Goal: Task Accomplishment & Management: Manage account settings

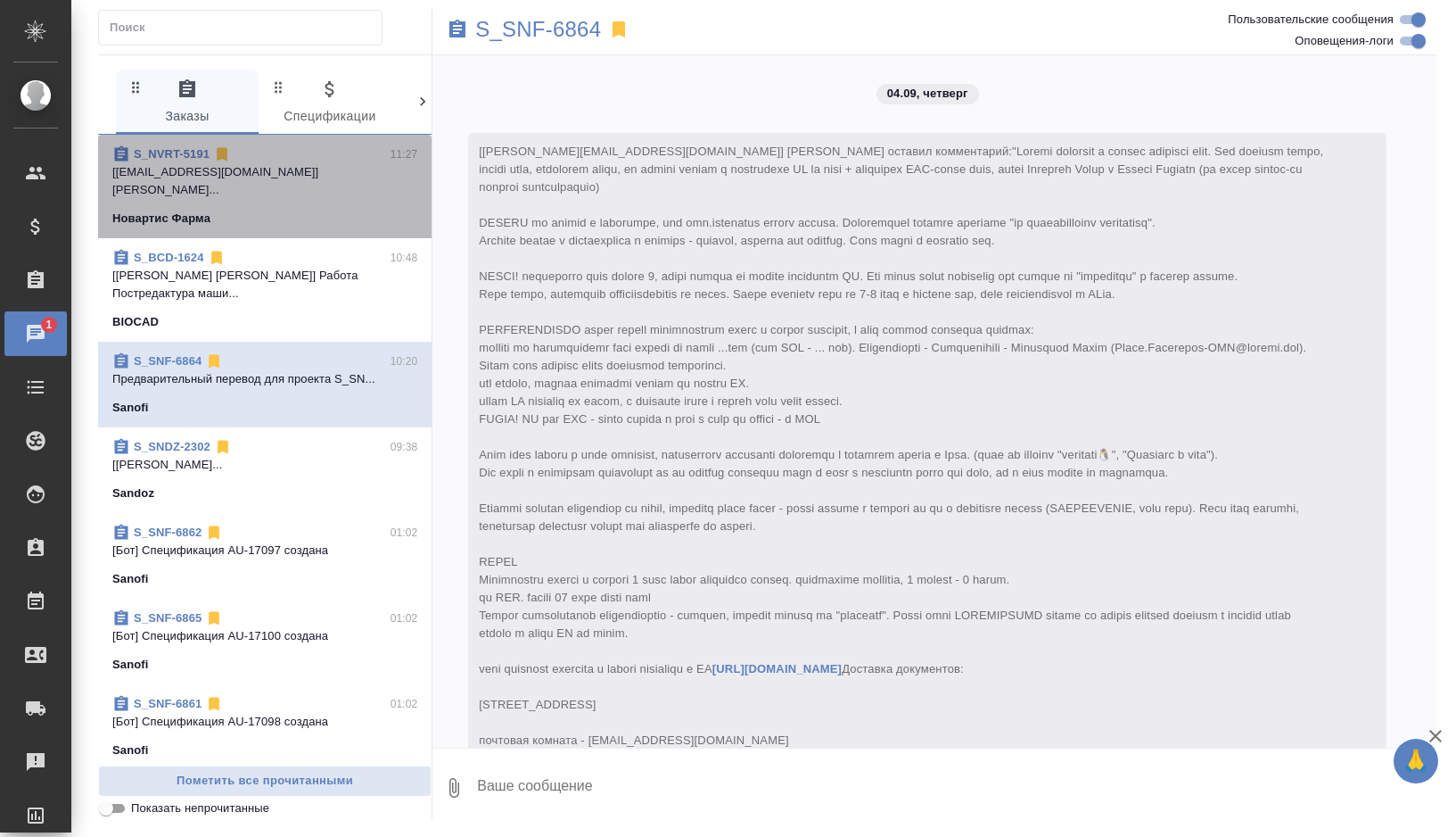
click at [304, 210] on div "Новартис Фарма" at bounding box center [265, 218] width 305 height 18
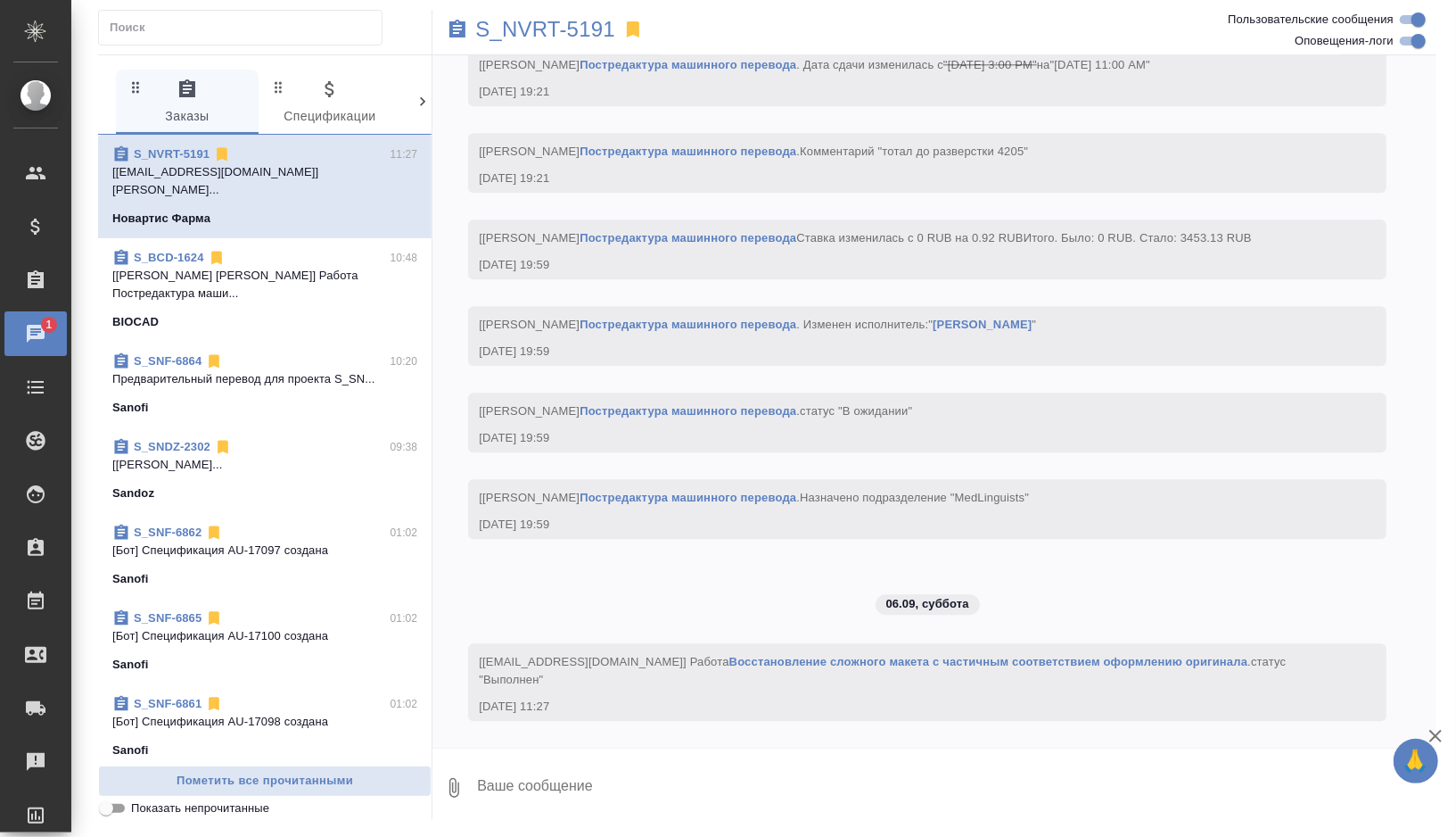
scroll to position [7494, 0]
click at [553, 20] on p "S_NVRT-5191" at bounding box center [545, 29] width 140 height 18
click at [529, 41] on div "S_NVRT-5191" at bounding box center [767, 30] width 670 height 39
click at [540, 23] on p "S_NVRT-5191" at bounding box center [545, 29] width 140 height 18
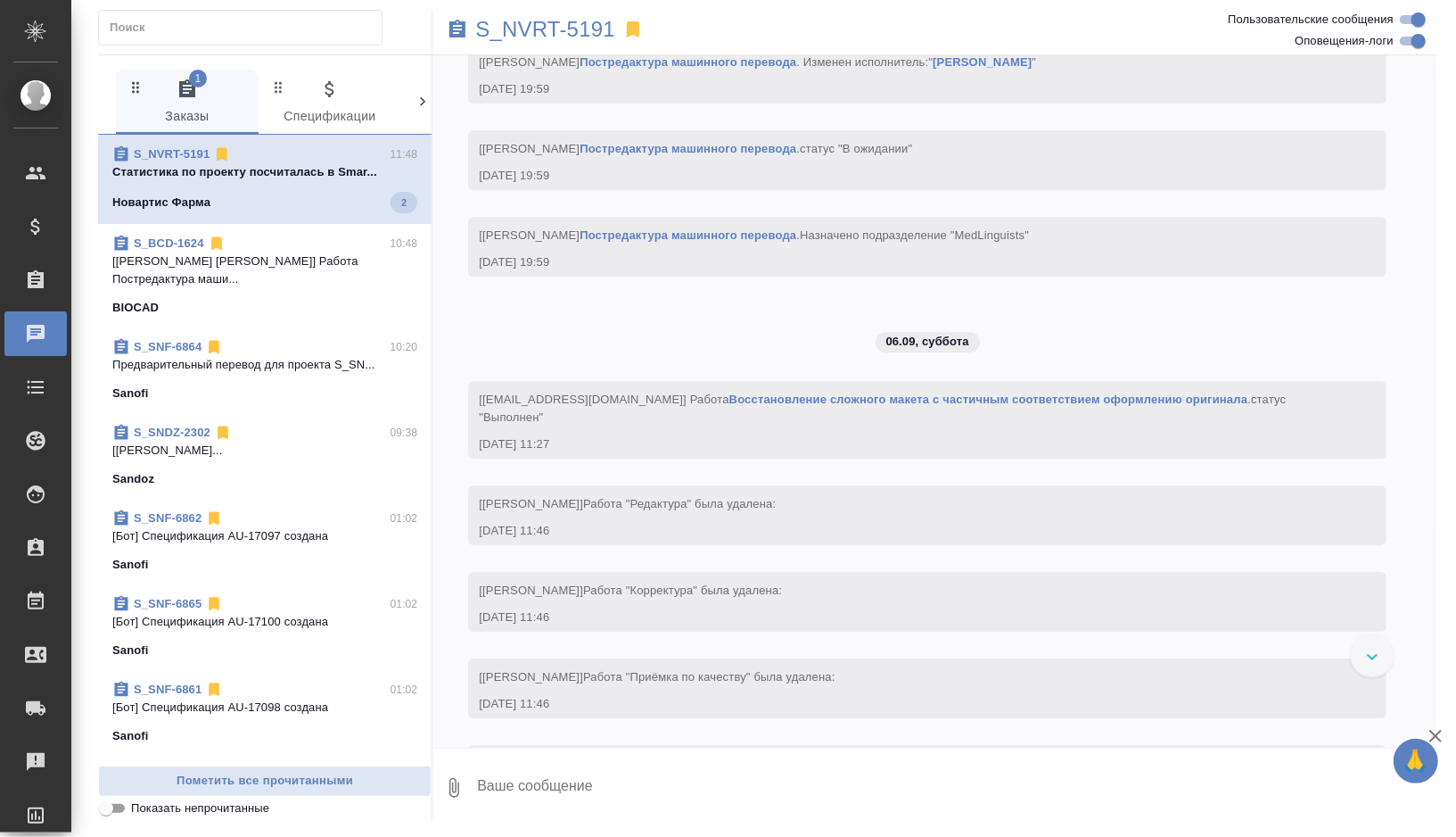
click at [294, 356] on p "Предварительный перевод для проекта S_SN..." at bounding box center [265, 364] width 305 height 18
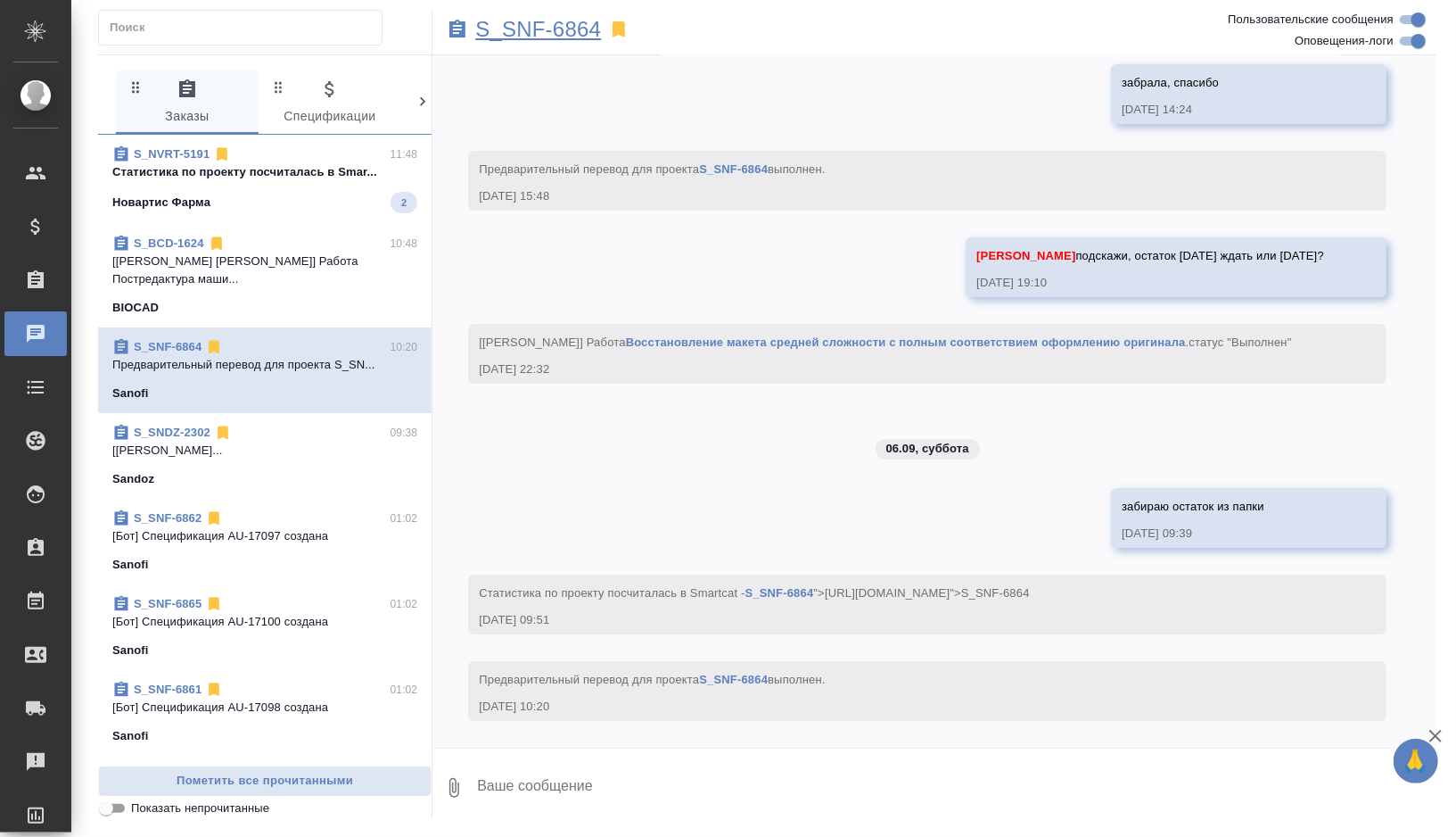
scroll to position [8849, 0]
click at [554, 34] on p "S_SNF-6864" at bounding box center [538, 29] width 125 height 18
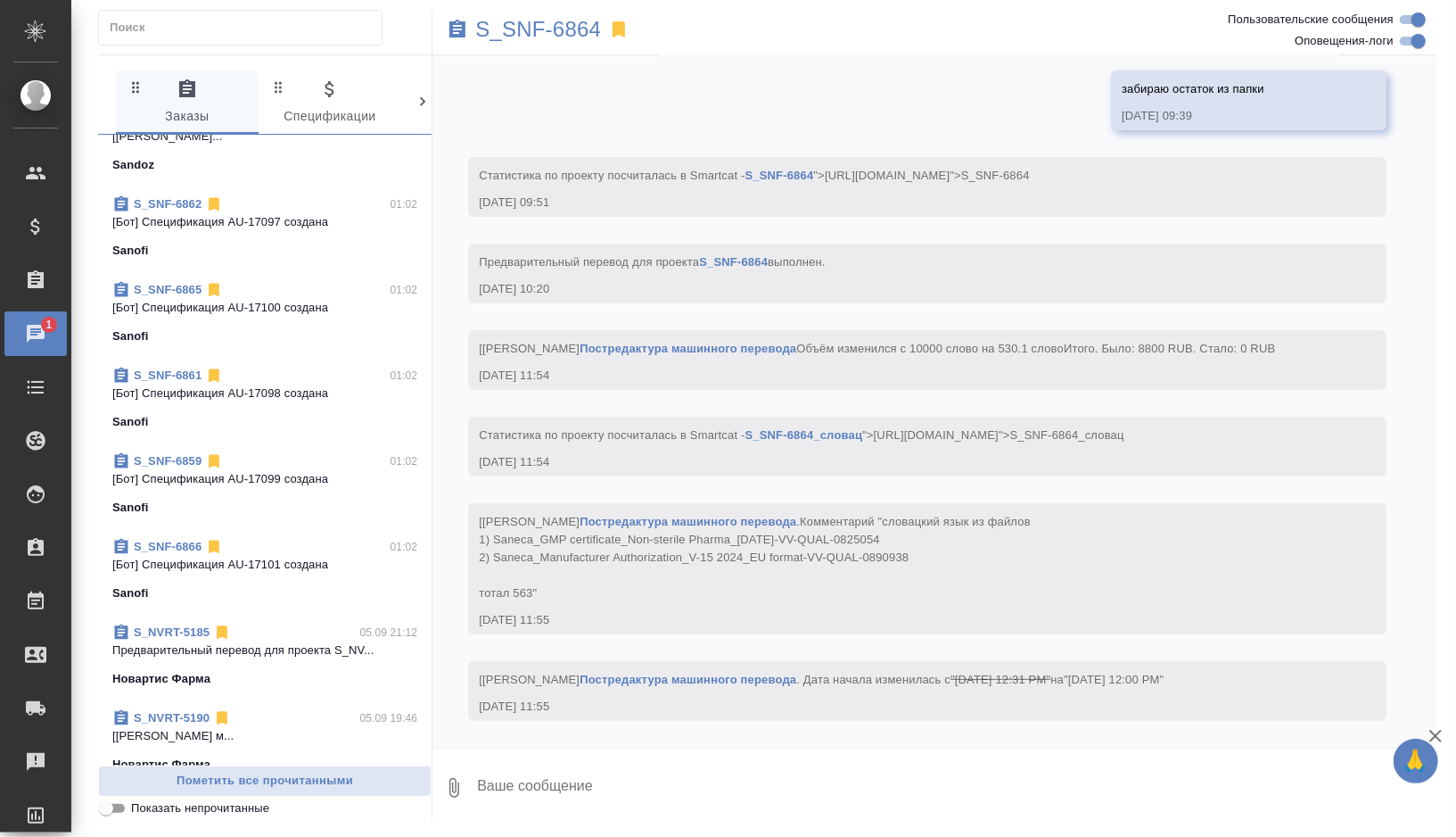
scroll to position [319, 0]
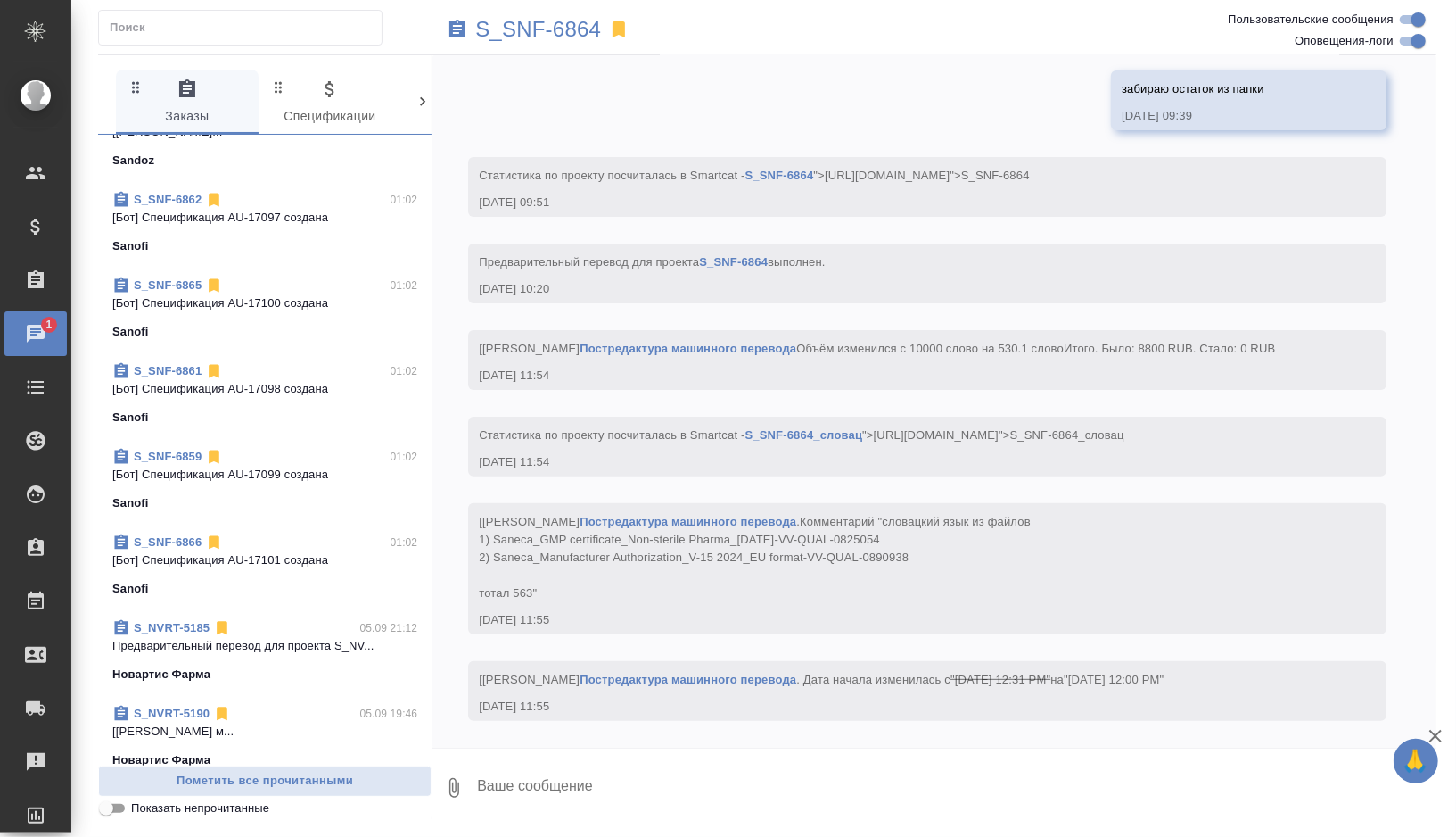
click at [286, 665] on div "Новартис Фарма" at bounding box center [265, 674] width 305 height 18
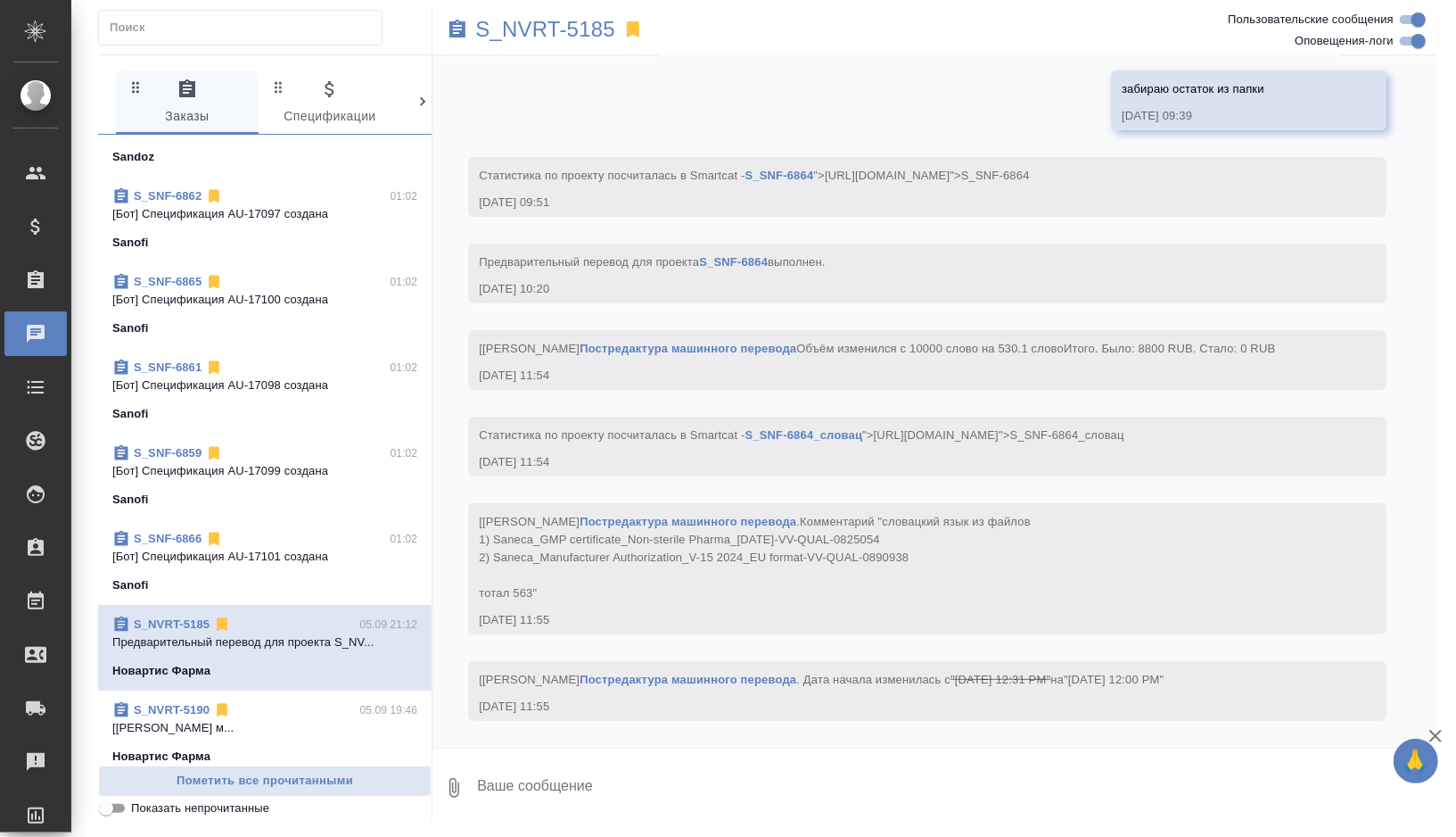
scroll to position [315, 0]
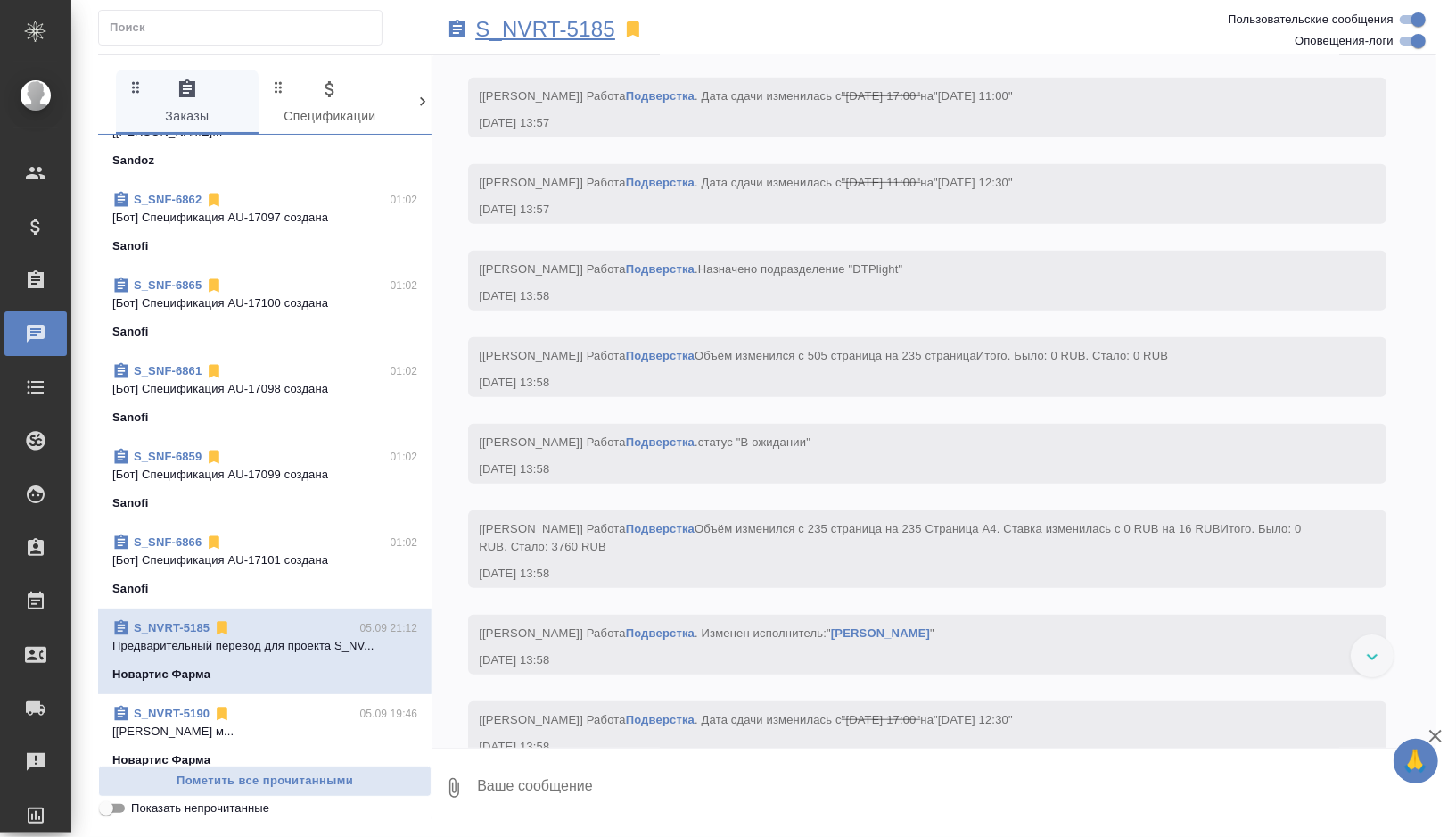
click at [594, 25] on p "S_NVRT-5185" at bounding box center [545, 29] width 140 height 18
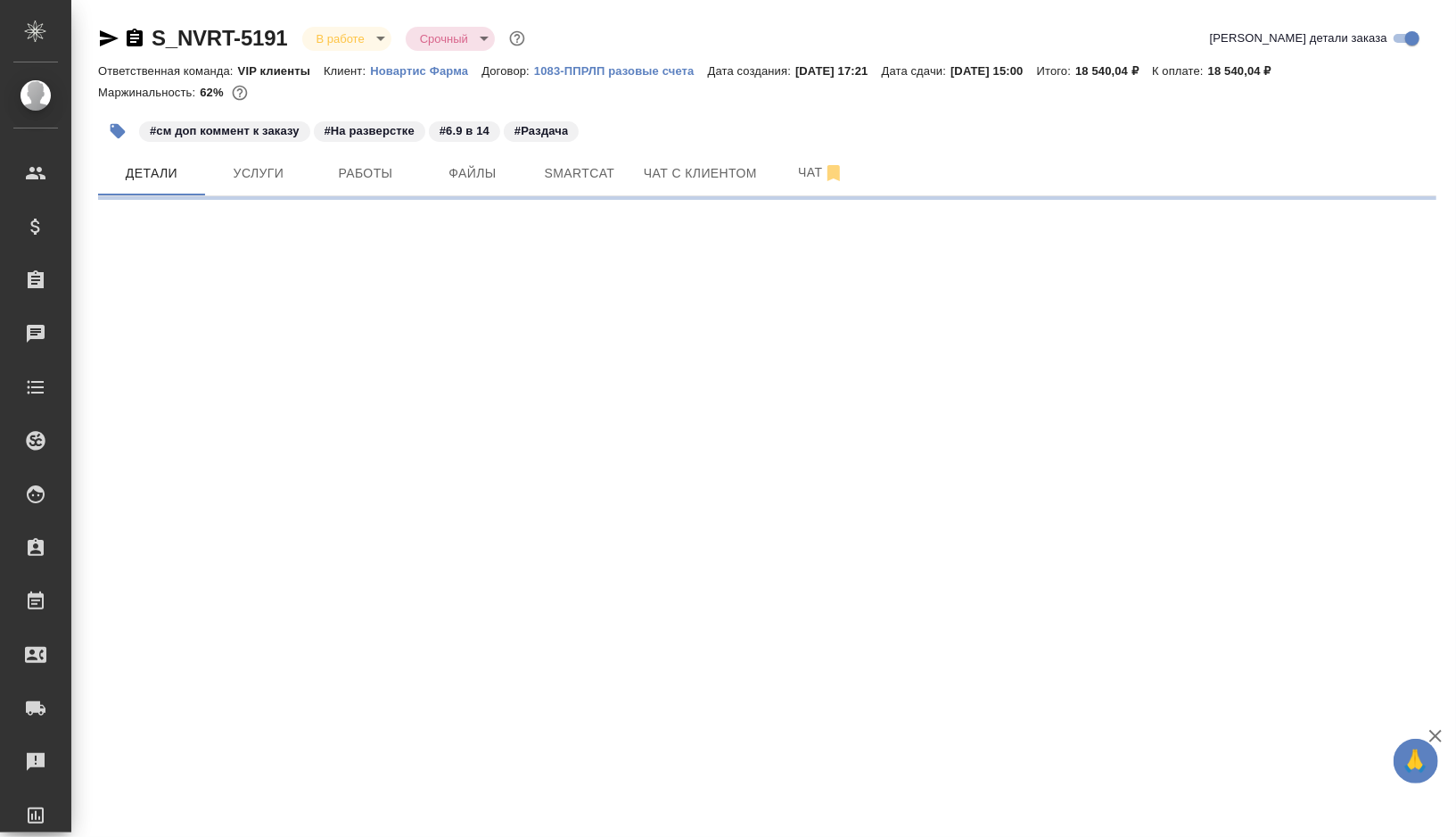
select select "RU"
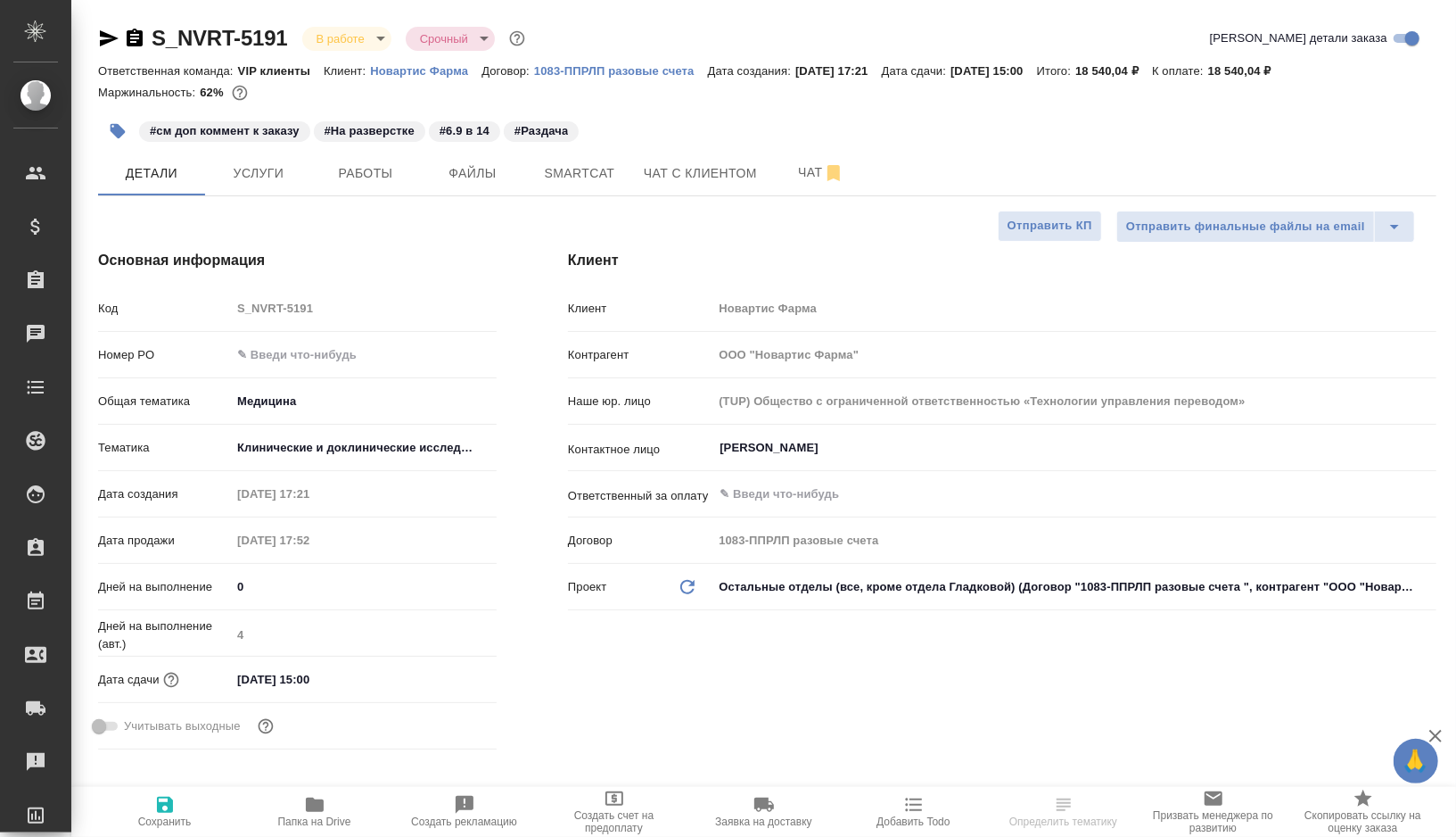
type input "[PERSON_NAME]"
type input "Комаров Роман"
click at [317, 805] on icon "button" at bounding box center [314, 804] width 18 height 14
type textarea "x"
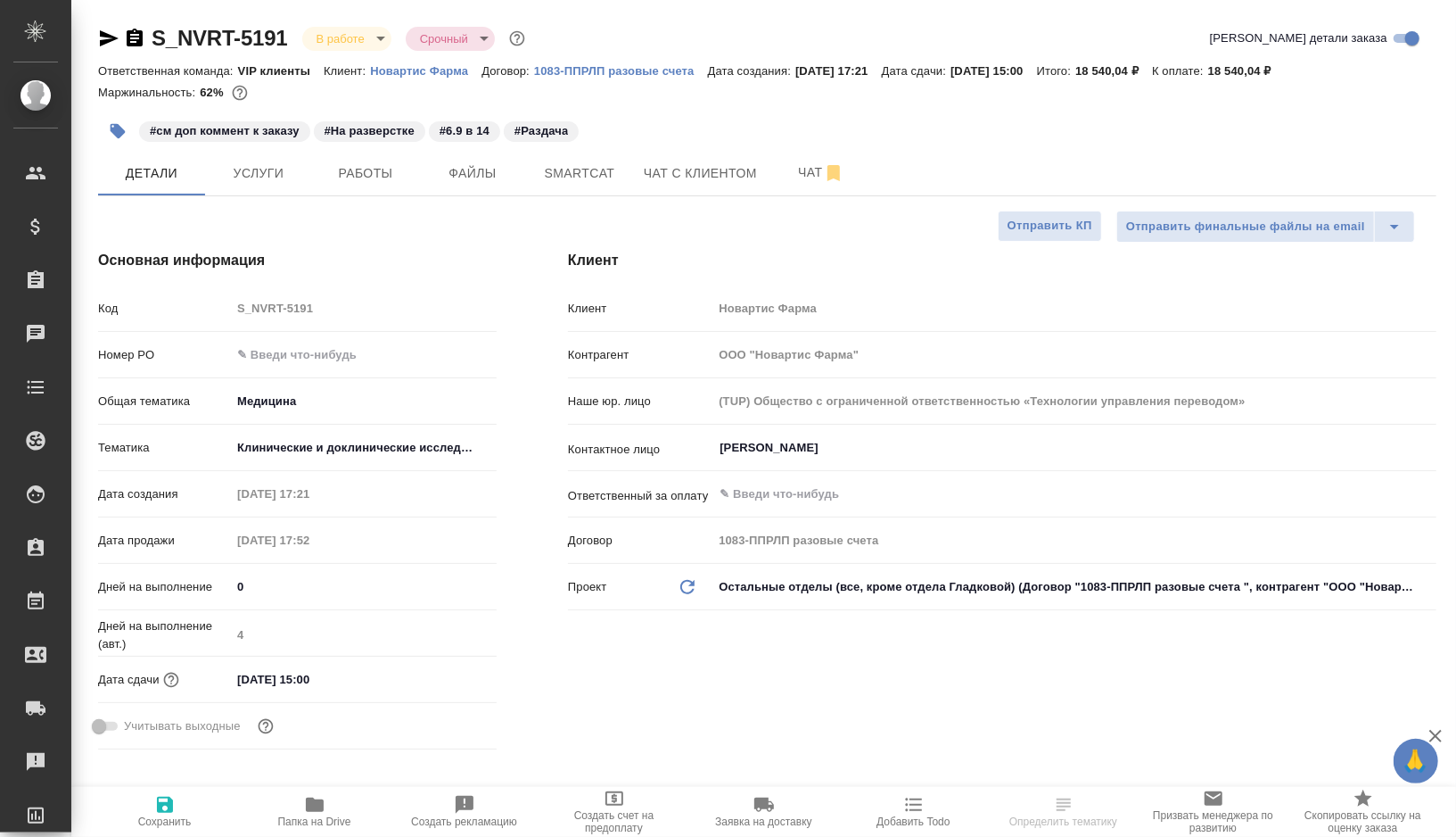
type textarea "x"
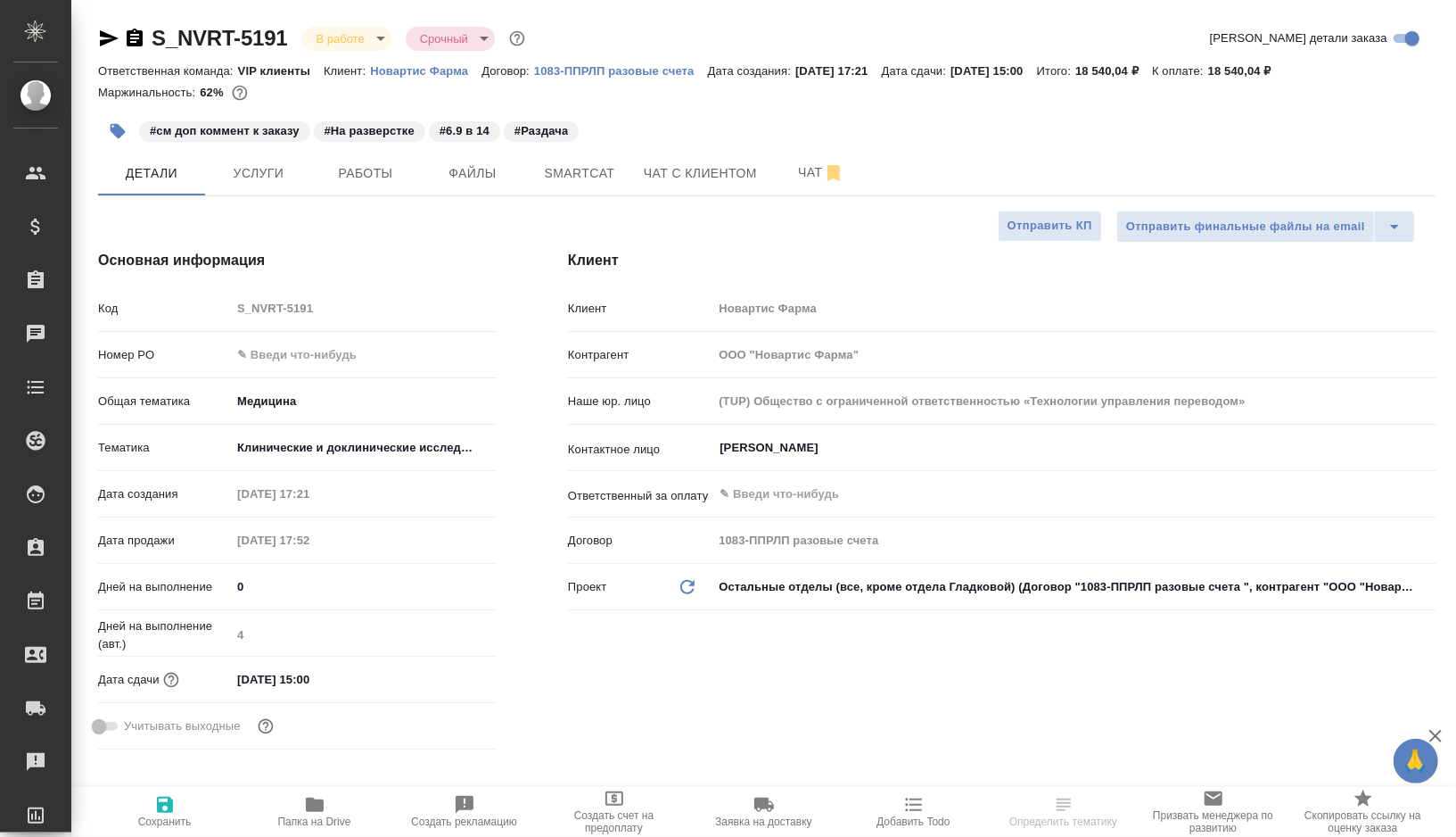
type textarea "x"
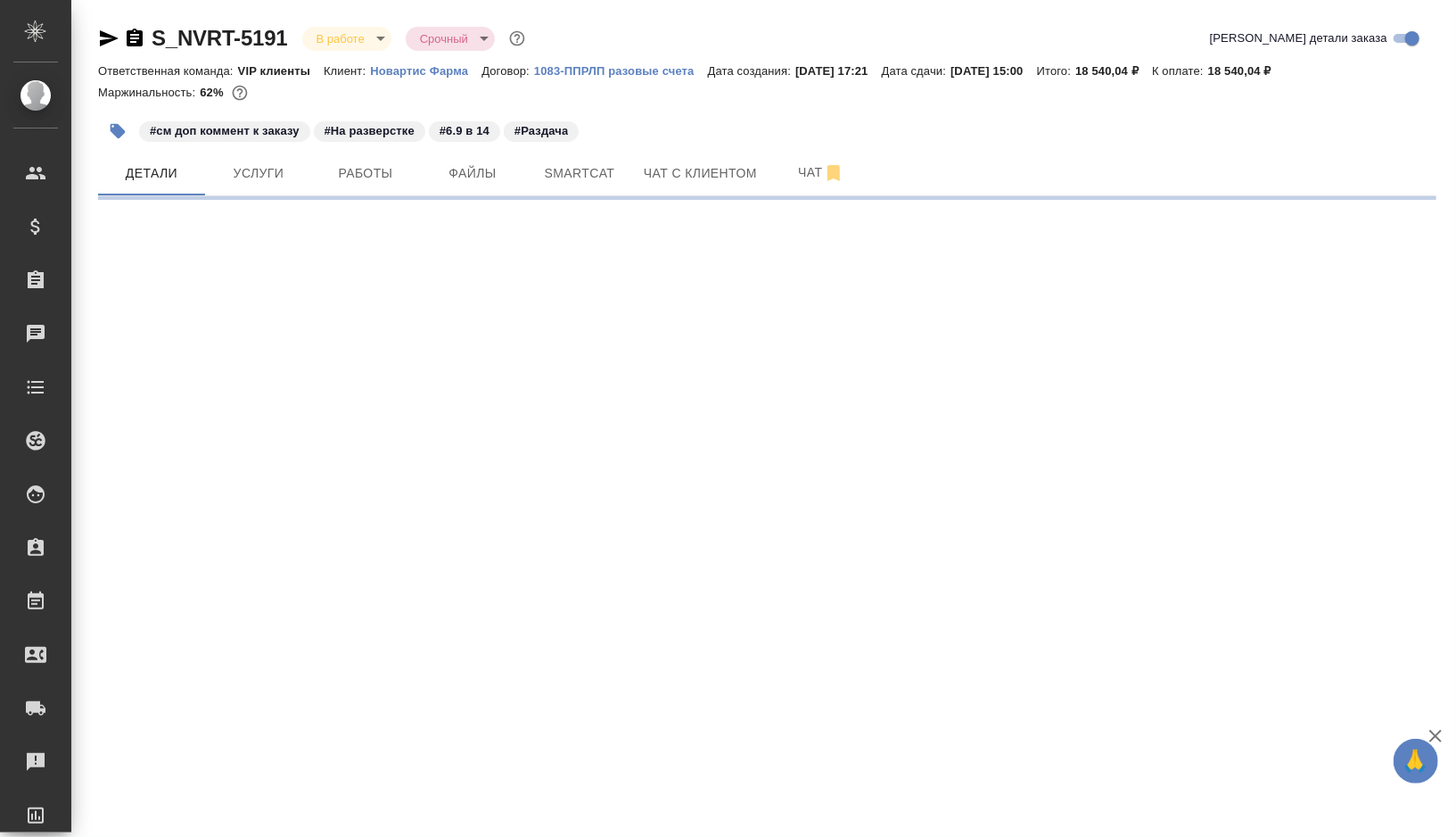
select select "RU"
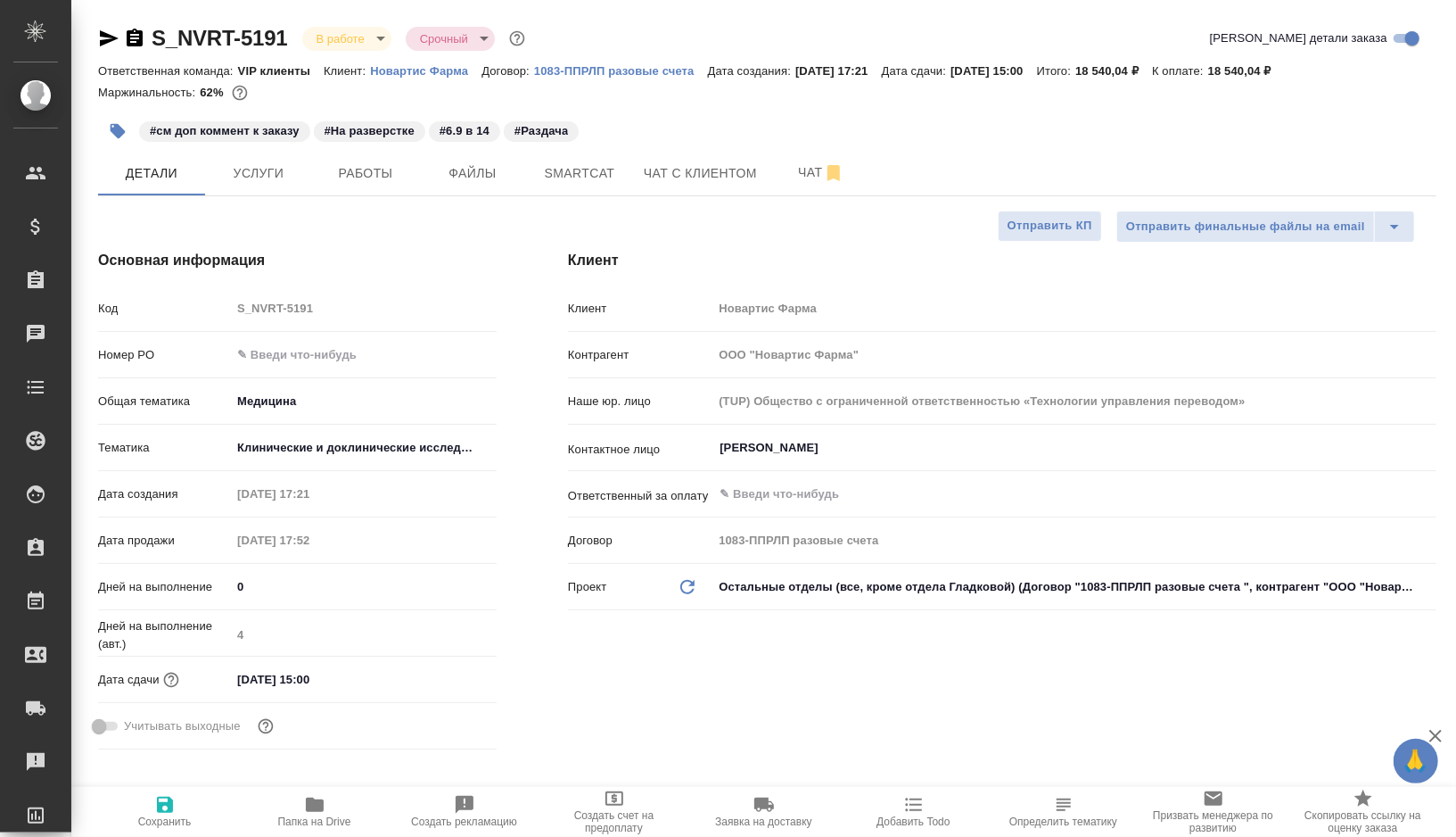
type textarea "x"
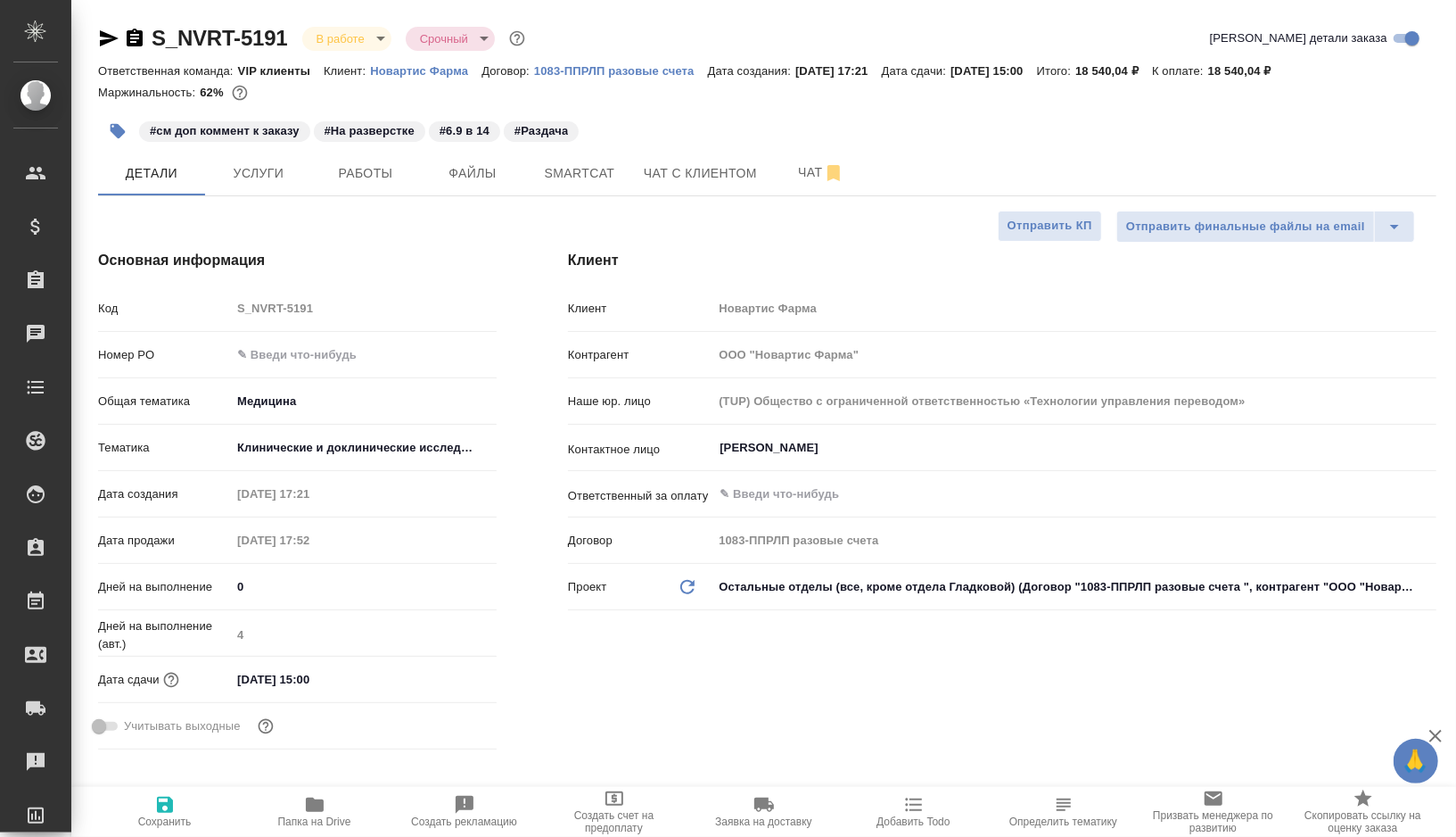
type textarea "x"
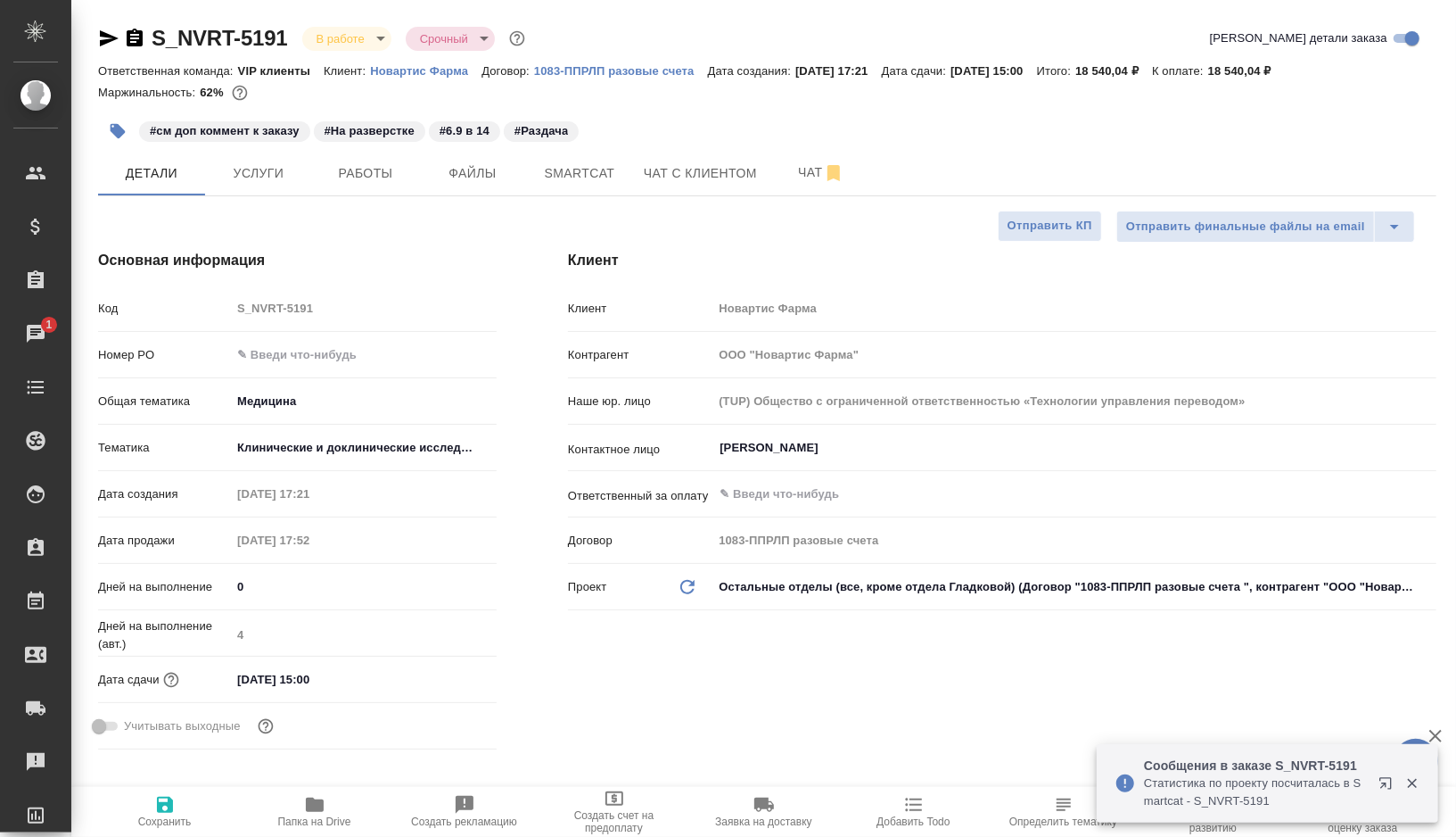
type textarea "x"
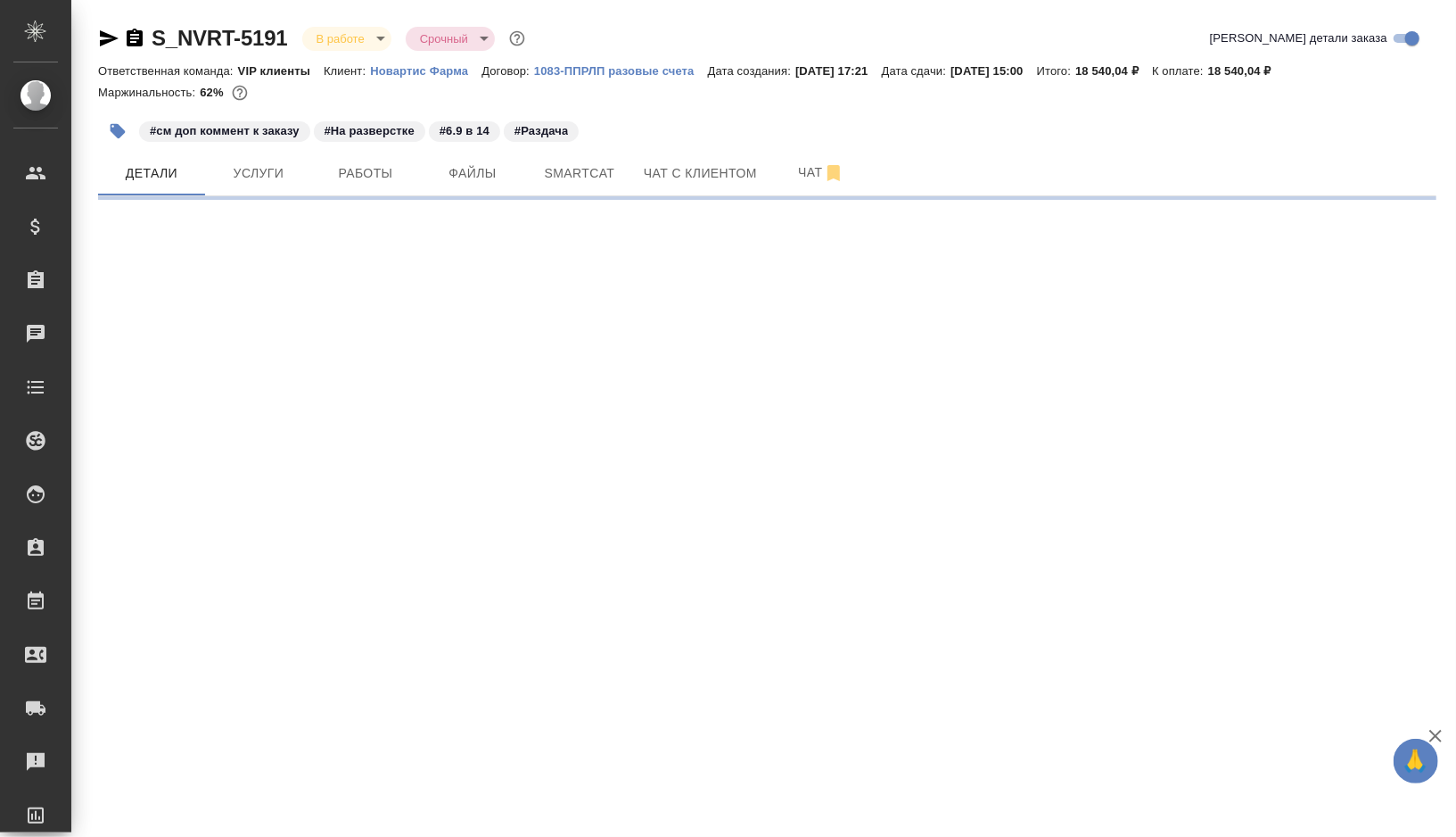
select select "RU"
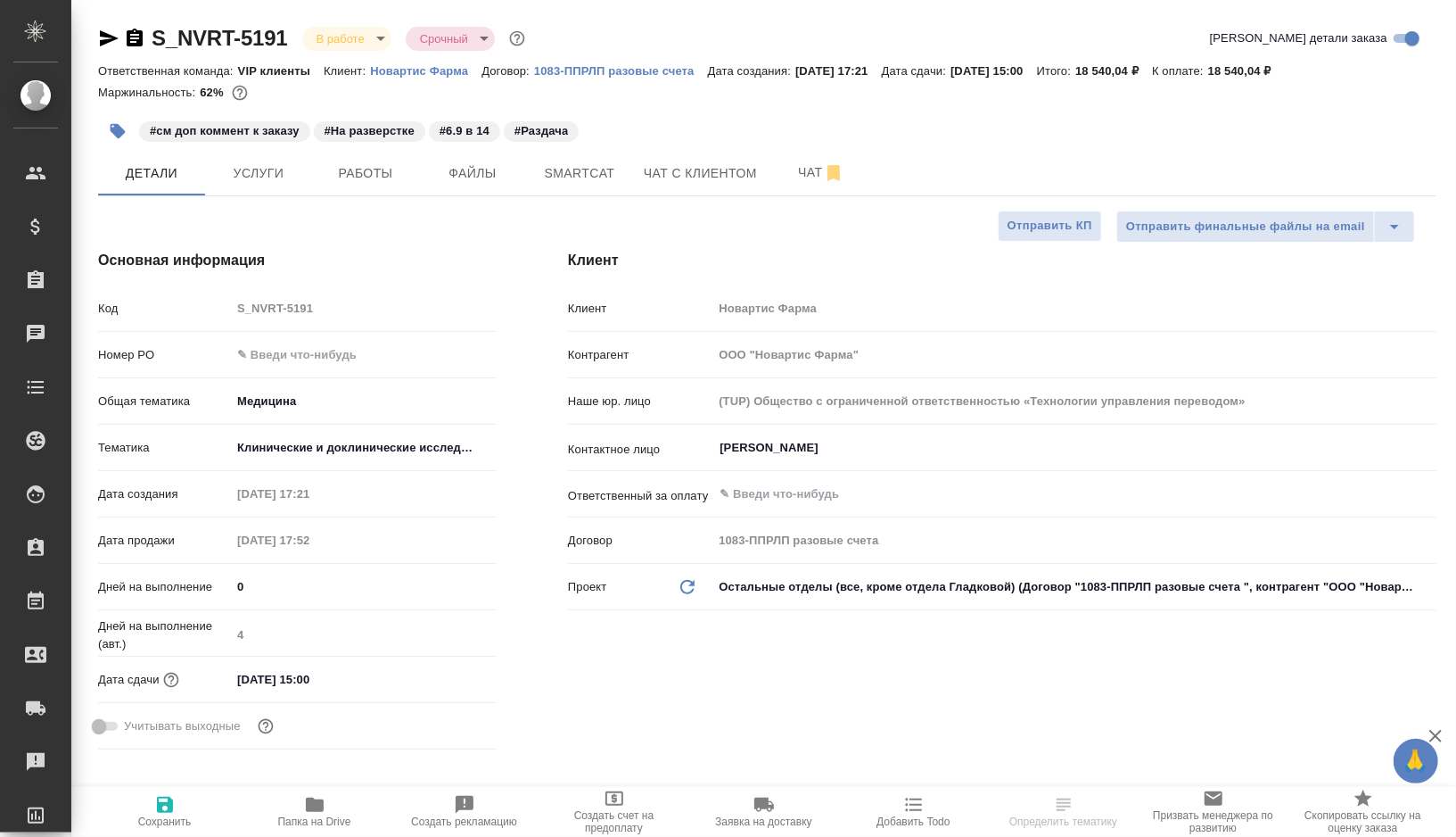
type textarea "x"
click at [110, 130] on icon "button" at bounding box center [118, 131] width 15 height 15
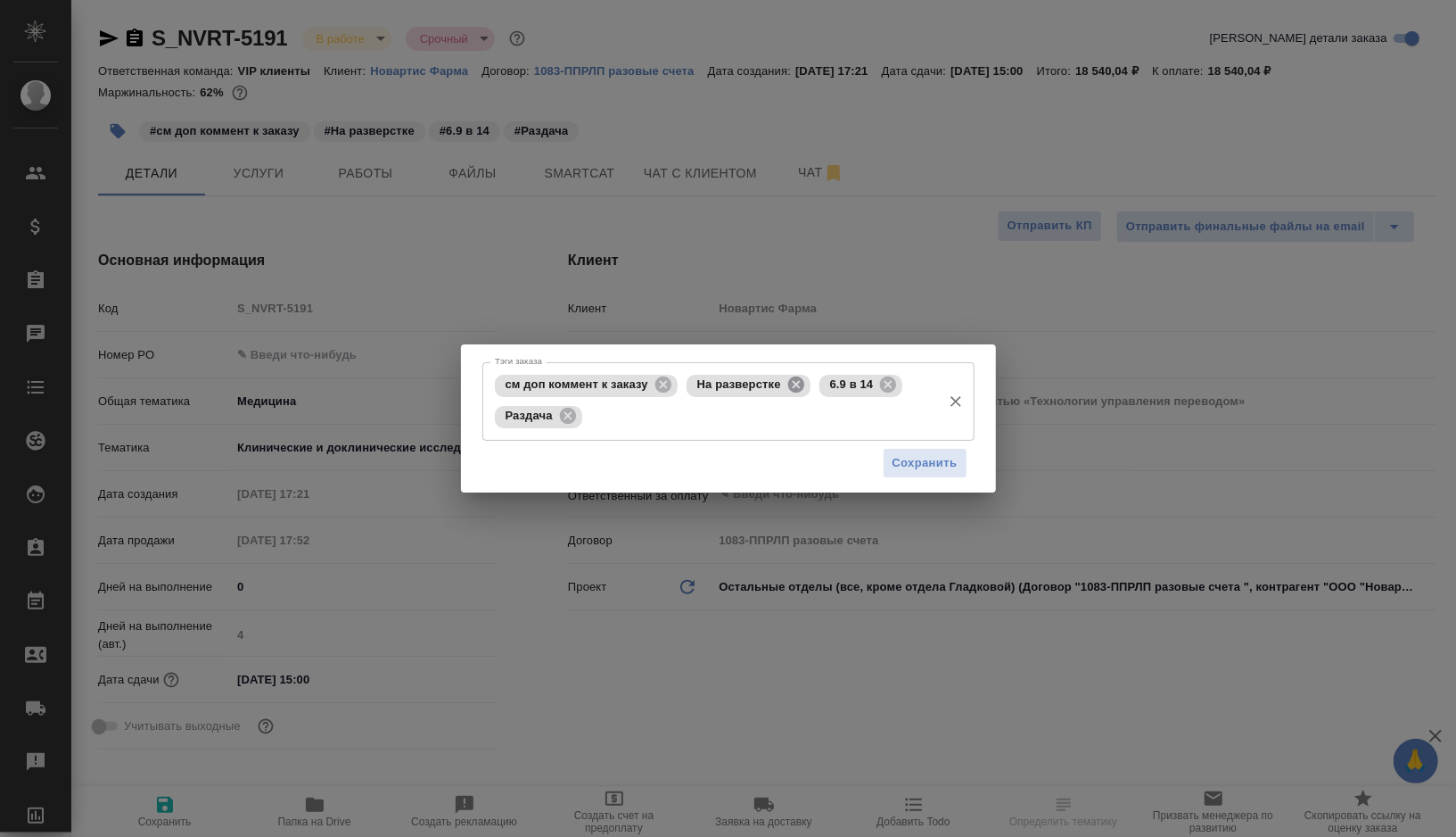
click at [804, 391] on icon at bounding box center [796, 384] width 16 height 16
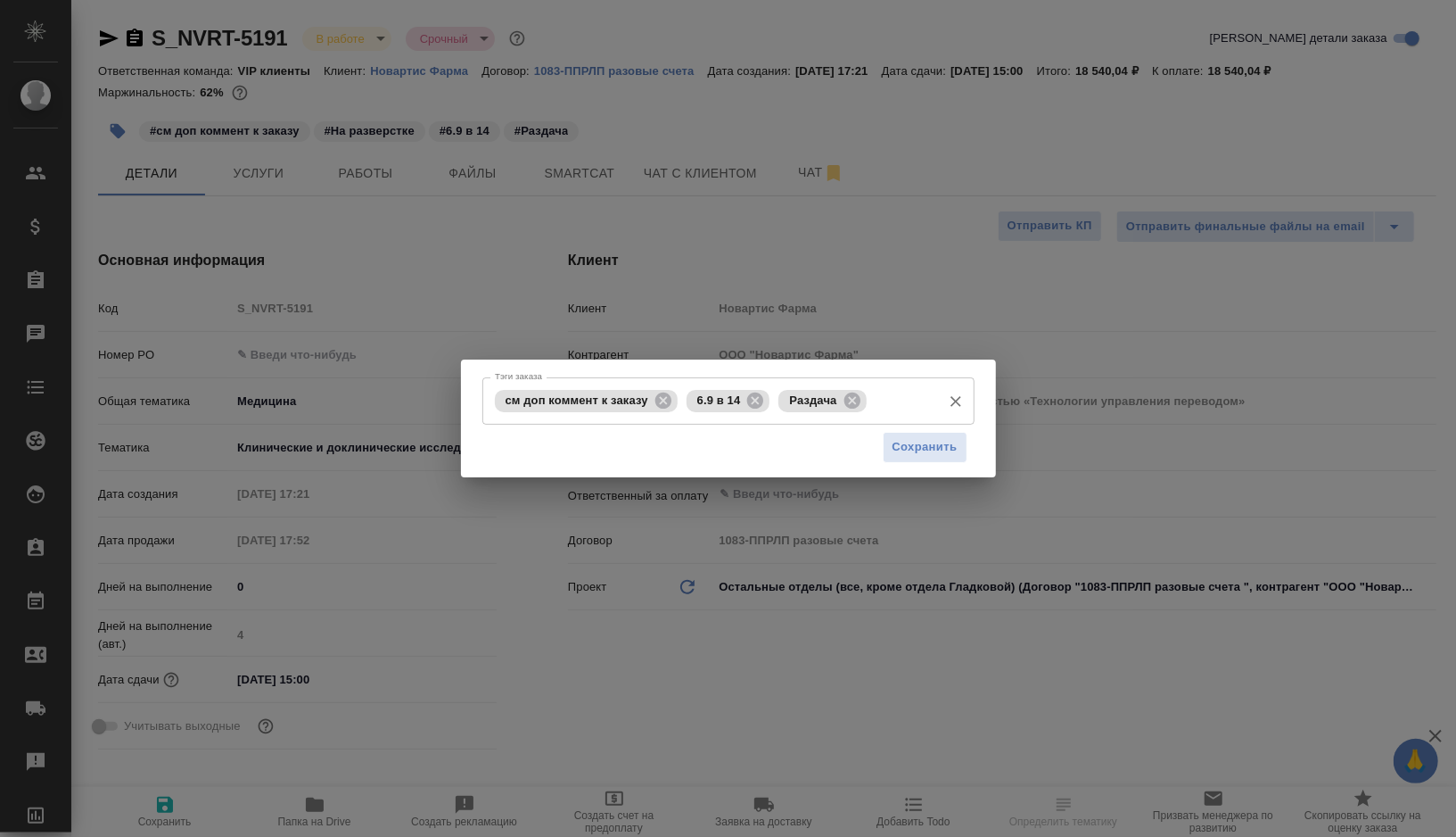
click at [746, 398] on span "6.9 в 14" at bounding box center [719, 399] width 65 height 13
click at [753, 399] on icon at bounding box center [755, 399] width 16 height 16
click at [774, 404] on div "Раздача" at bounding box center [730, 401] width 87 height 22
click at [774, 403] on div "Раздача" at bounding box center [730, 401] width 87 height 22
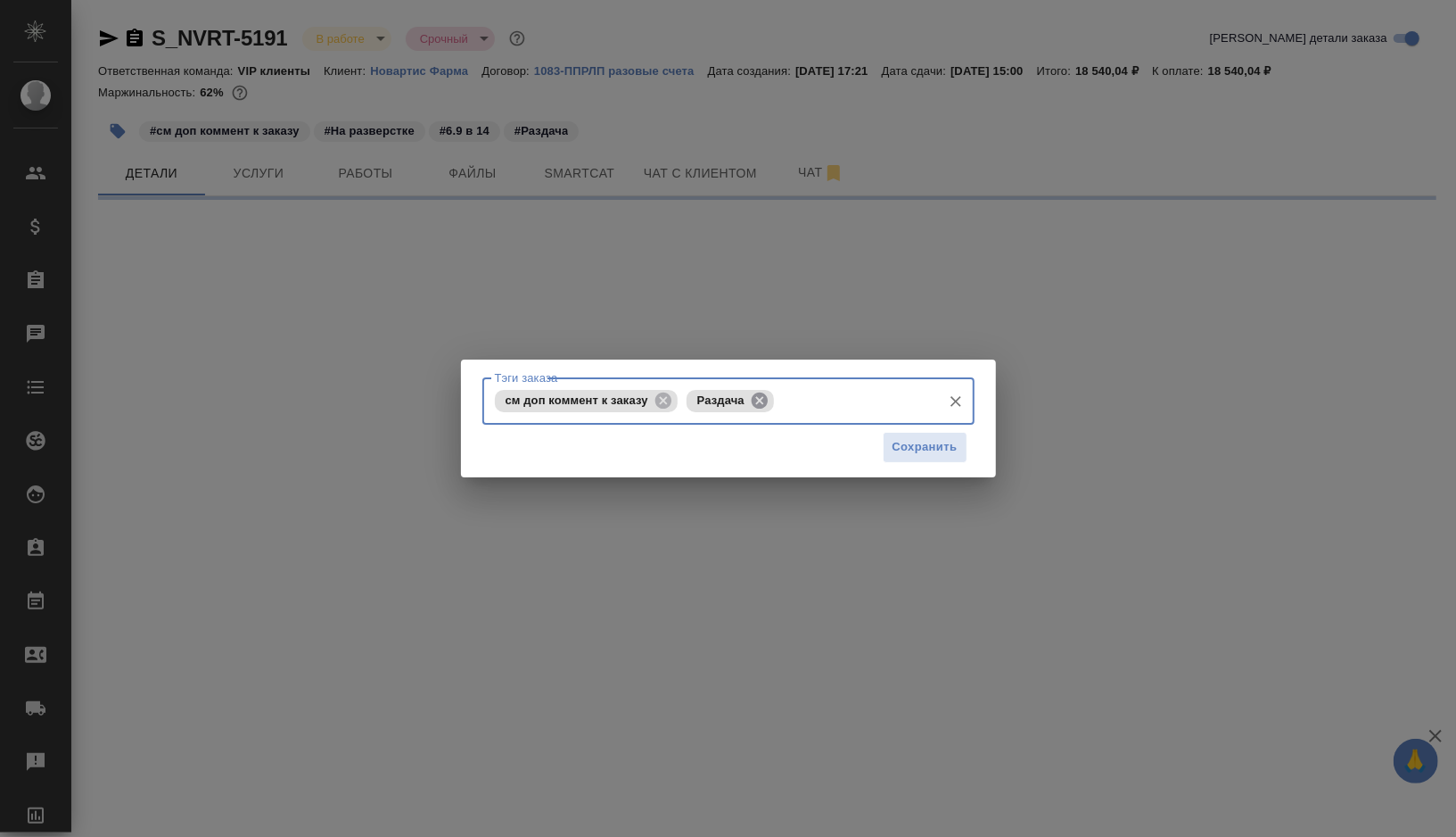
click at [770, 400] on icon at bounding box center [759, 400] width 20 height 20
click at [773, 400] on input "Тэги заказа" at bounding box center [808, 400] width 251 height 31
type input "о"
select select "RU"
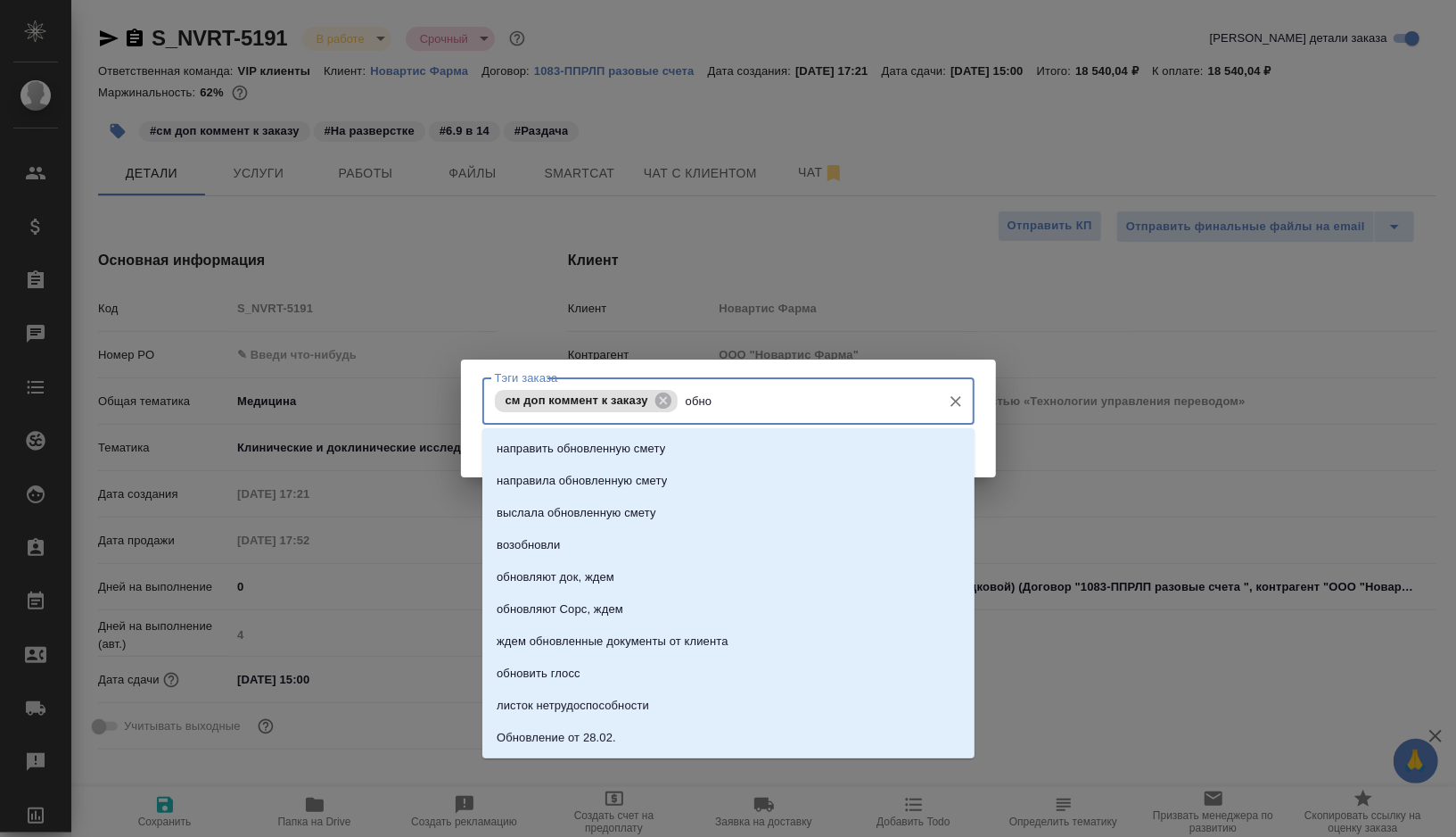
type input "обнов"
type textarea "x"
click at [573, 667] on p "обновить глосс" at bounding box center [539, 673] width 84 height 18
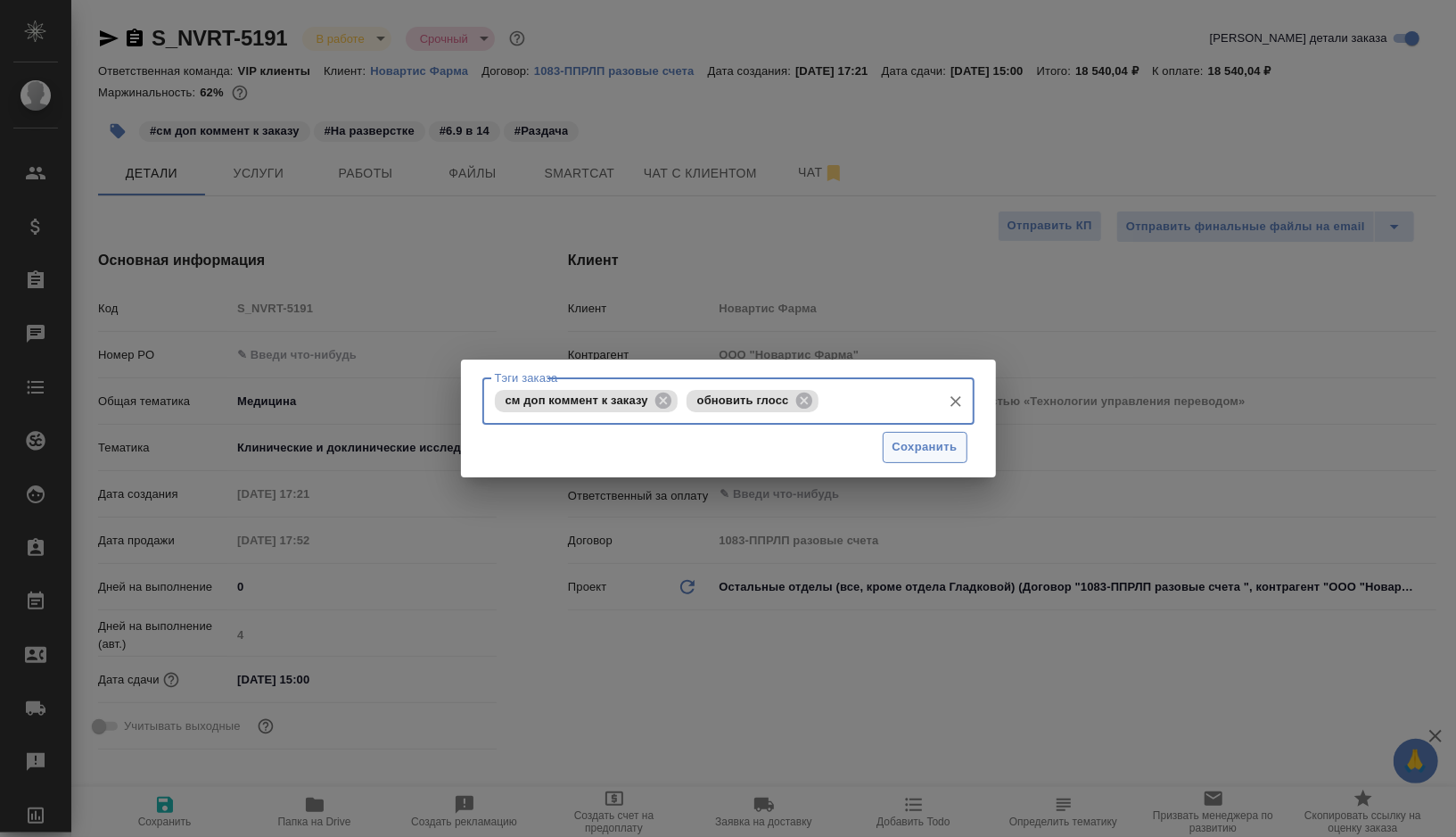
click at [922, 456] on span "Сохранить" at bounding box center [925, 447] width 65 height 20
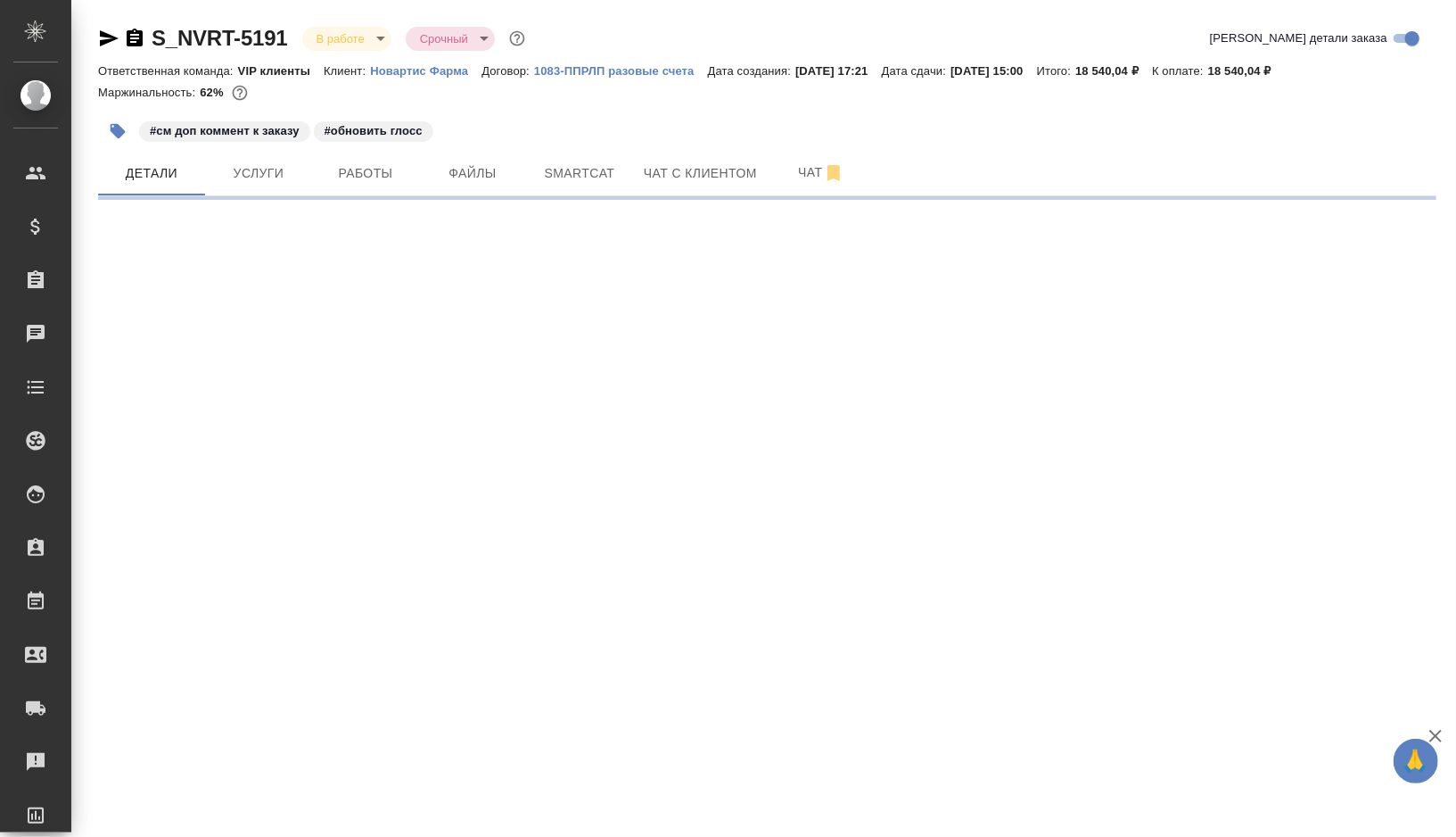
select select "RU"
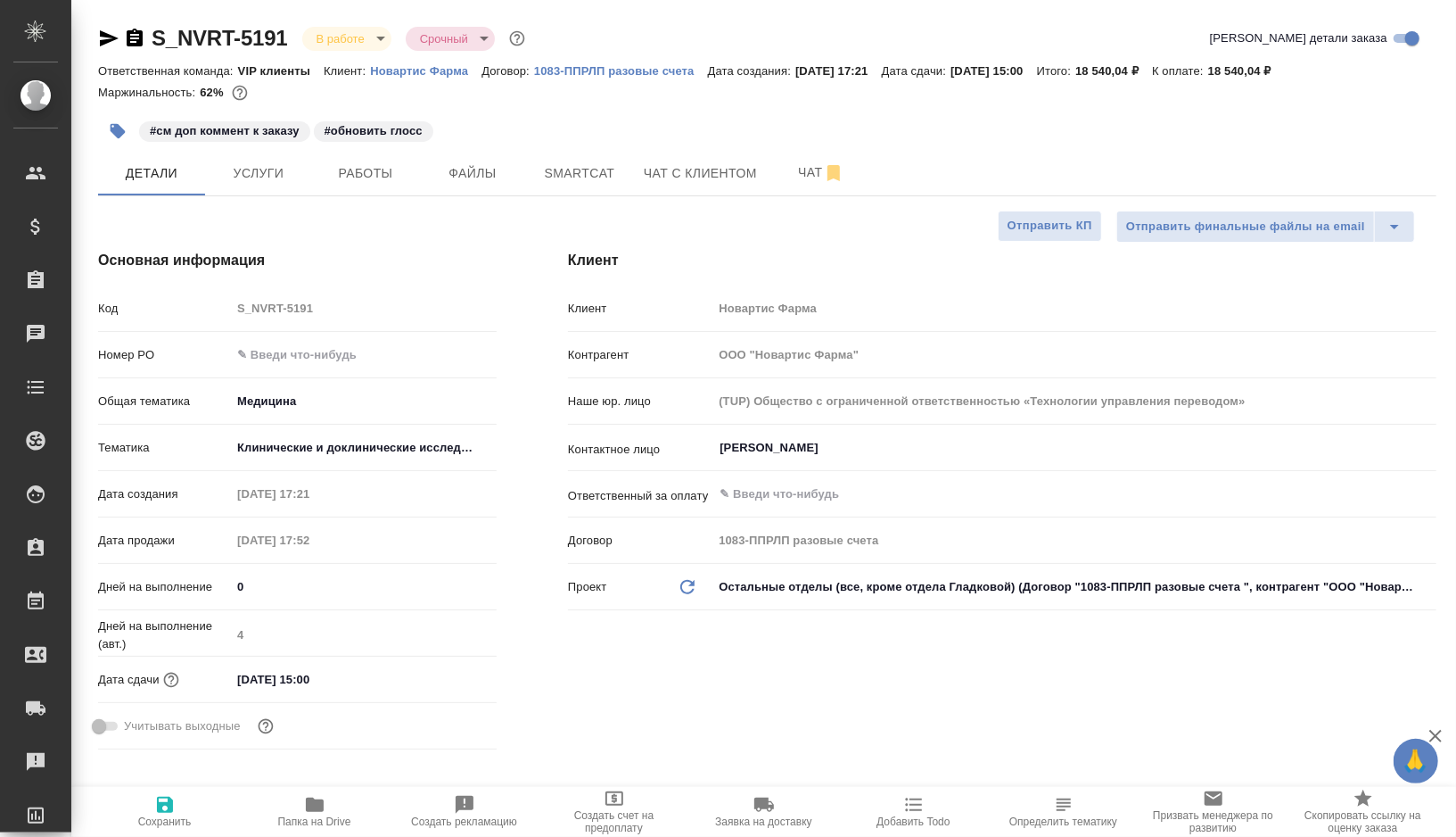
type textarea "x"
click at [392, 174] on span "Работы" at bounding box center [366, 174] width 85 height 22
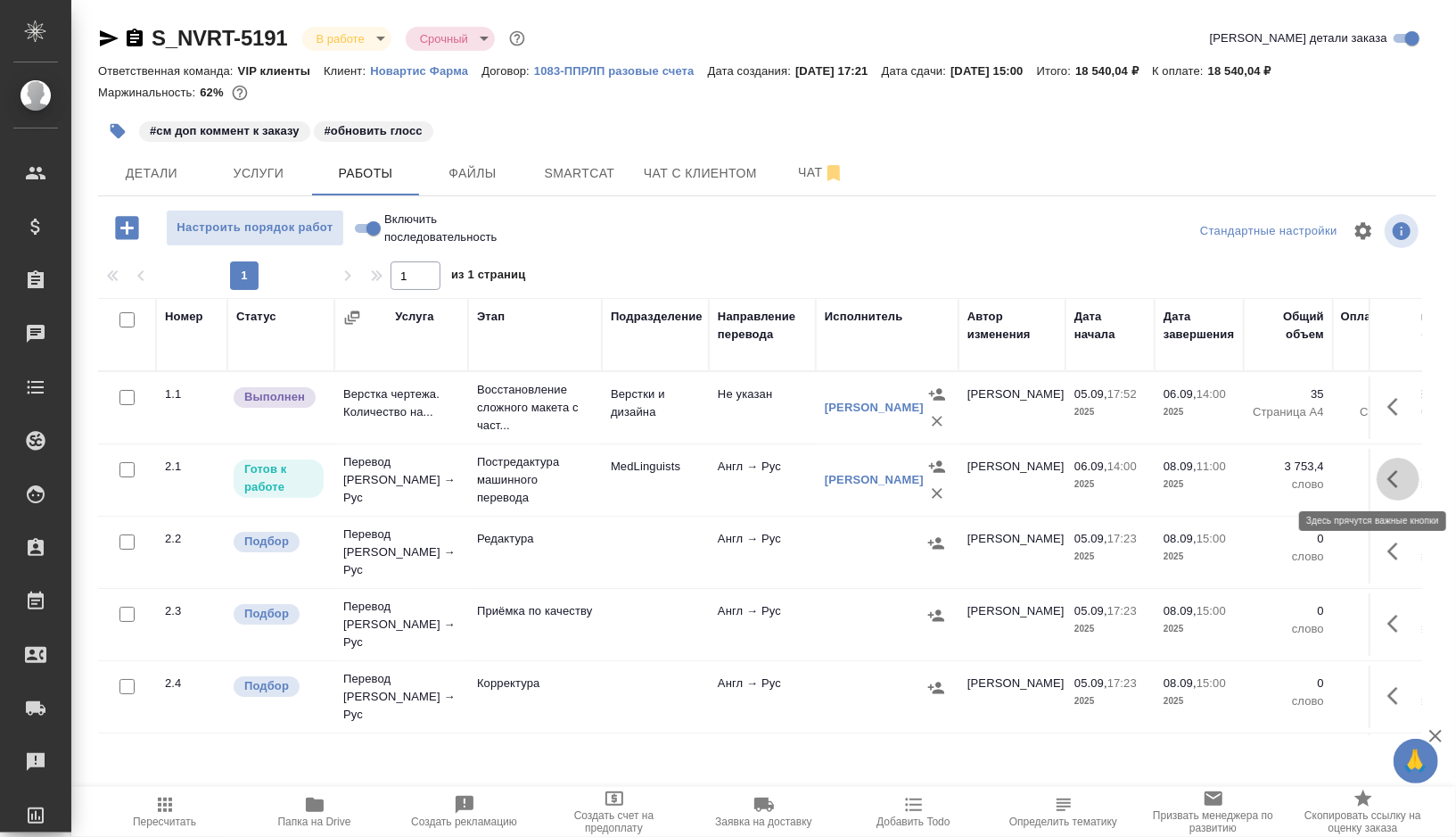
click at [1399, 475] on icon "button" at bounding box center [1398, 478] width 21 height 21
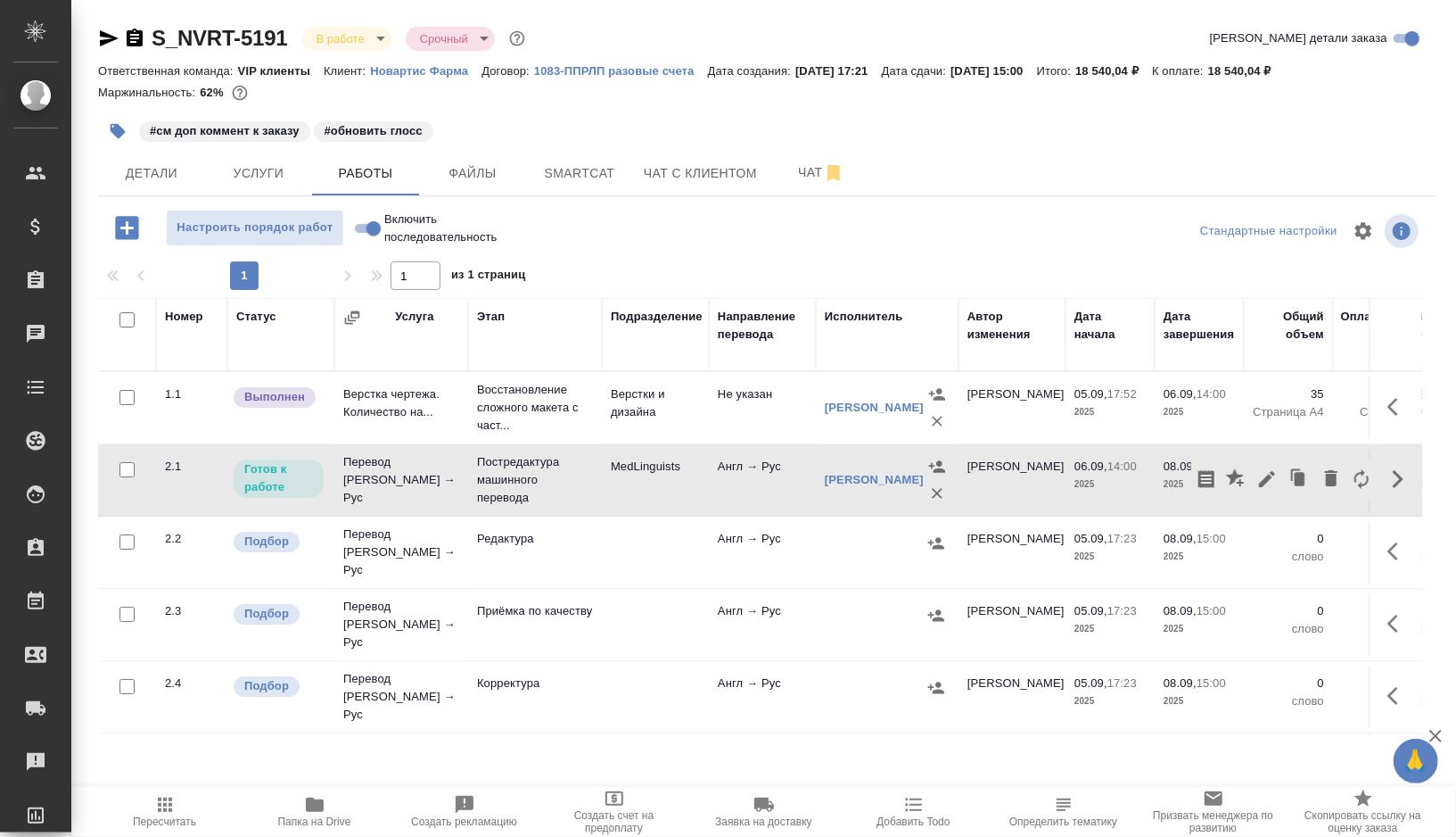
click at [125, 541] on input "checkbox" at bounding box center [127, 542] width 15 height 15
checkbox input "true"
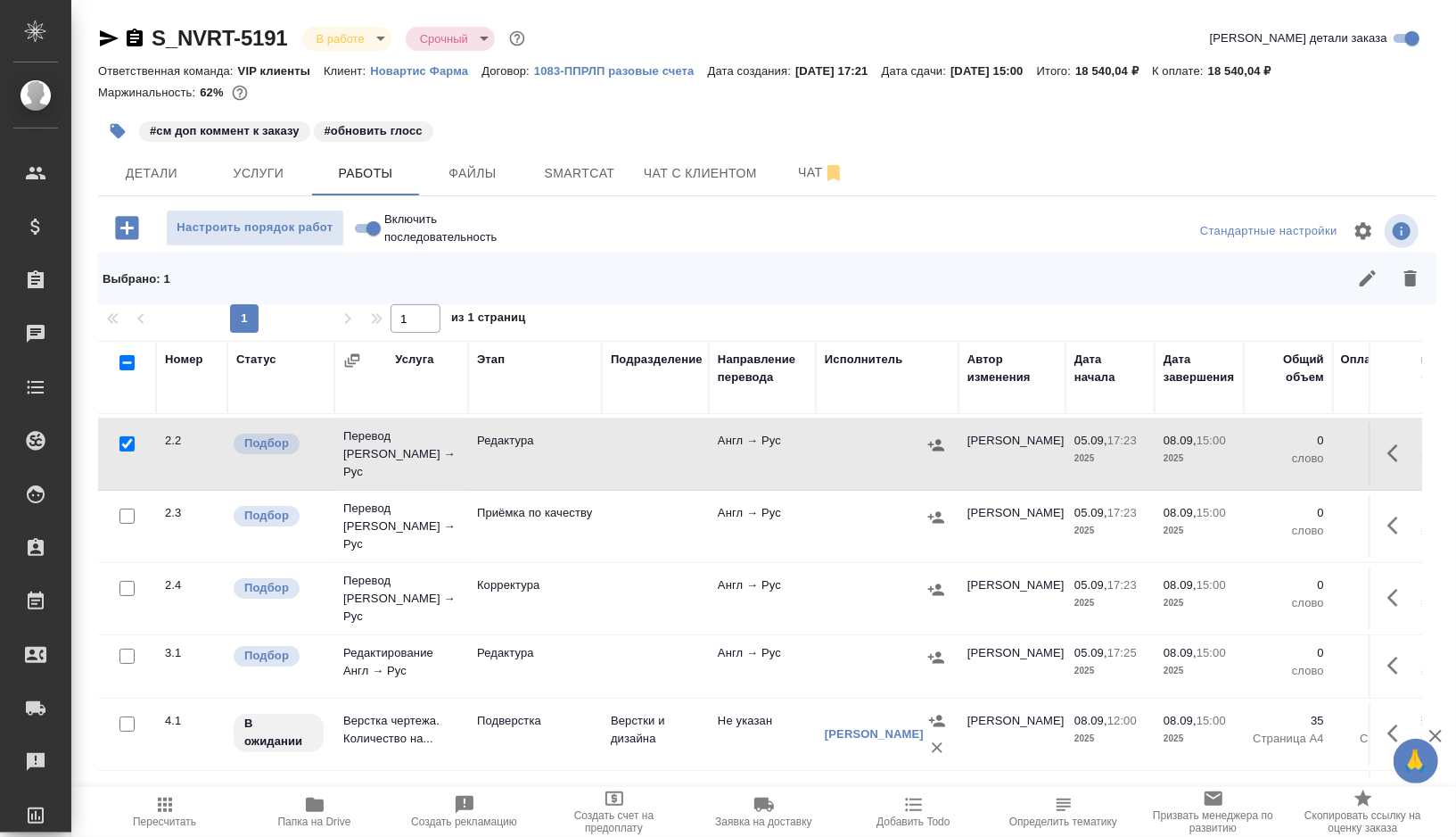
scroll to position [144, 0]
click at [130, 505] on input "checkbox" at bounding box center [127, 513] width 15 height 15
checkbox input "true"
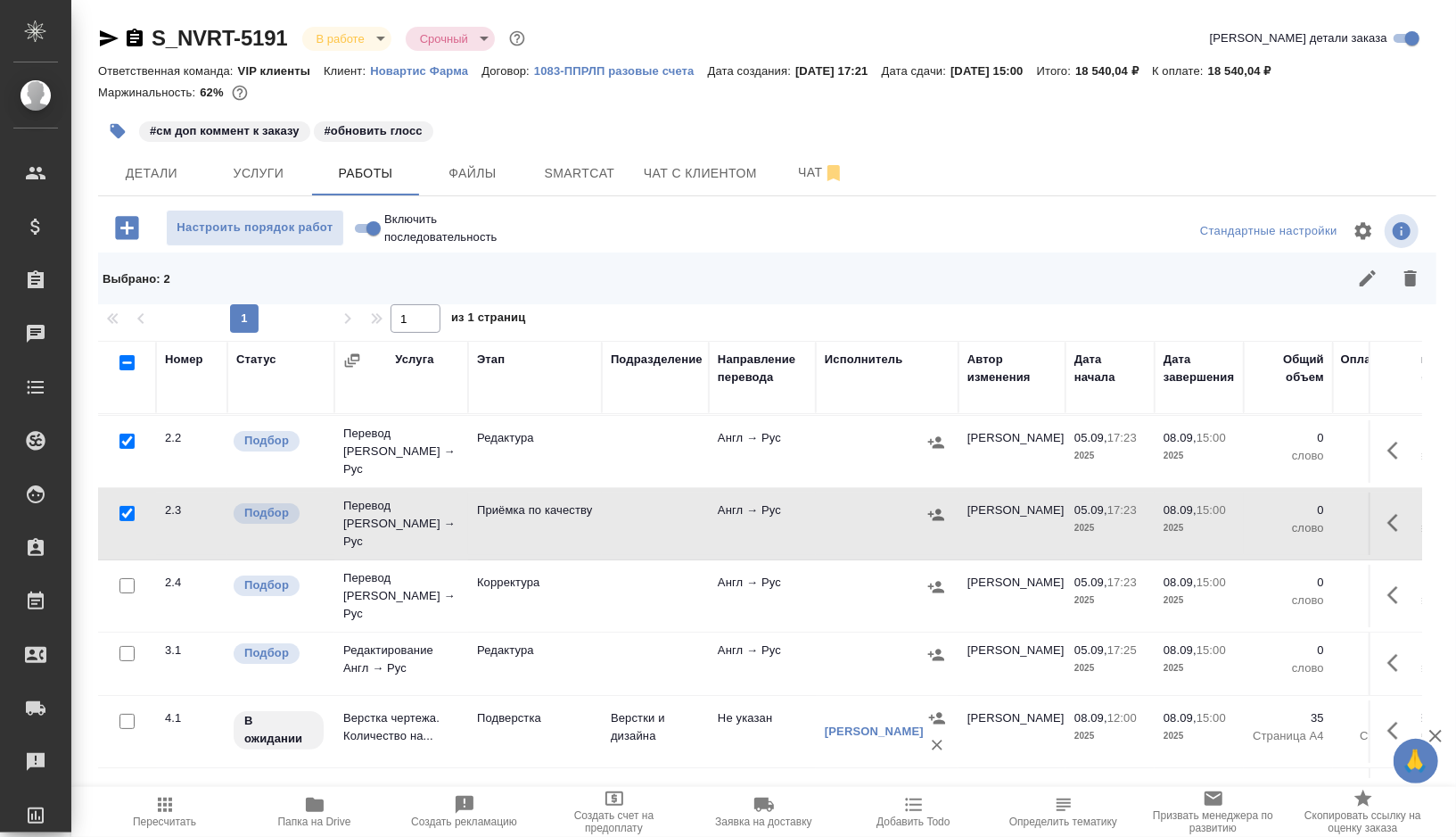
click at [127, 578] on input "checkbox" at bounding box center [127, 585] width 15 height 15
checkbox input "true"
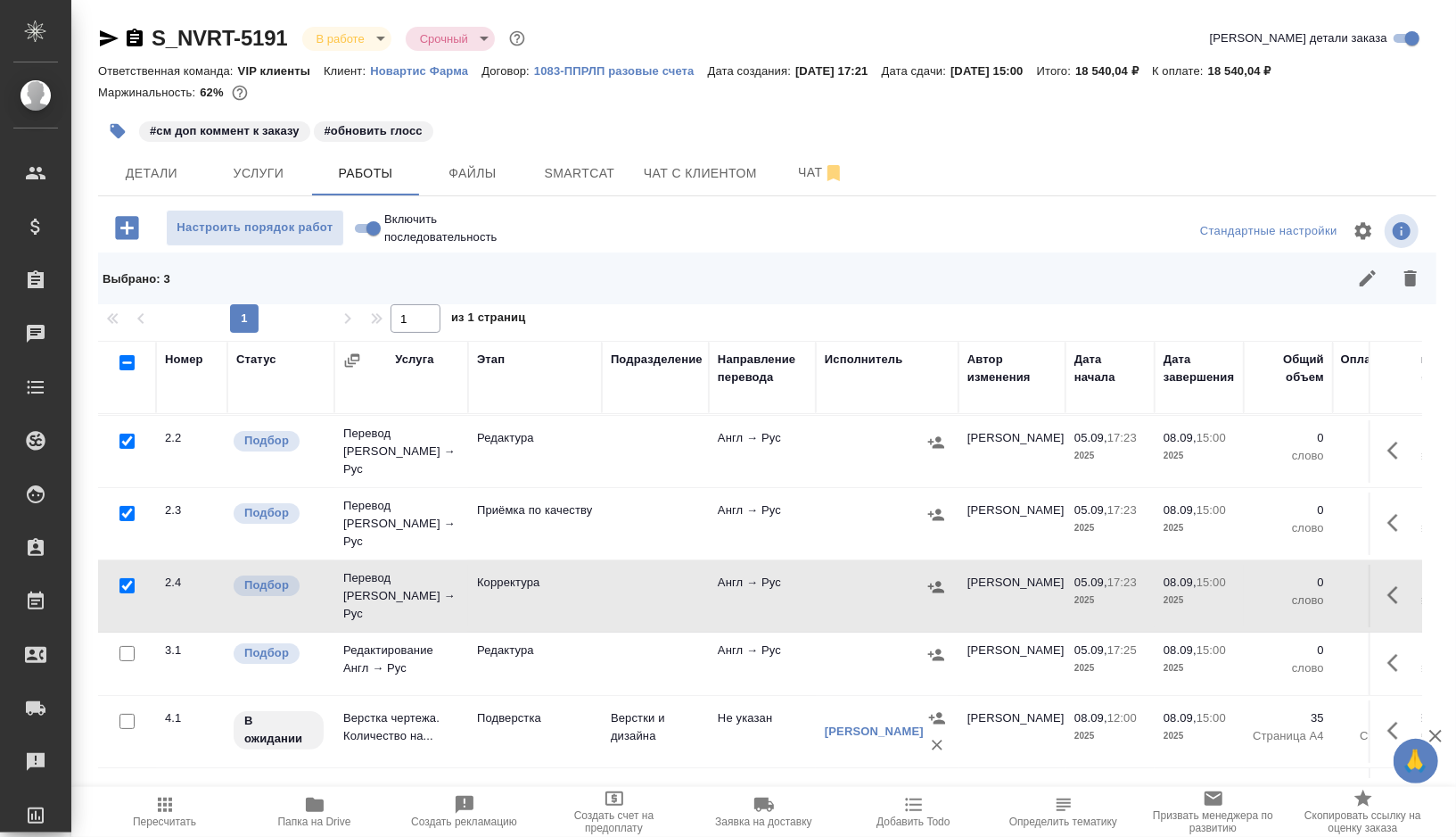
click at [124, 646] on input "checkbox" at bounding box center [127, 653] width 15 height 15
checkbox input "true"
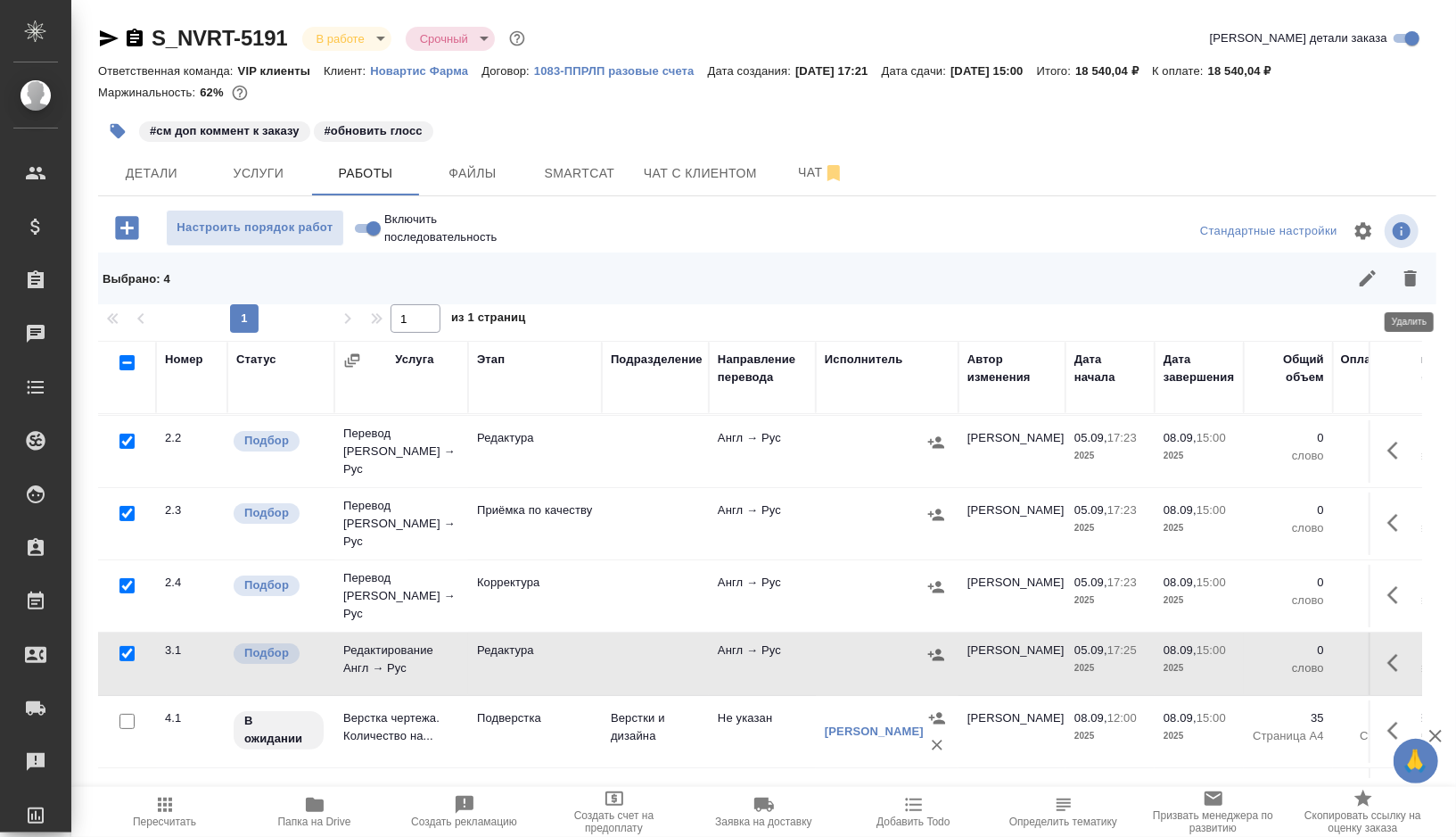
click at [1413, 283] on icon "button" at bounding box center [1410, 278] width 12 height 16
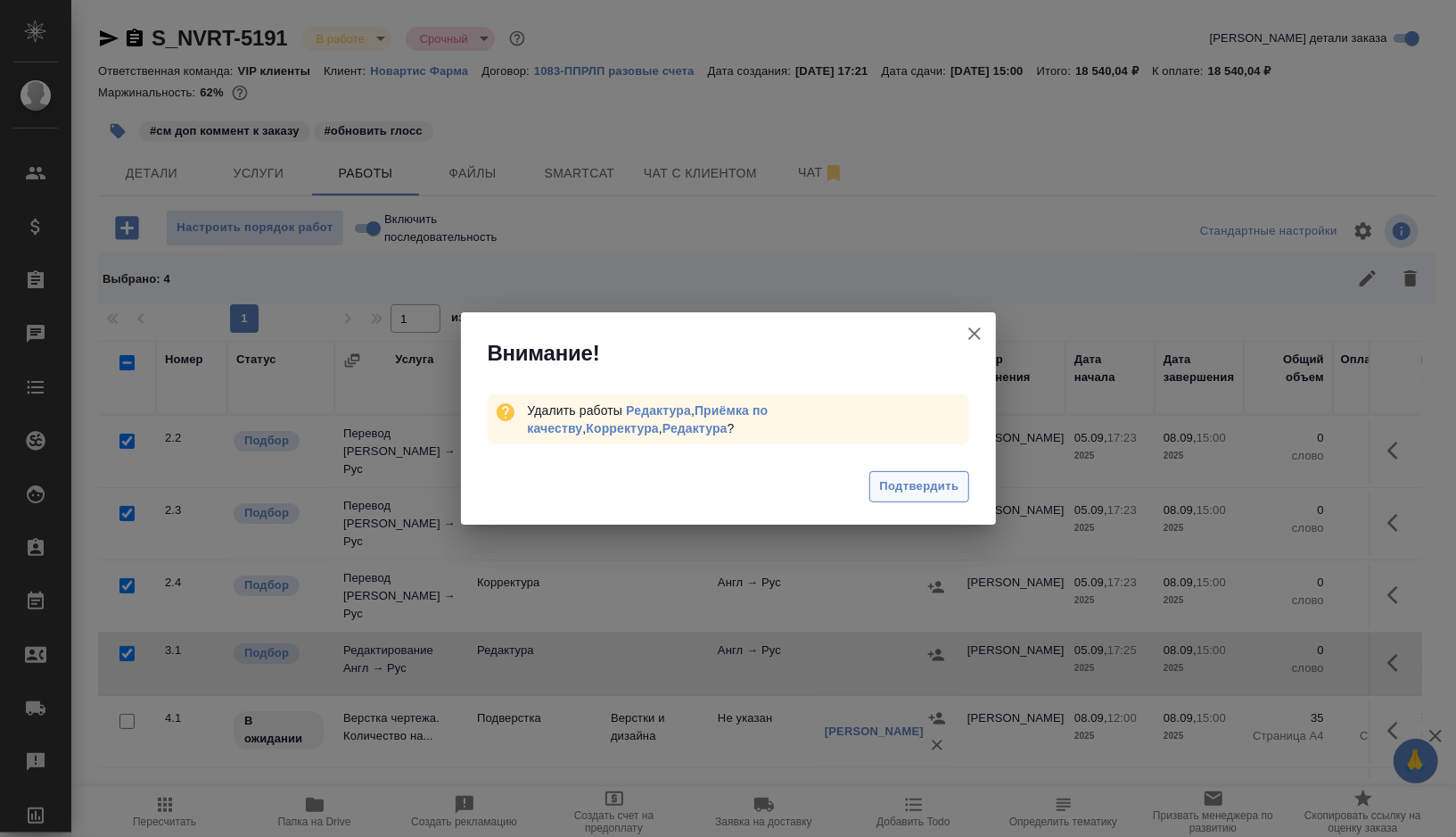
click at [910, 493] on span "Подтвердить" at bounding box center [918, 487] width 79 height 20
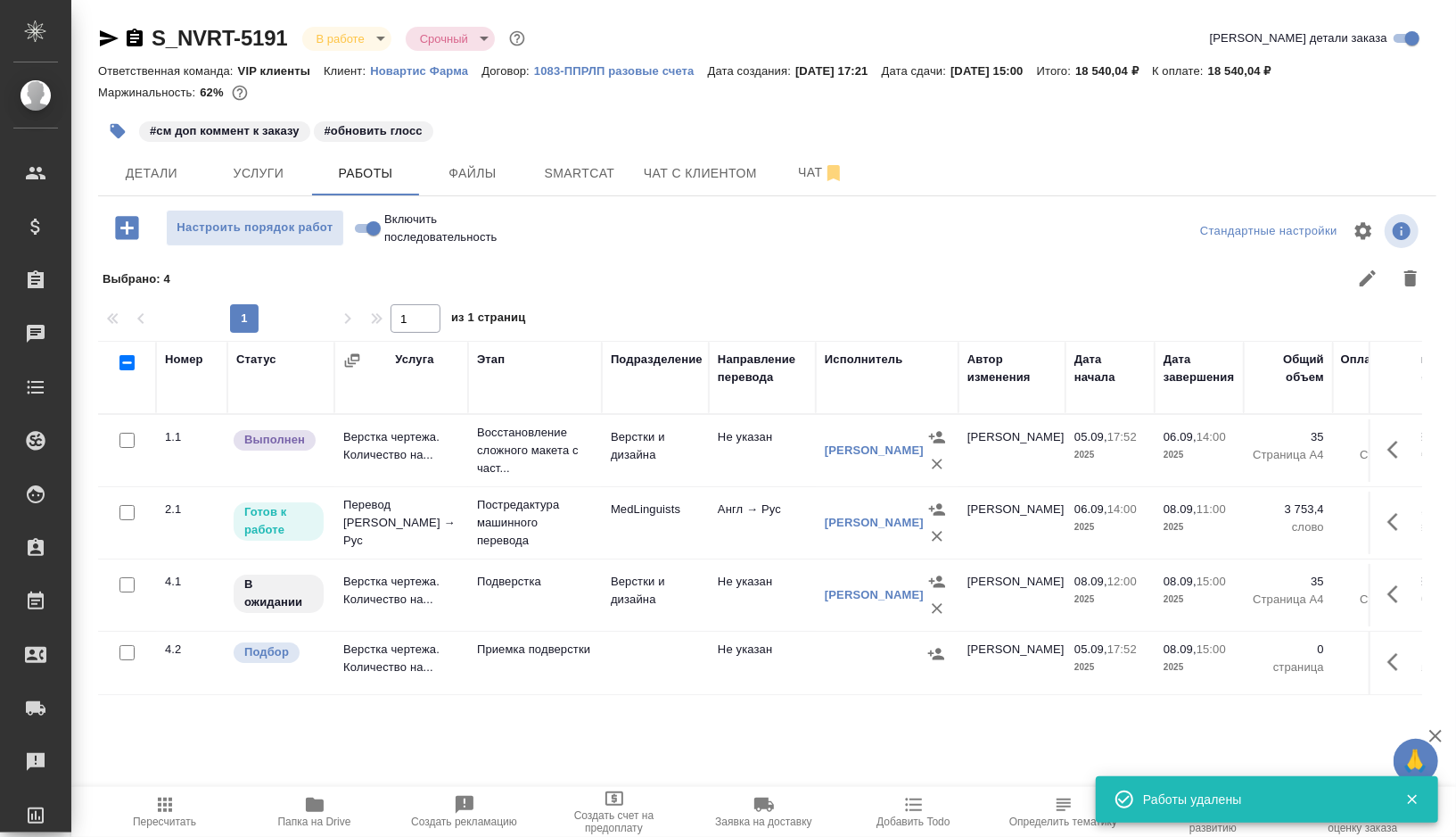
scroll to position [0, 0]
click at [578, 168] on span "Smartcat" at bounding box center [579, 174] width 85 height 22
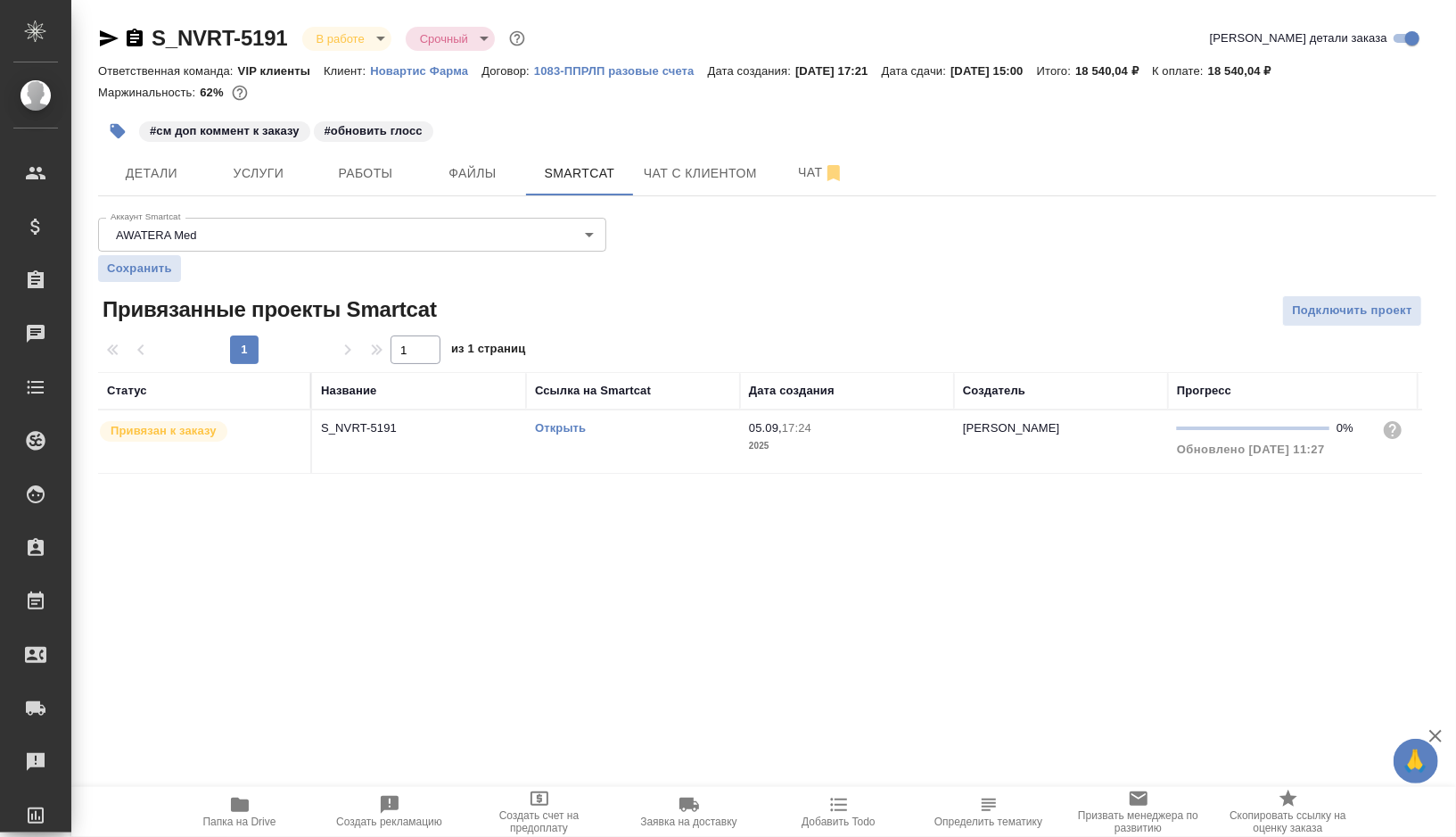
click at [557, 425] on link "Открыть" at bounding box center [560, 427] width 51 height 13
click at [142, 171] on span "Детали" at bounding box center [151, 174] width 85 height 22
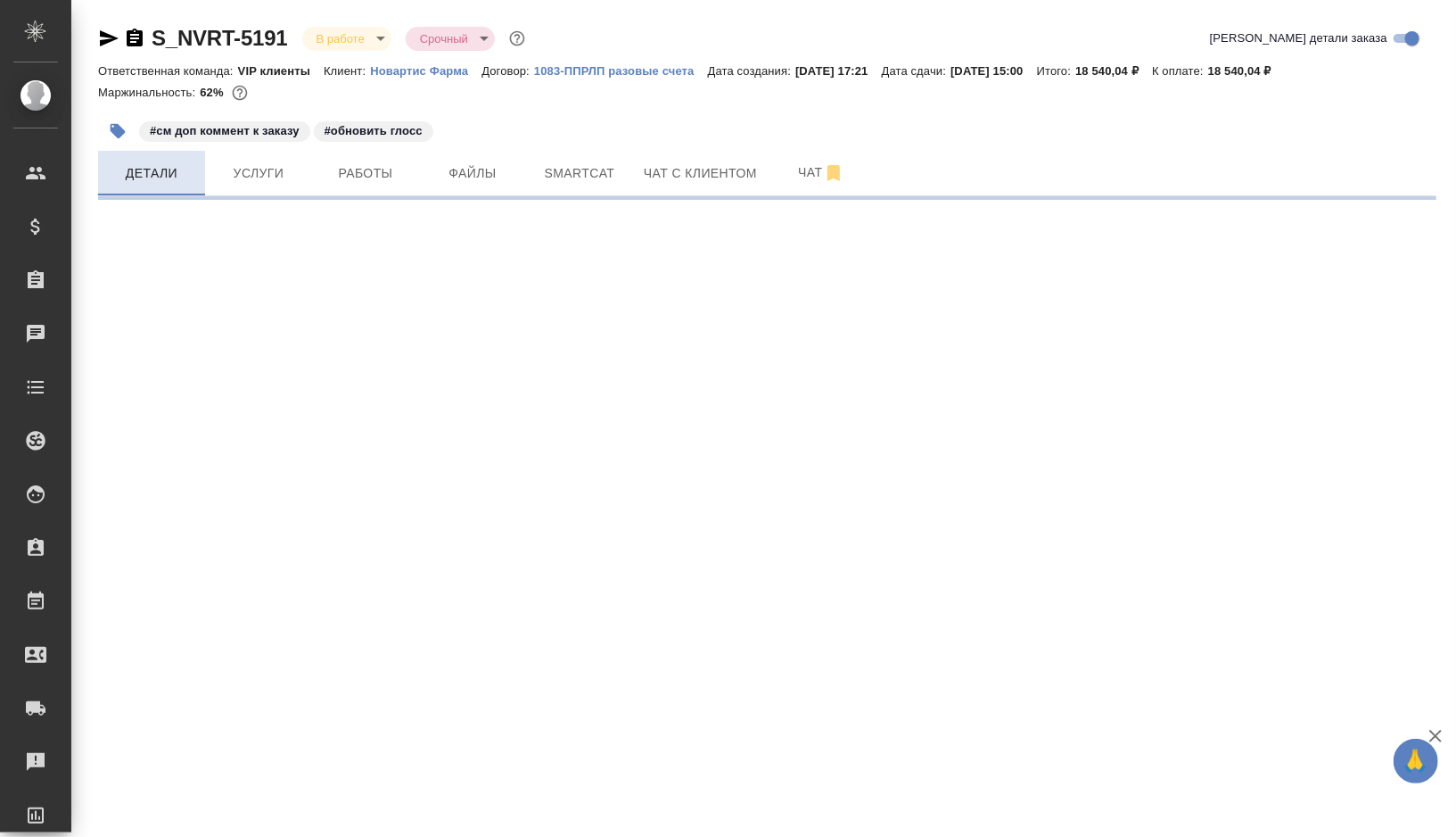
select select "RU"
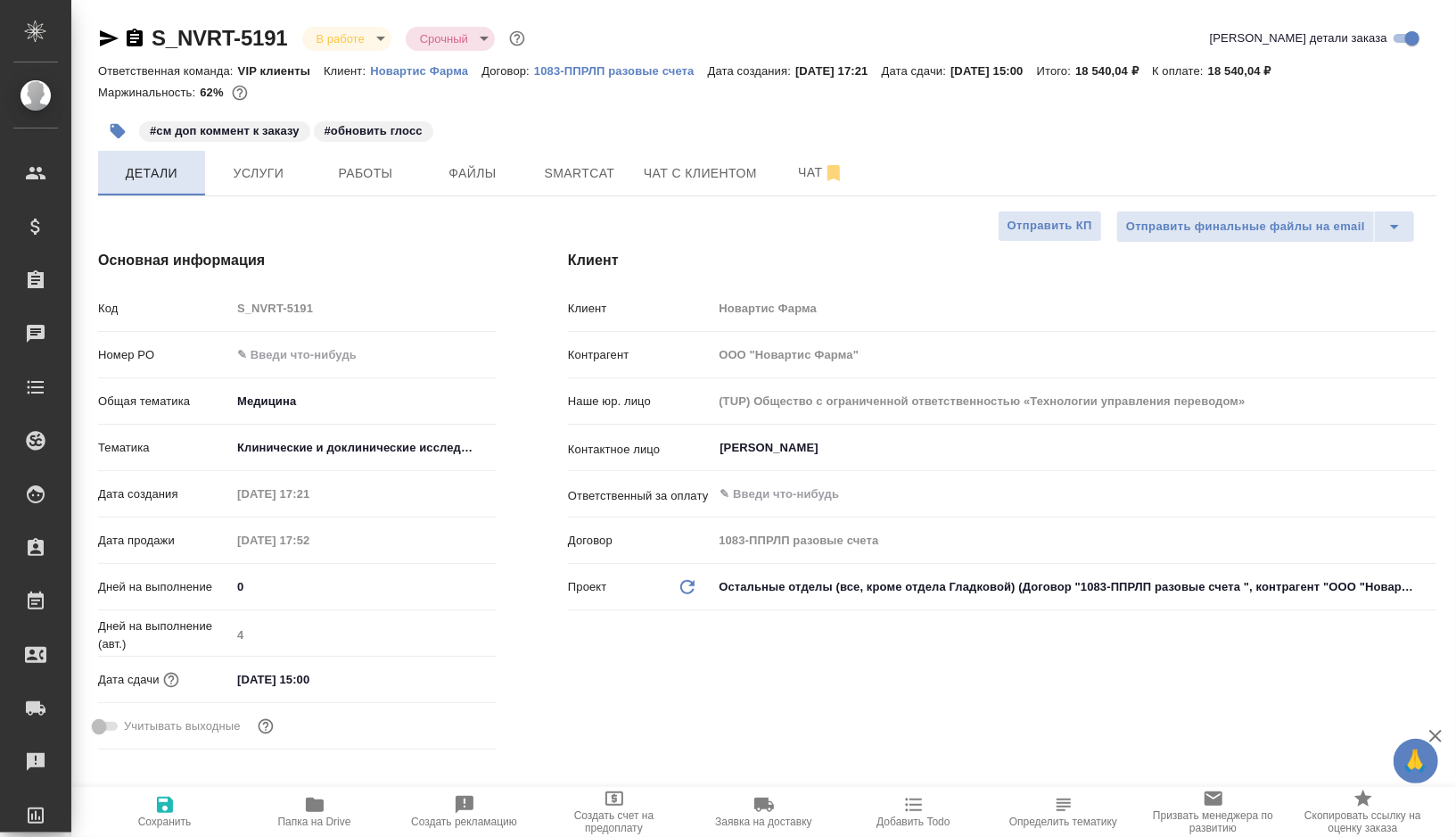
type textarea "x"
click at [592, 187] on button "Smartcat" at bounding box center [578, 173] width 107 height 45
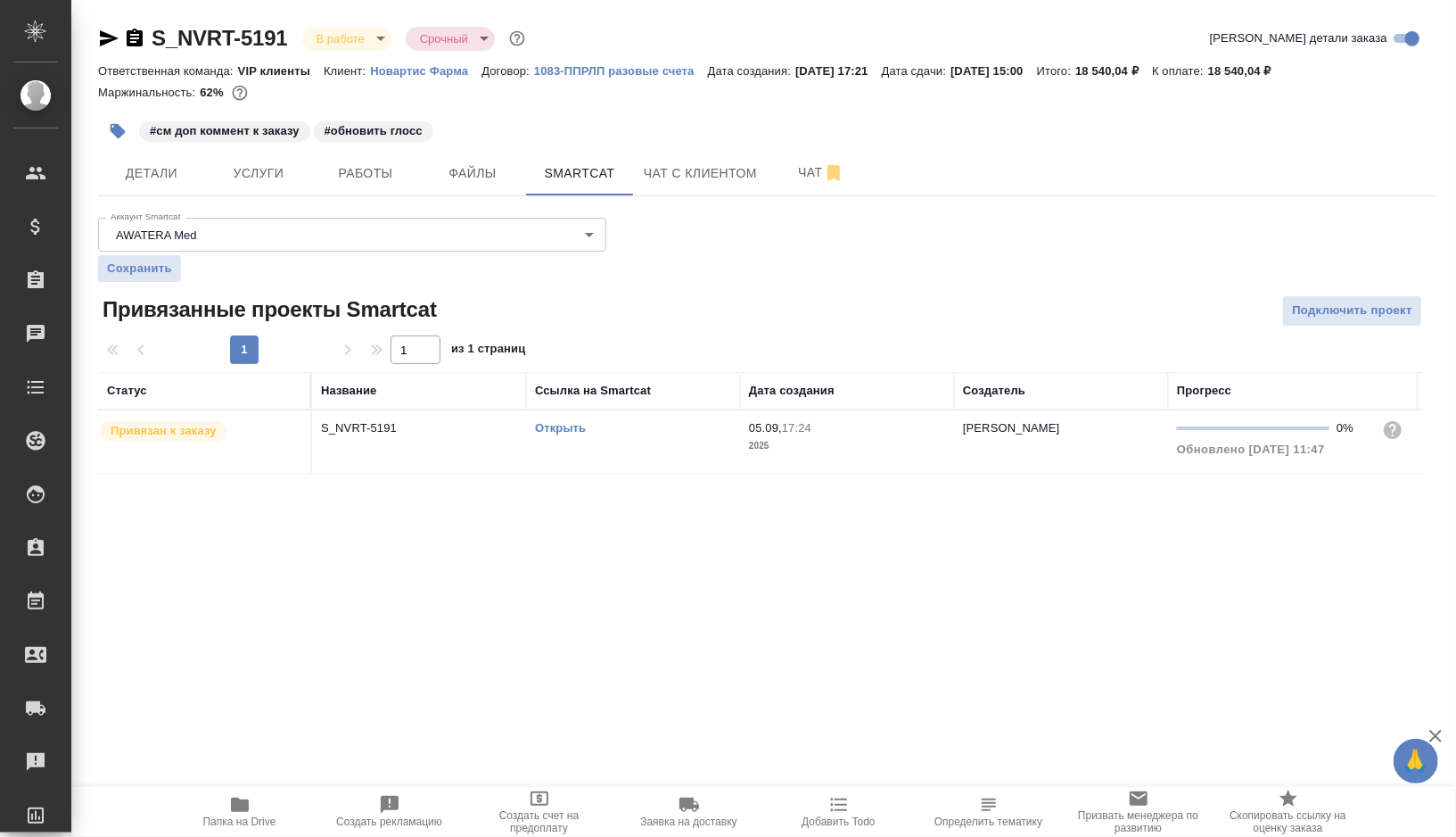
click at [628, 431] on div "Открыть" at bounding box center [632, 427] width 196 height 18
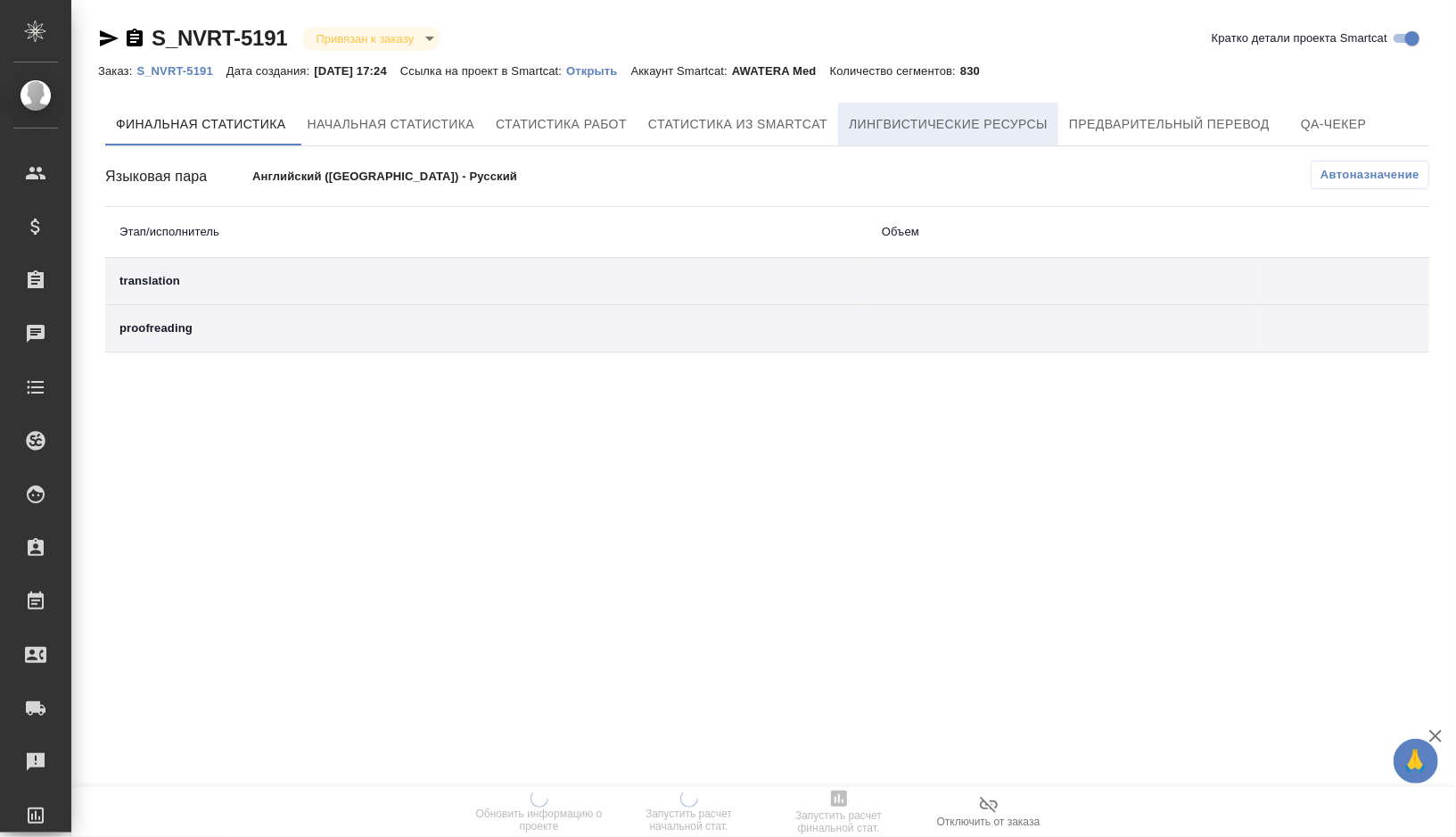
click at [972, 117] on span "Лингвистические ресурсы" at bounding box center [948, 124] width 199 height 22
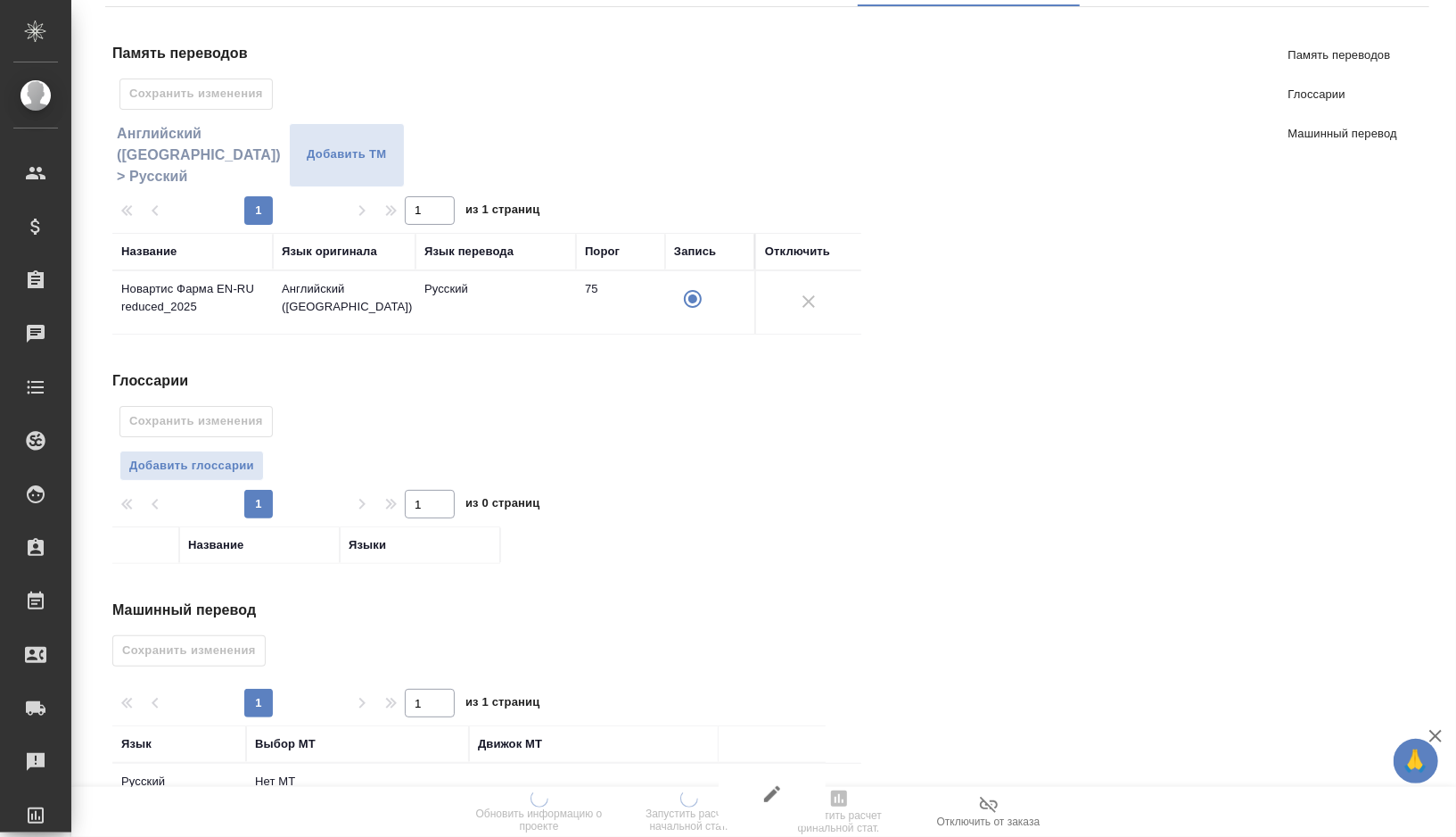
scroll to position [140, 0]
click at [195, 463] on span "Добавить глоссарии" at bounding box center [191, 465] width 124 height 20
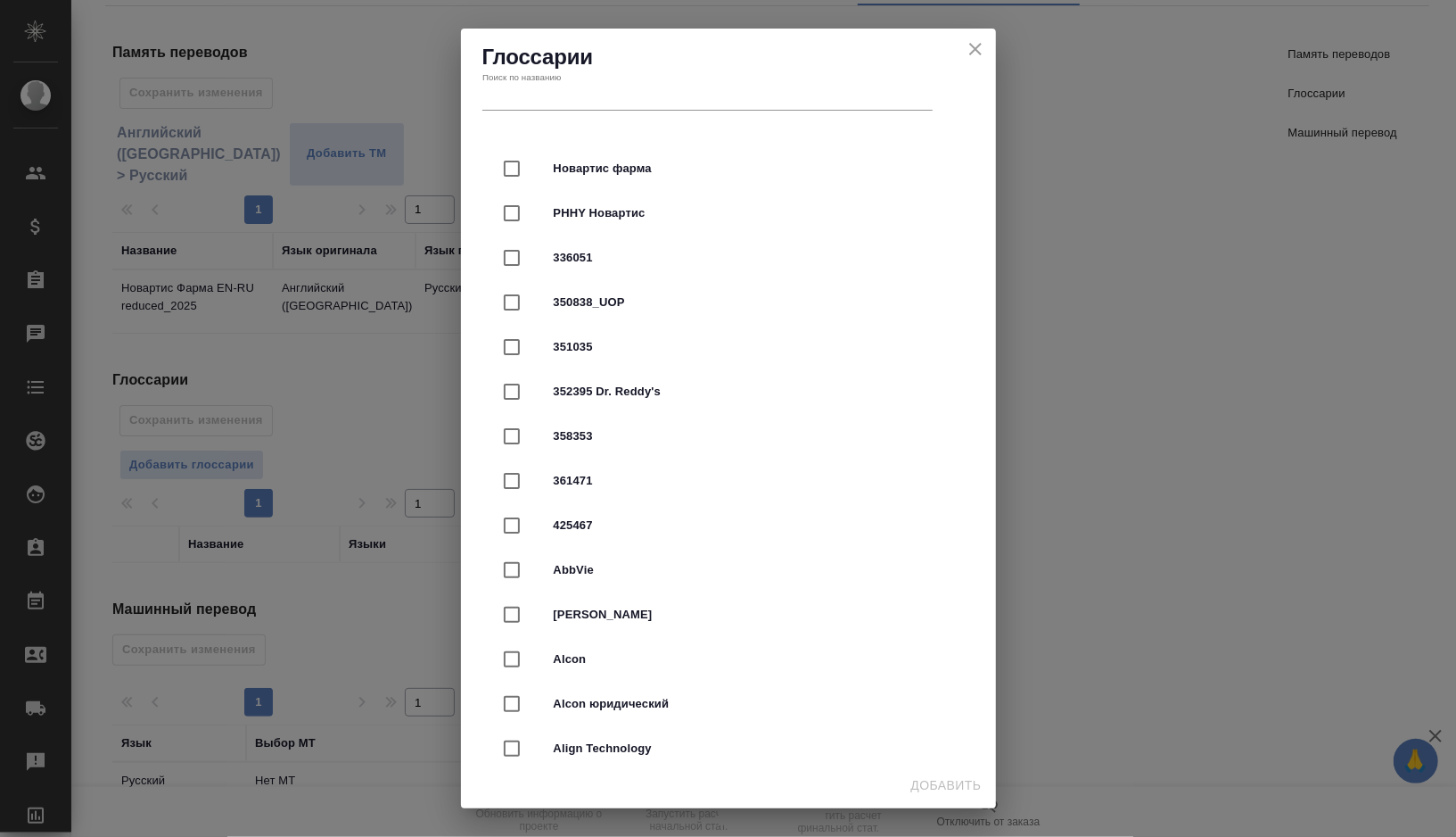
click at [642, 169] on span "Новартис фарма" at bounding box center [753, 168] width 399 height 18
checkbox input "true"
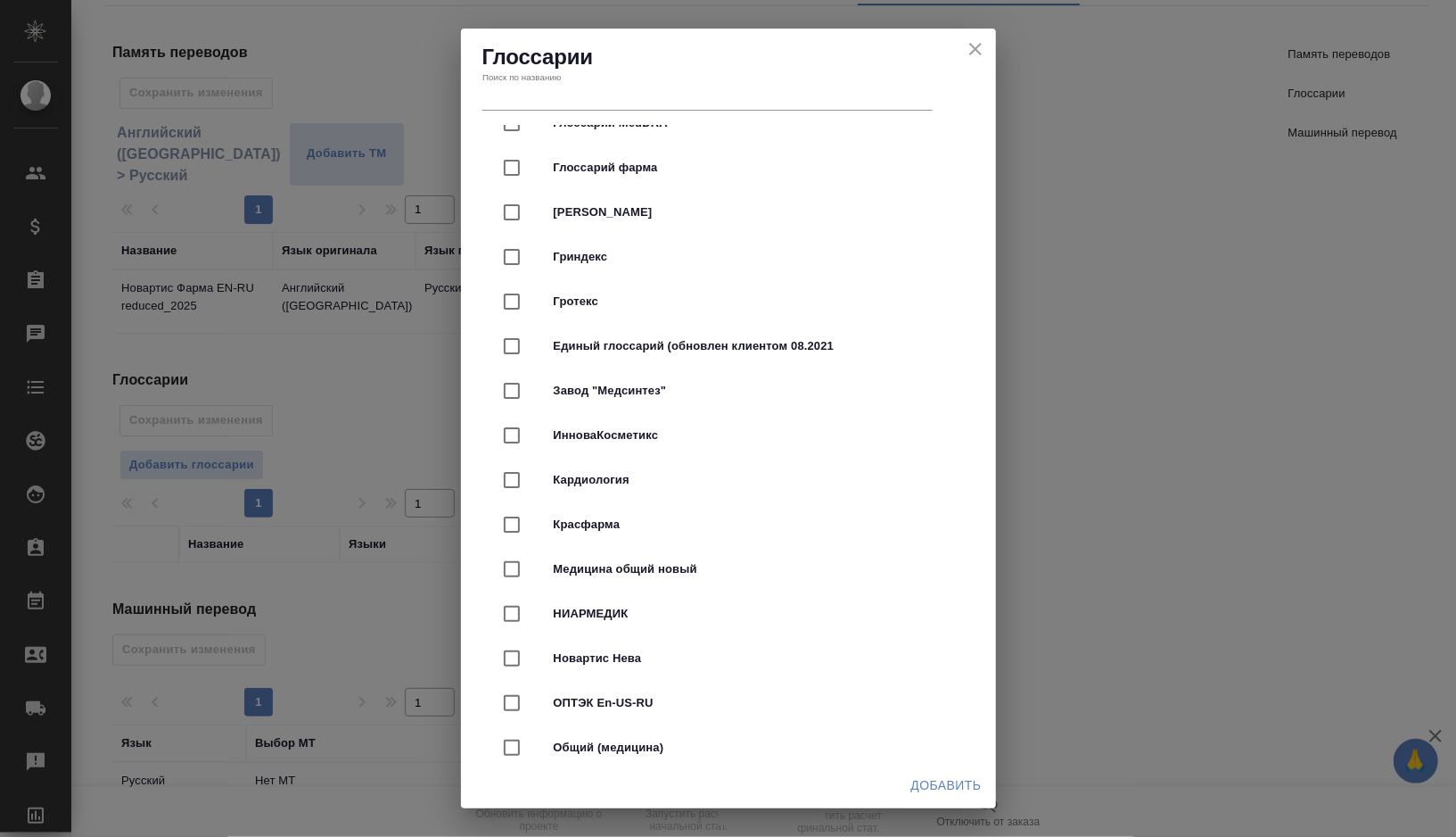
scroll to position [4996, 0]
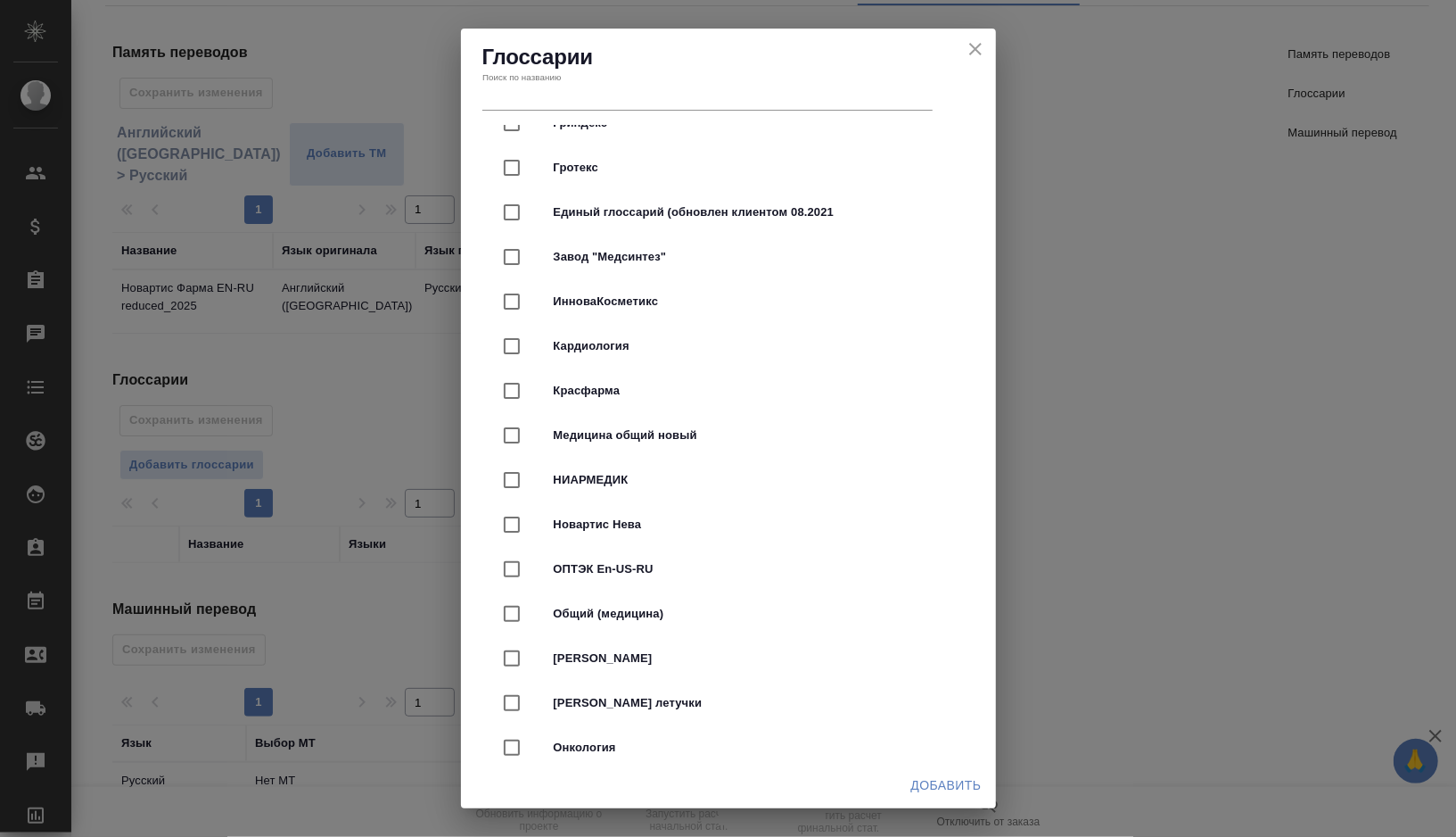
click at [678, 427] on span "Медицина общий новый" at bounding box center [753, 435] width 399 height 18
checkbox input "true"
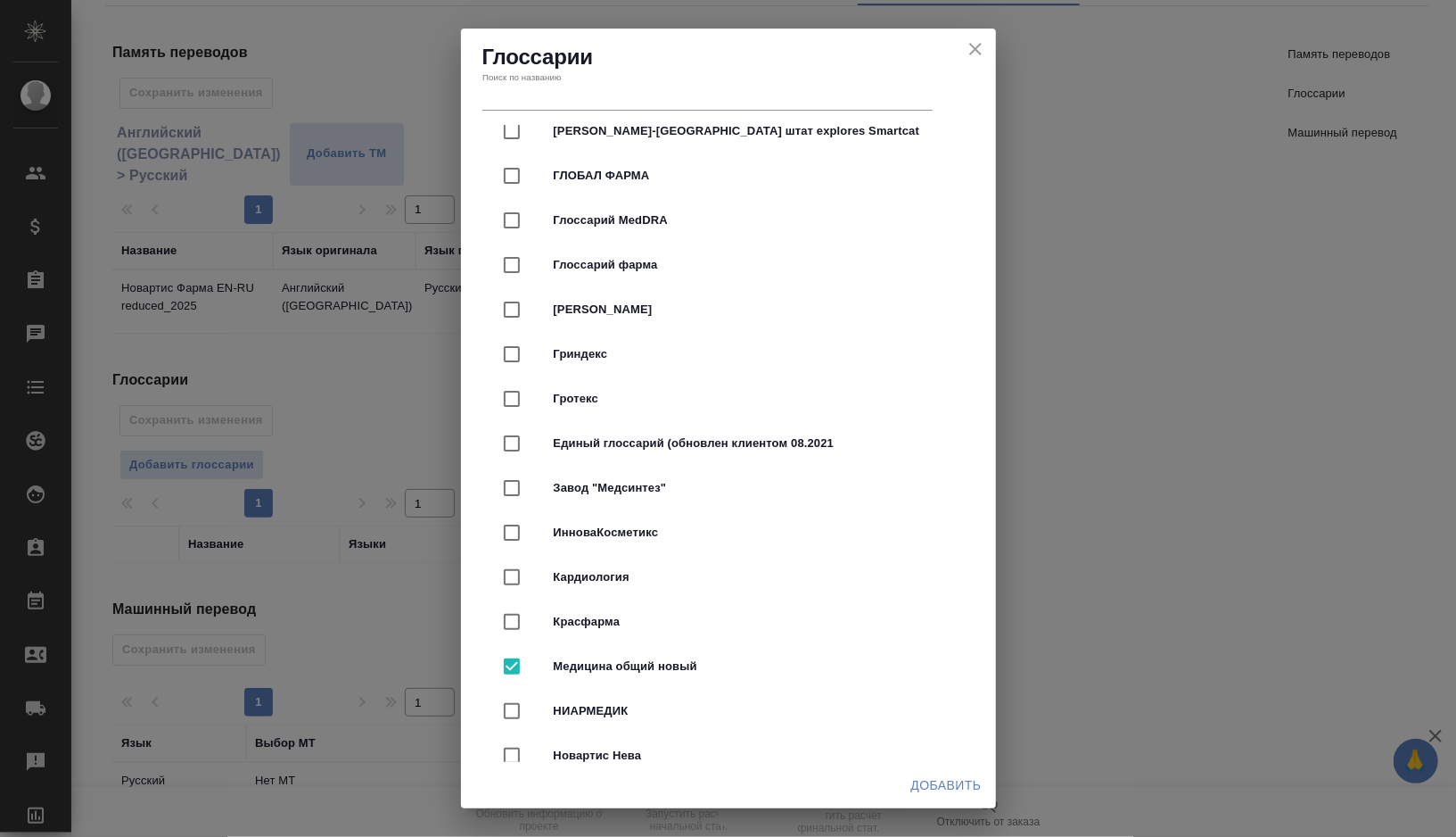
scroll to position [4525, 0]
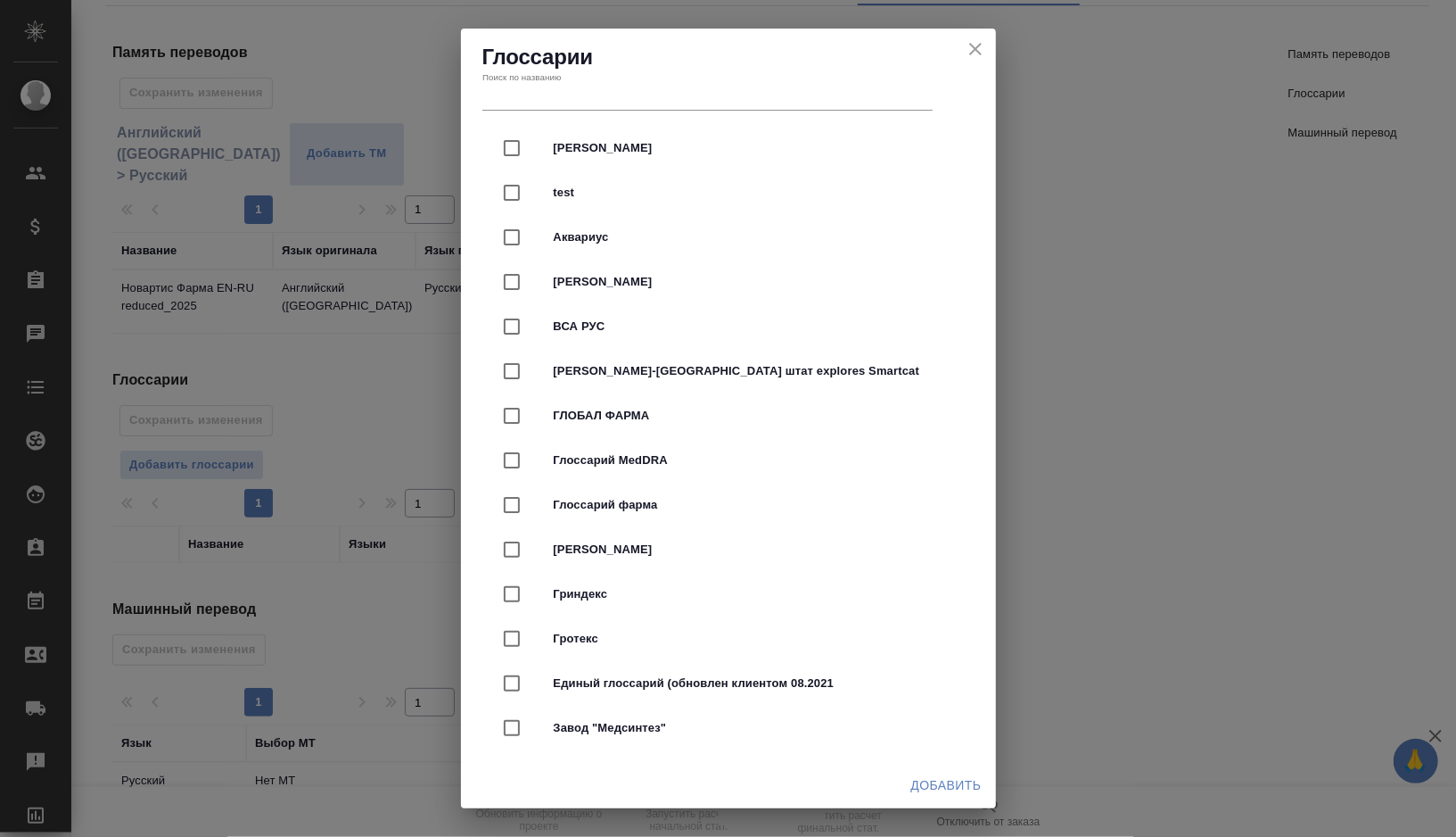
click at [682, 456] on span "Глоссарий MedDRA" at bounding box center [753, 460] width 399 height 18
checkbox input "true"
click at [938, 778] on span "Добавить" at bounding box center [946, 785] width 71 height 22
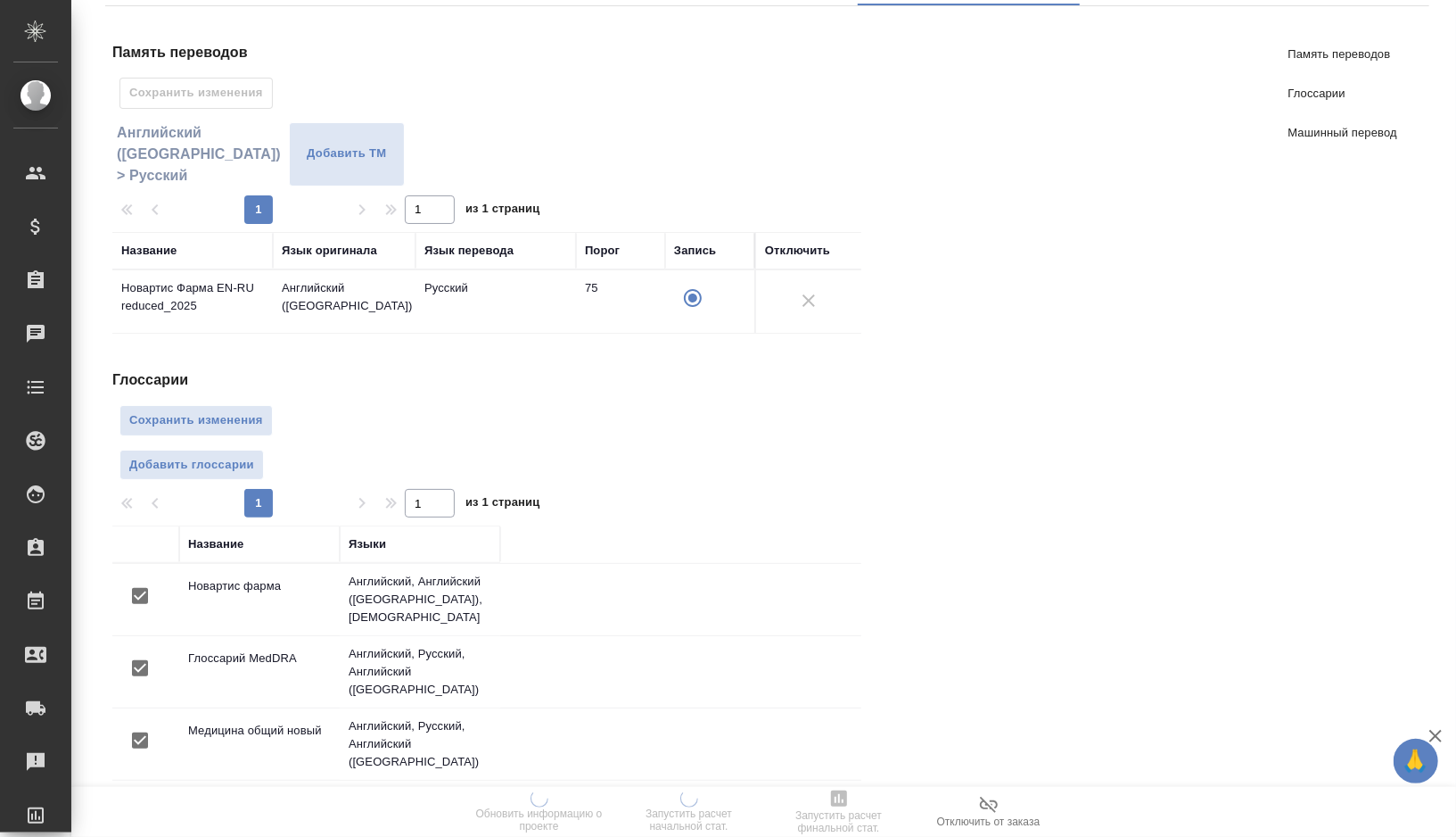
scroll to position [0, 0]
click at [228, 418] on span "Сохранить изменения" at bounding box center [196, 421] width 134 height 20
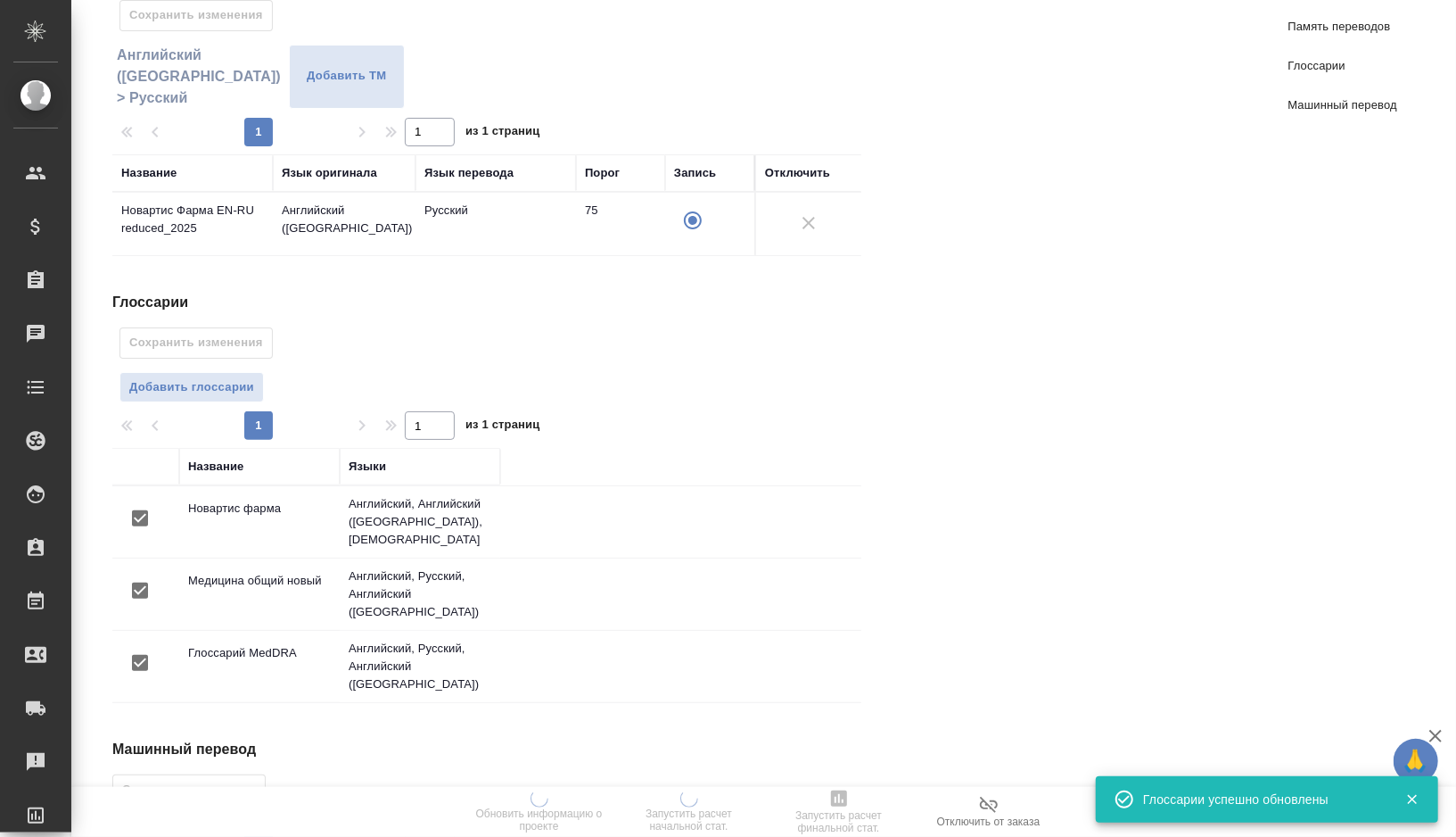
scroll to position [386, 0]
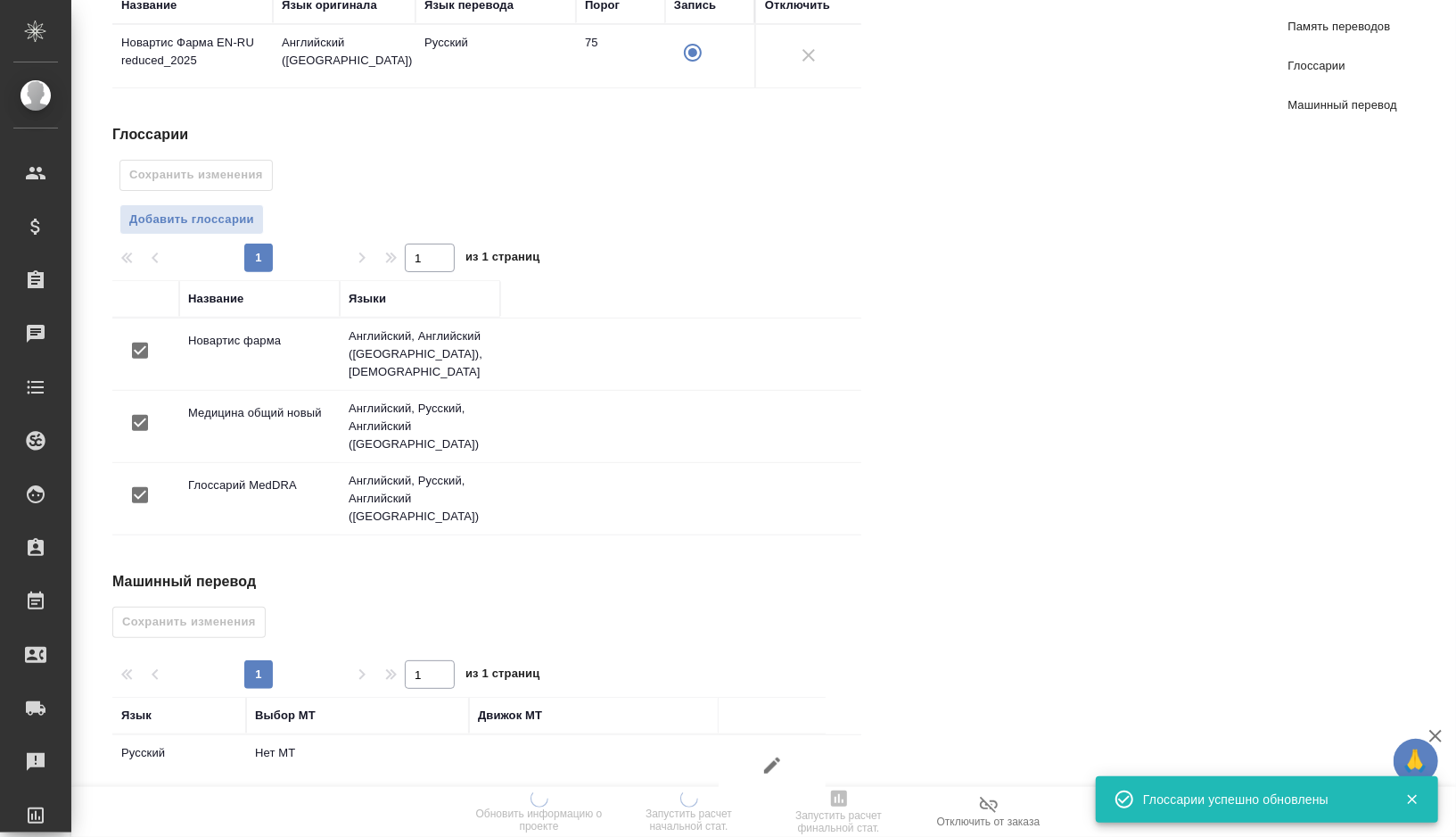
click at [773, 757] on icon "button" at bounding box center [772, 765] width 16 height 16
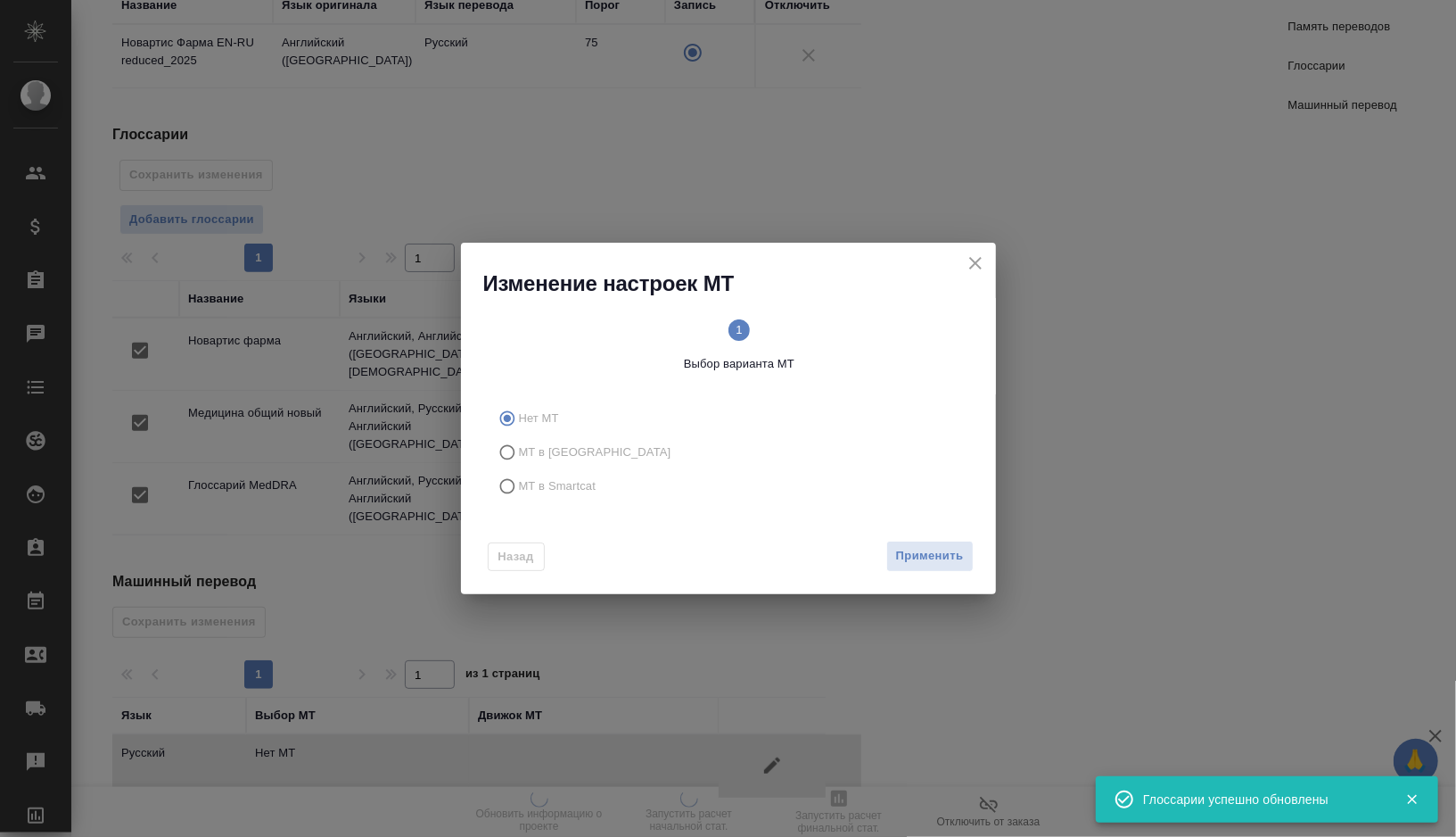
click at [529, 480] on span "МТ в Smartcat" at bounding box center [558, 486] width 78 height 18
click at [519, 480] on input "МТ в Smartcat" at bounding box center [504, 486] width 29 height 33
radio input "true"
click at [864, 331] on circle at bounding box center [856, 330] width 21 height 21
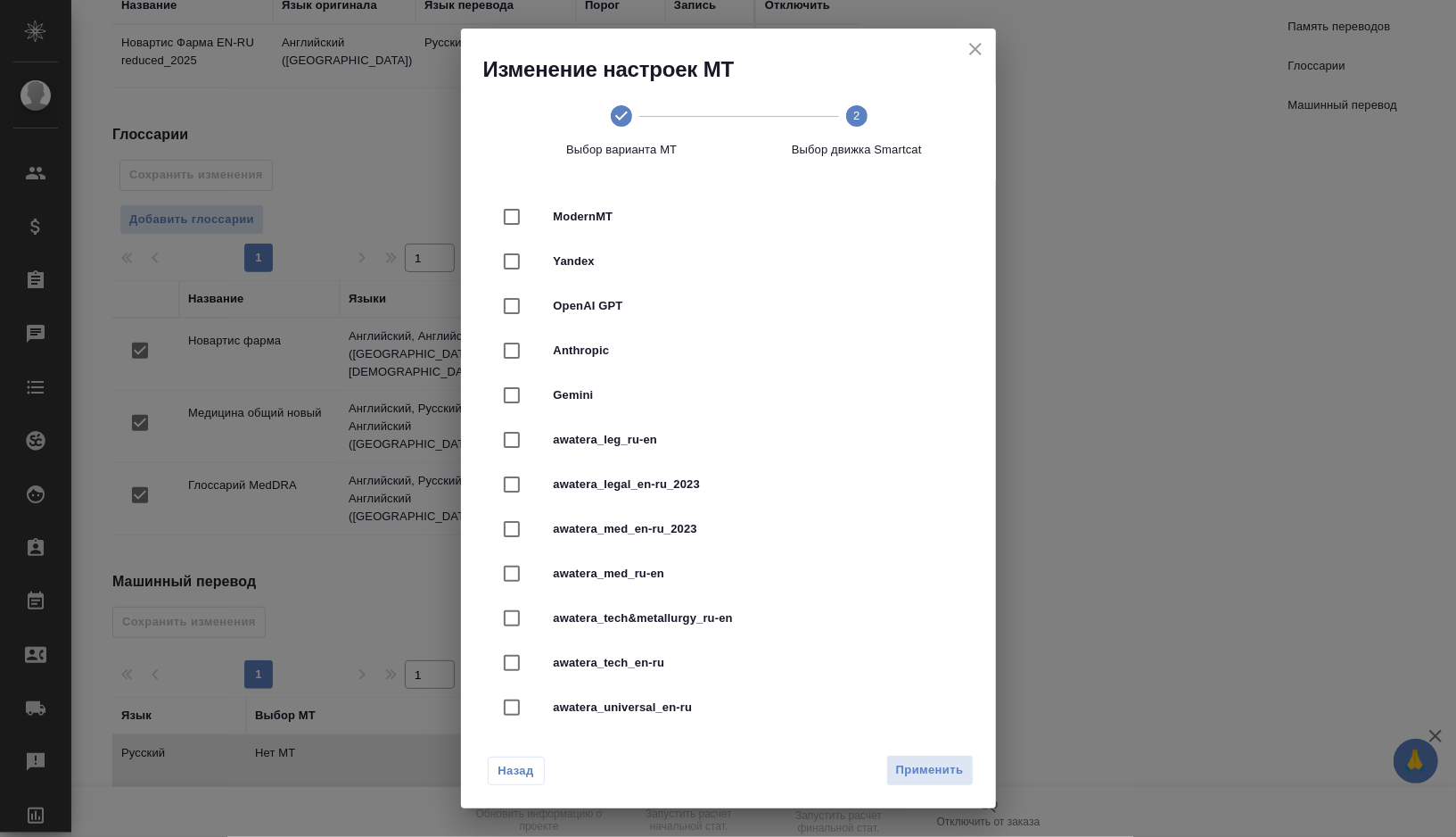
scroll to position [386, 0]
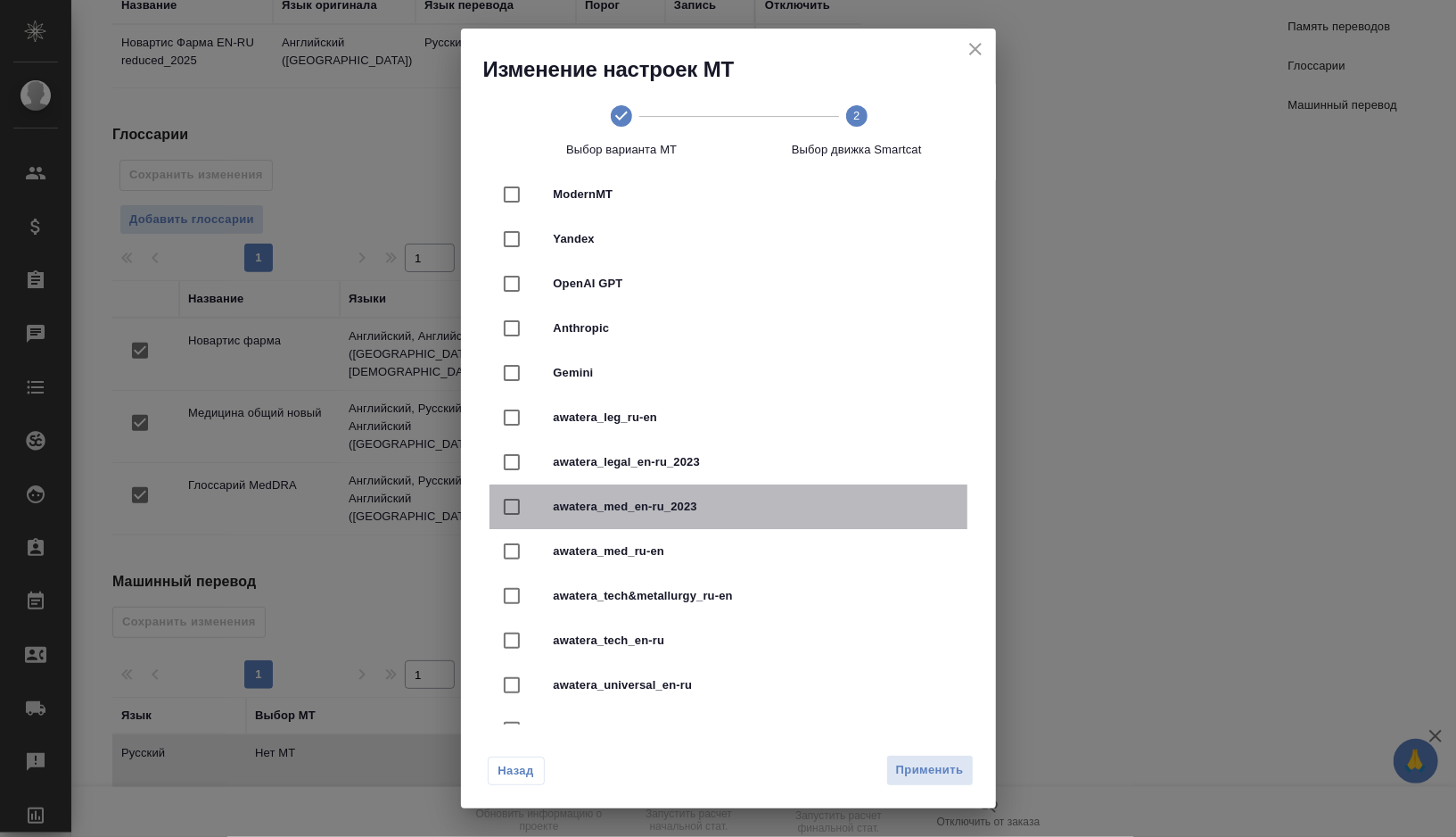
click at [692, 499] on span "awatera_med_en-ru_2023" at bounding box center [753, 506] width 399 height 18
checkbox input "true"
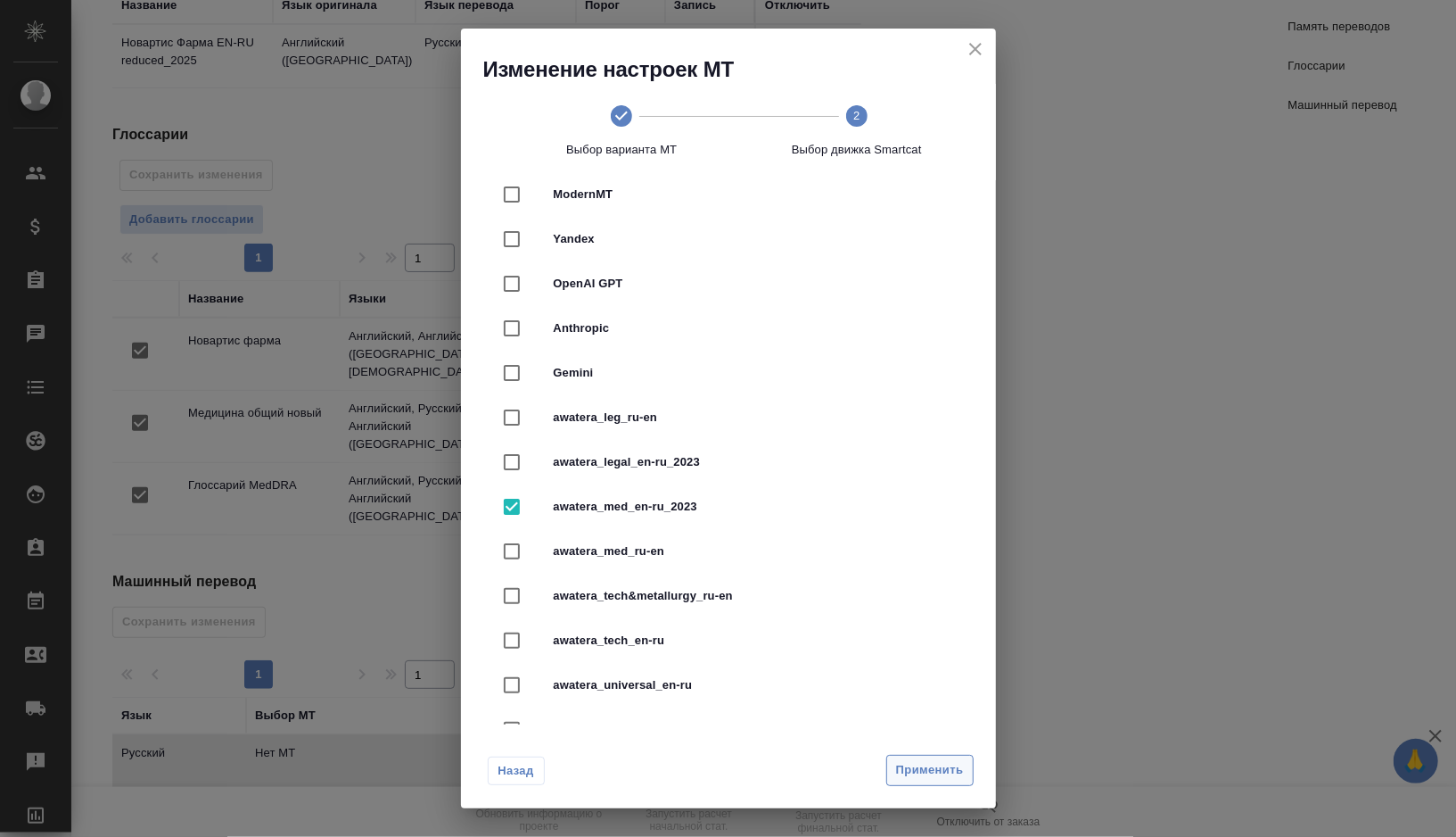
click at [925, 775] on span "Применить" at bounding box center [930, 770] width 68 height 20
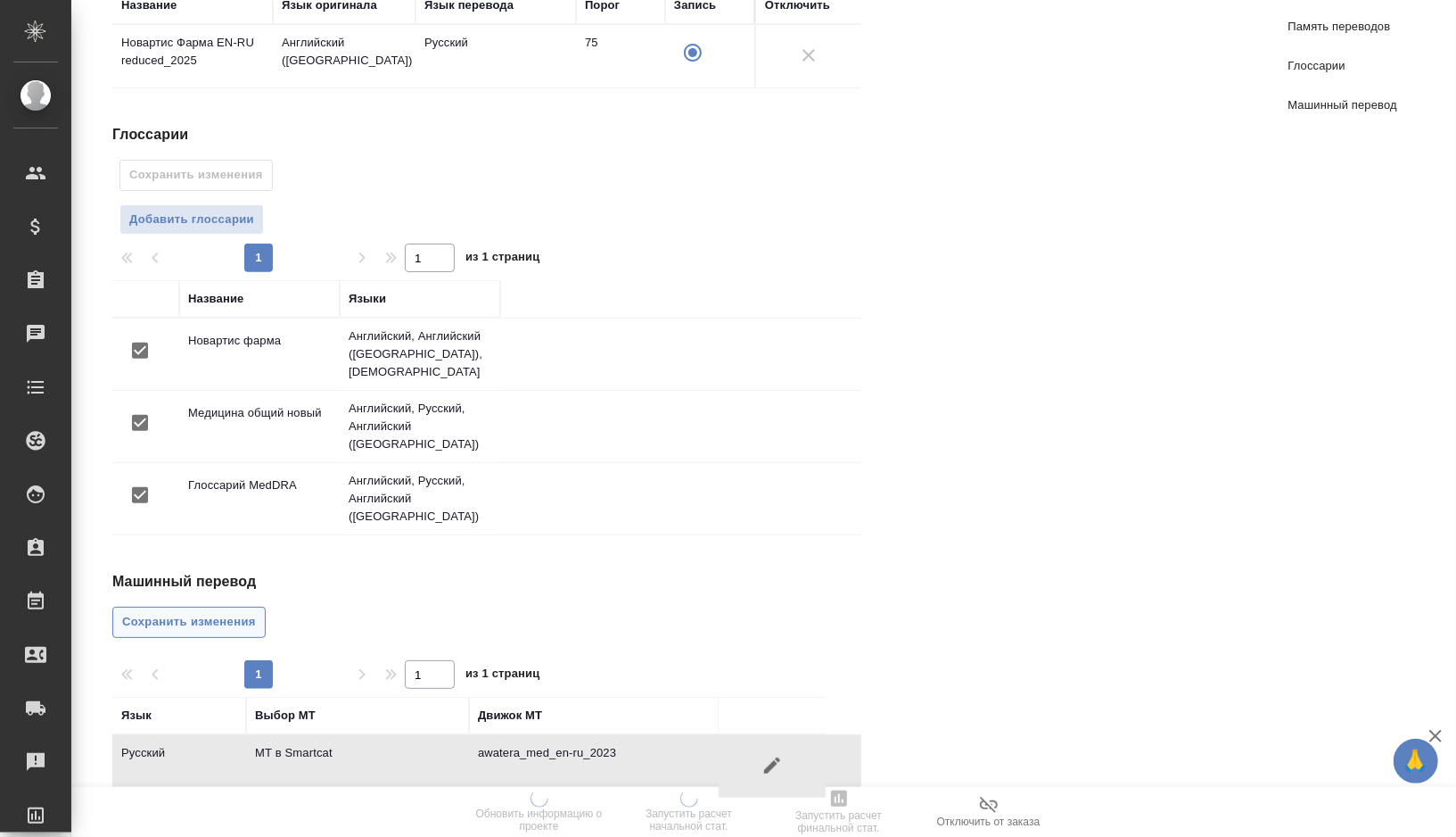
click at [187, 612] on span "Сохранить изменения" at bounding box center [189, 622] width 134 height 20
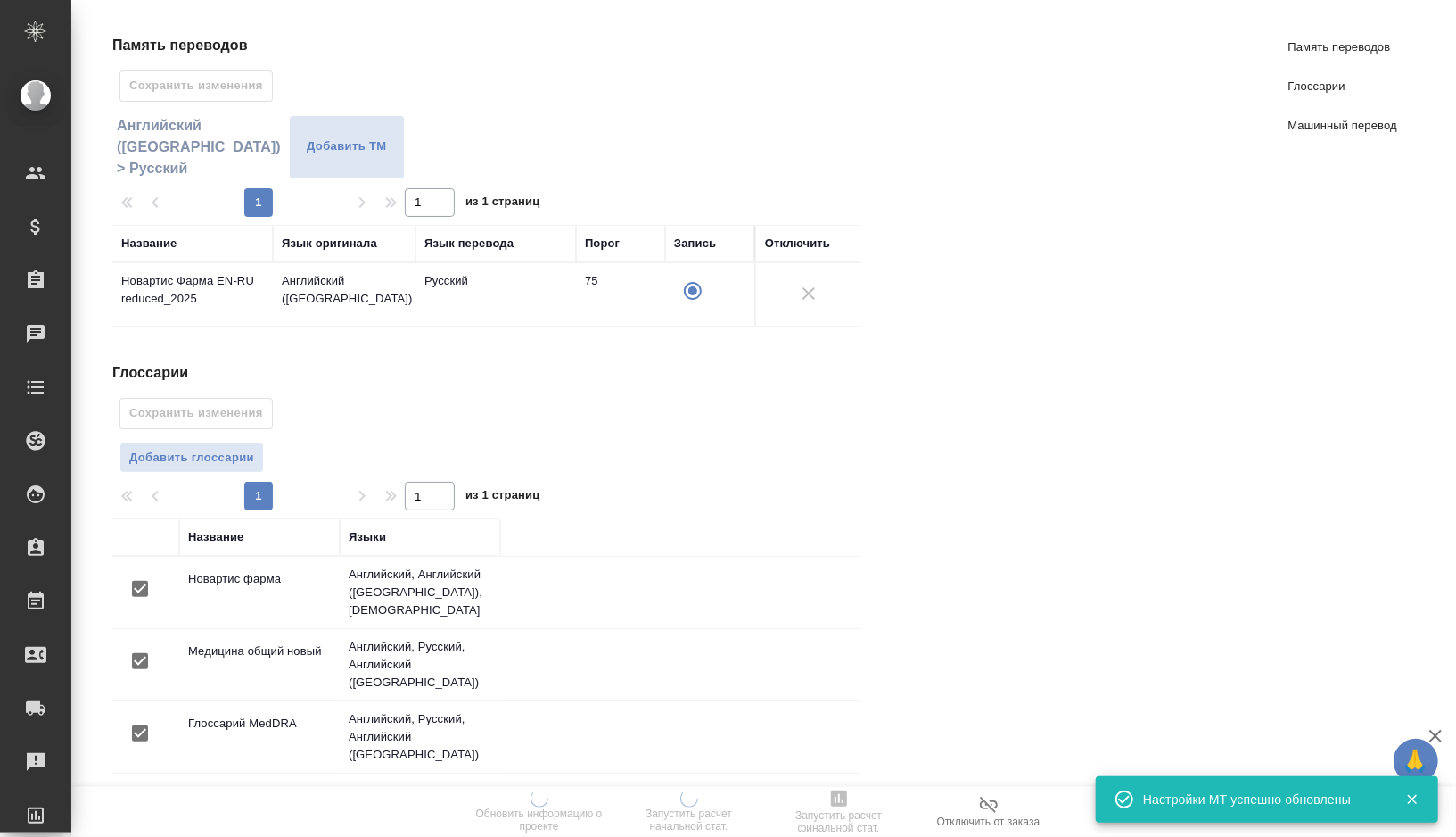
scroll to position [0, 0]
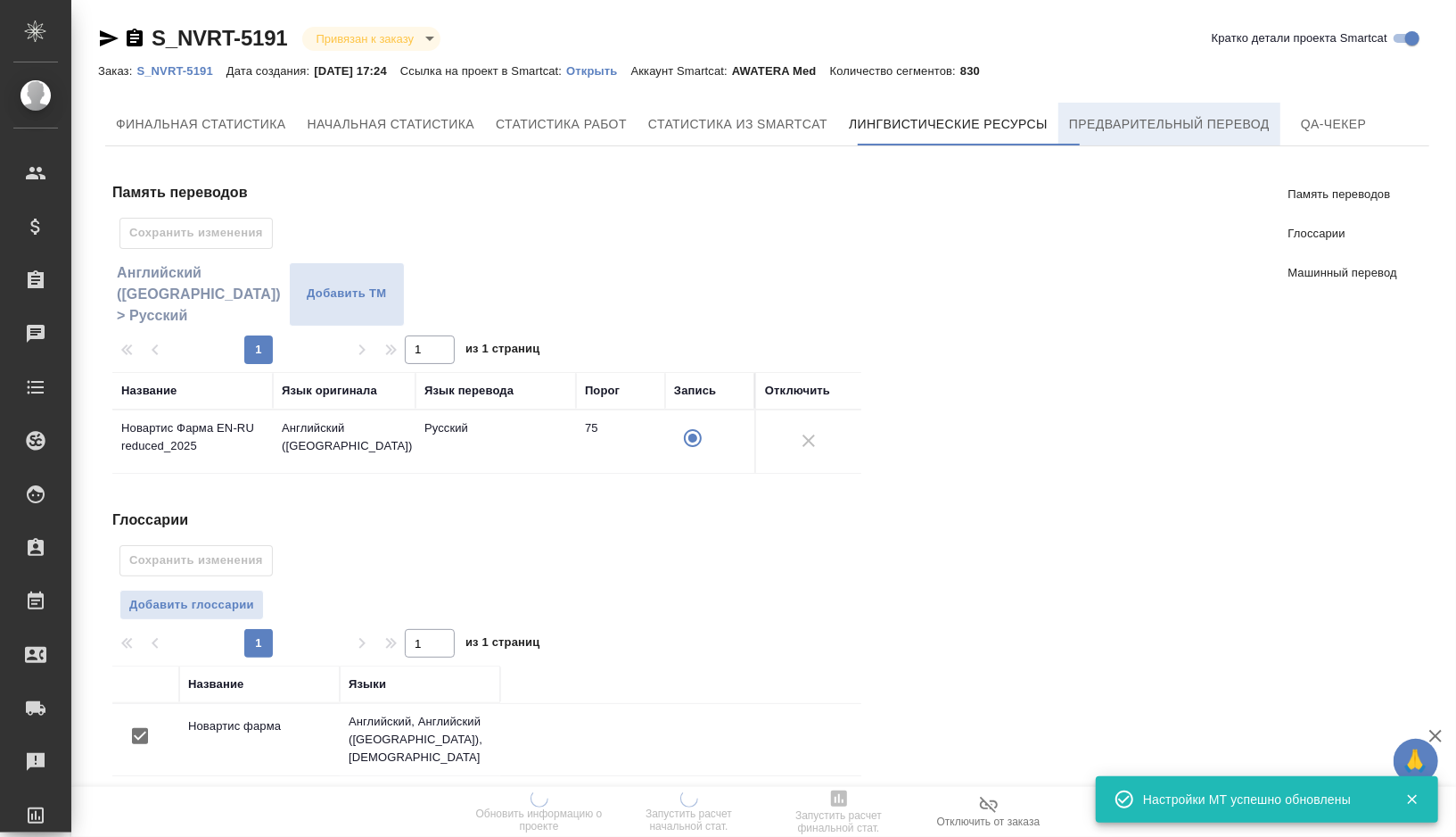
click at [1150, 114] on span "Предварительный перевод" at bounding box center [1169, 124] width 201 height 22
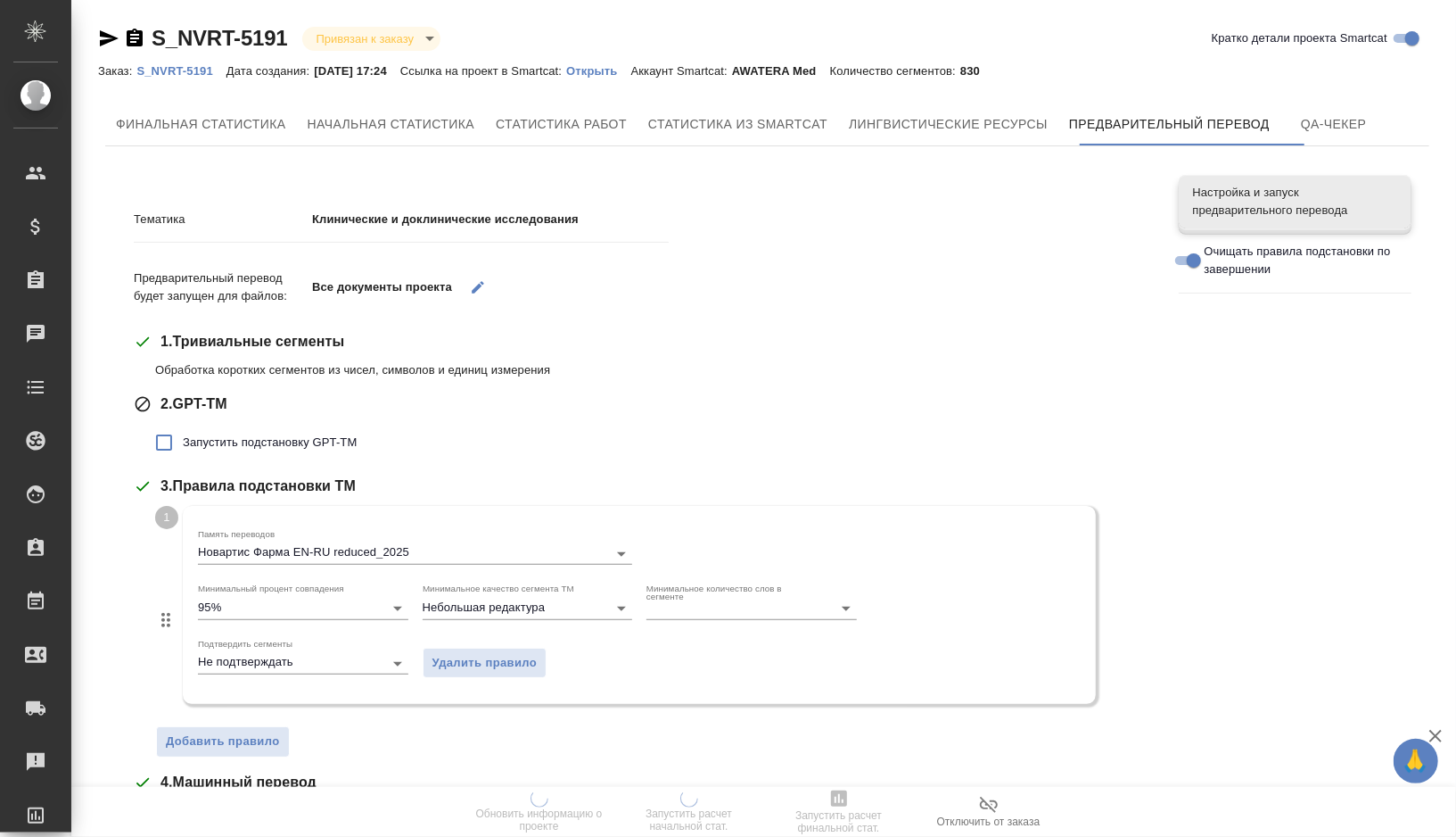
click at [247, 441] on span "Запустить подстановку GPT-TM" at bounding box center [269, 442] width 174 height 18
click at [183, 441] on input "Запустить подстановку GPT-TM" at bounding box center [164, 442] width 37 height 37
checkbox input "true"
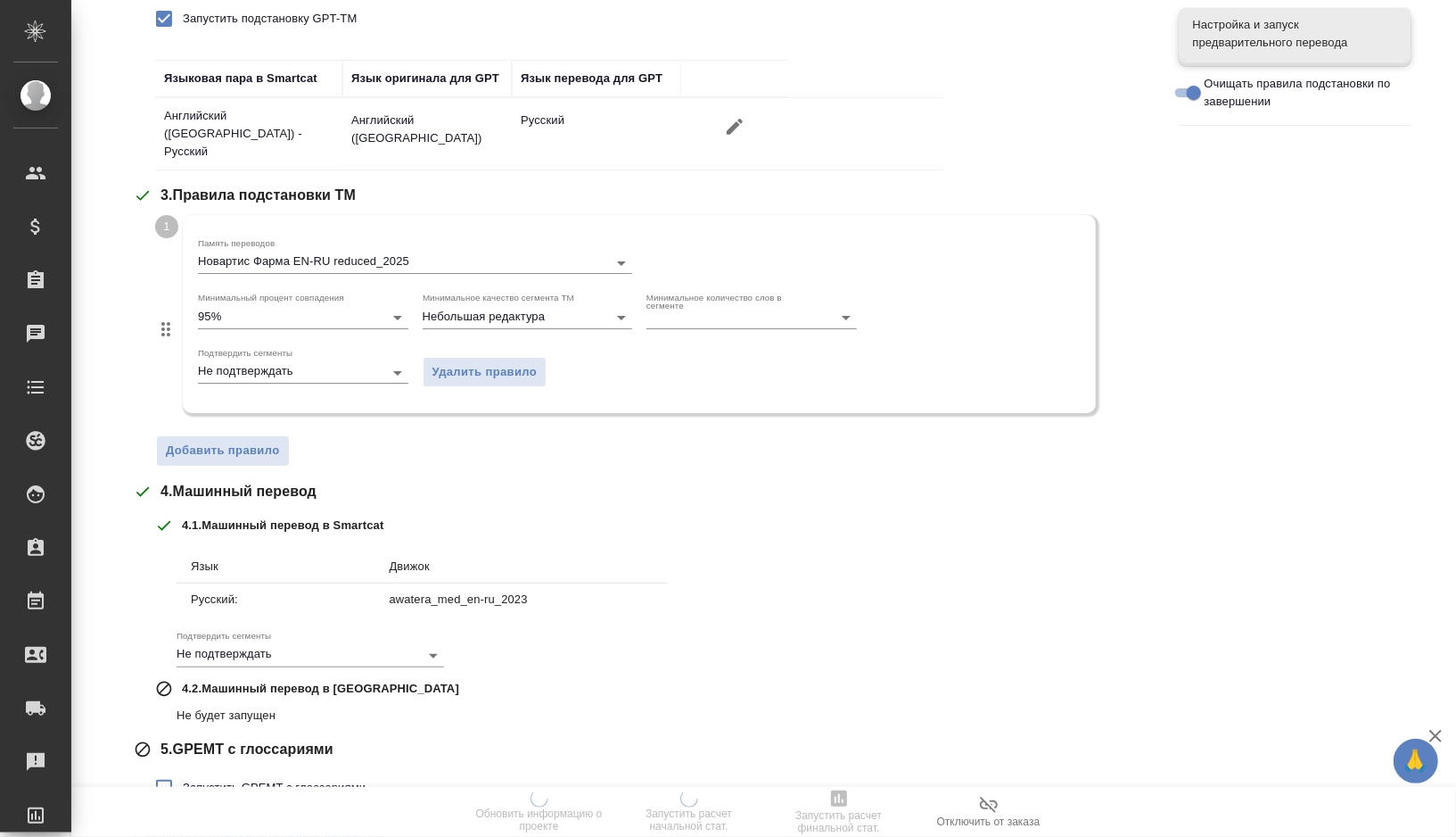
scroll to position [500, 0]
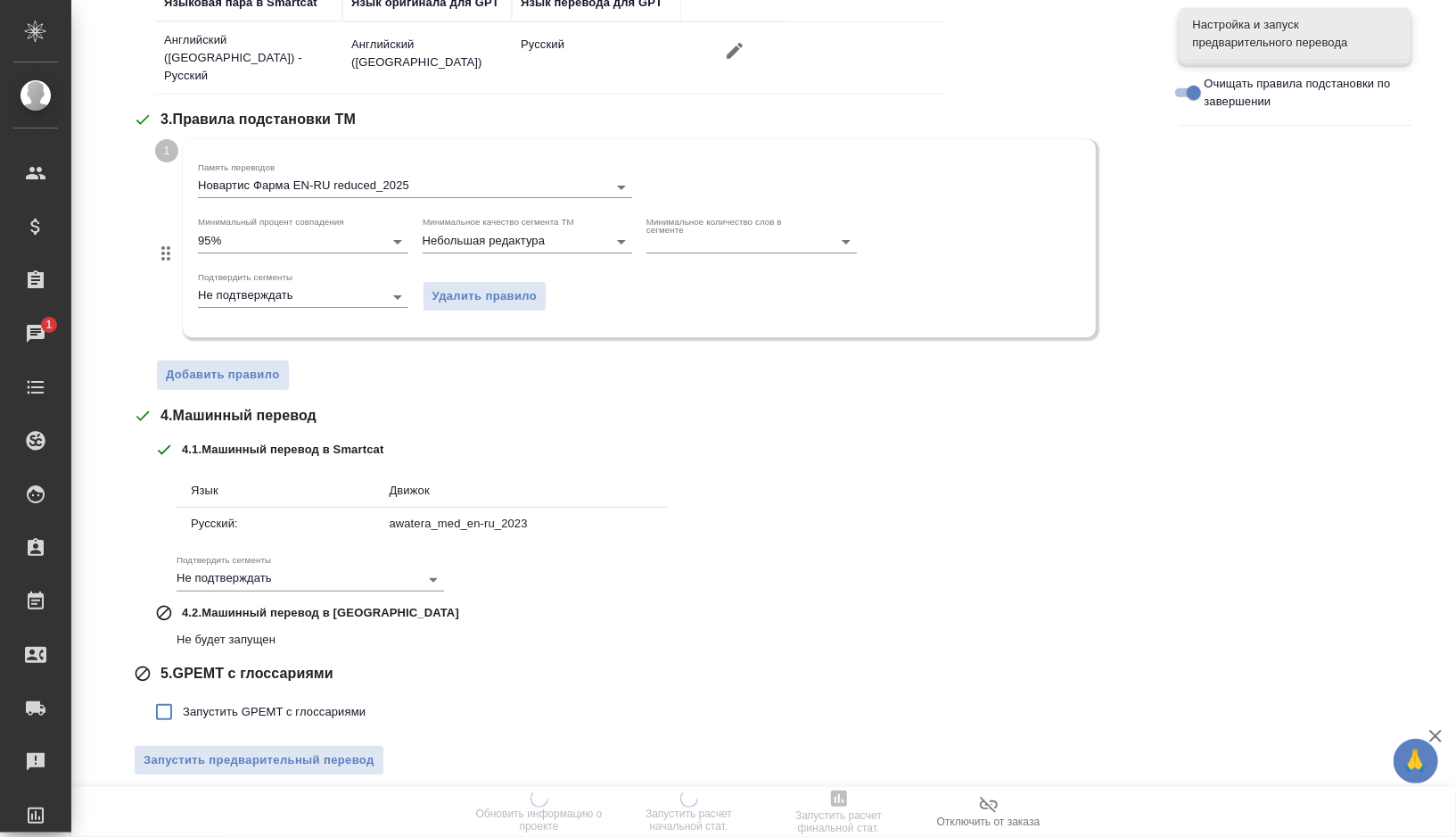
click at [193, 703] on span "Запустить GPEMT с глоссариями" at bounding box center [274, 712] width 183 height 18
click at [183, 702] on input "Запустить GPEMT с глоссариями" at bounding box center [164, 712] width 37 height 37
checkbox input "true"
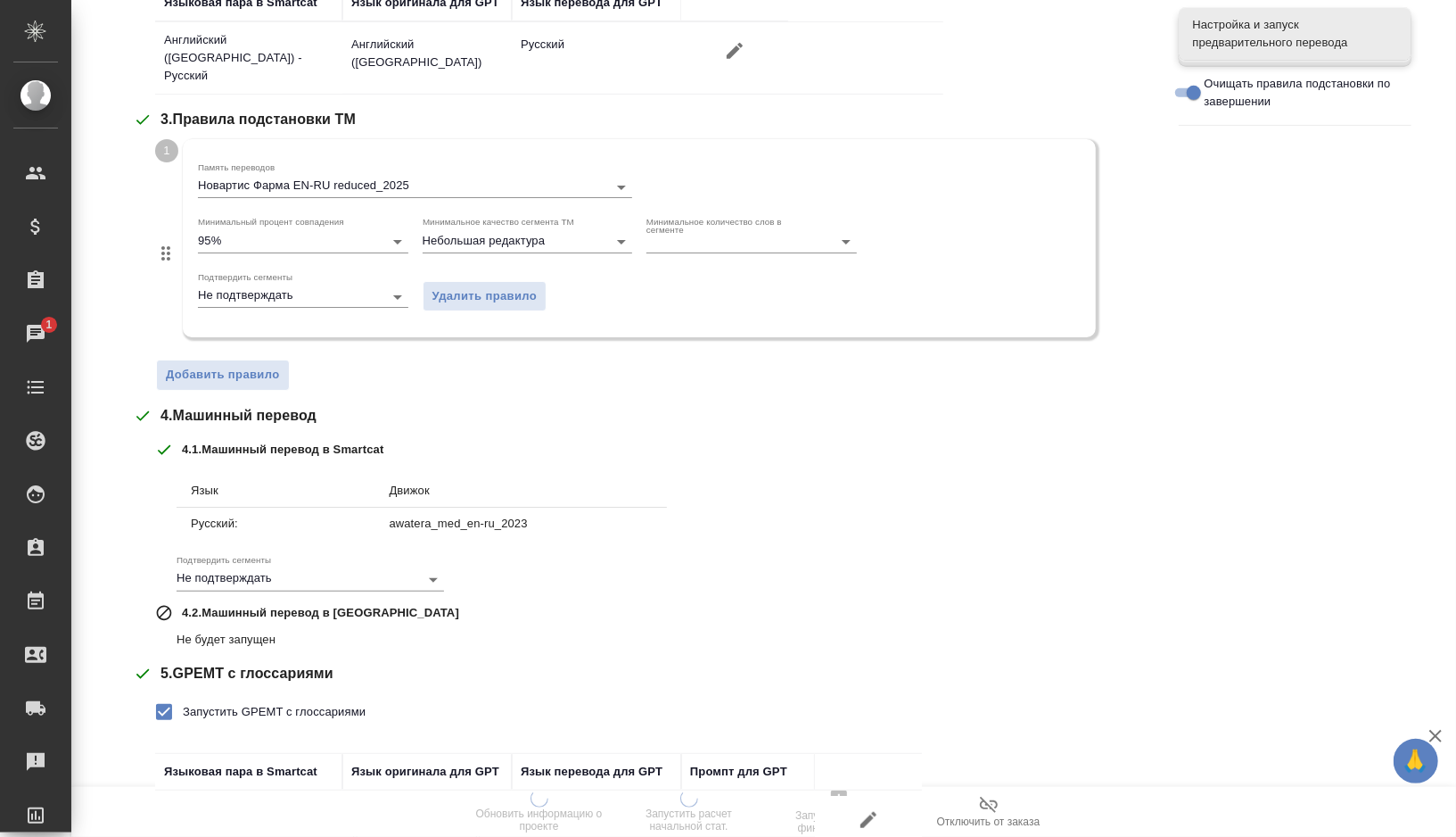
scroll to position [621, 0]
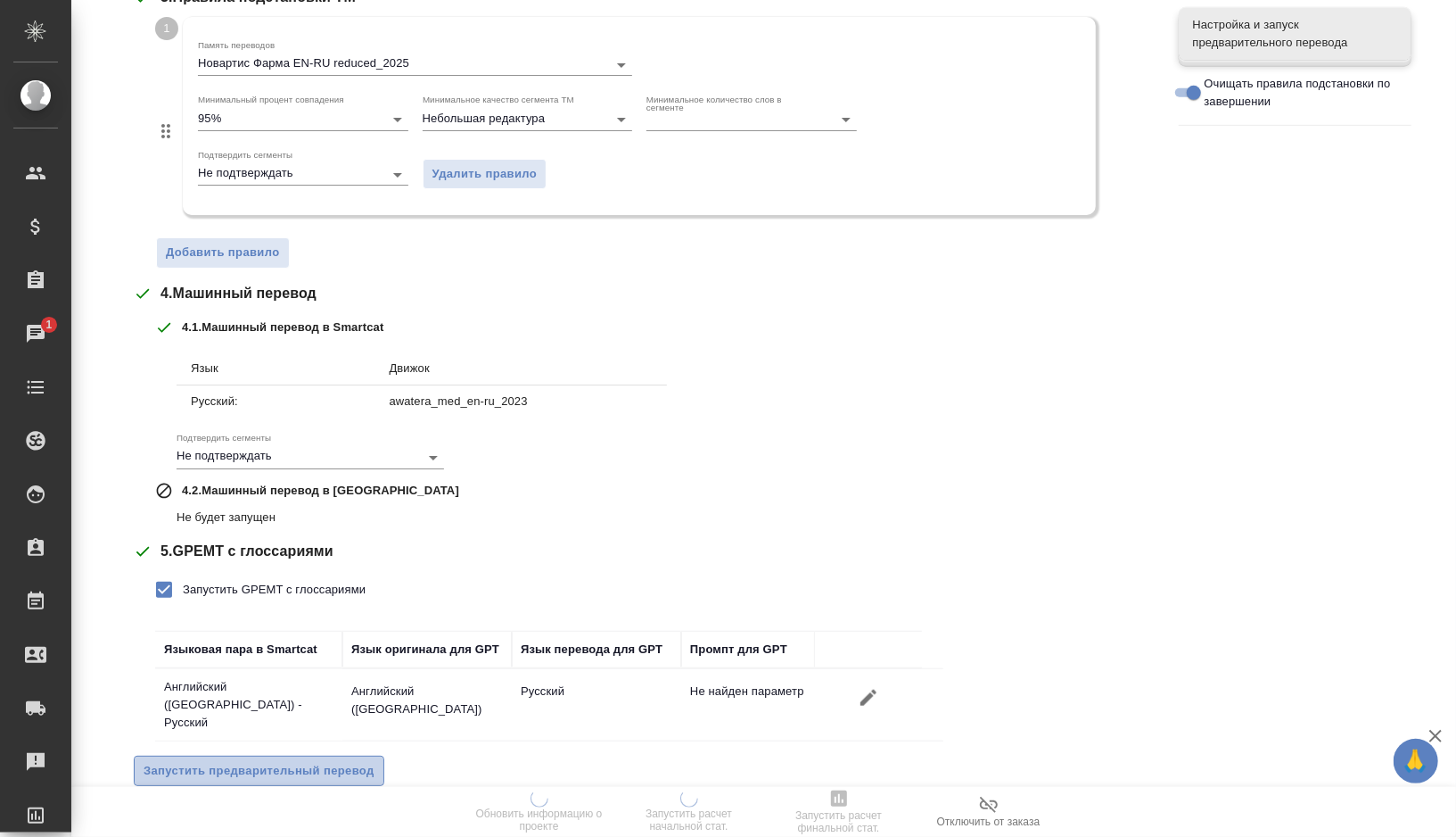
click at [202, 761] on span "Запустить предварительный перевод" at bounding box center [259, 771] width 231 height 20
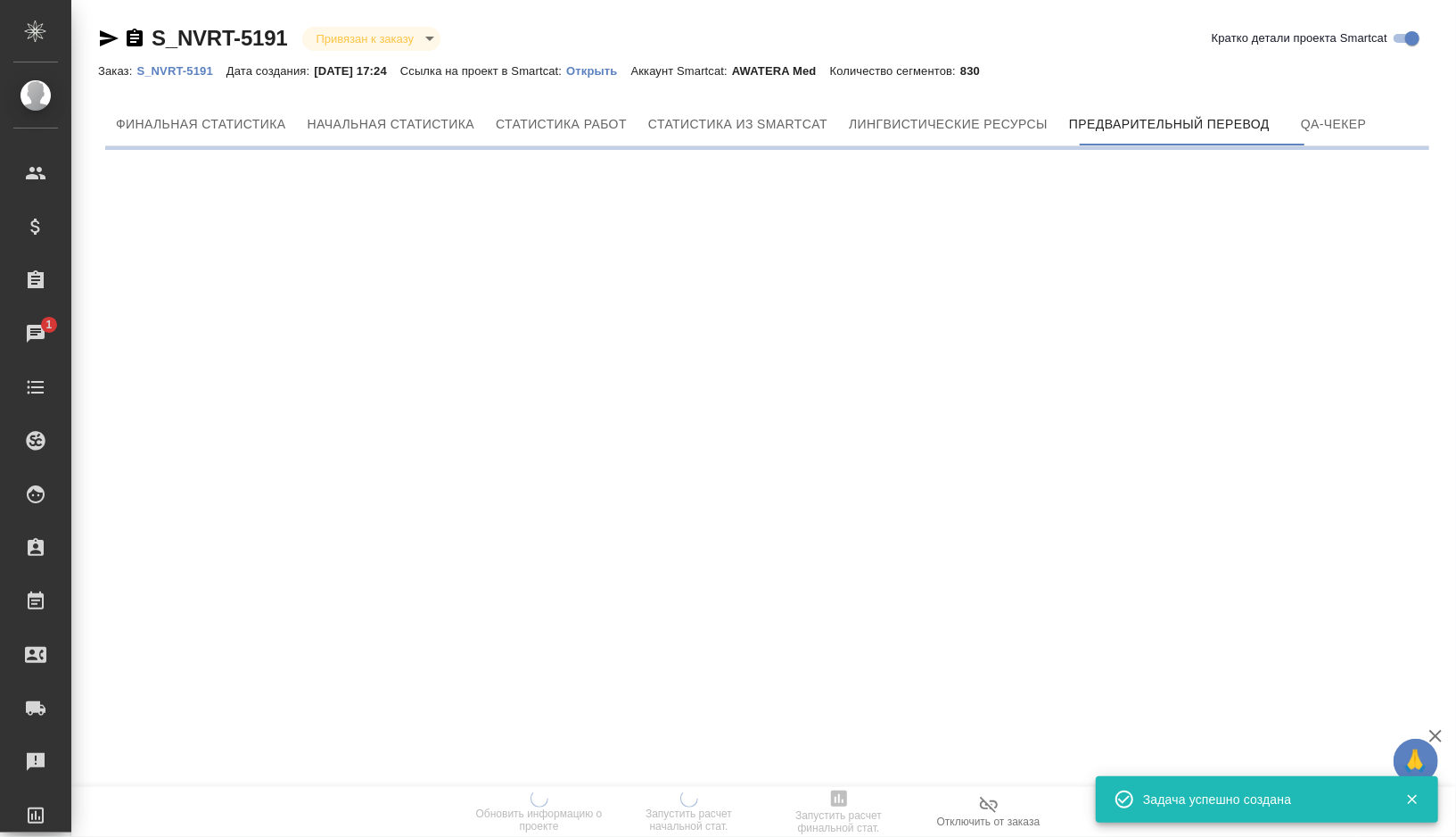
scroll to position [0, 0]
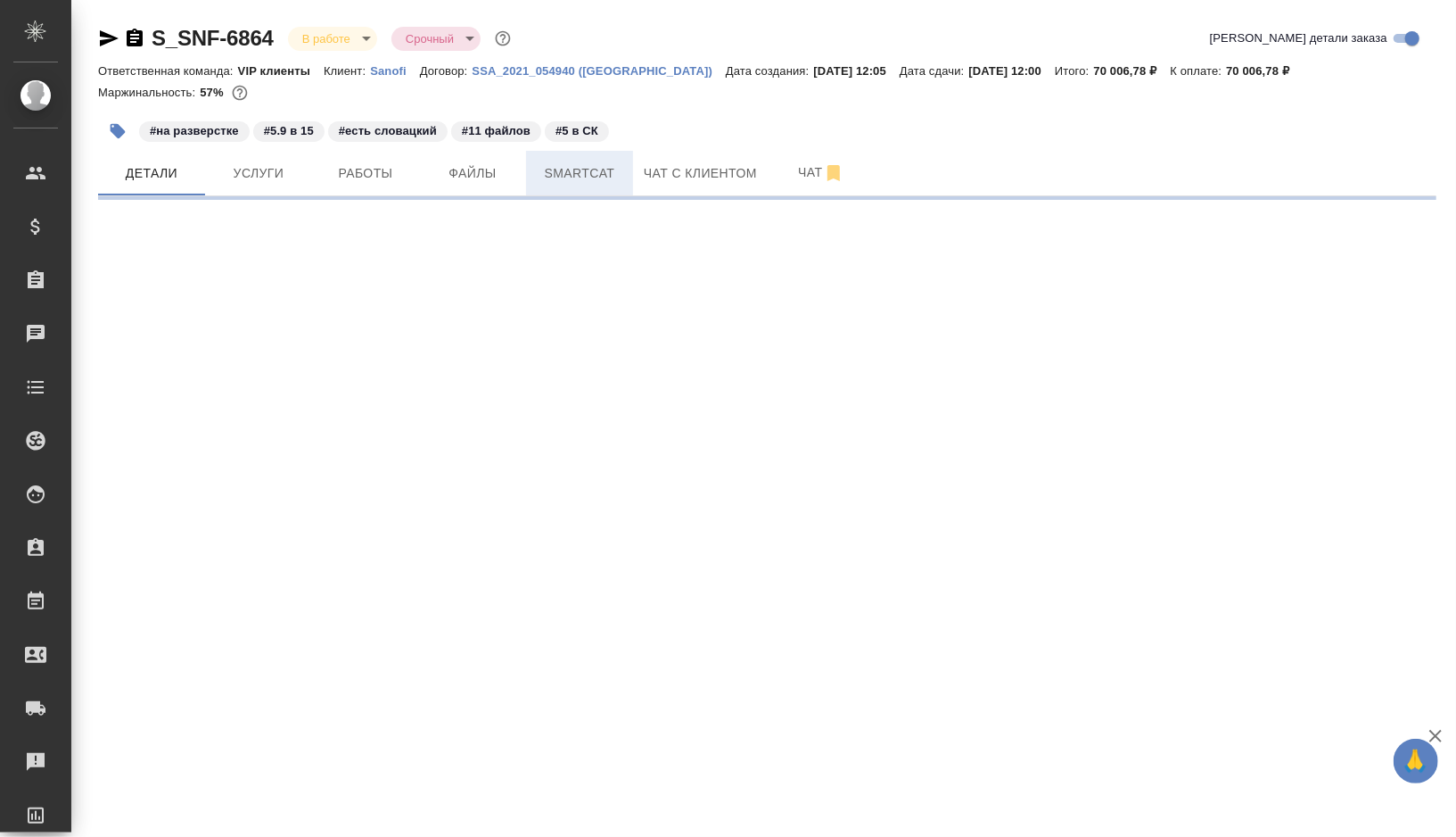
select select "RU"
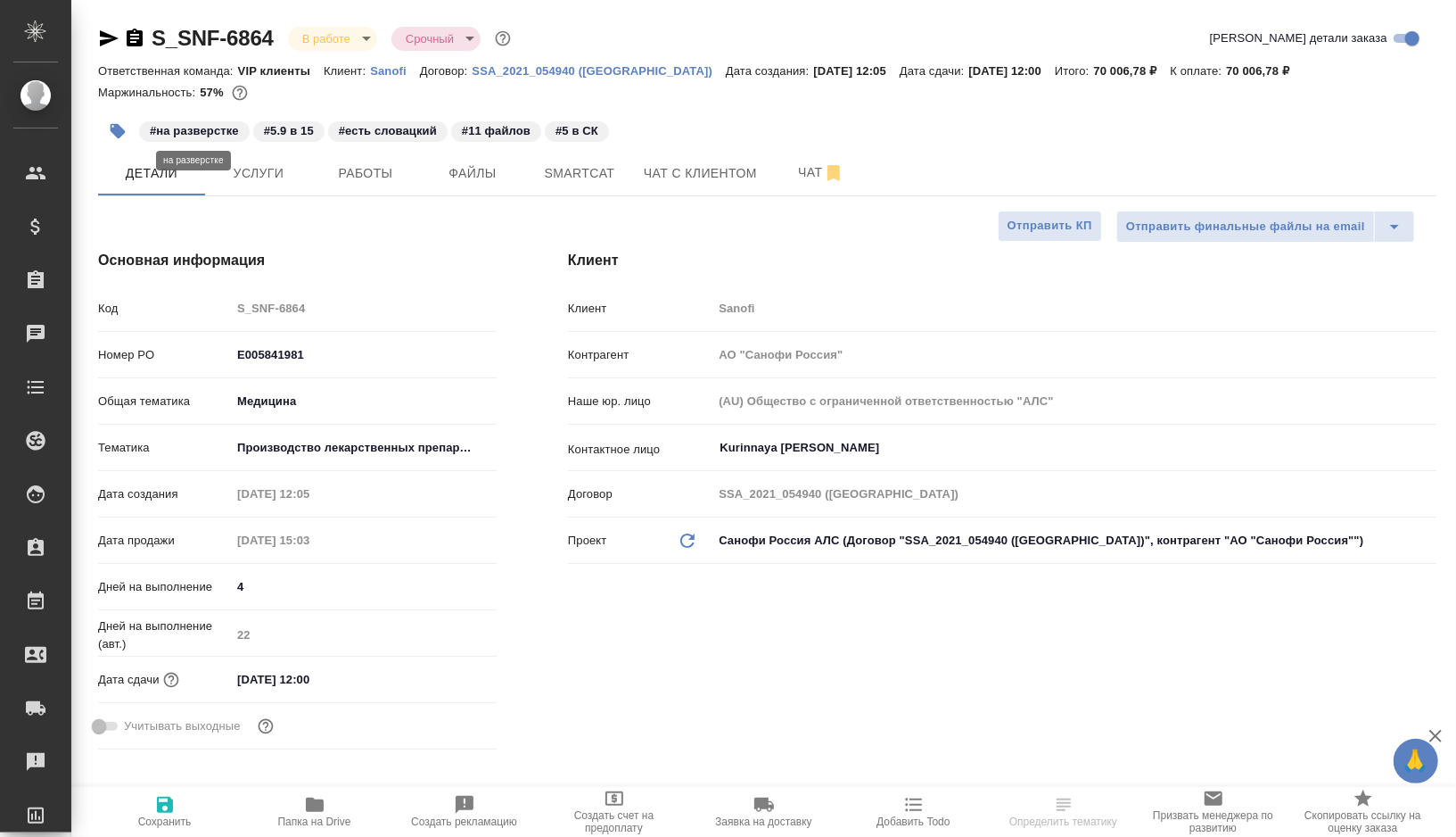
type textarea "x"
click at [107, 132] on button "button" at bounding box center [118, 131] width 39 height 39
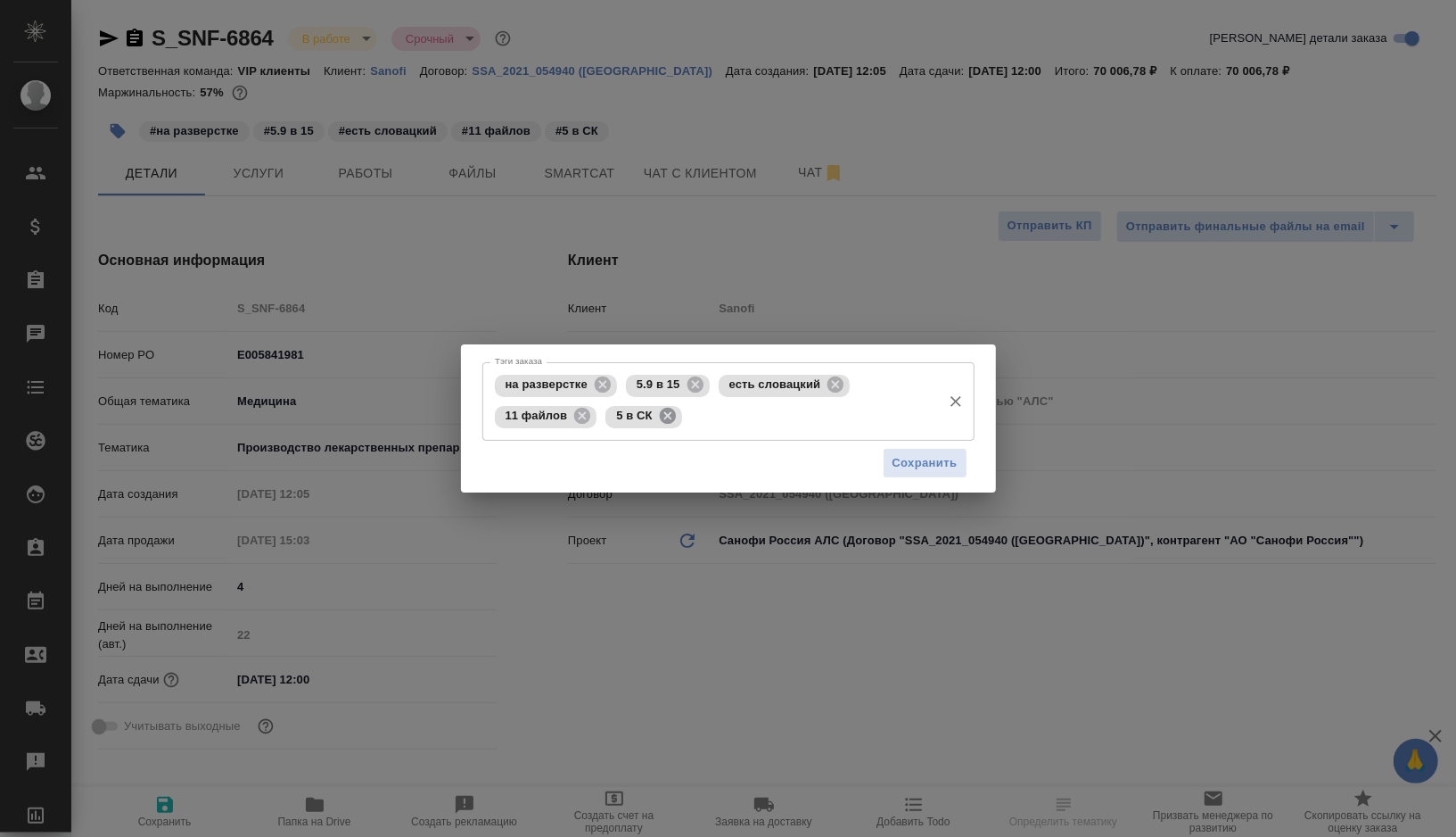
click at [660, 418] on icon at bounding box center [668, 415] width 16 height 16
click at [578, 415] on icon at bounding box center [581, 415] width 16 height 16
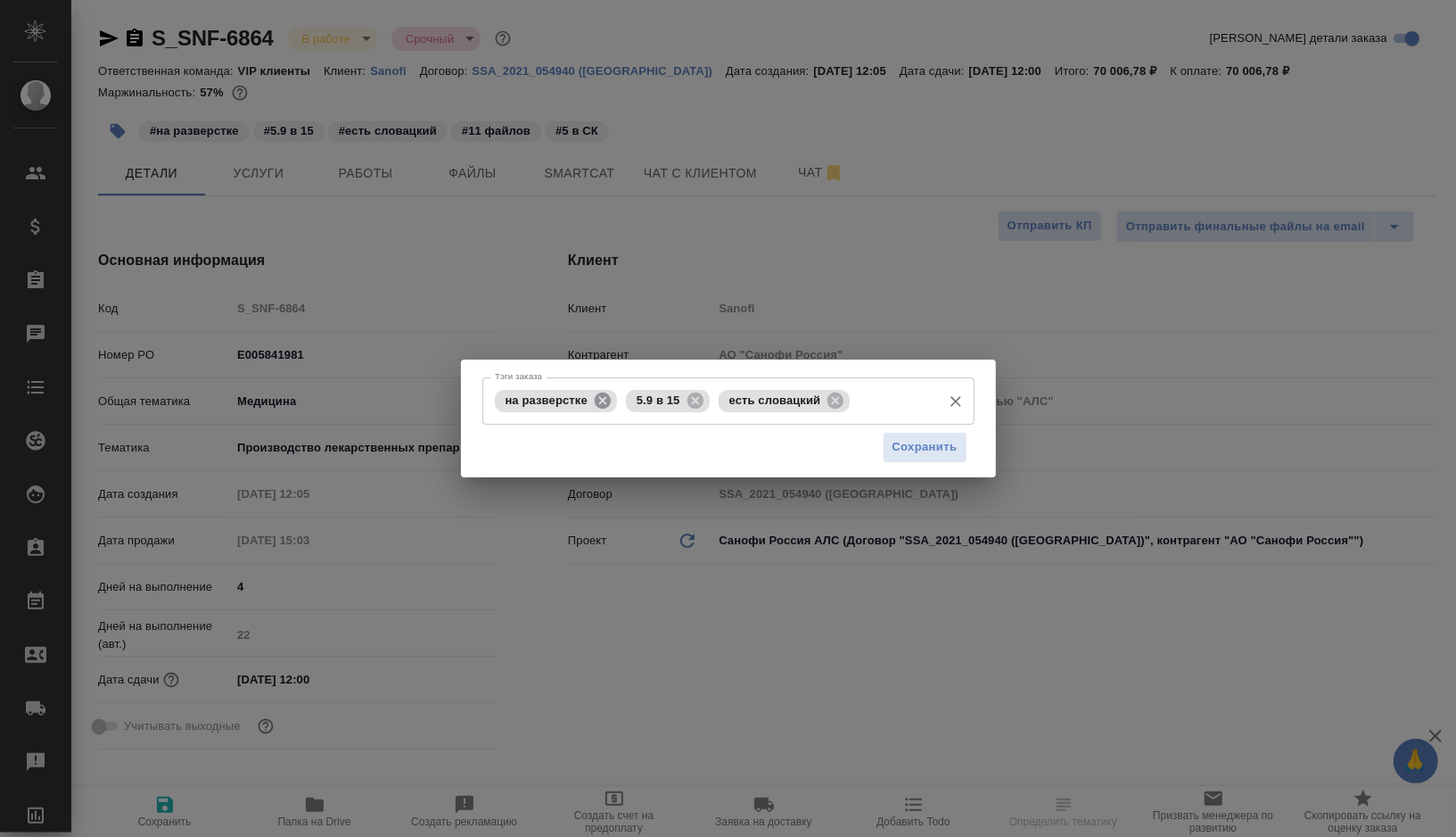
click at [604, 398] on icon at bounding box center [602, 399] width 16 height 16
click at [559, 397] on icon at bounding box center [563, 399] width 16 height 16
click at [892, 444] on span "Сохранить" at bounding box center [925, 447] width 65 height 20
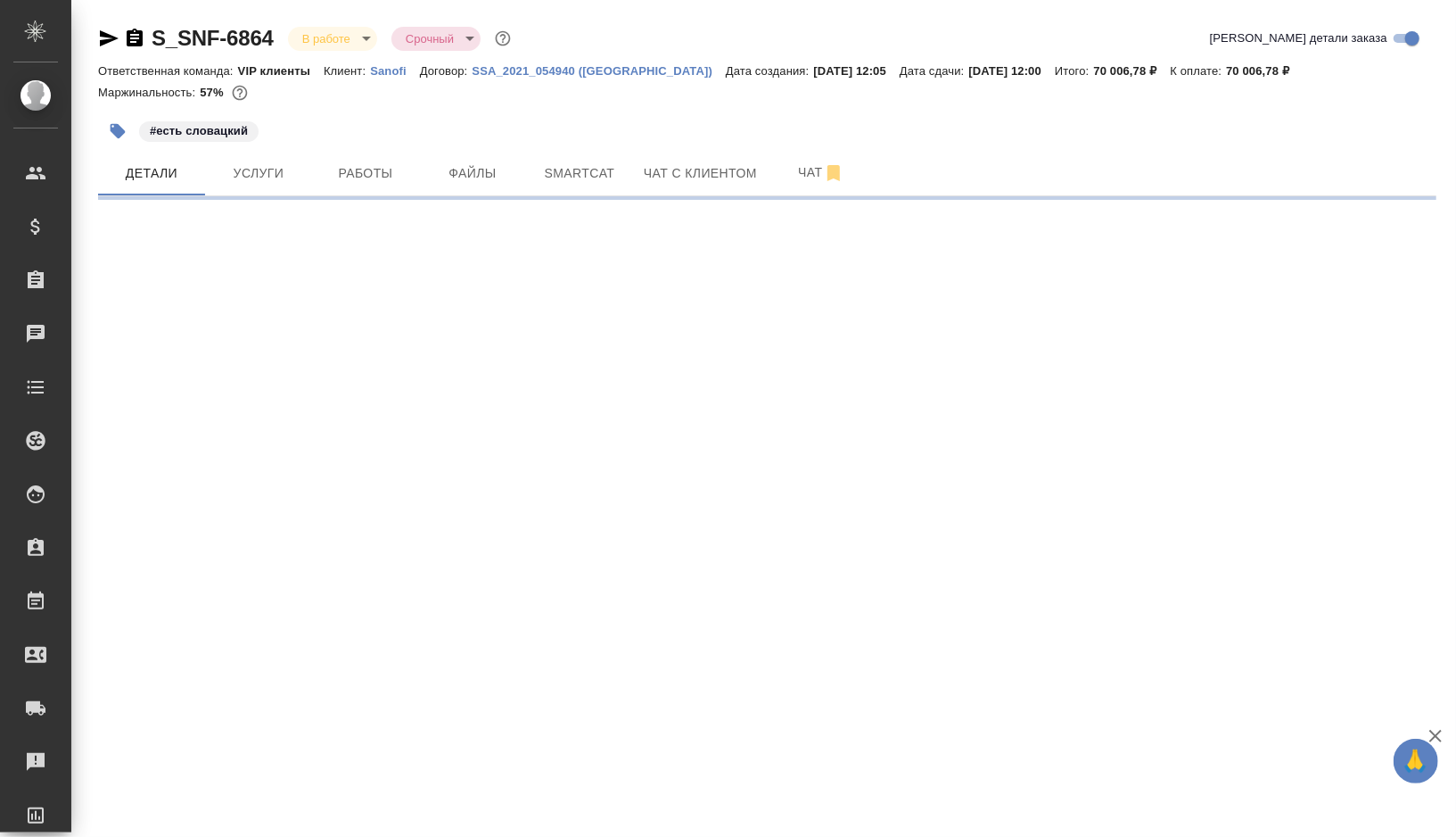
select select "RU"
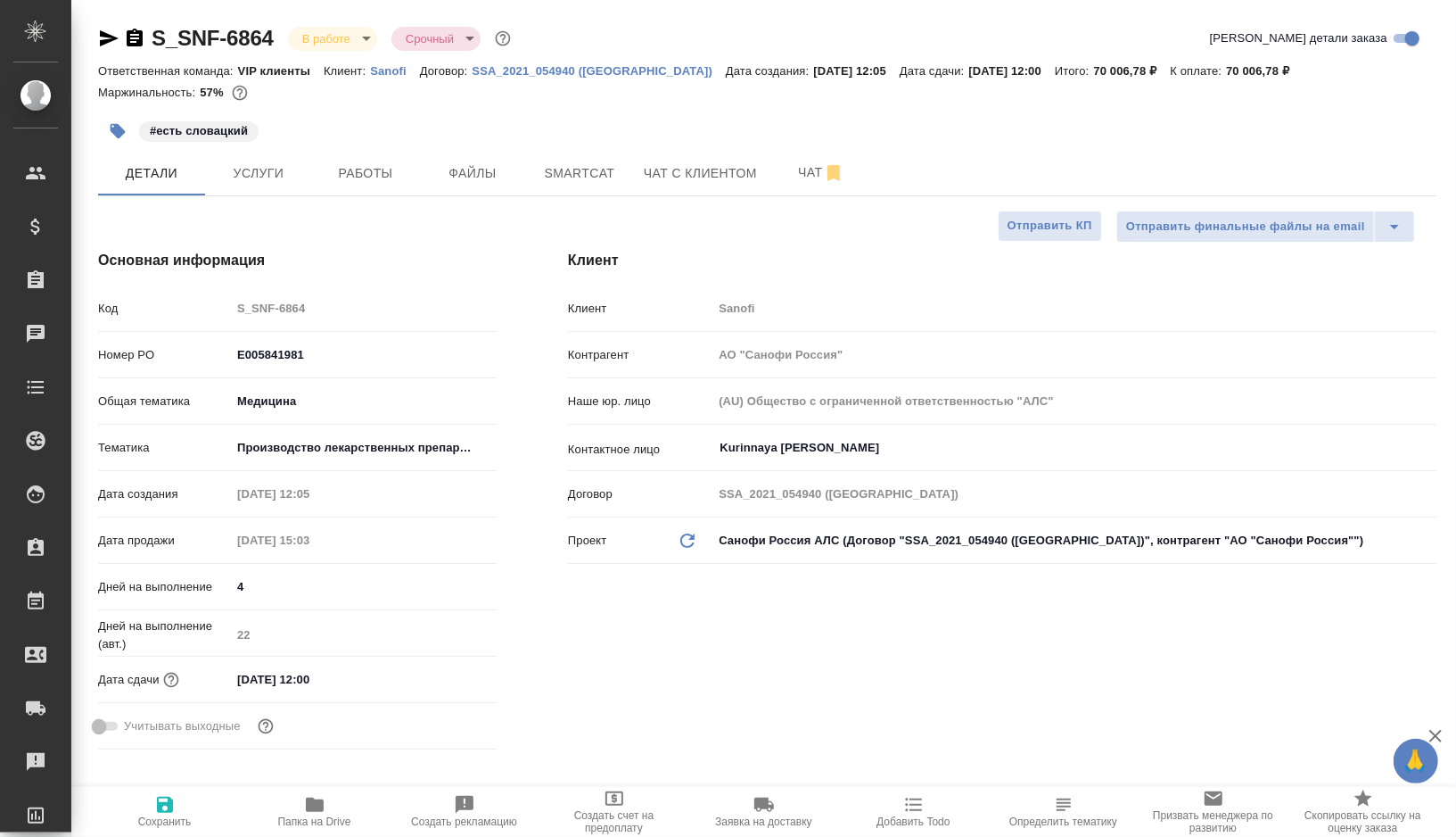
type textarea "x"
click at [616, 177] on span "Smartcat" at bounding box center [579, 174] width 85 height 22
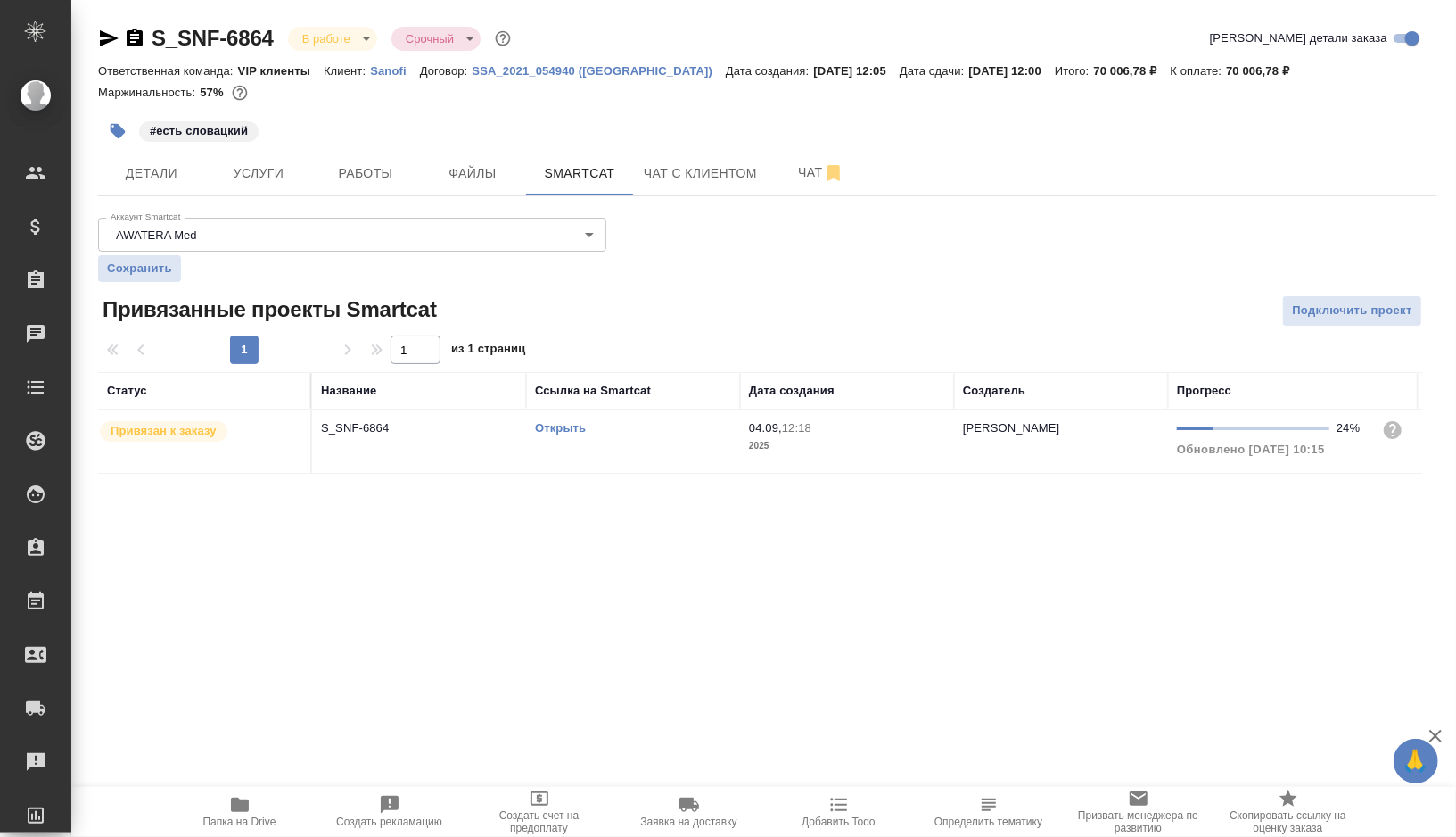
click at [557, 425] on link "Открыть" at bounding box center [560, 427] width 51 height 13
click at [250, 805] on icon "button" at bounding box center [240, 804] width 21 height 21
click at [396, 181] on span "Работы" at bounding box center [366, 174] width 85 height 22
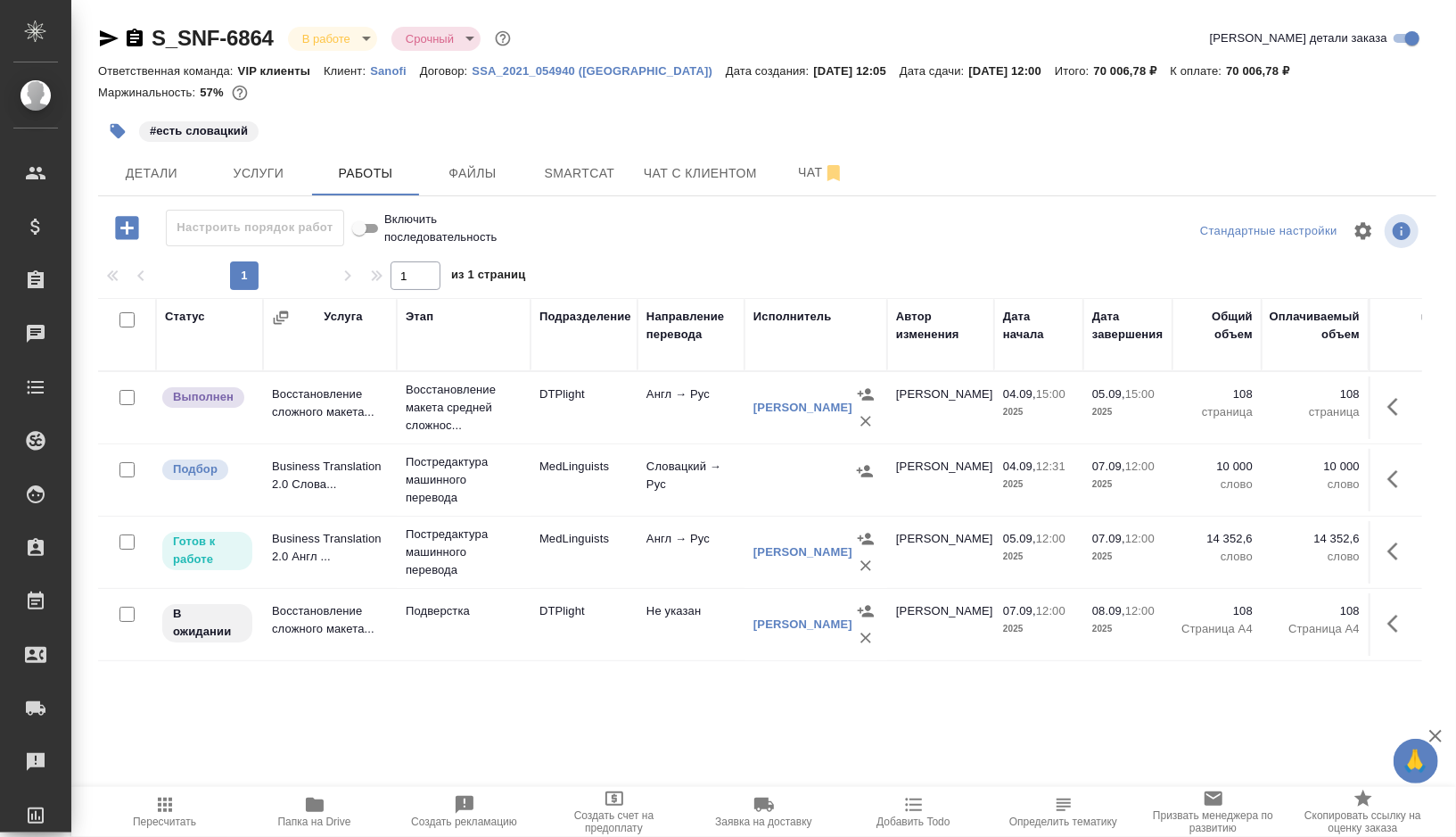
click at [691, 571] on td "Англ → Рус" at bounding box center [691, 552] width 107 height 62
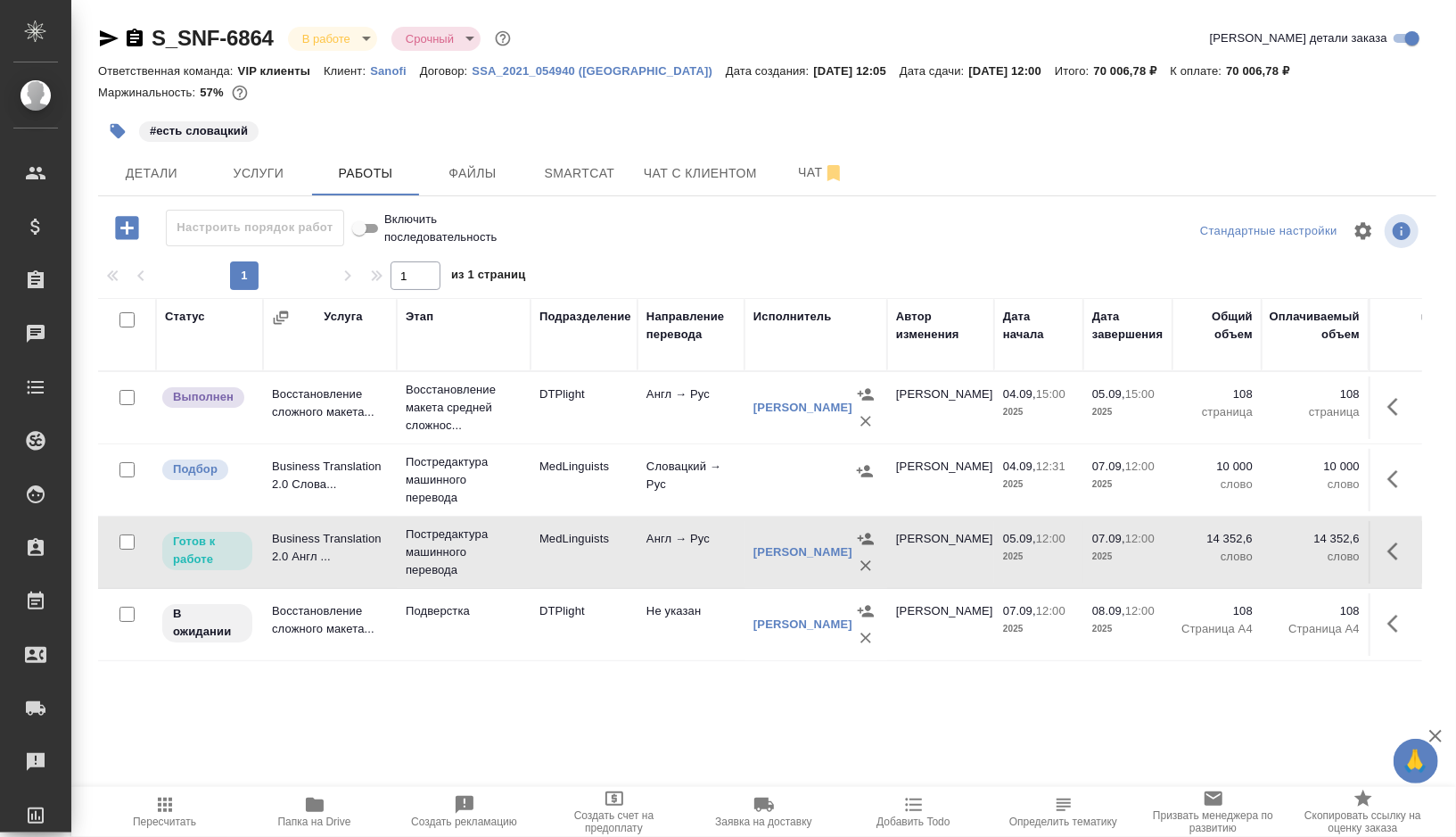
click at [691, 571] on td "Англ → Рус" at bounding box center [691, 552] width 107 height 62
click at [136, 41] on icon "button" at bounding box center [134, 38] width 21 height 21
click at [243, 171] on span "Услуги" at bounding box center [258, 174] width 85 height 22
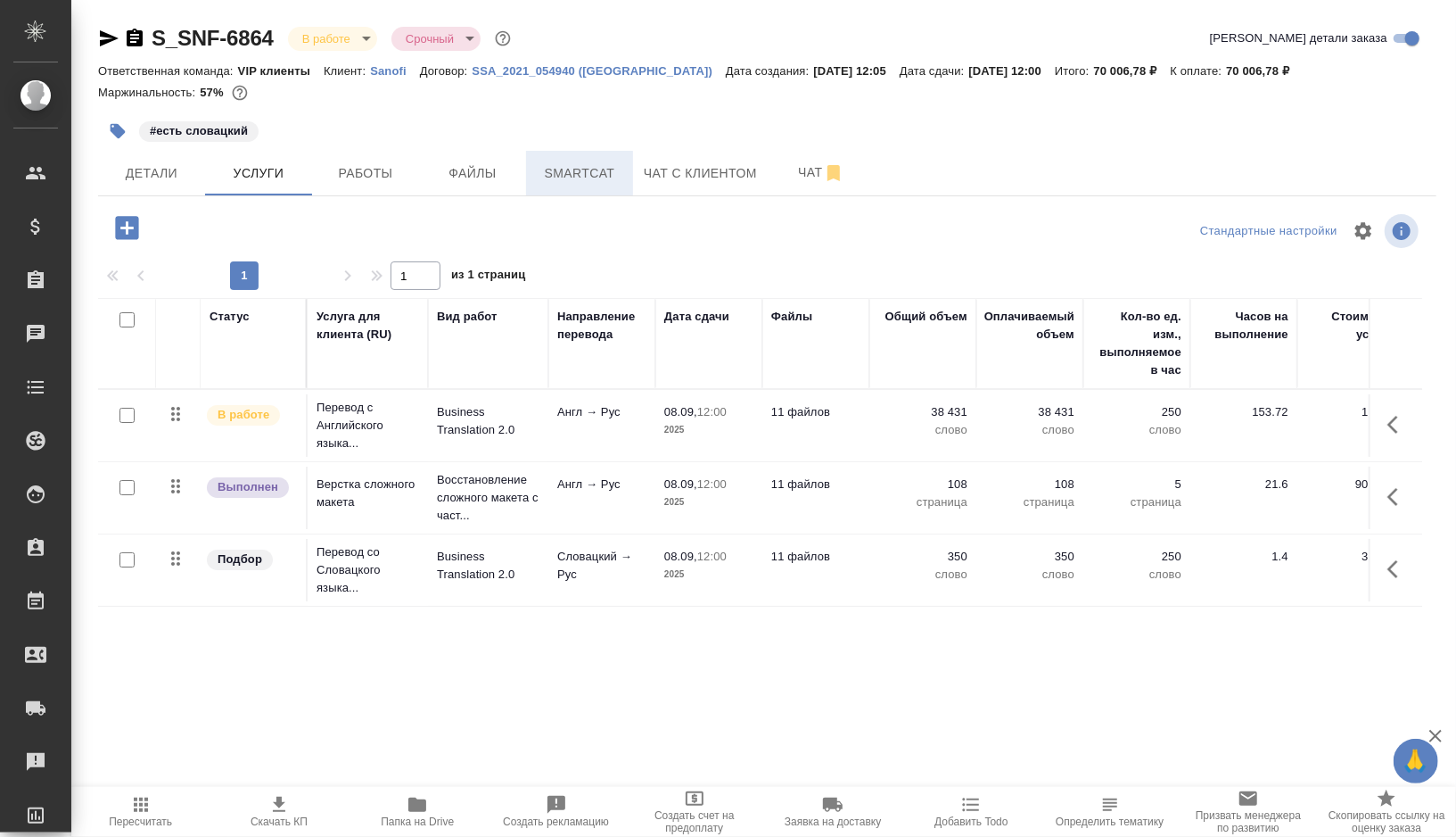
click at [566, 168] on span "Smartcat" at bounding box center [579, 174] width 85 height 22
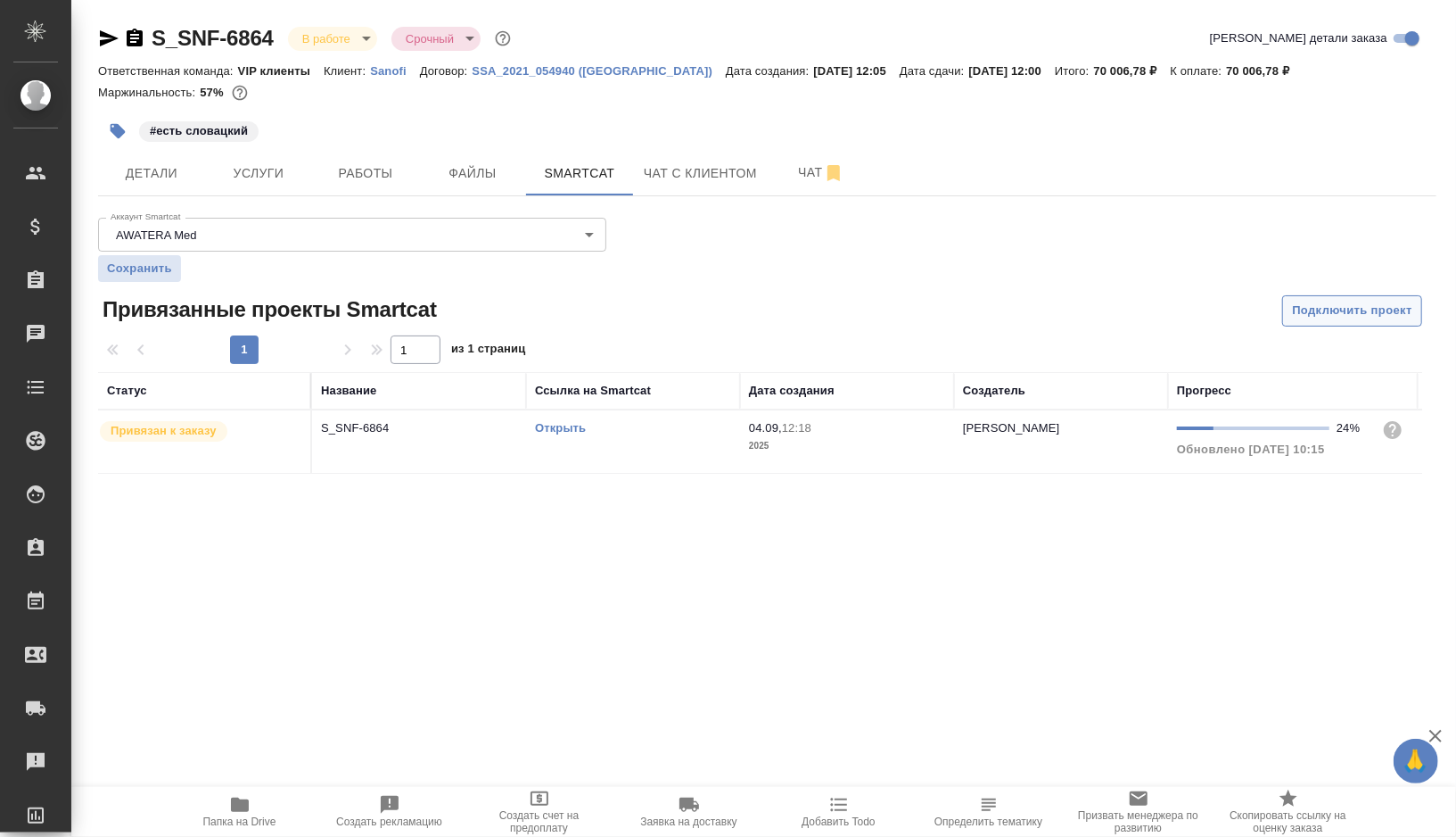
click at [1320, 314] on span "Подключить проект" at bounding box center [1352, 311] width 121 height 20
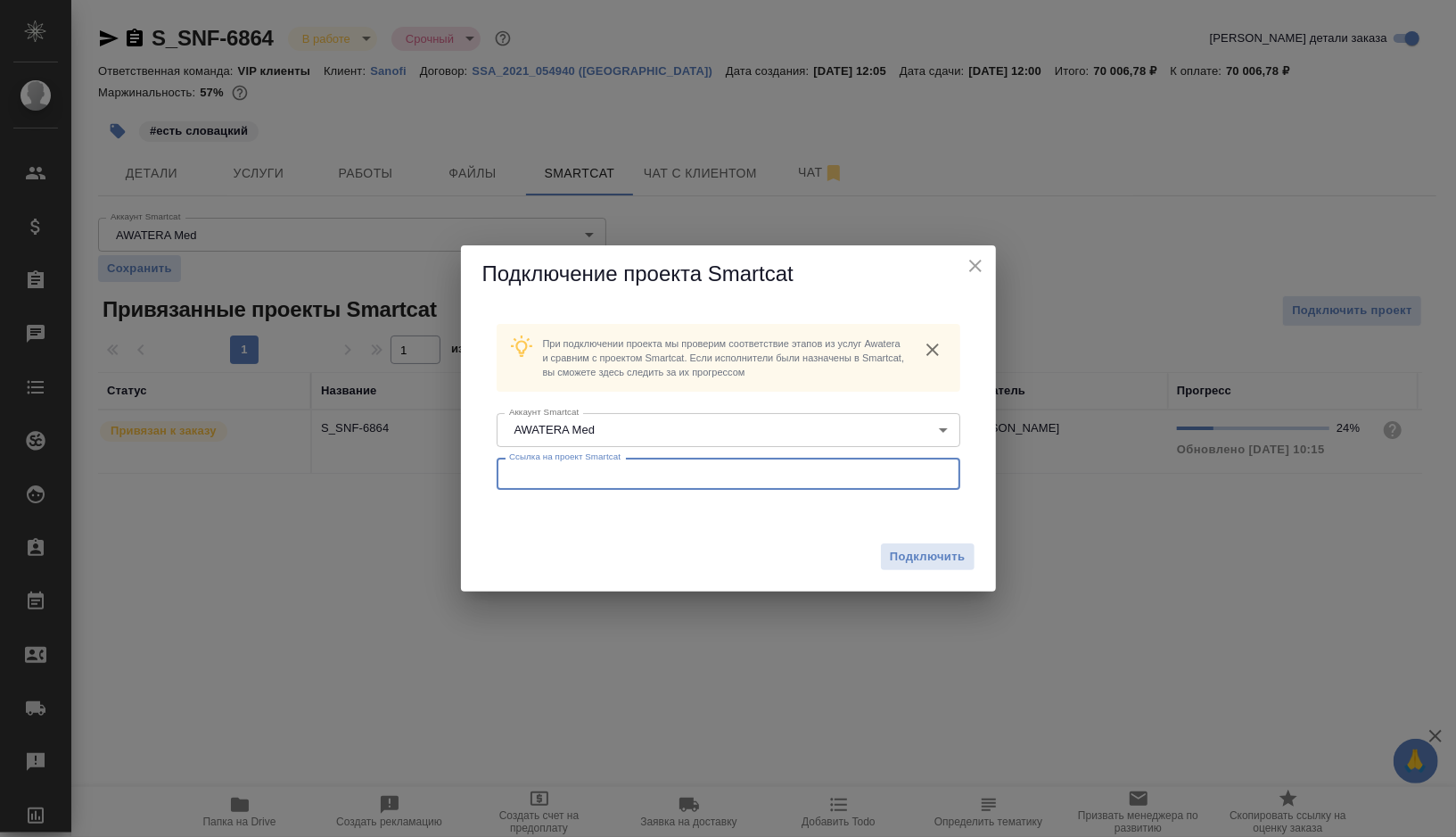
click at [560, 467] on input "text" at bounding box center [728, 474] width 463 height 33
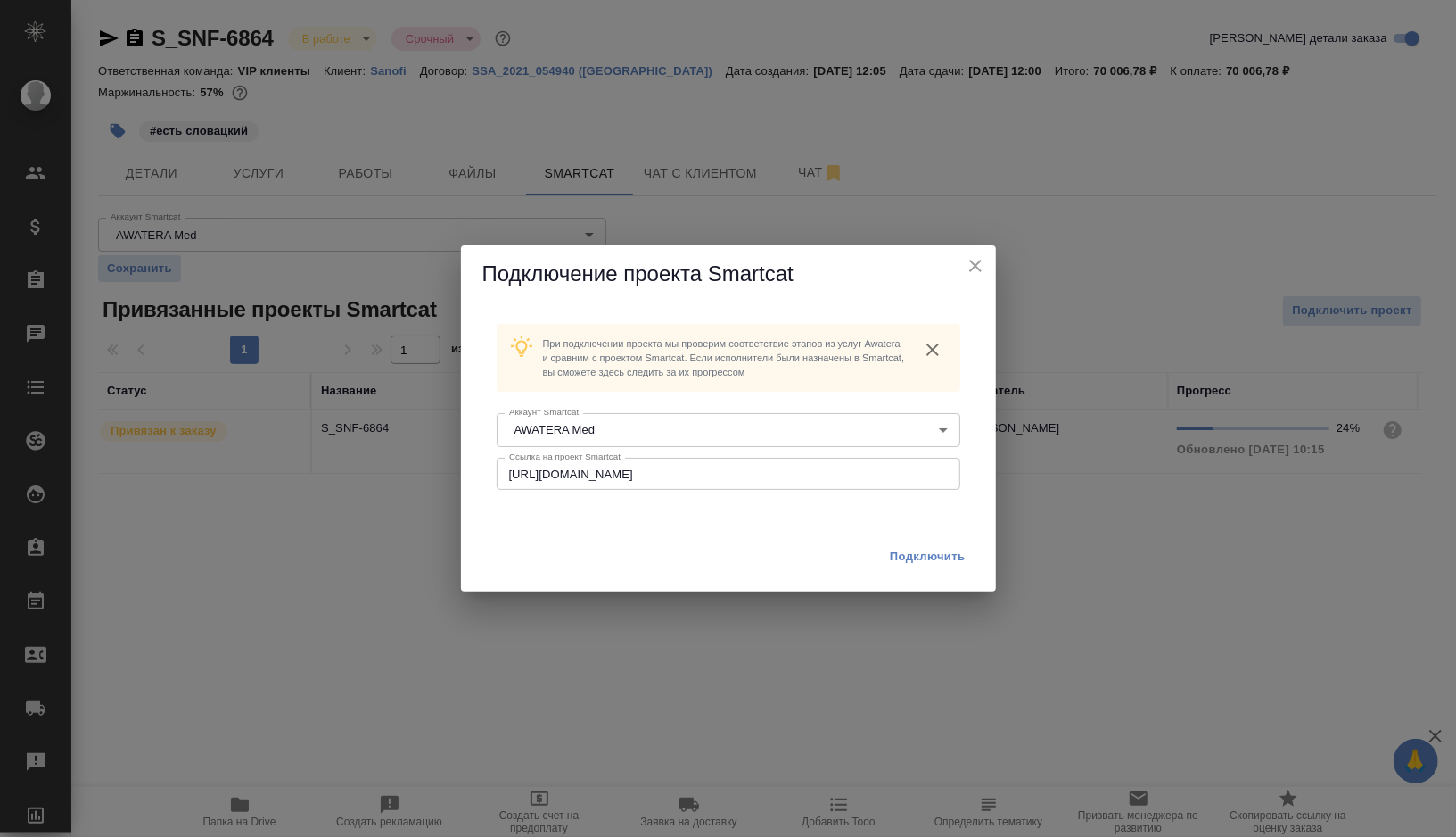
click at [922, 551] on span "Подключить" at bounding box center [928, 556] width 76 height 18
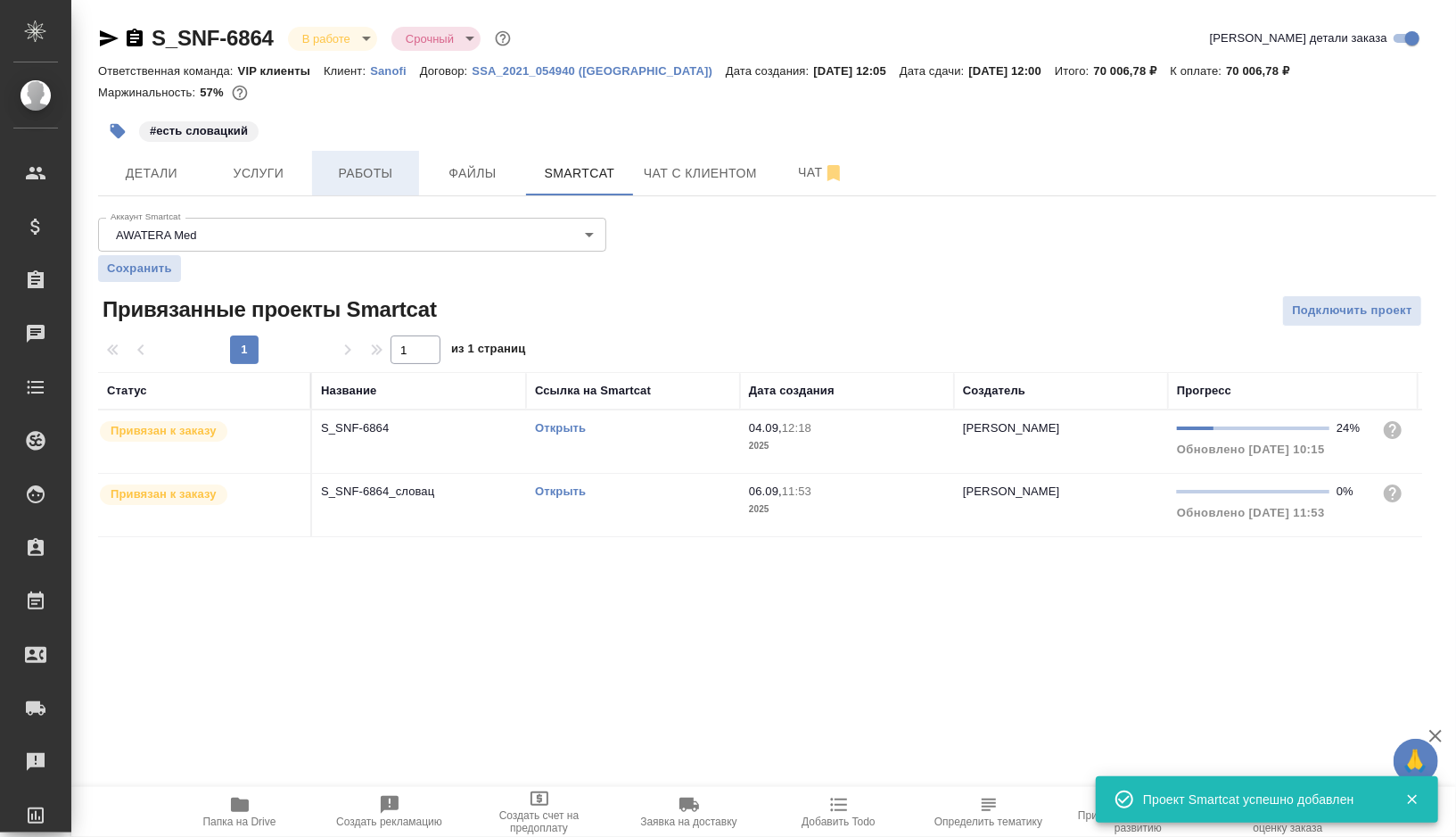
click at [369, 166] on span "Работы" at bounding box center [366, 174] width 85 height 22
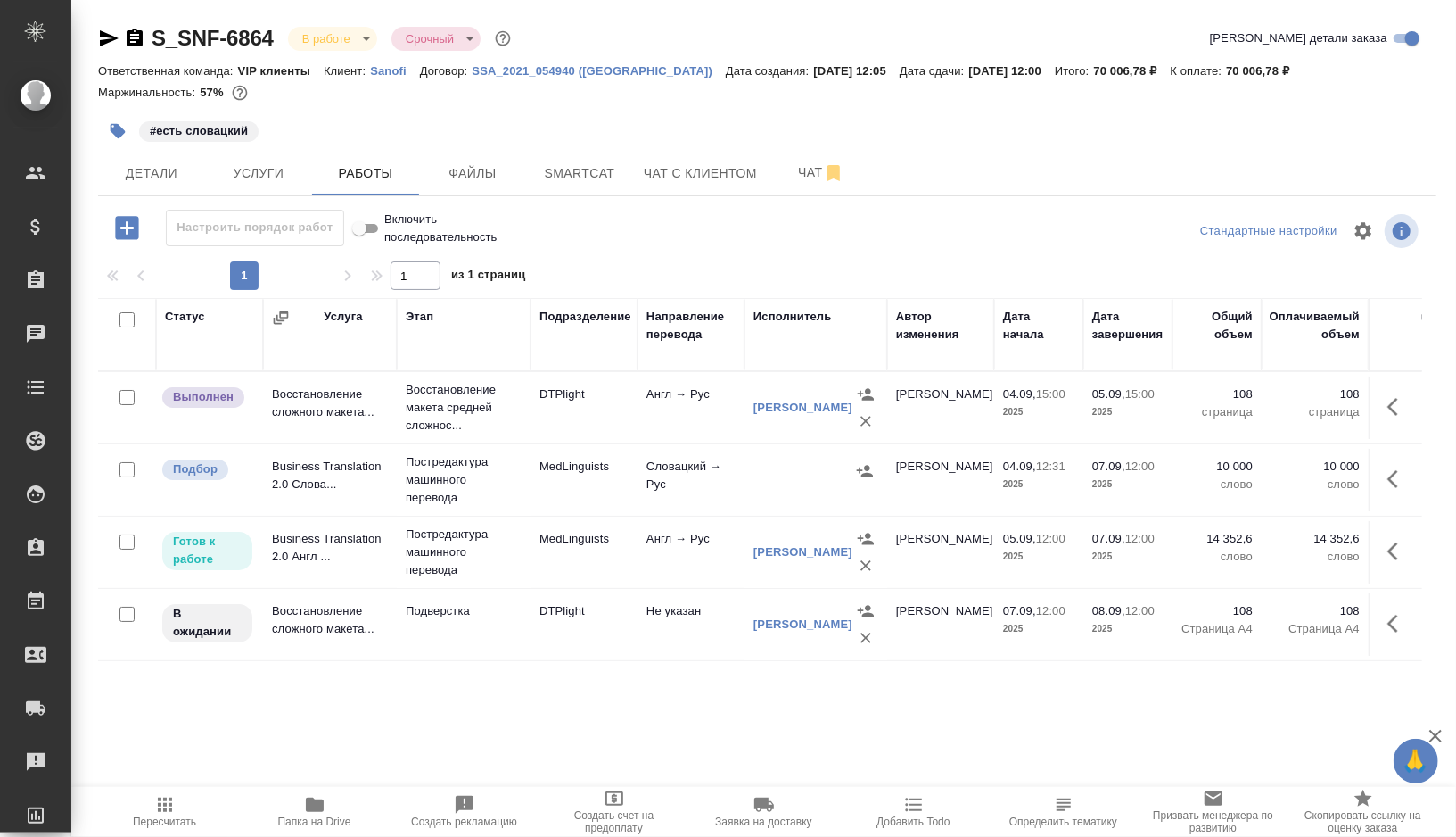
click at [794, 474] on div at bounding box center [815, 471] width 124 height 27
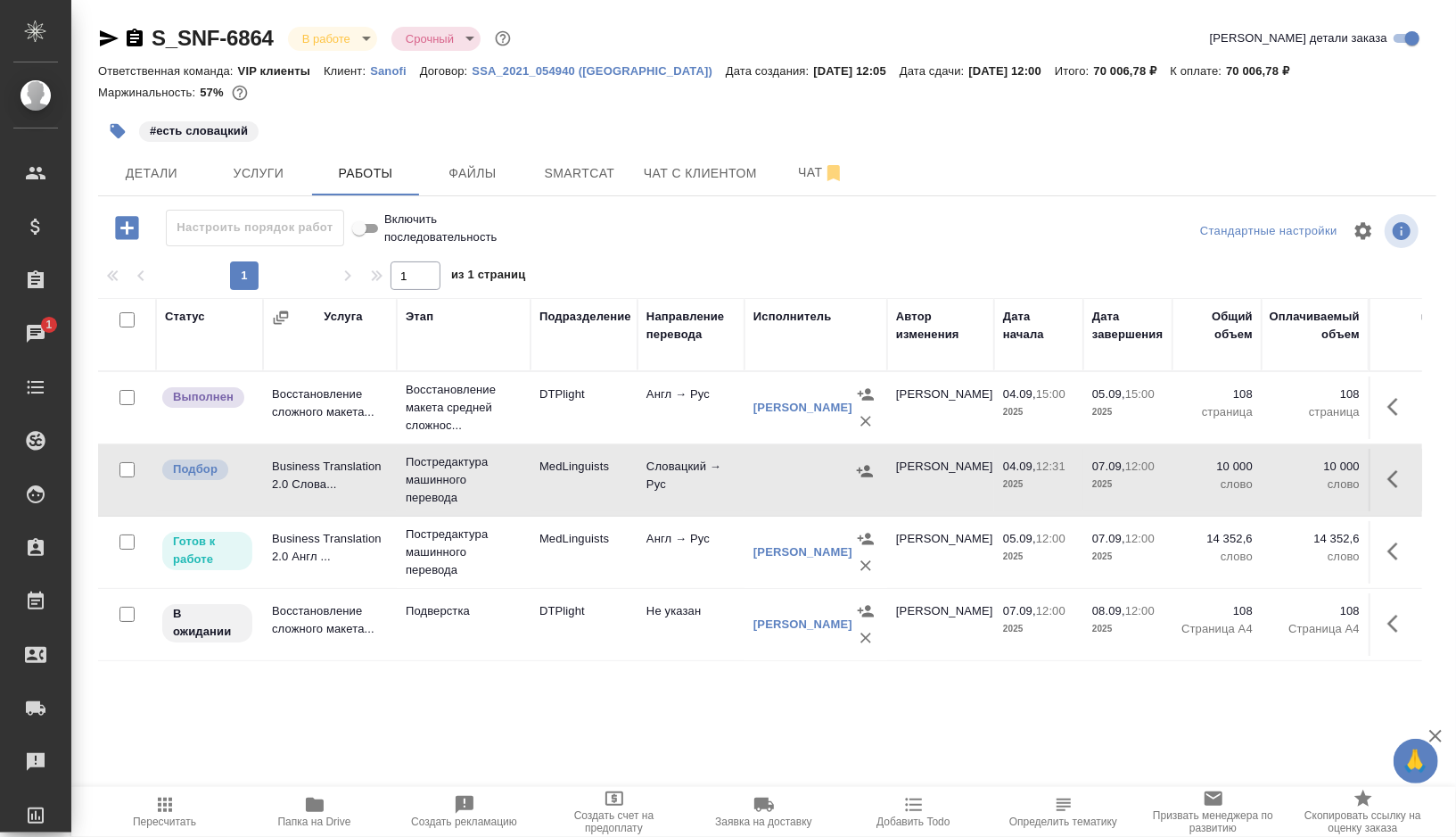
click at [527, 566] on td "Постредактура машинного перевода" at bounding box center [463, 552] width 134 height 72
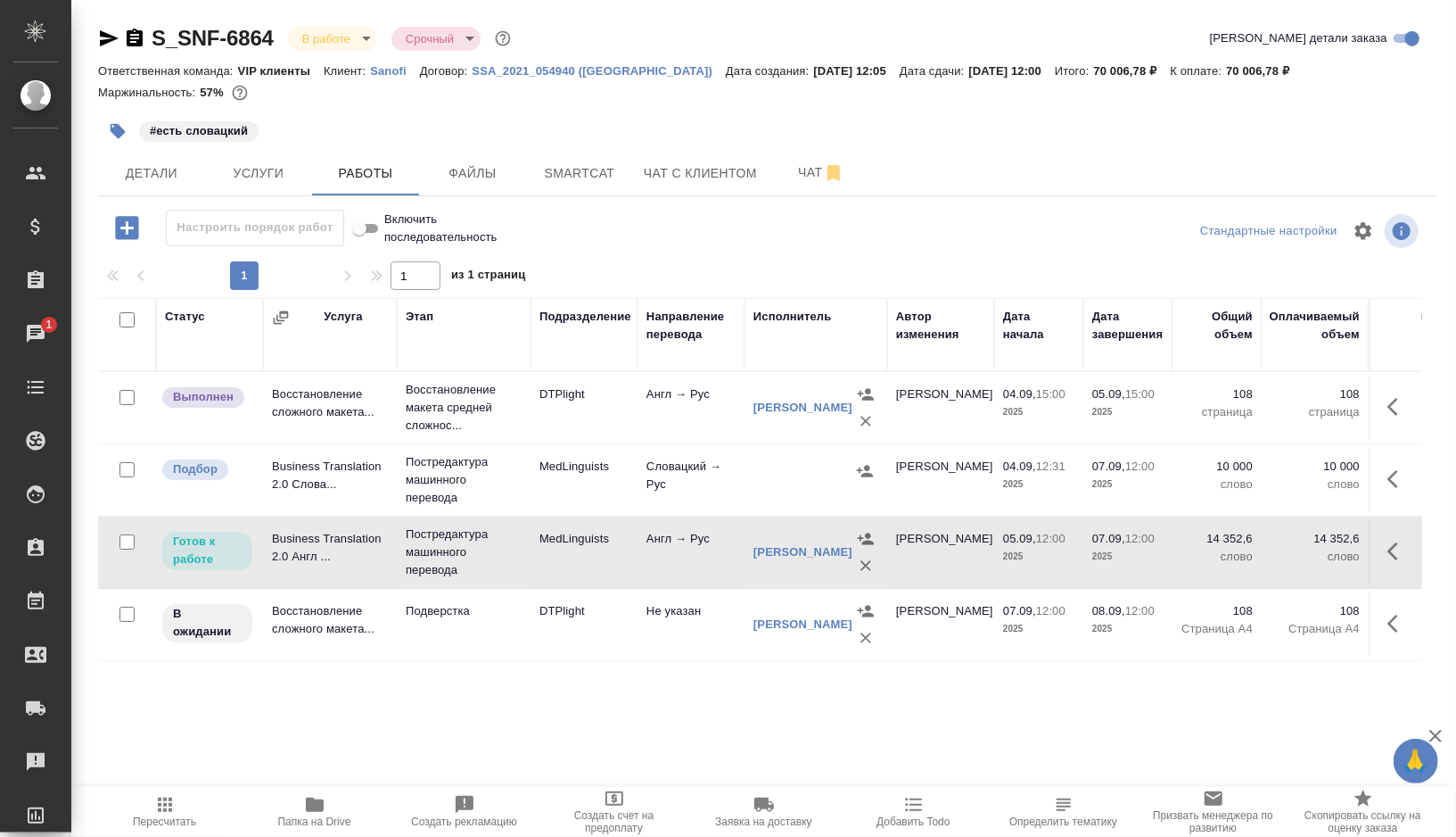
click at [527, 566] on td "Постредактура машинного перевода" at bounding box center [463, 552] width 134 height 72
click at [570, 168] on span "Smartcat" at bounding box center [579, 174] width 85 height 22
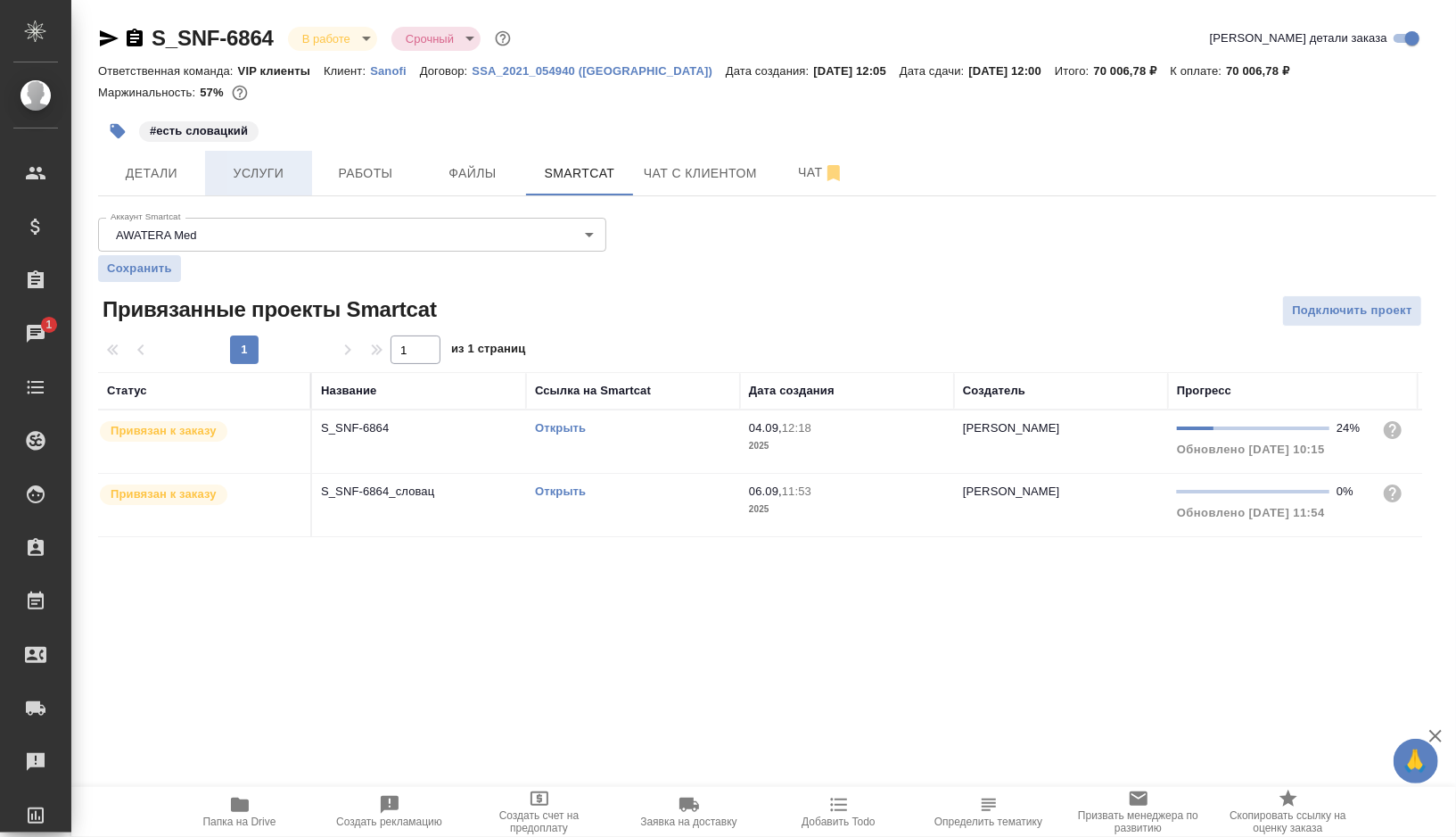
click at [244, 179] on span "Услуги" at bounding box center [258, 174] width 85 height 22
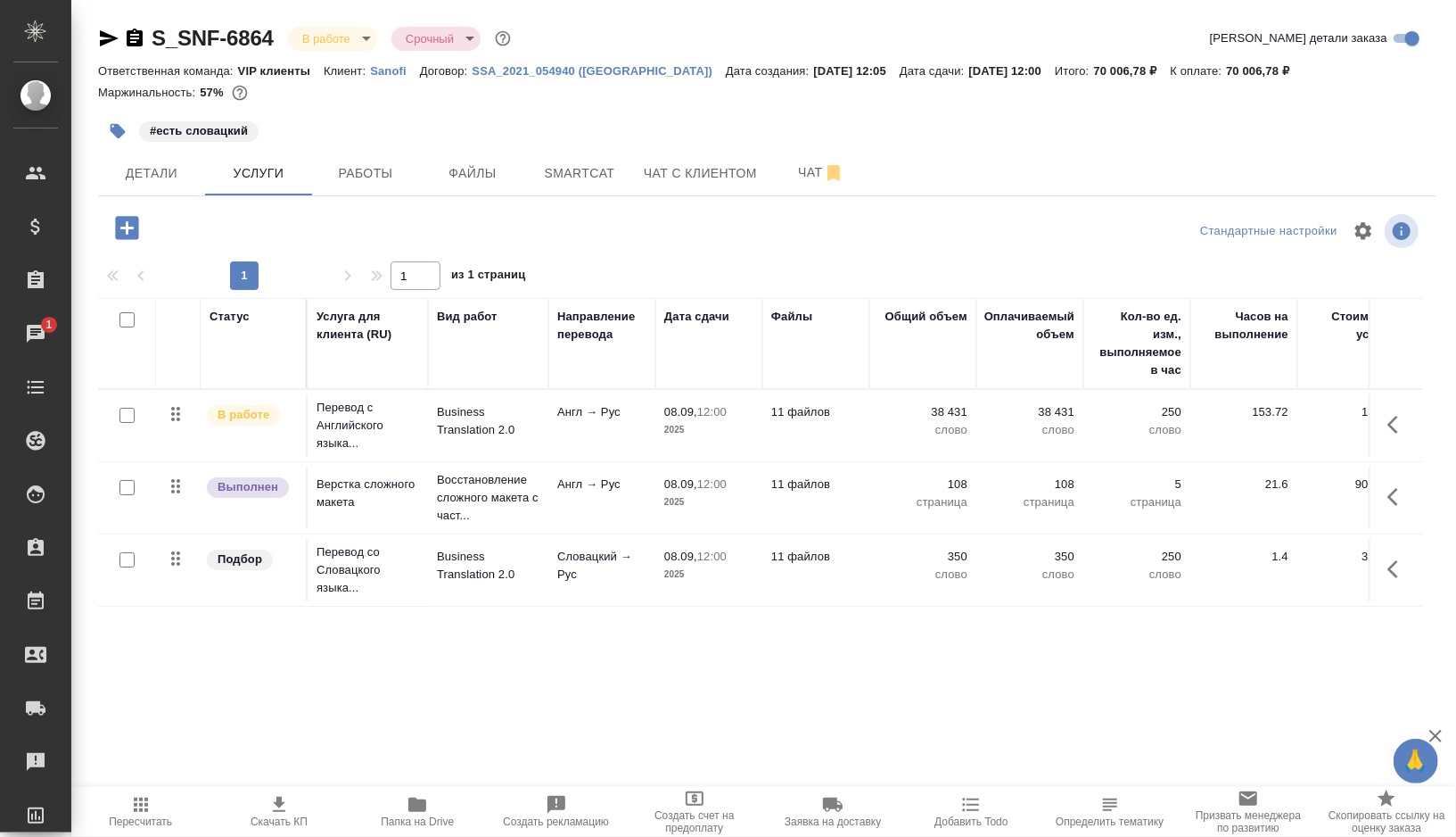
click at [1394, 569] on icon "button" at bounding box center [1398, 569] width 21 height 21
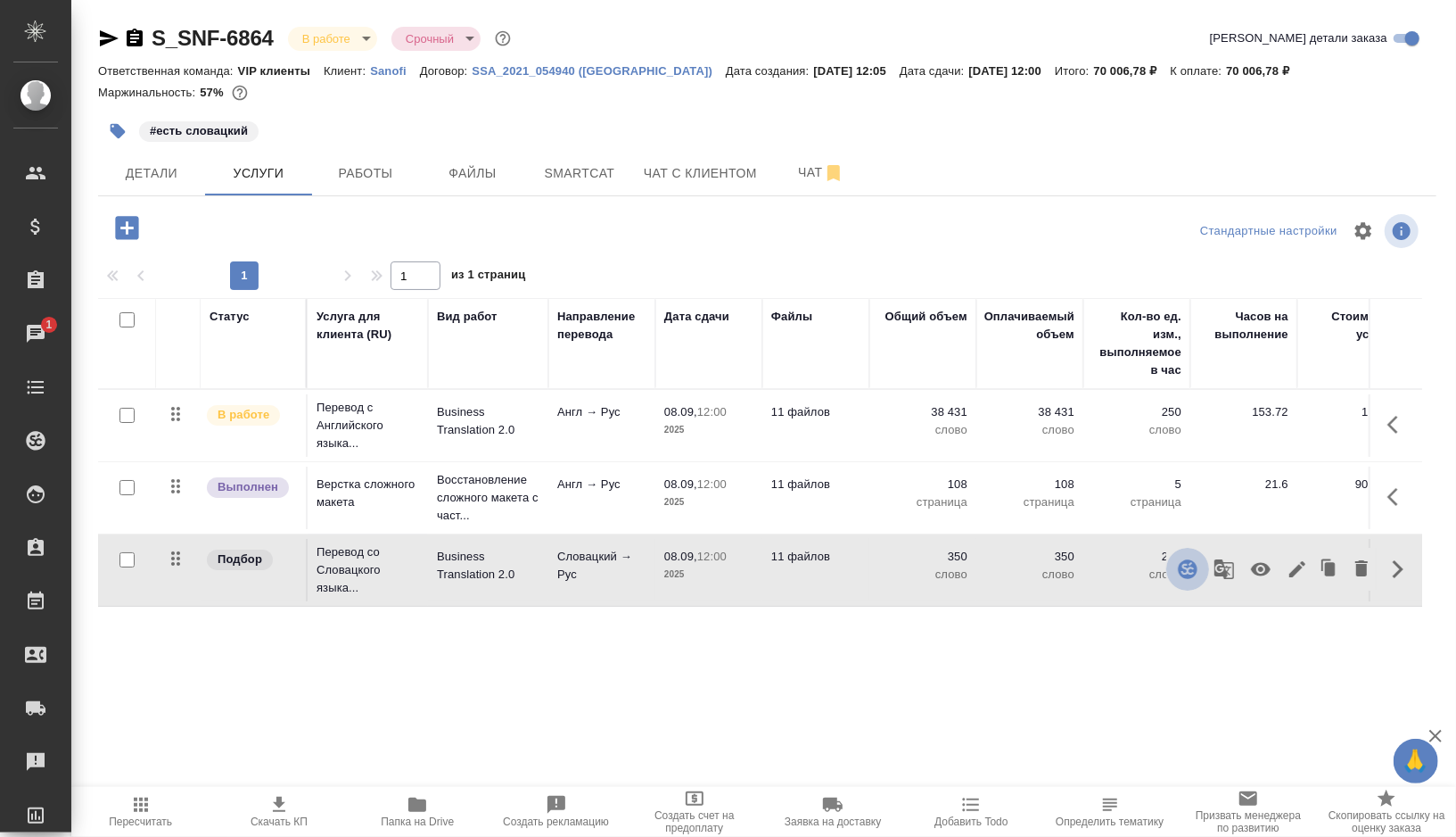
click at [1187, 570] on icon "button" at bounding box center [1187, 569] width 21 height 21
click at [1225, 571] on icon "button" at bounding box center [1224, 569] width 20 height 20
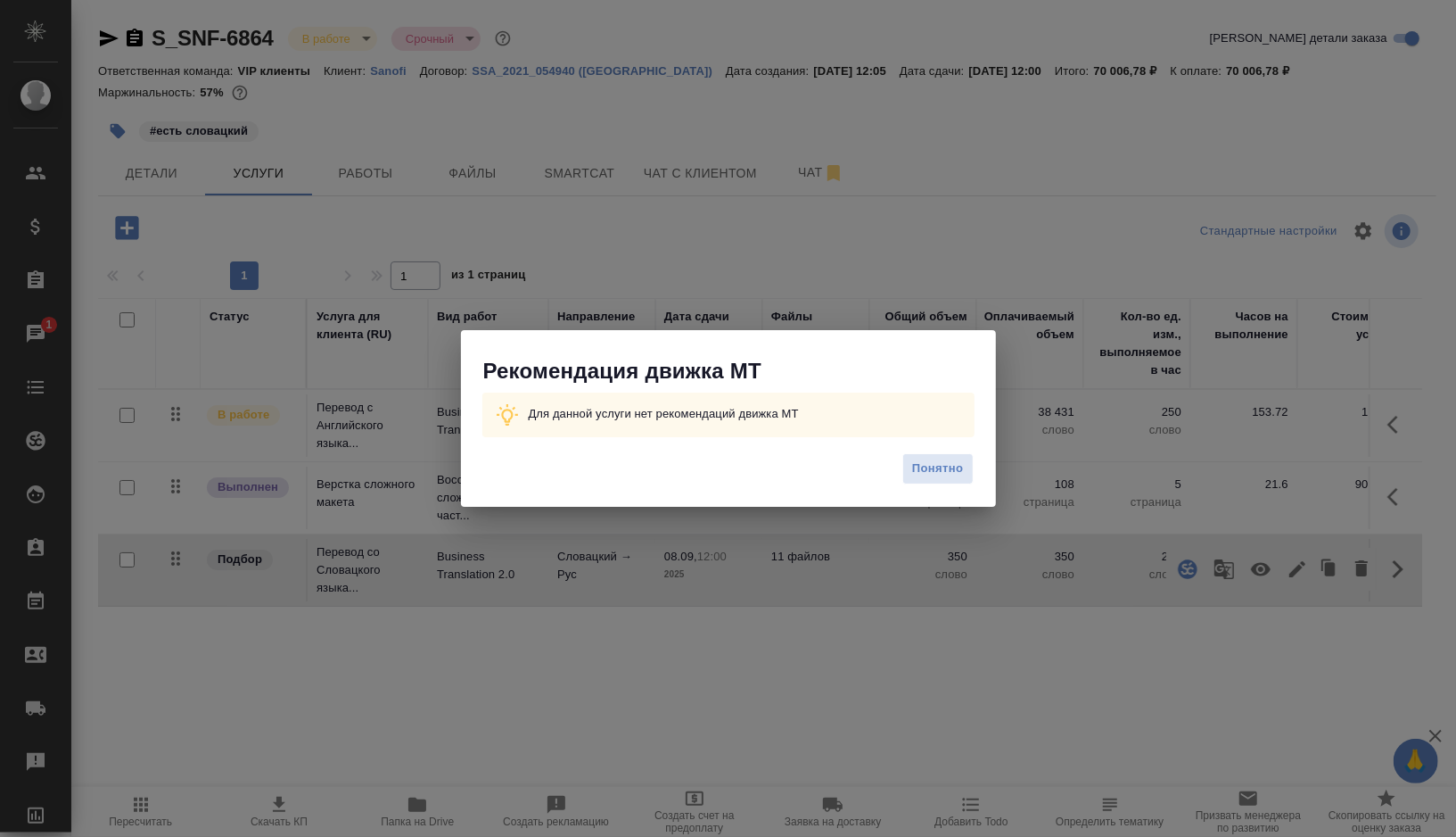
click at [853, 288] on div "Рекомендация движка МТ Для данной уcлуги нет рекомендаций движка МТ Понятно" at bounding box center [728, 418] width 1456 height 837
click at [929, 469] on span "Понятно" at bounding box center [937, 469] width 51 height 20
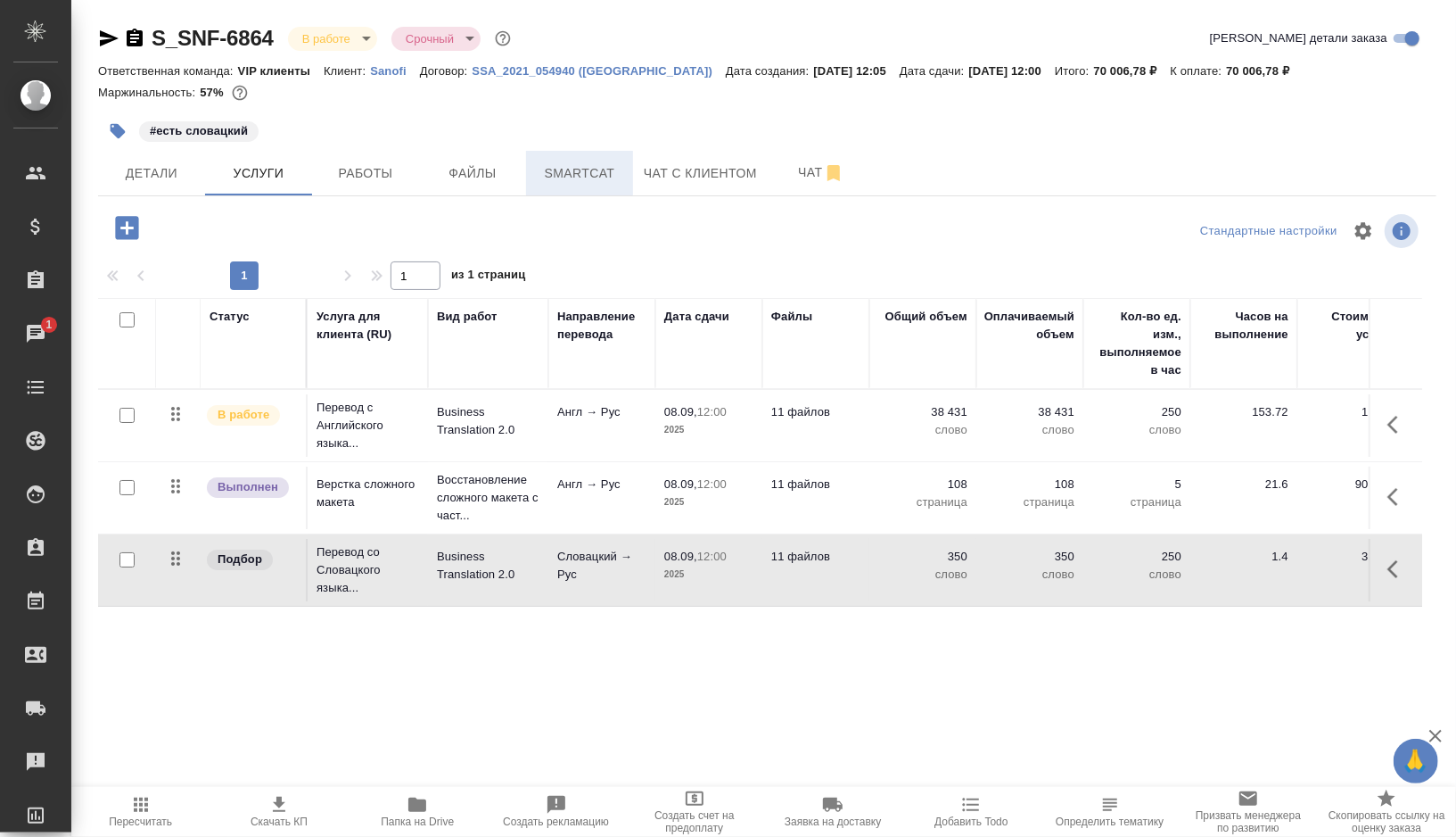
click at [586, 173] on span "Smartcat" at bounding box center [579, 174] width 85 height 22
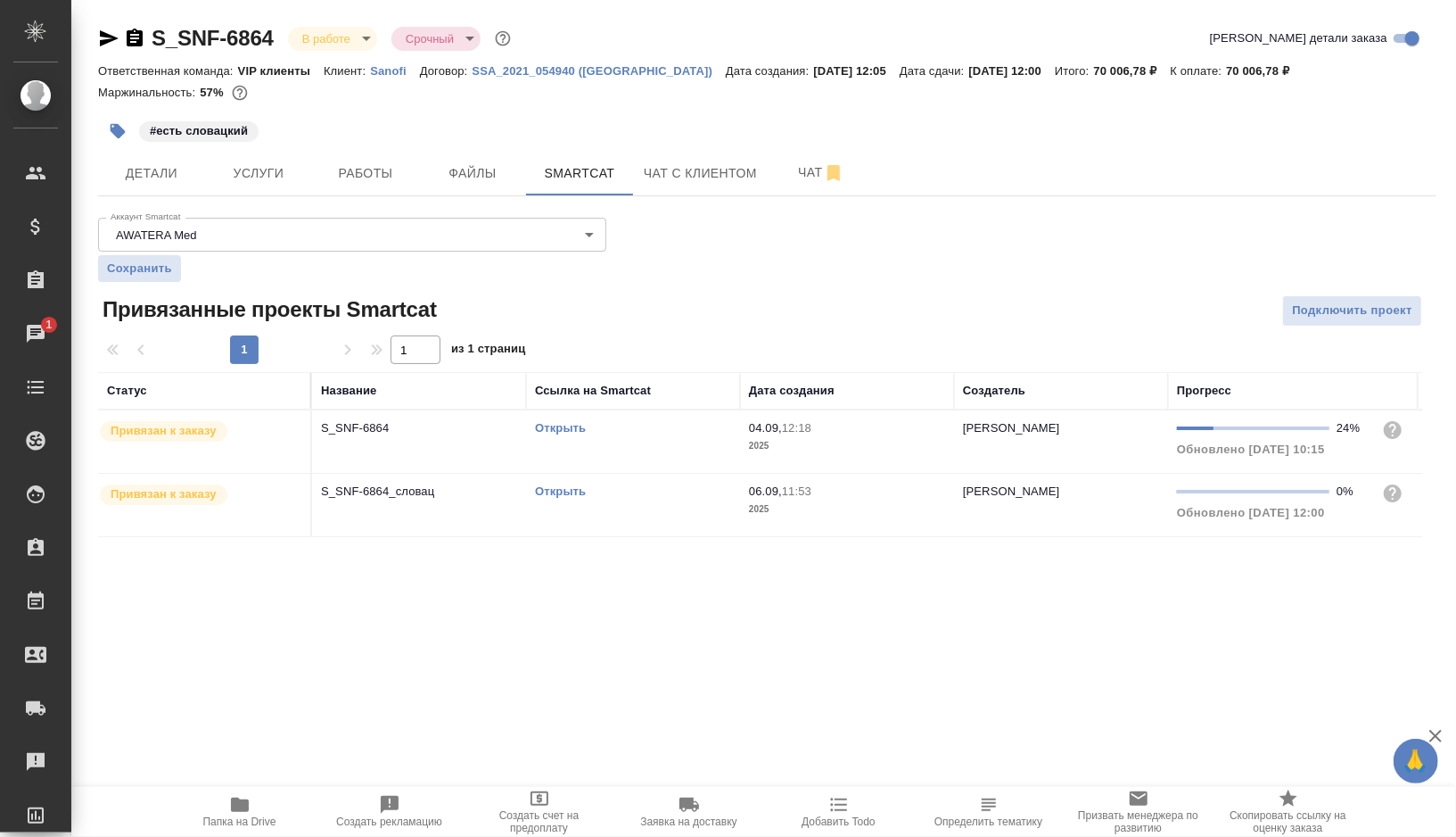
click at [682, 504] on td "Открыть" at bounding box center [632, 504] width 214 height 62
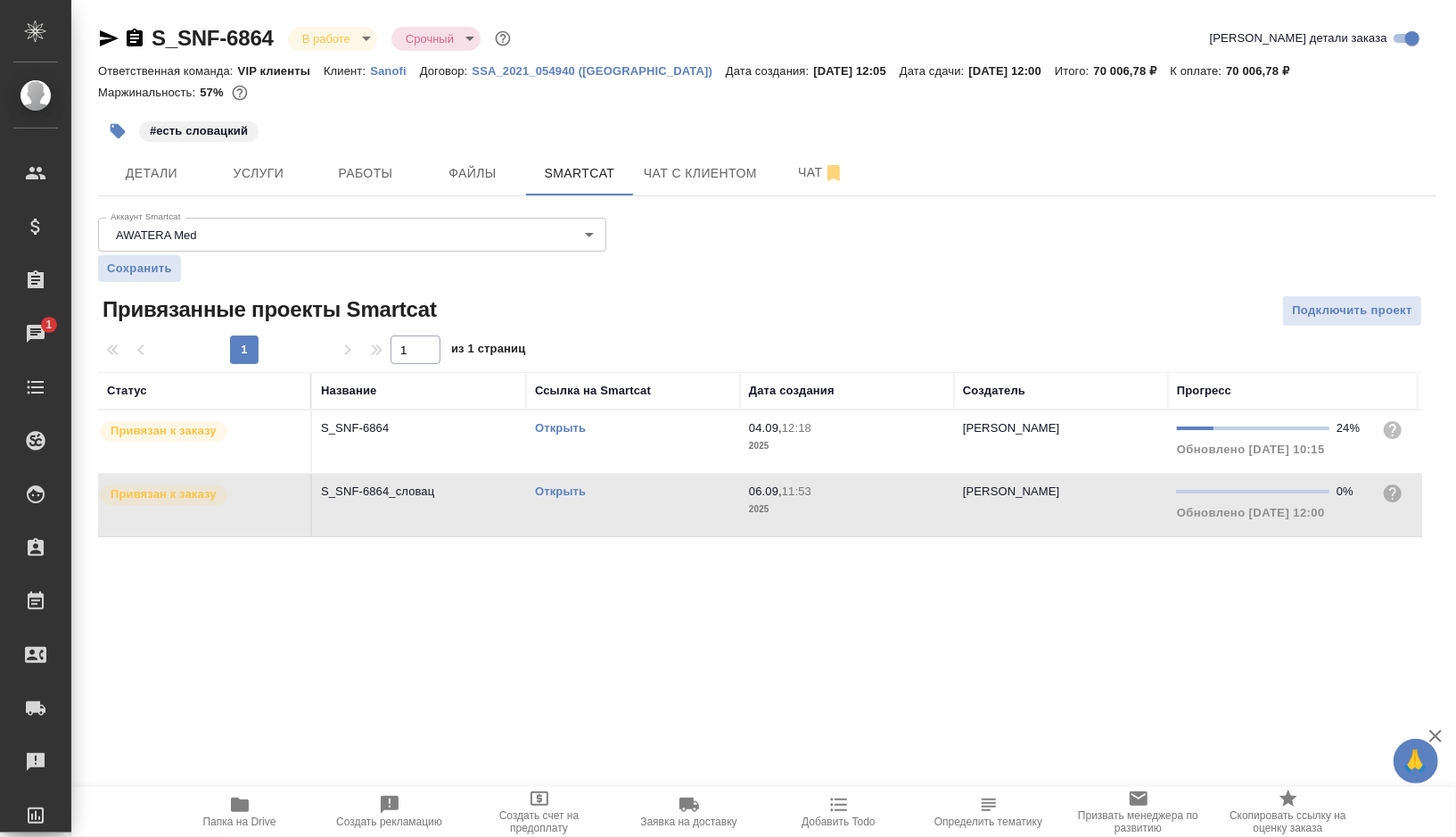
click at [128, 127] on button "button" at bounding box center [118, 131] width 39 height 39
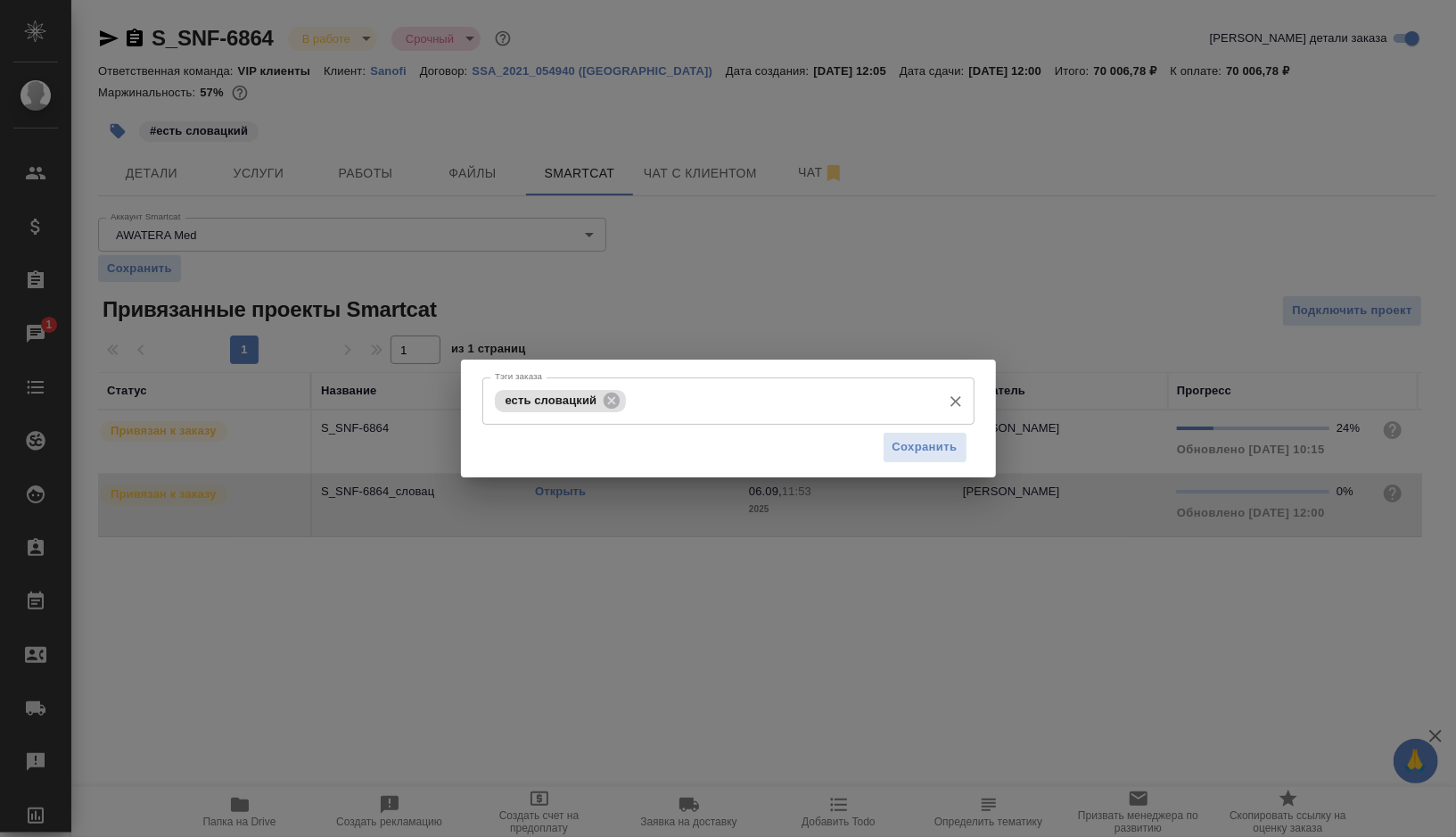
click at [679, 398] on input "Тэги заказа" at bounding box center [781, 400] width 302 height 31
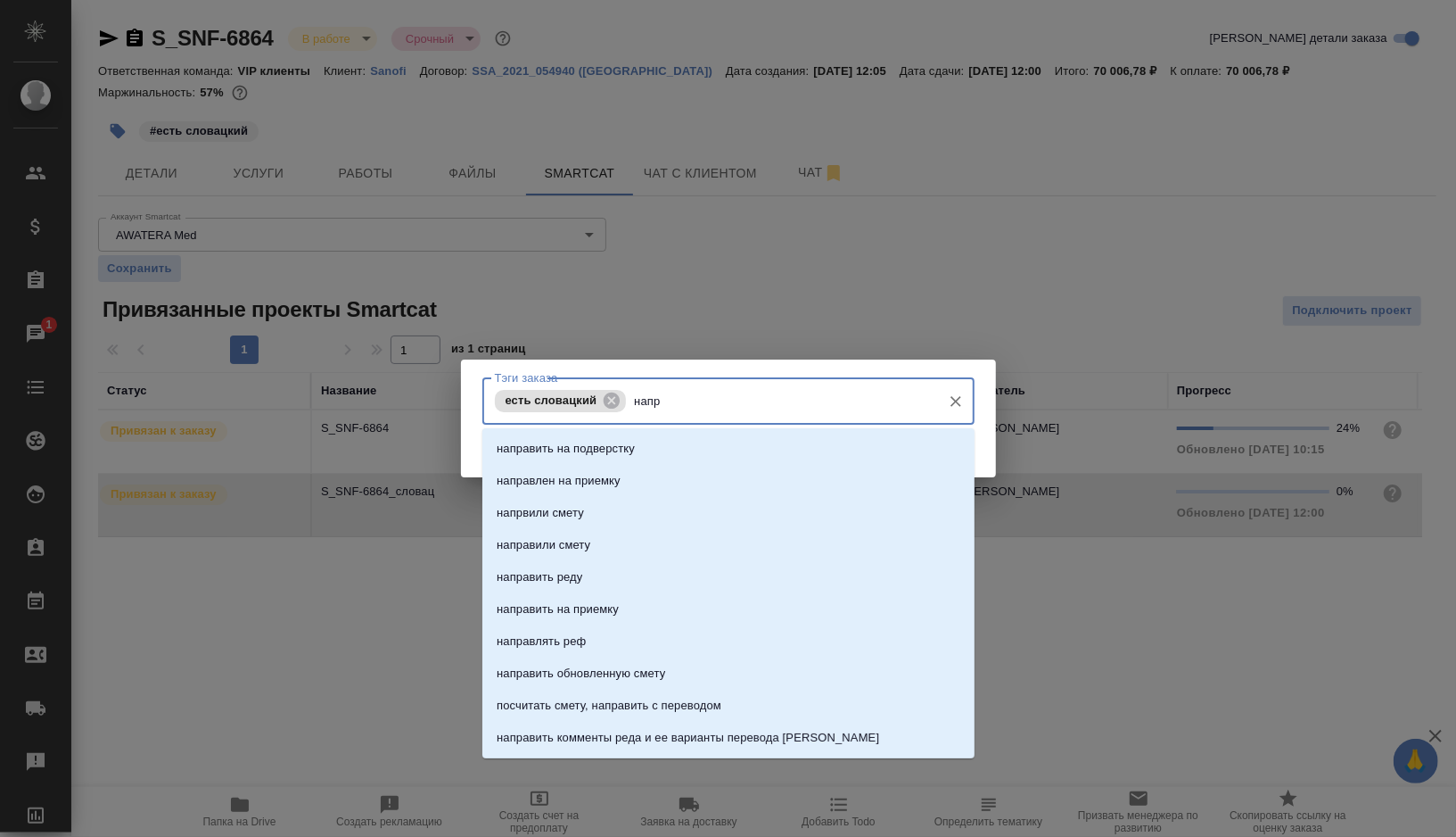
type input "напра"
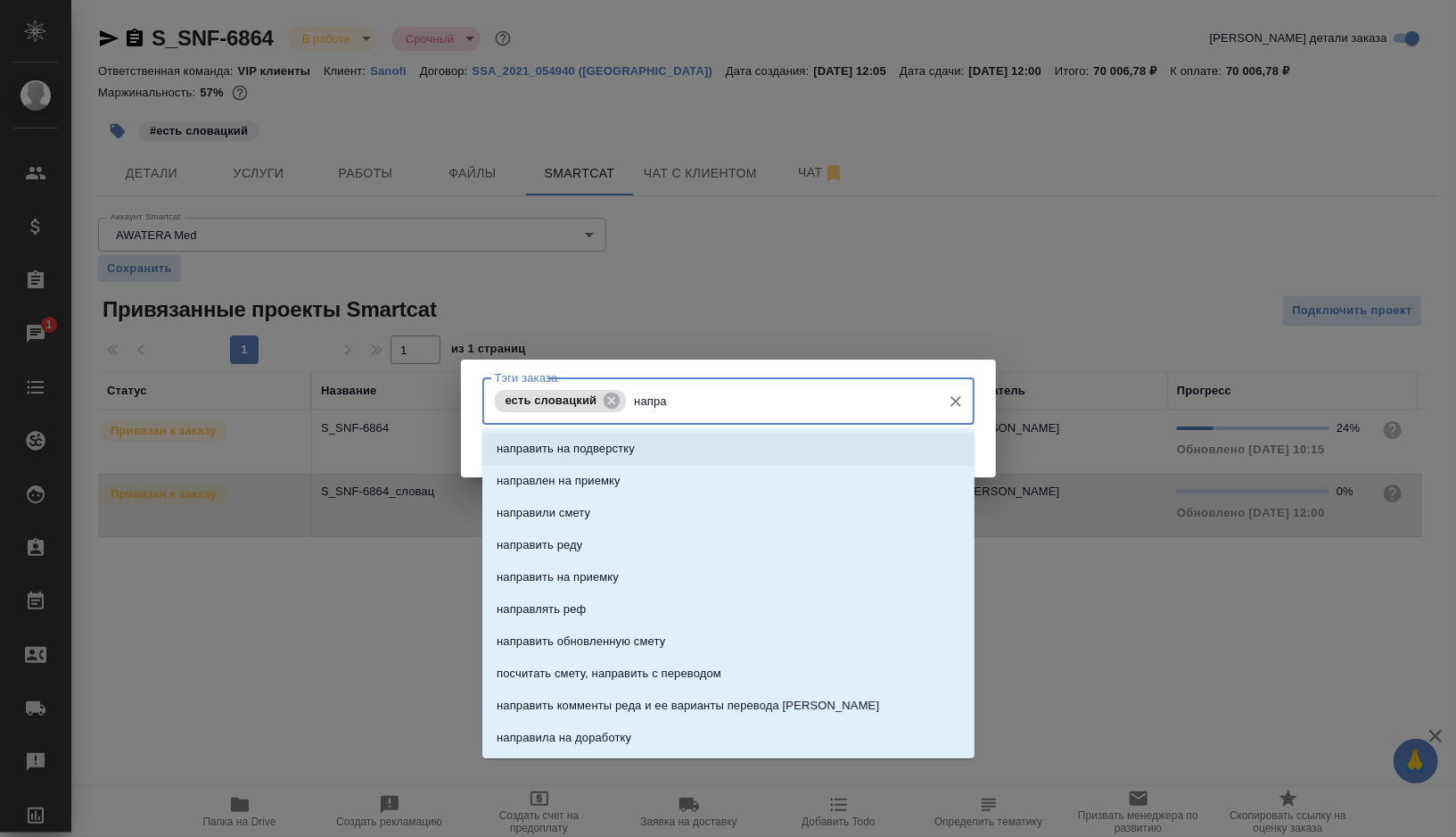
click at [654, 443] on li "направить на подверстку" at bounding box center [728, 449] width 492 height 33
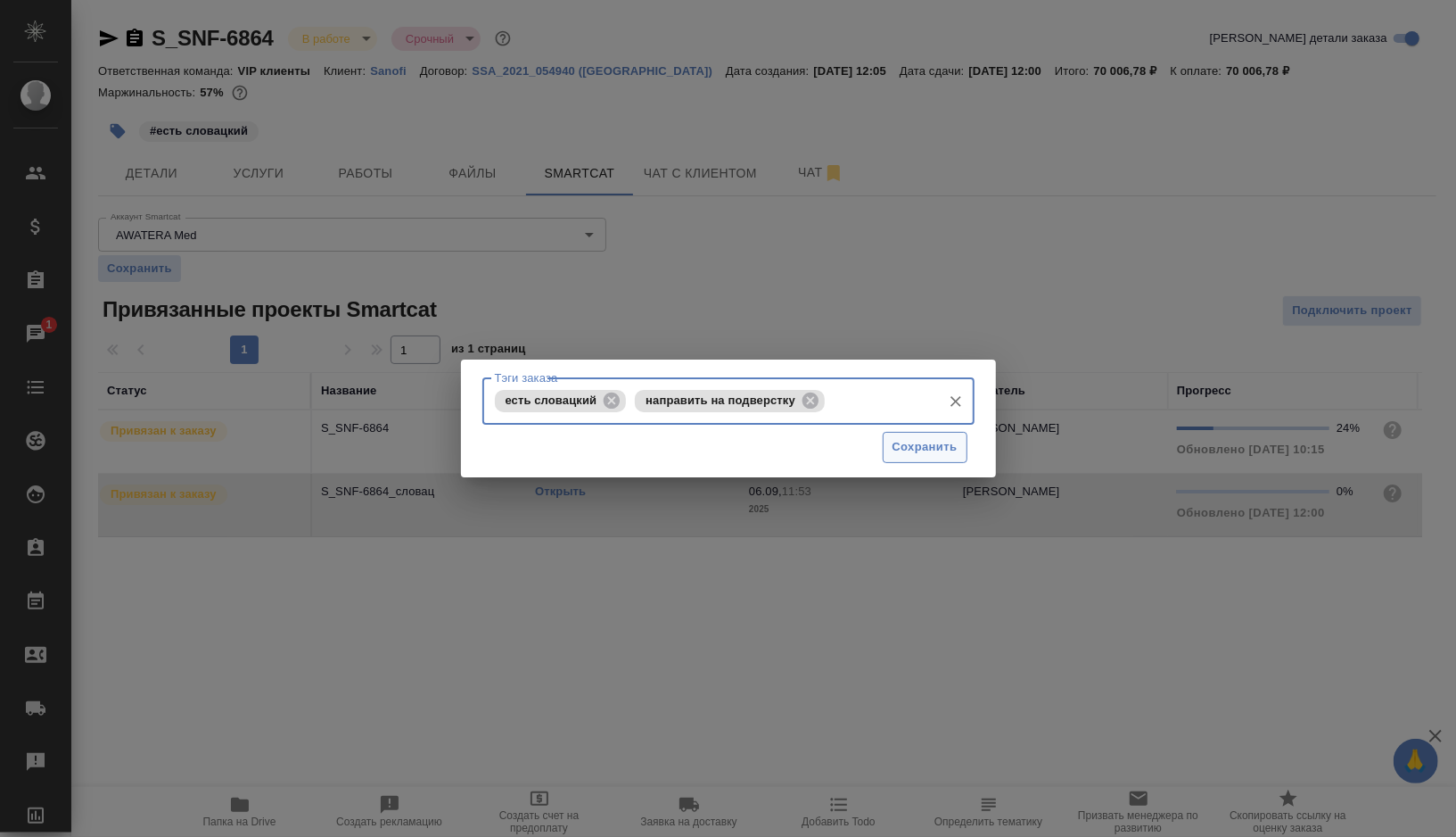
click at [916, 449] on span "Сохранить" at bounding box center [925, 447] width 65 height 20
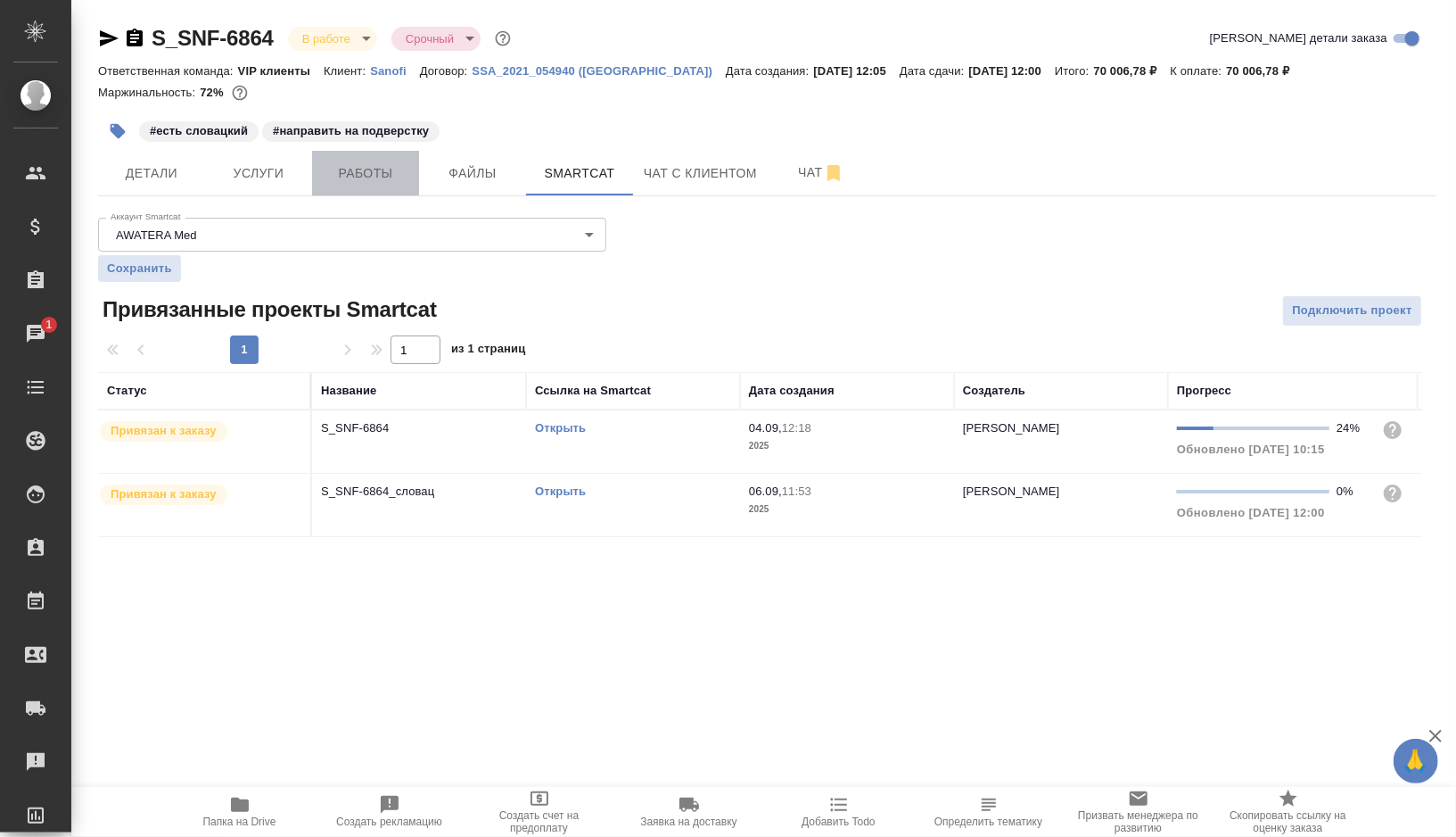
click at [363, 177] on span "Работы" at bounding box center [366, 174] width 85 height 22
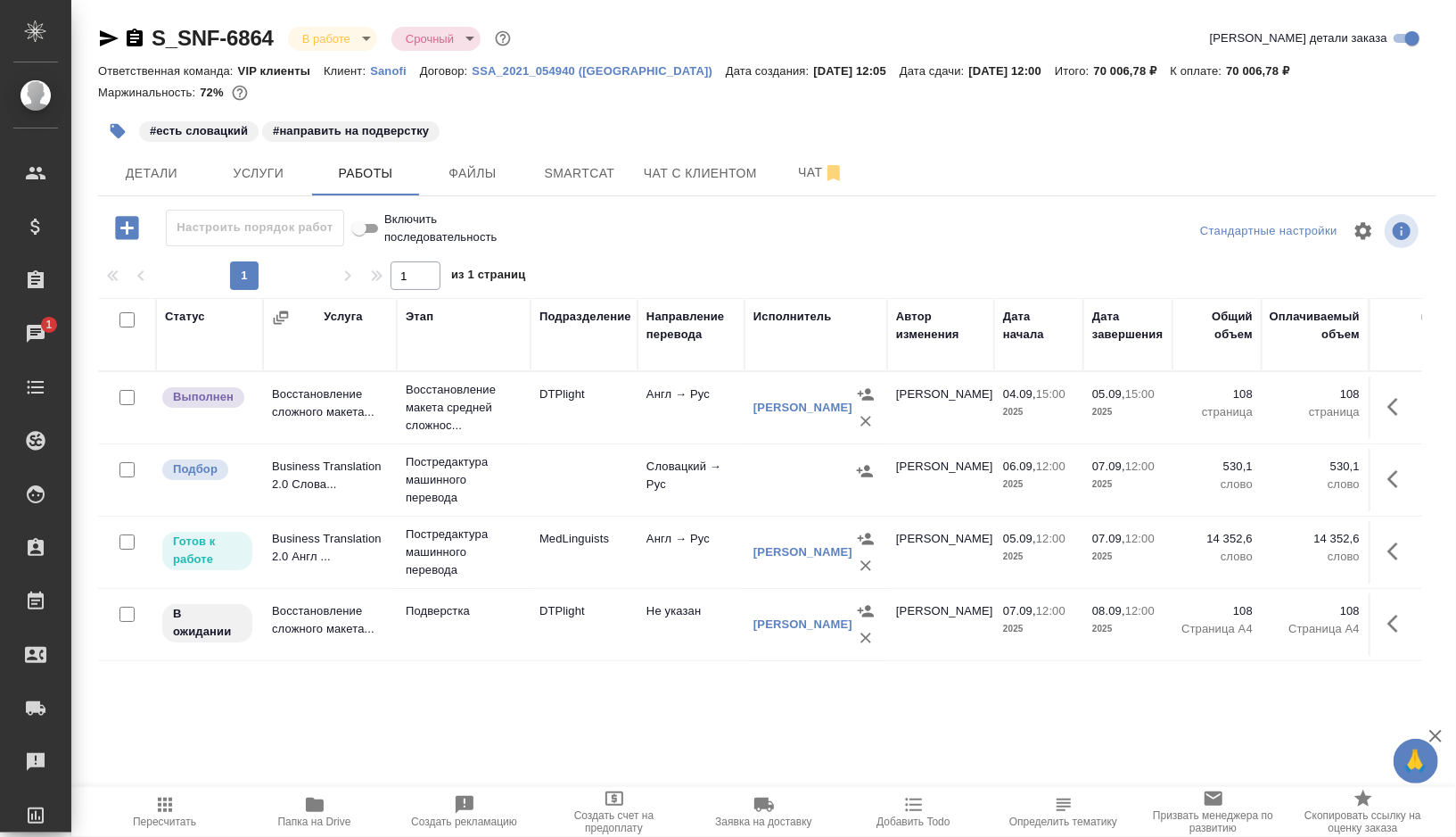
click at [112, 121] on button "button" at bounding box center [118, 131] width 39 height 39
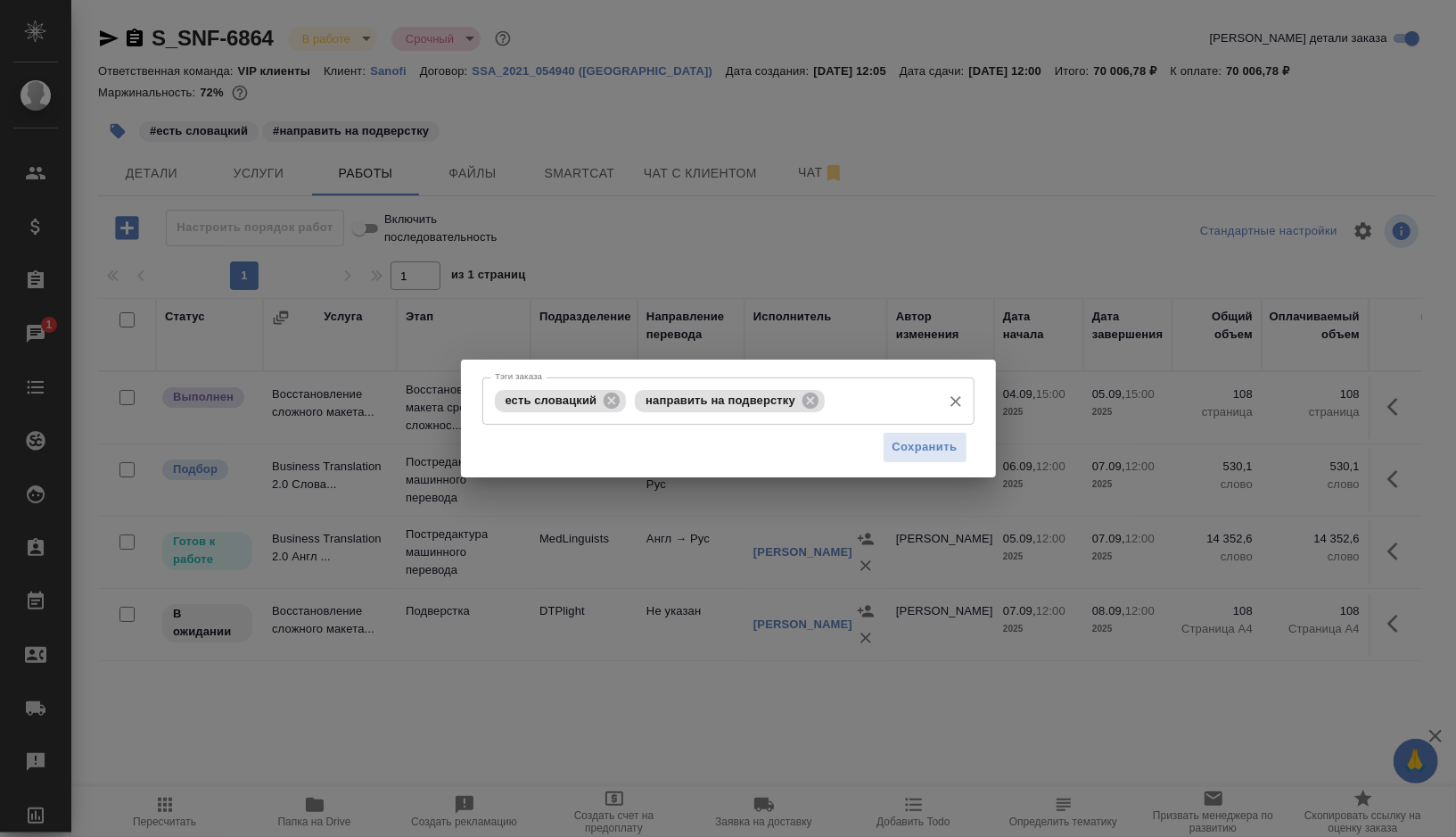
click at [861, 400] on input "Тэги заказа" at bounding box center [880, 400] width 102 height 31
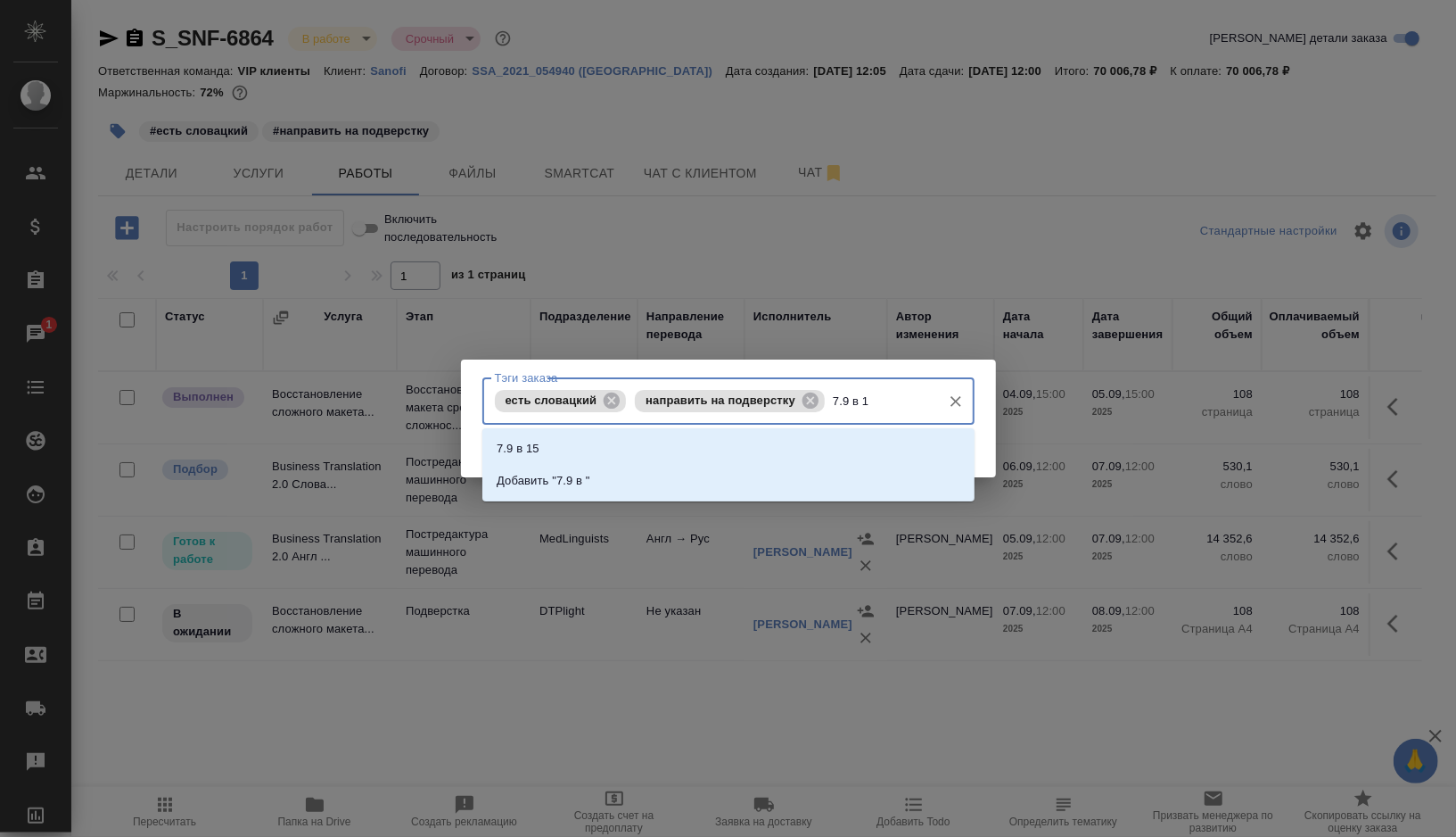
type input "7.9 в 12"
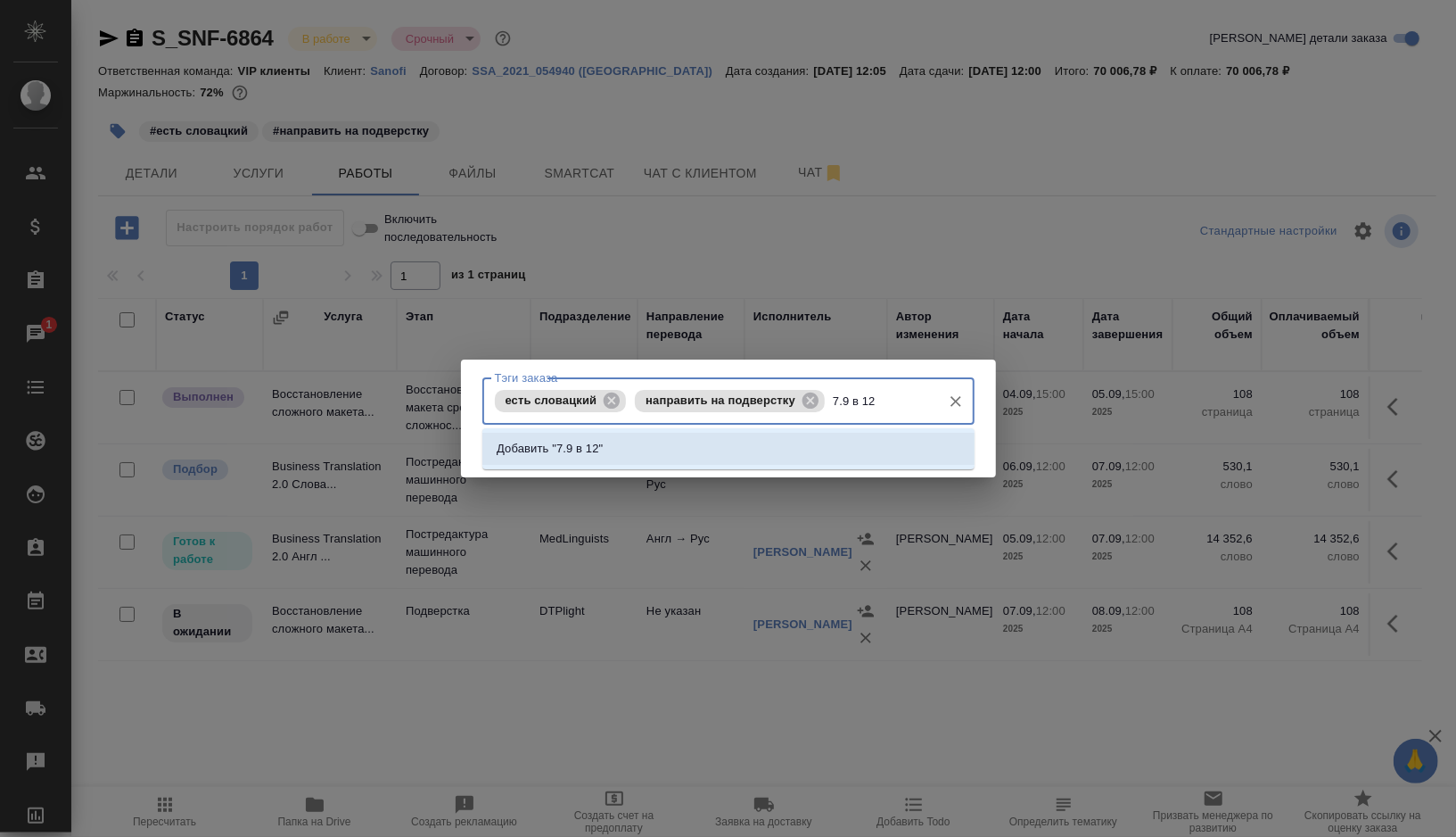
click at [604, 451] on li "Добавить "7.9 в 12"" at bounding box center [728, 449] width 492 height 33
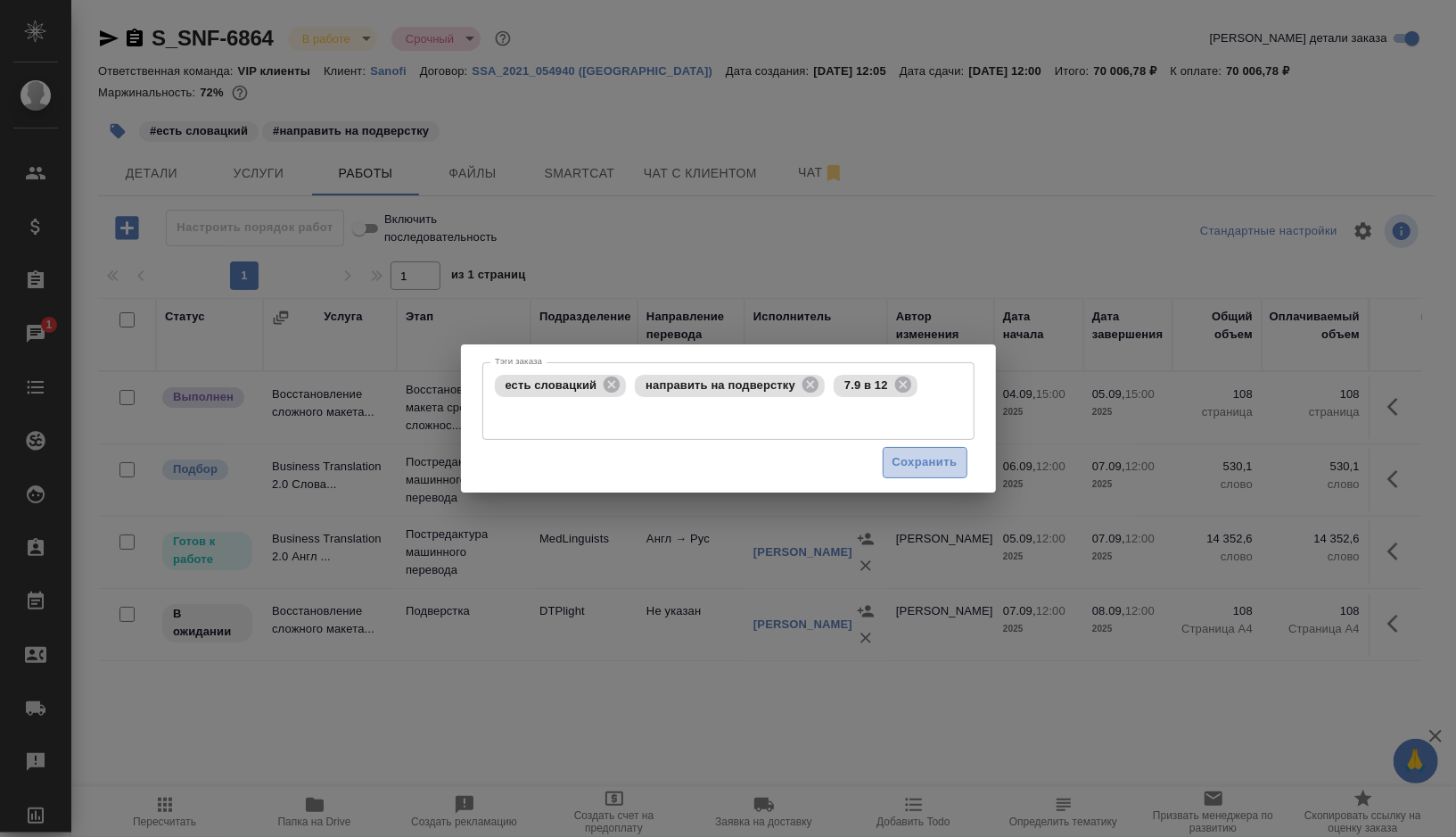
click at [937, 458] on span "Сохранить" at bounding box center [925, 463] width 65 height 20
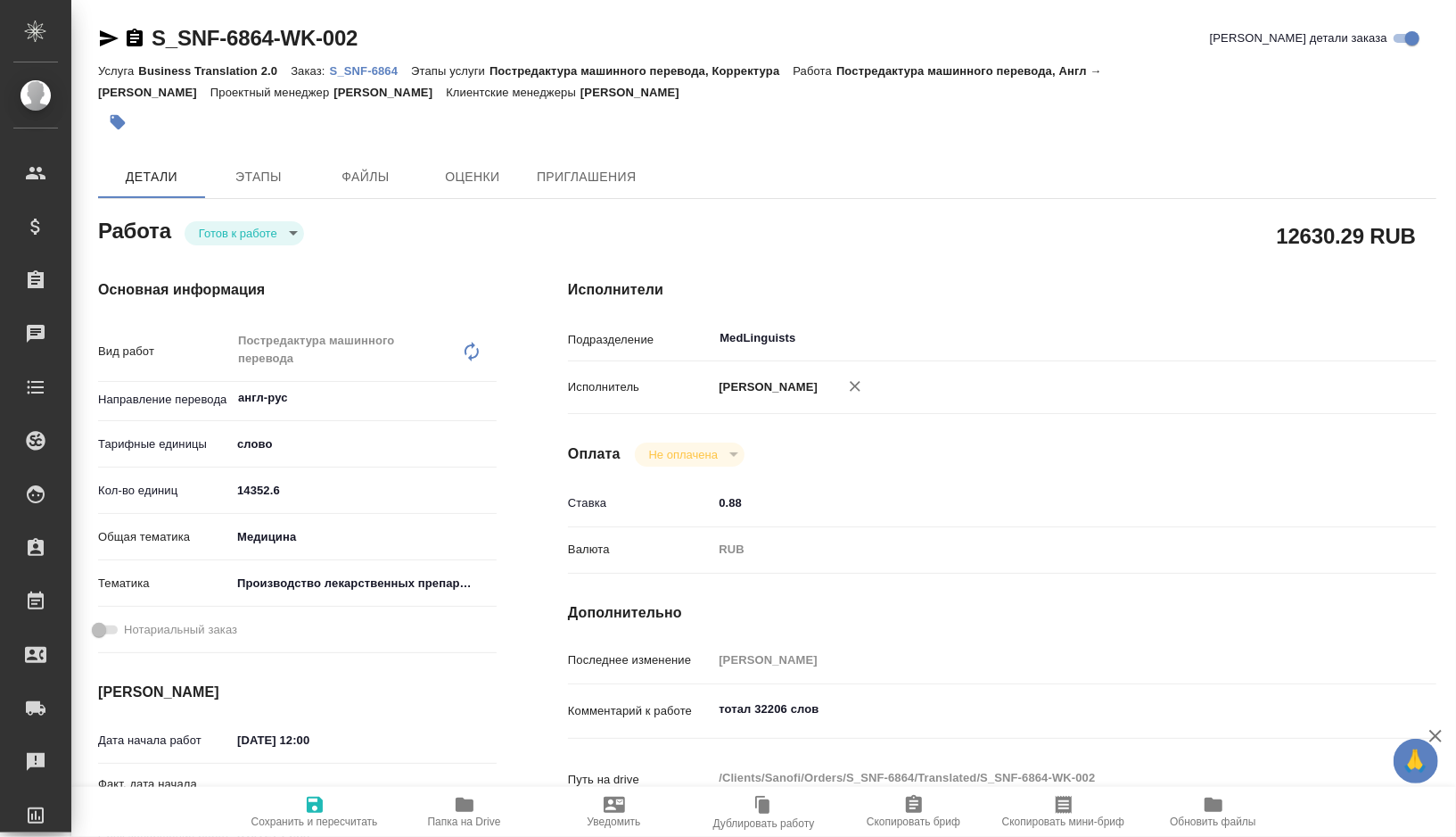
type textarea "x"
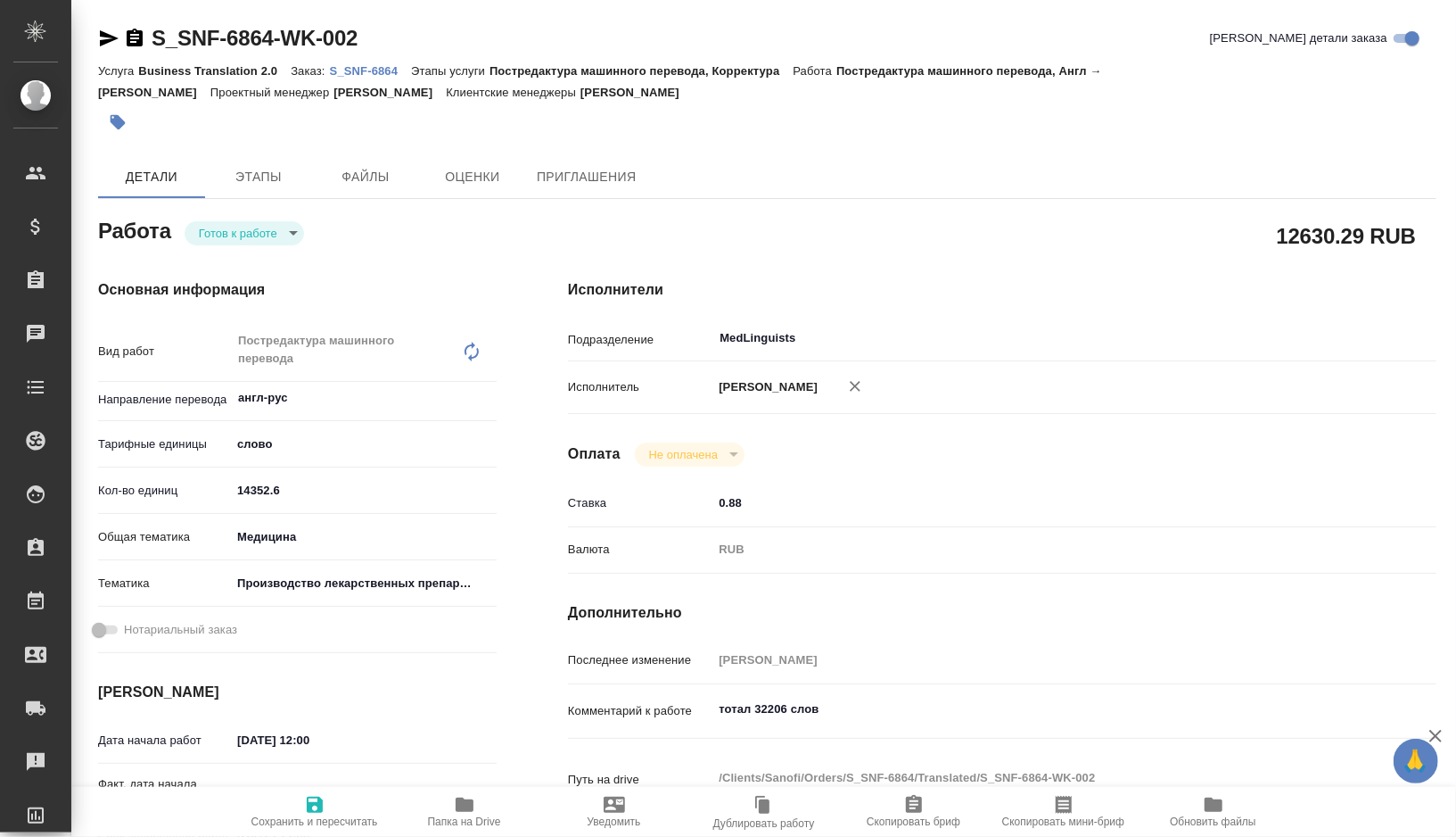
type textarea "x"
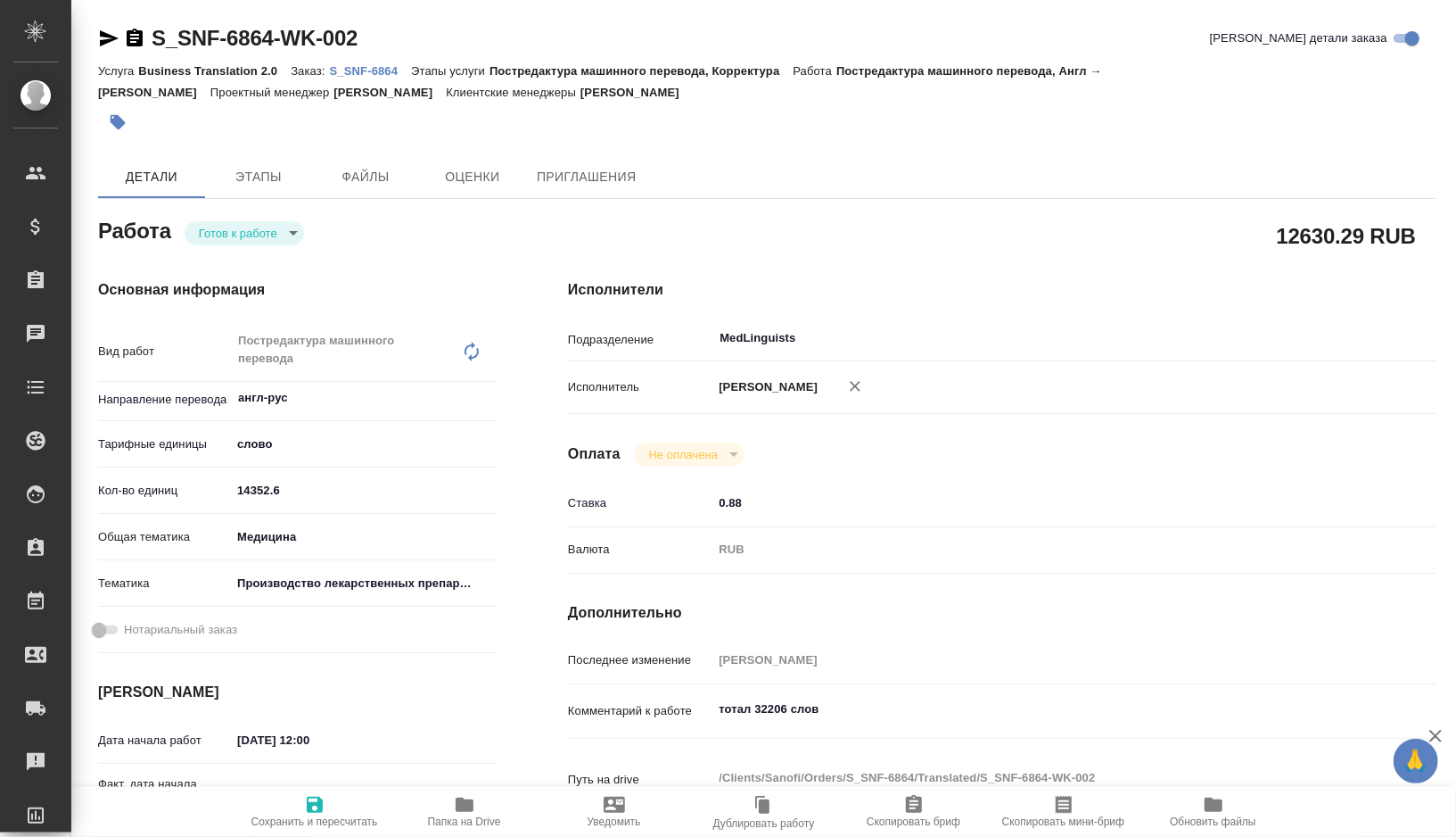
type textarea "x"
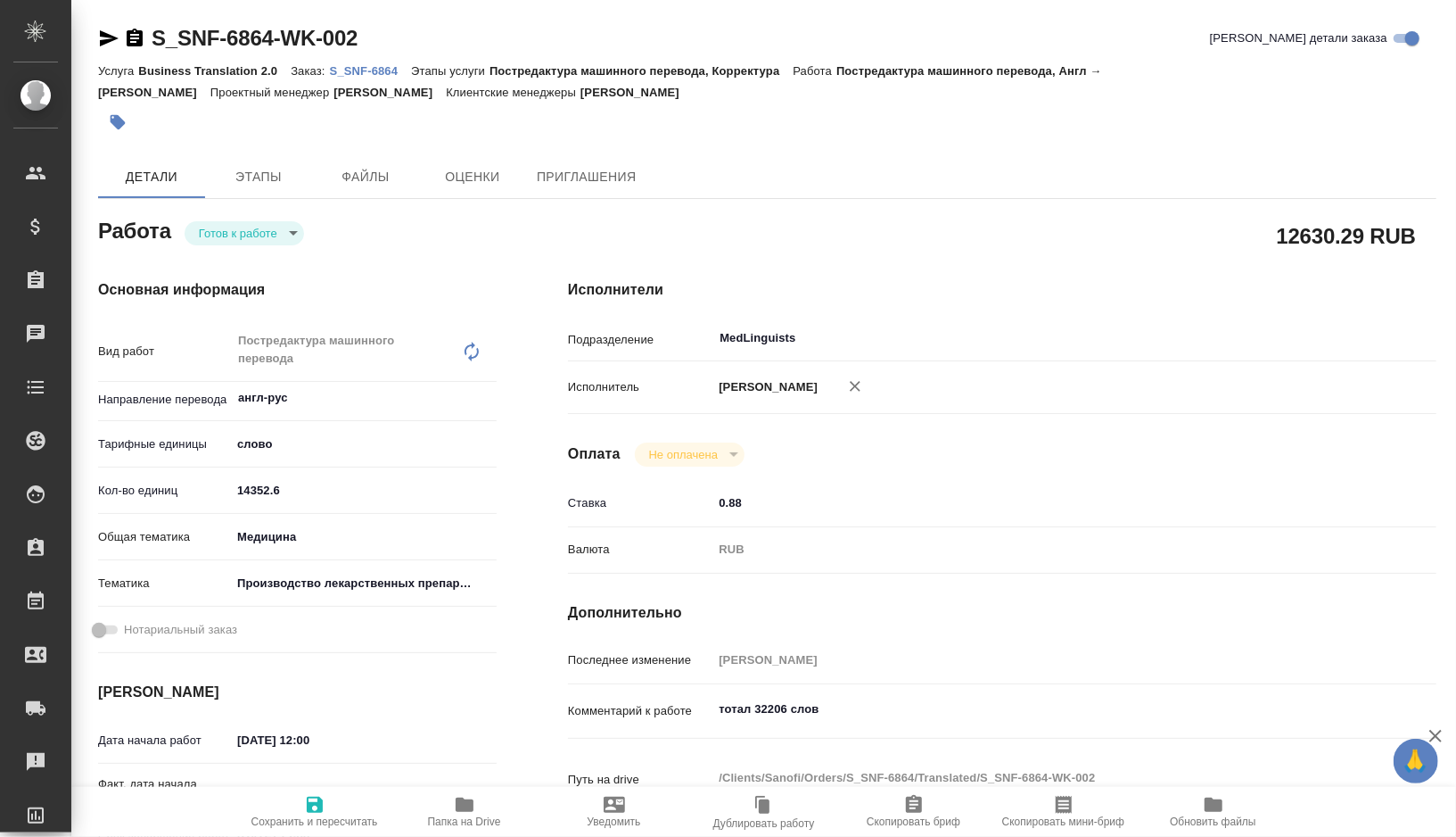
type textarea "x"
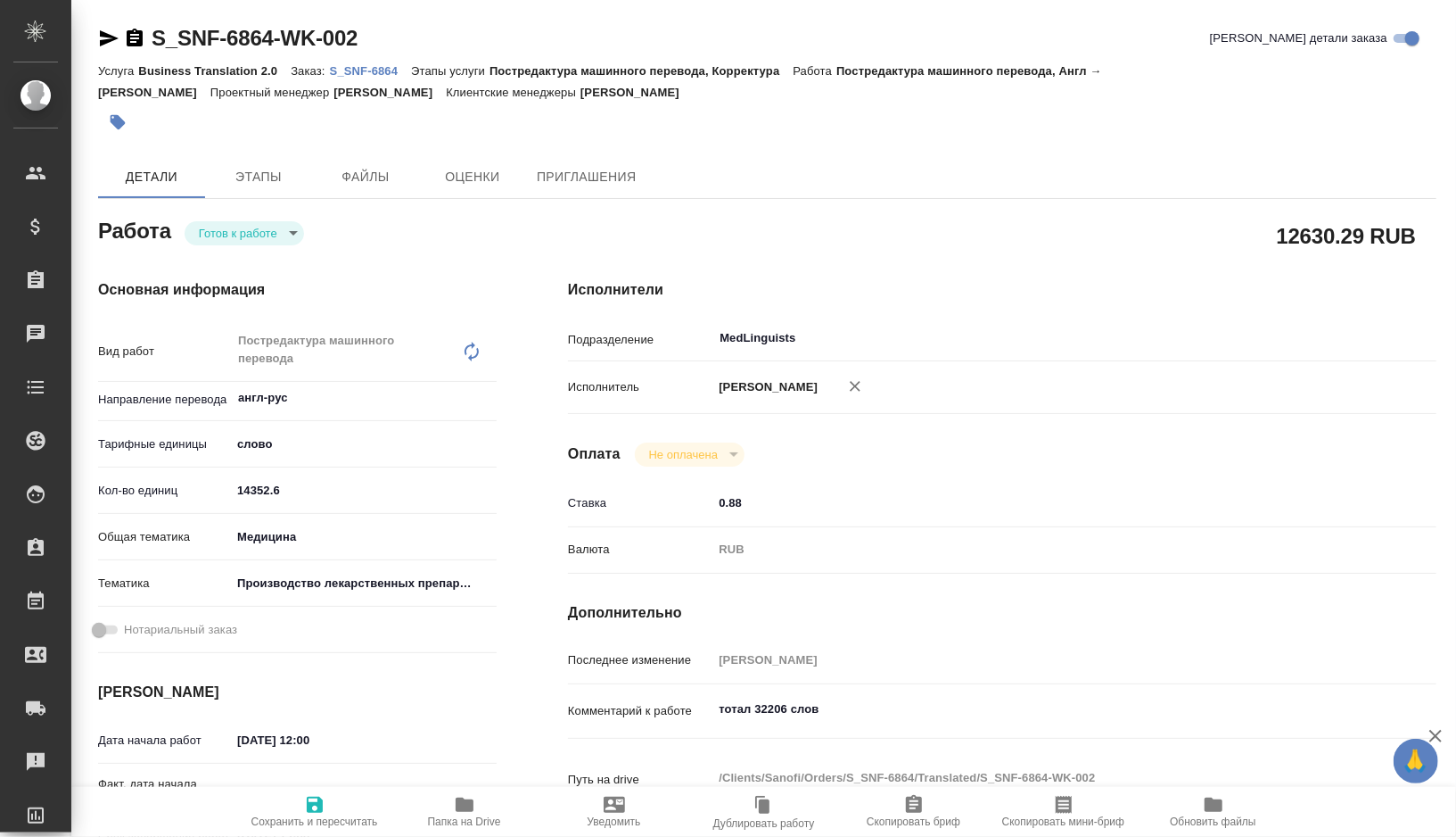
type textarea "x"
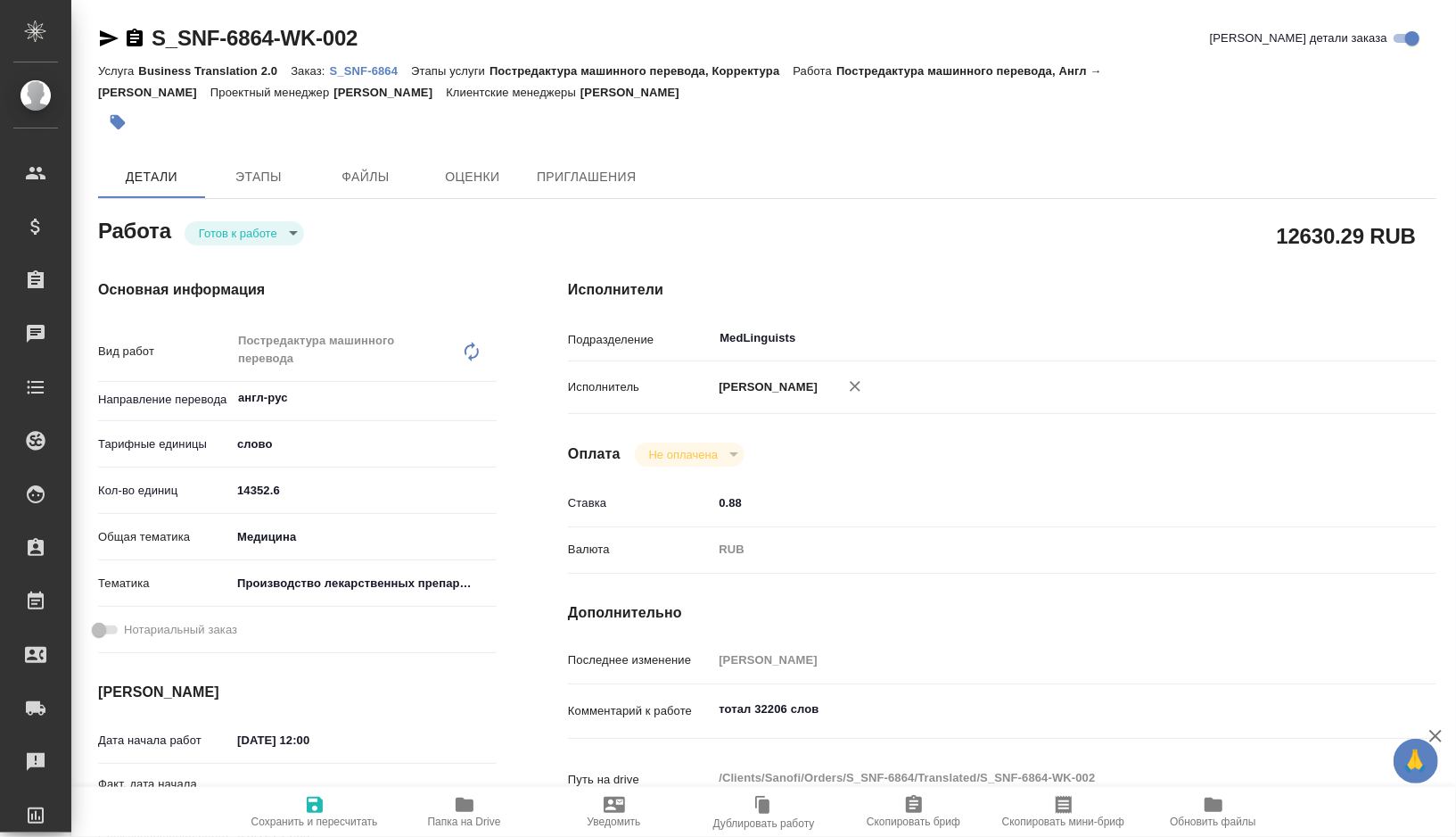
type textarea "x"
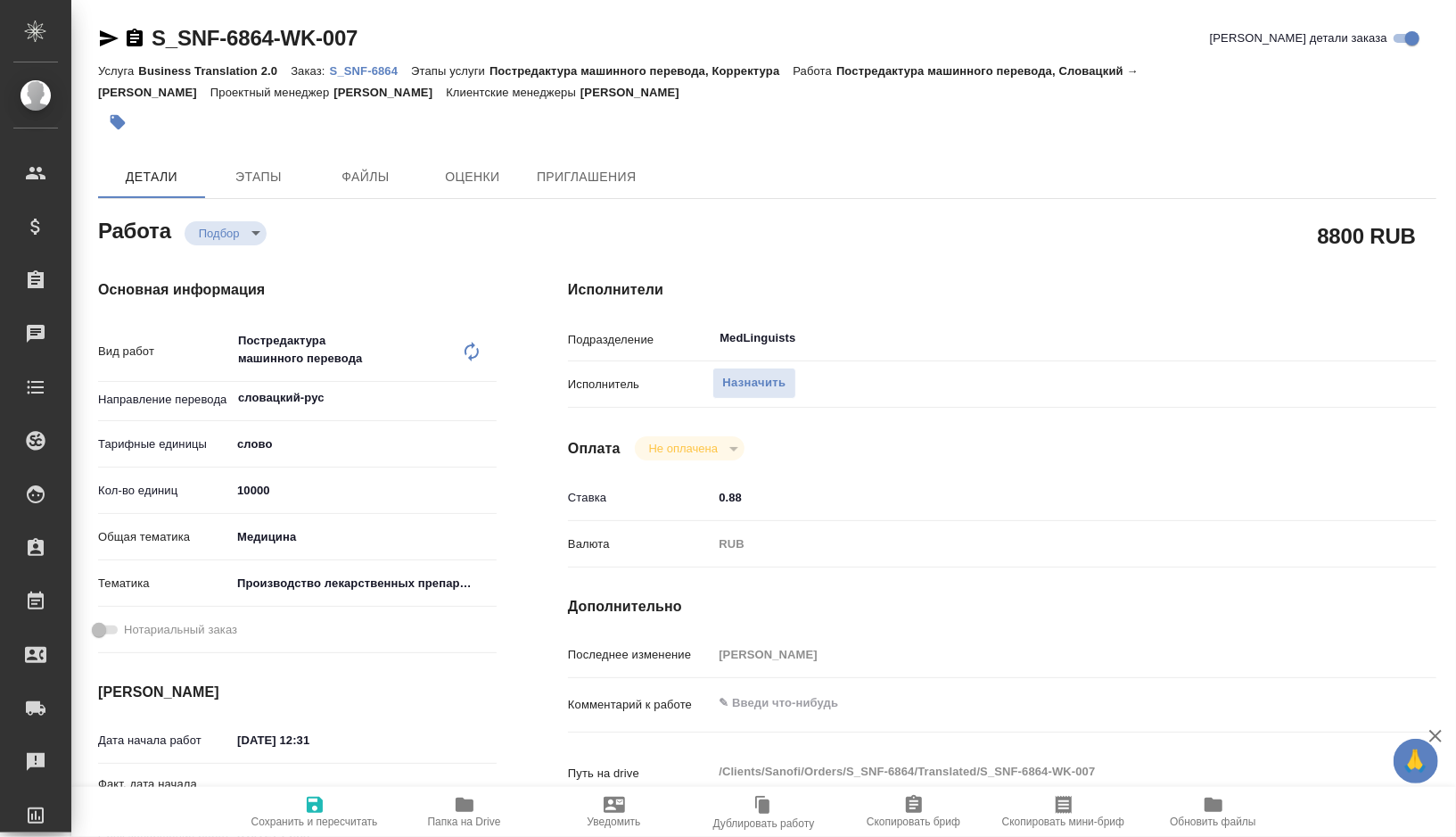
type textarea "x"
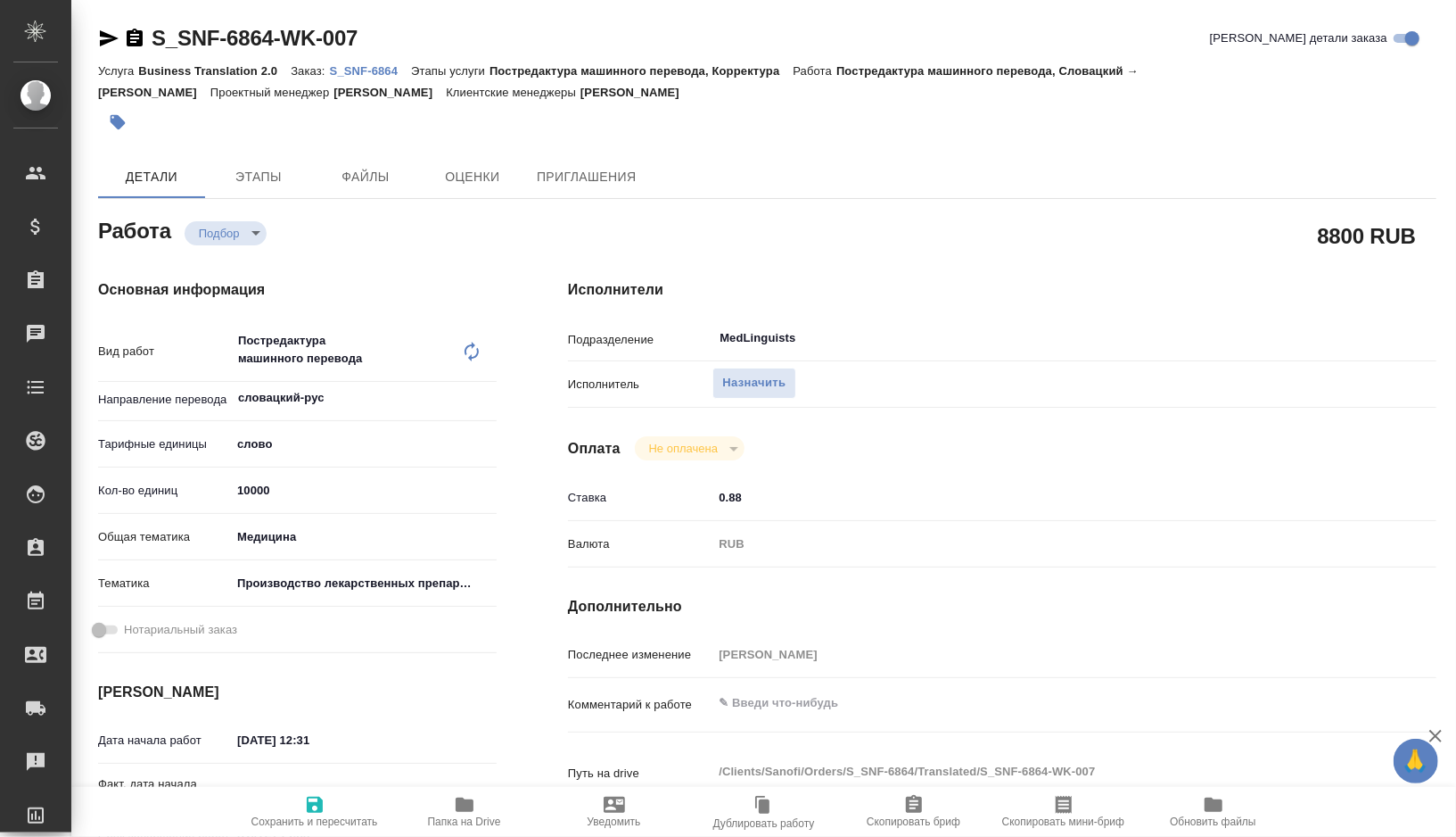
type textarea "x"
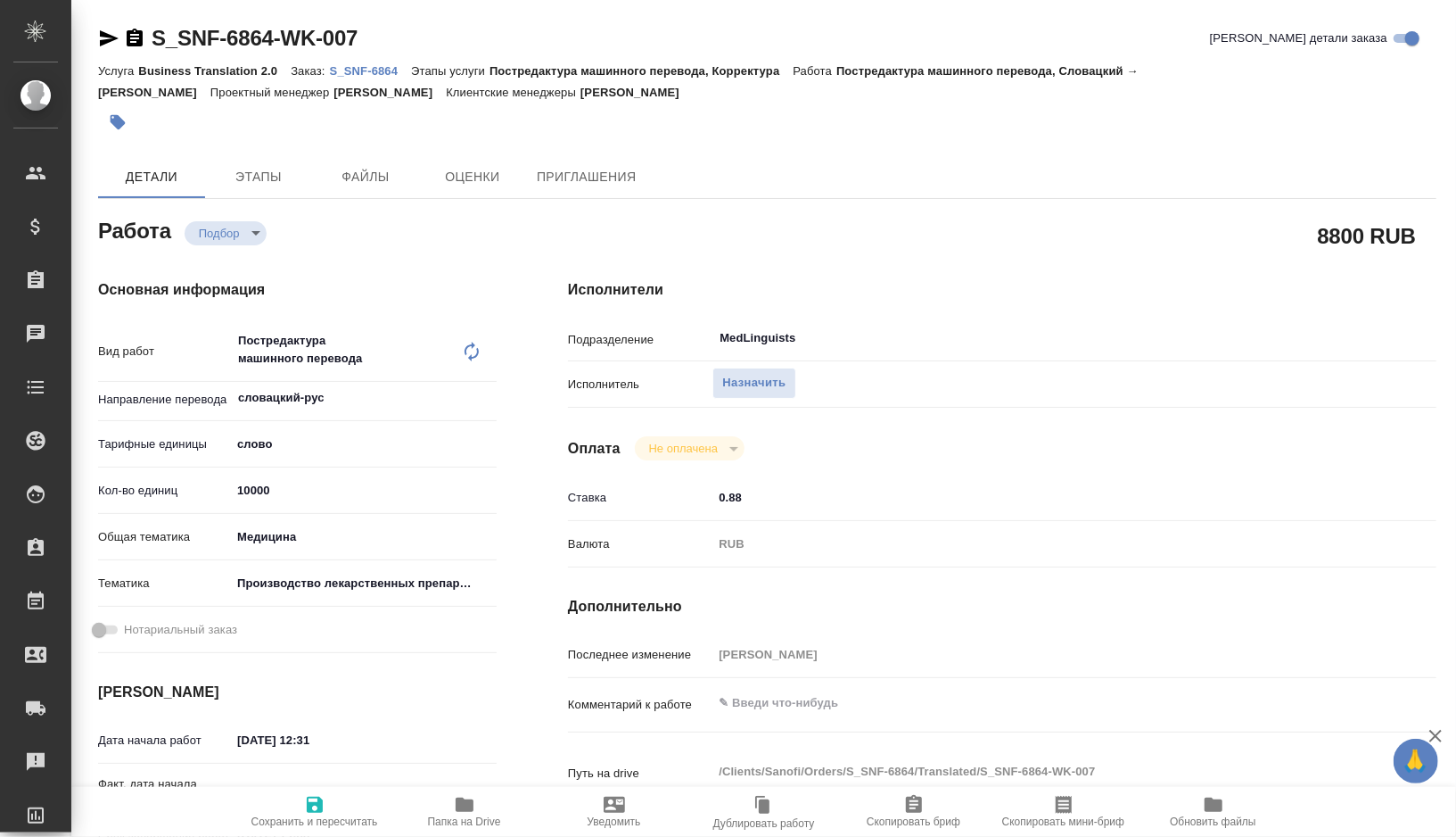
type textarea "x"
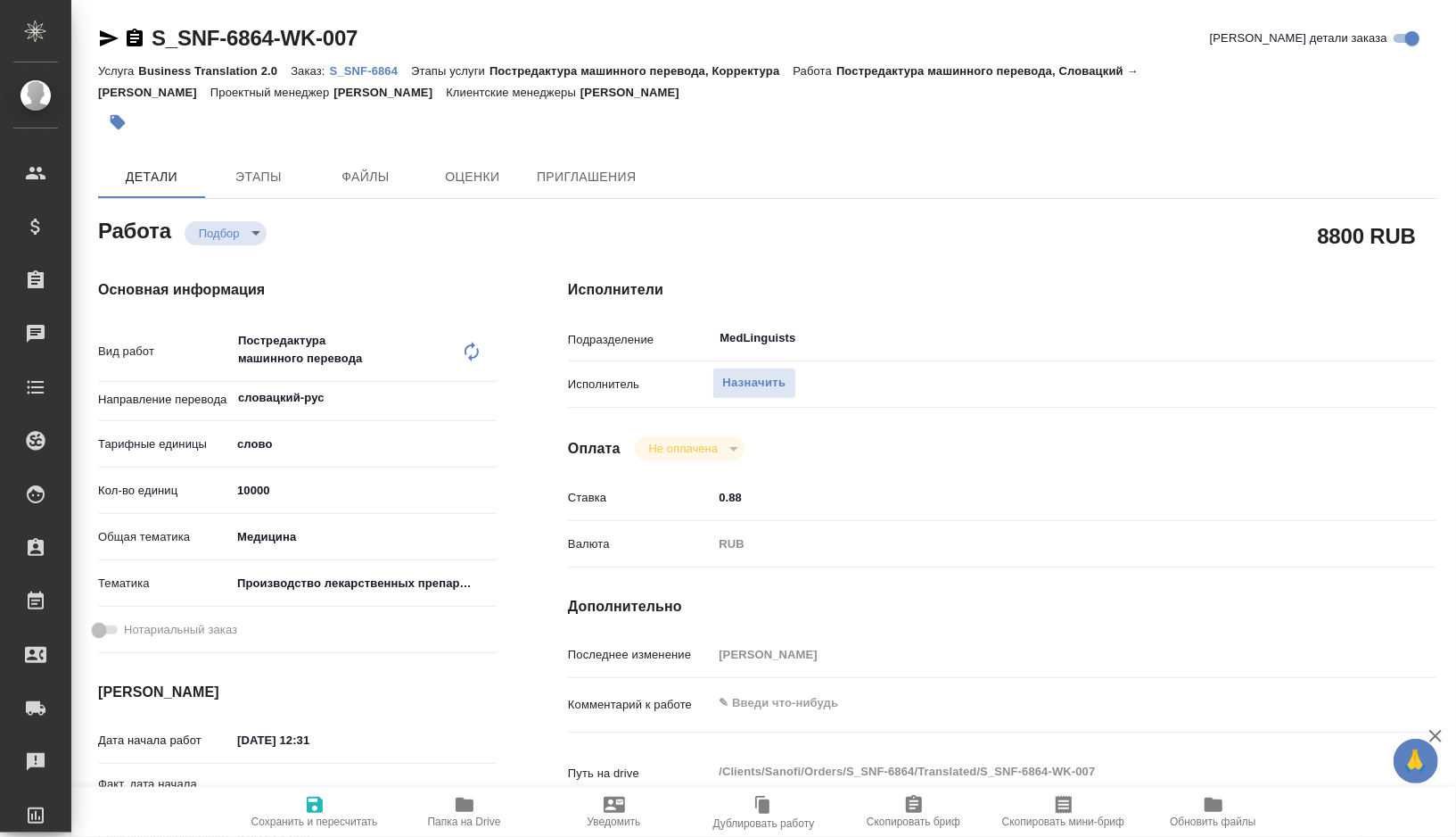
type textarea "x"
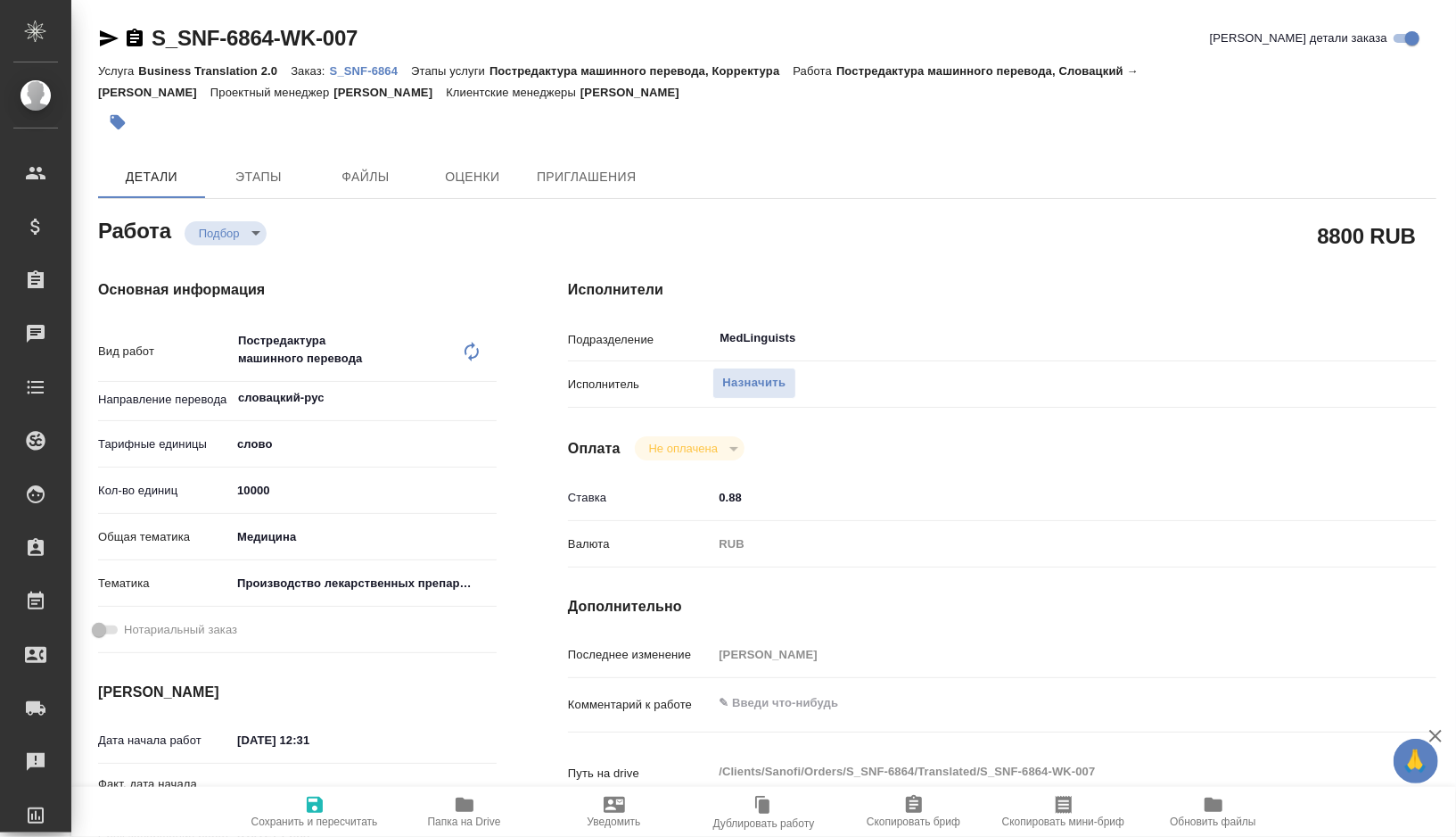
type textarea "x"
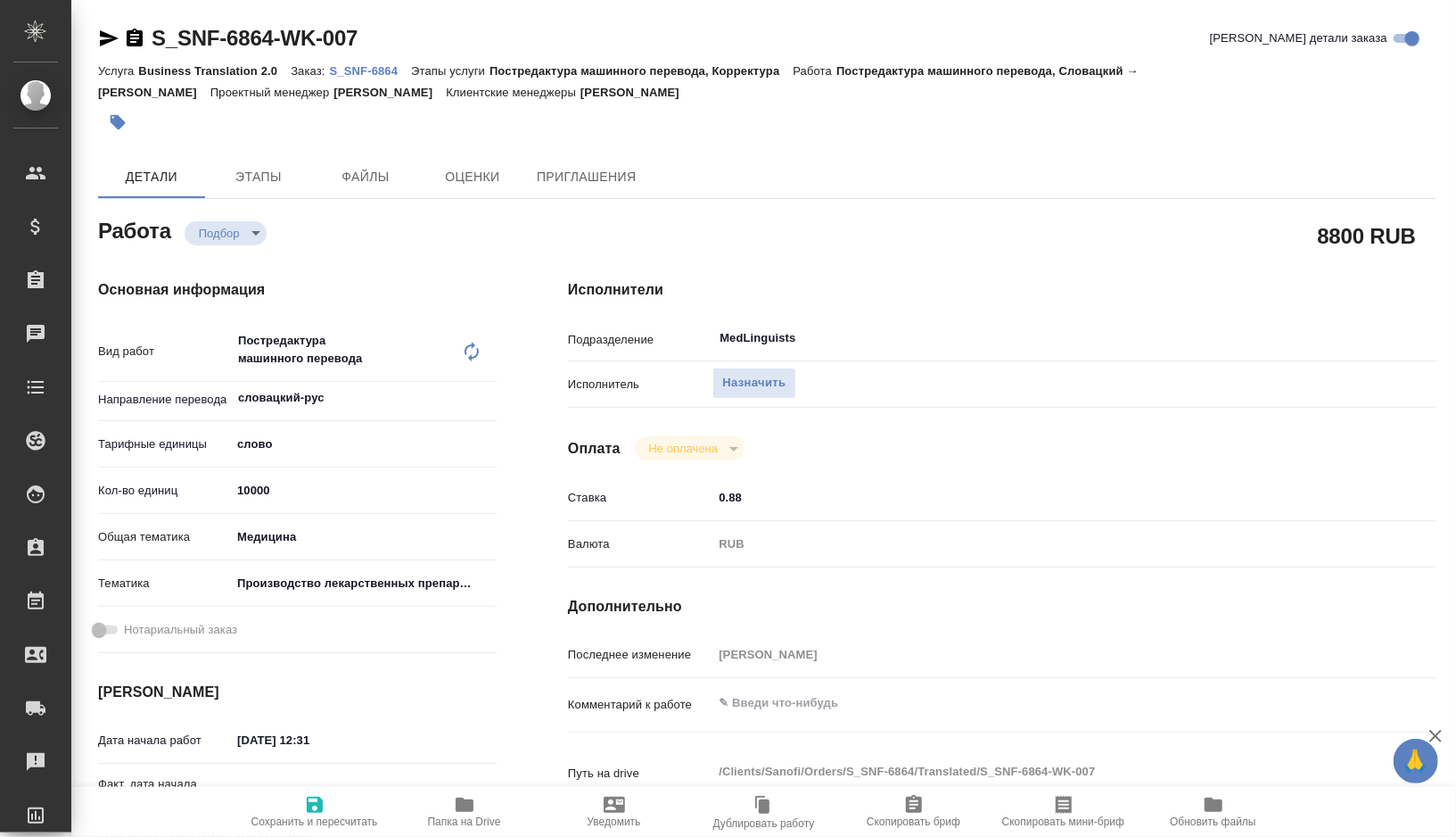
click at [300, 482] on input "10000" at bounding box center [364, 490] width 266 height 26
type textarea "x"
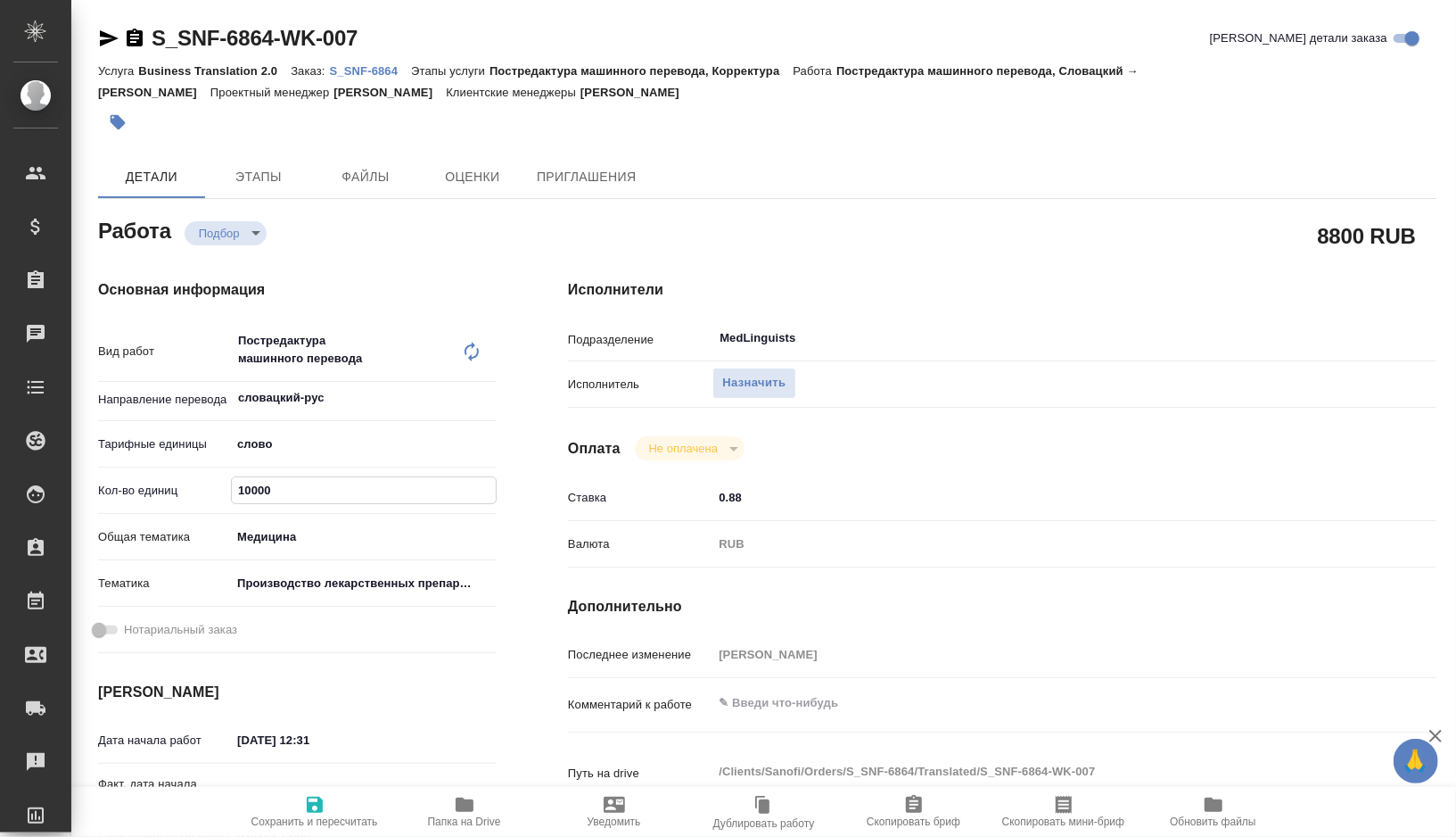
type textarea "x"
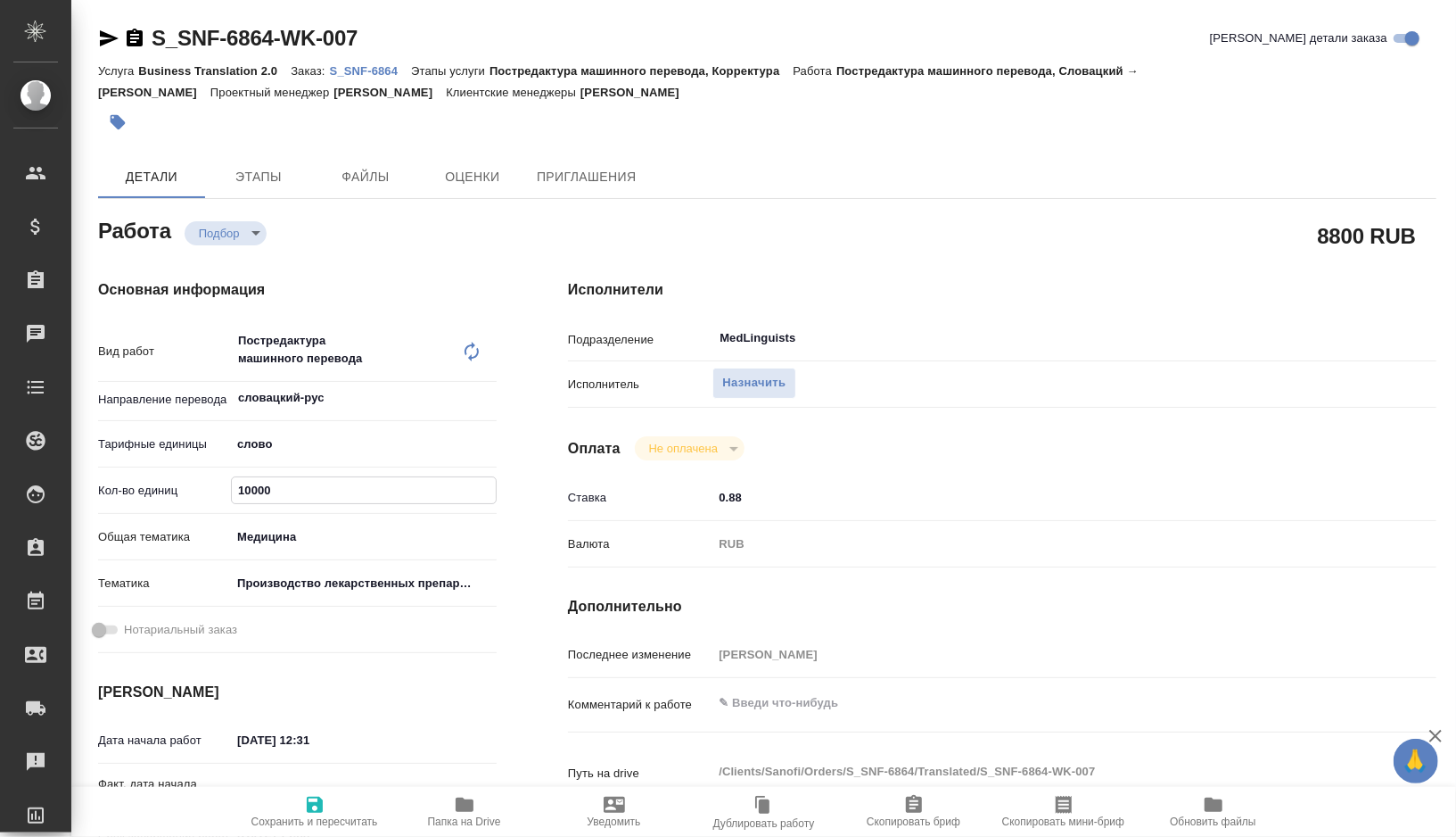
type textarea "x"
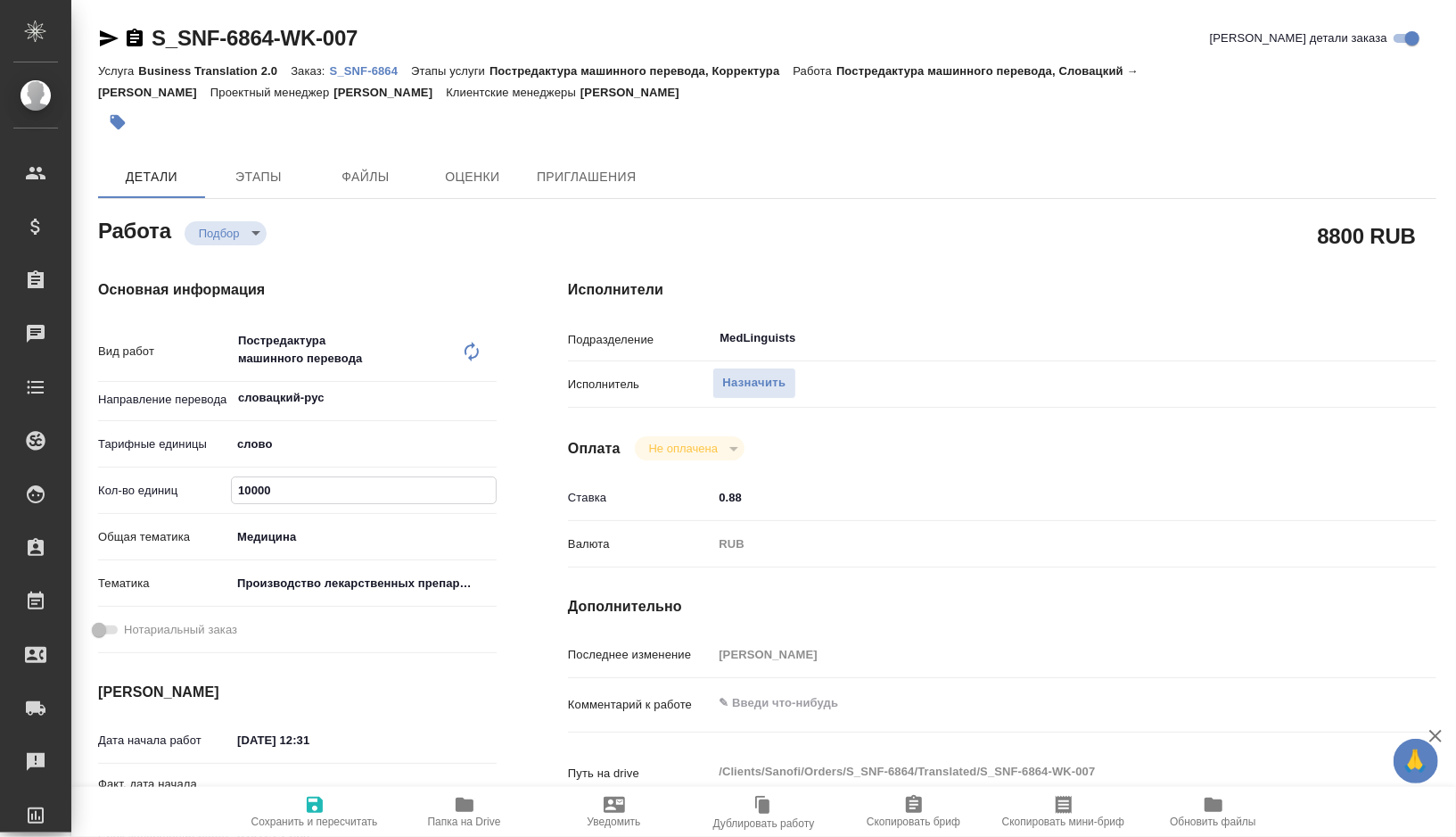
type textarea "x"
type input "1000"
type textarea "x"
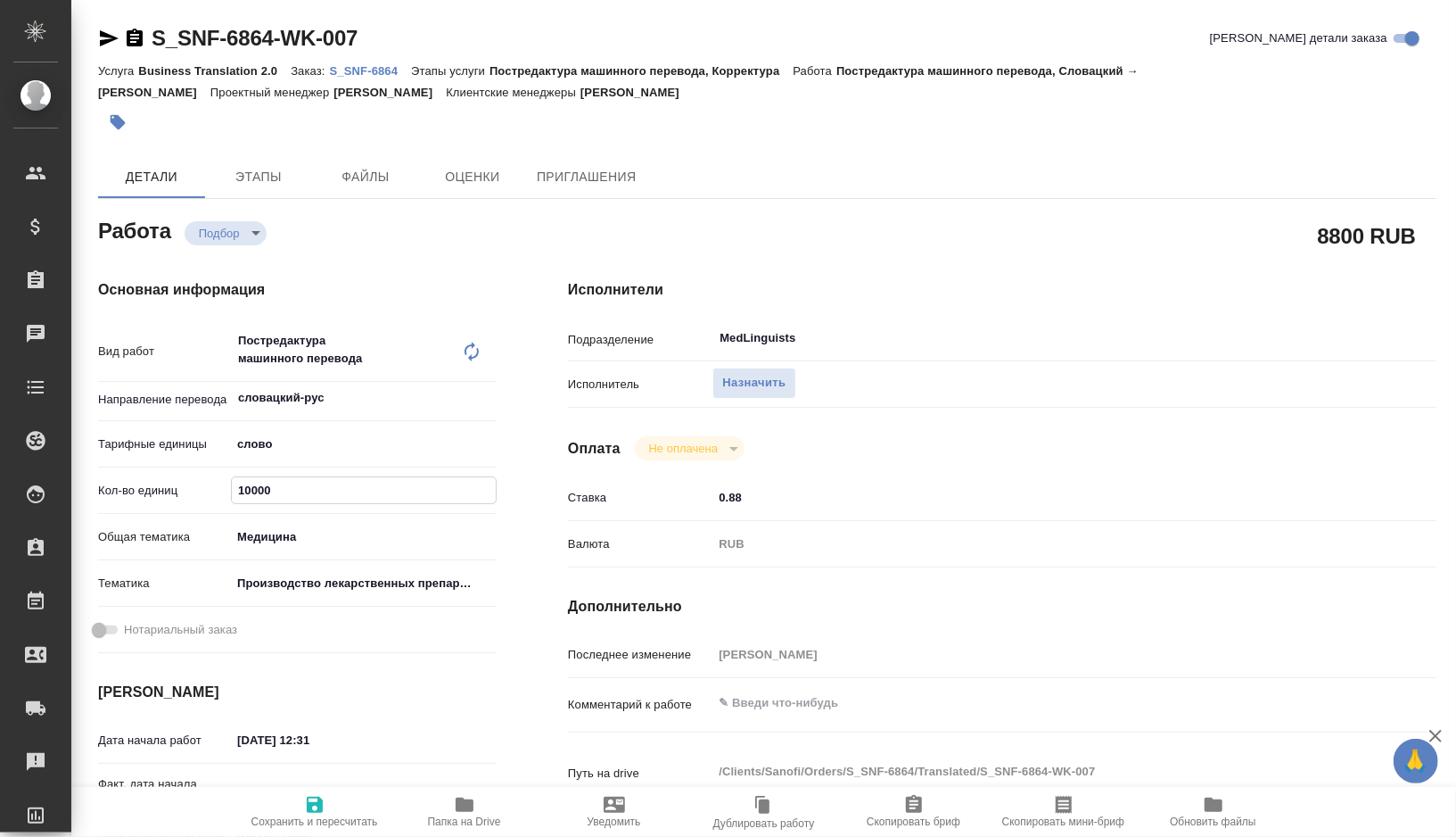
type textarea "x"
type input "100"
type textarea "x"
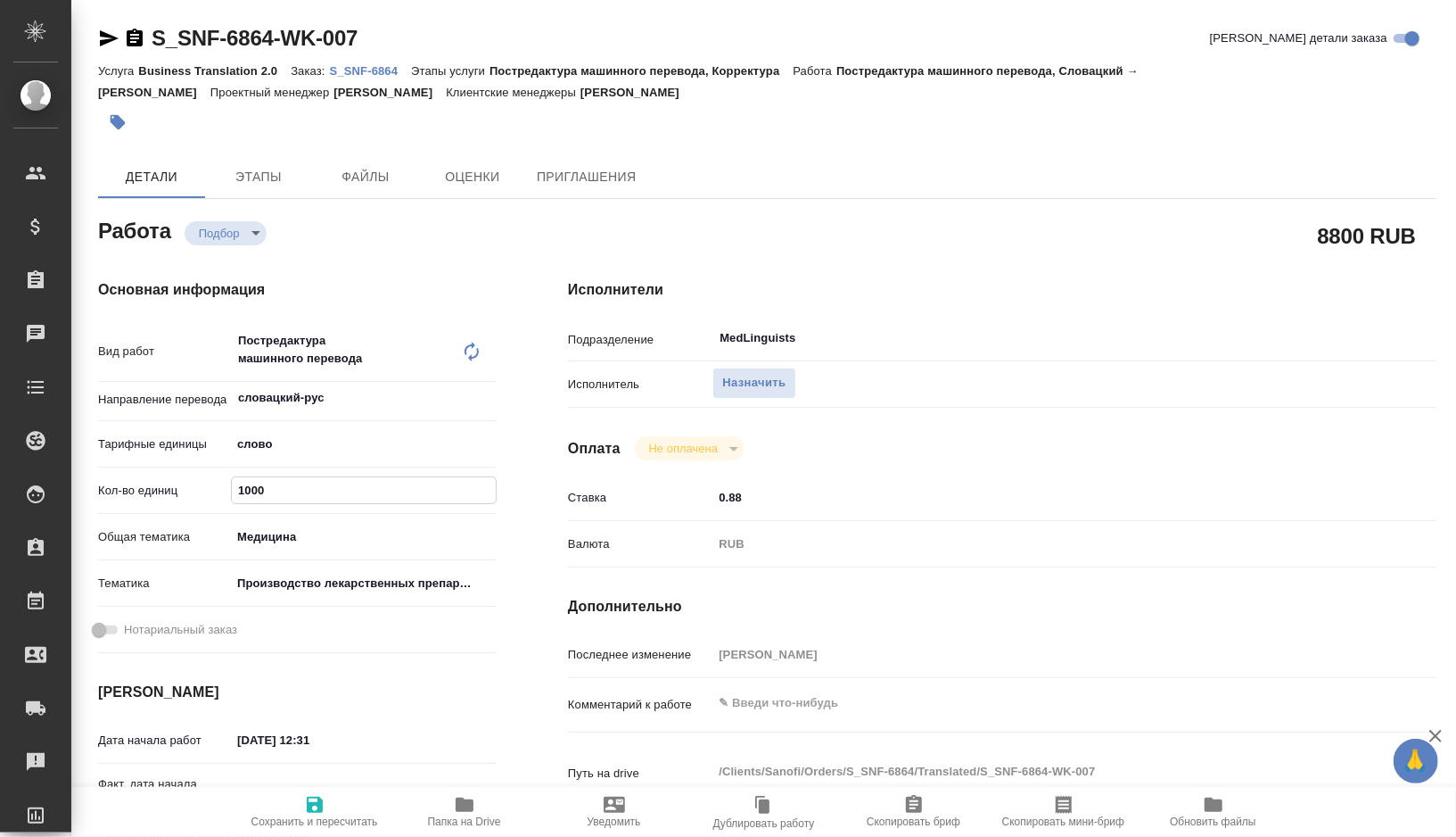
type textarea "x"
type input "10"
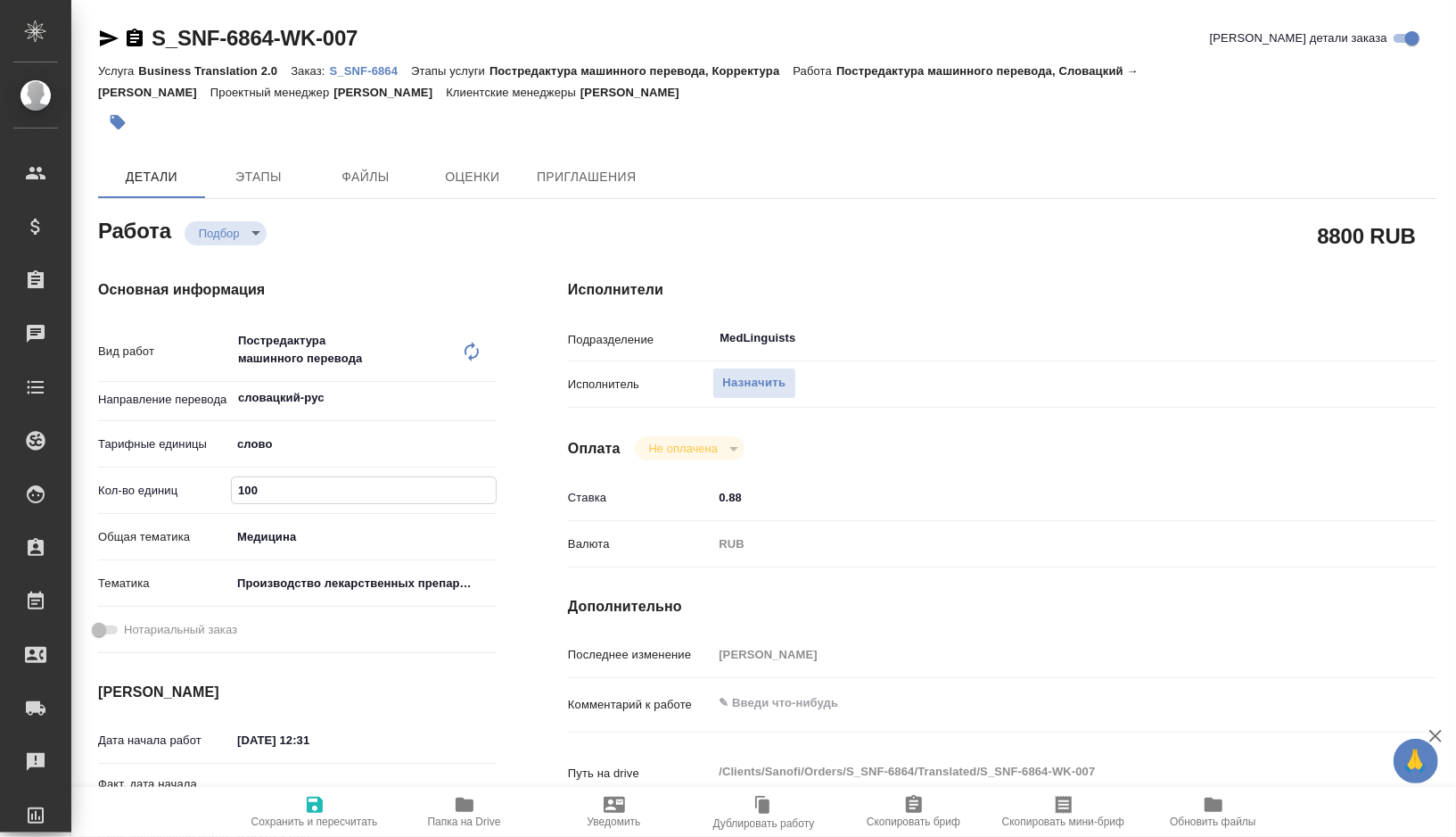
type textarea "x"
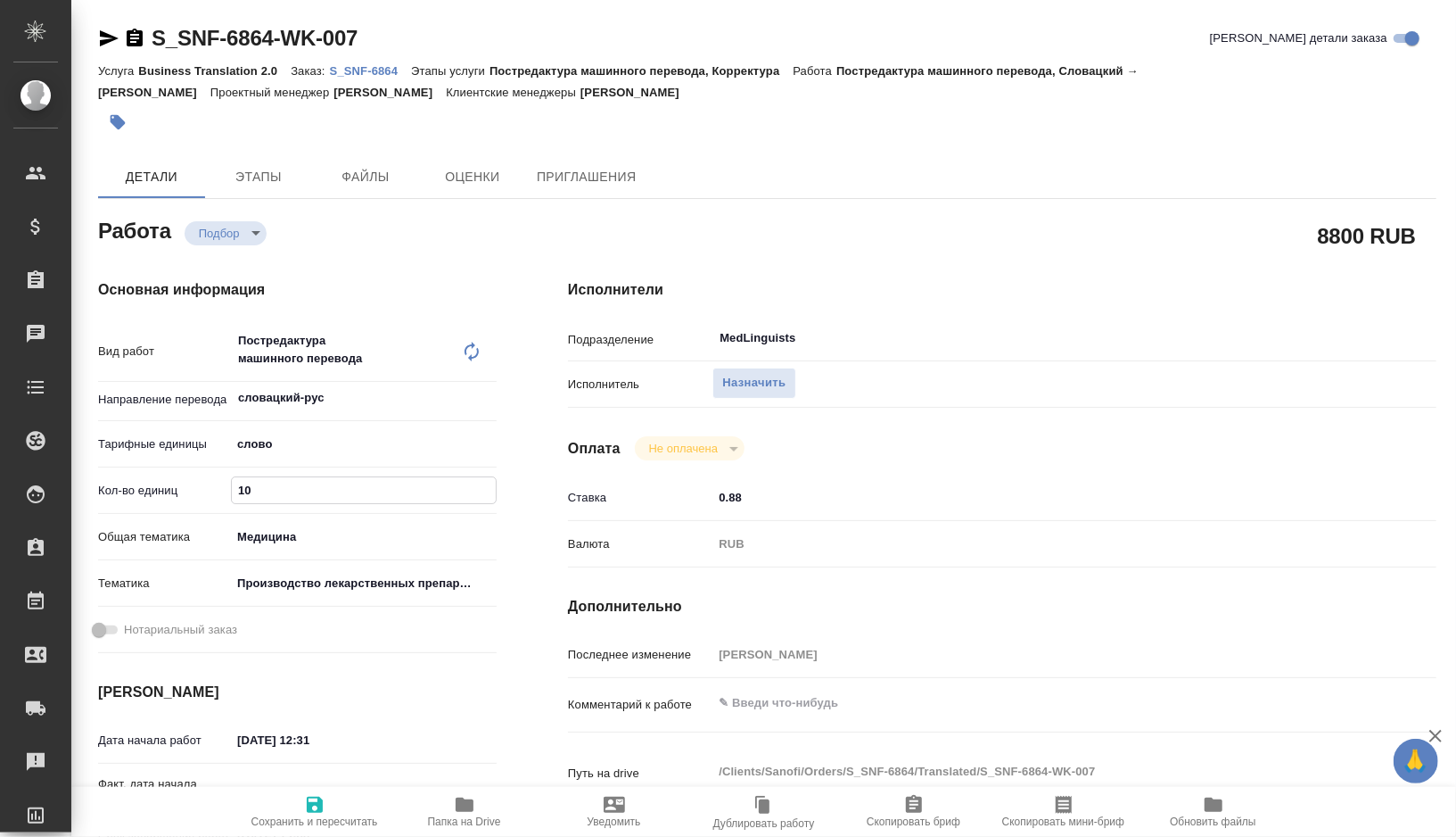
type input "1"
type textarea "x"
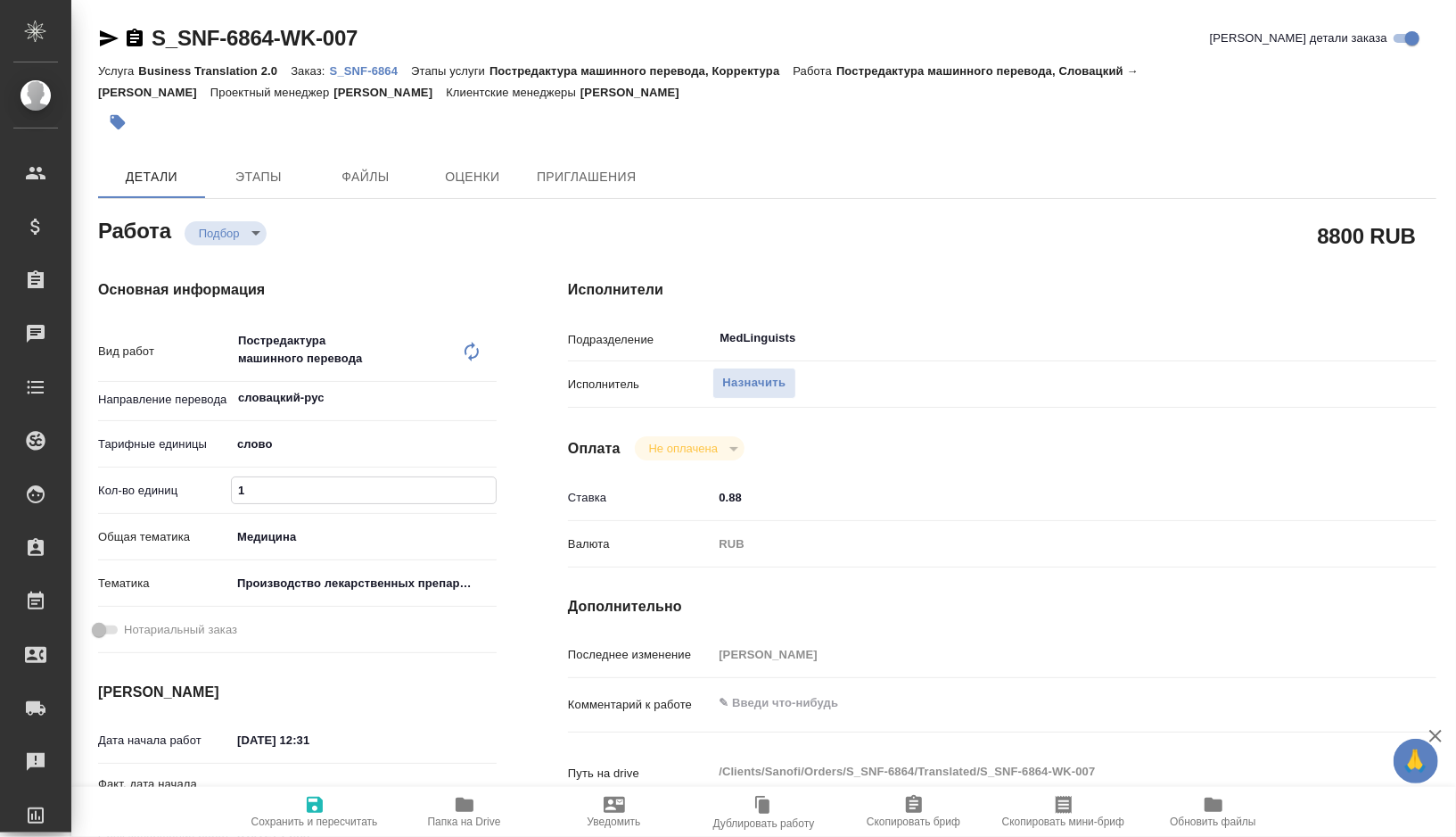
type textarea "x"
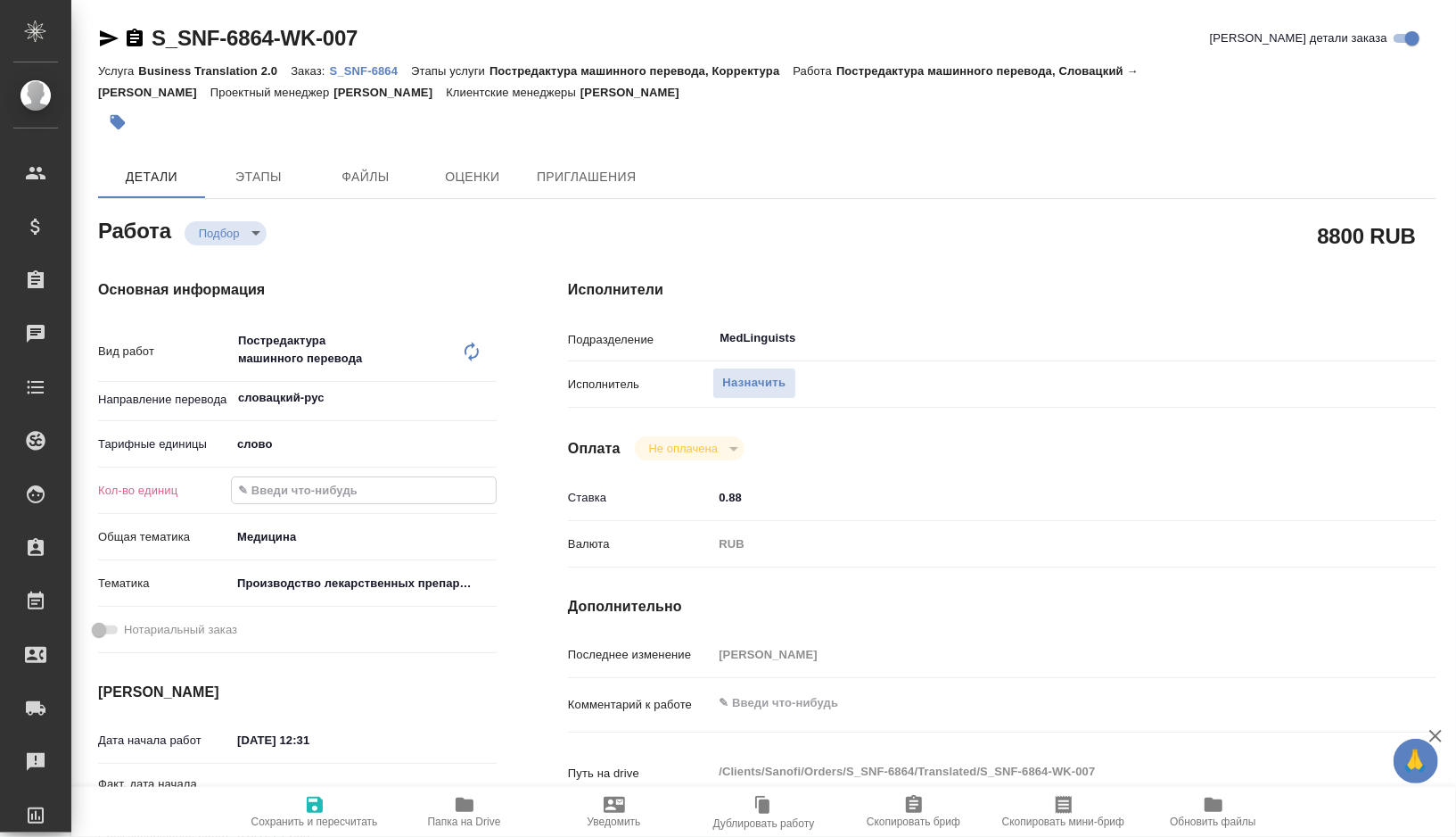
paste input "530.1"
type textarea "x"
type input "530.1"
type textarea "x"
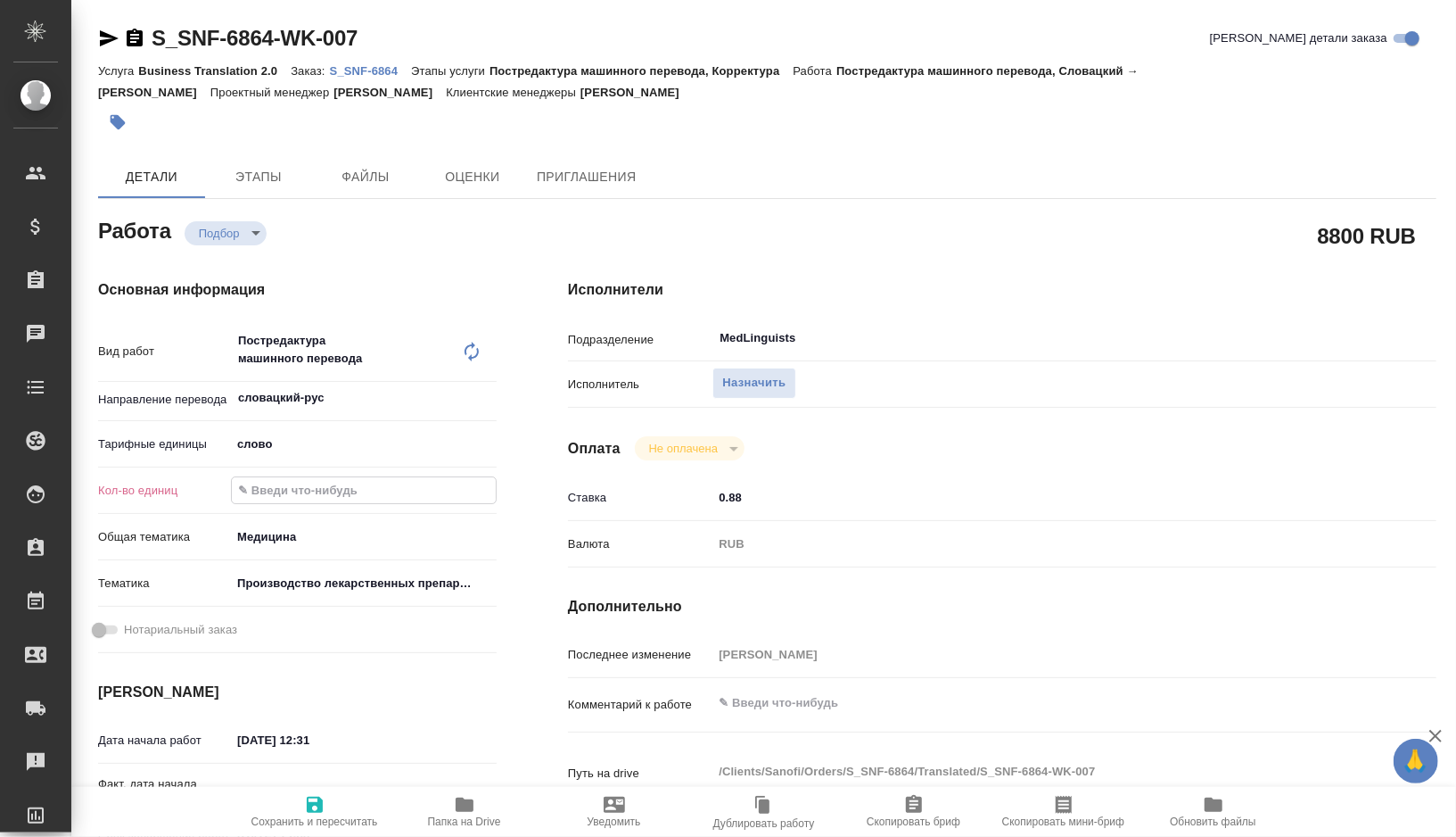
type textarea "x"
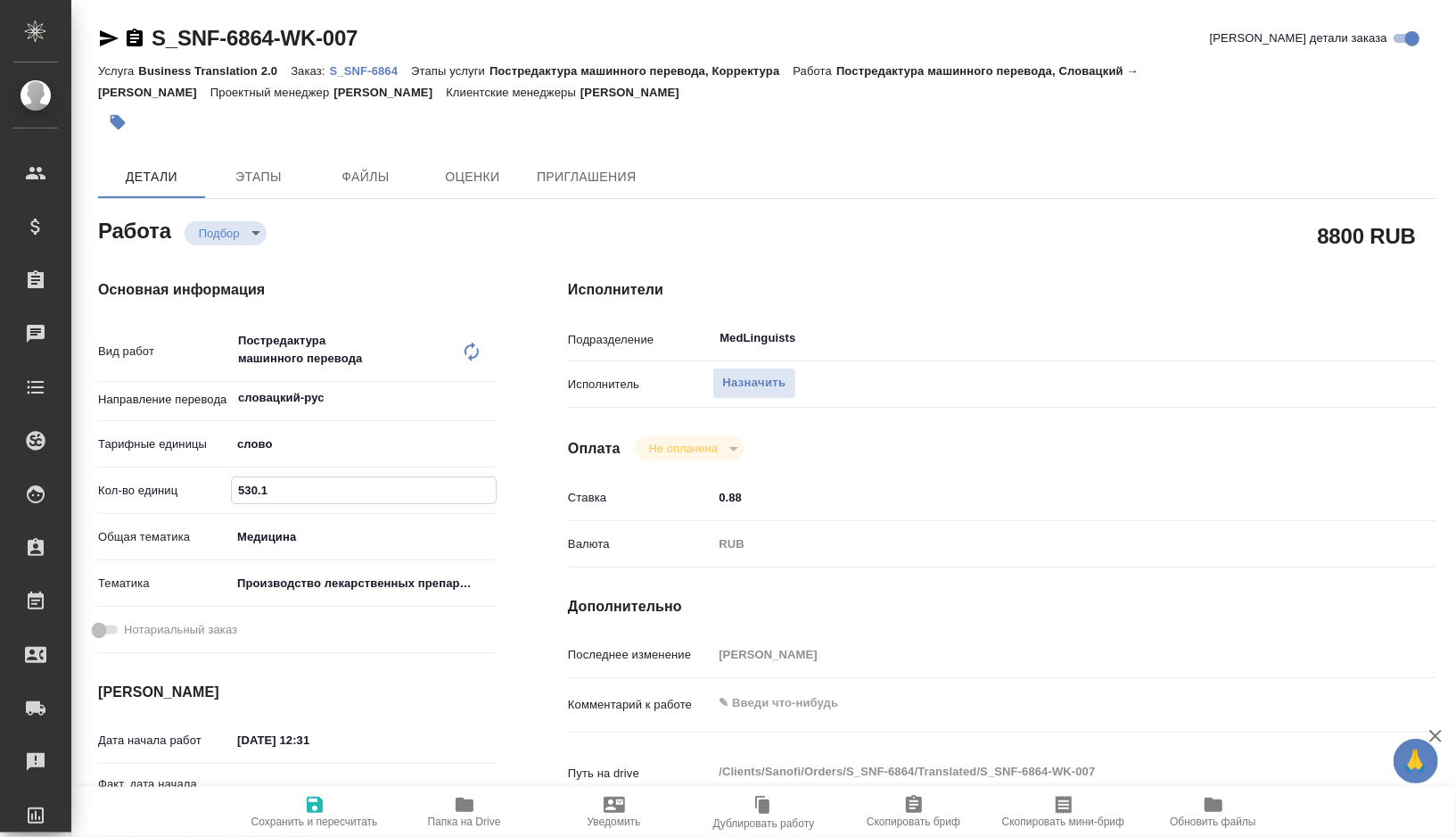
type textarea "x"
type input "530.1"
click at [757, 498] on input "0.88" at bounding box center [1038, 497] width 652 height 26
type textarea "x"
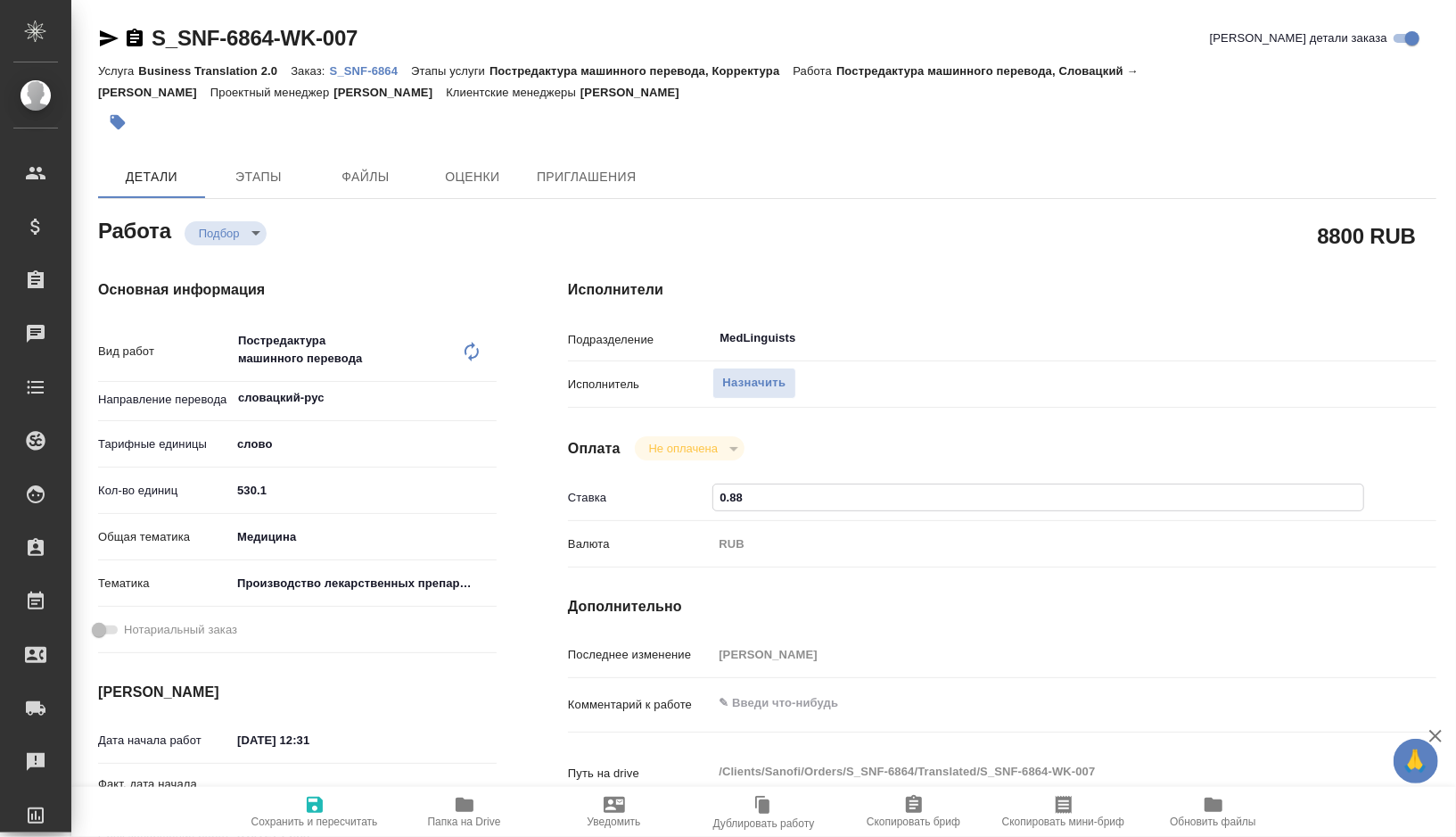
type input "0.8"
type textarea "x"
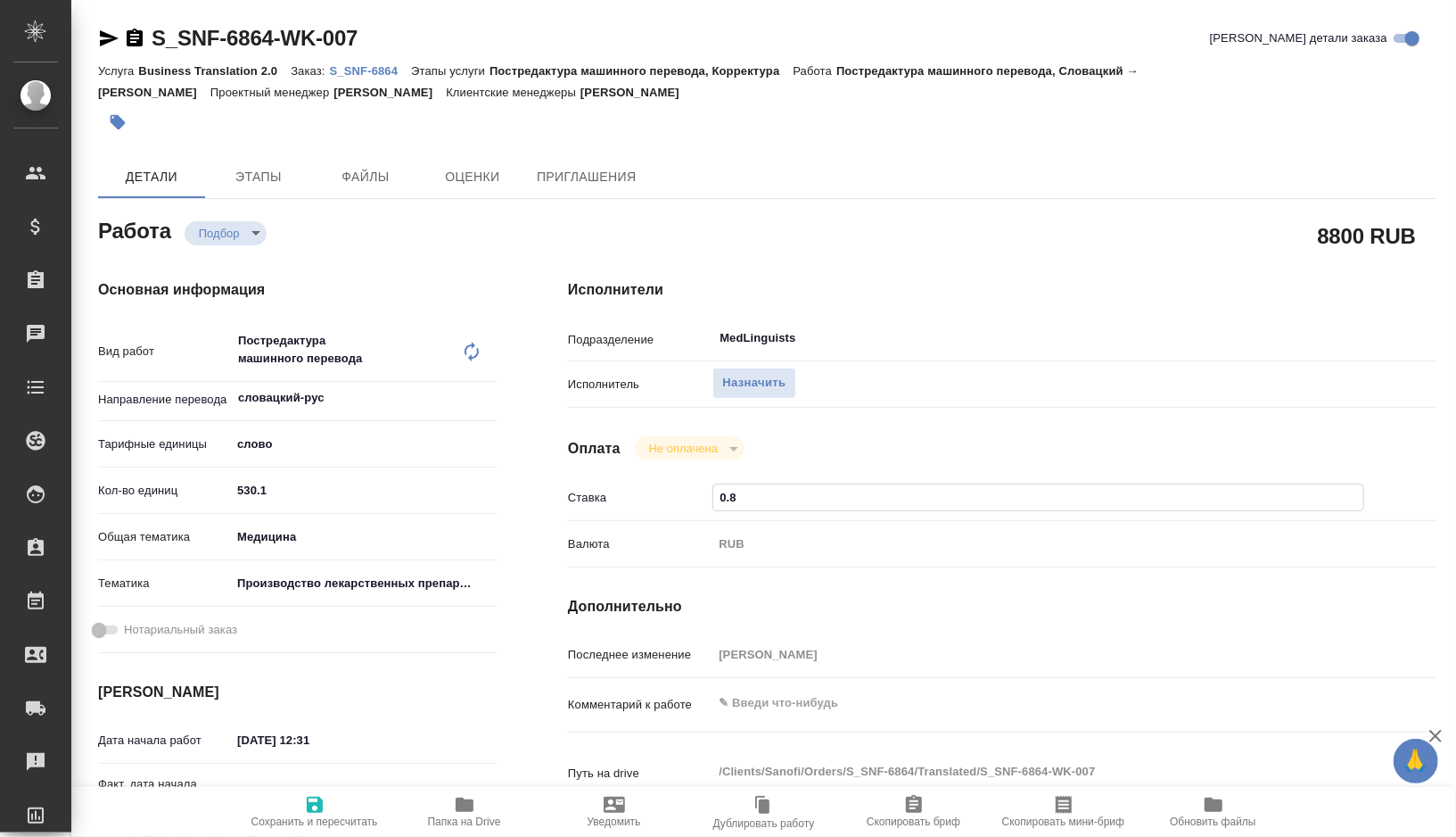
type input "0"
type textarea "x"
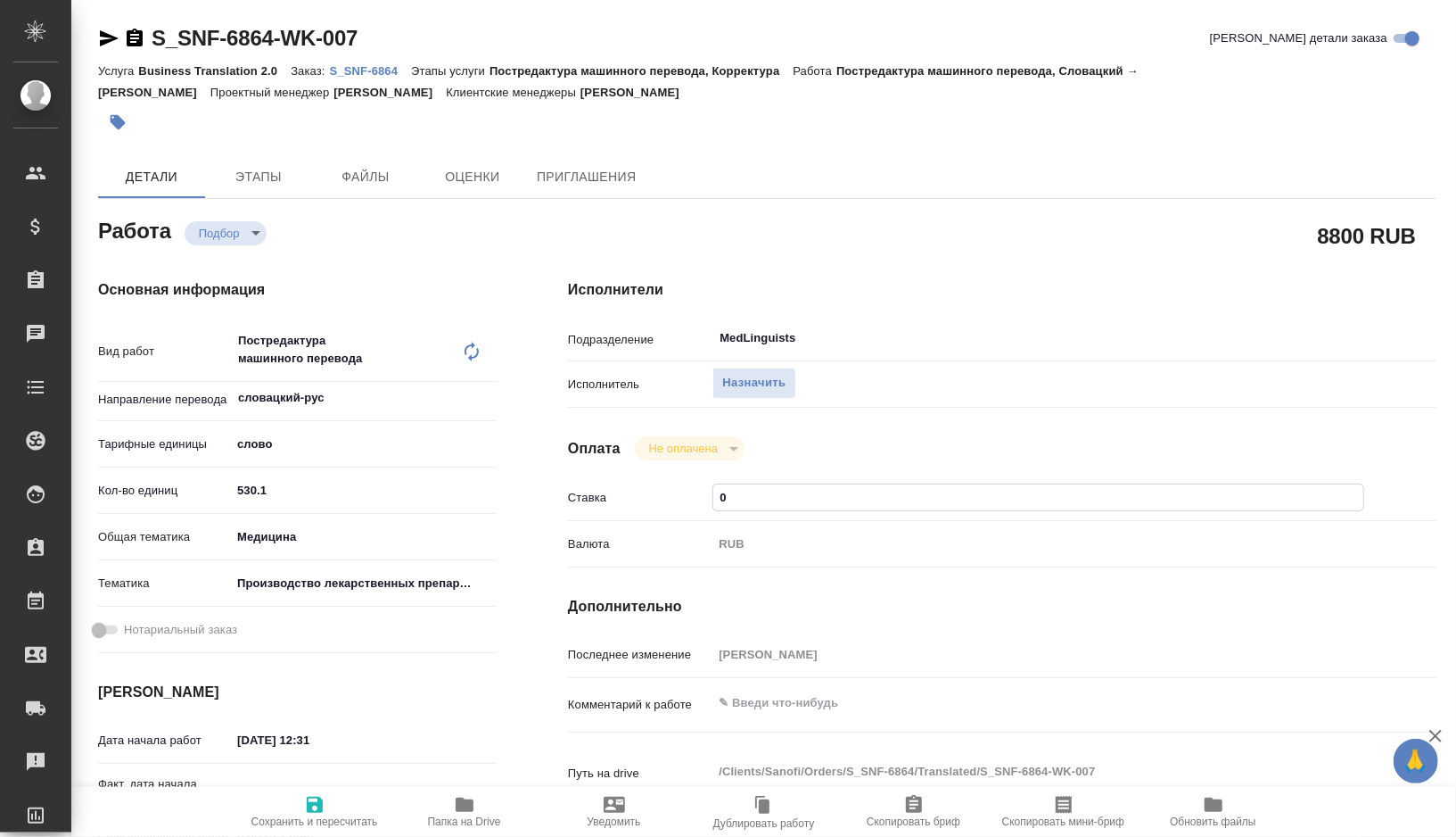
type textarea "x"
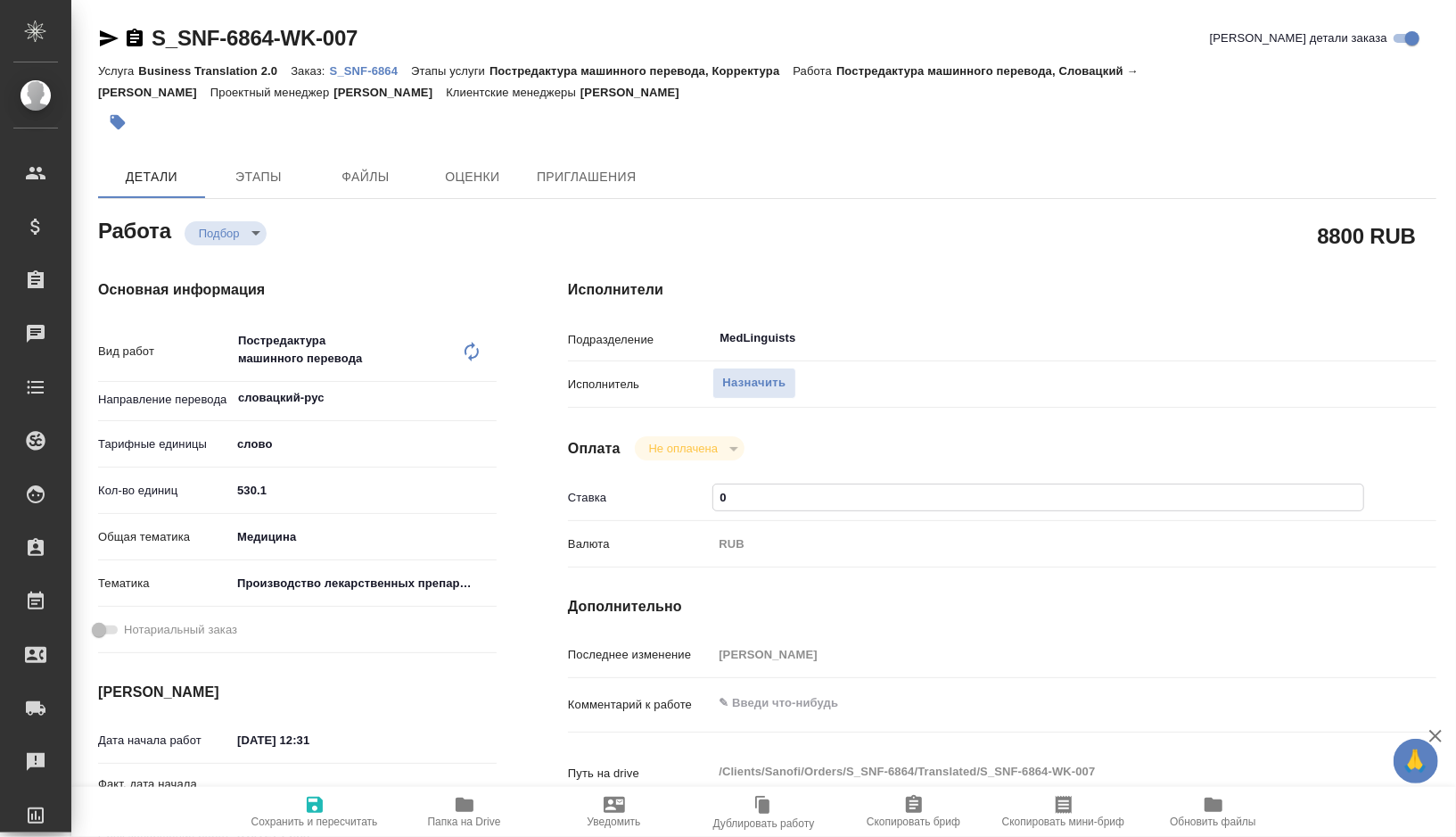
type textarea "x"
click at [309, 798] on icon "button" at bounding box center [314, 804] width 16 height 16
type textarea "x"
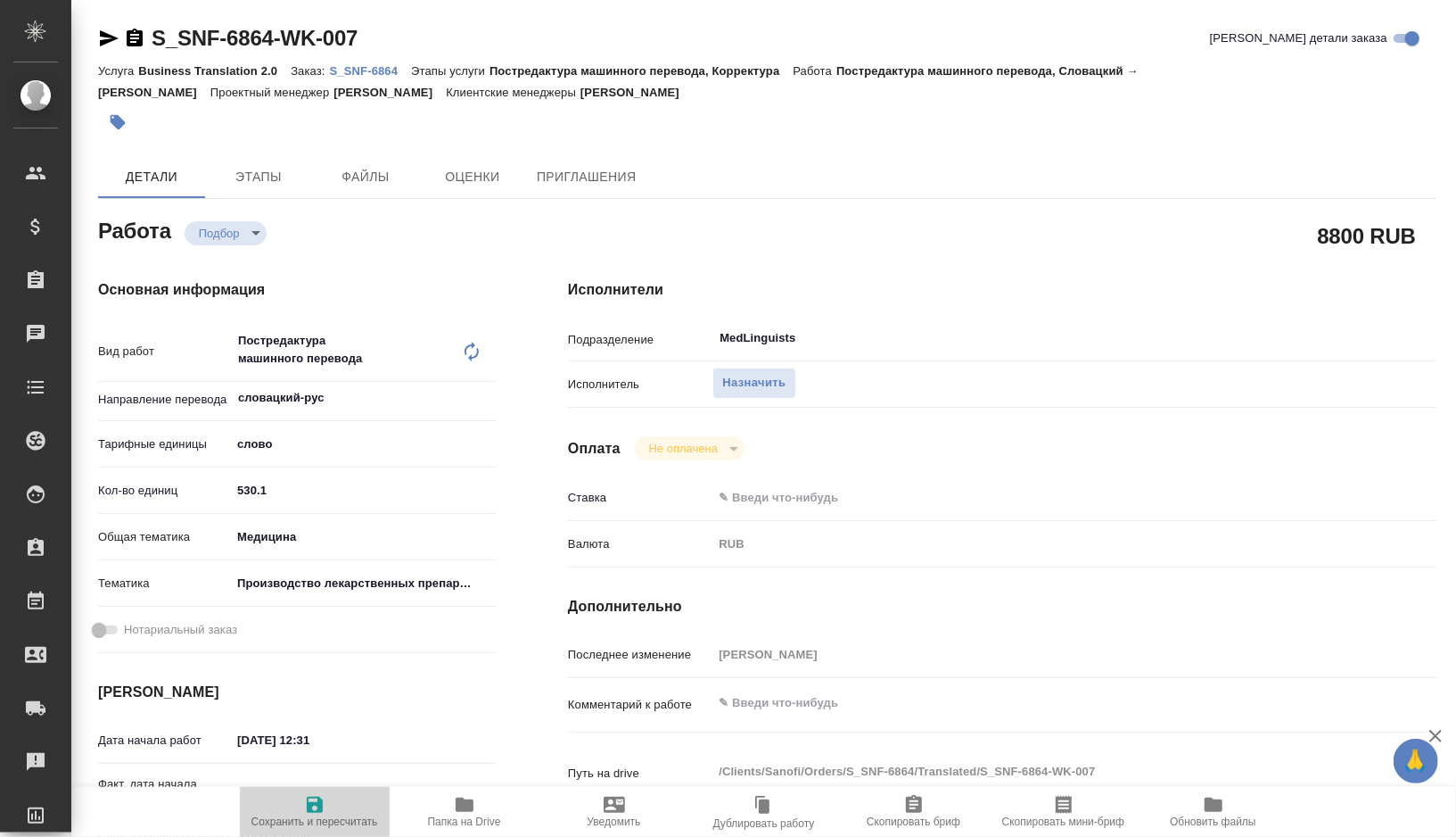
type textarea "x"
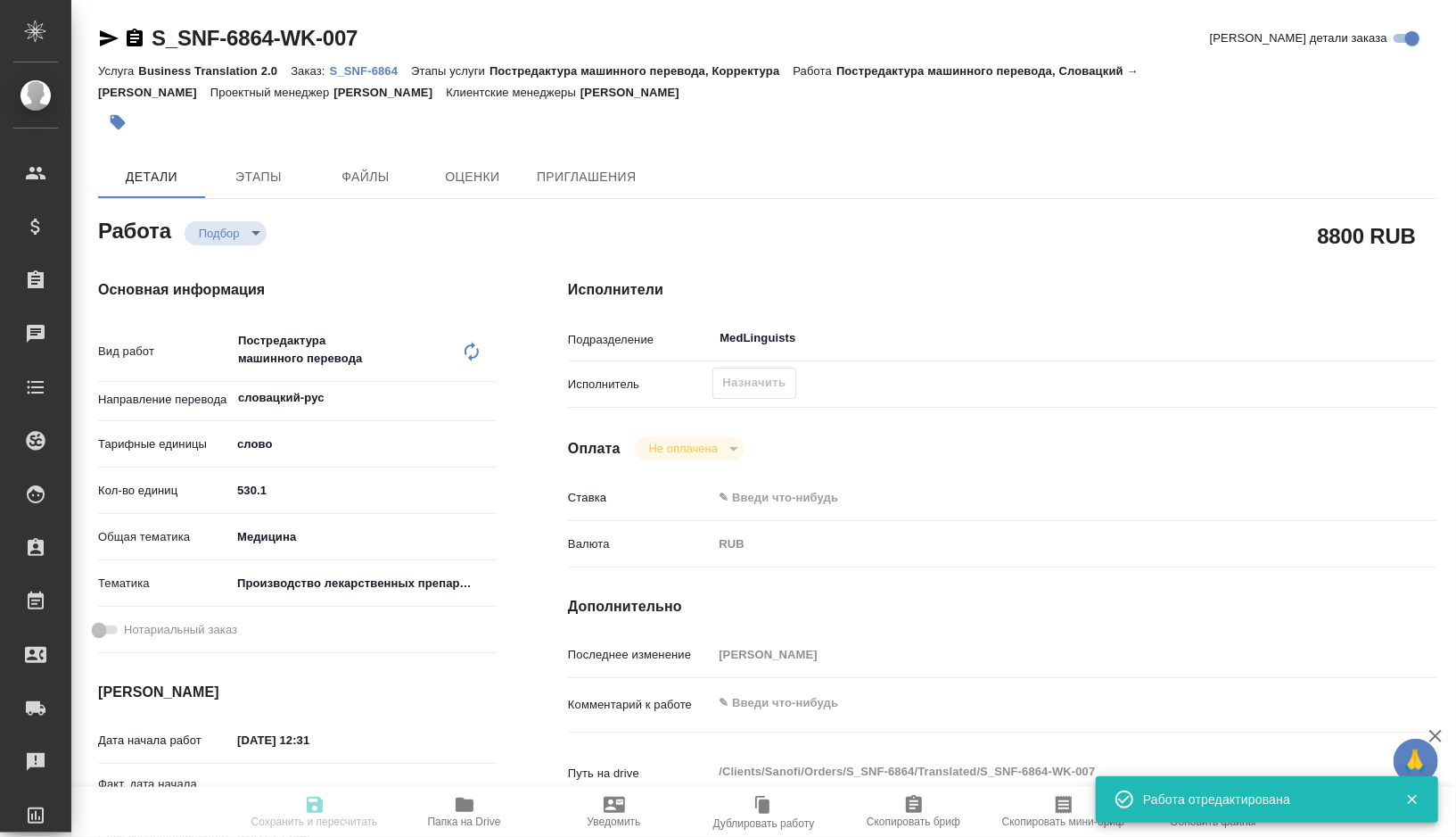
type input "recruiting"
type textarea "Постредактура машинного перевода"
type textarea "x"
type input "словацкий-рус"
type input "5a8b1489cc6b4906c91bfd90"
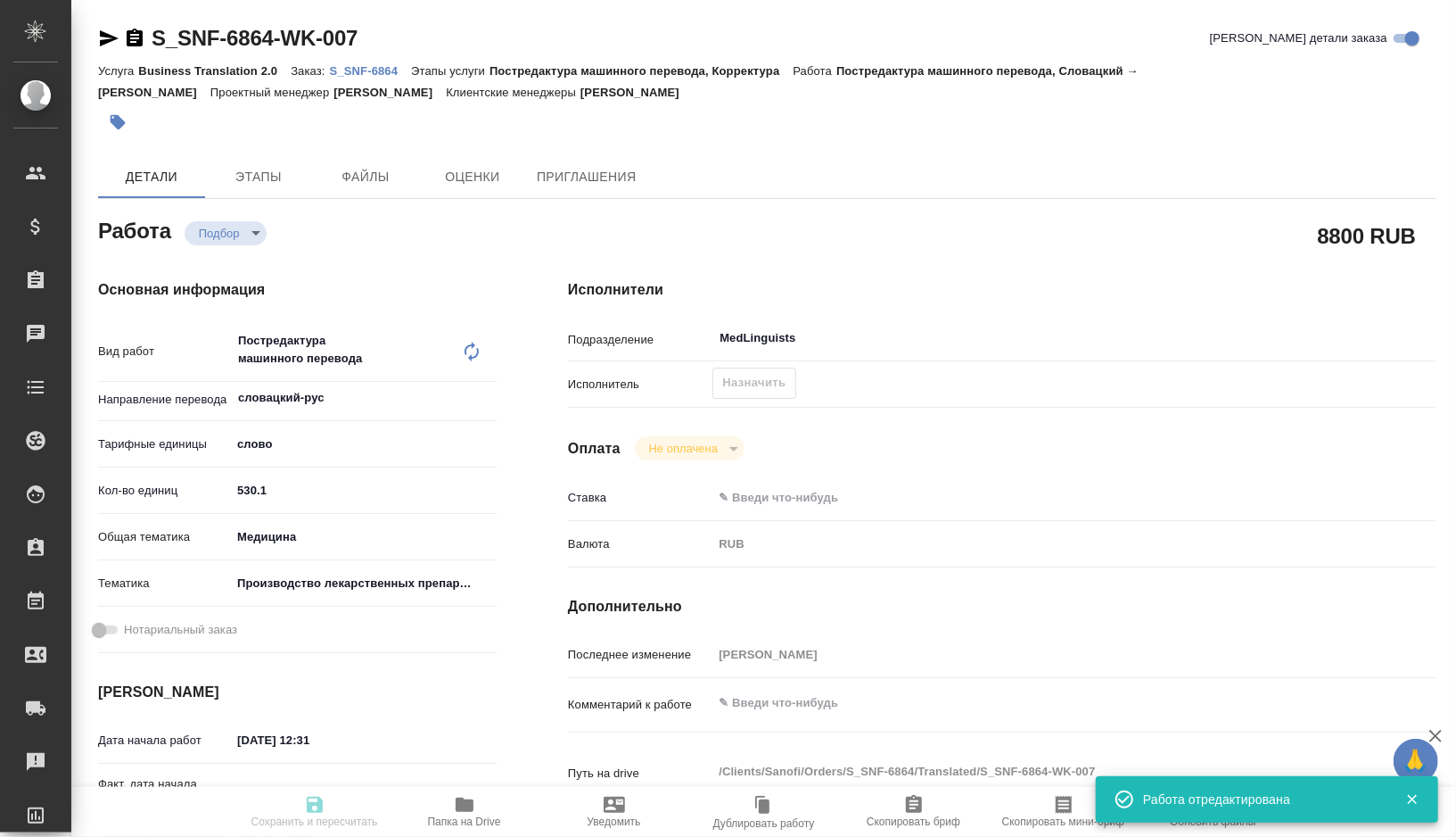
type input "530.1"
type input "med"
type input "614982fec5ecbb70f805293f"
type input "04.09.2025 12:31"
type input "07.09.2025 12:00"
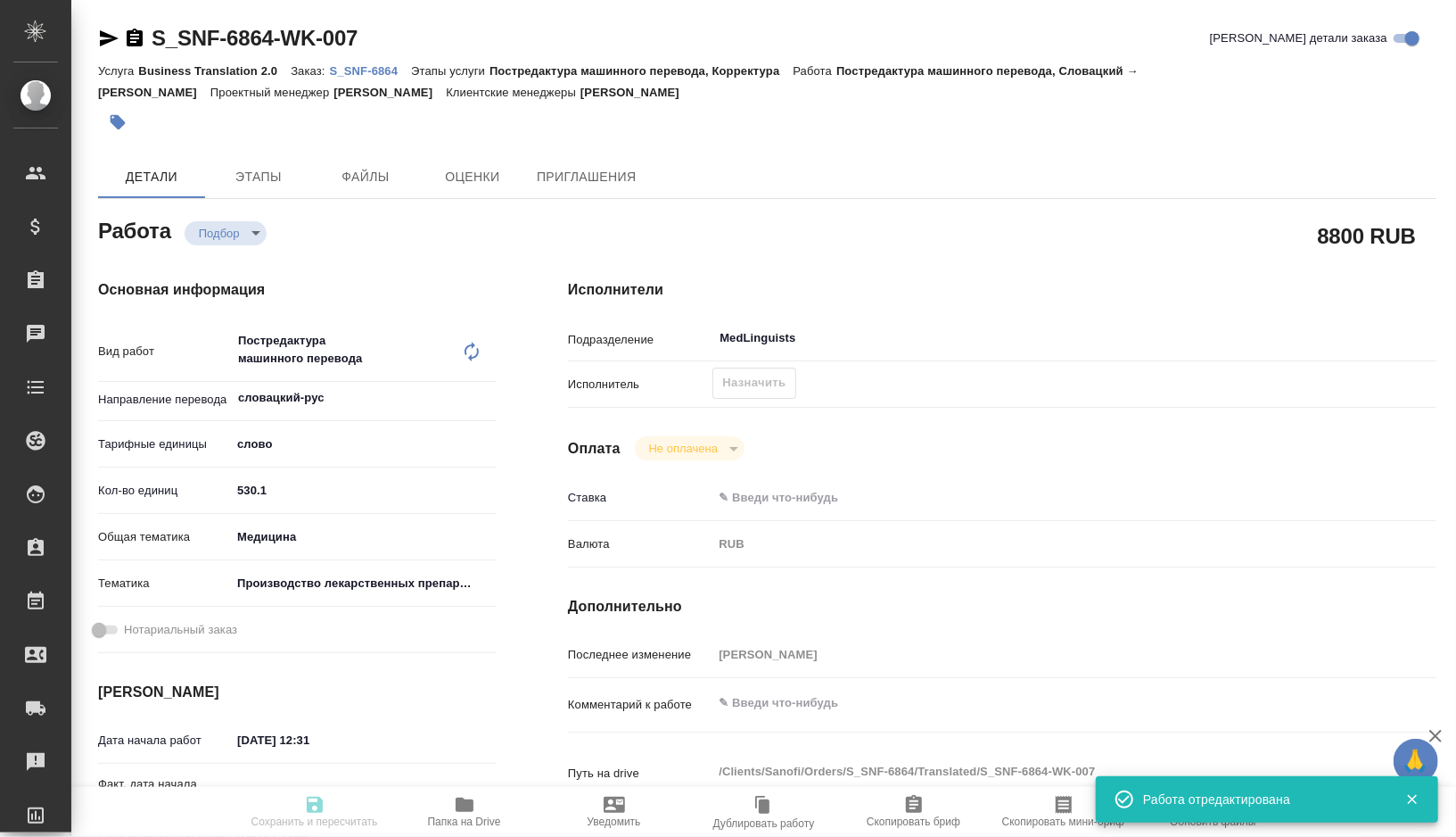
type input "08.09.2025 12:00"
type input "MedLinguists"
type input "notPayed"
type input "0"
type input "RUB"
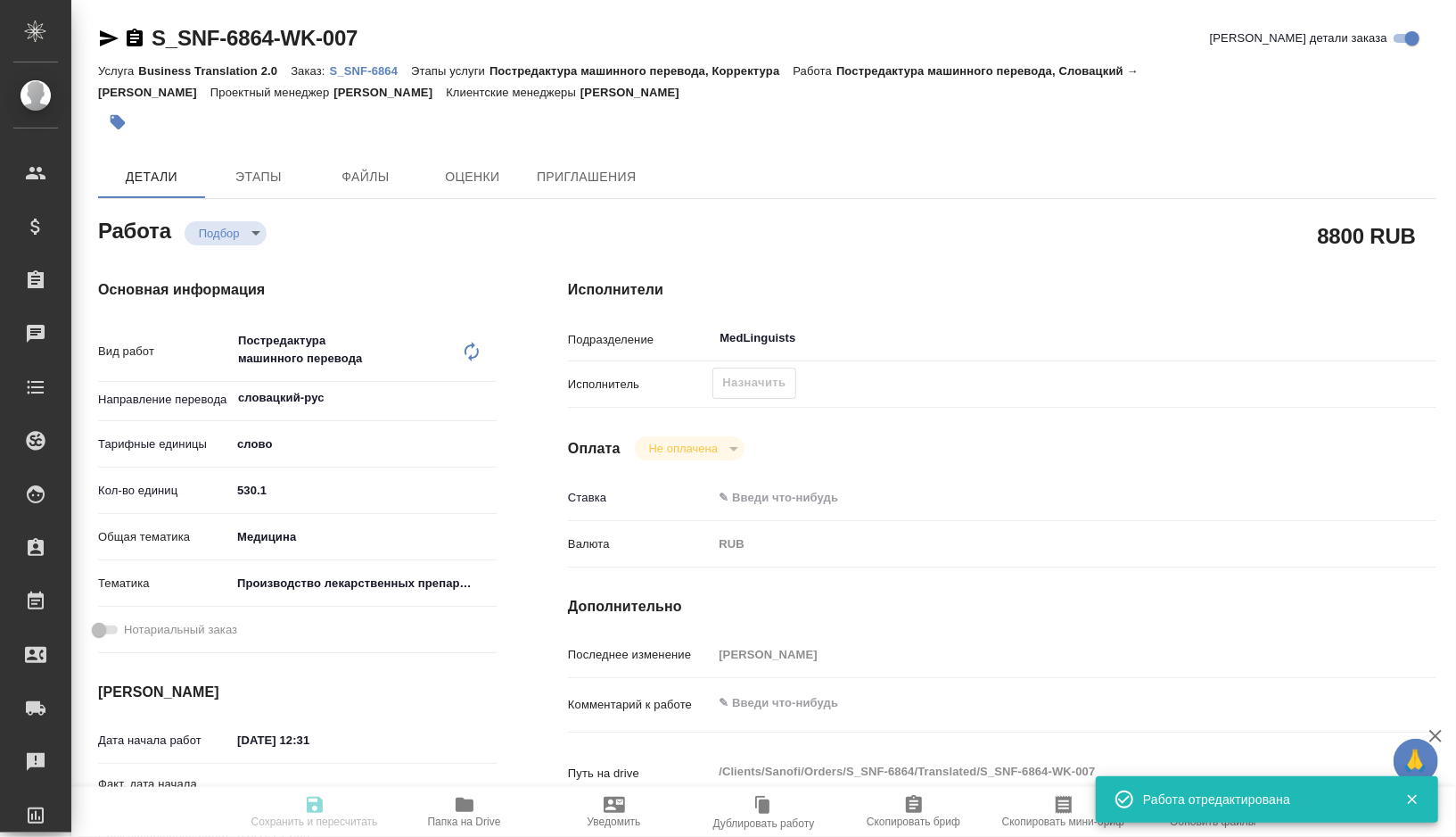
type input "Горшкова Валентина"
type textarea "x"
type textarea "/Clients/Sanofi/Orders/S_SNF-6864/Translated/S_SNF-6864-WK-007"
type textarea "x"
type input "S_SNF-6864"
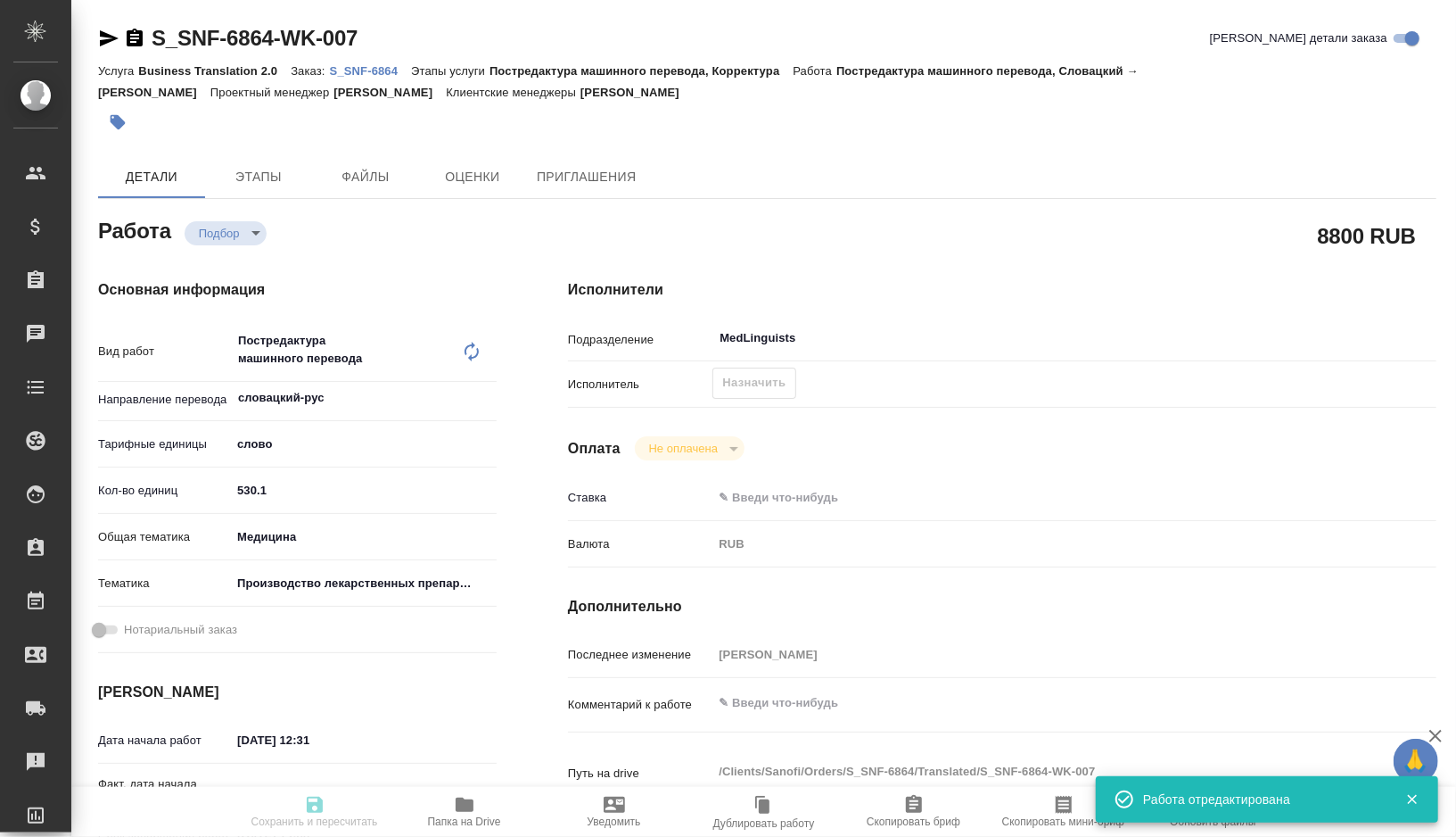
type input "E005841981"
type input "Business Translation 2.0"
type input "Постредактура машинного перевода, Корректура"
type input "[PERSON_NAME]"
type input "Арсеньева Вера"
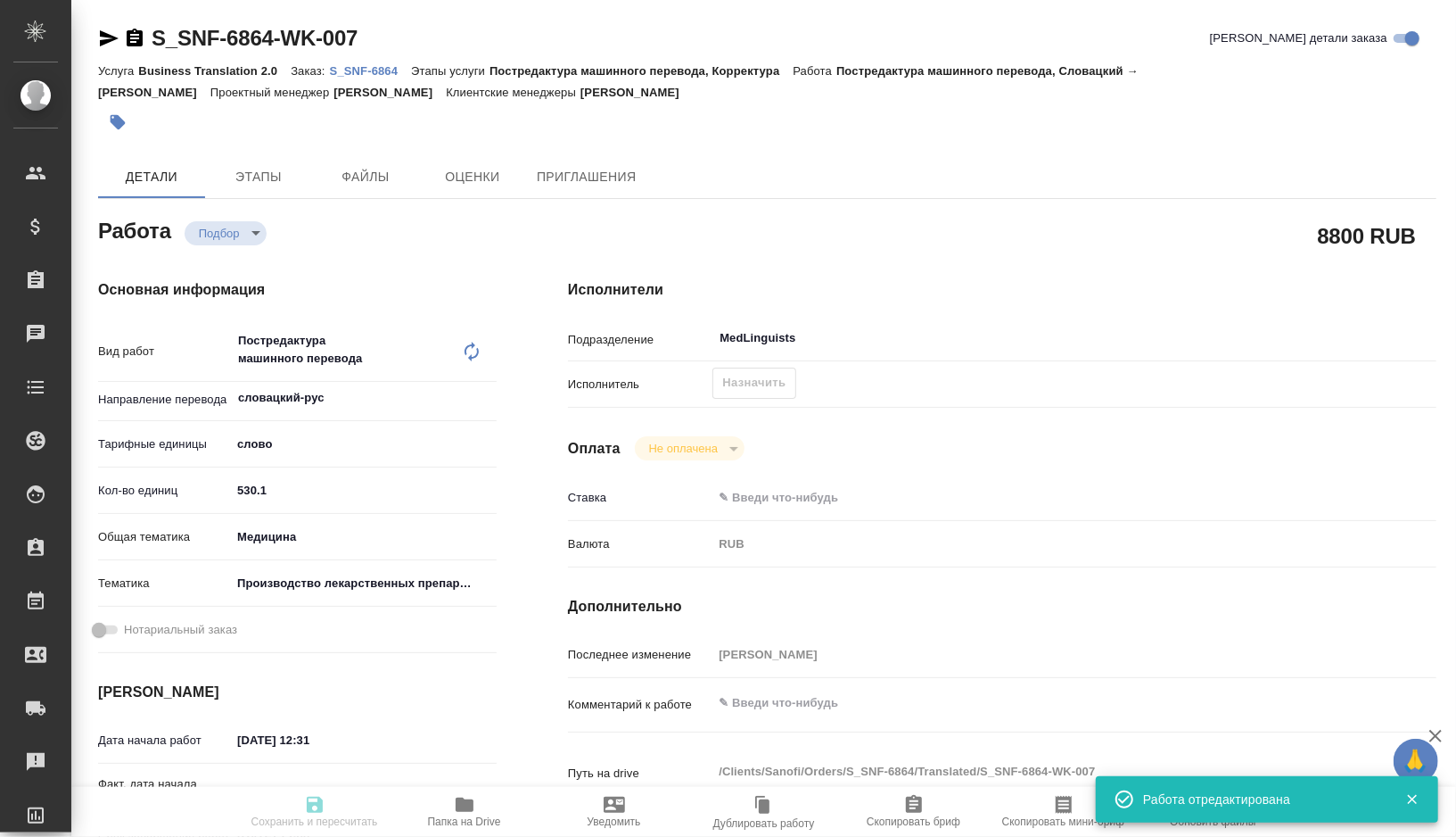
type input "/Clients/Sanofi/Orders/S_SNF-6864"
type textarea "x"
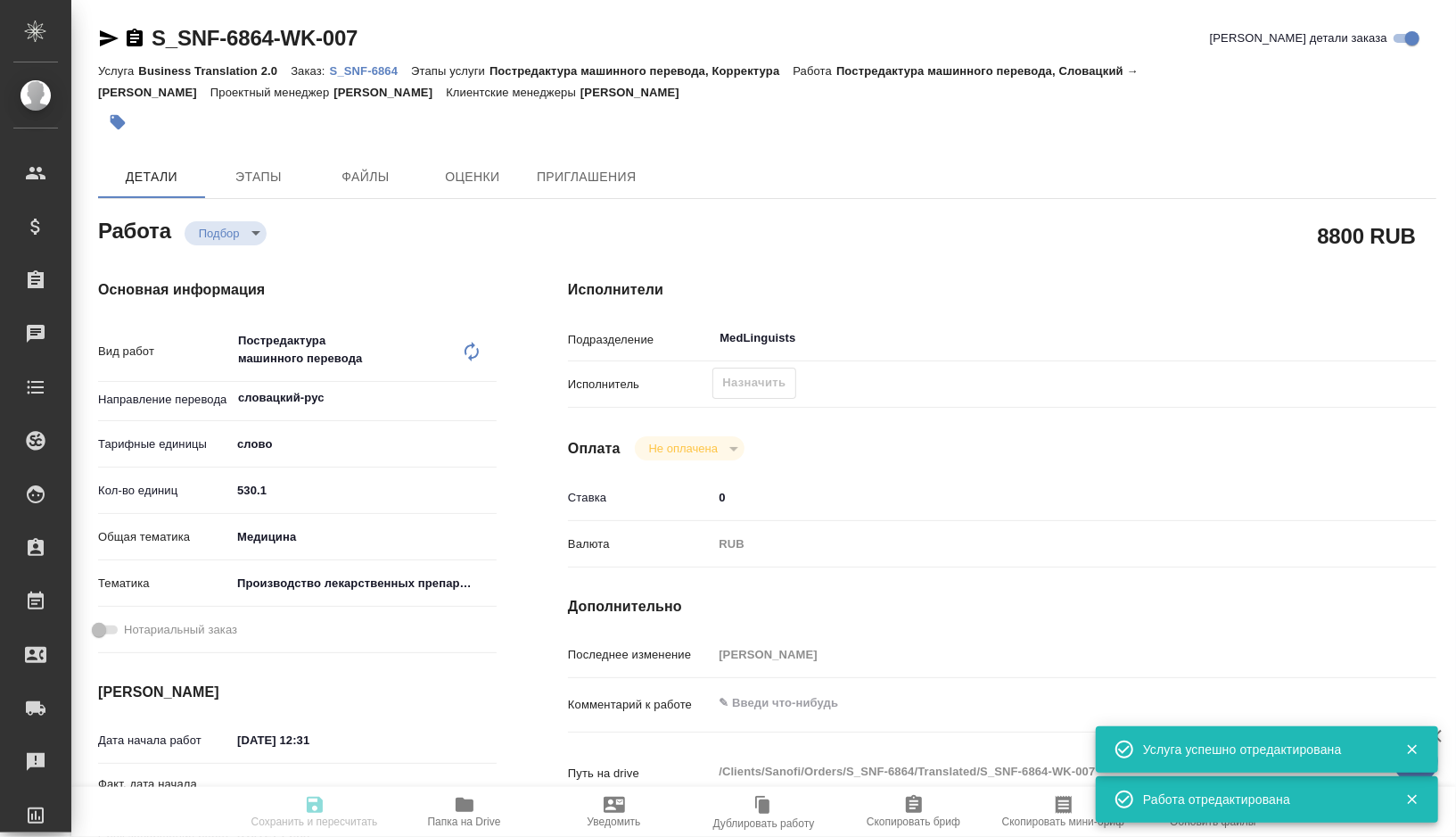
type textarea "x"
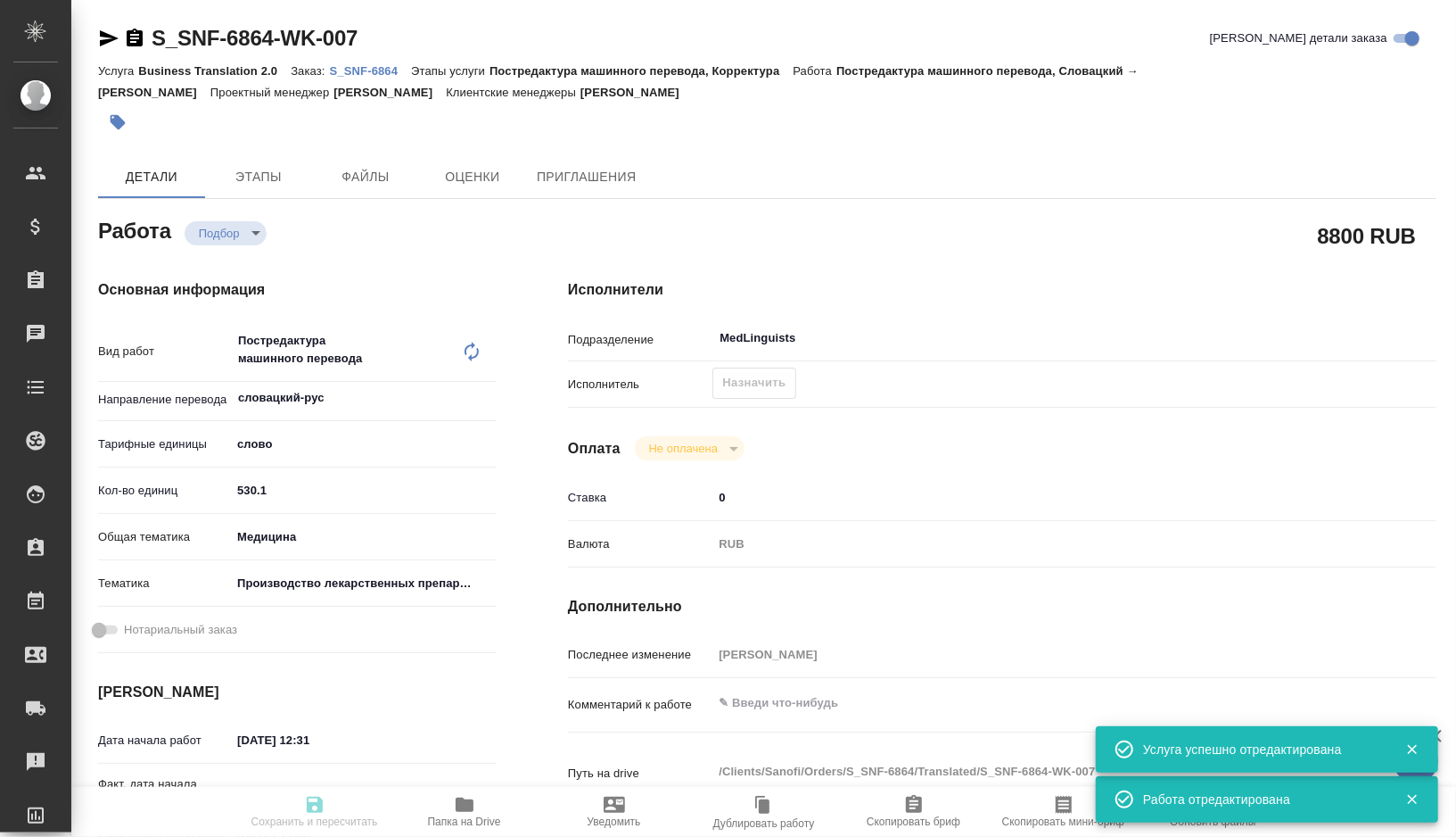
type textarea "x"
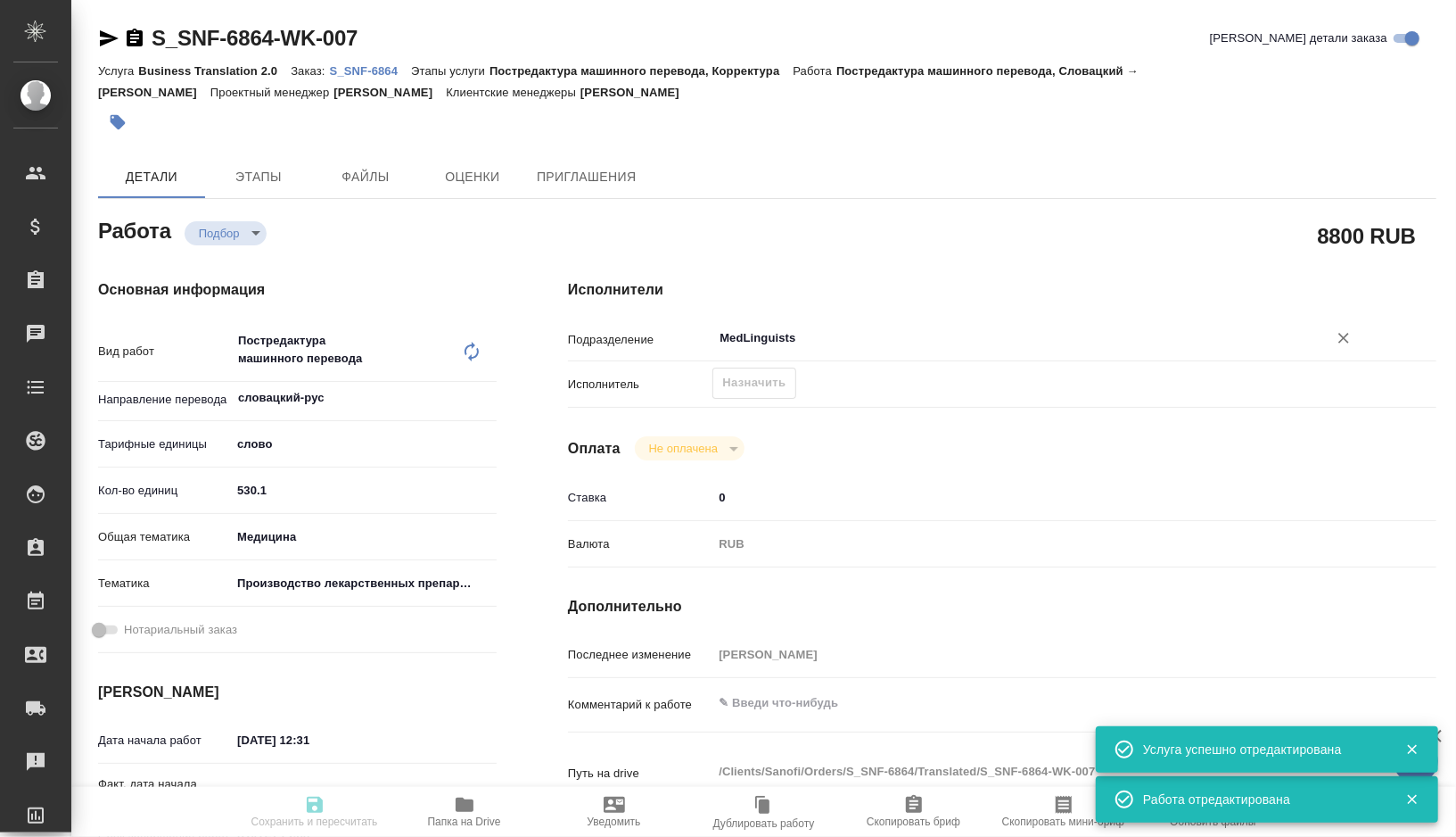
type textarea "x"
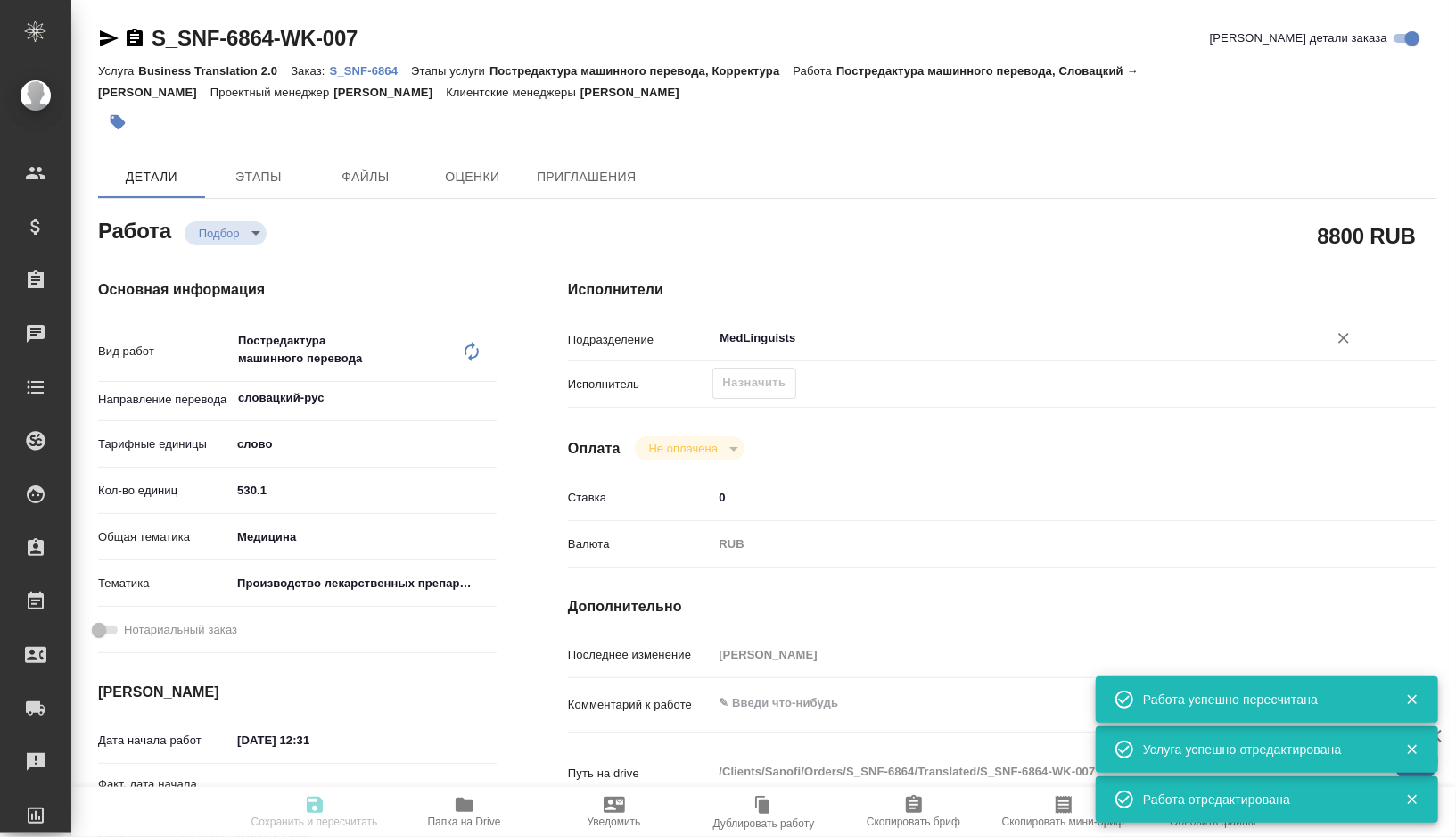
type textarea "x"
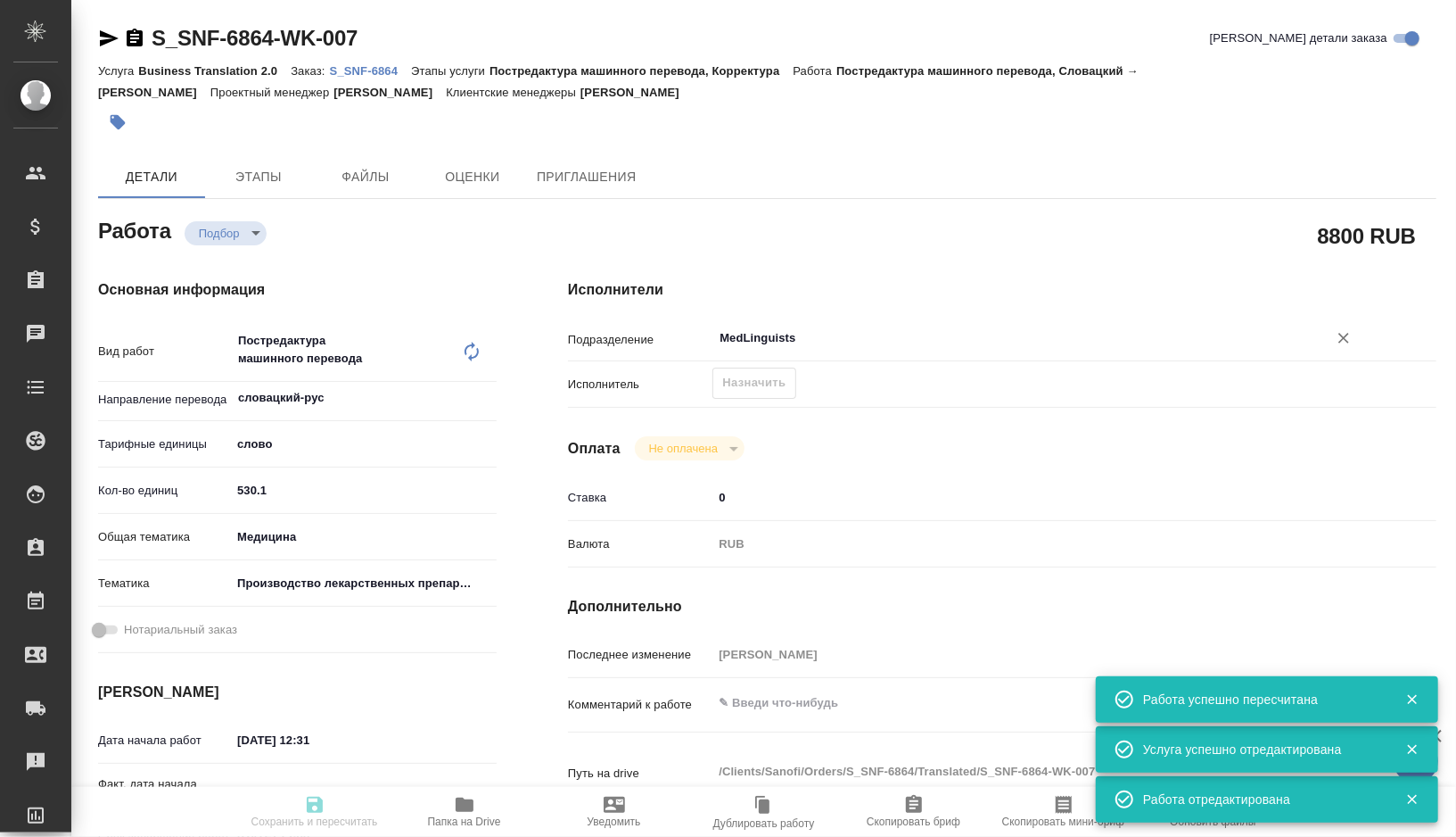
click at [812, 354] on div "MedLinguists ​" at bounding box center [1038, 338] width 652 height 33
type textarea "x"
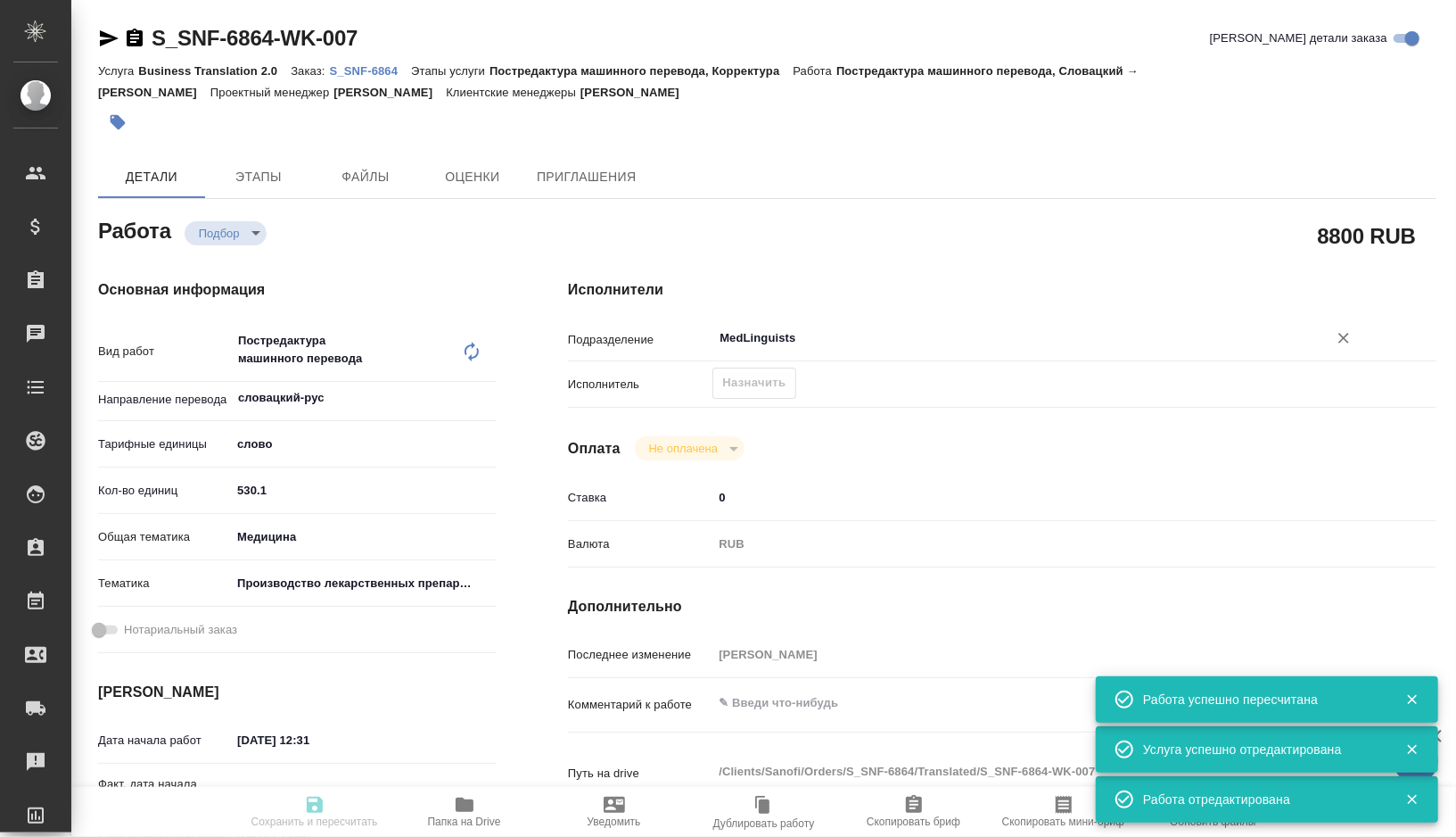
type textarea "x"
type input "recruiting"
type textarea "Постредактура машинного перевода"
type textarea "x"
type input "словацкий-рус"
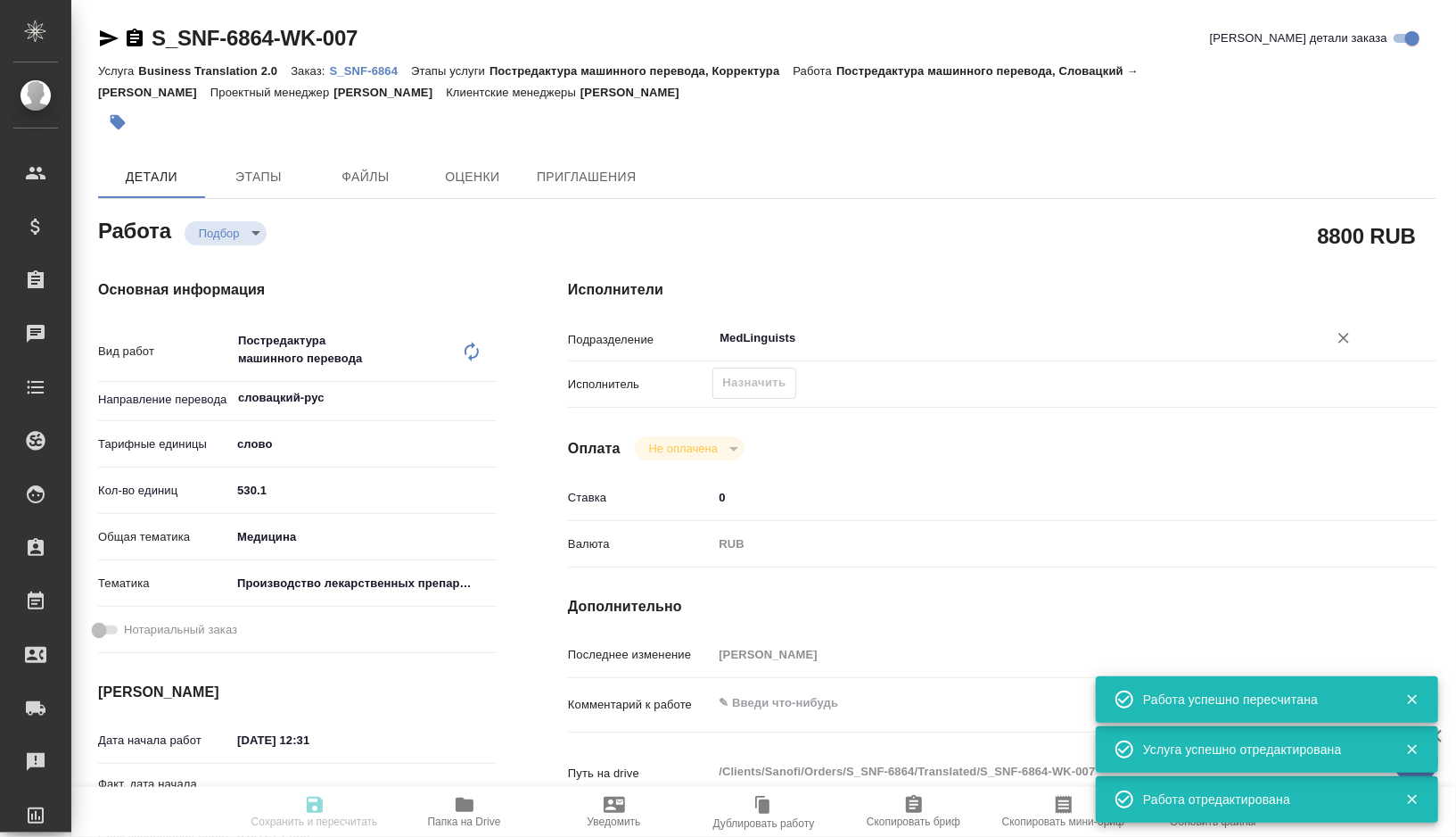
type input "5a8b1489cc6b4906c91bfd90"
type input "530.1"
type input "med"
type input "614982fec5ecbb70f805293f"
type input "04.09.2025 12:31"
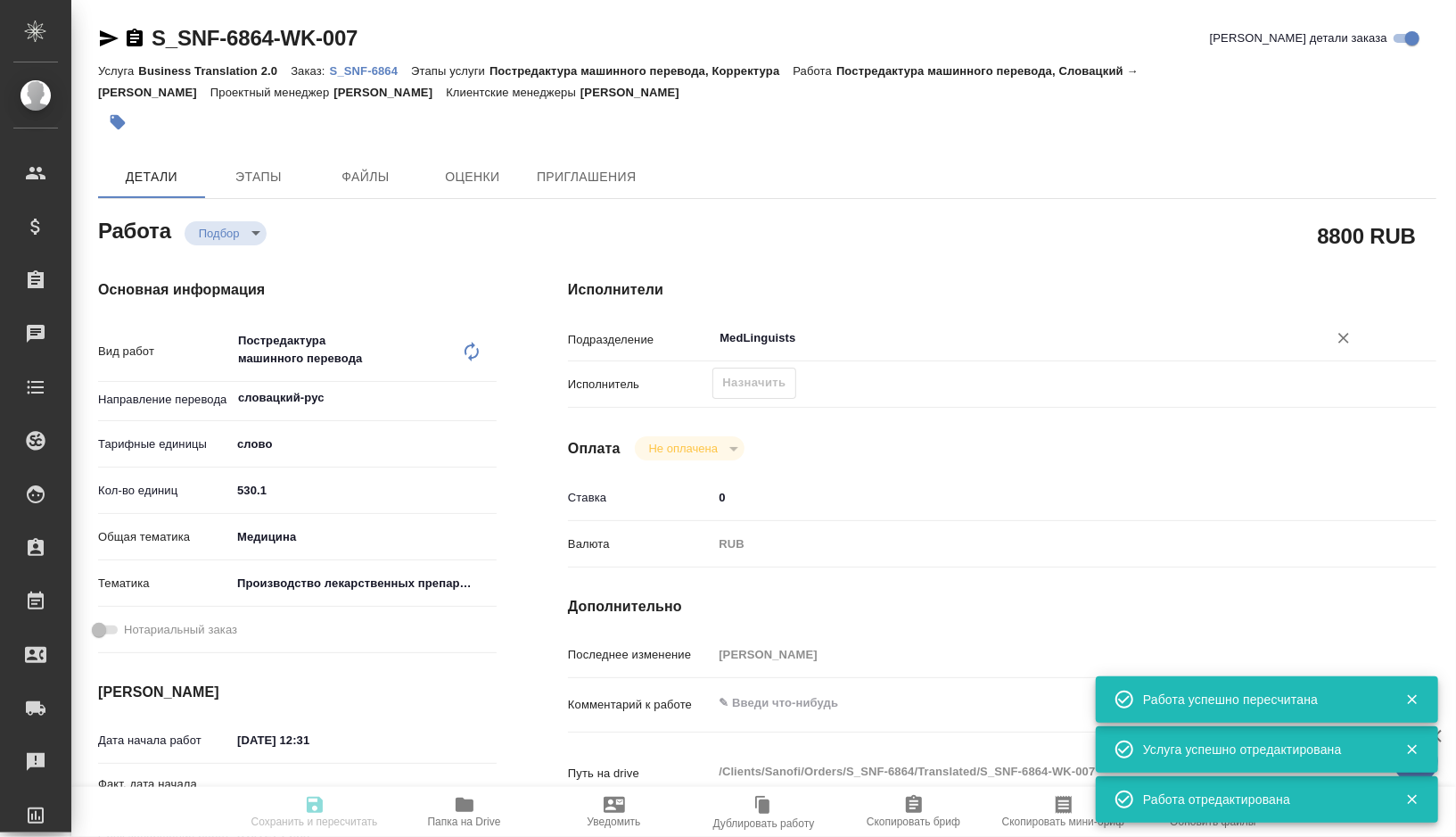
type input "07.09.2025 12:00"
type input "08.09.2025 12:00"
type input "MedLinguists"
type input "notPayed"
type input "0"
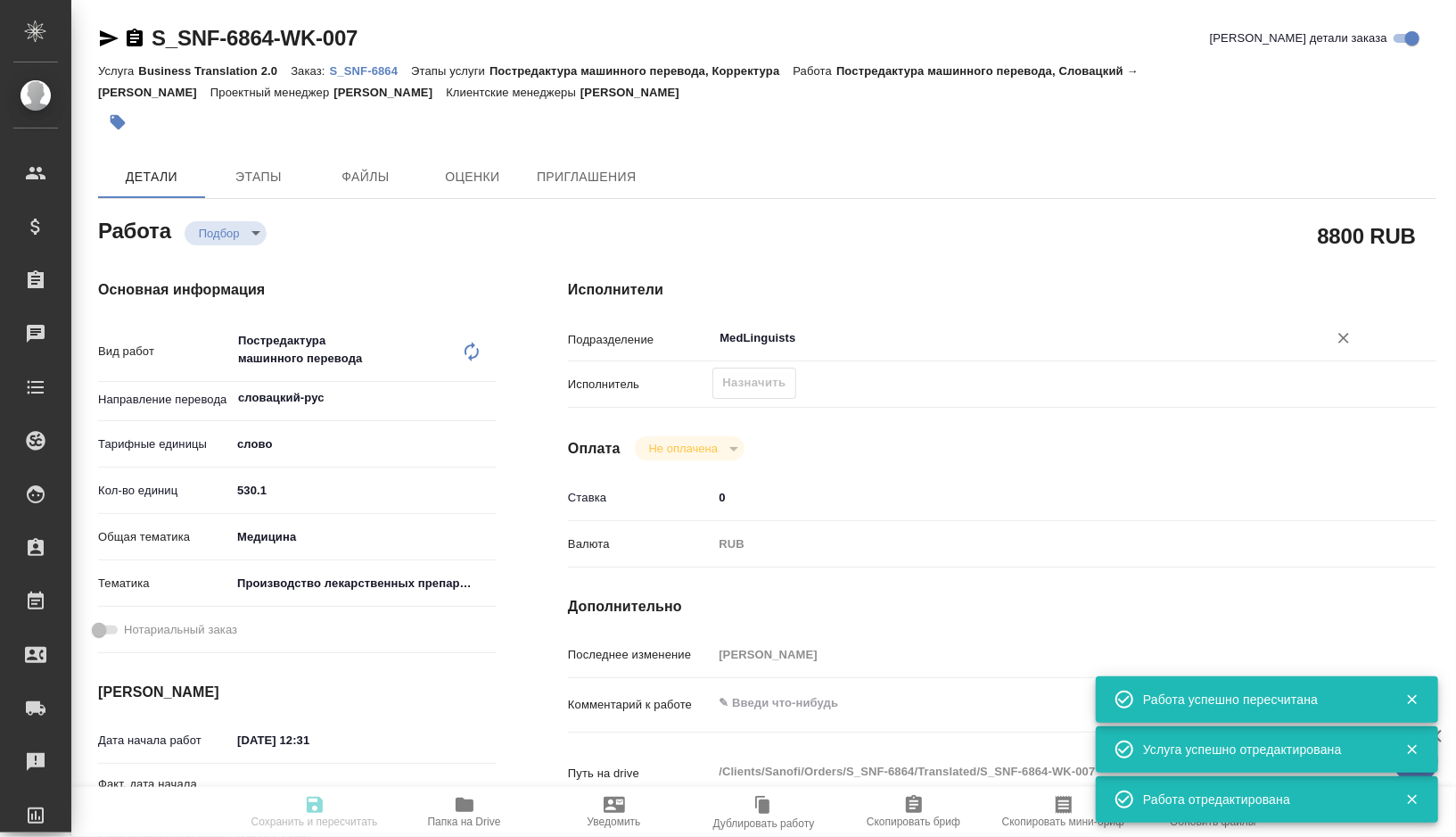
type input "RUB"
type input "Горшкова Валентина"
type textarea "x"
type textarea "/Clients/Sanofi/Orders/S_SNF-6864/Translated/S_SNF-6864-WK-007"
type textarea "x"
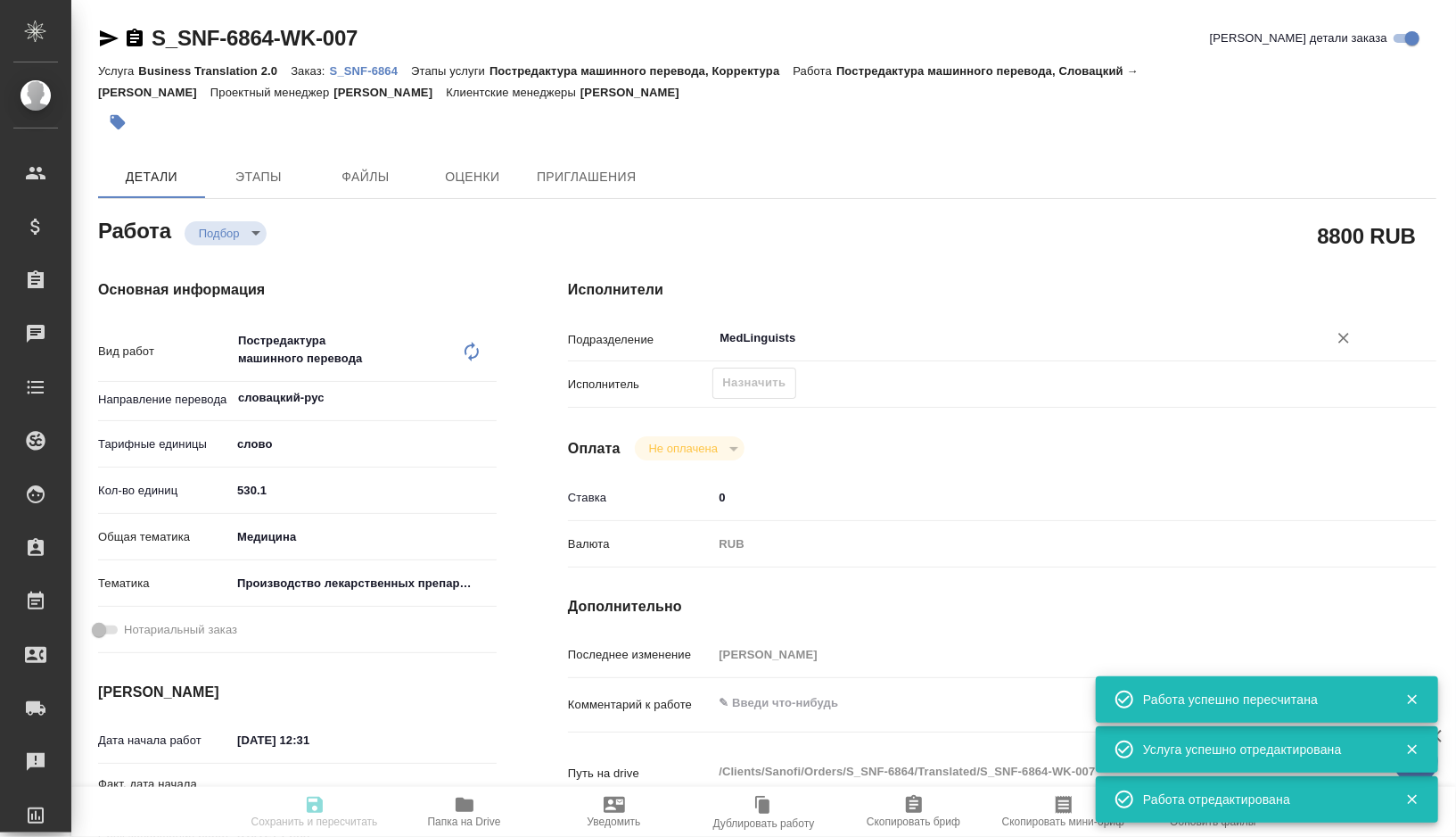
type input "S_SNF-6864"
type input "E005841981"
type input "Business Translation 2.0"
type input "Постредактура машинного перевода, Корректура"
type input "[PERSON_NAME]"
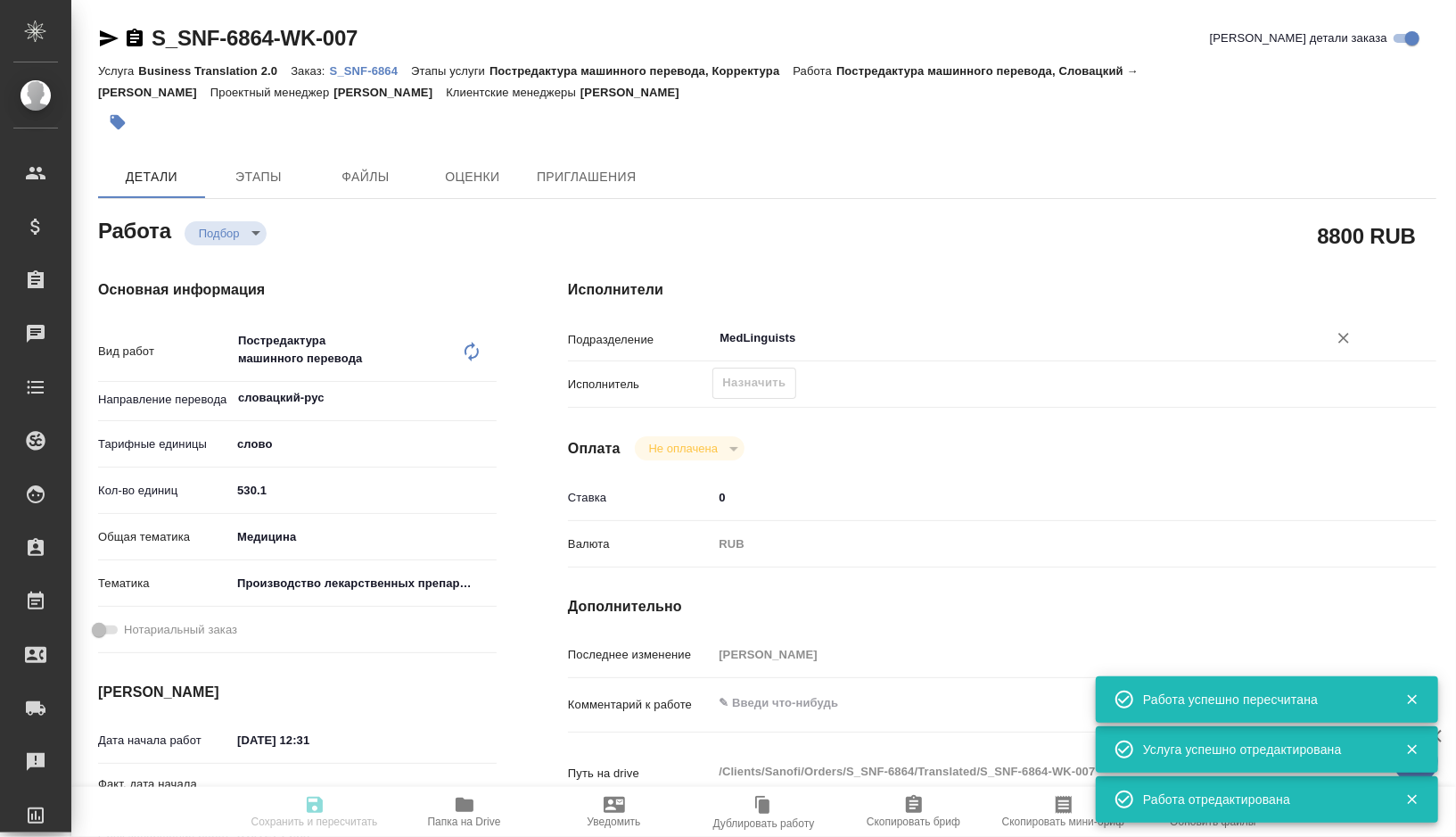
type input "Арсеньева Вера"
type input "/Clients/Sanofi/Orders/S_SNF-6864"
type textarea "x"
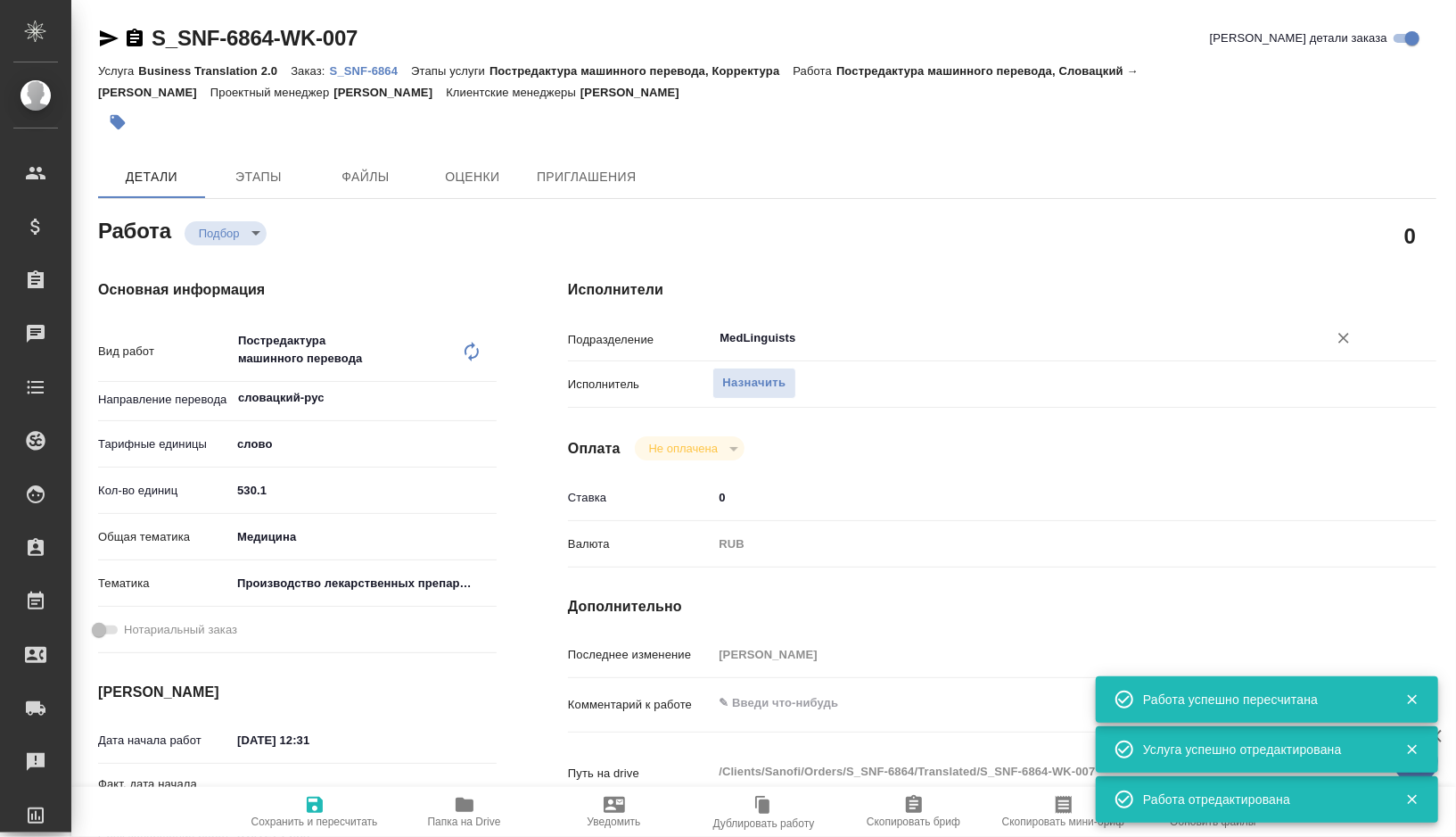
type textarea "x"
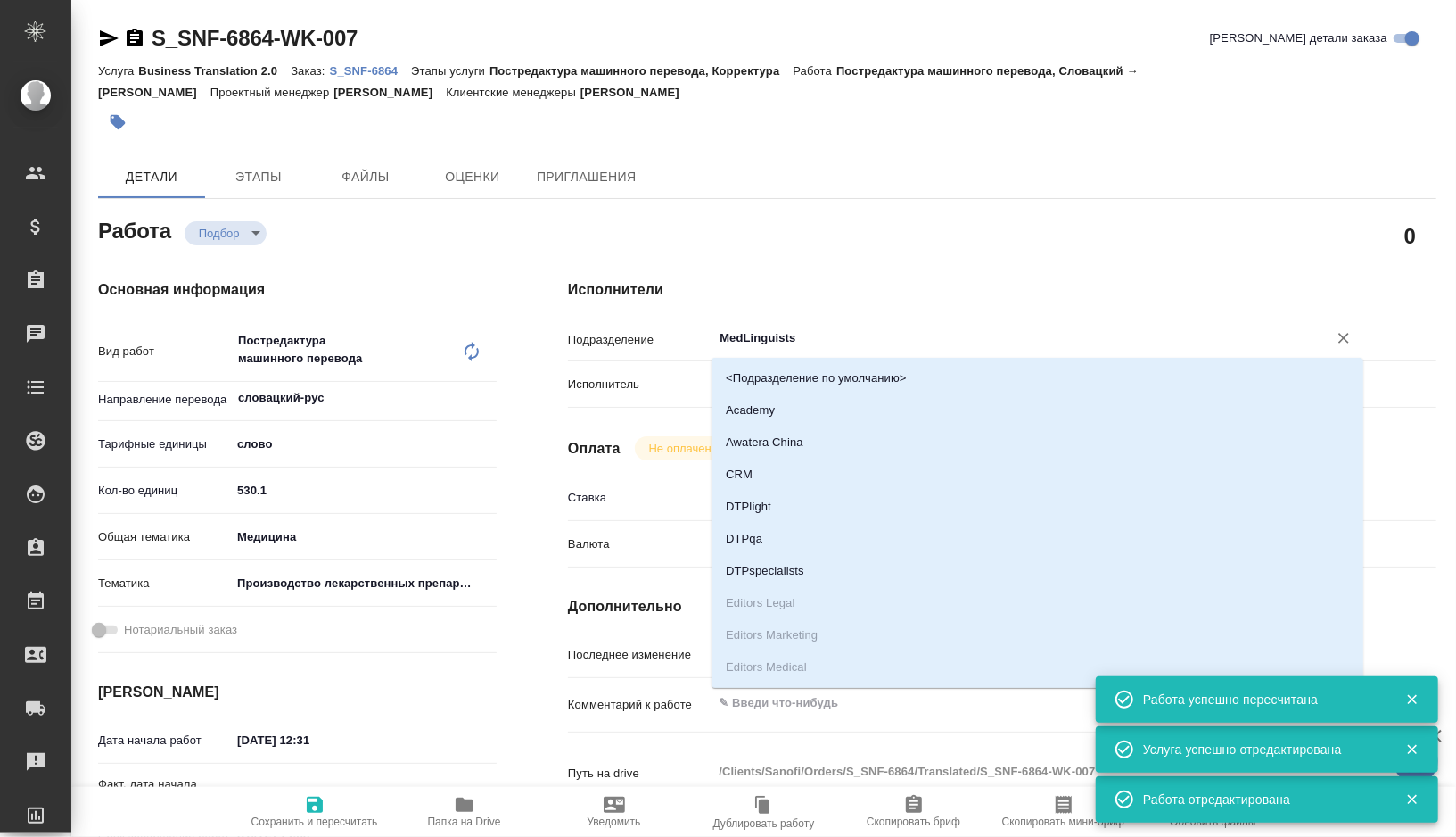
click at [864, 346] on input "MedLinguists" at bounding box center [1008, 337] width 581 height 21
type textarea "x"
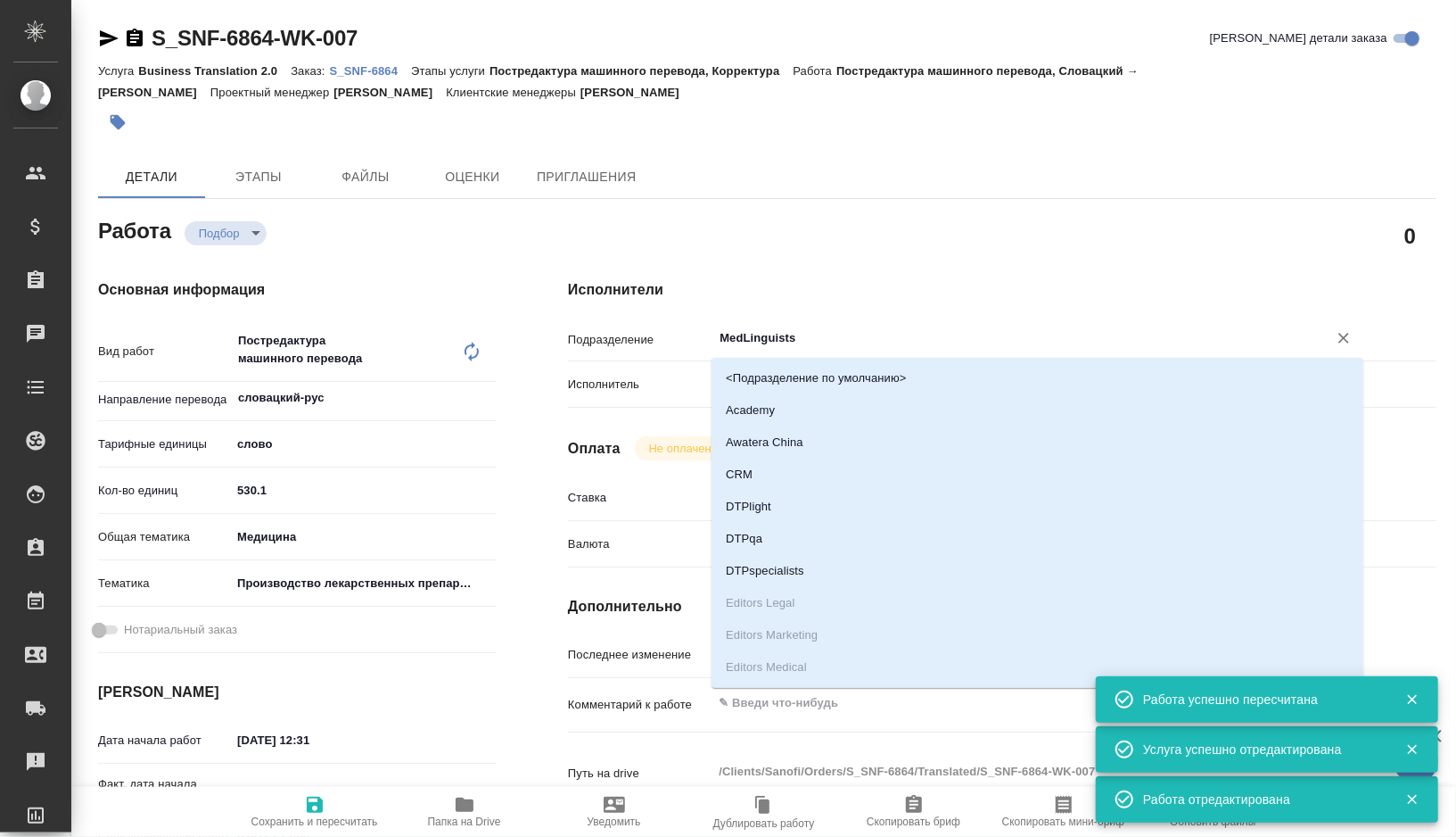
type textarea "x"
type input "MedLinguist"
type textarea "x"
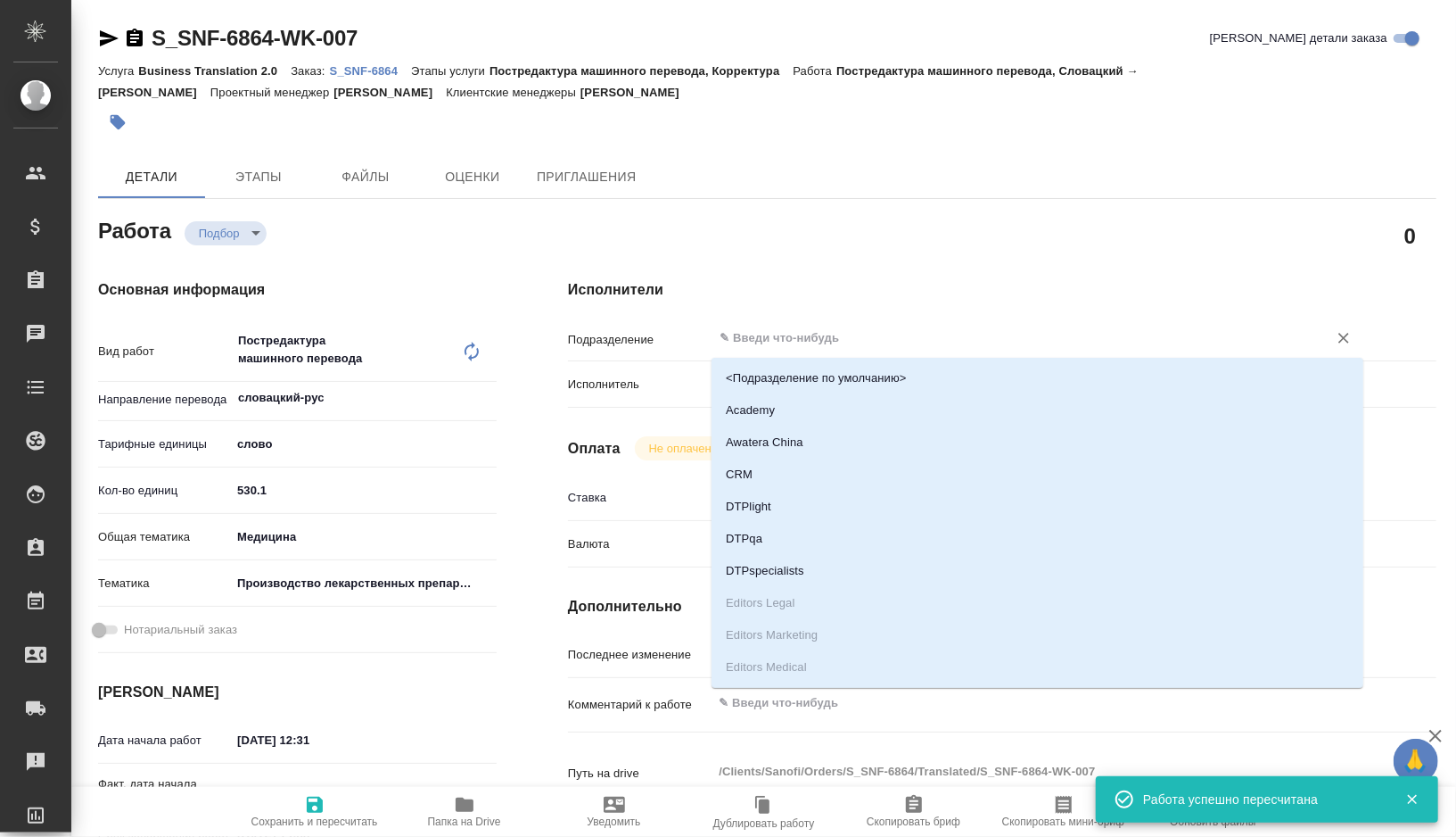
click at [621, 345] on p "Подразделение" at bounding box center [641, 339] width 145 height 18
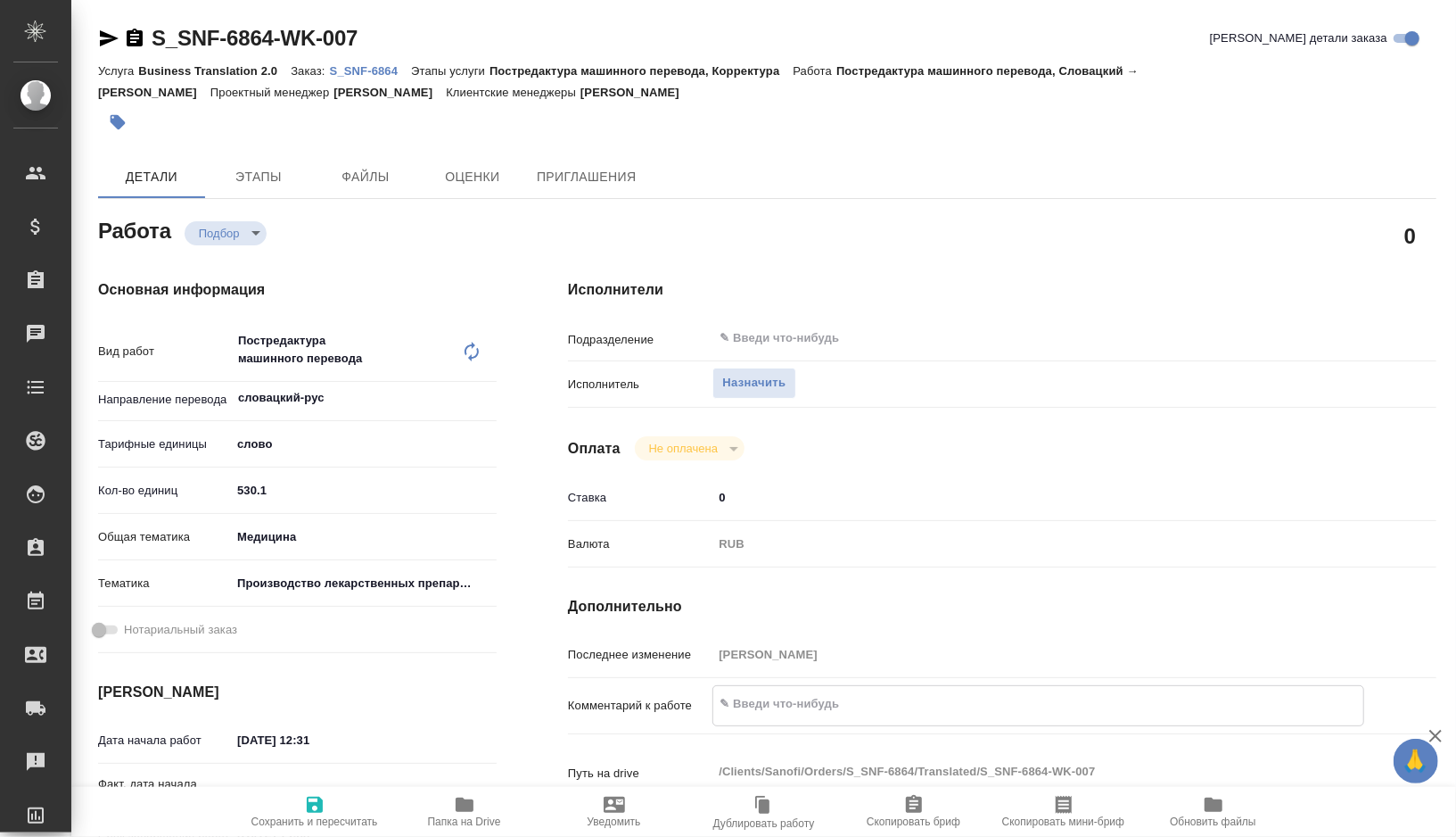
click at [790, 705] on textarea at bounding box center [1038, 703] width 650 height 31
click at [734, 708] on textarea "ckjdfwrbq zpsr bp afqkjd" at bounding box center [1038, 703] width 650 height 31
drag, startPoint x: 734, startPoint y: 708, endPoint x: 919, endPoint y: 708, distance: 185.0
click at [919, 708] on textarea "ckjdfwrbq zpsr bp afqkjd" at bounding box center [1038, 703] width 650 height 31
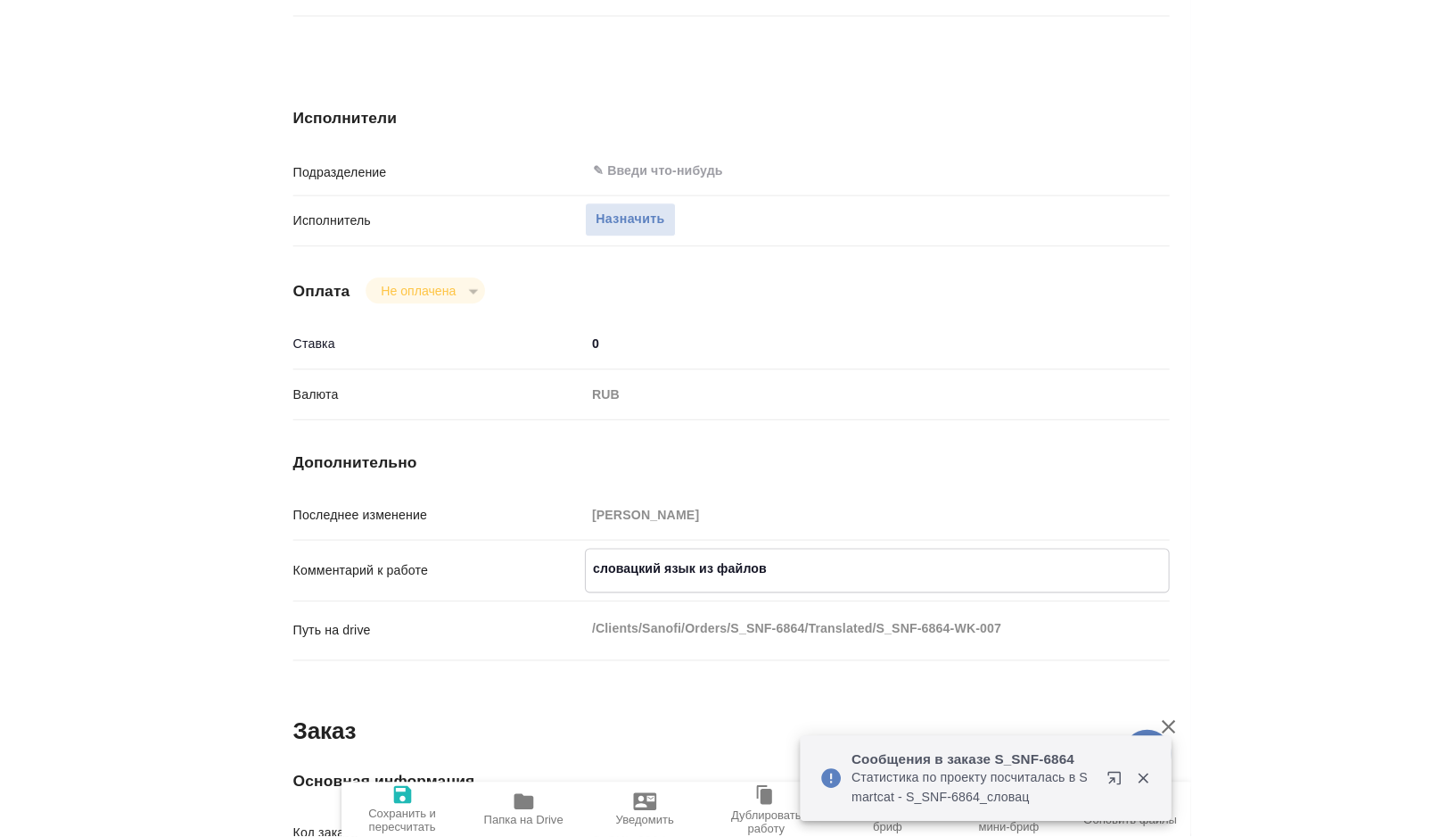
scroll to position [970, 0]
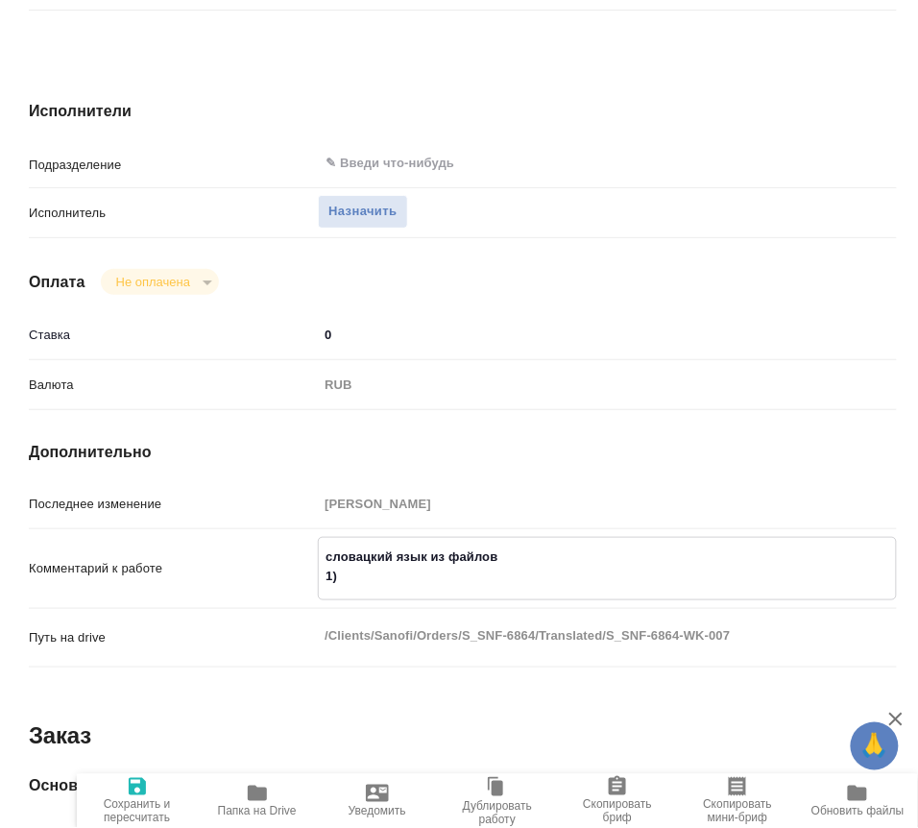
paste textarea "Saneca_GMP certificate_Non-sterile Pharma_20-12-2022-VV-QUAL-0825054"
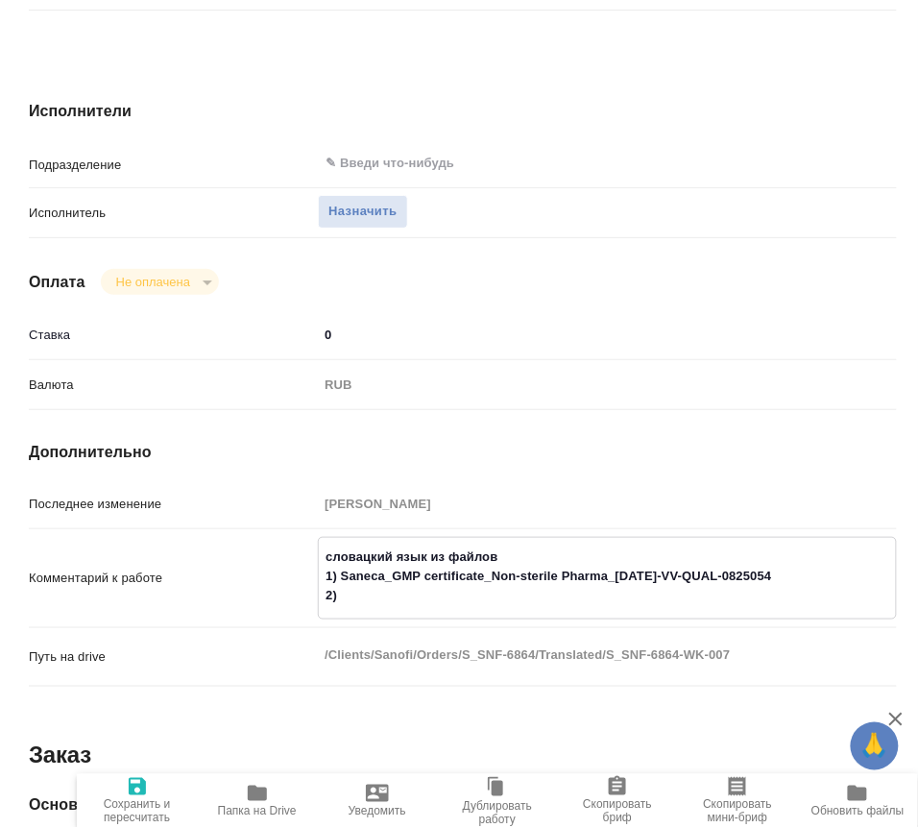
paste textarea "Saneca_Manufacturer Authorization_V-15 2024_EU format-VV-QUAL-0890938"
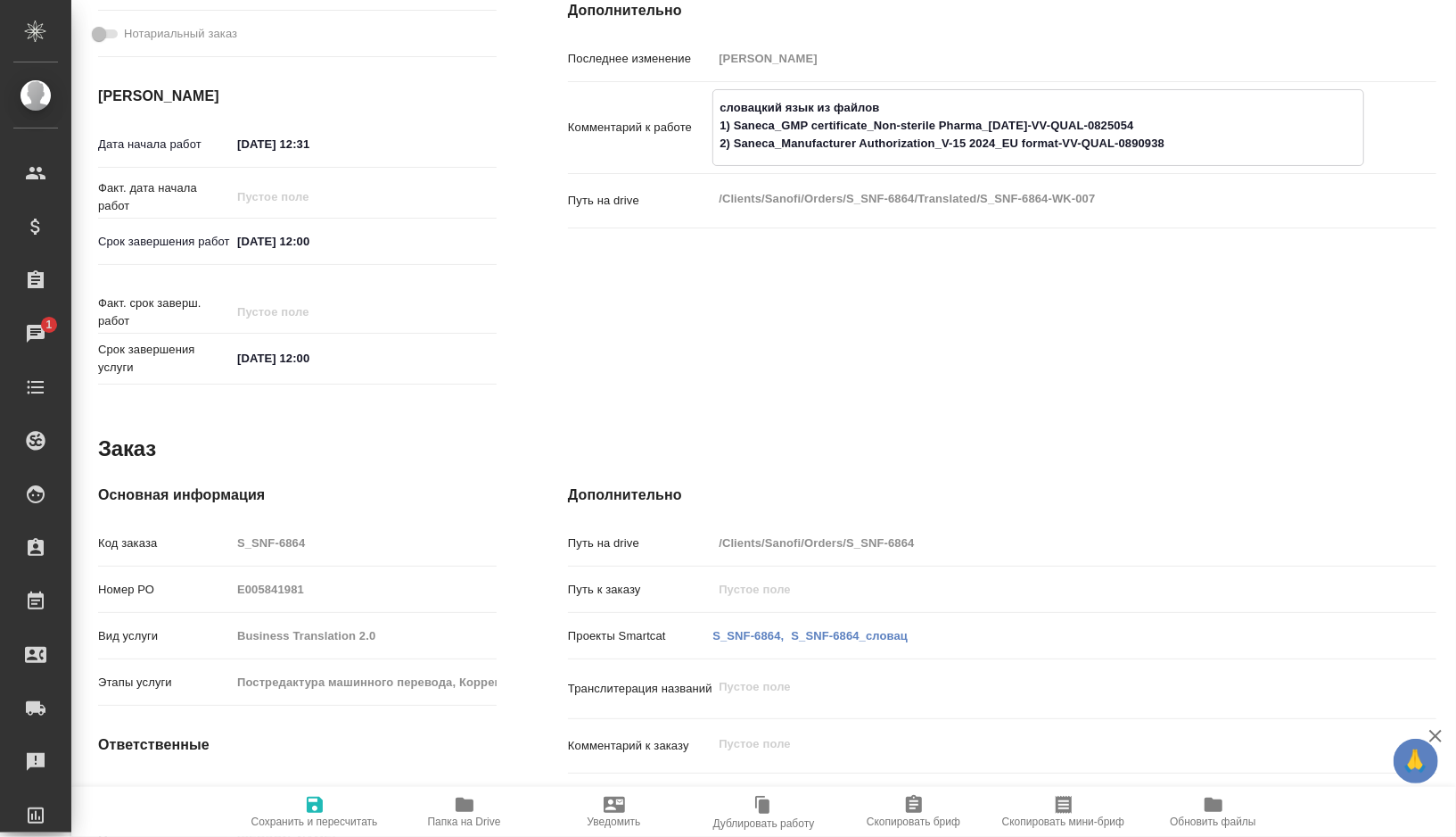
scroll to position [390, 0]
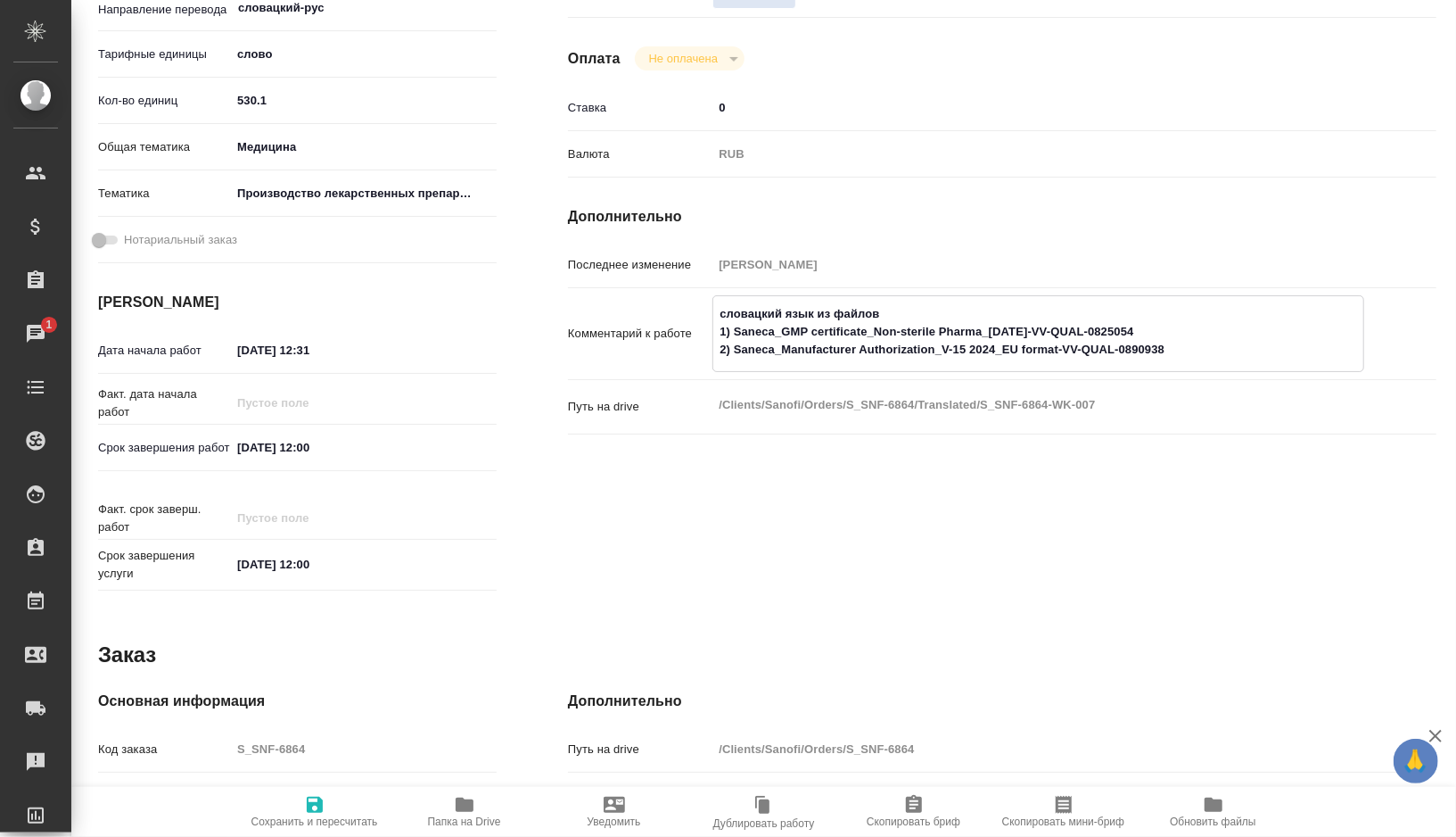
click at [904, 307] on textarea "словацкий язык из файлов 1) Saneca_GMP certificate_Non-sterile Pharma_20-12-202…" at bounding box center [1038, 332] width 650 height 66
click at [1182, 334] on textarea "словацкий язык из файлов 1) Saneca_GMP certificate_Non-sterile Pharma_20-12-202…" at bounding box center [1038, 332] width 650 height 66
click at [1183, 337] on textarea "словацкий язык из файлов 1) Saneca_GMP certificate_Non-sterile Pharma_20-12-202…" at bounding box center [1038, 332] width 650 height 66
click at [1183, 347] on textarea "словацкий язык из файлов 1) Saneca_GMP certificate_Non-sterile Pharma_20-12-202…" at bounding box center [1038, 332] width 650 height 66
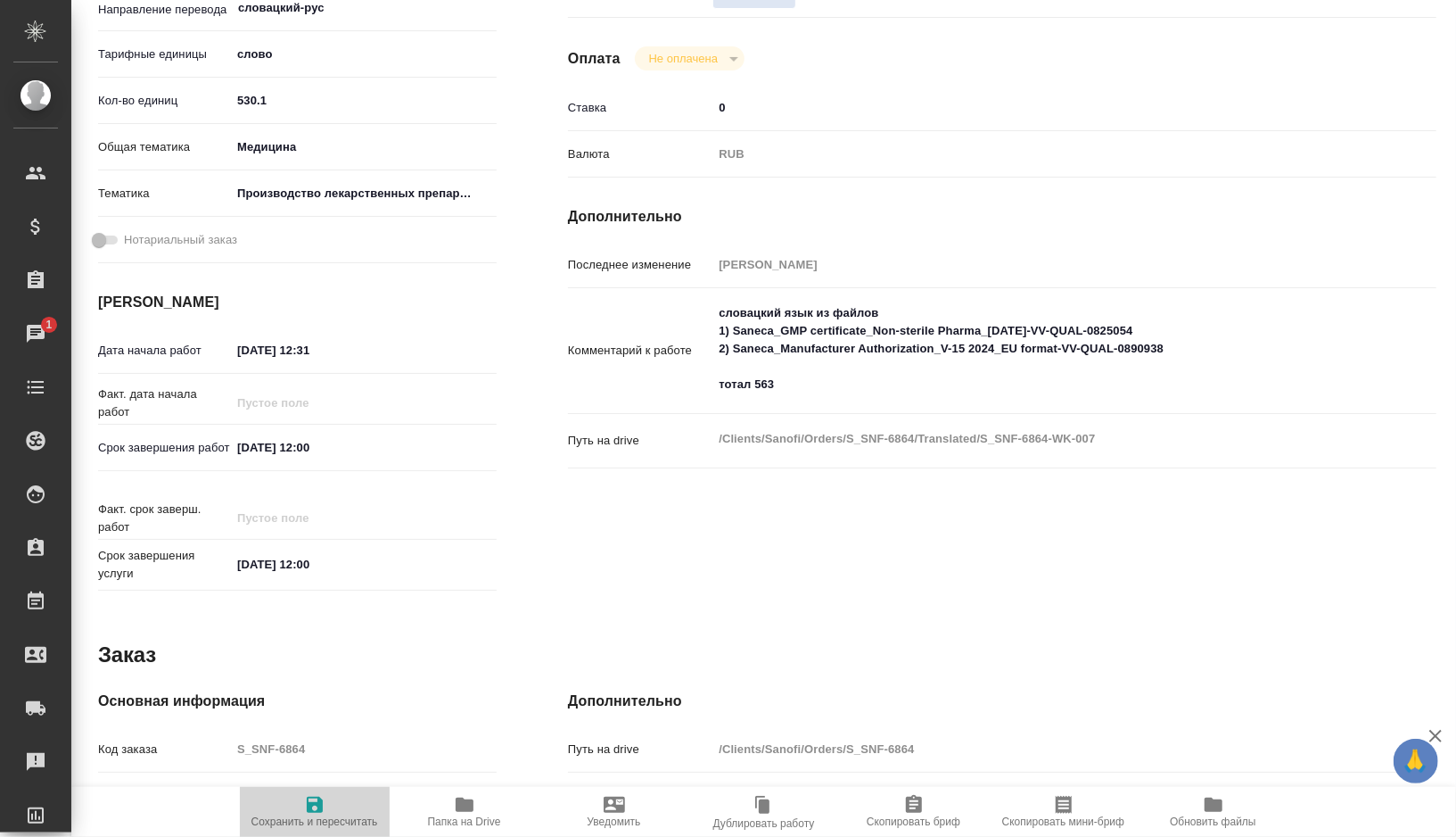
click at [306, 816] on span "Сохранить и пересчитать" at bounding box center [315, 821] width 126 height 12
click at [250, 347] on input "04.09.2025 12:31" at bounding box center [309, 350] width 156 height 26
click at [338, 352] on input "06.09.2025 12:31" at bounding box center [310, 350] width 156 height 26
click at [316, 807] on icon "button" at bounding box center [314, 804] width 21 height 21
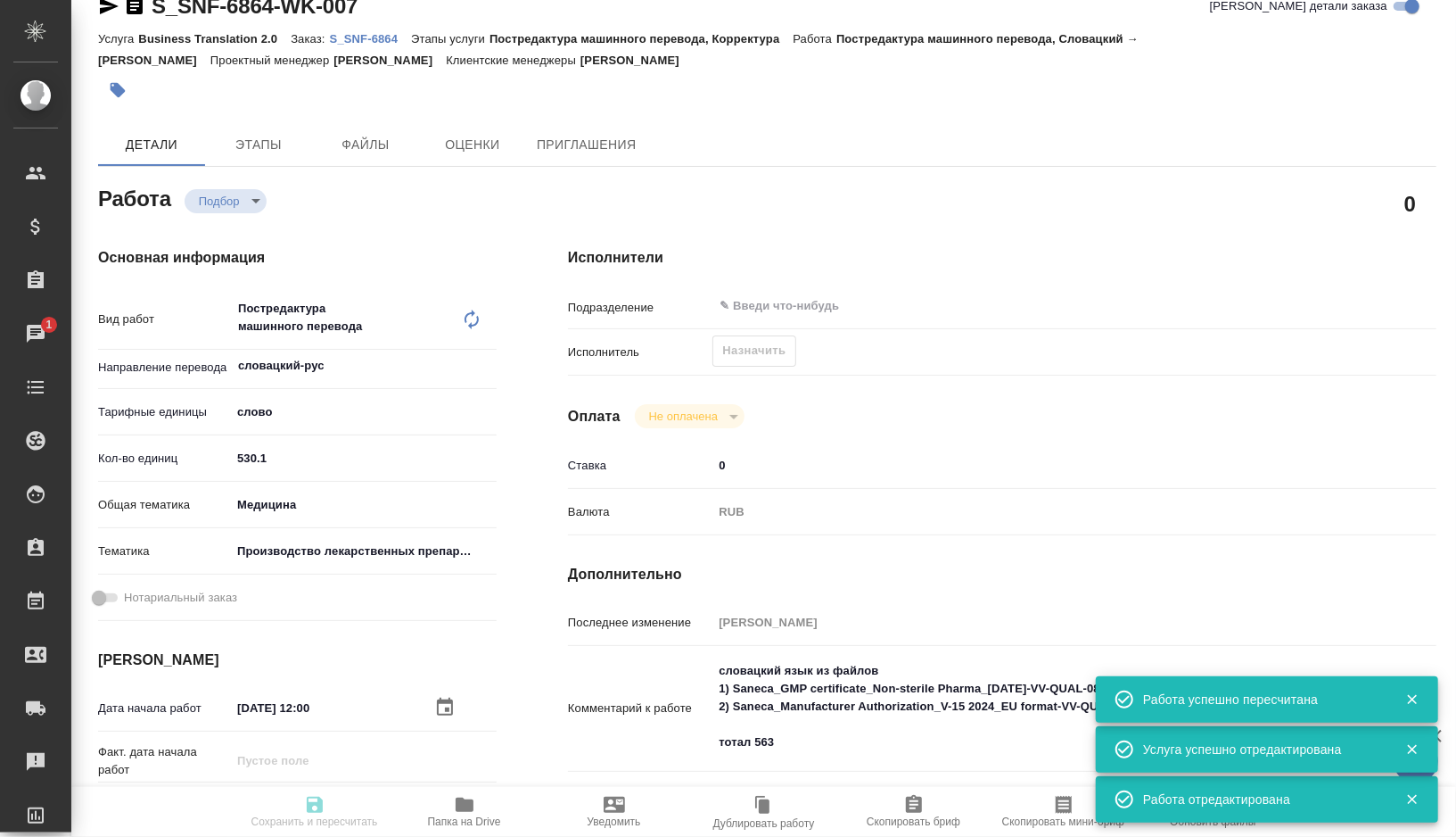
scroll to position [0, 0]
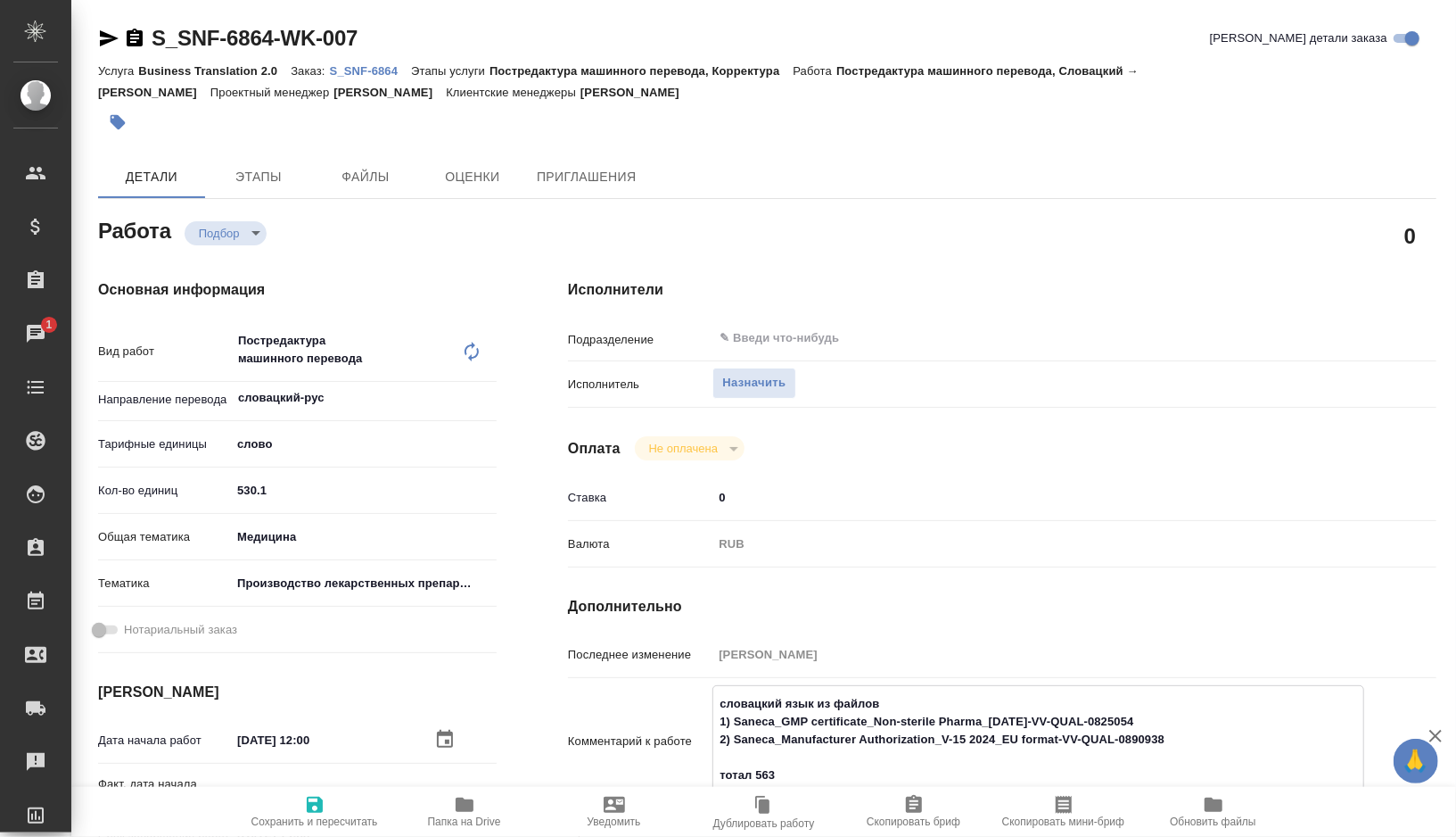
drag, startPoint x: 1176, startPoint y: 733, endPoint x: 713, endPoint y: 728, distance: 463.0
click at [713, 728] on textarea "словацкий язык из файлов 1) Saneca_GMP certificate_Non-sterile Pharma_20-12-202…" at bounding box center [1038, 739] width 650 height 101
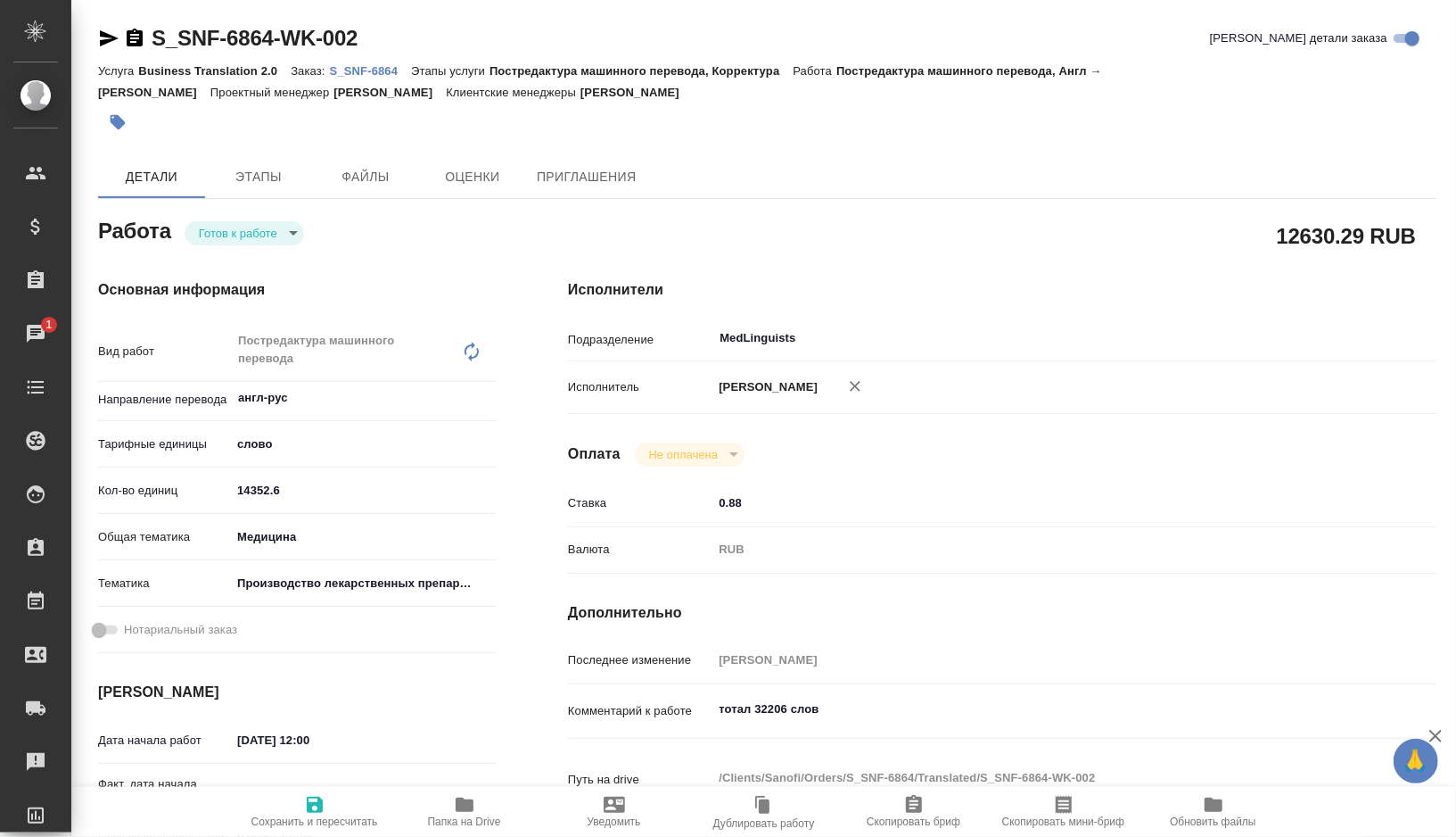
type textarea "x"
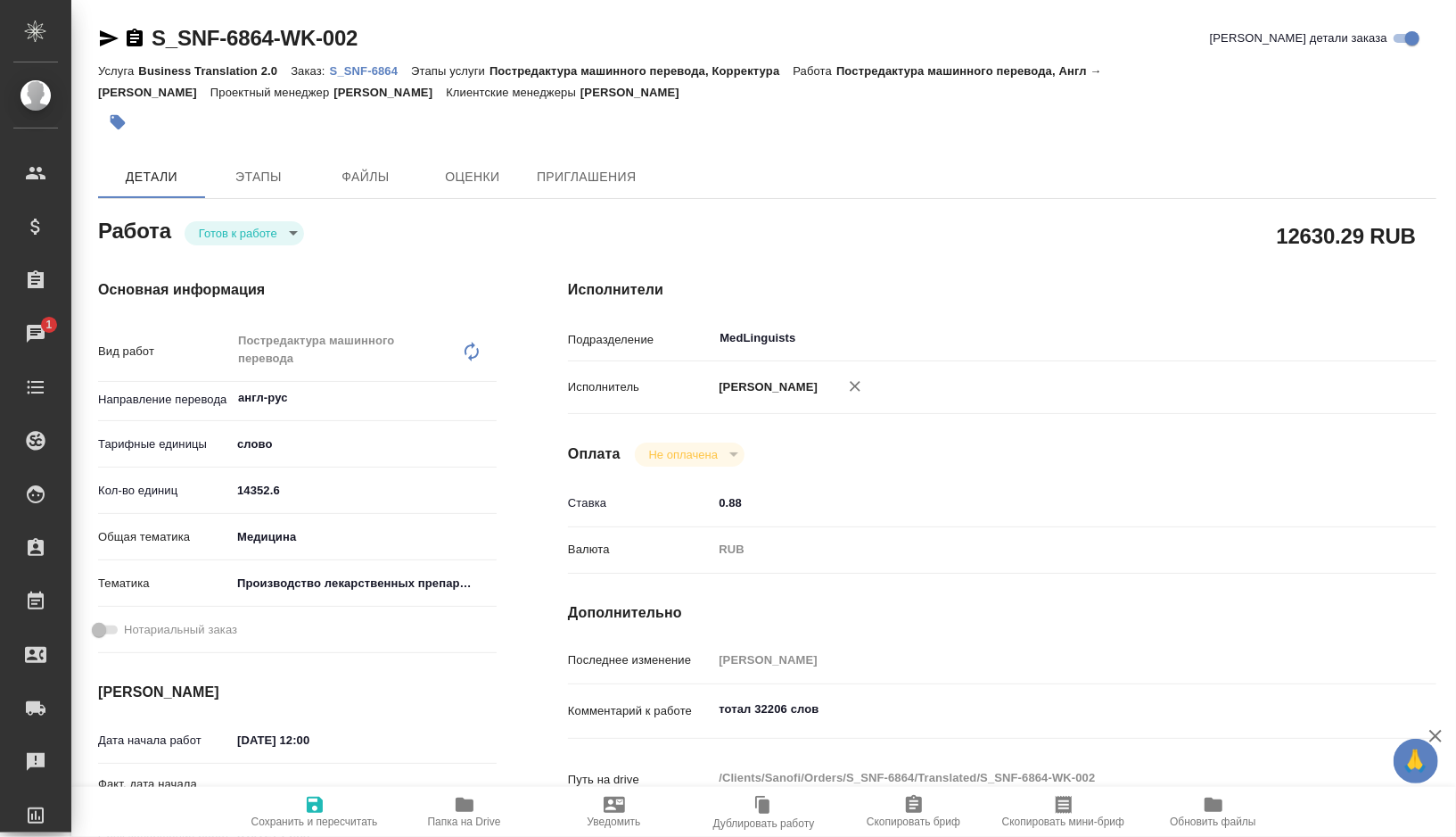
type textarea "x"
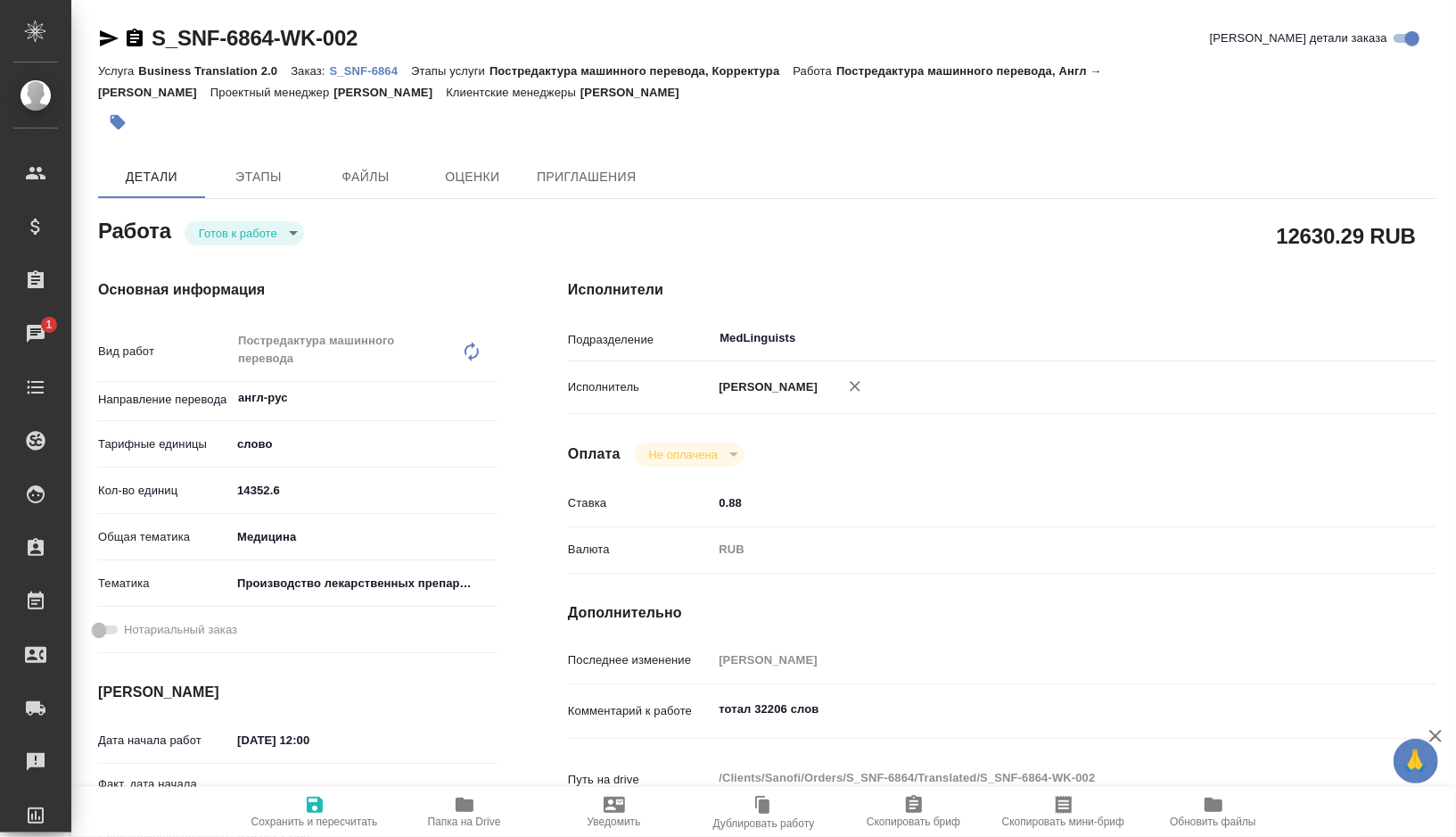
type textarea "x"
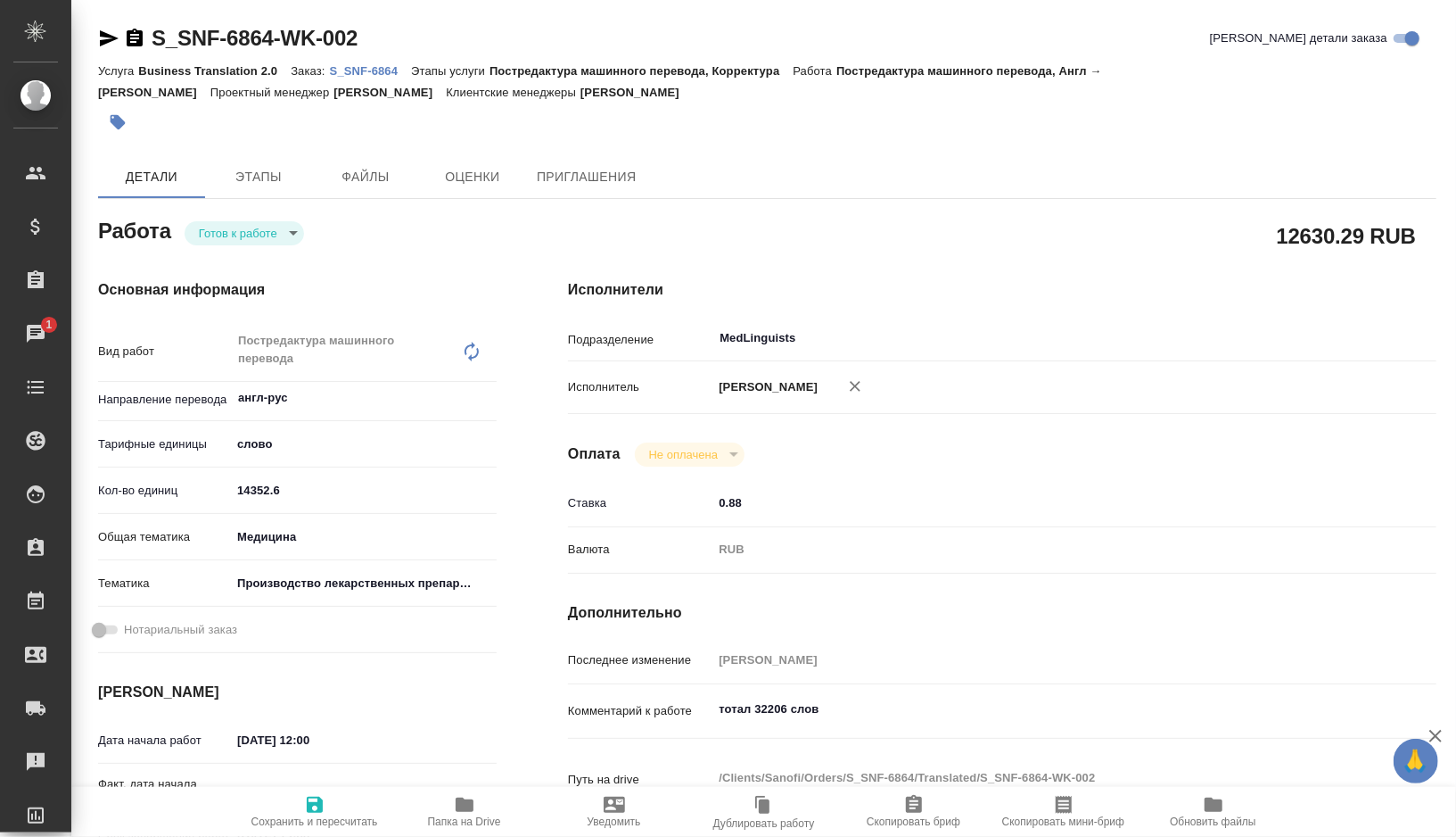
type textarea "x"
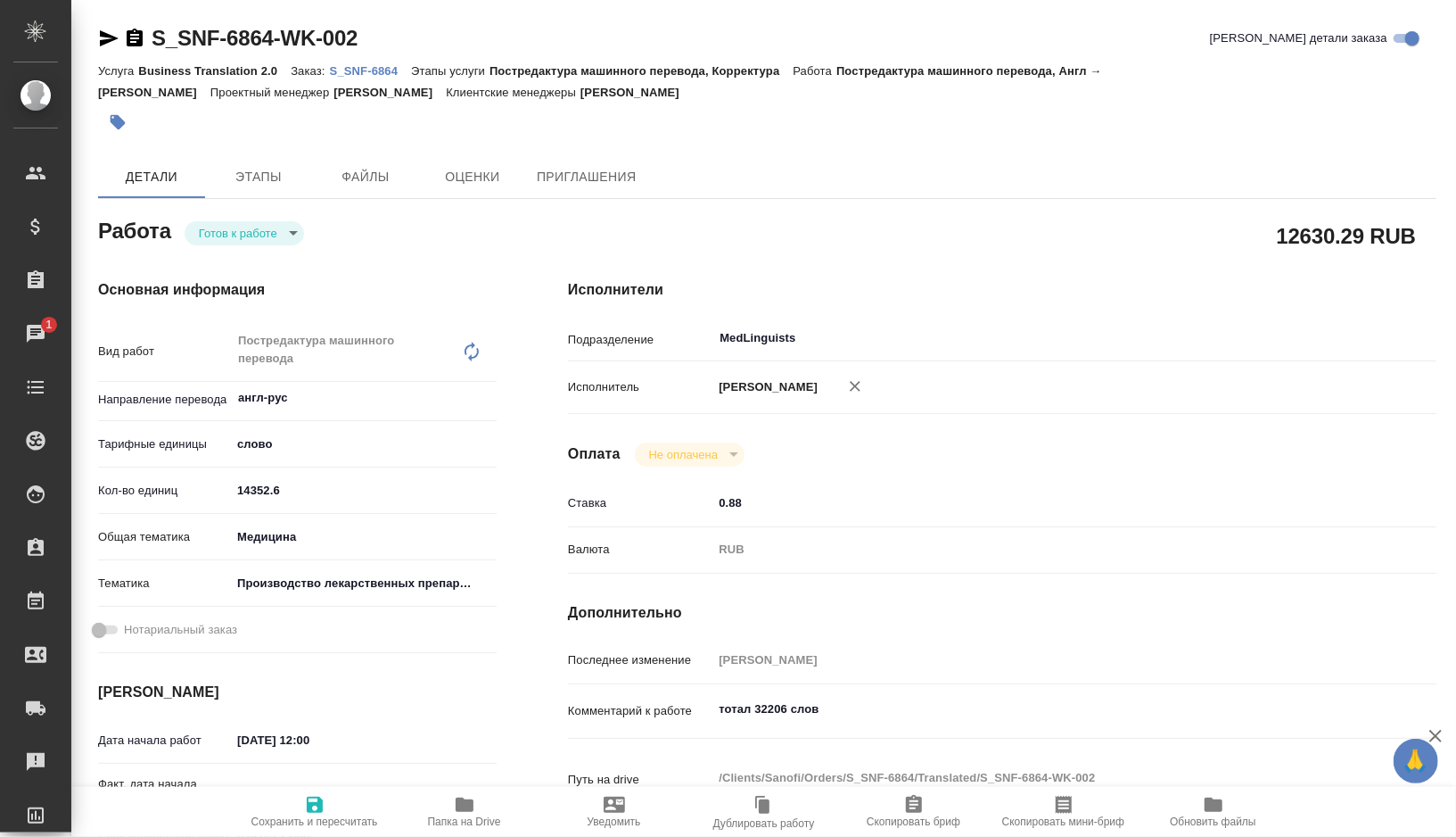
type textarea "x"
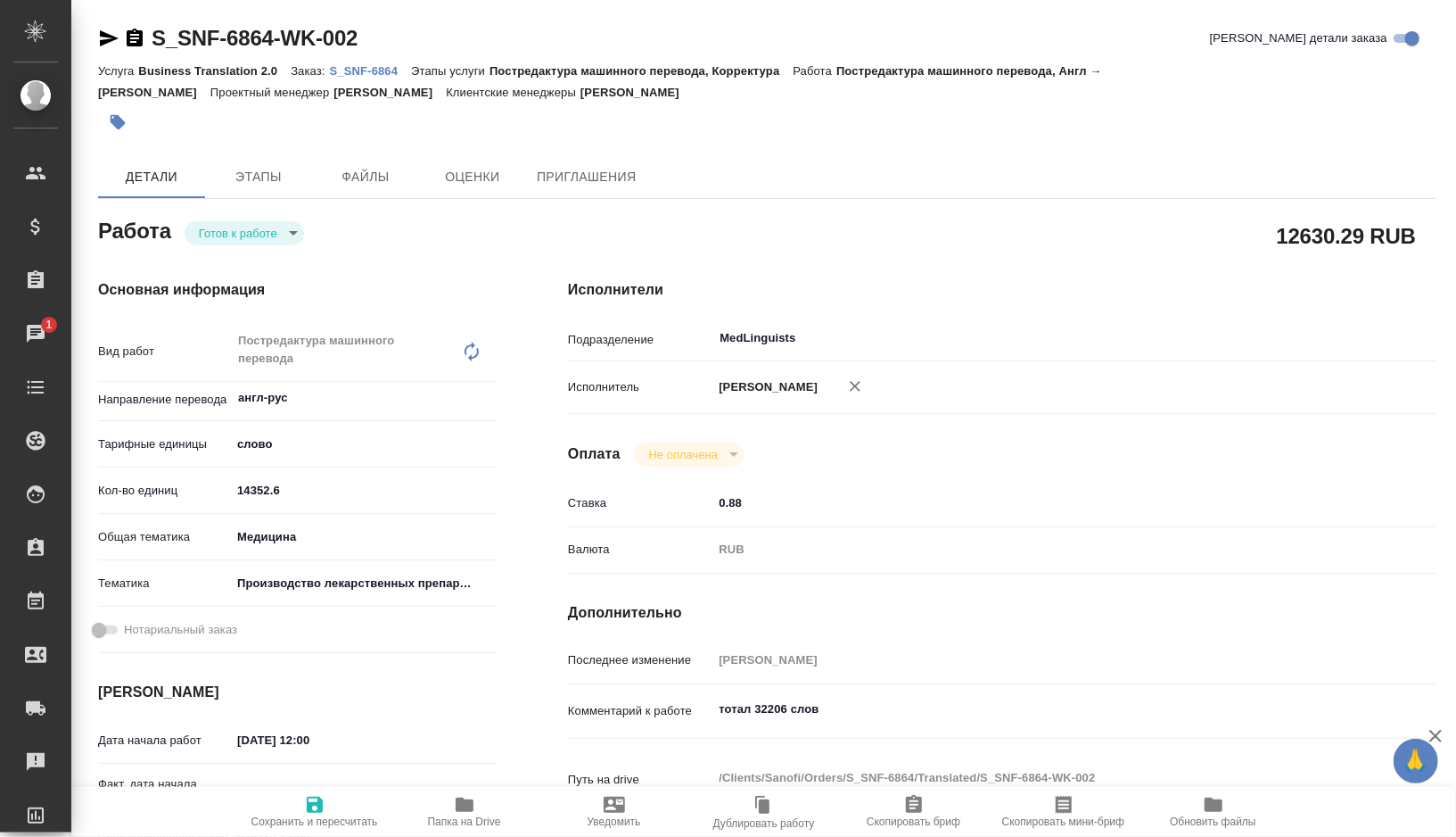
type textarea "x"
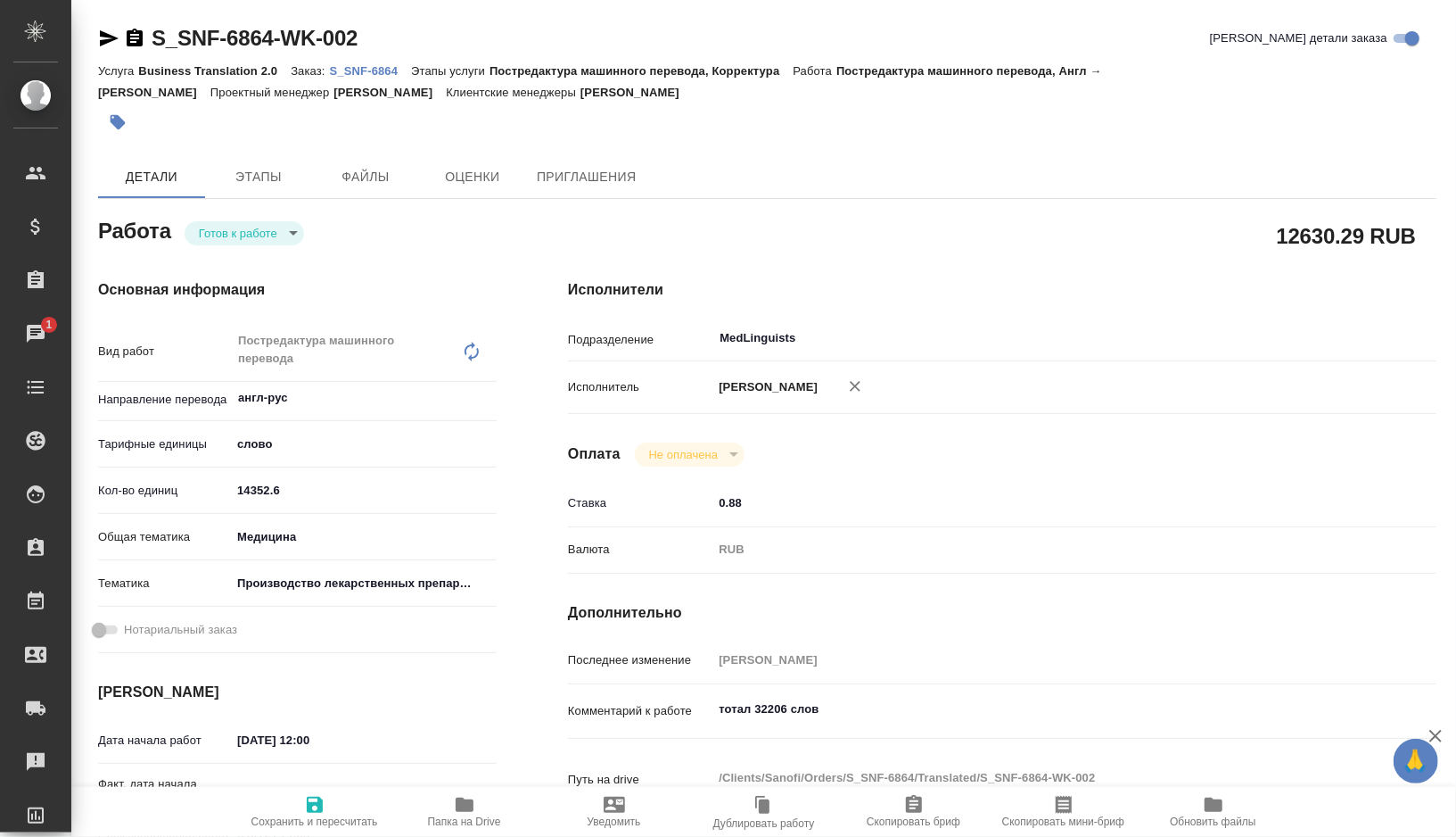
type textarea "x"
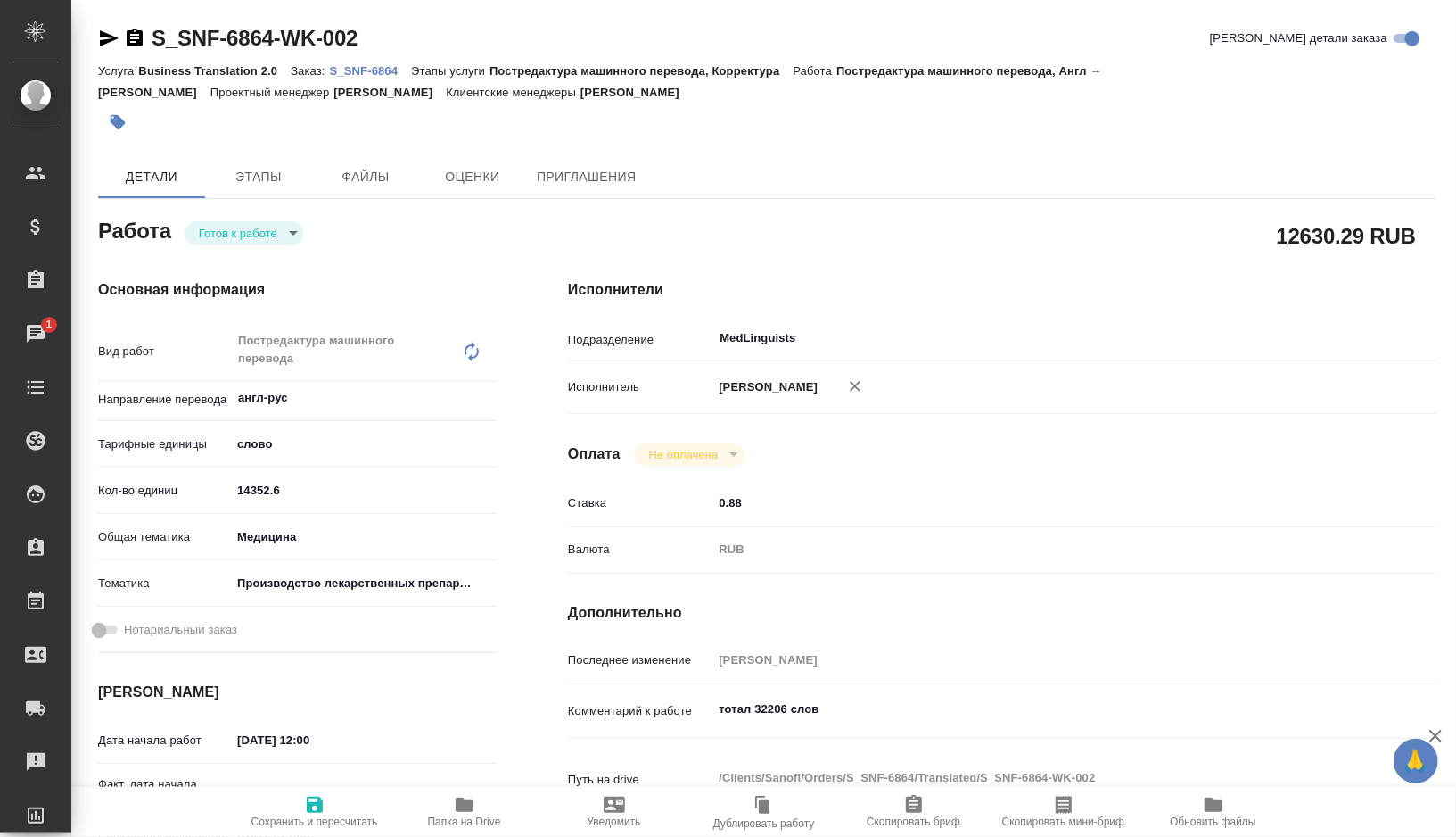
type textarea "x"
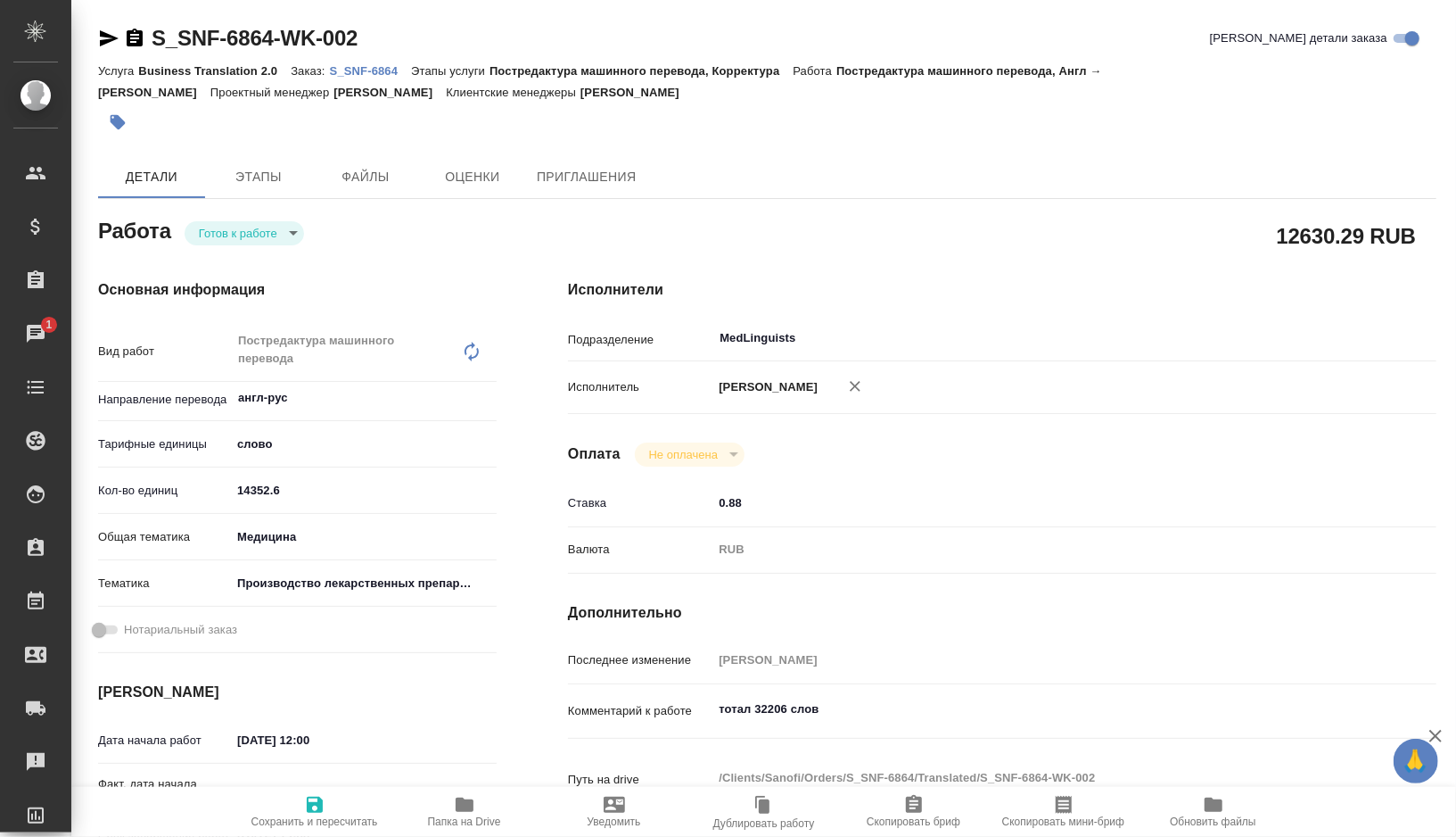
type textarea "x"
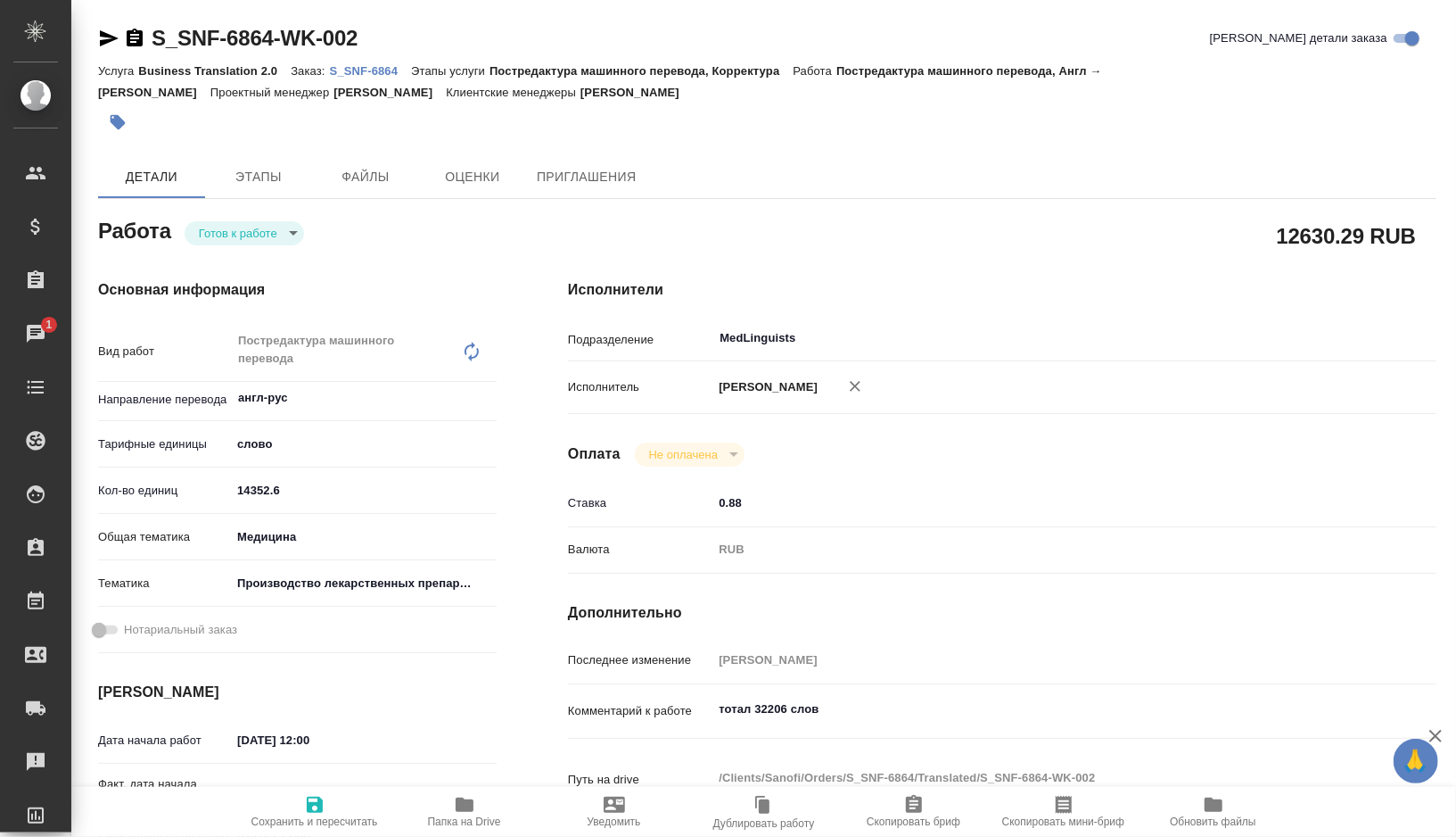
click at [107, 36] on icon "button" at bounding box center [110, 38] width 19 height 16
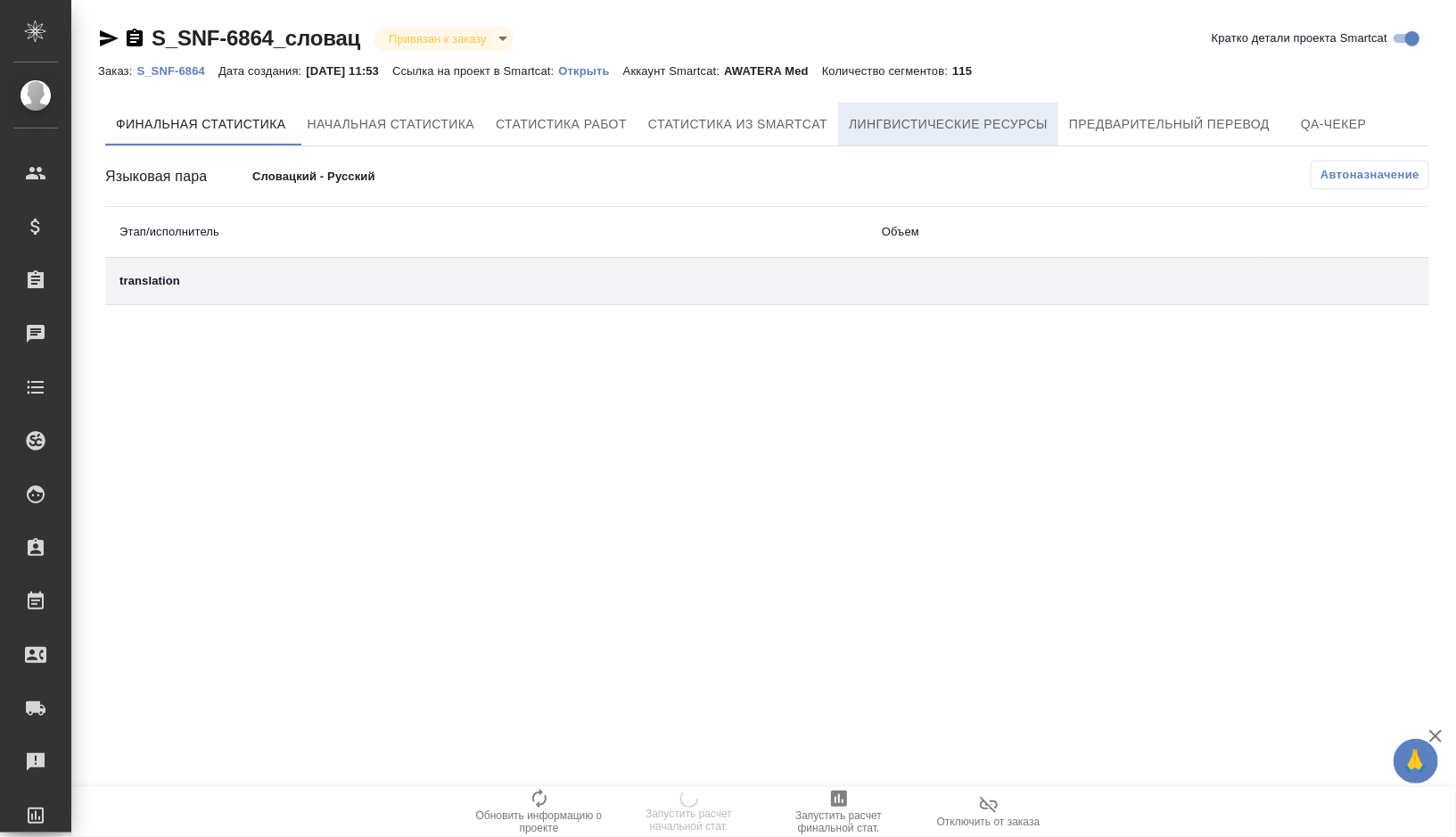
click at [1034, 136] on button "Лингвистические ресурсы" at bounding box center [948, 124] width 220 height 43
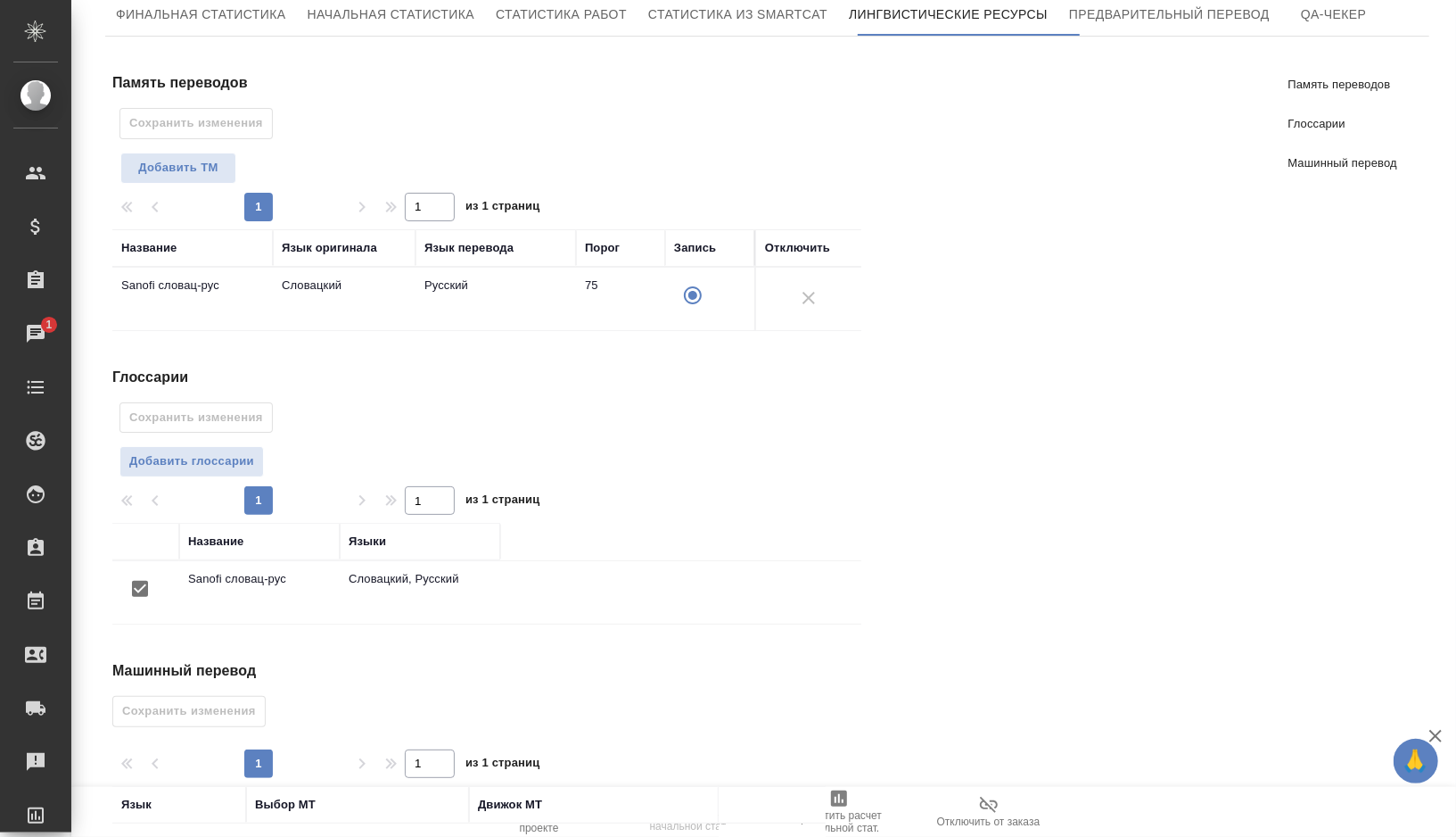
scroll to position [226, 0]
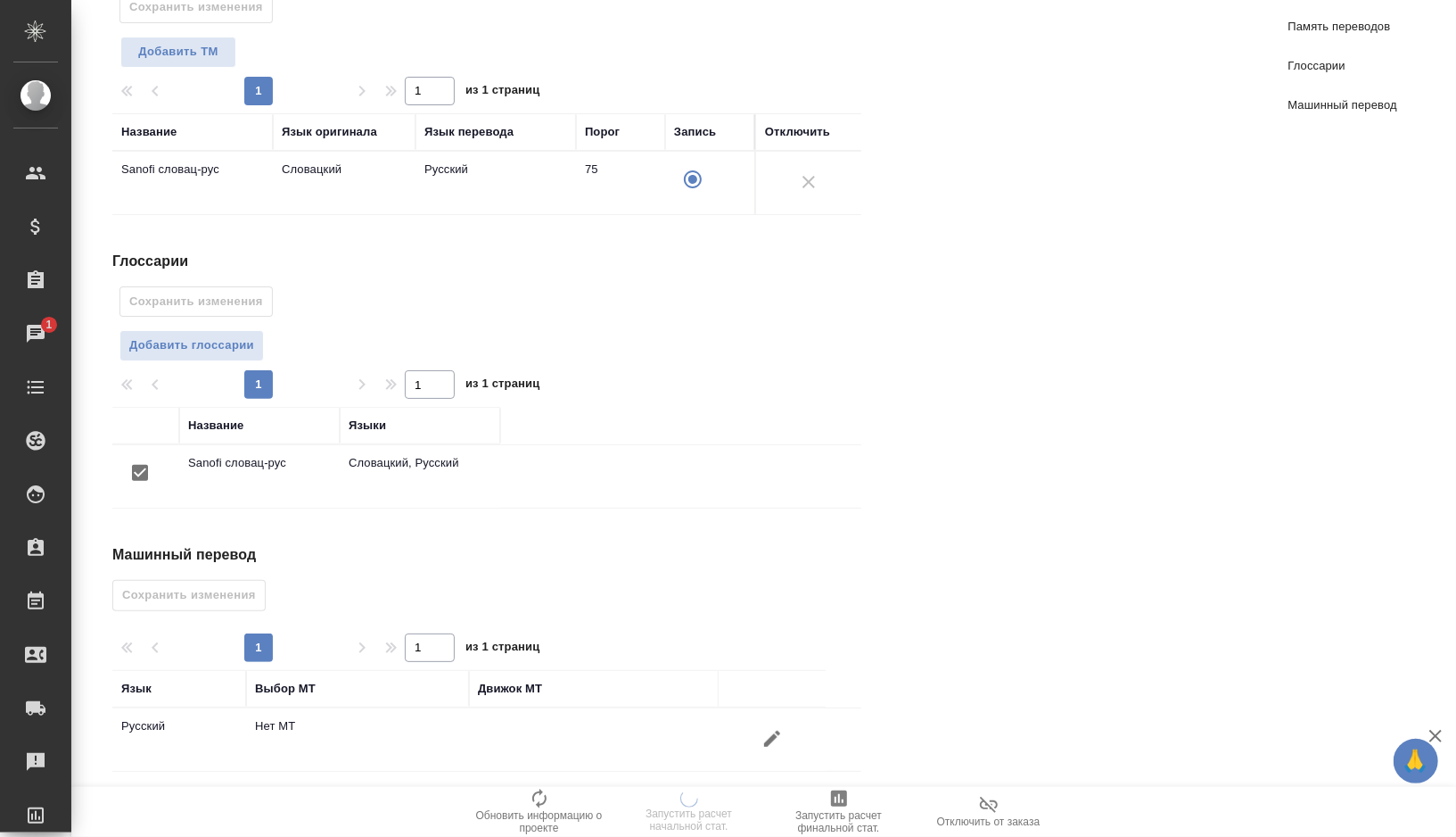
click at [765, 734] on icon "button" at bounding box center [772, 738] width 16 height 16
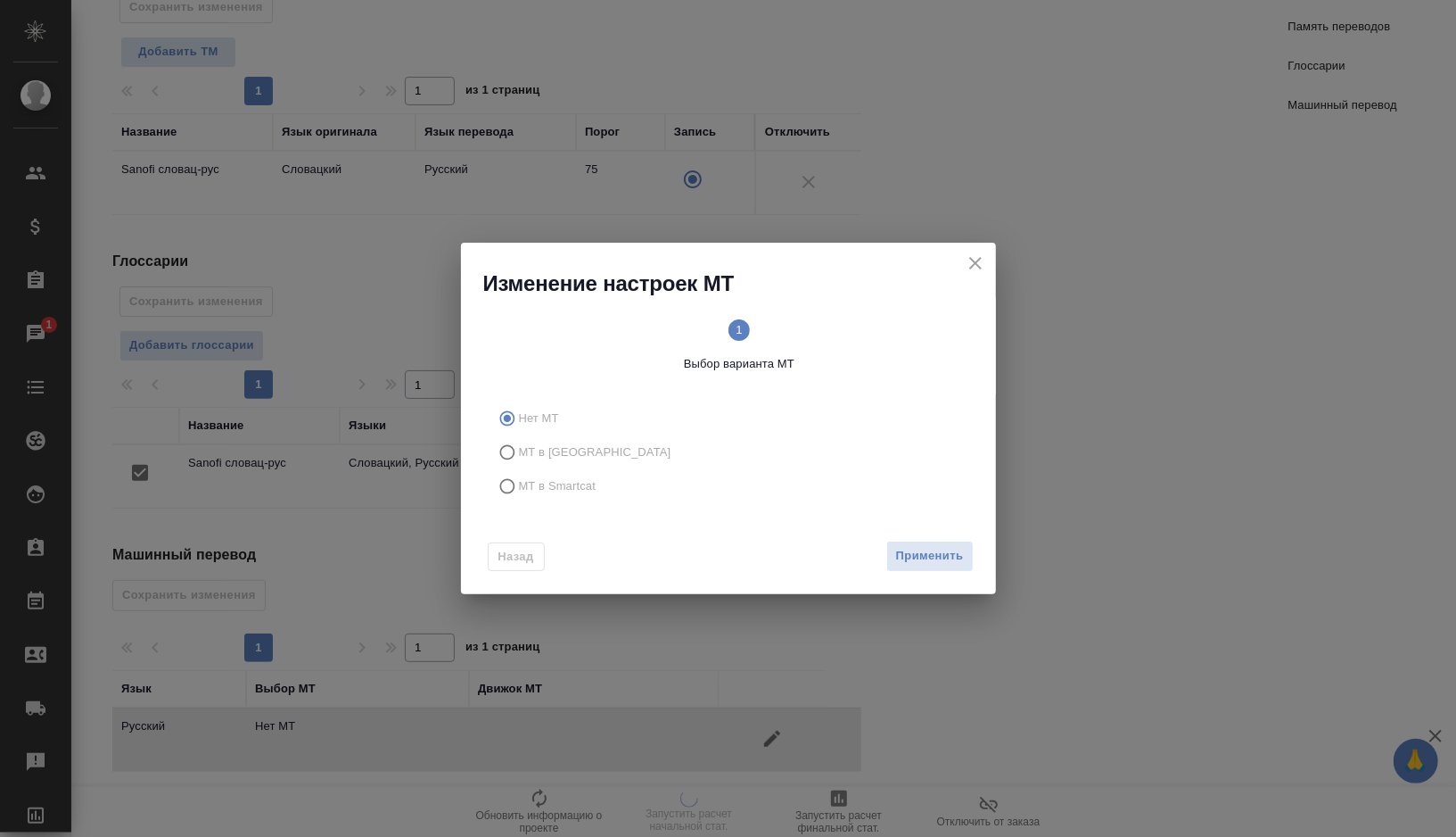
click at [555, 491] on span "МТ в Smartcat" at bounding box center [558, 486] width 78 height 18
click at [519, 491] on input "МТ в Smartcat" at bounding box center [504, 486] width 29 height 33
radio input "true"
click at [861, 332] on circle at bounding box center [856, 330] width 21 height 21
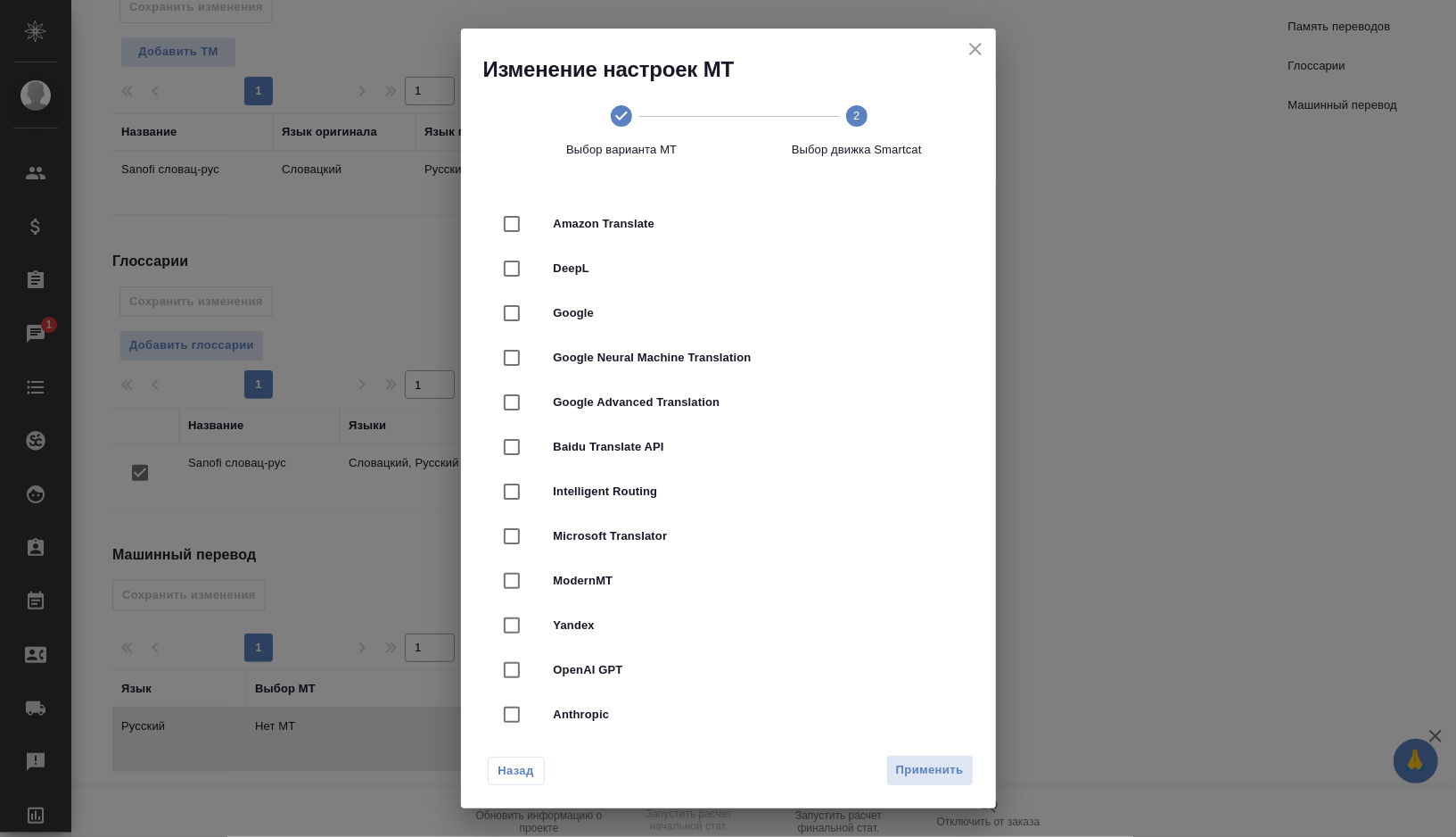
click at [754, 370] on div "Google Neural Machine Translation" at bounding box center [728, 358] width 478 height 45
checkbox input "true"
click at [928, 780] on button "Применить" at bounding box center [930, 770] width 87 height 32
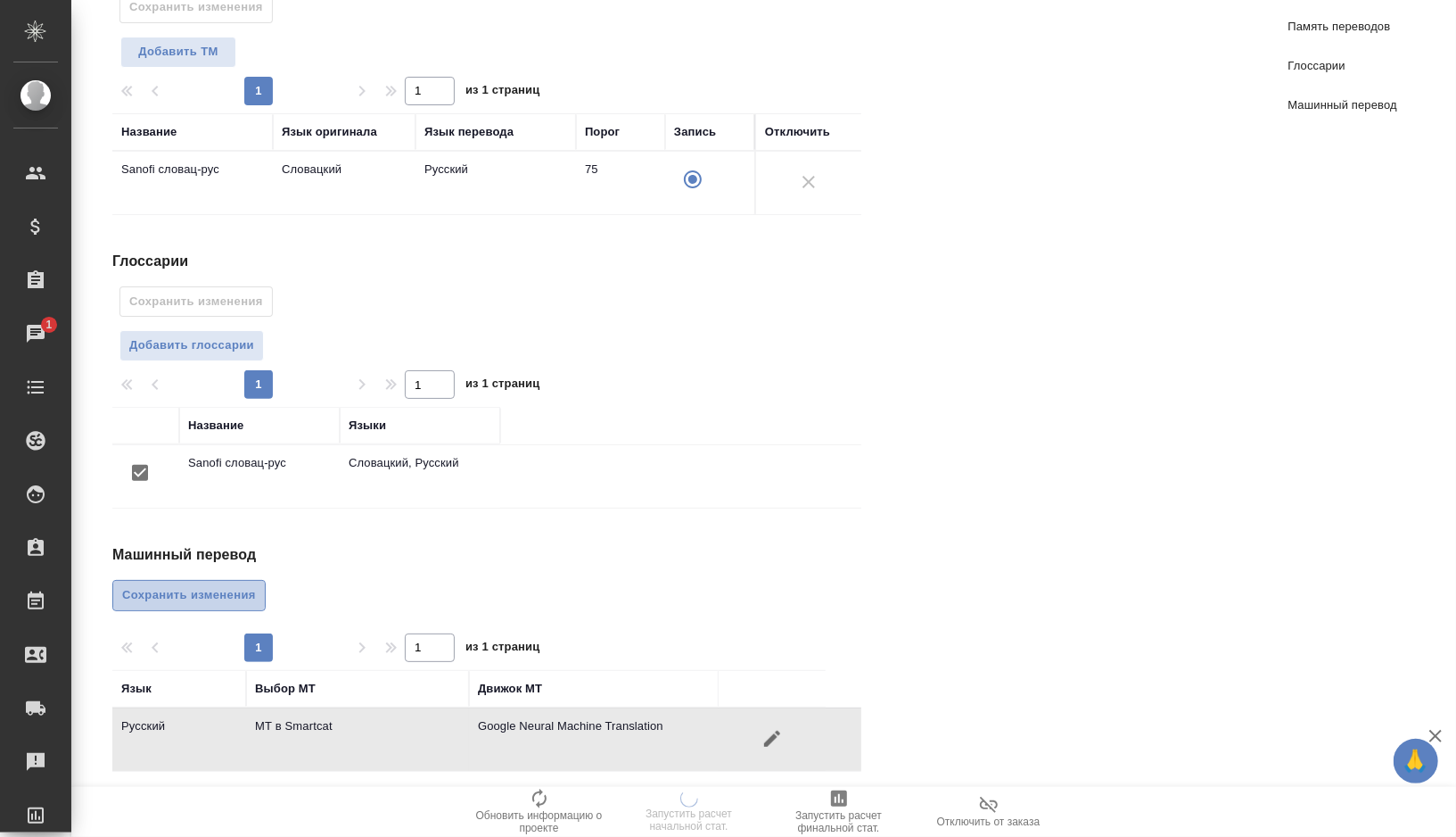
click at [194, 585] on span "Сохранить изменения" at bounding box center [189, 595] width 134 height 20
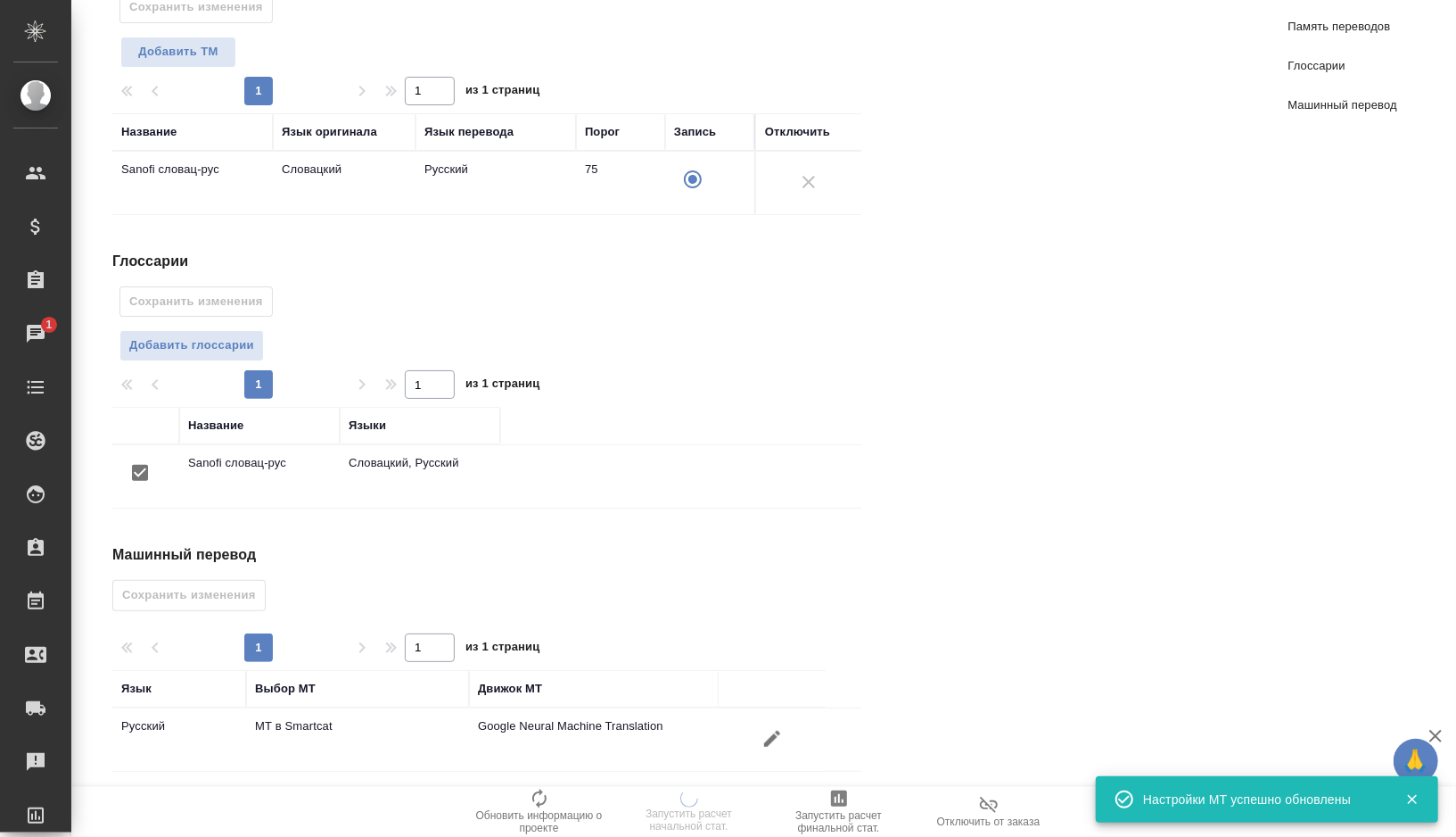
scroll to position [0, 0]
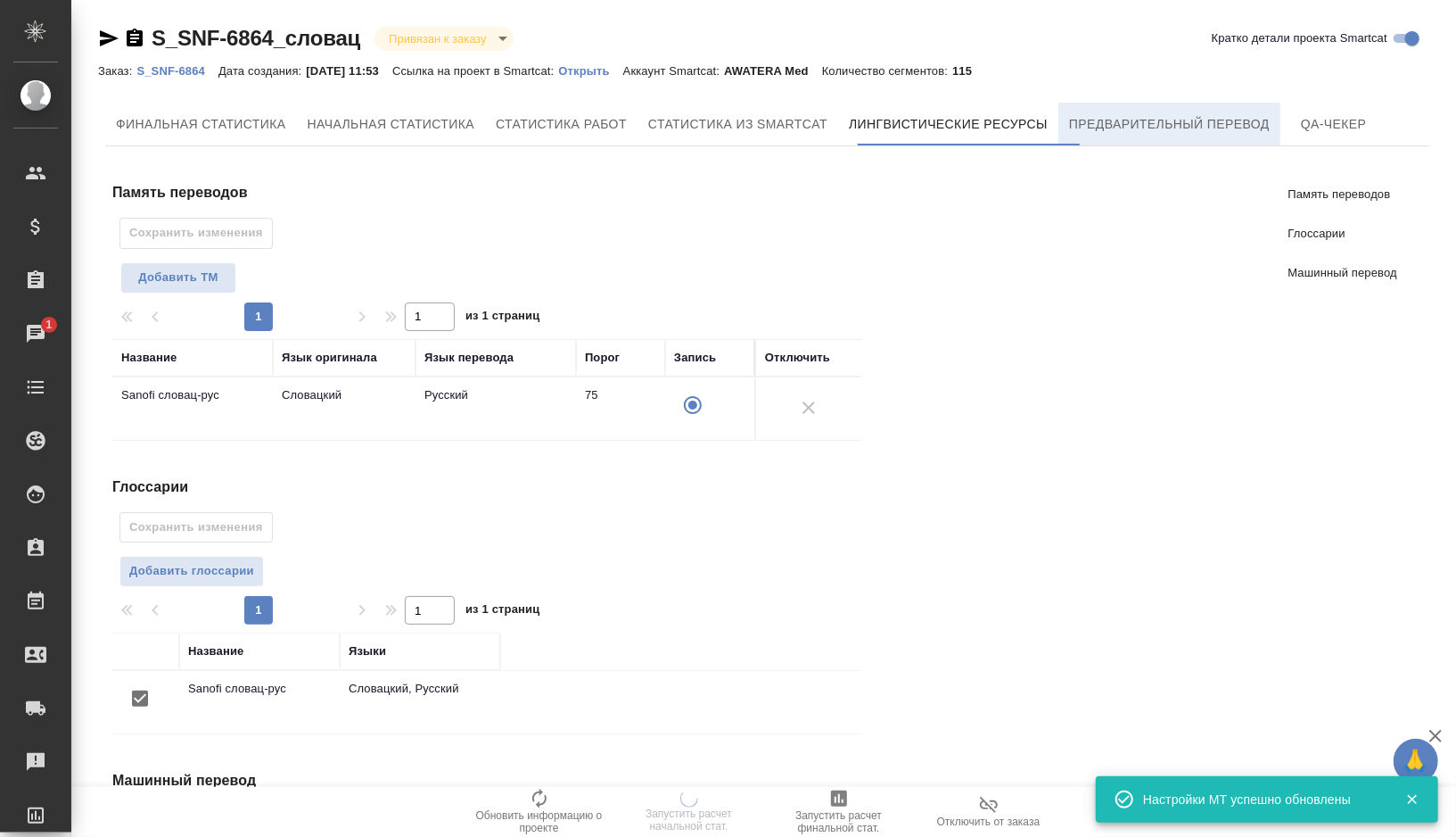
click at [1150, 120] on span "Предварительный перевод" at bounding box center [1169, 124] width 201 height 22
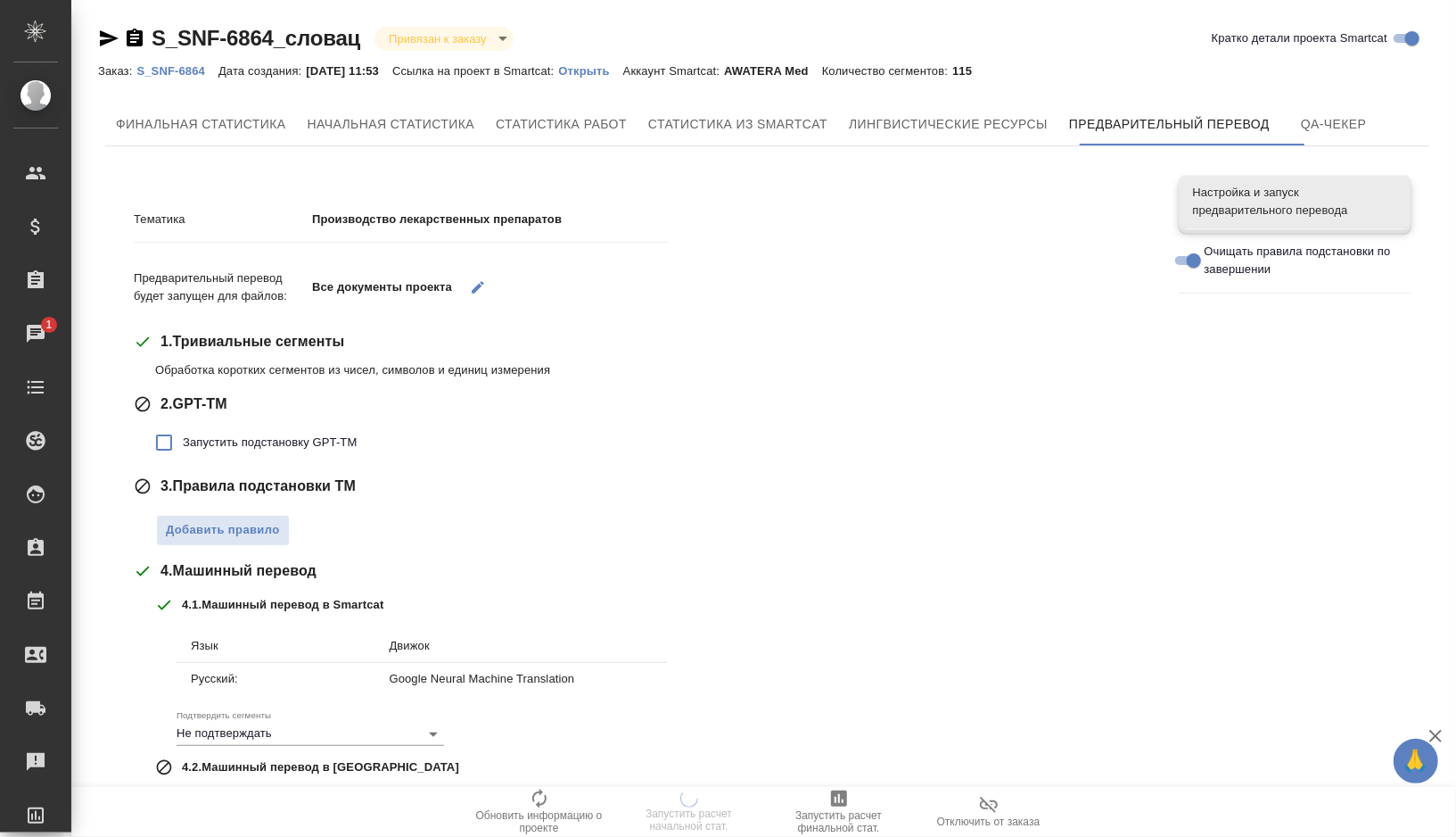
click at [308, 440] on span "Запустить подстановку GPT-TM" at bounding box center [269, 442] width 174 height 18
click at [183, 440] on input "Запустить подстановку GPT-TM" at bounding box center [164, 442] width 37 height 37
checkbox input "true"
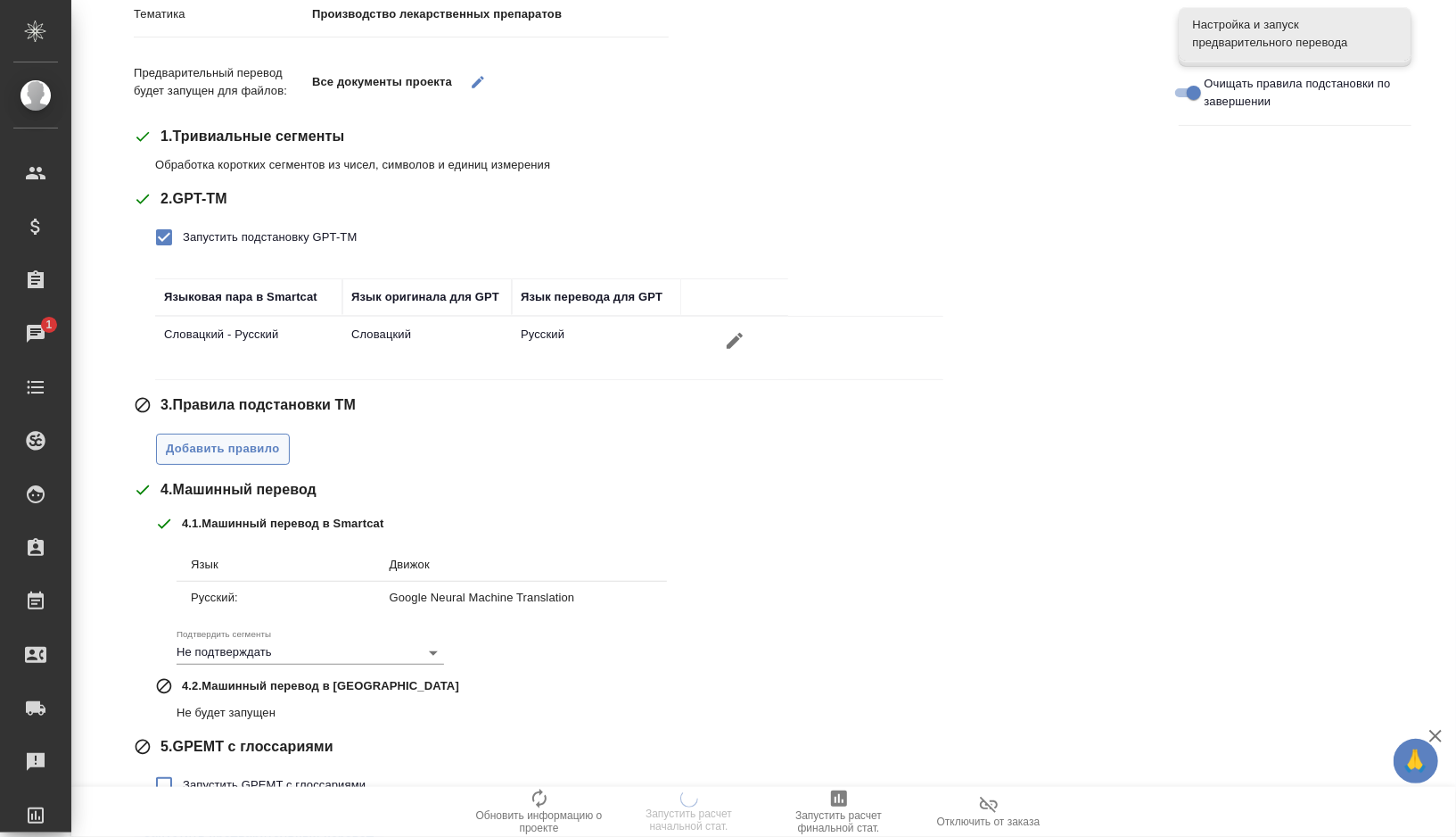
scroll to position [207, 0]
click at [266, 426] on div "Добавить правило" at bounding box center [653, 442] width 996 height 40
click at [266, 446] on span "Добавить правило" at bounding box center [223, 447] width 114 height 20
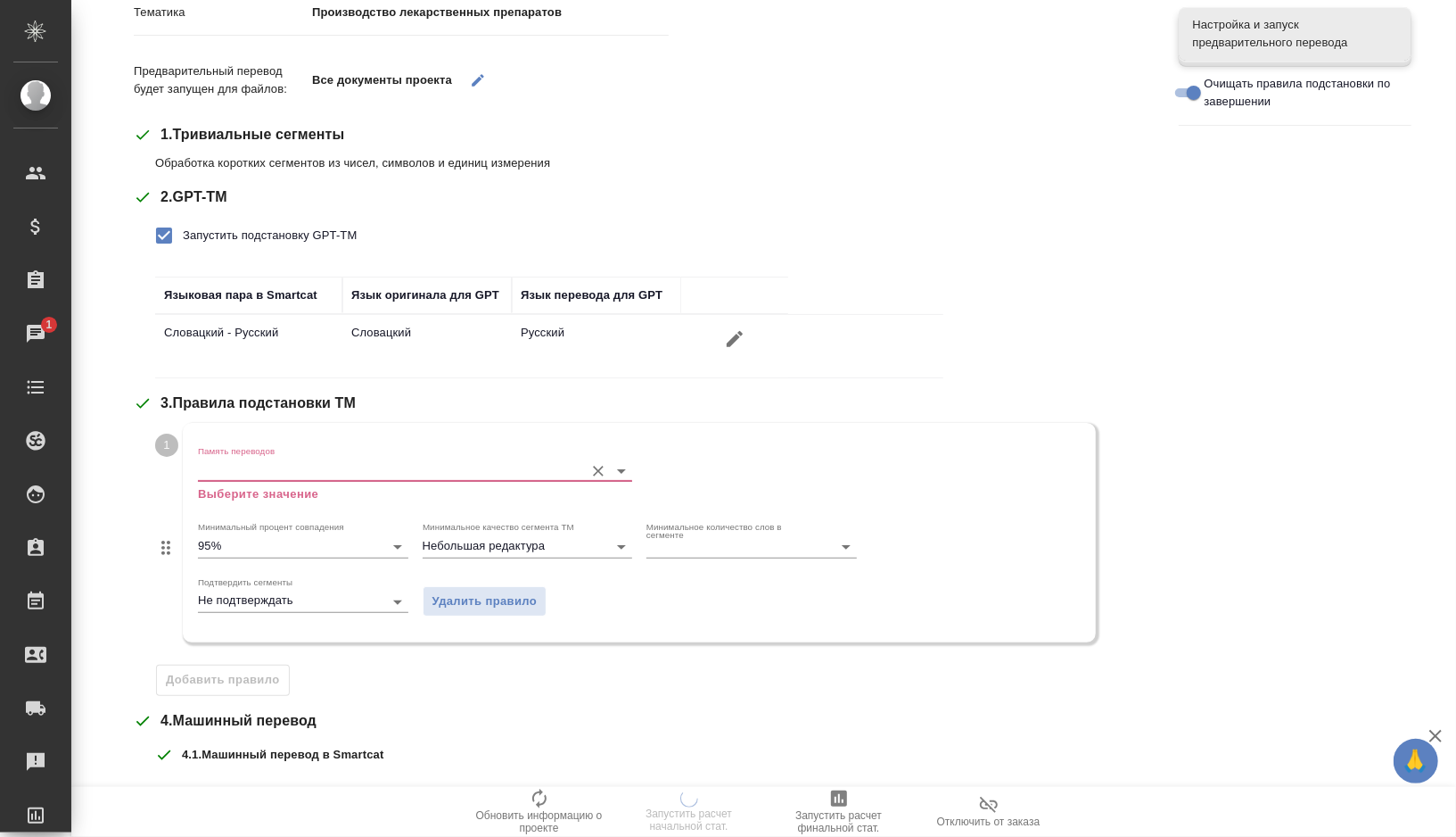
click at [306, 465] on input "Память переводов" at bounding box center [386, 469] width 377 height 21
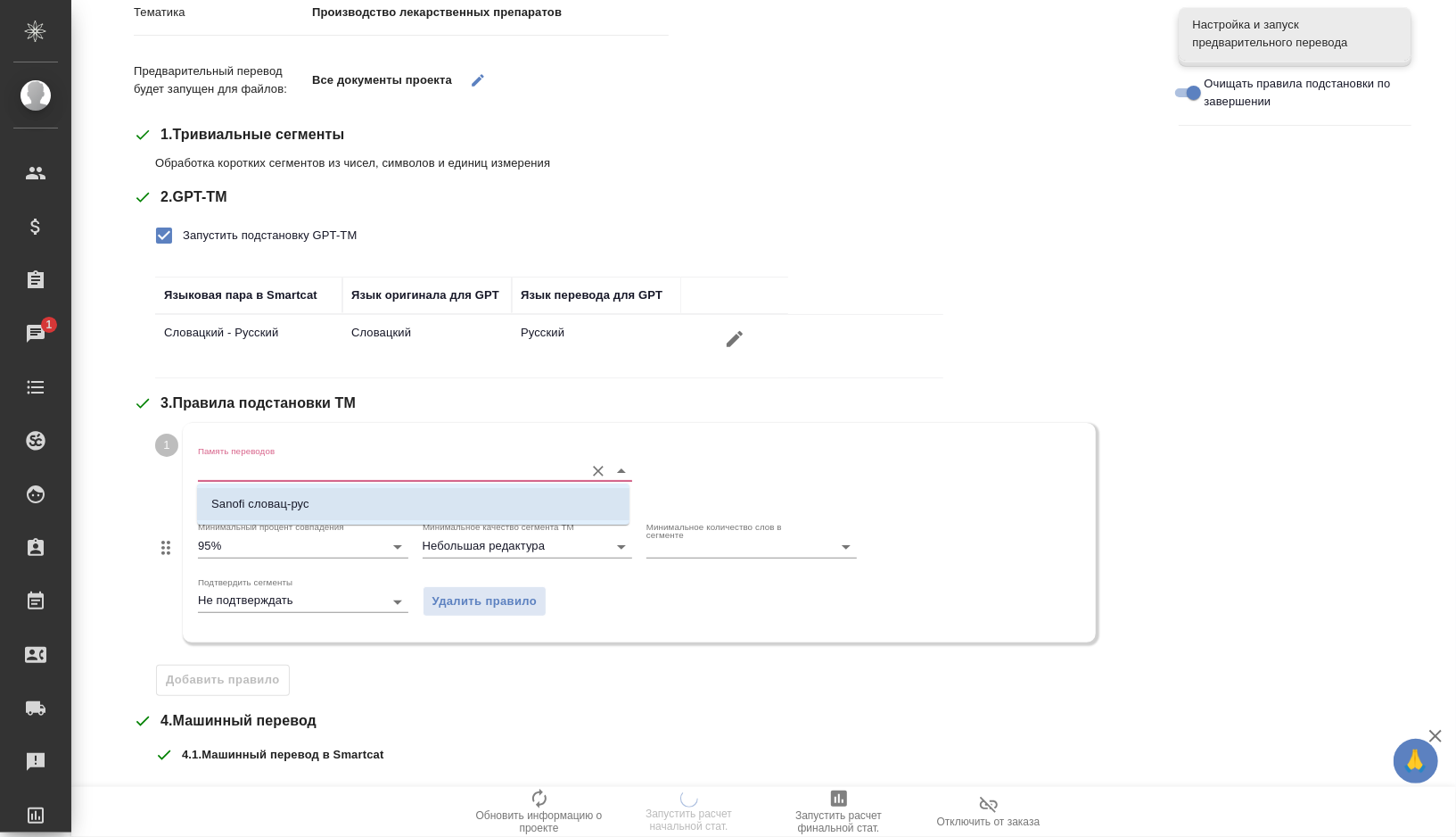
click at [277, 509] on p "Sanofi словац-рус" at bounding box center [261, 504] width 98 height 18
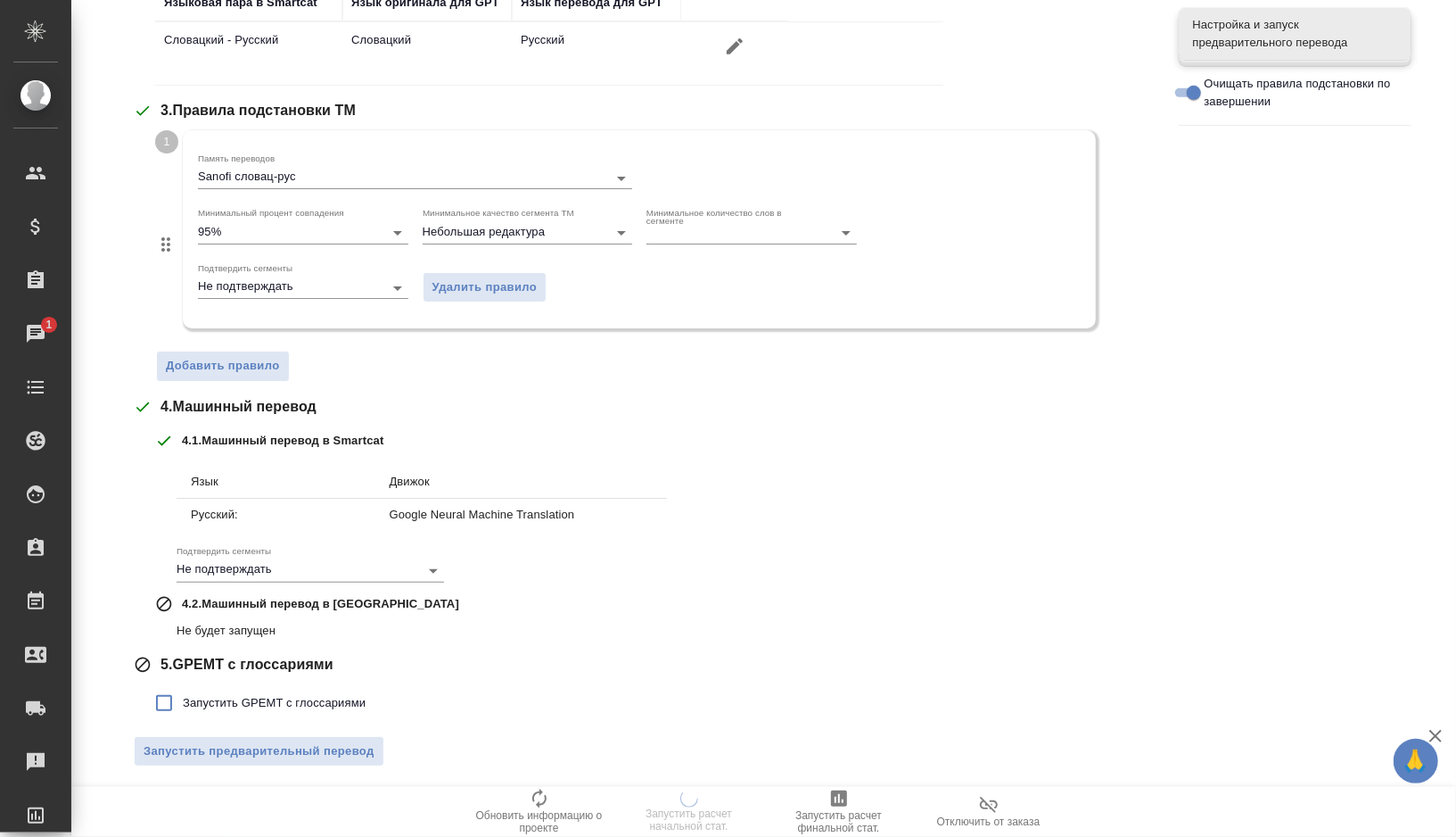
click at [228, 705] on span "Запустить GPEMT с глоссариями" at bounding box center [274, 702] width 183 height 18
click at [183, 705] on input "Запустить GPEMT с глоссариями" at bounding box center [164, 702] width 37 height 37
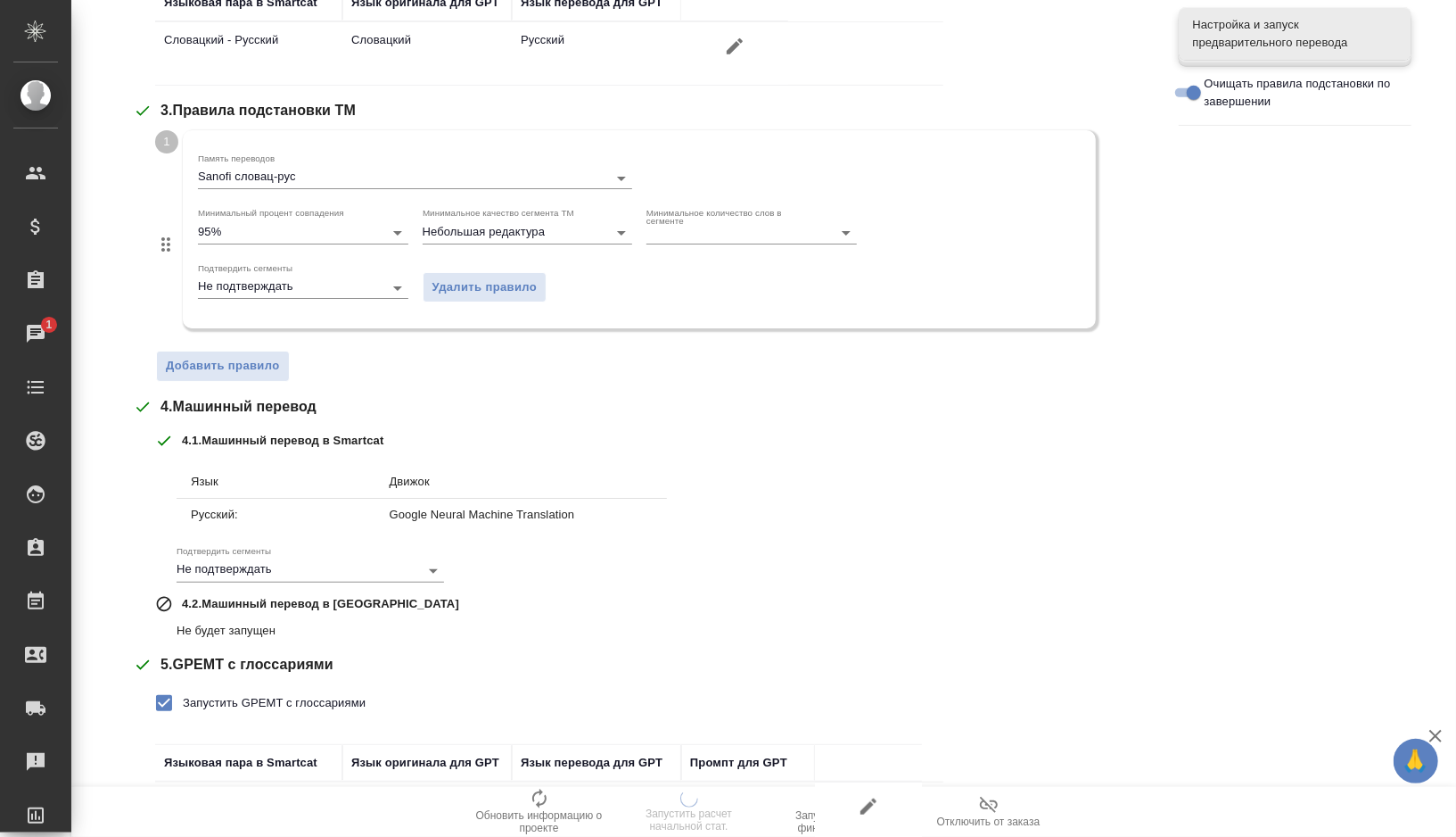
scroll to position [621, 0]
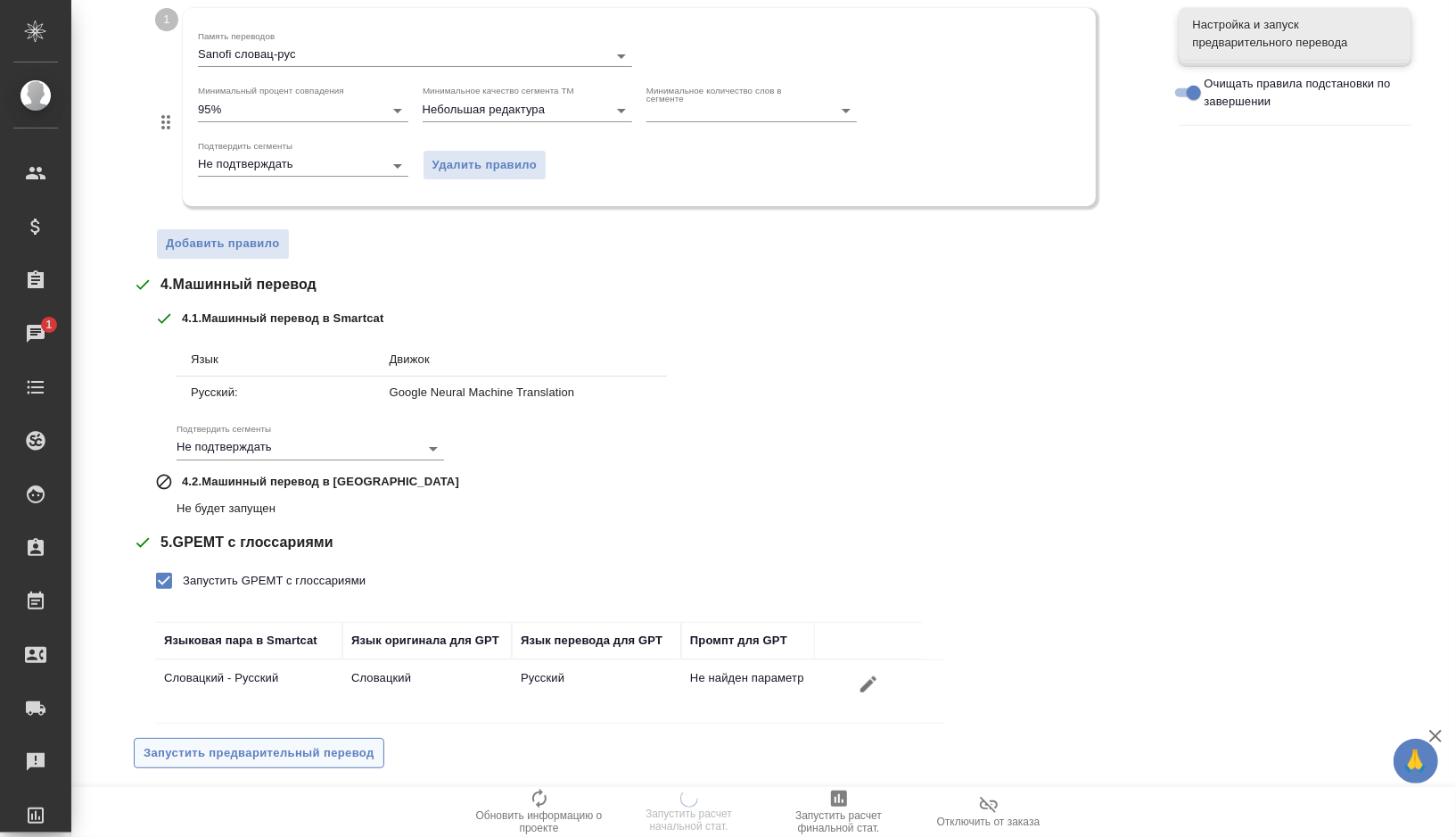
click at [229, 757] on button "Запустить предварительный перевод" at bounding box center [259, 753] width 251 height 32
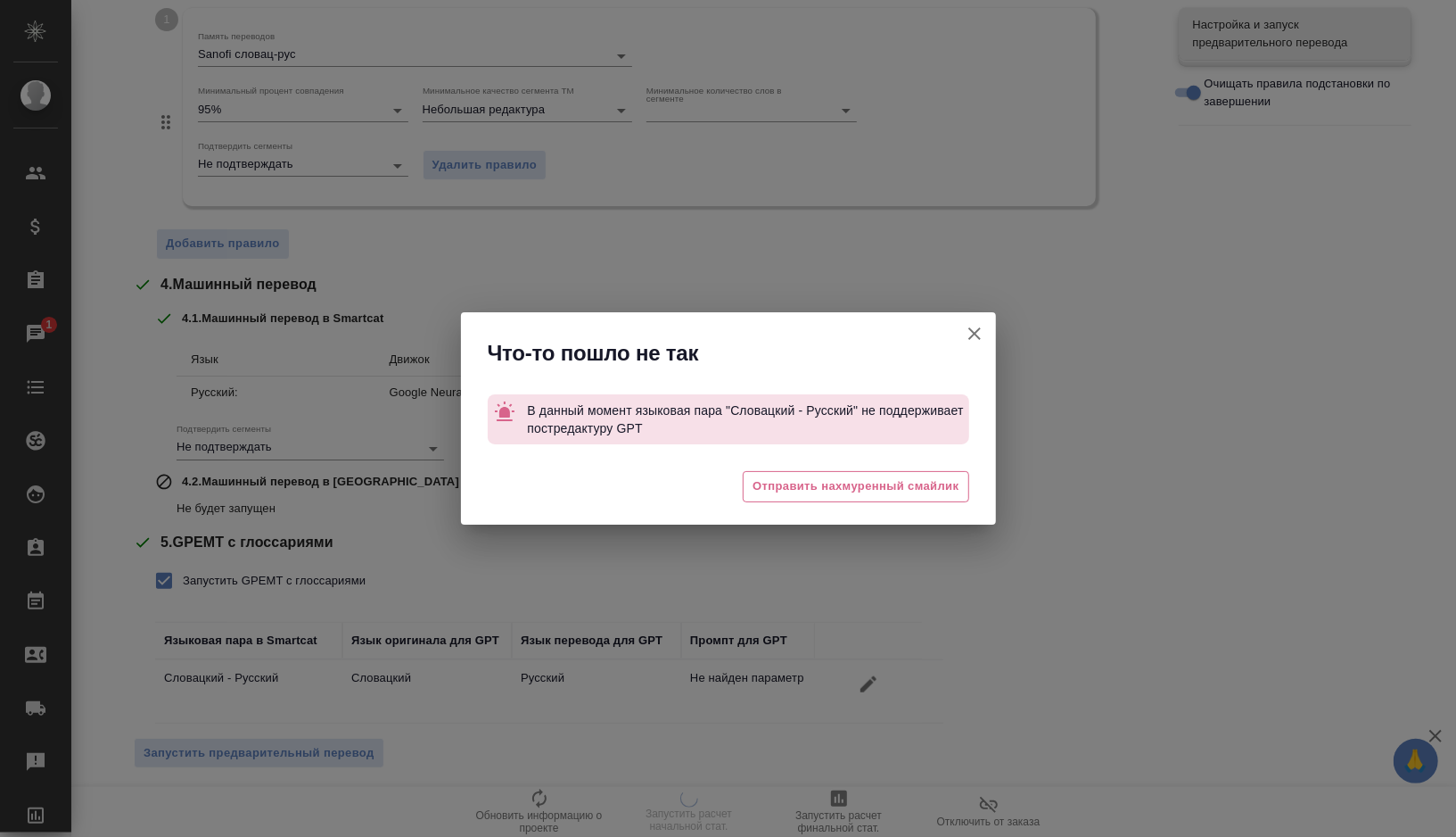
click at [978, 324] on icon "button" at bounding box center [974, 333] width 21 height 21
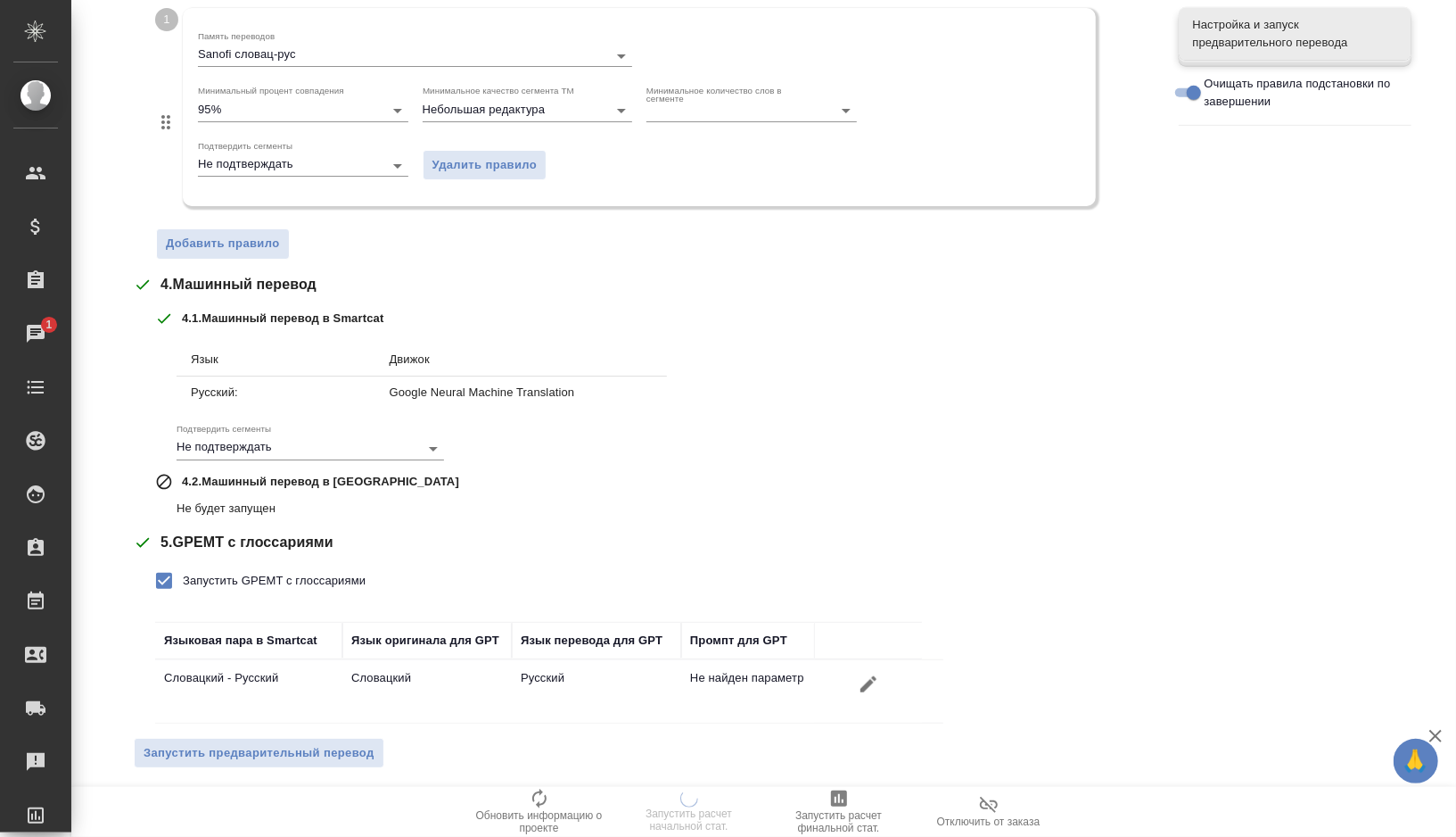
click at [287, 580] on span "Запустить GPEMT с глоссариями" at bounding box center [274, 580] width 183 height 18
click at [183, 580] on input "Запустить GPEMT с глоссариями" at bounding box center [164, 581] width 37 height 37
checkbox input "false"
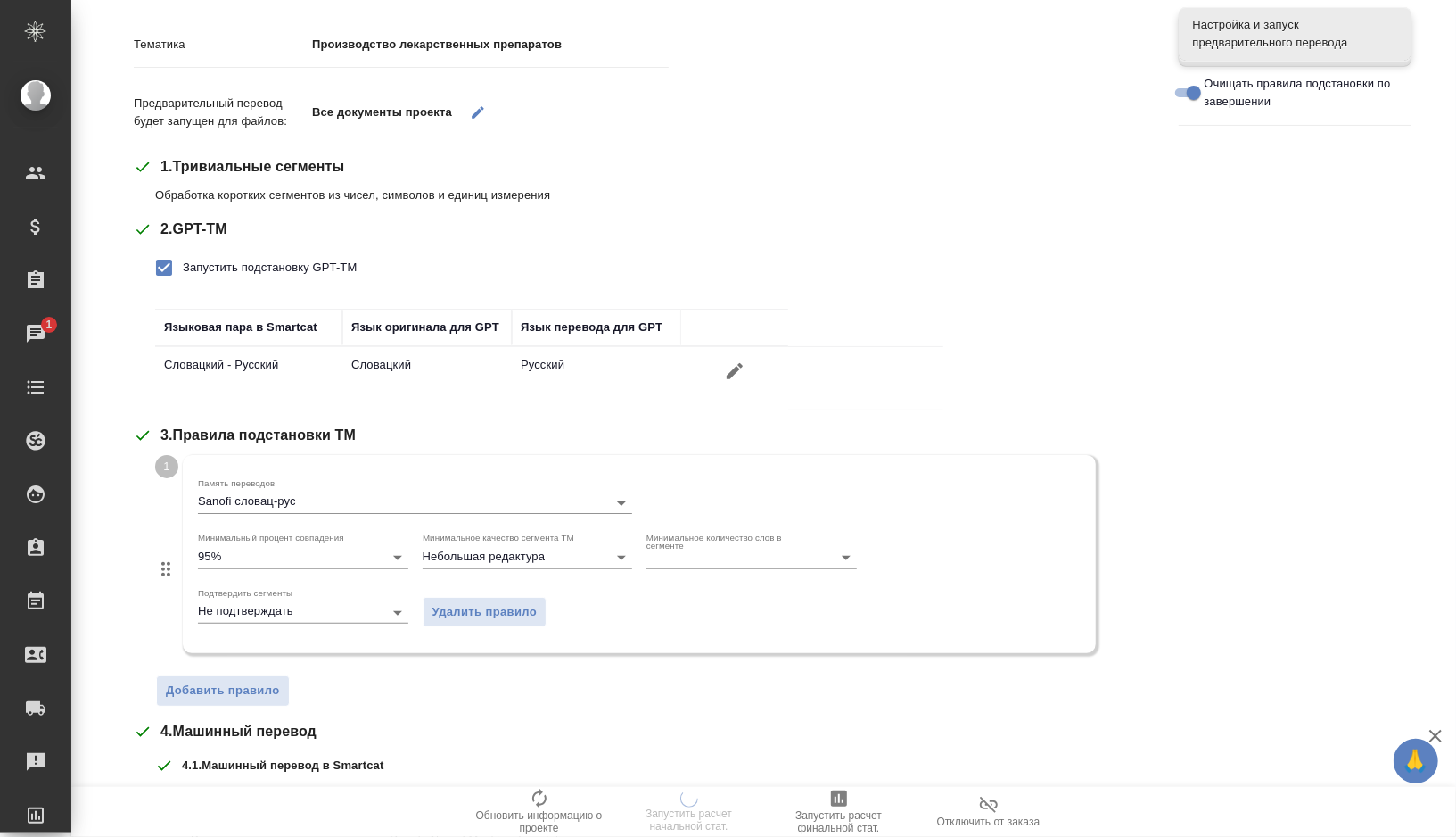
scroll to position [0, 0]
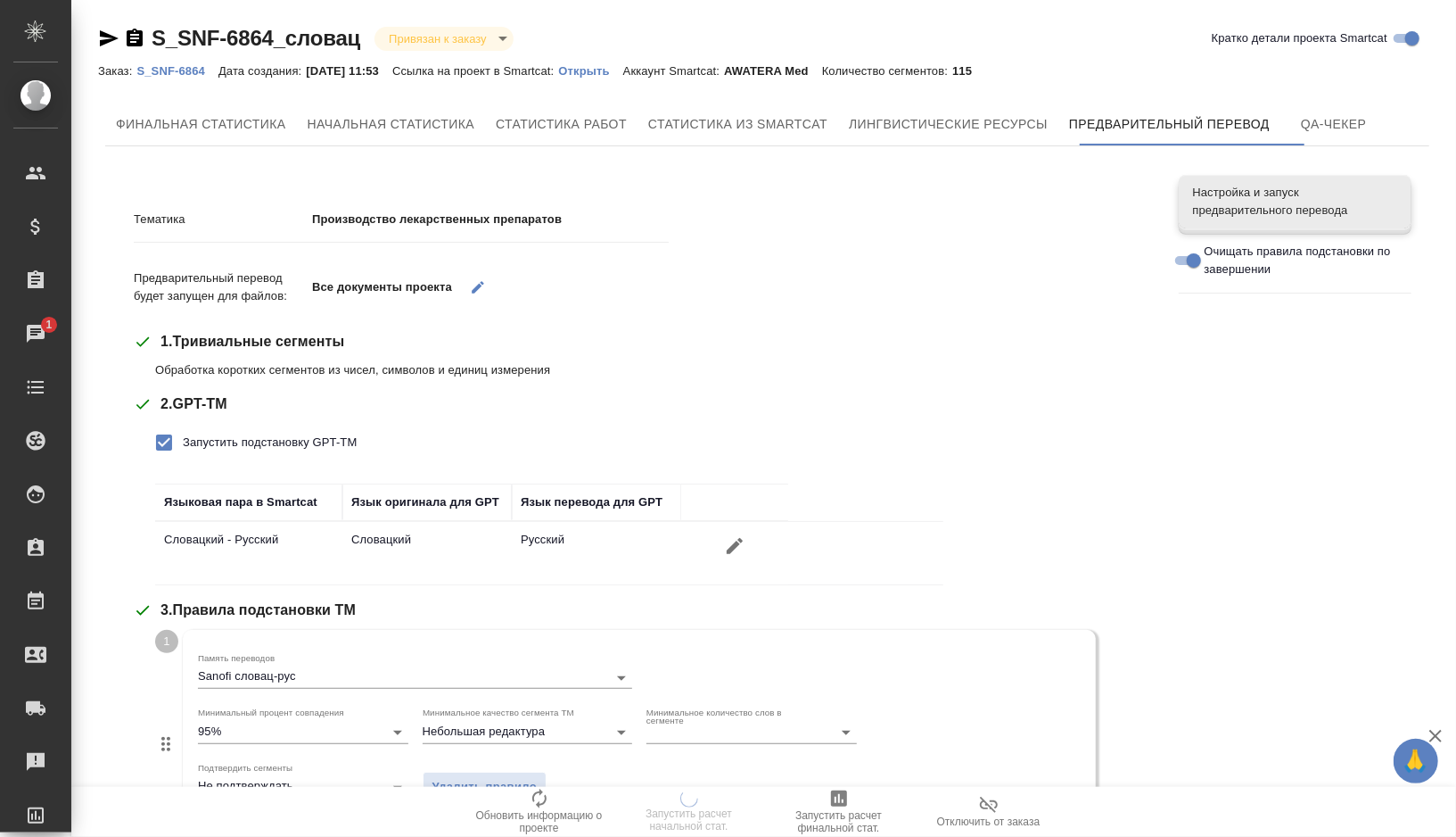
click at [226, 439] on span "Запустить подстановку GPT-TM" at bounding box center [269, 442] width 174 height 18
click at [183, 439] on input "Запустить подстановку GPT-TM" at bounding box center [164, 442] width 37 height 37
checkbox input "false"
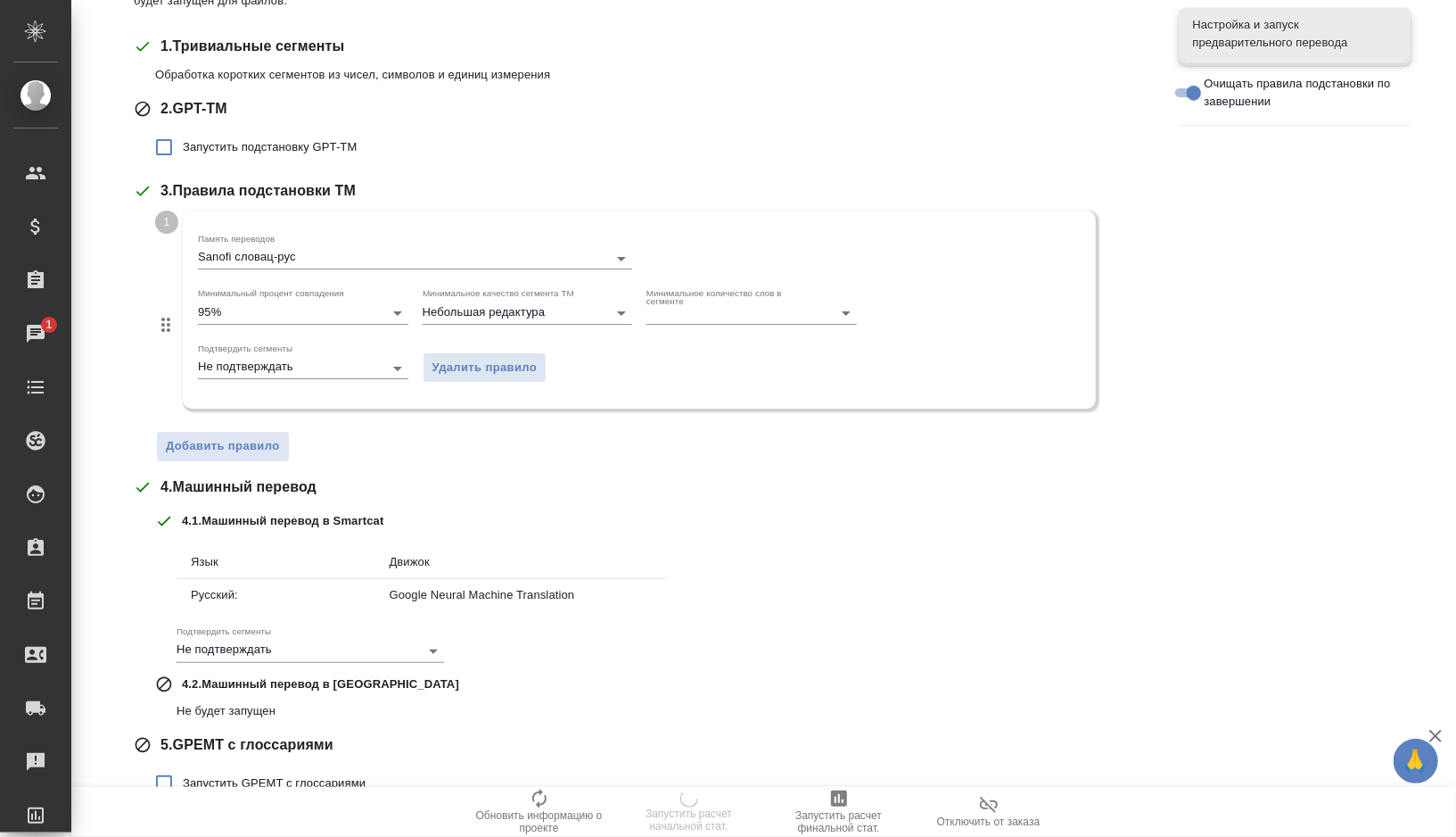
scroll to position [376, 0]
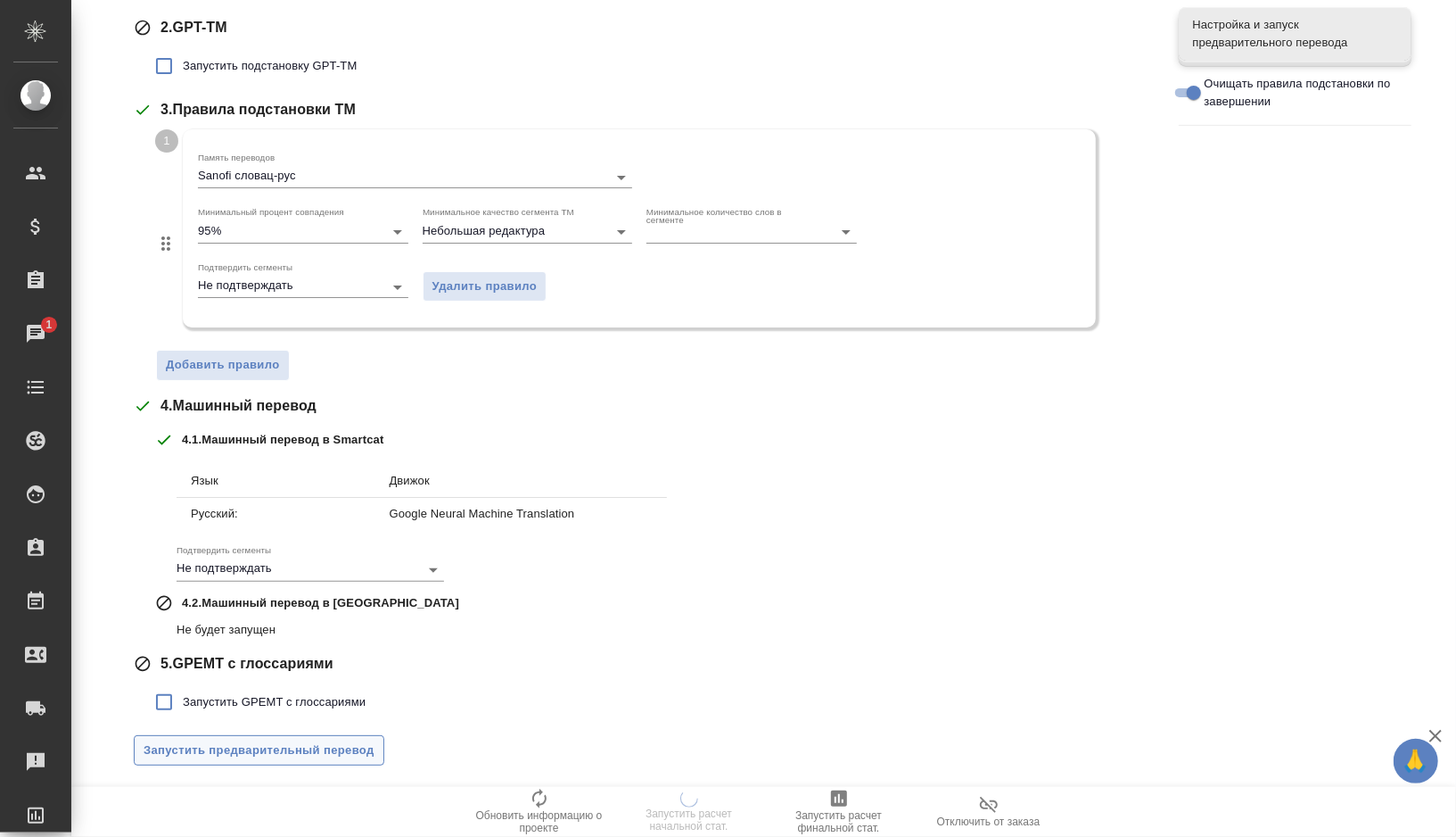
click at [249, 743] on span "Запустить предварительный перевод" at bounding box center [259, 751] width 231 height 20
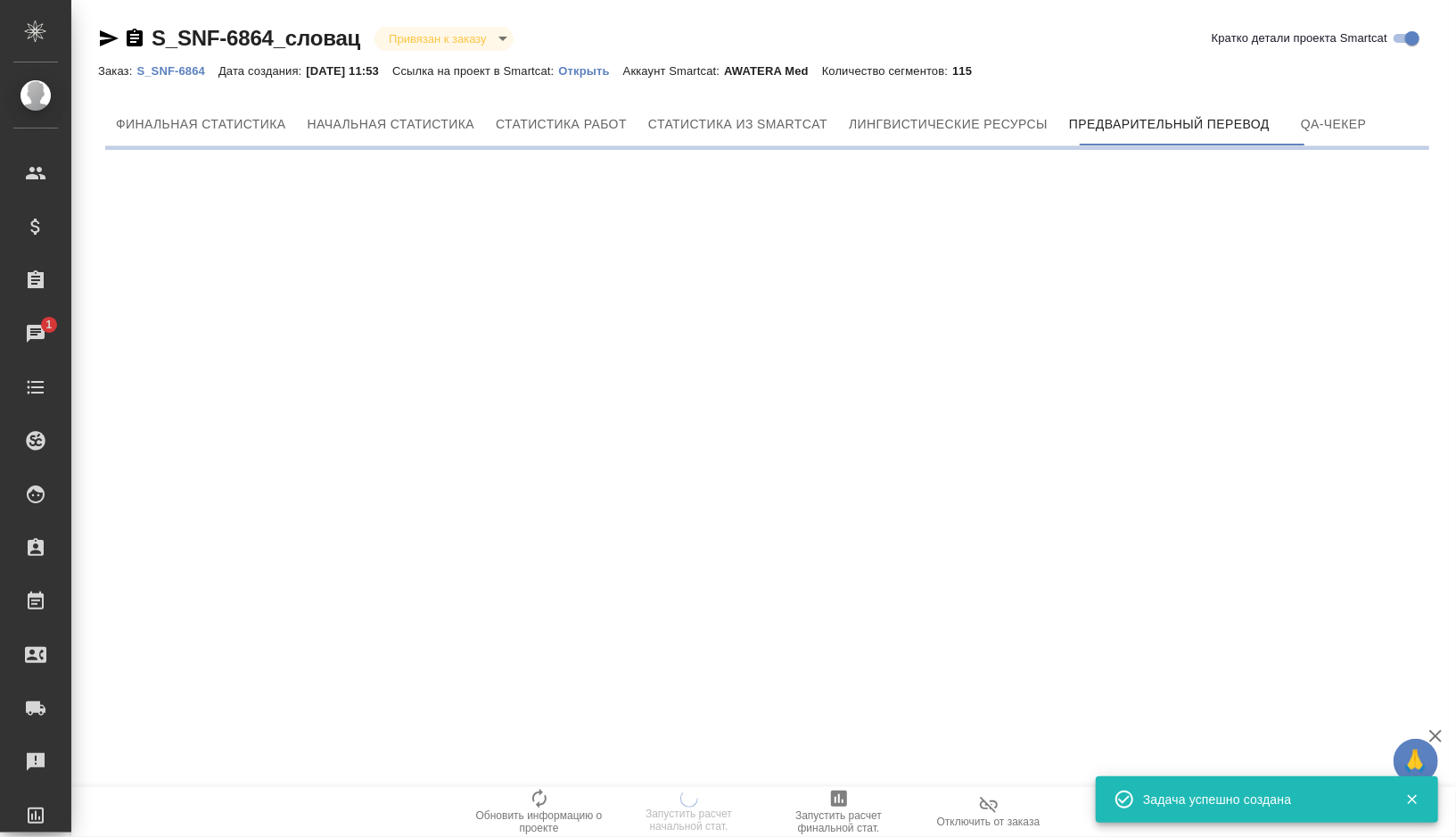
scroll to position [0, 0]
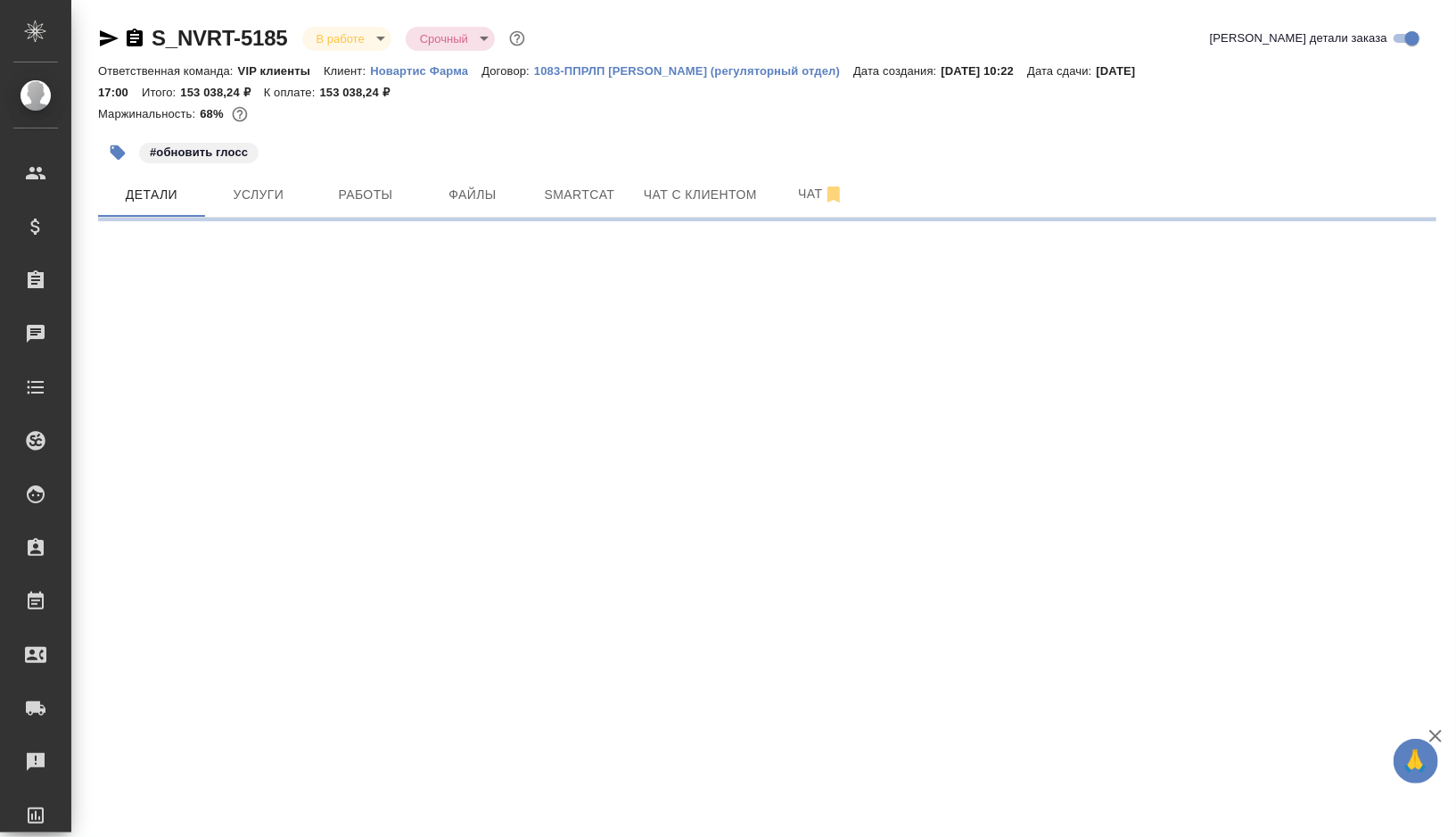
select select "RU"
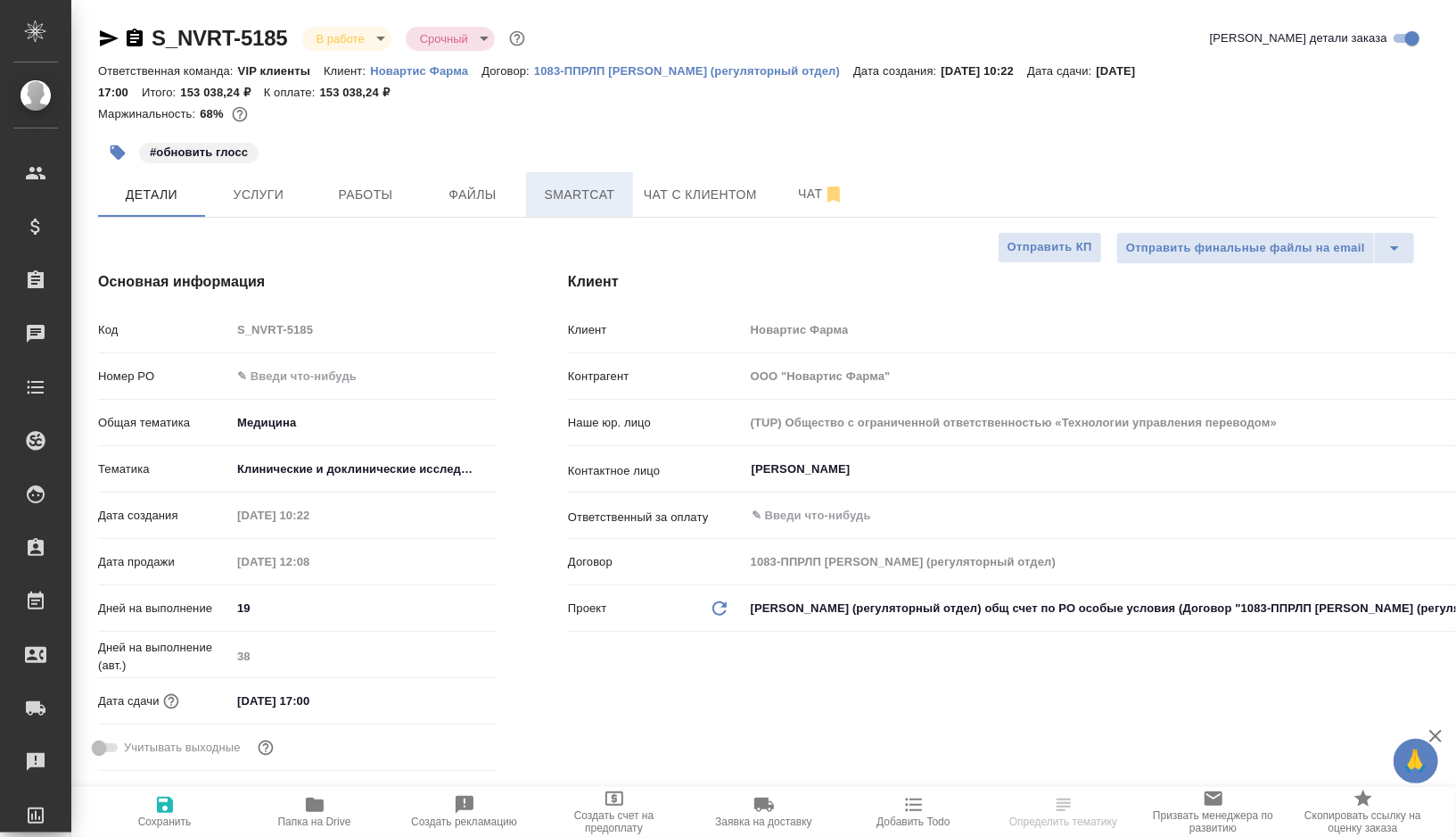
click at [571, 181] on button "Smartcat" at bounding box center [578, 194] width 107 height 45
type textarea "x"
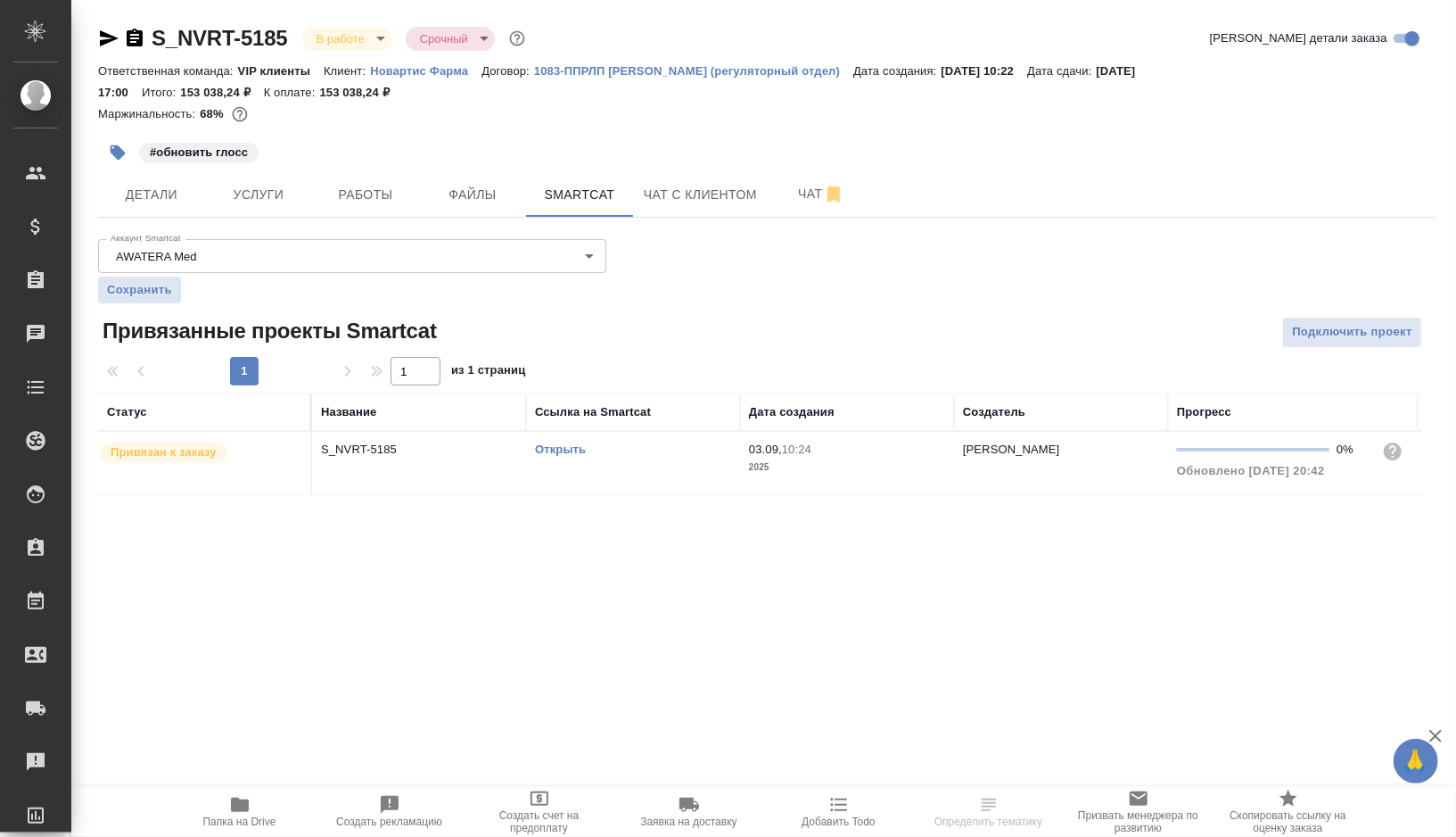
click at [564, 448] on link "Открыть" at bounding box center [560, 449] width 51 height 13
click at [382, 203] on span "Работы" at bounding box center [366, 195] width 85 height 22
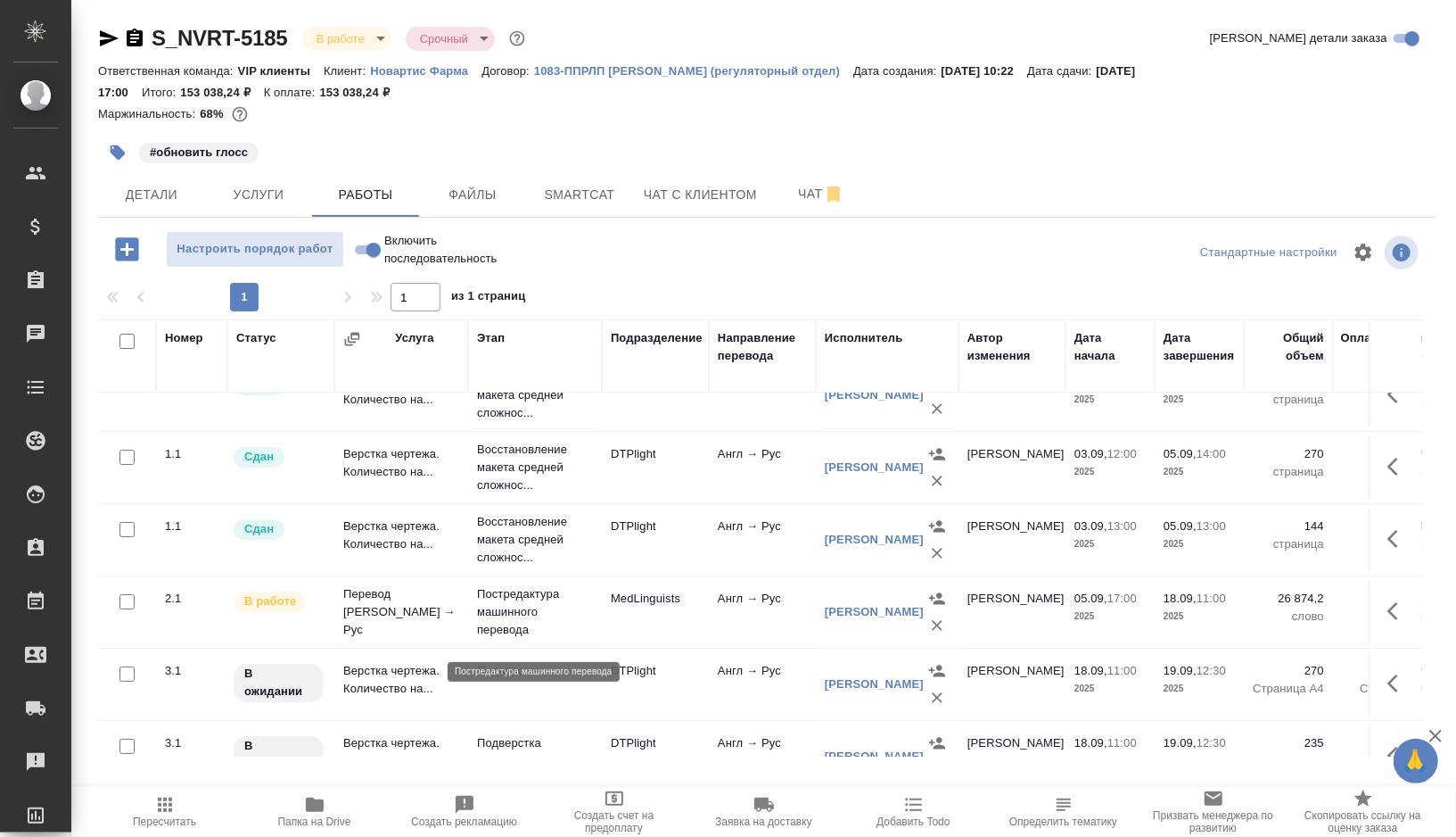
scroll to position [50, 0]
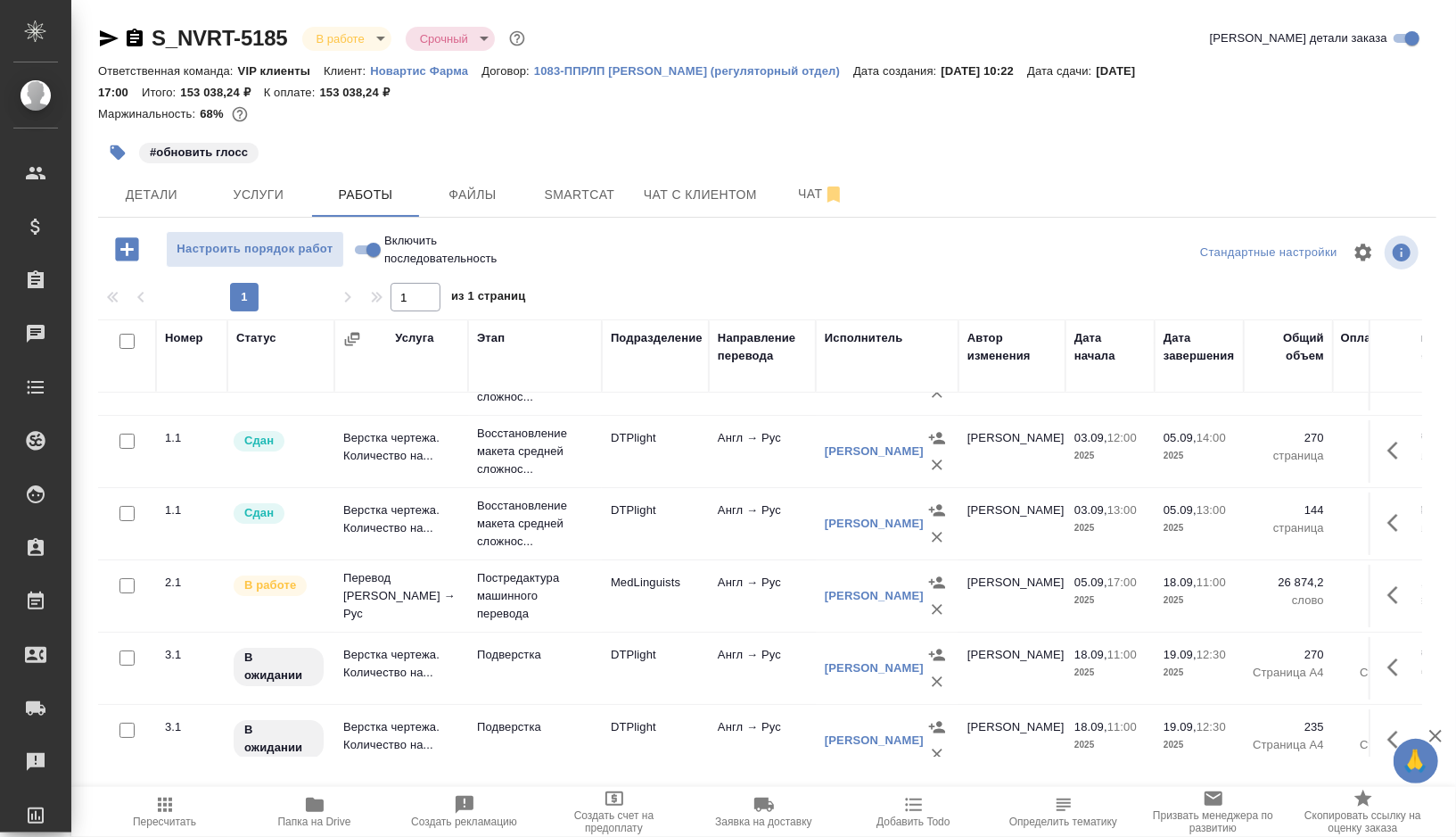
click at [114, 158] on icon "button" at bounding box center [117, 152] width 18 height 18
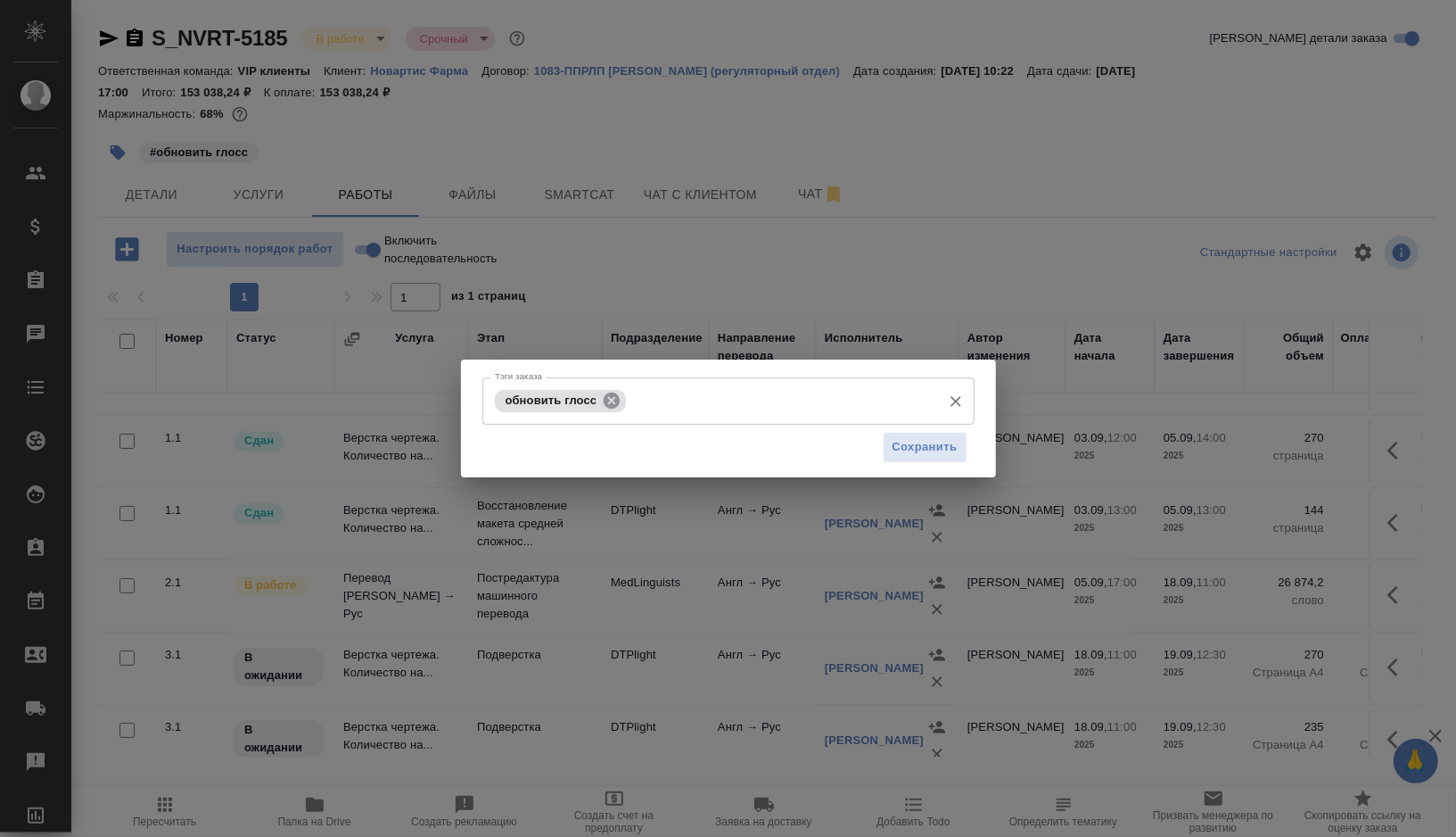
click at [615, 401] on icon at bounding box center [611, 400] width 20 height 20
click at [630, 401] on input "Тэги заказа" at bounding box center [781, 400] width 302 height 31
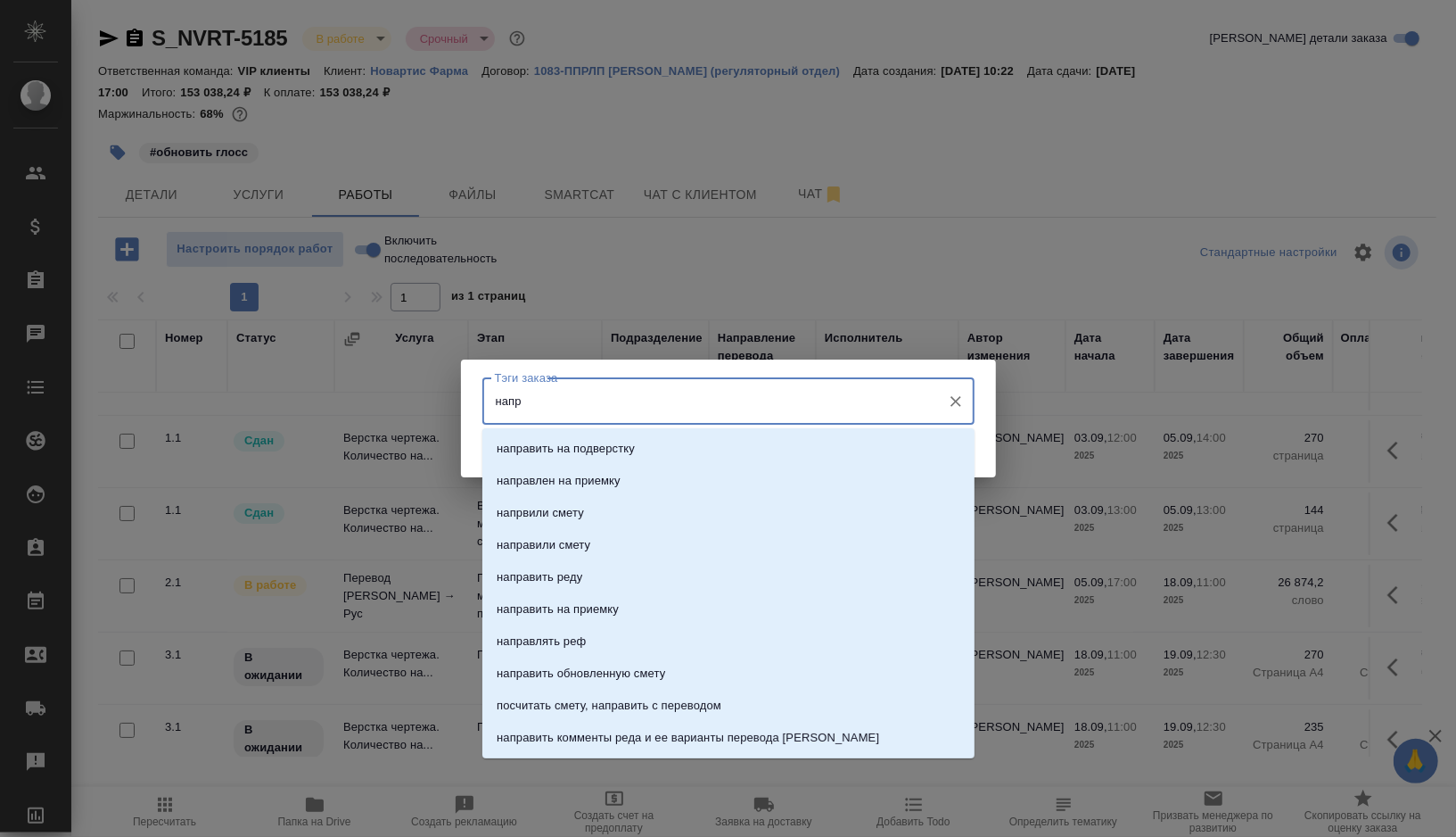
type input "напра"
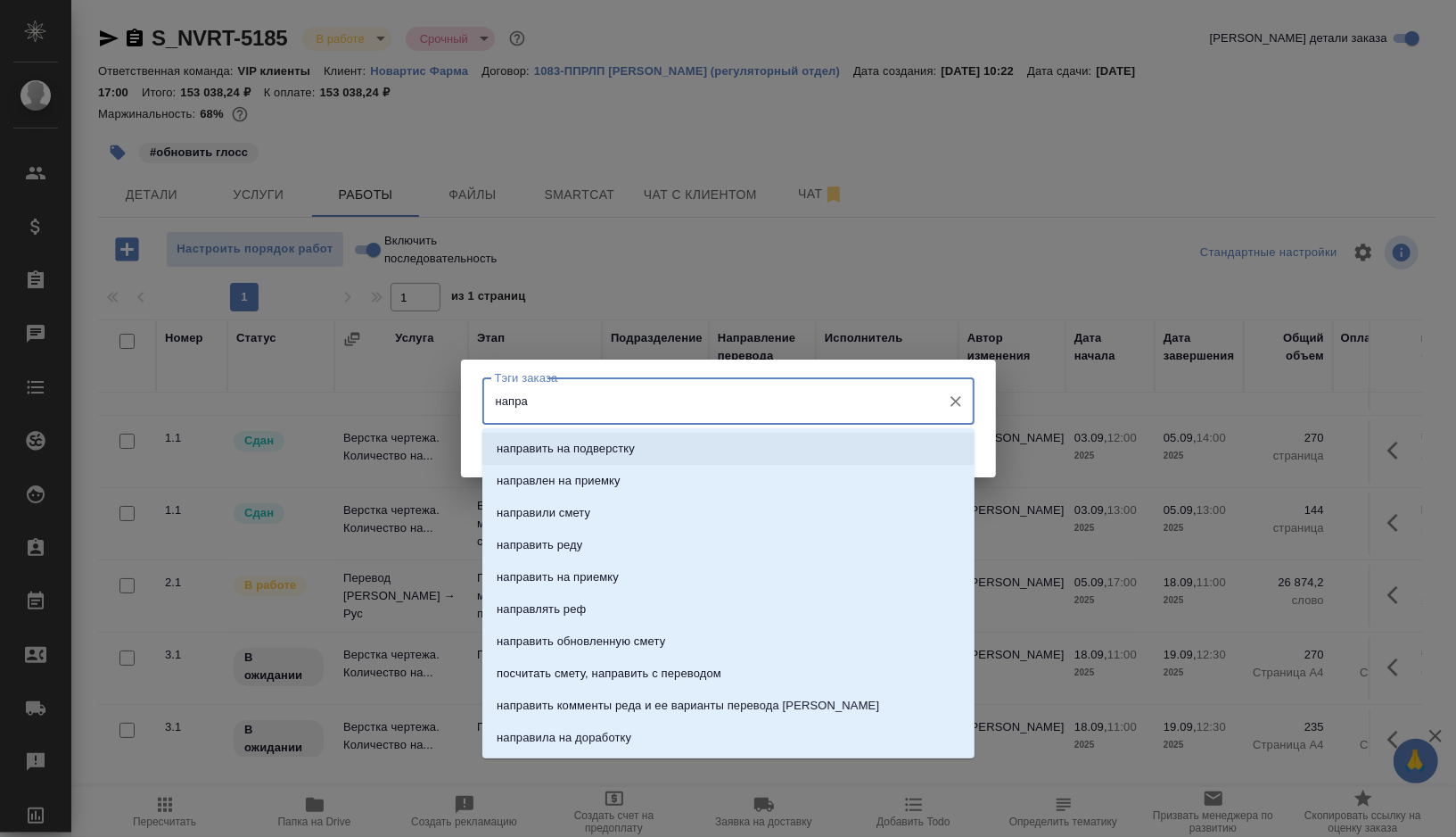
click at [621, 437] on li "направить на подверстку" at bounding box center [728, 449] width 492 height 33
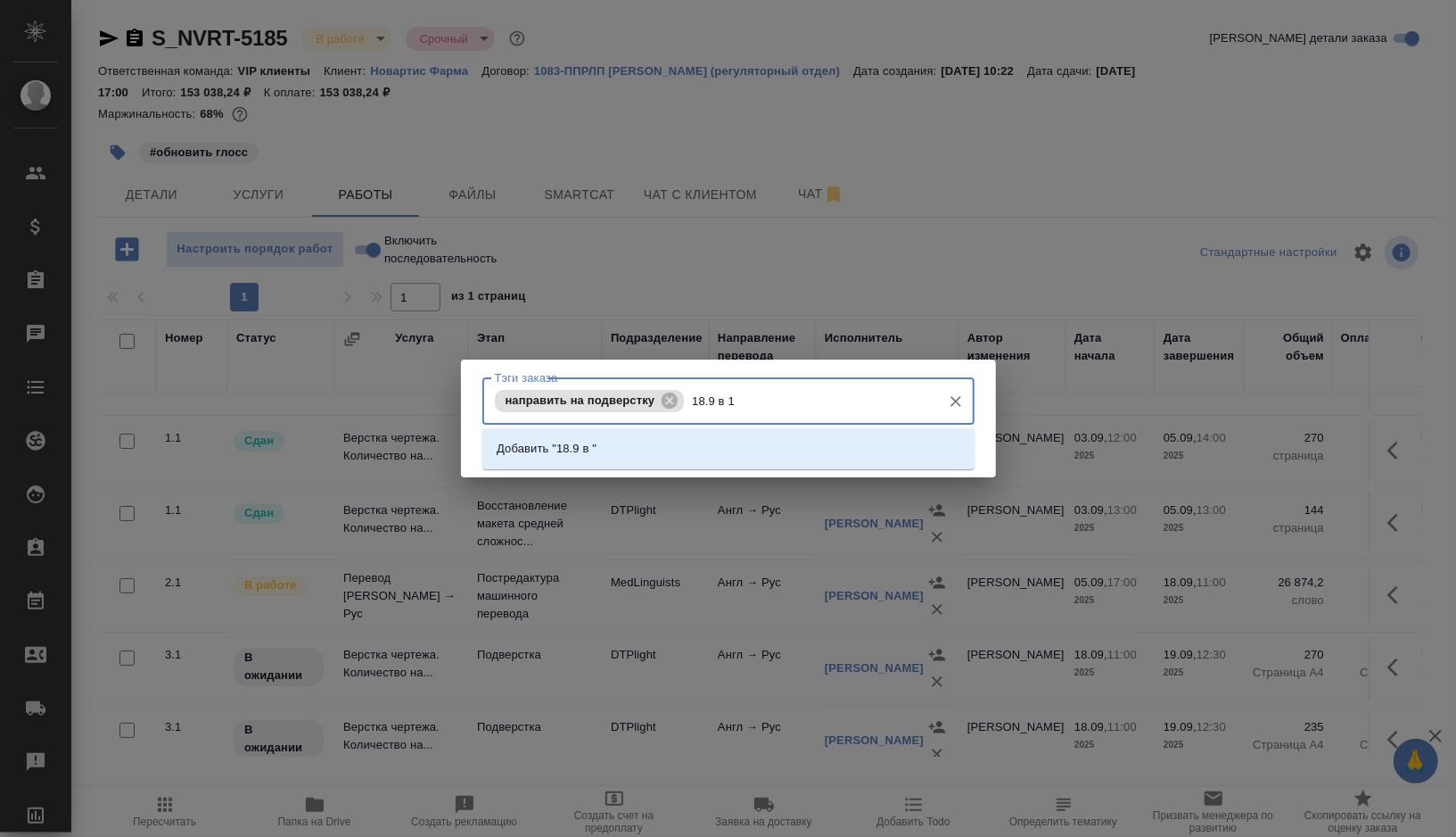
type input "18.9 в 11"
click at [522, 440] on p "Добавить "18.9 в 11"" at bounding box center [553, 448] width 113 height 18
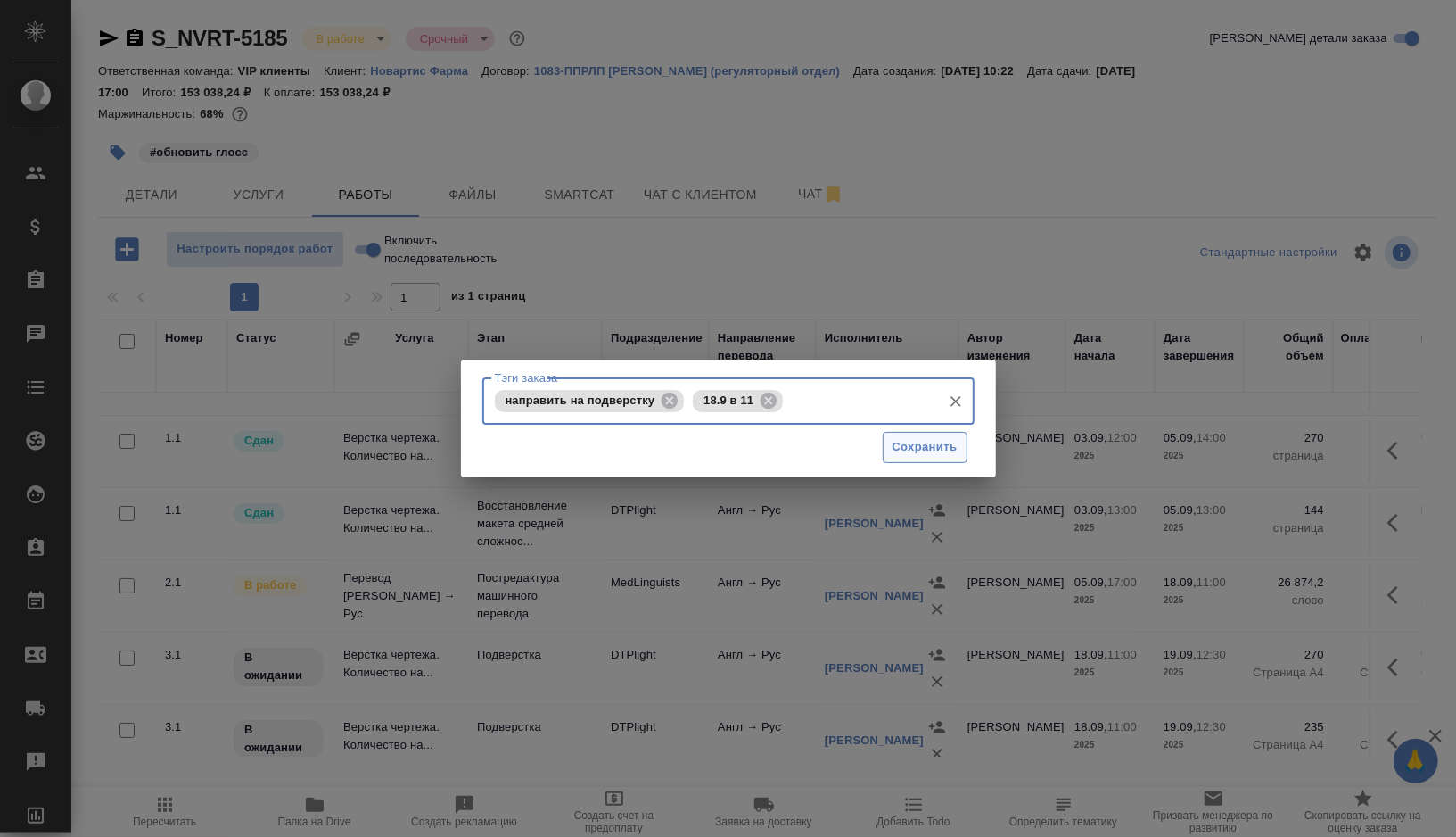
click at [910, 460] on button "Сохранить" at bounding box center [925, 448] width 84 height 32
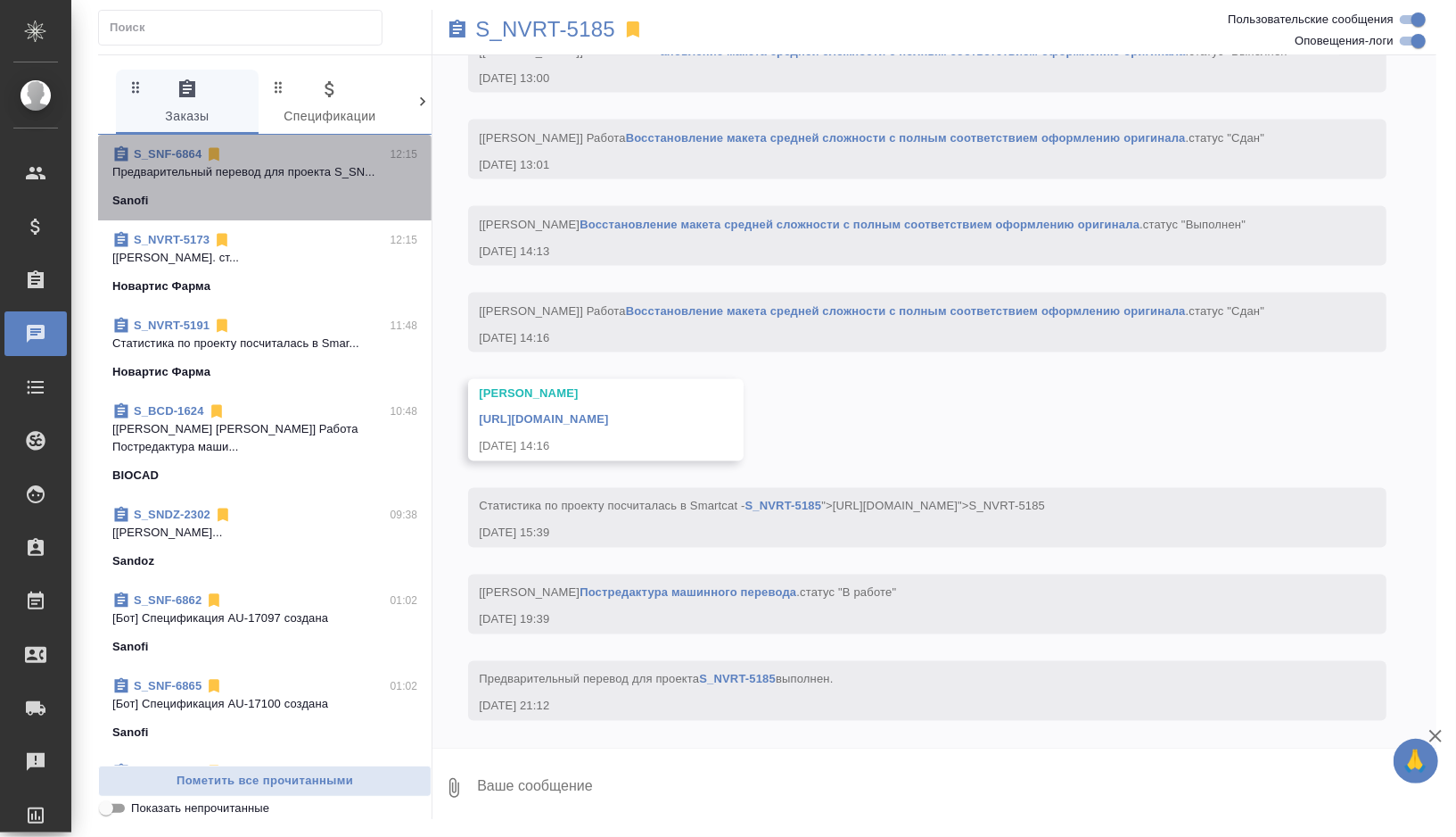
click at [317, 173] on p "Предварительный перевод для проекта S_SN..." at bounding box center [265, 172] width 305 height 18
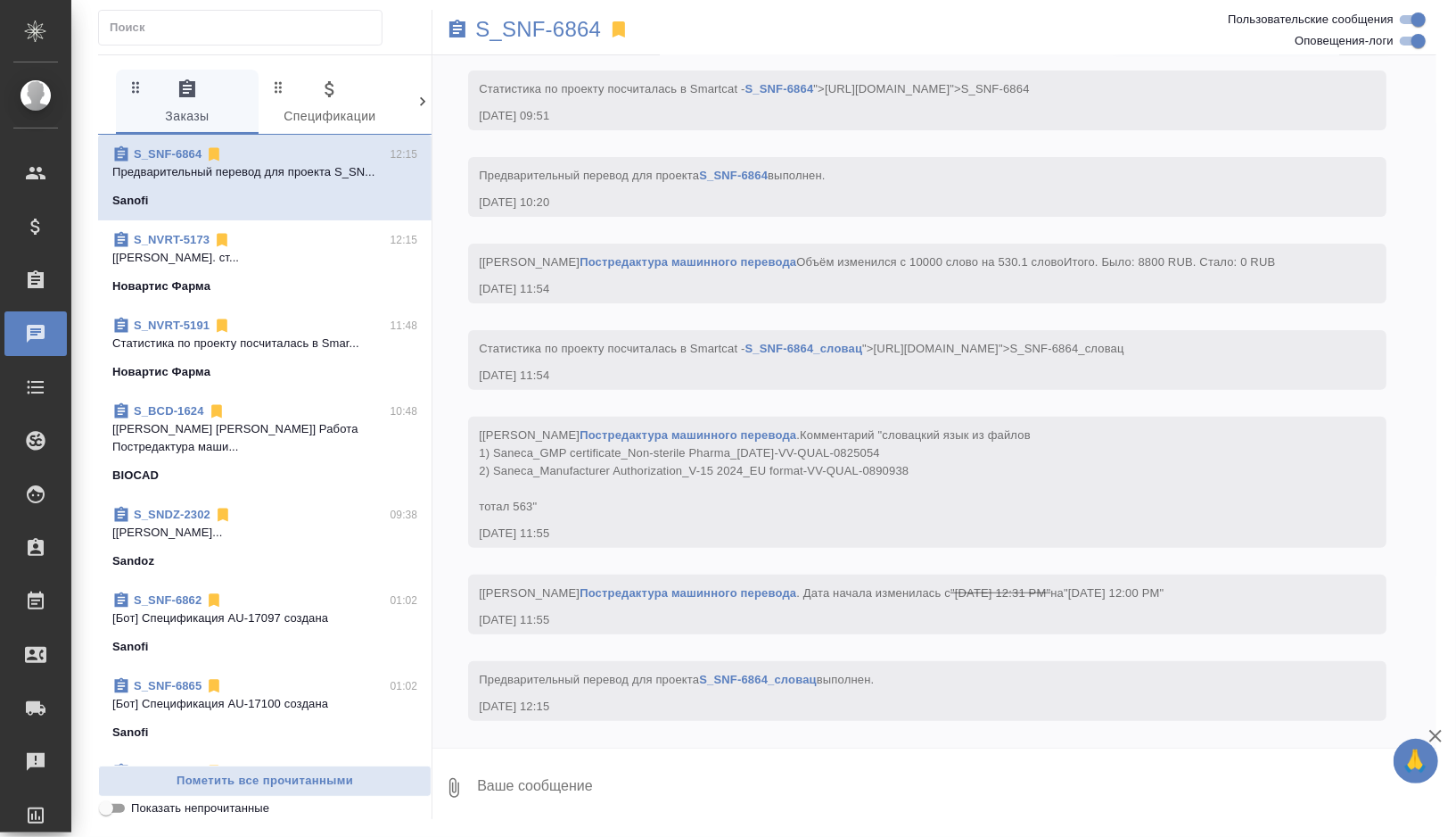
scroll to position [9299, 0]
click at [569, 36] on p "S_SNF-6864" at bounding box center [538, 29] width 125 height 18
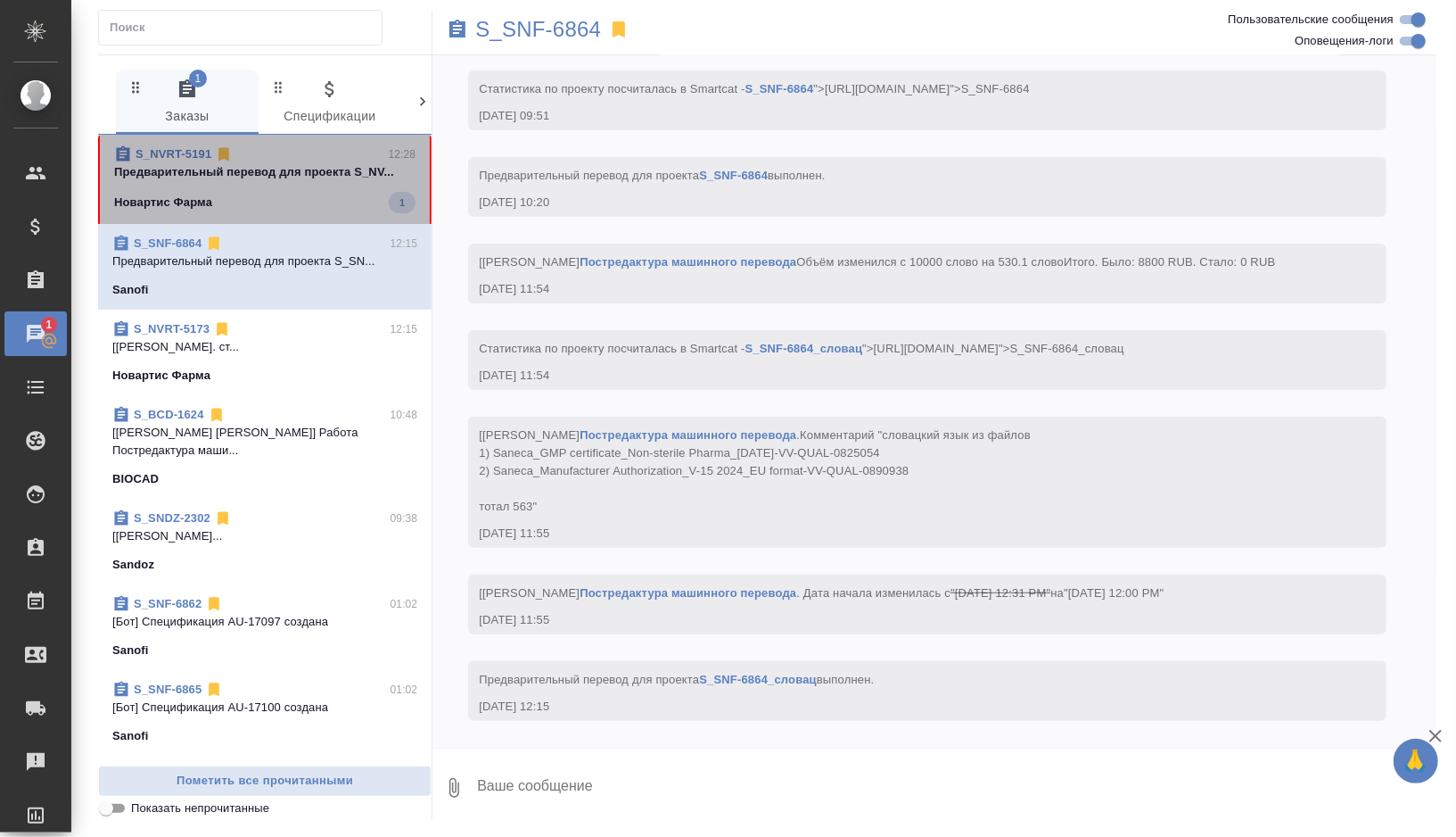
click at [292, 209] on div "Новартис Фарма 1" at bounding box center [265, 202] width 302 height 21
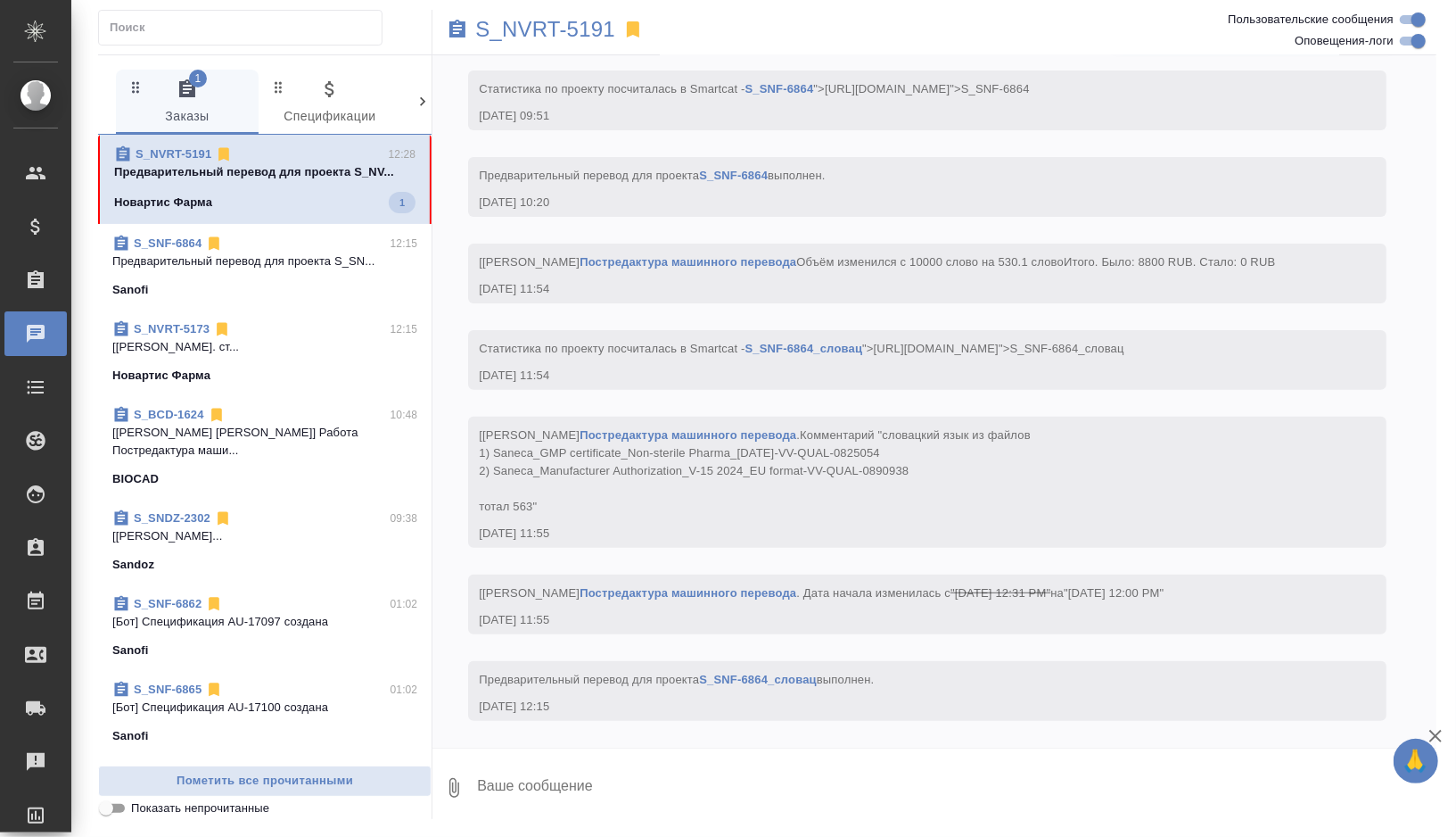
scroll to position [8031, 0]
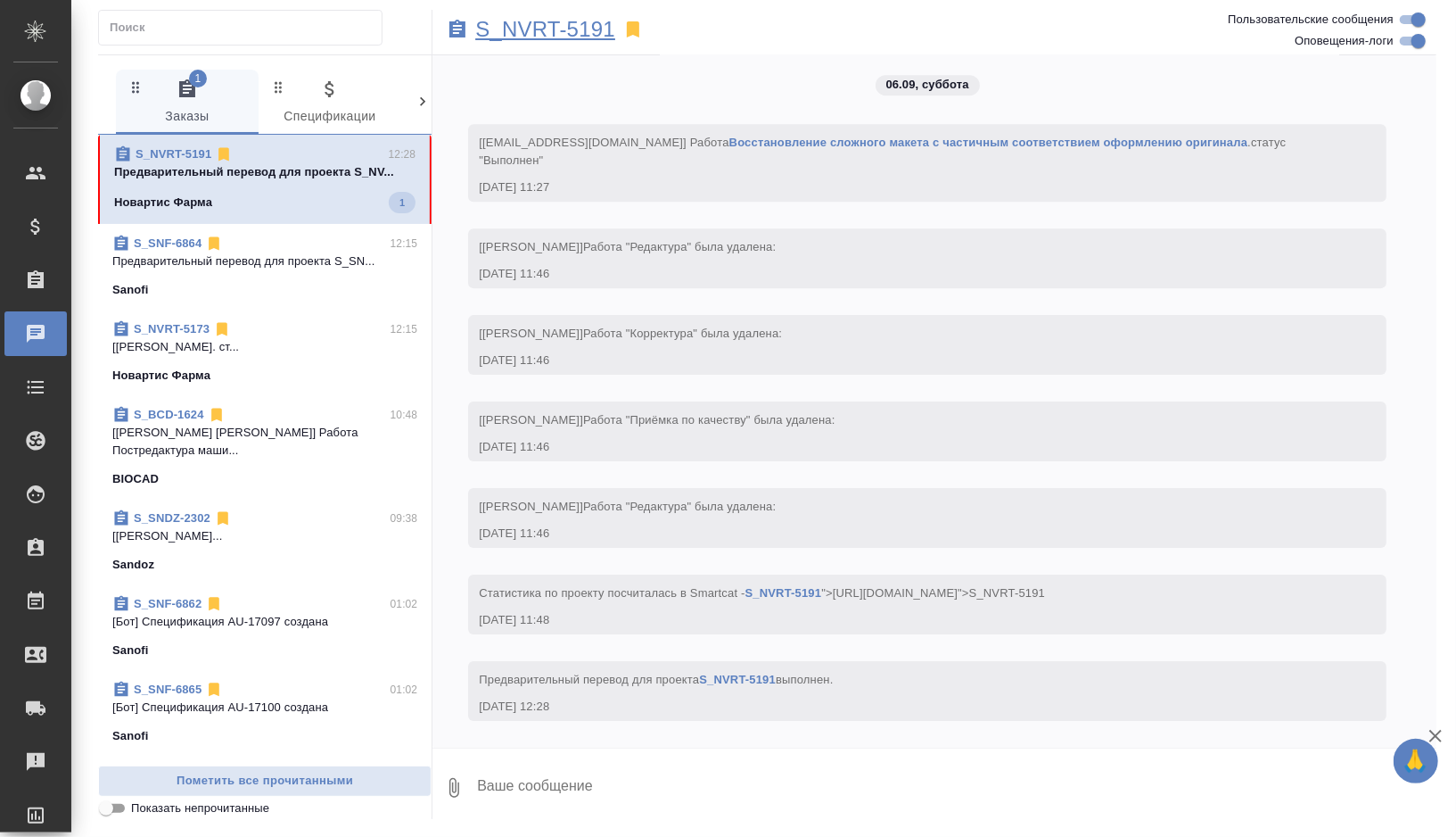
click at [572, 28] on p "S_NVRT-5191" at bounding box center [545, 29] width 140 height 18
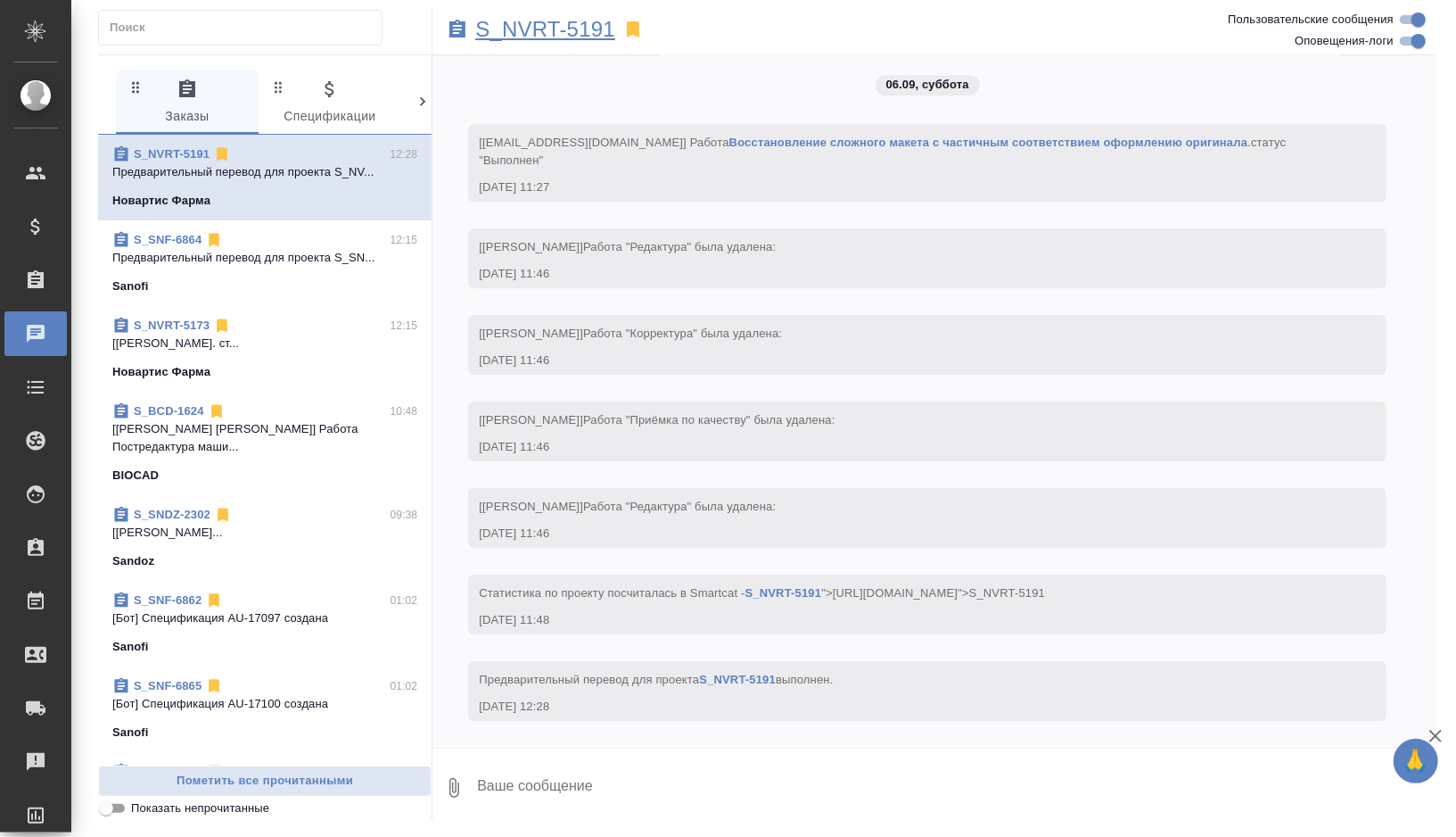
scroll to position [0, 0]
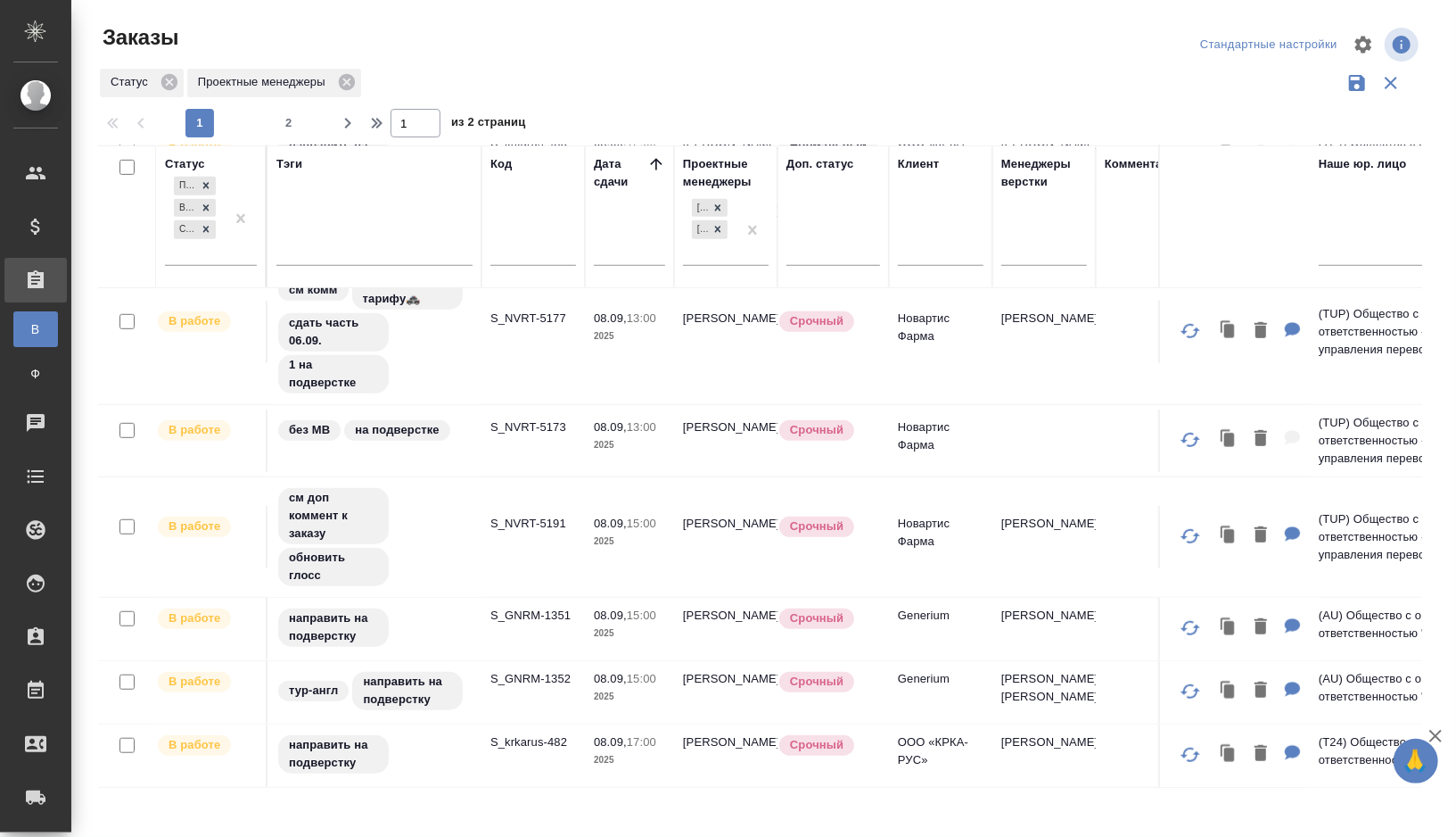
scroll to position [456, 0]
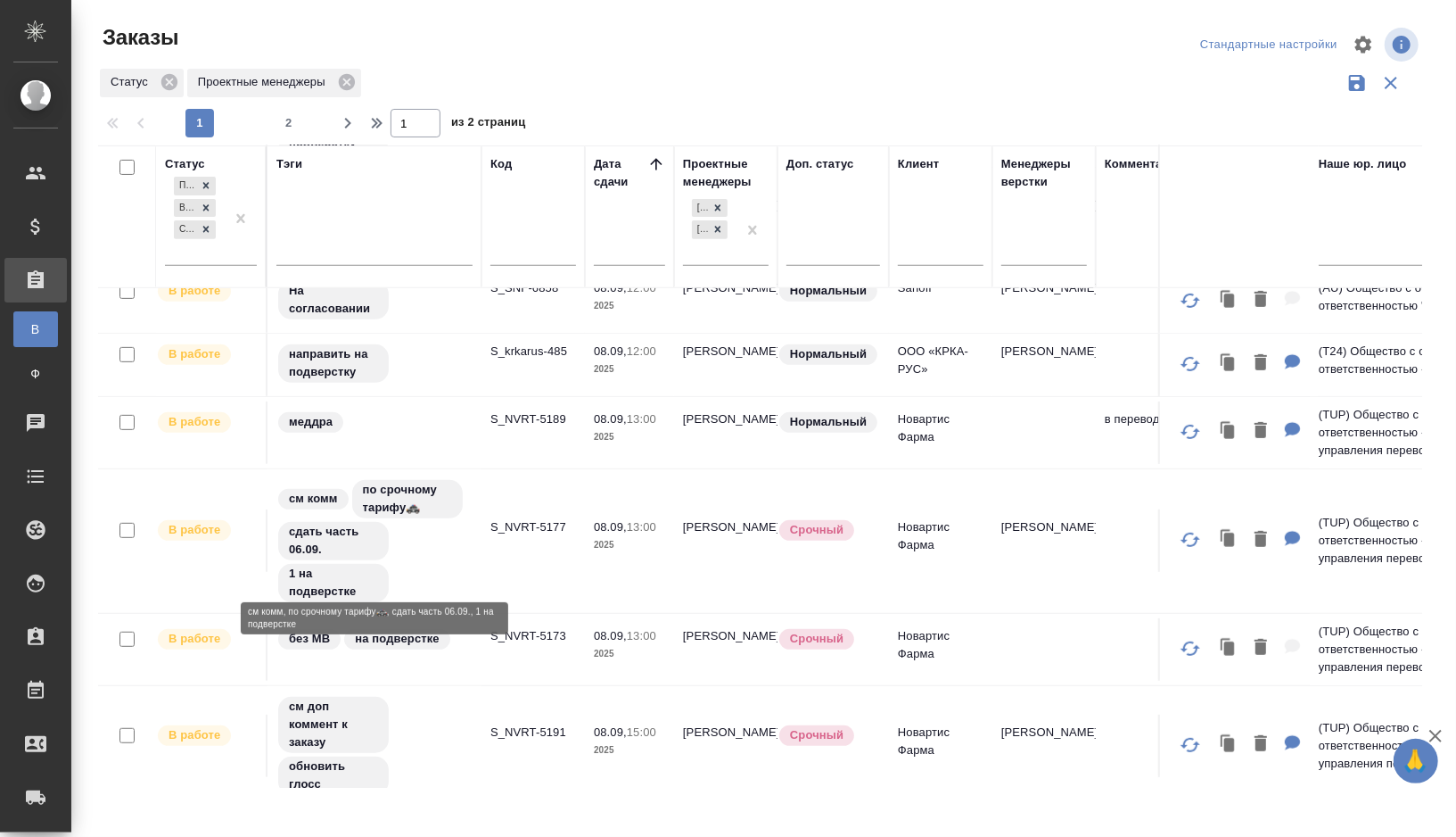
click at [422, 549] on div "см комм по срочному тарифу🚓 сдать часть 06.09. 1 на подверстке" at bounding box center [374, 541] width 196 height 125
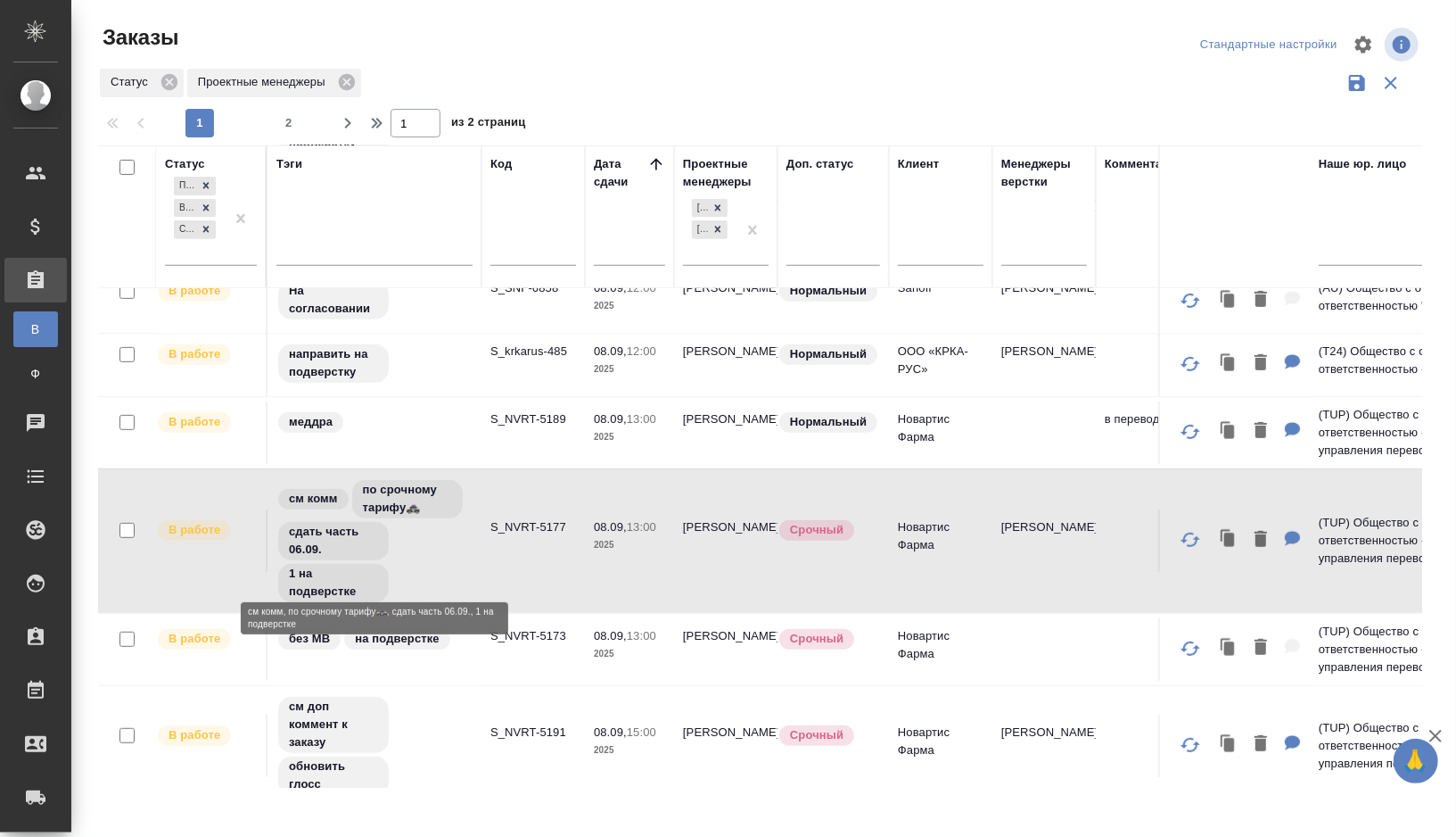
click at [446, 554] on div "см комм по срочному тарифу🚓 сдать часть 06.09. 1 на подверстке" at bounding box center [374, 541] width 196 height 125
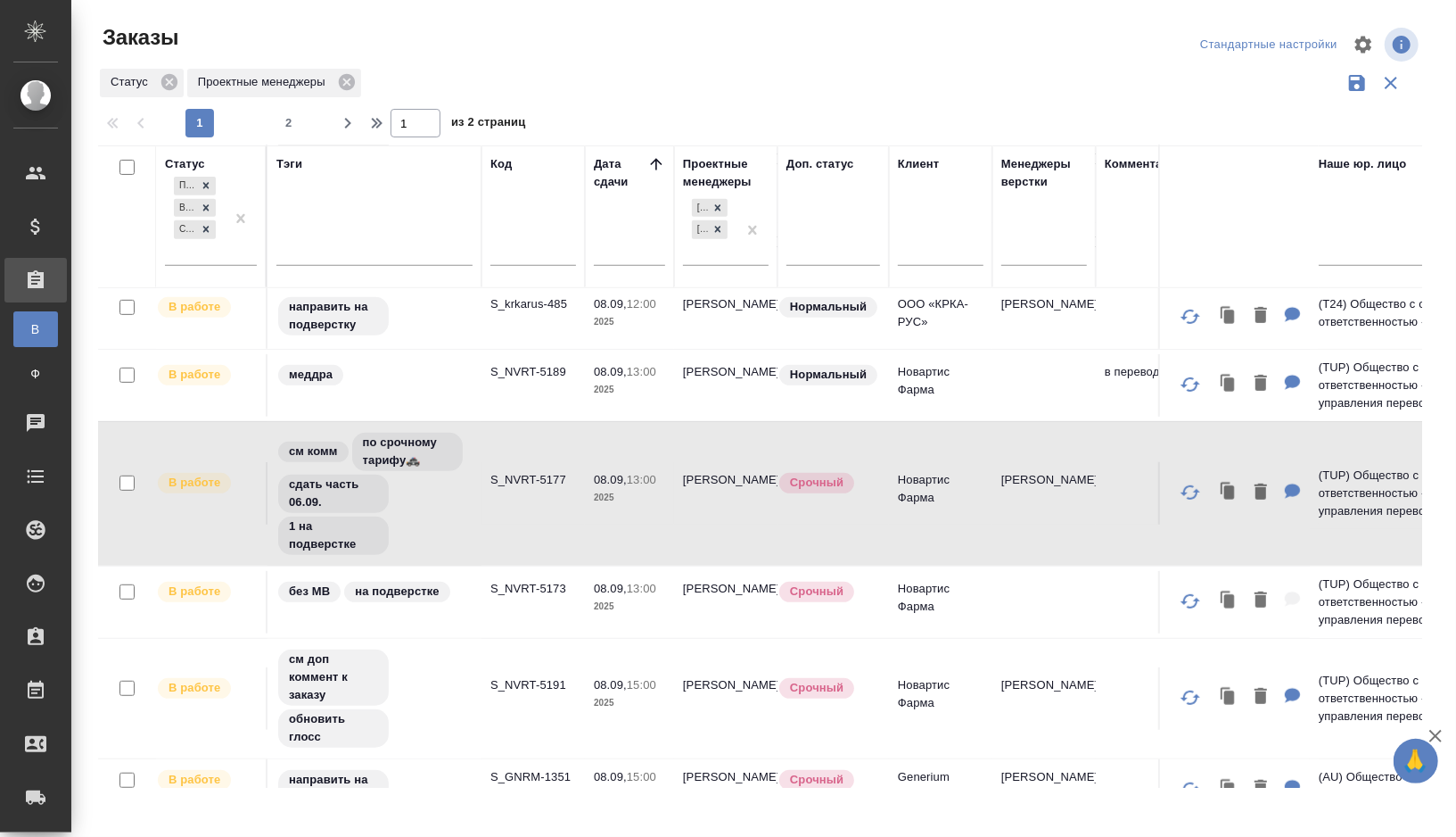
scroll to position [516, 0]
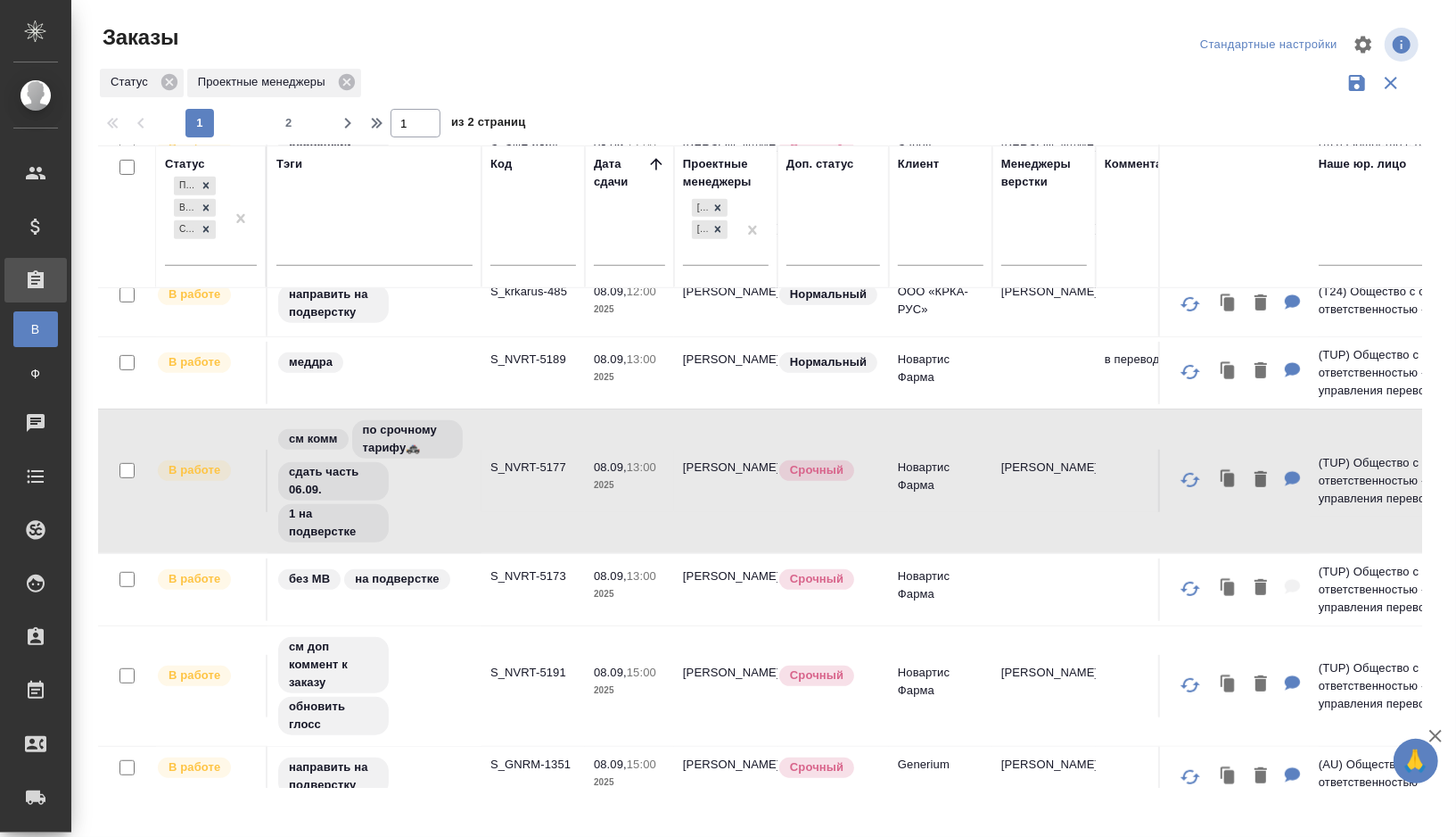
click at [474, 582] on td "без МВ на подверстке" at bounding box center [374, 589] width 214 height 62
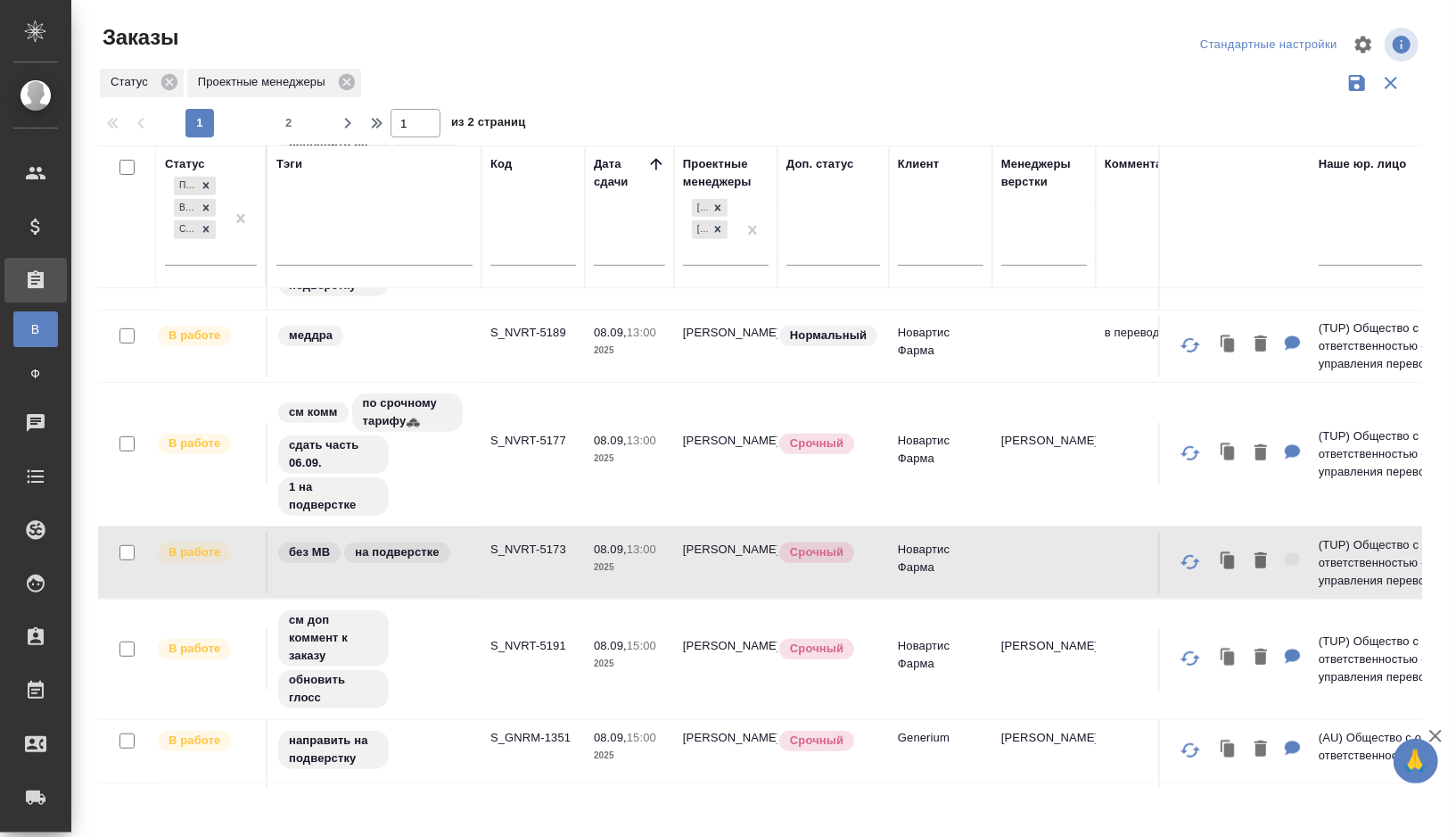
scroll to position [545, 0]
click at [474, 552] on td "без МВ на подверстке" at bounding box center [374, 559] width 214 height 62
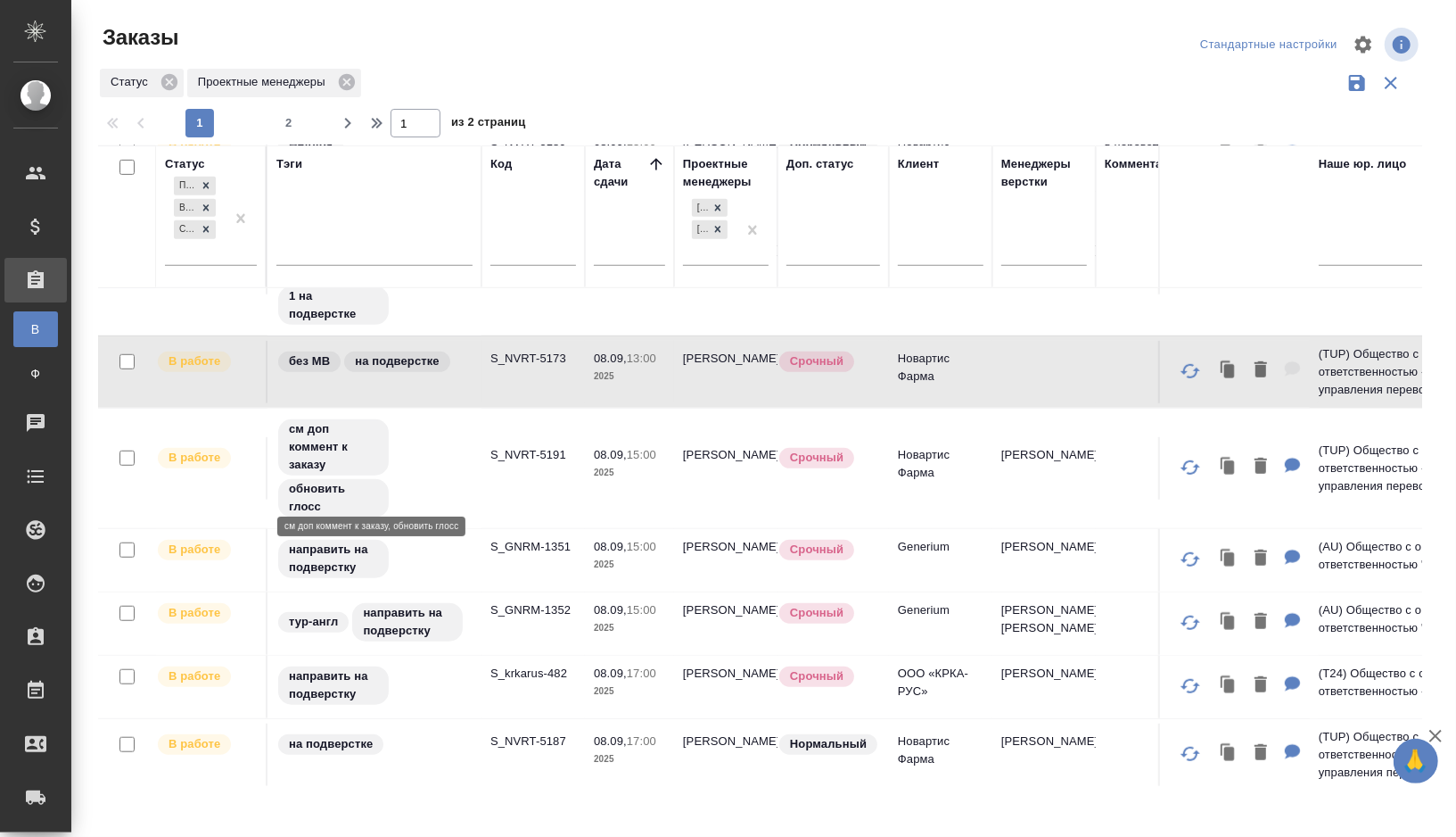
click at [445, 474] on div "см доп коммент к заказу обновить глосс" at bounding box center [374, 467] width 196 height 101
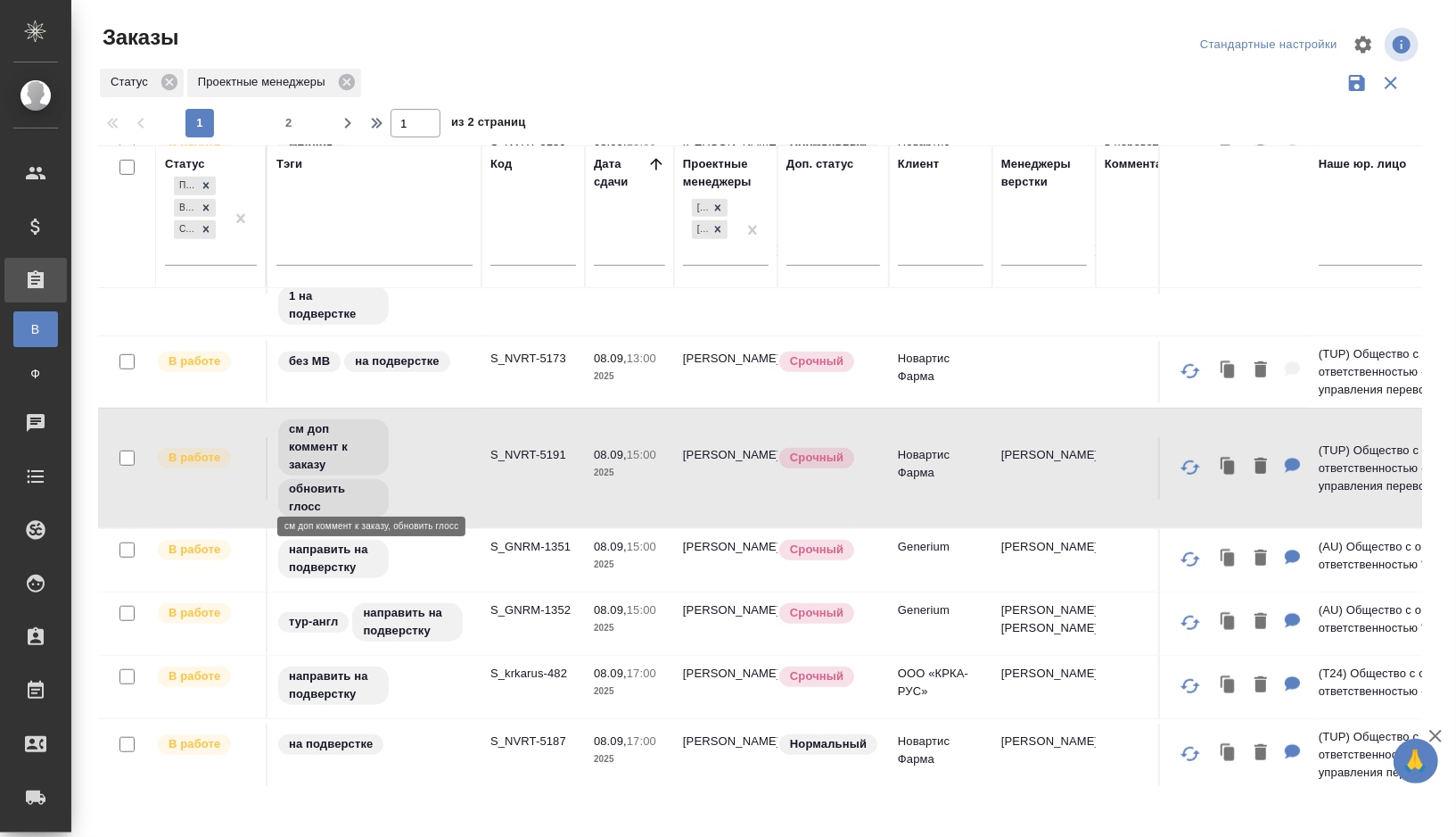
click at [445, 474] on div "см доп коммент к заказу обновить глосс" at bounding box center [374, 467] width 196 height 101
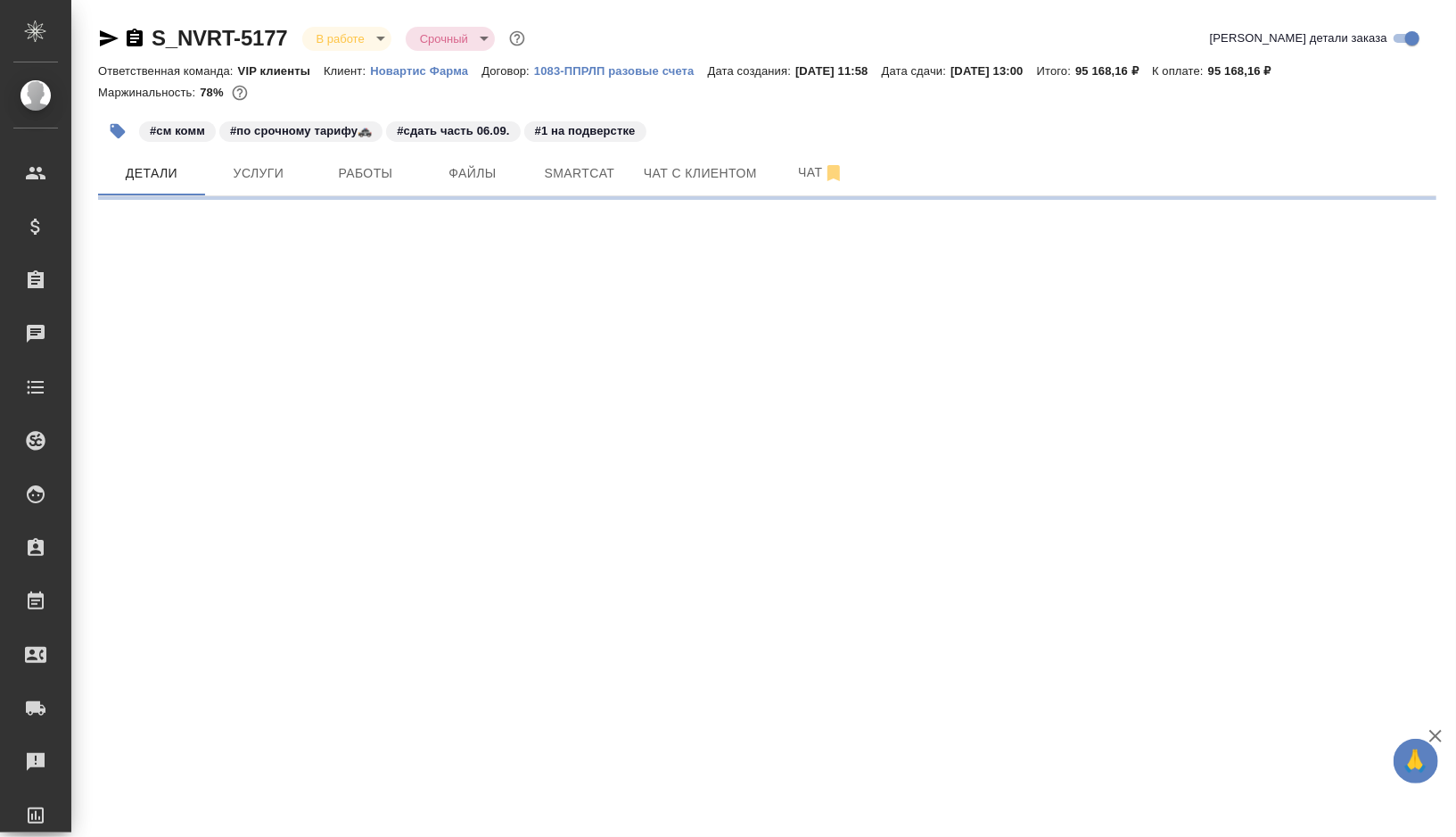
select select "RU"
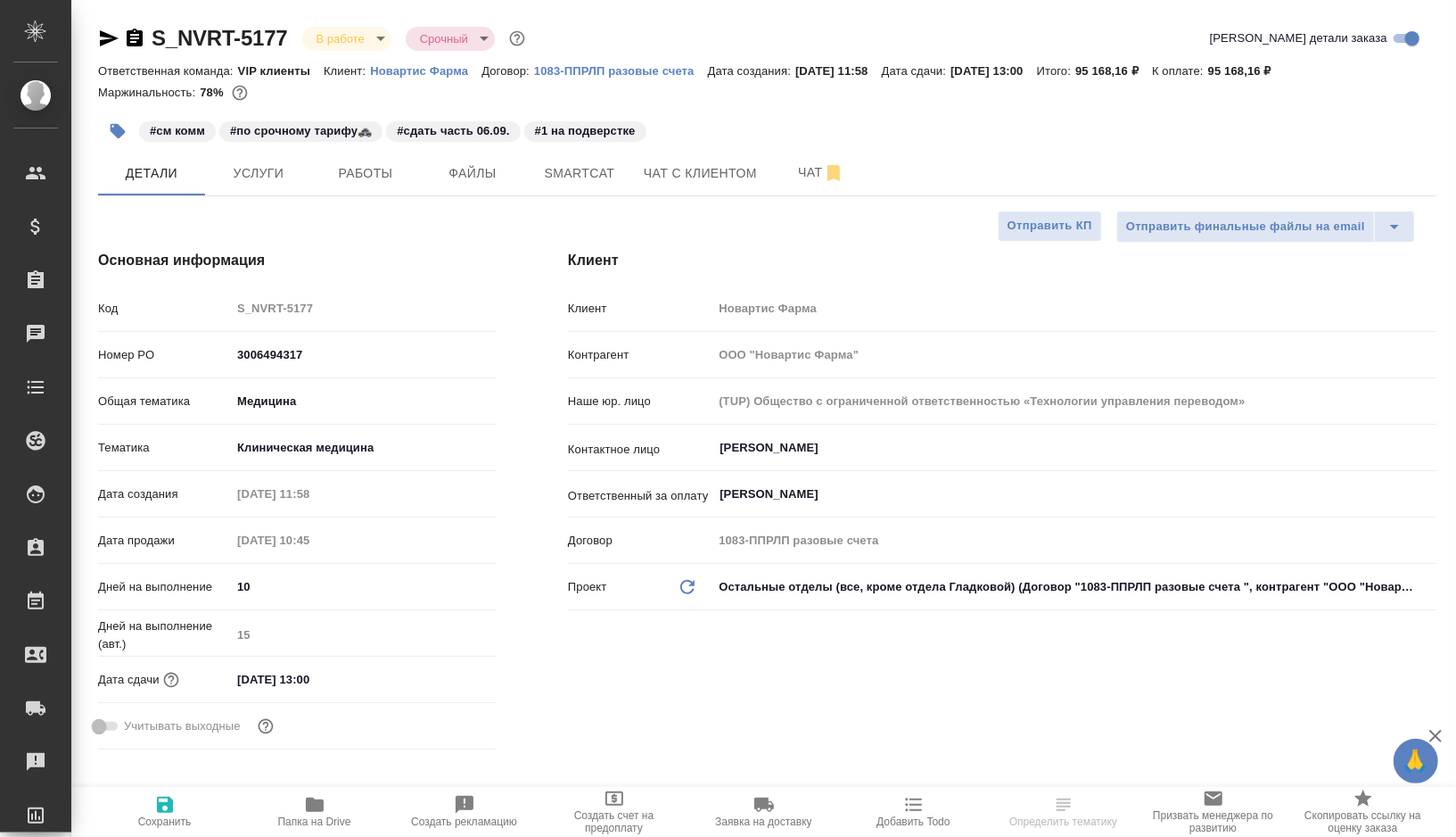
type textarea "x"
click at [598, 174] on span "Smartcat" at bounding box center [579, 174] width 85 height 22
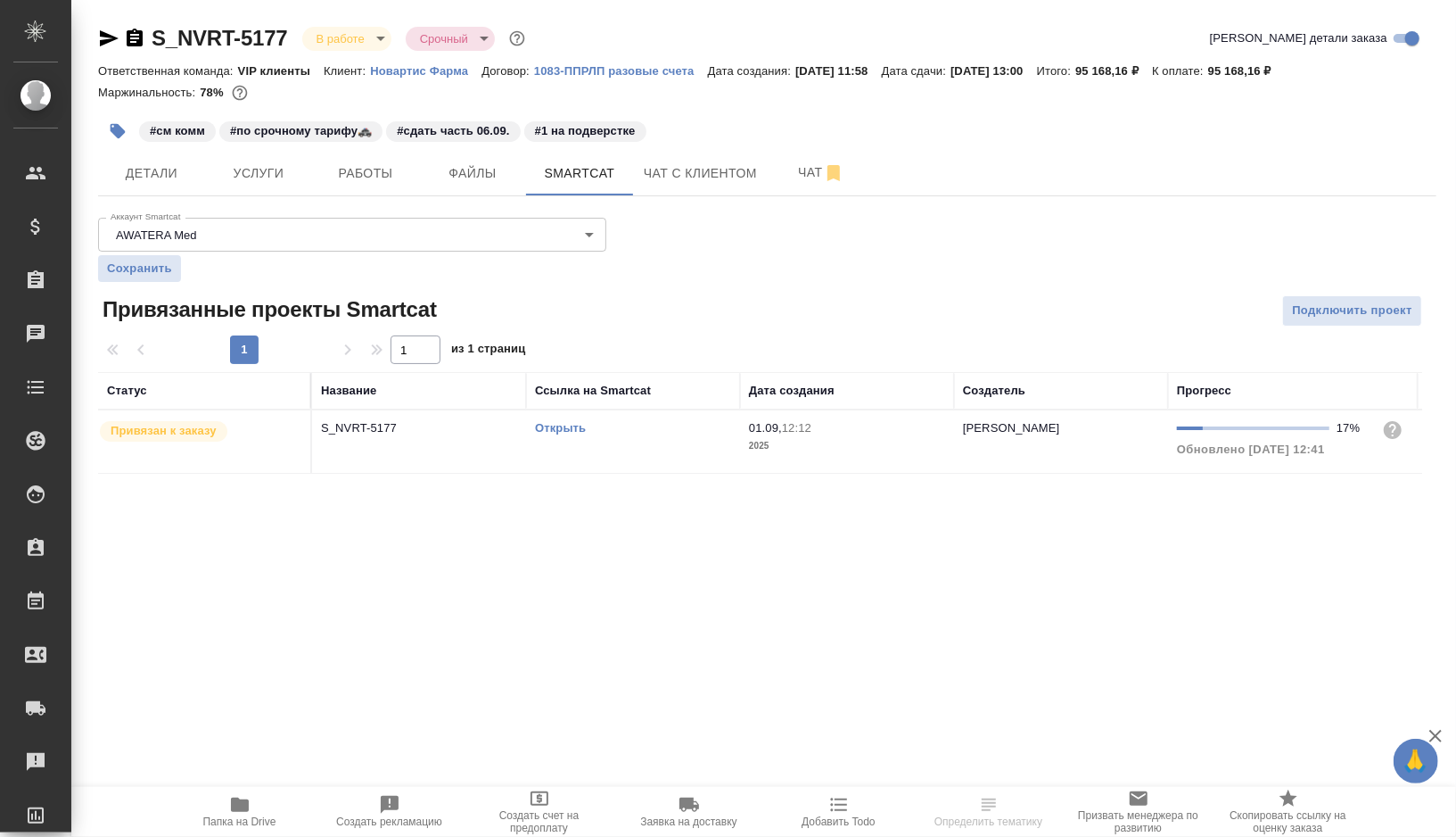
click at [564, 425] on link "Открыть" at bounding box center [560, 427] width 51 height 13
click at [350, 189] on button "Работы" at bounding box center [365, 173] width 107 height 45
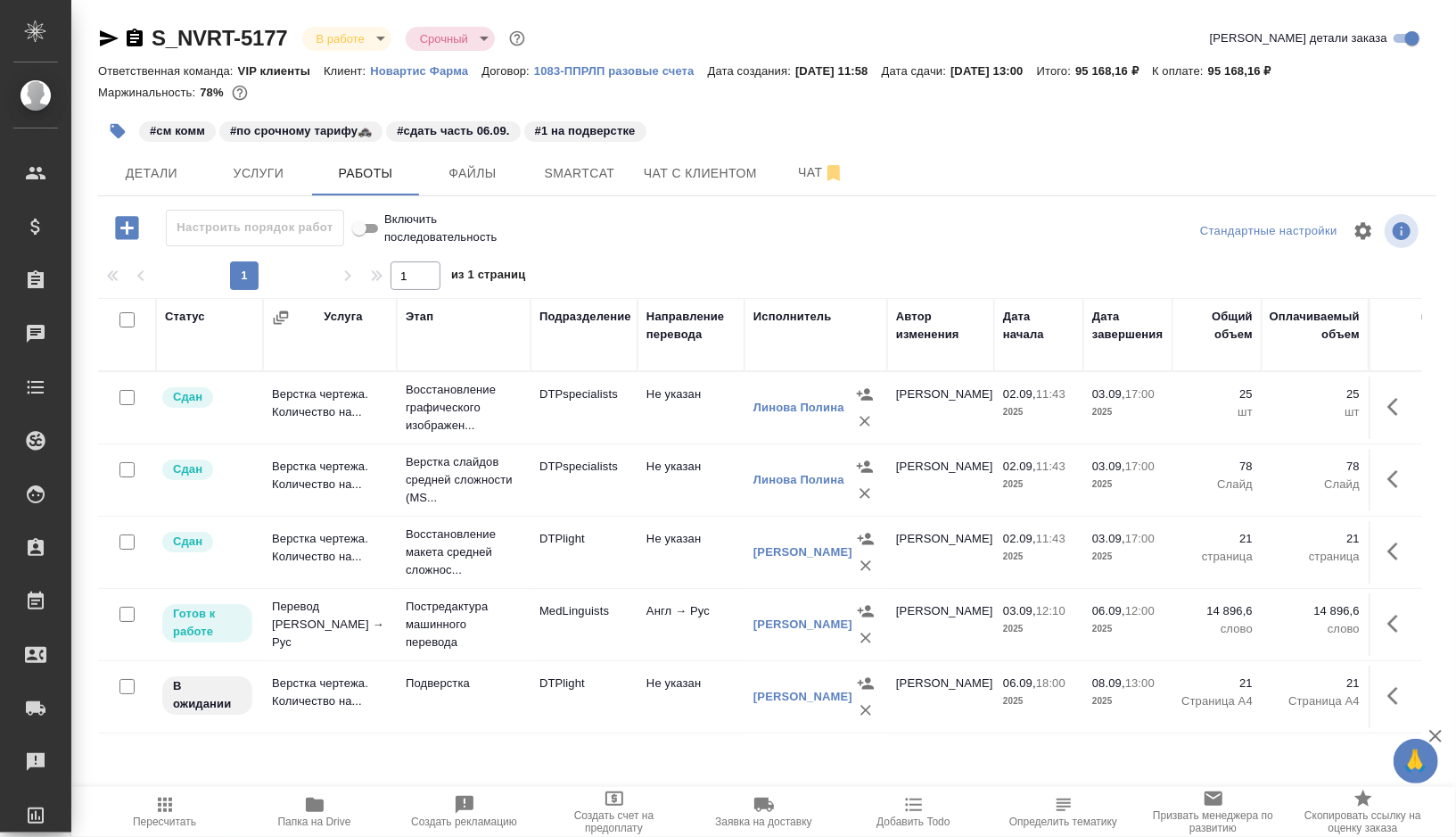
scroll to position [67, 0]
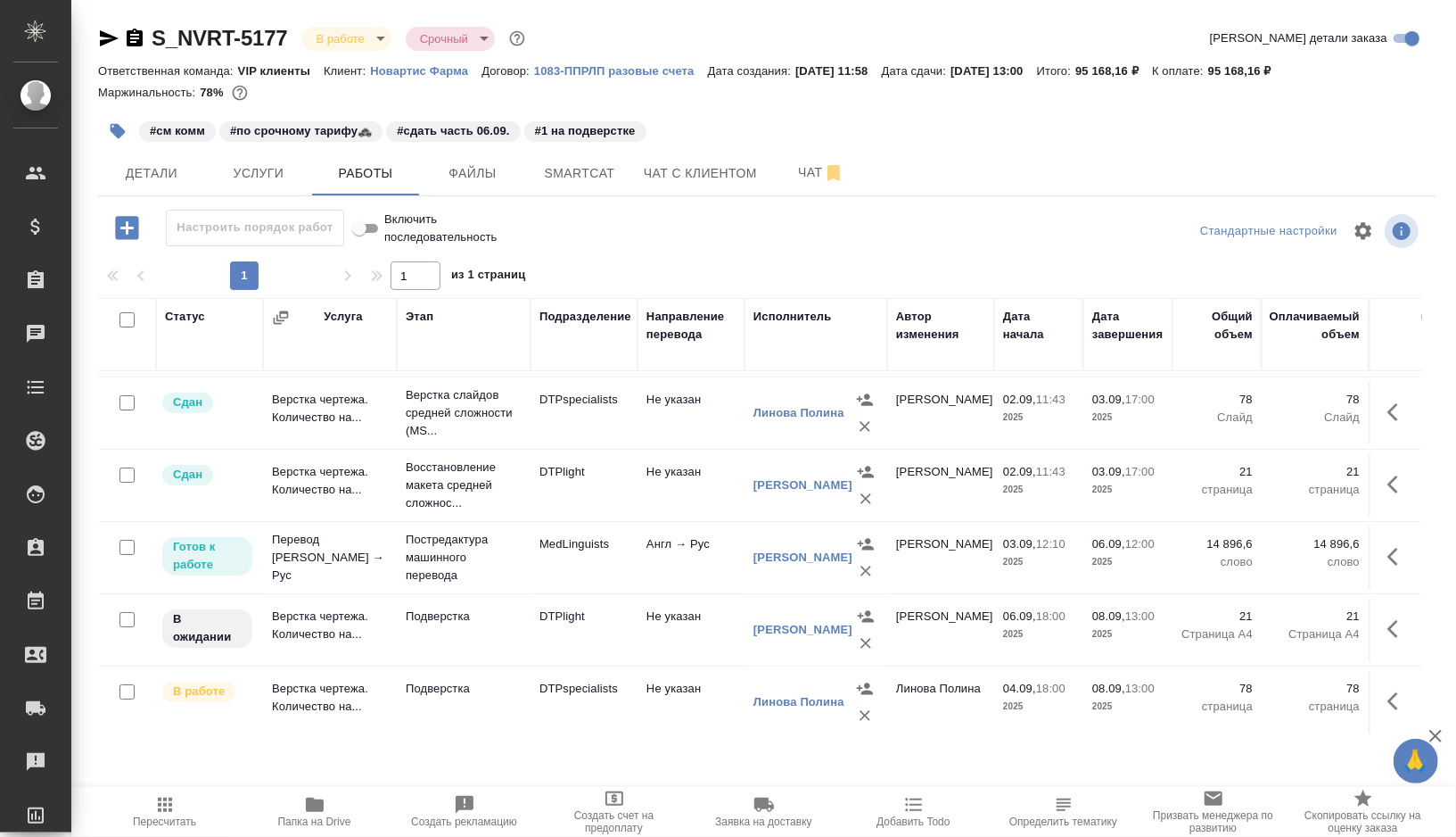
click at [555, 573] on td "MedLinguists" at bounding box center [583, 556] width 107 height 62
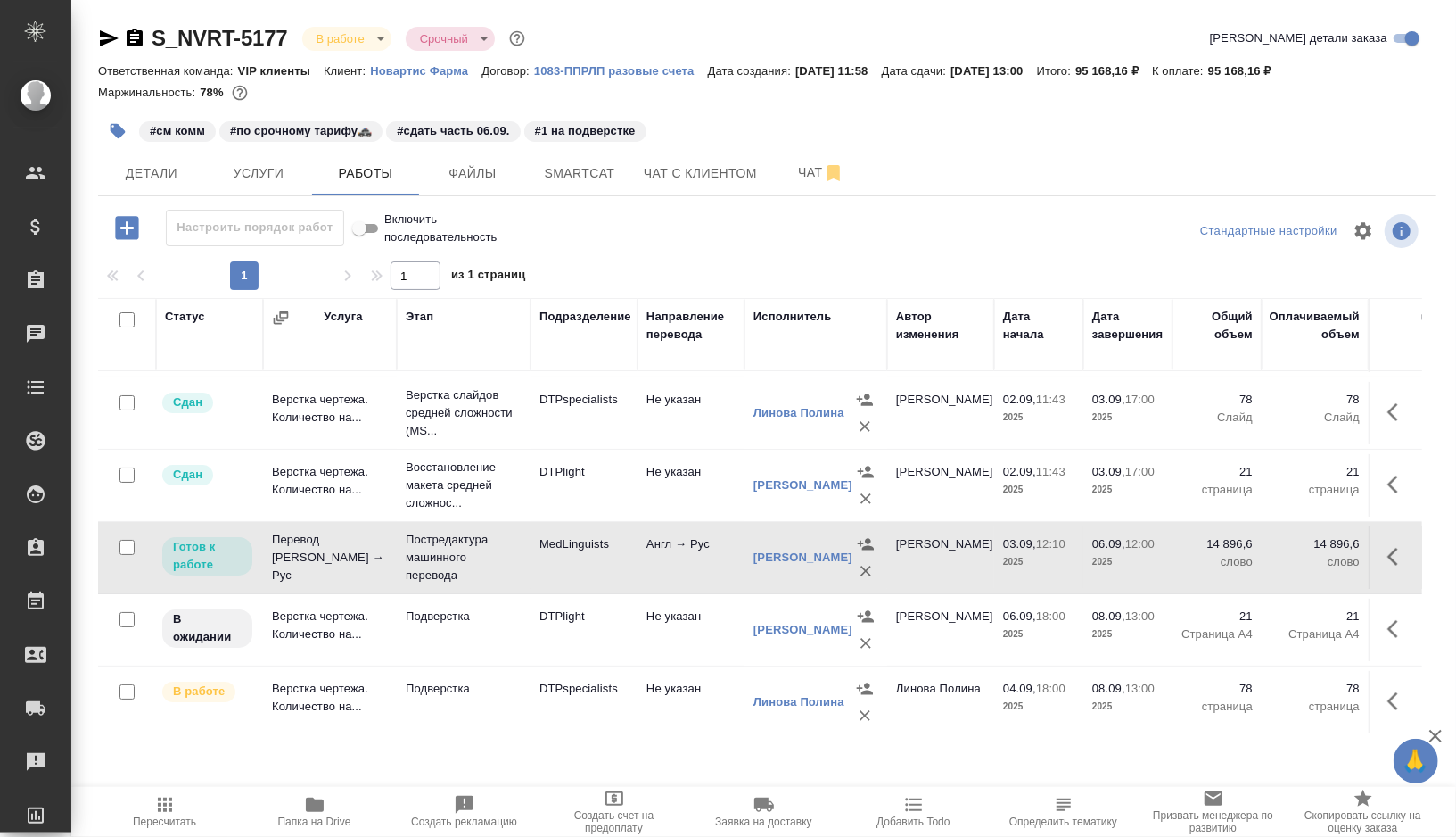
click at [555, 573] on td "MedLinguists" at bounding box center [583, 556] width 107 height 62
click at [644, 710] on td "Не указан" at bounding box center [691, 701] width 107 height 62
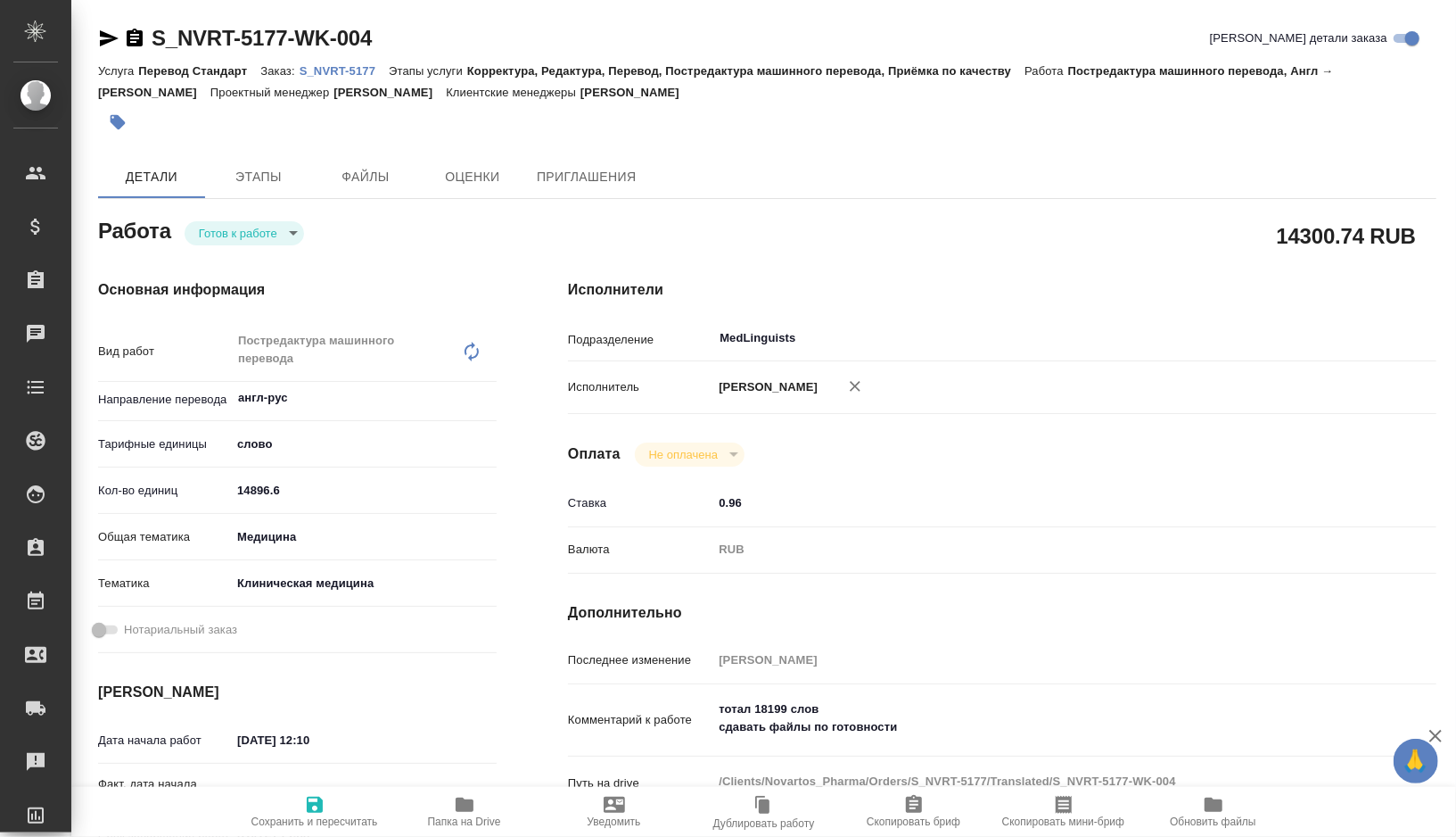
type textarea "x"
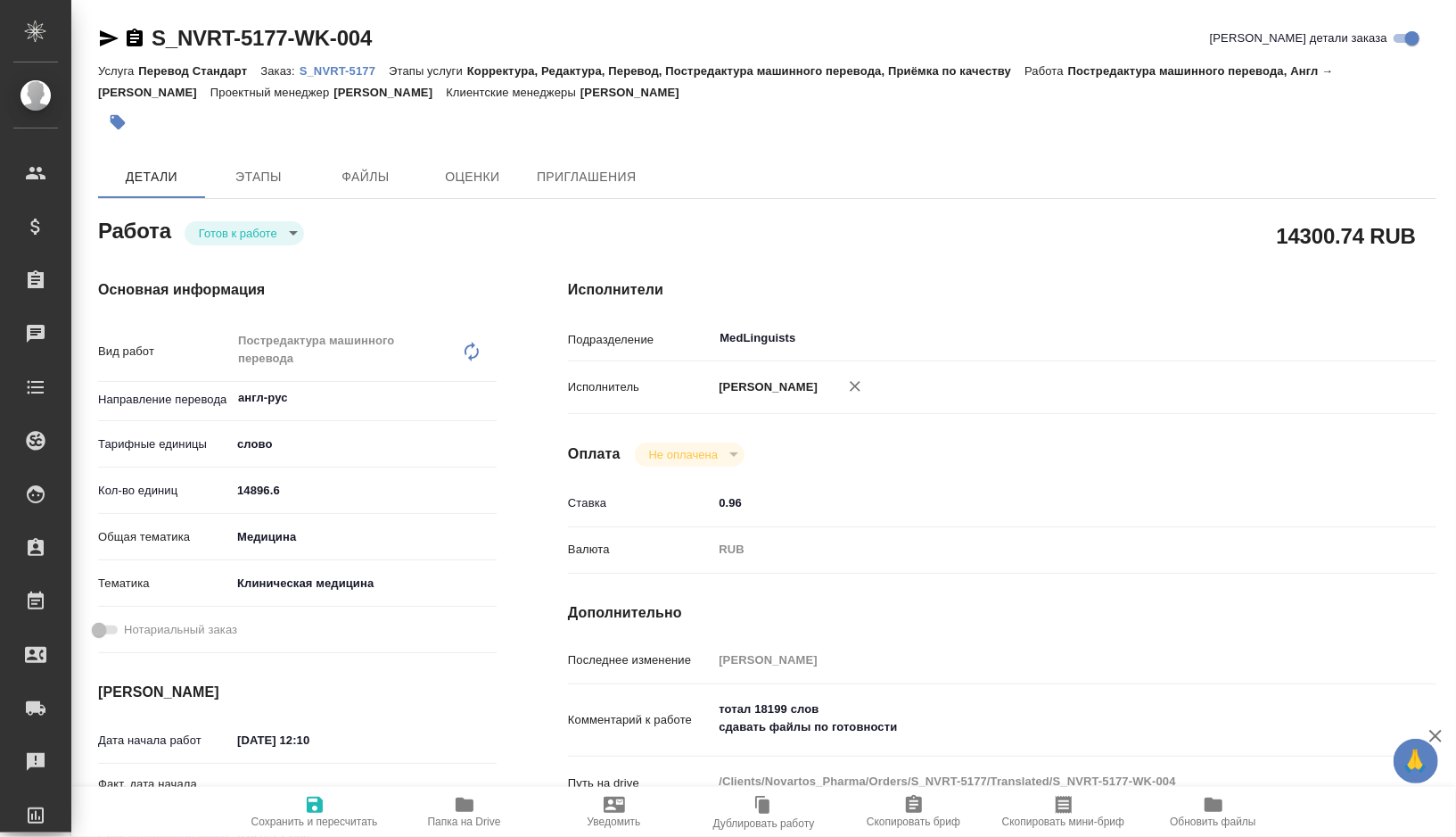
type textarea "x"
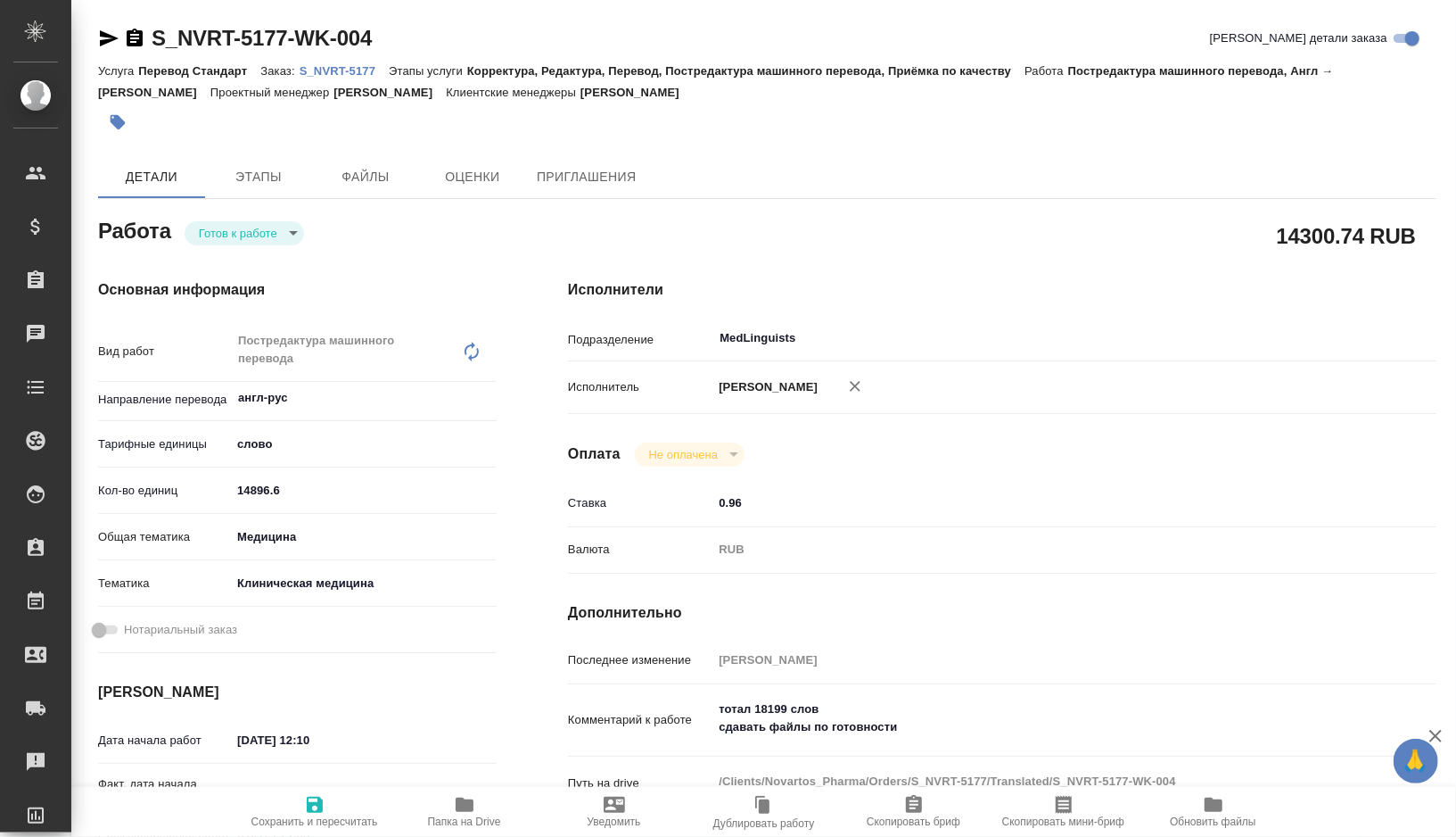
type textarea "x"
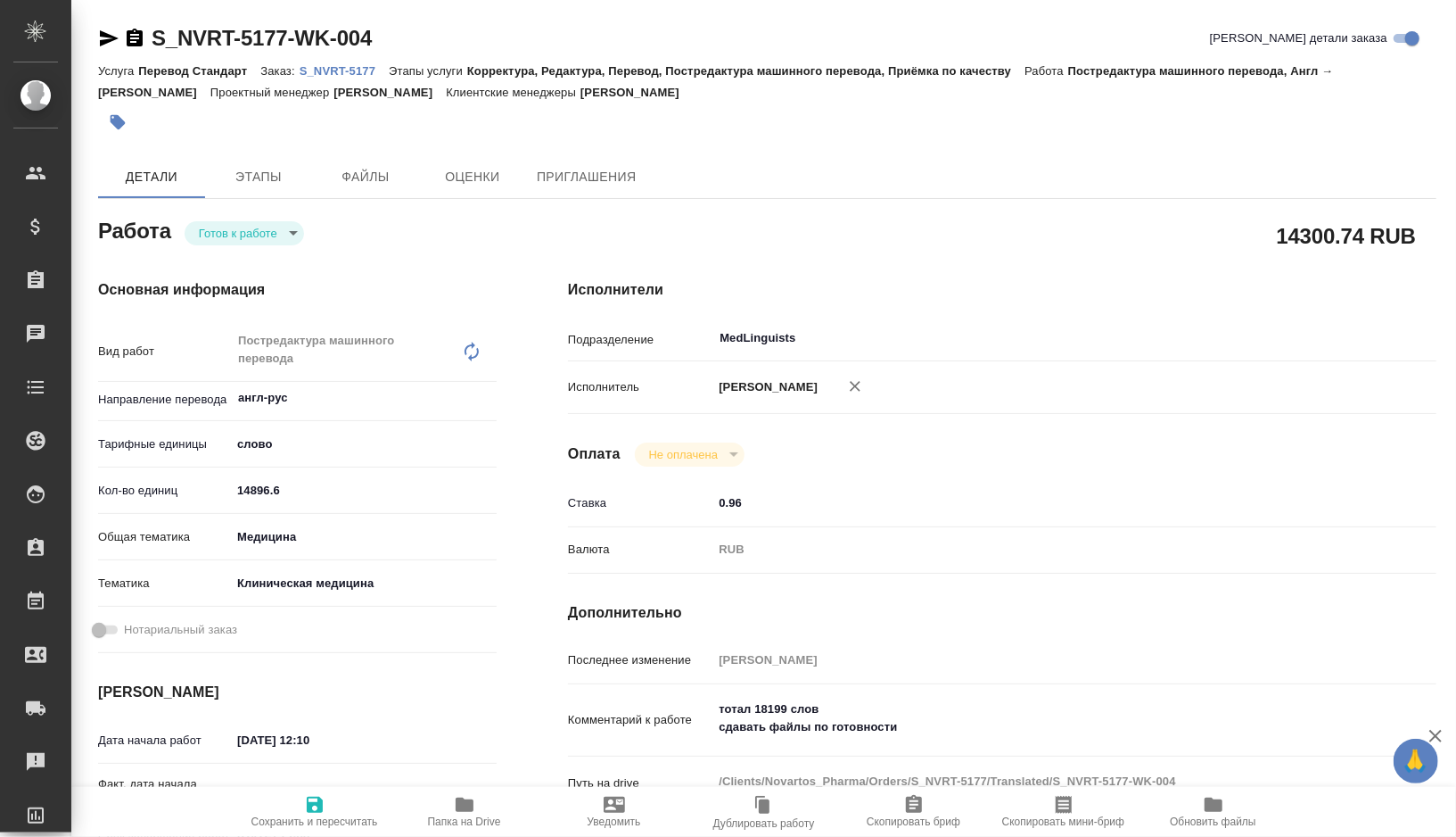
type textarea "x"
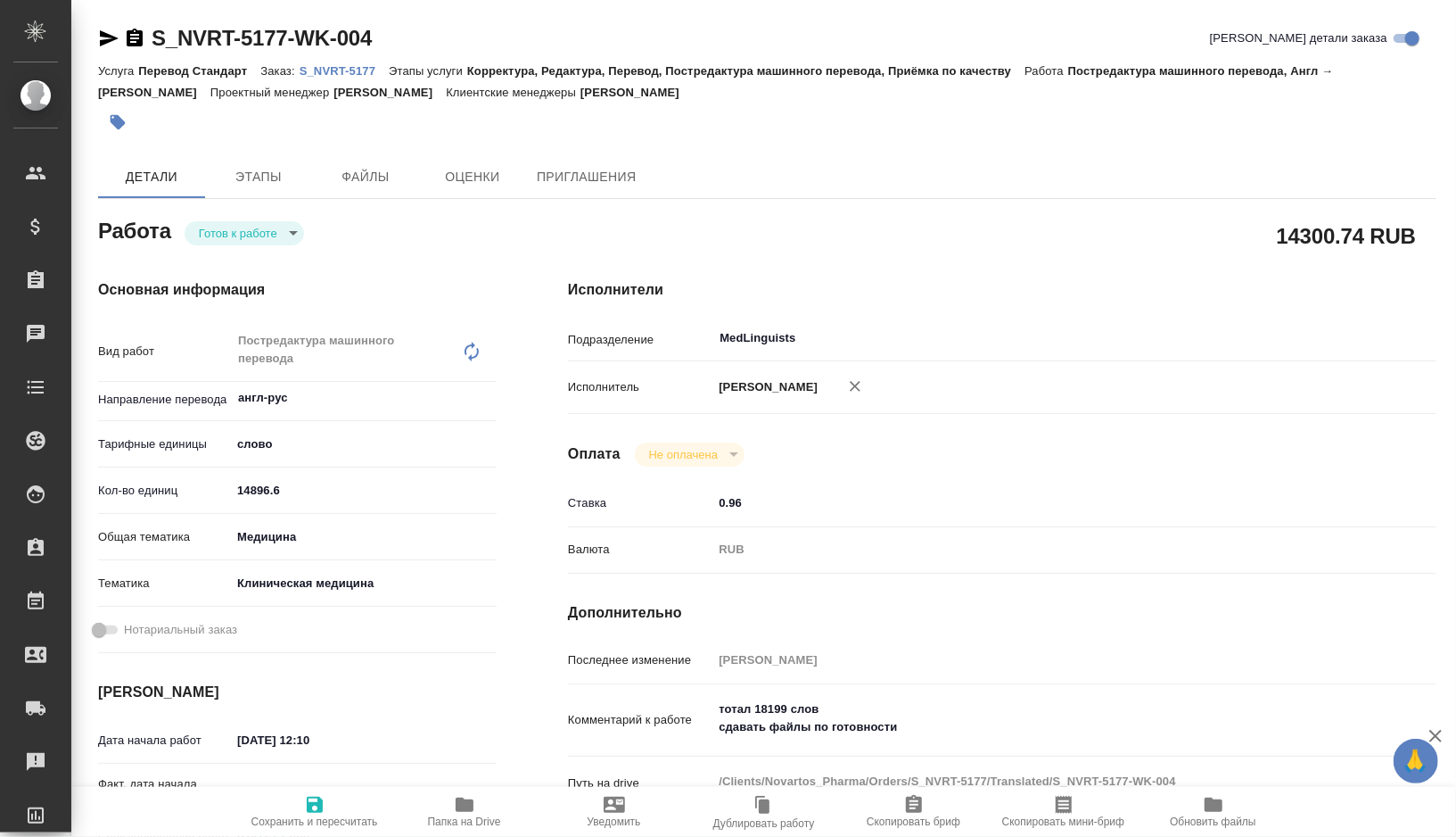
type textarea "x"
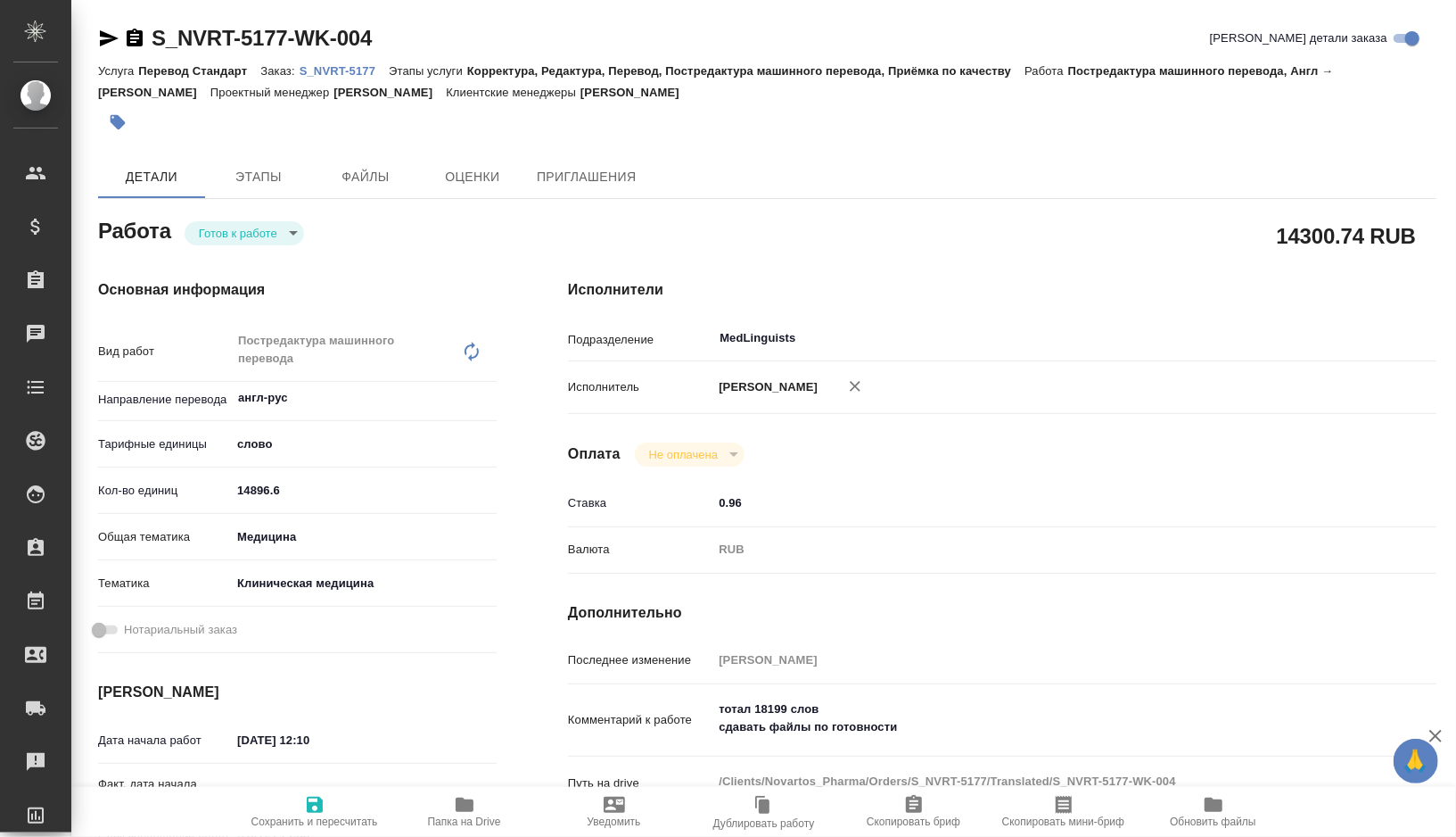
type textarea "x"
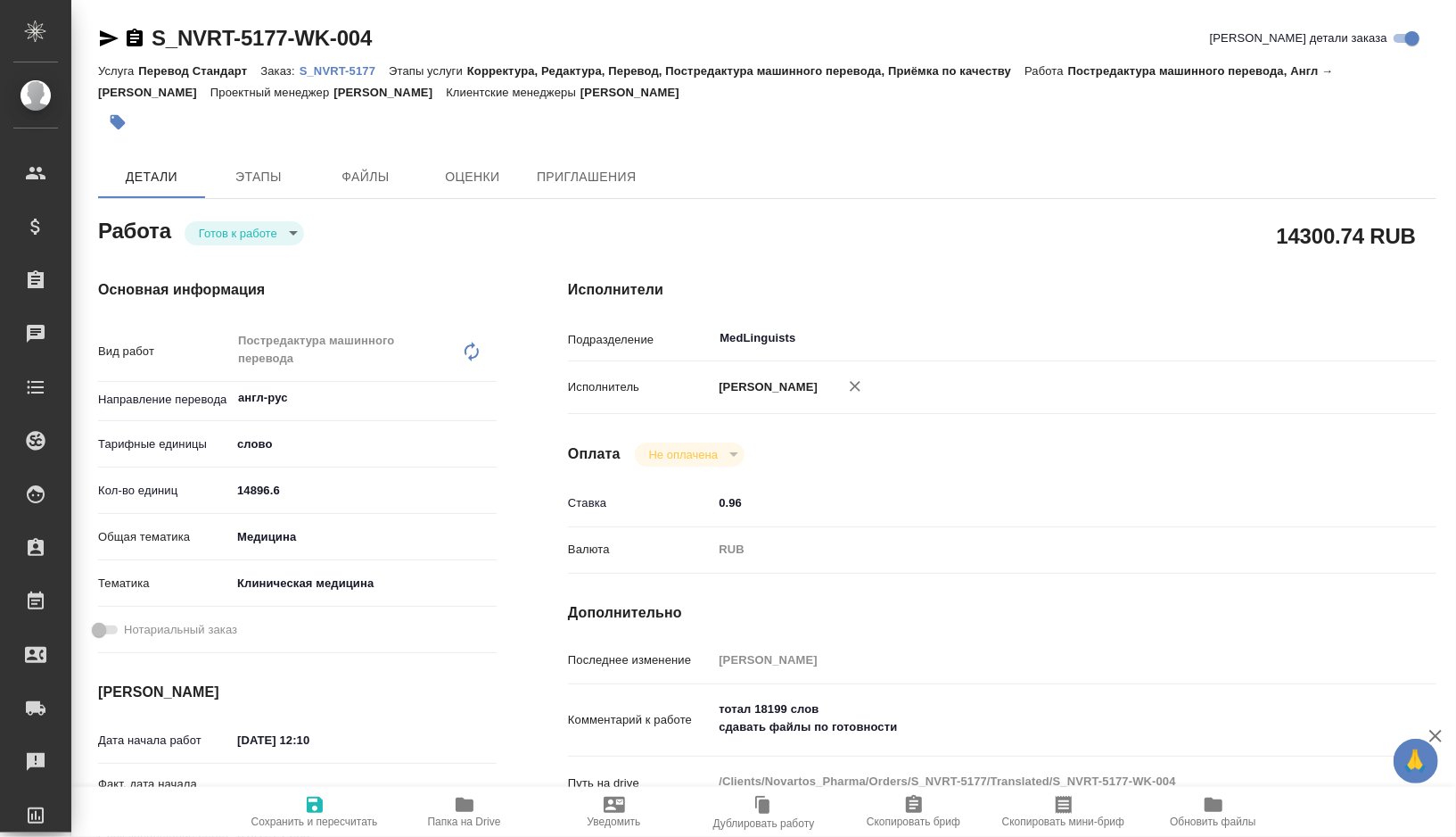
type textarea "x"
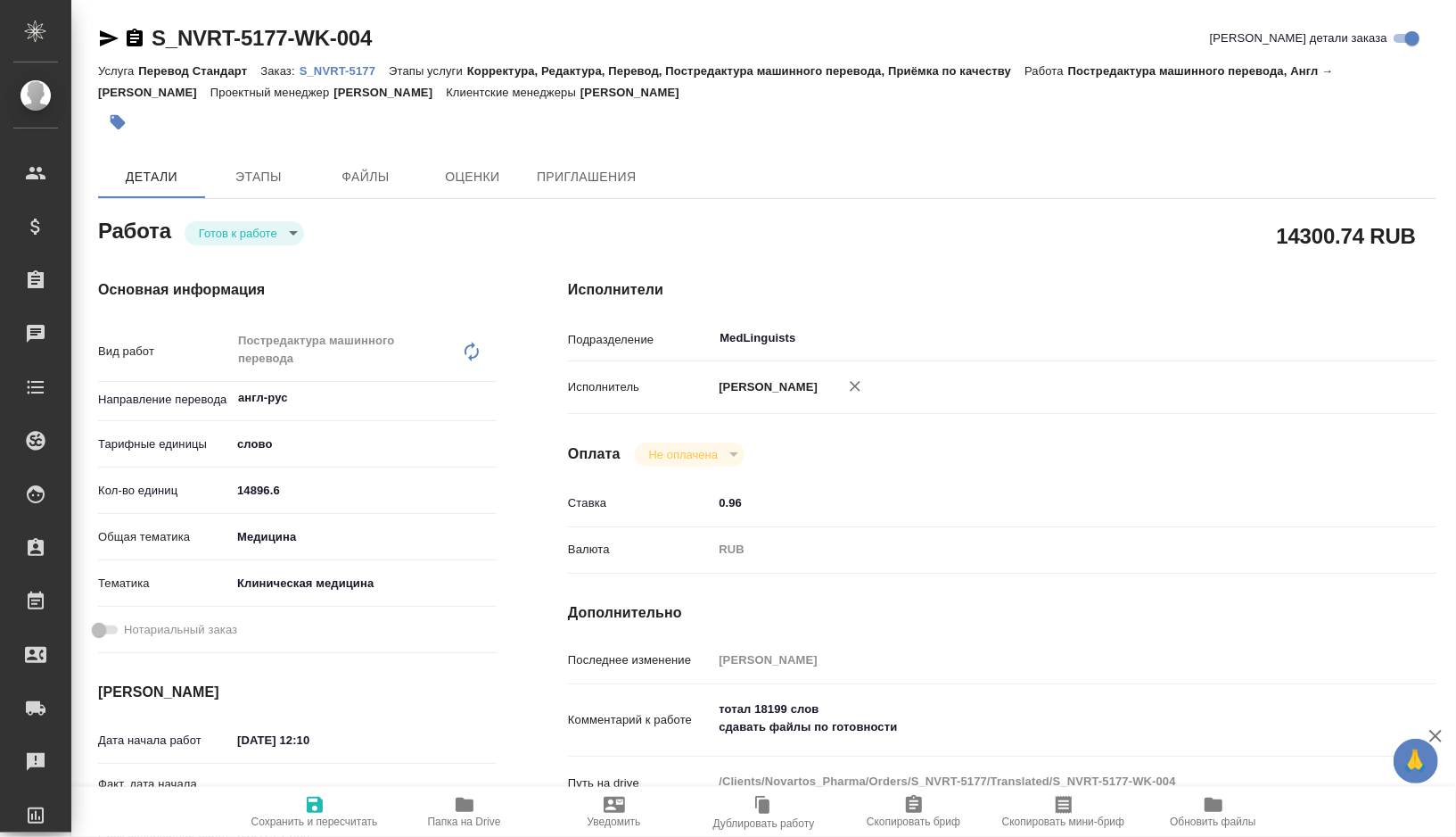
type textarea "x"
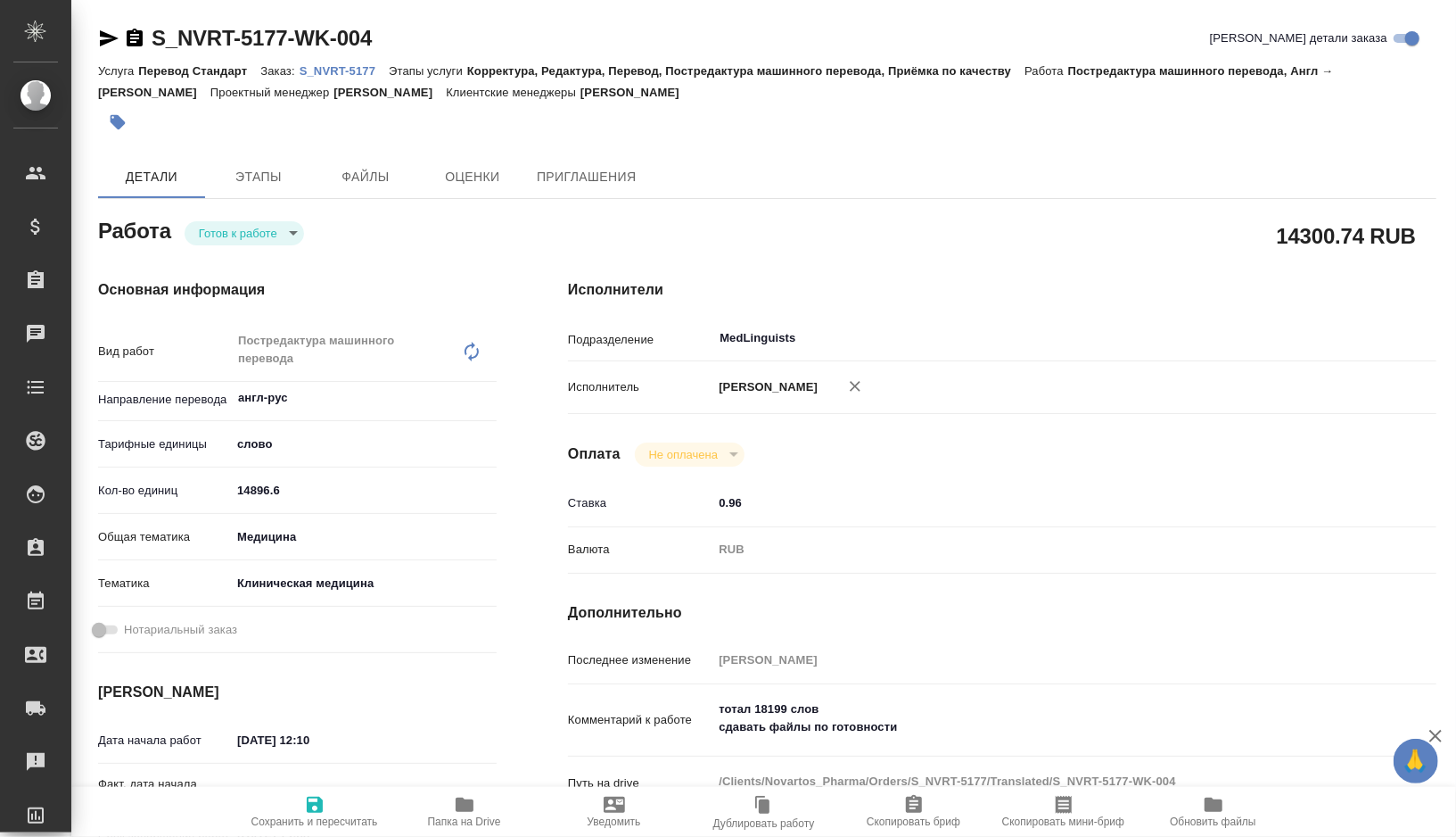
click at [466, 790] on button "Папка на Drive" at bounding box center [464, 812] width 150 height 50
type textarea "x"
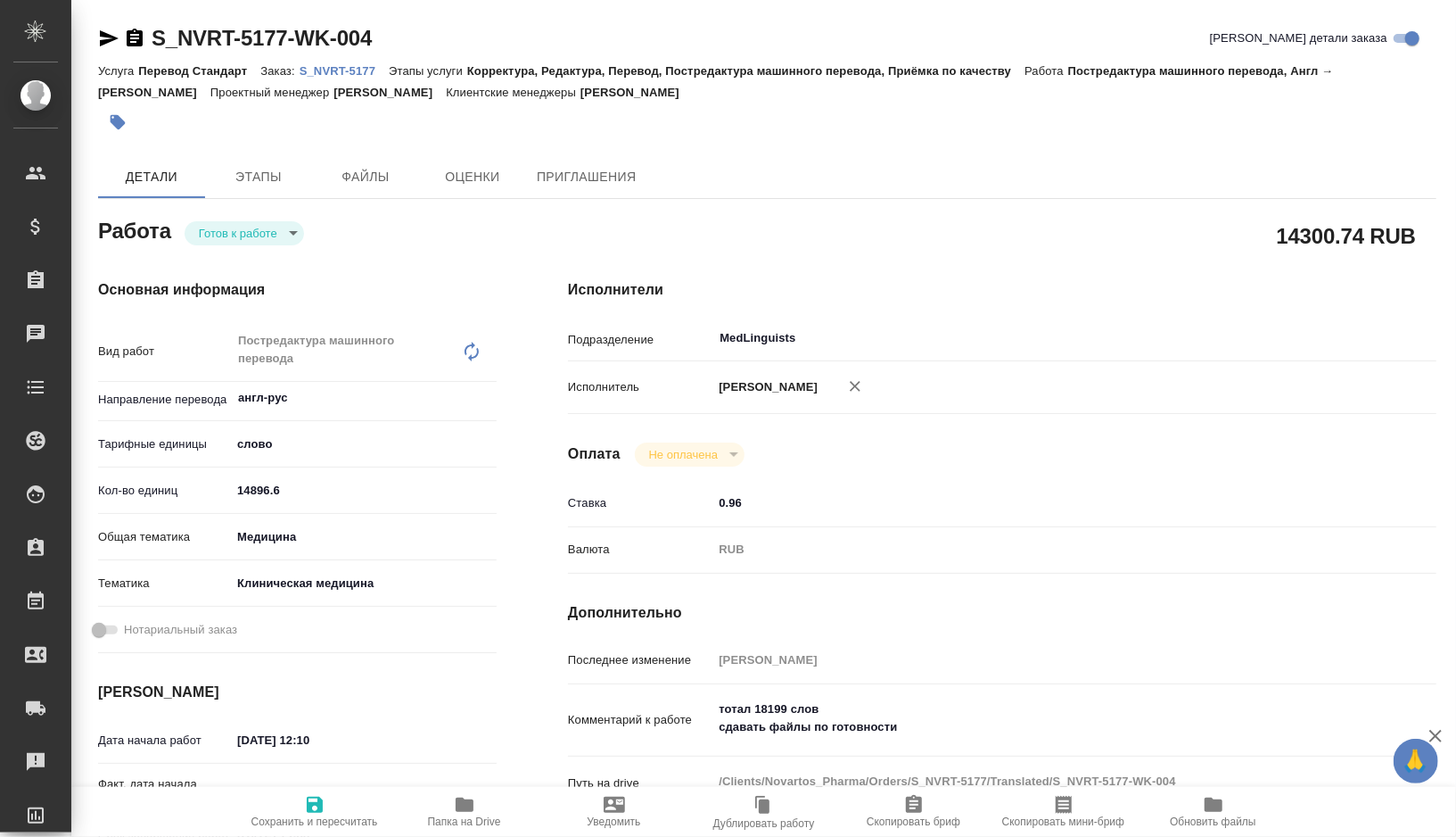
type textarea "x"
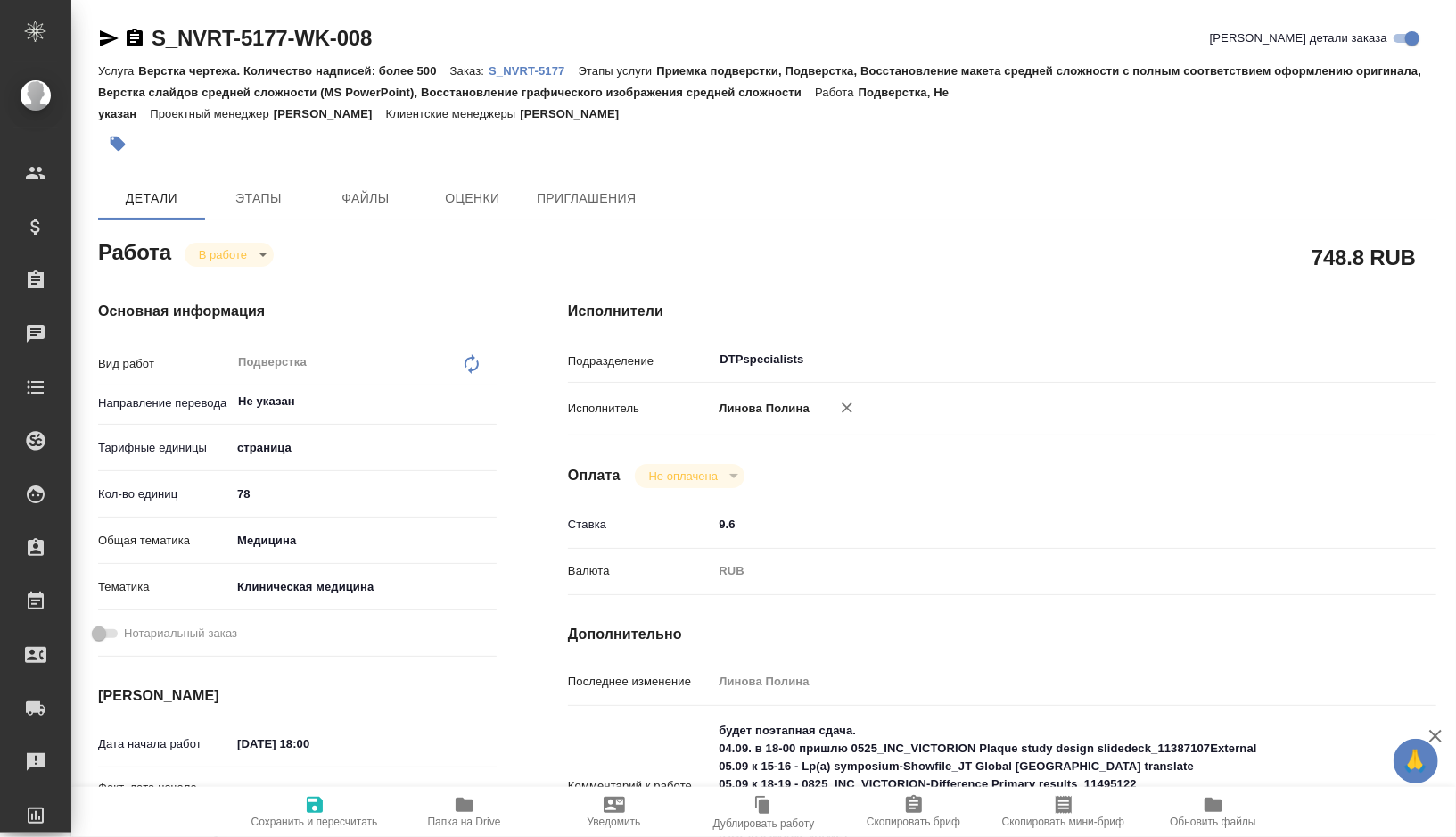
type textarea "x"
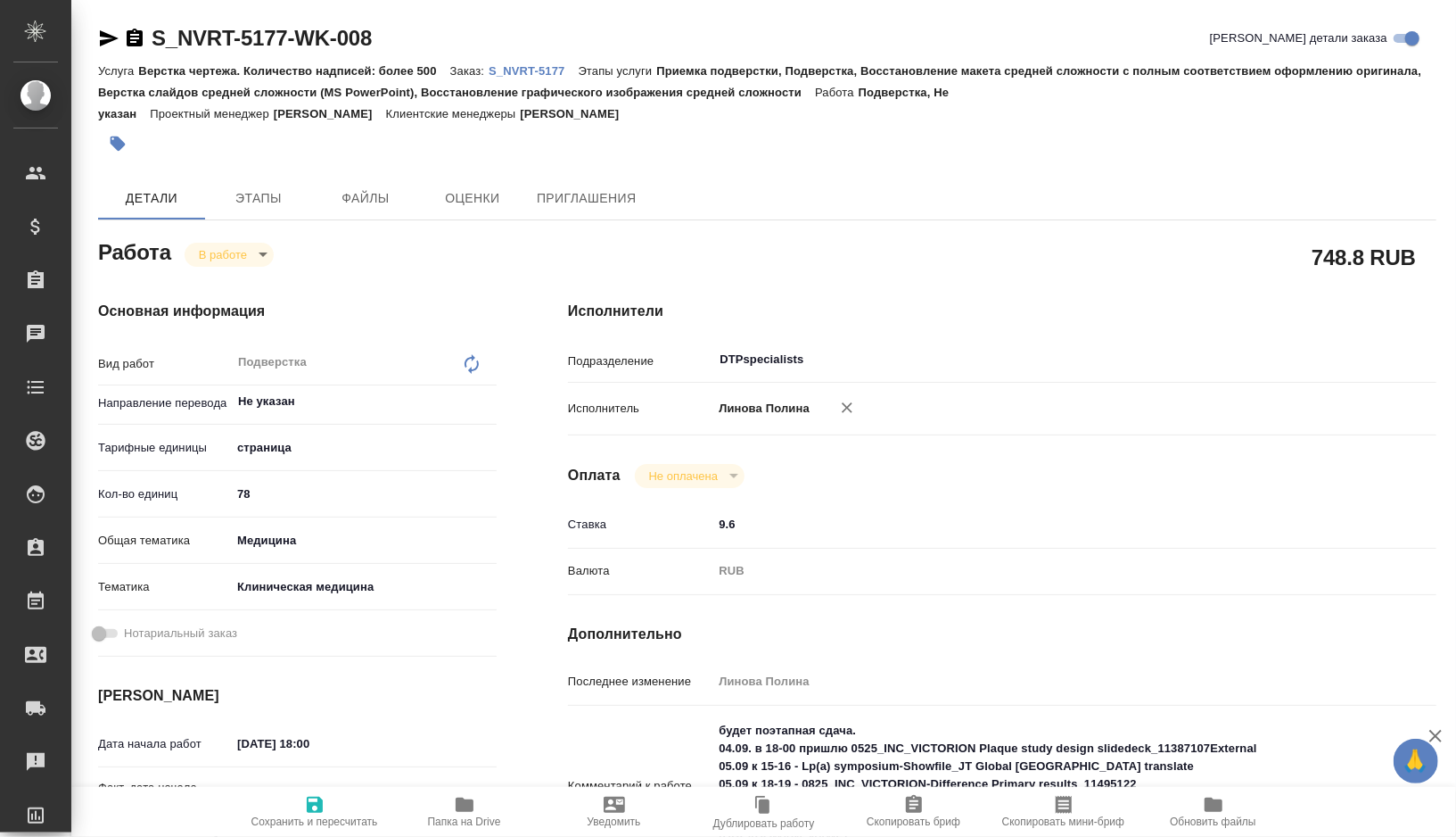
type textarea "x"
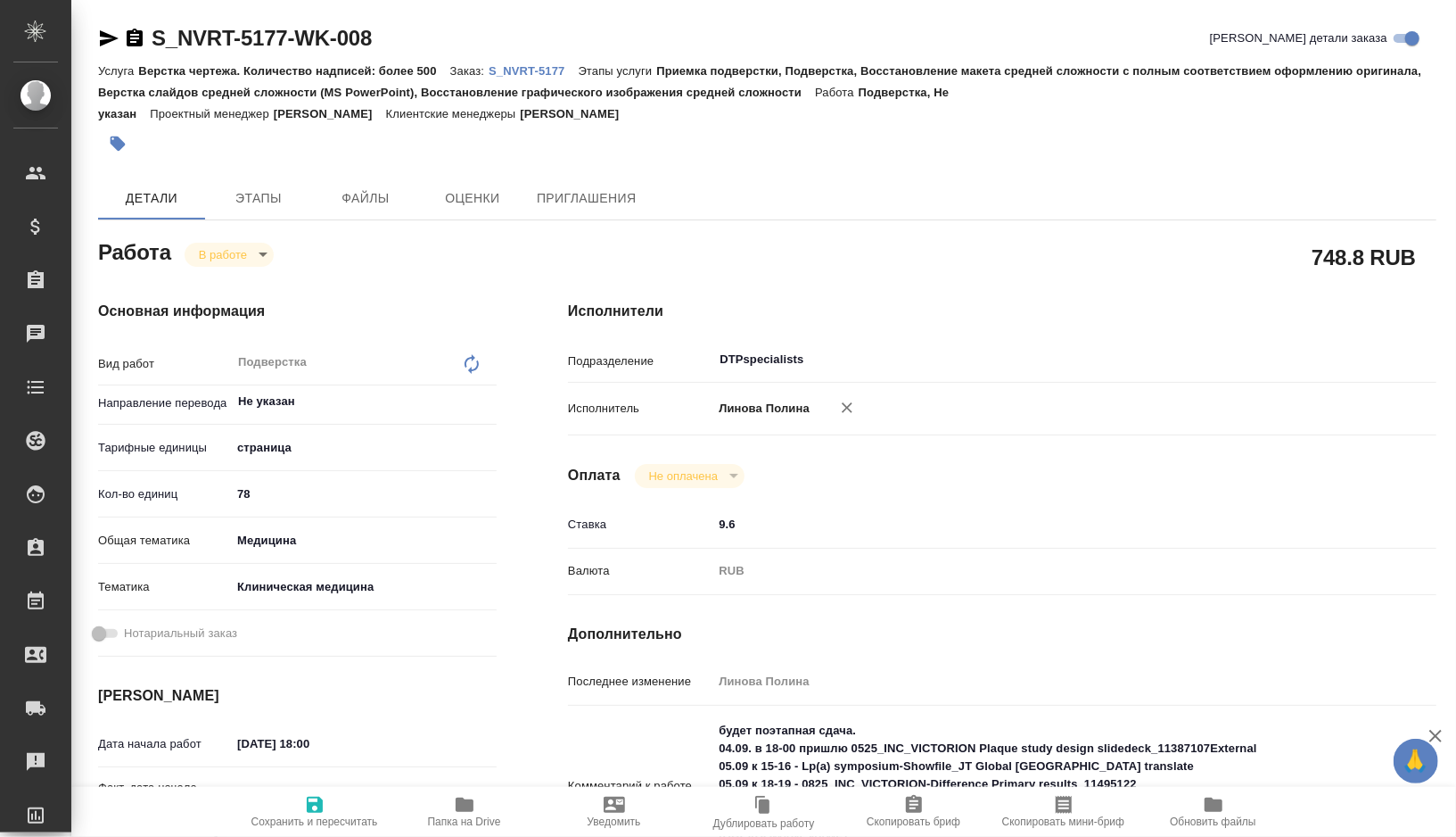
type textarea "x"
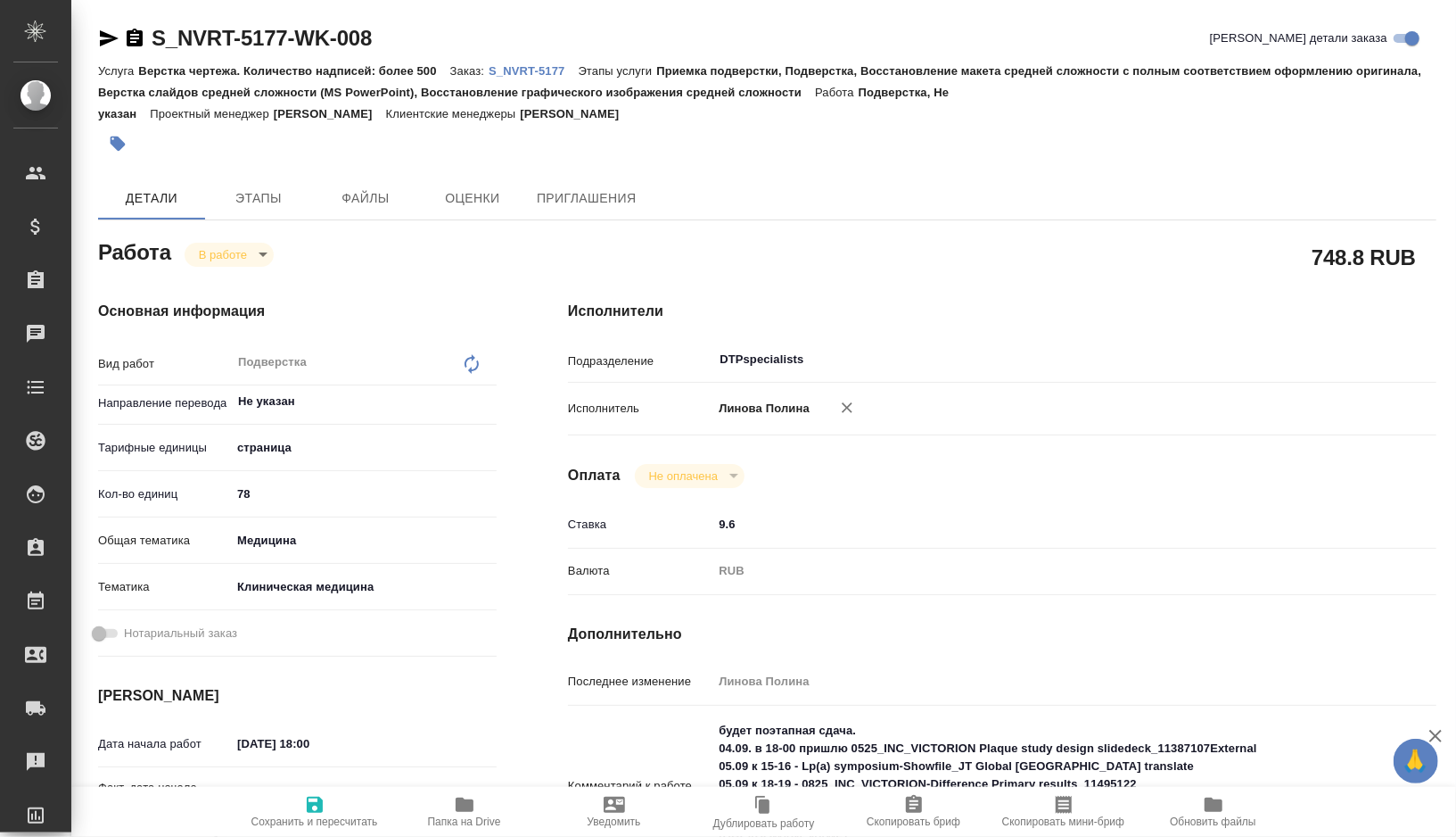
type textarea "x"
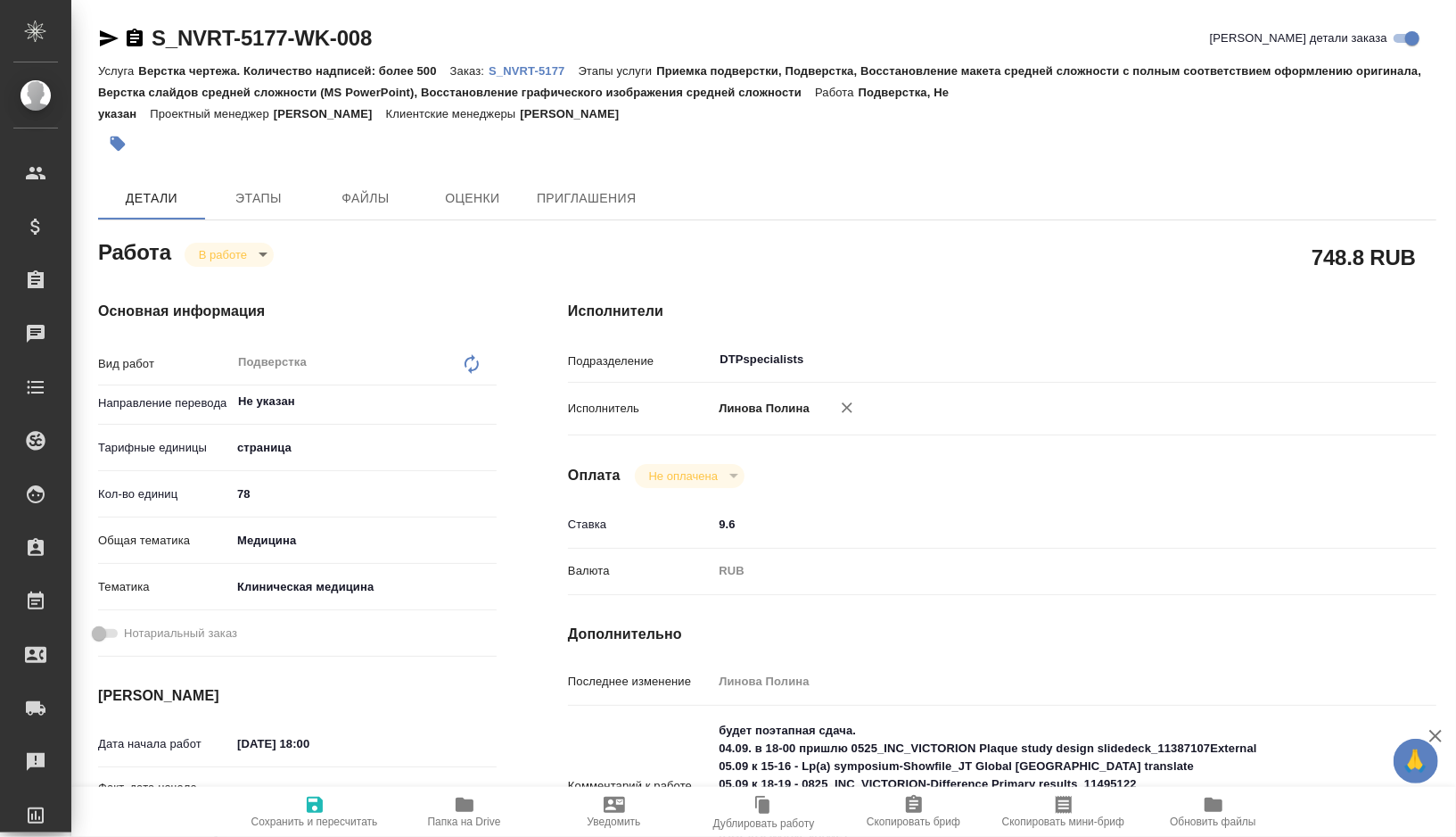
type textarea "x"
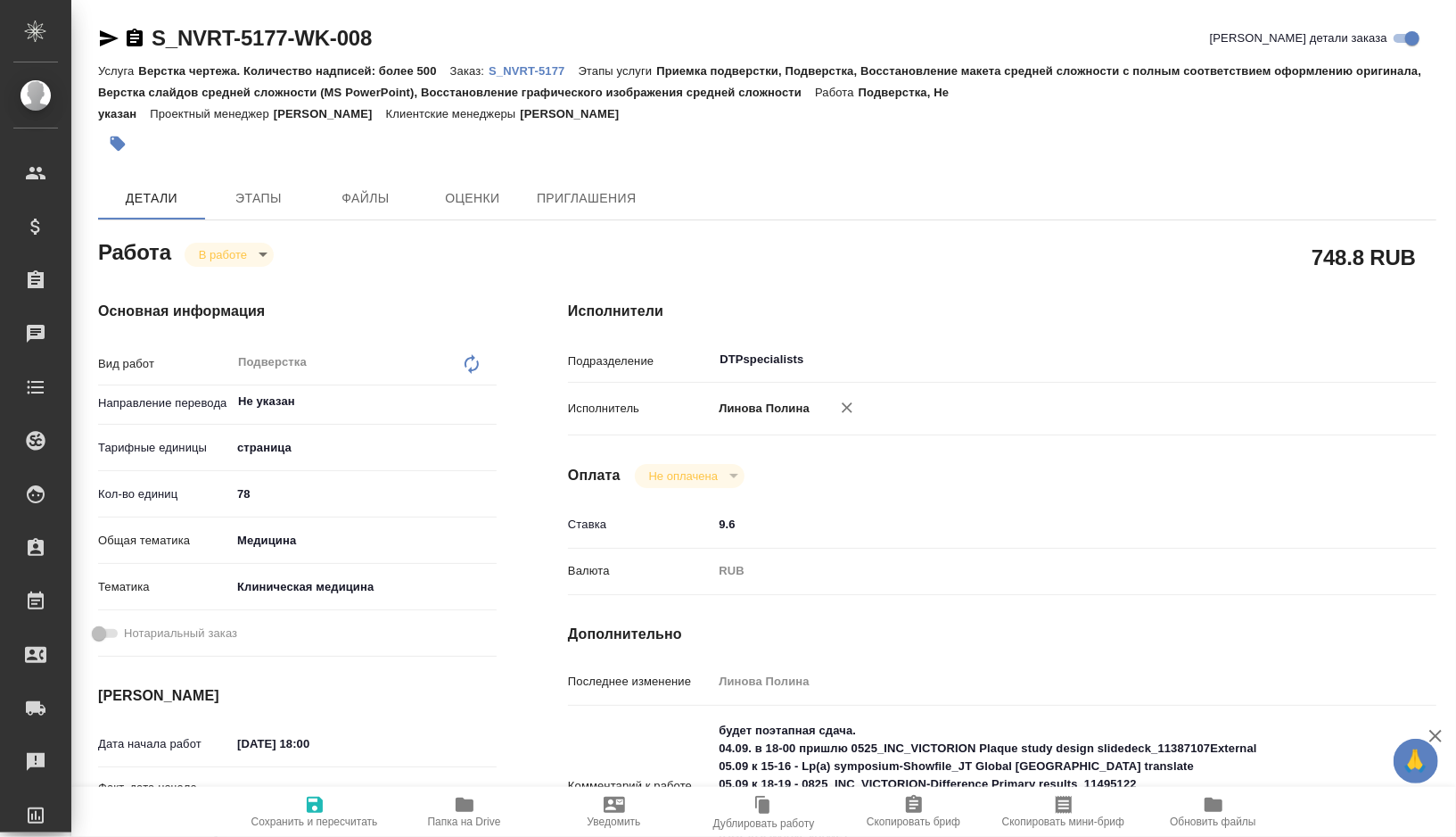
type textarea "x"
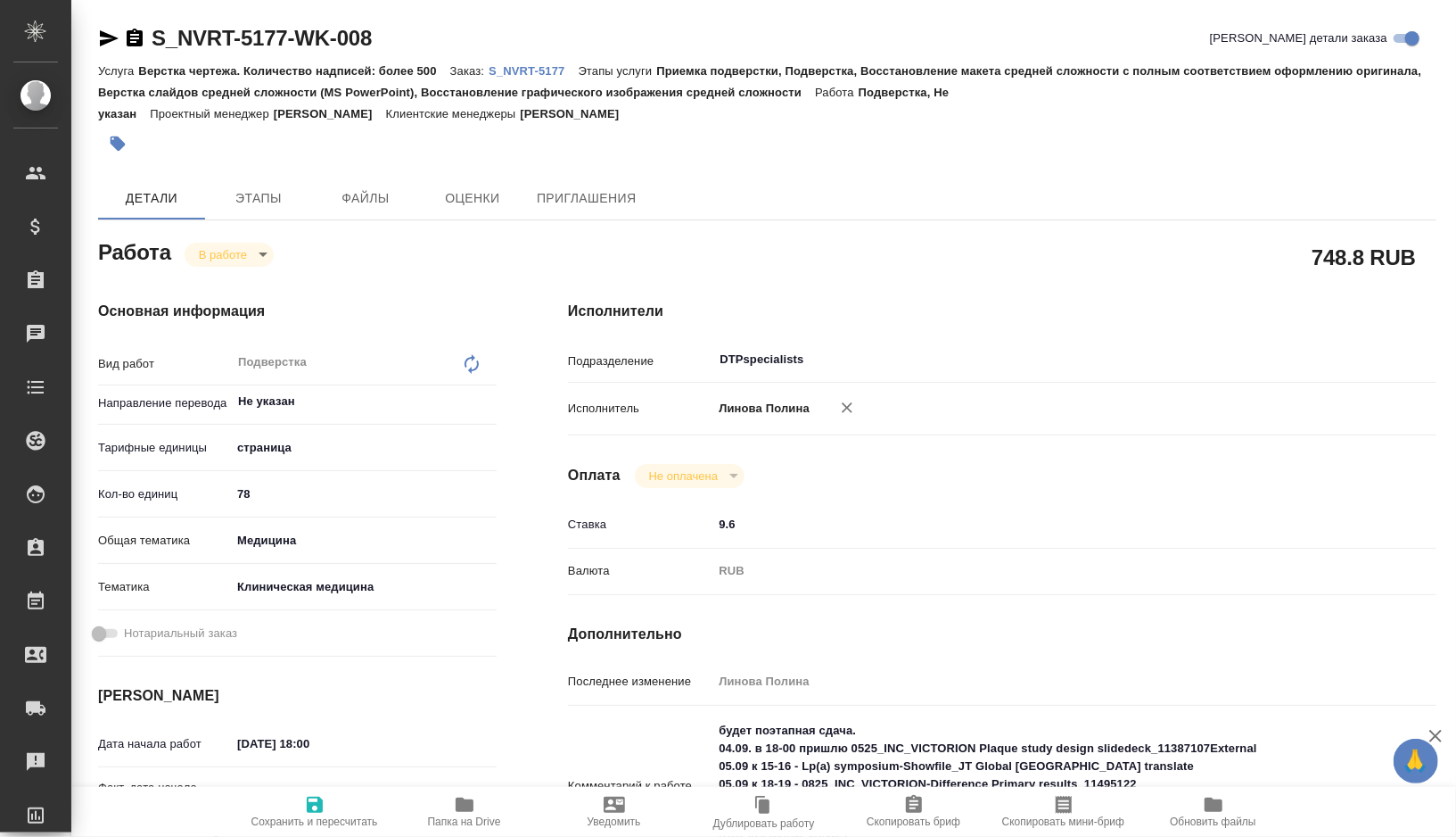
type textarea "x"
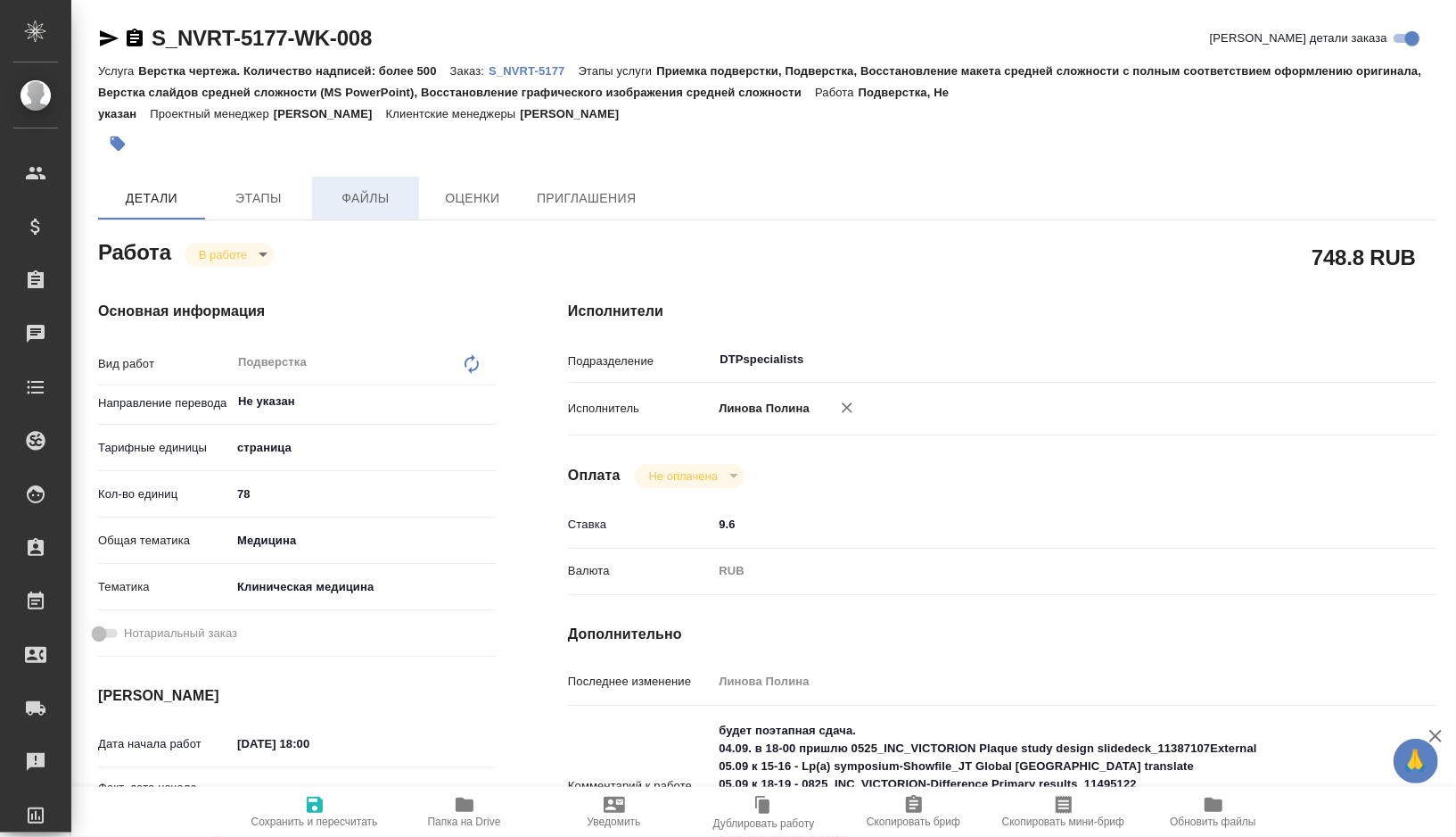
type textarea "x"
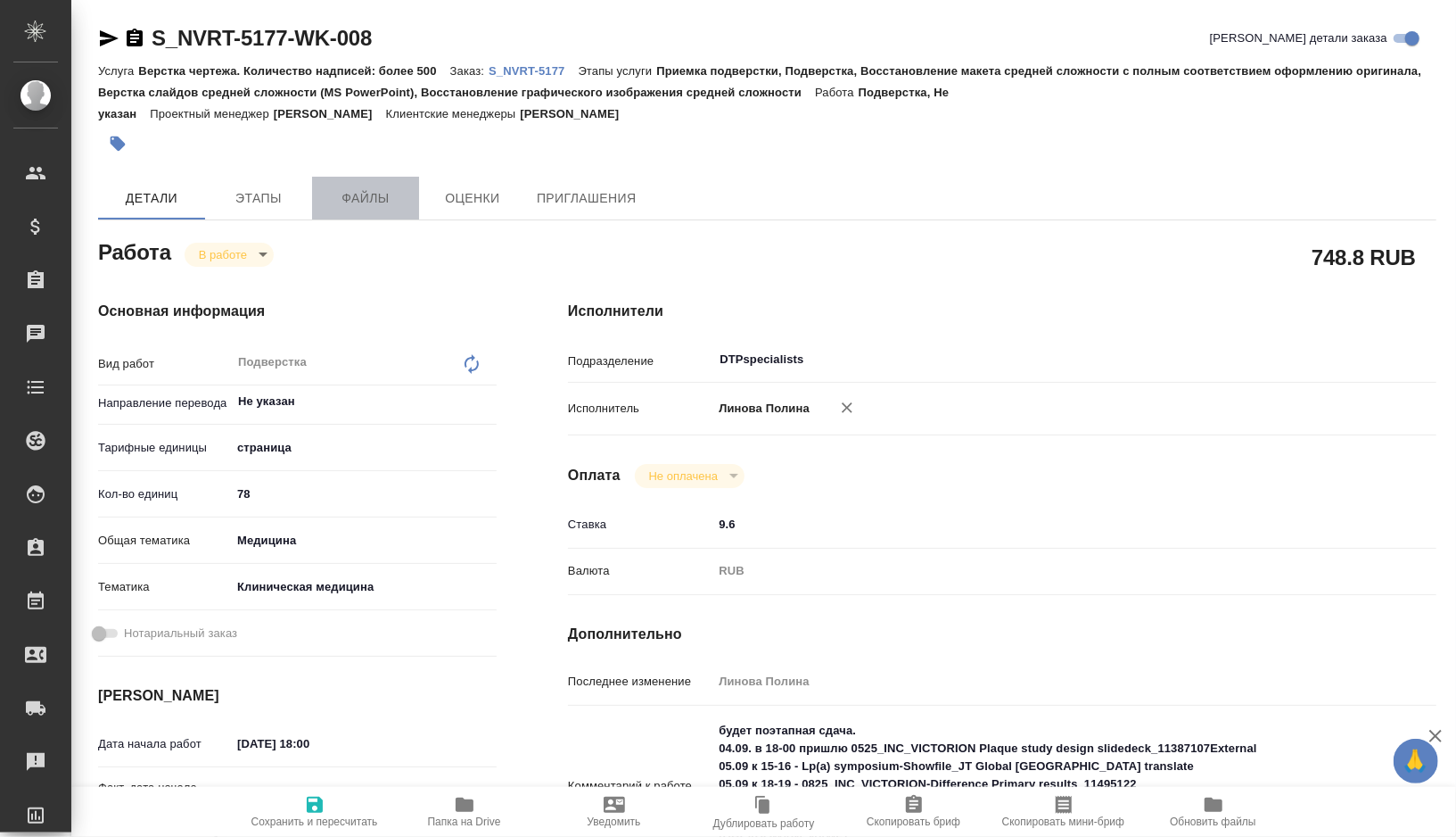
click at [371, 203] on span "Файлы" at bounding box center [366, 199] width 85 height 22
type textarea "x"
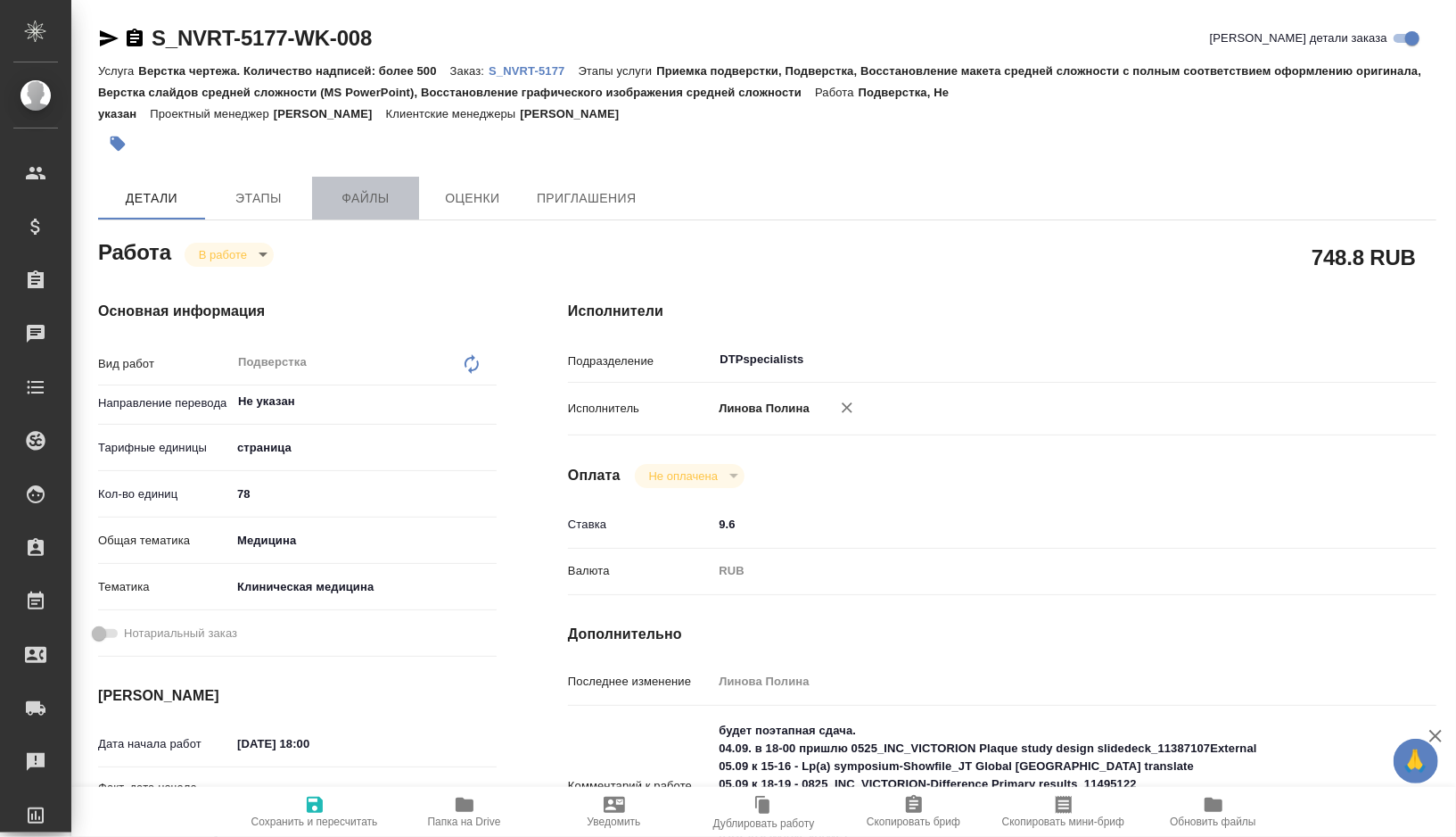
type textarea "x"
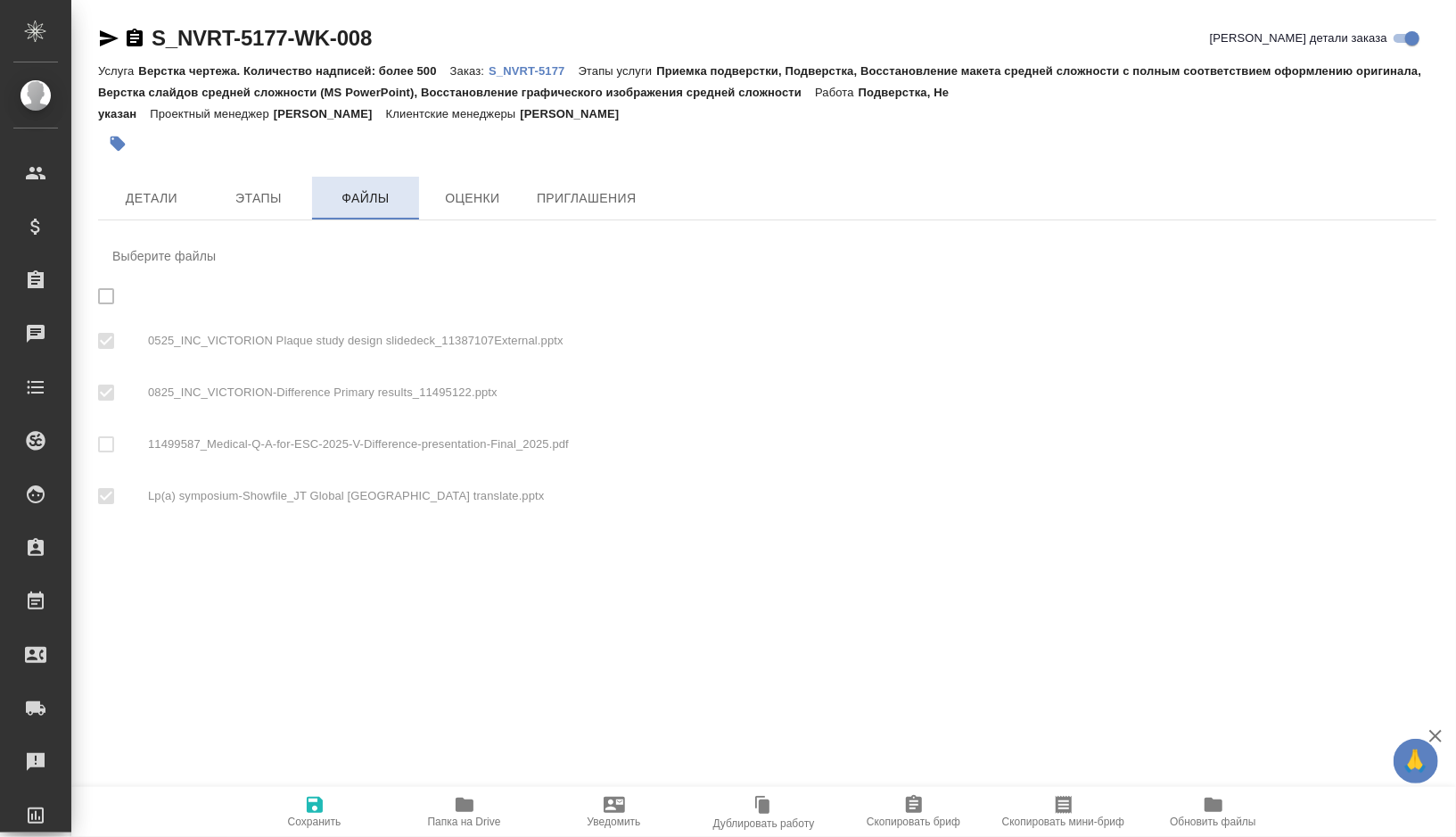
checkbox input "true"
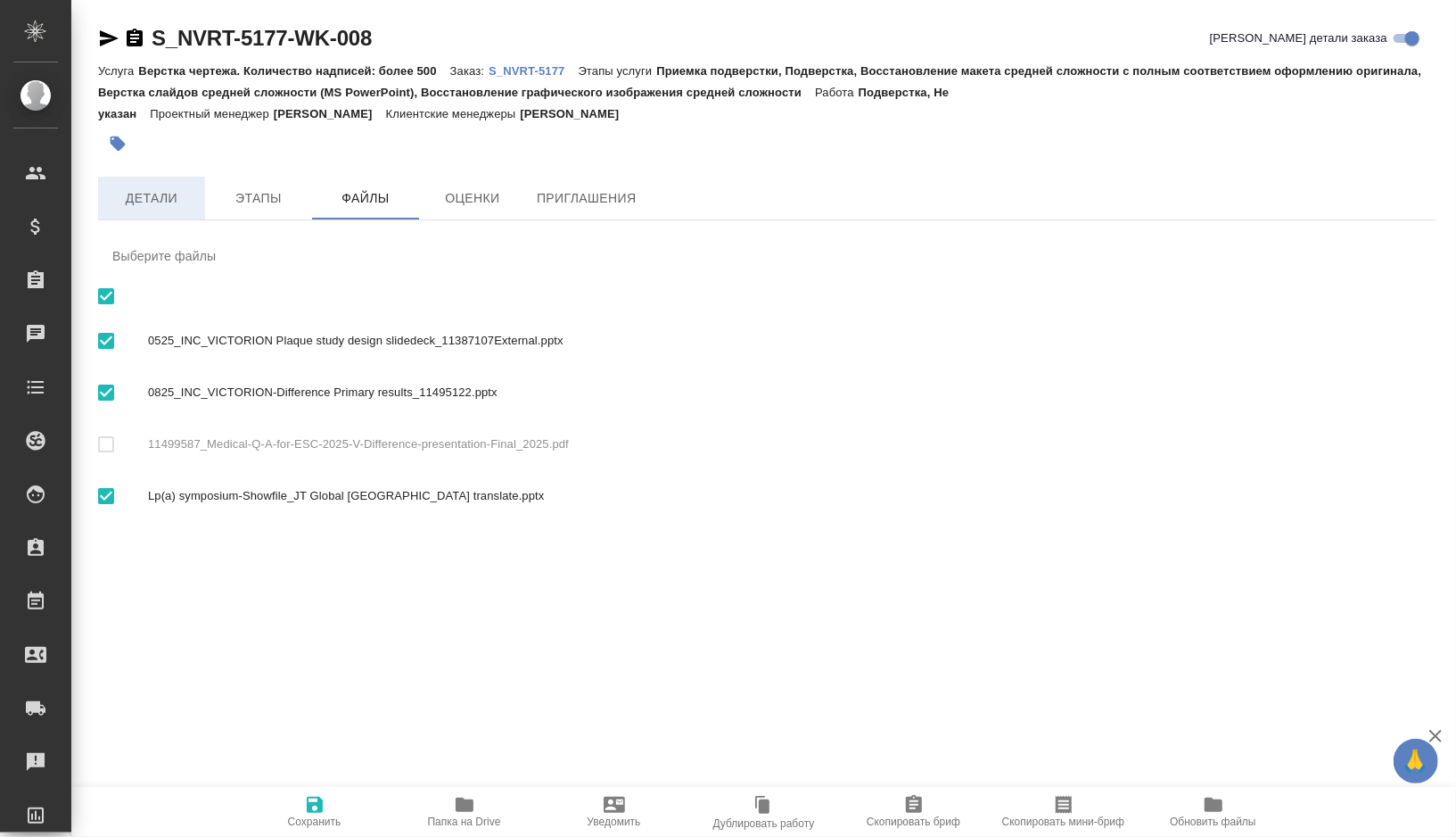
click at [168, 199] on span "Детали" at bounding box center [151, 199] width 85 height 22
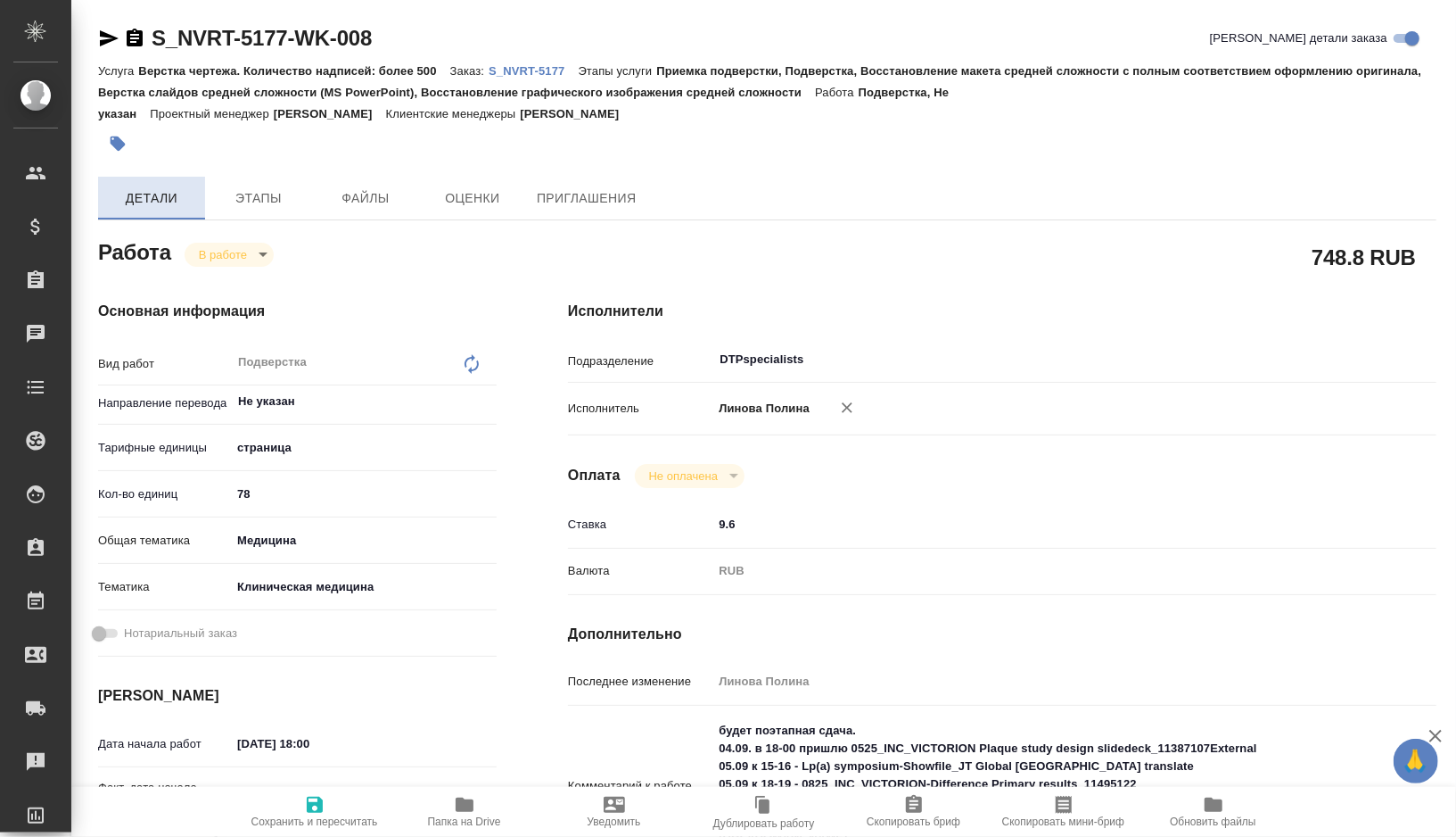
type textarea "x"
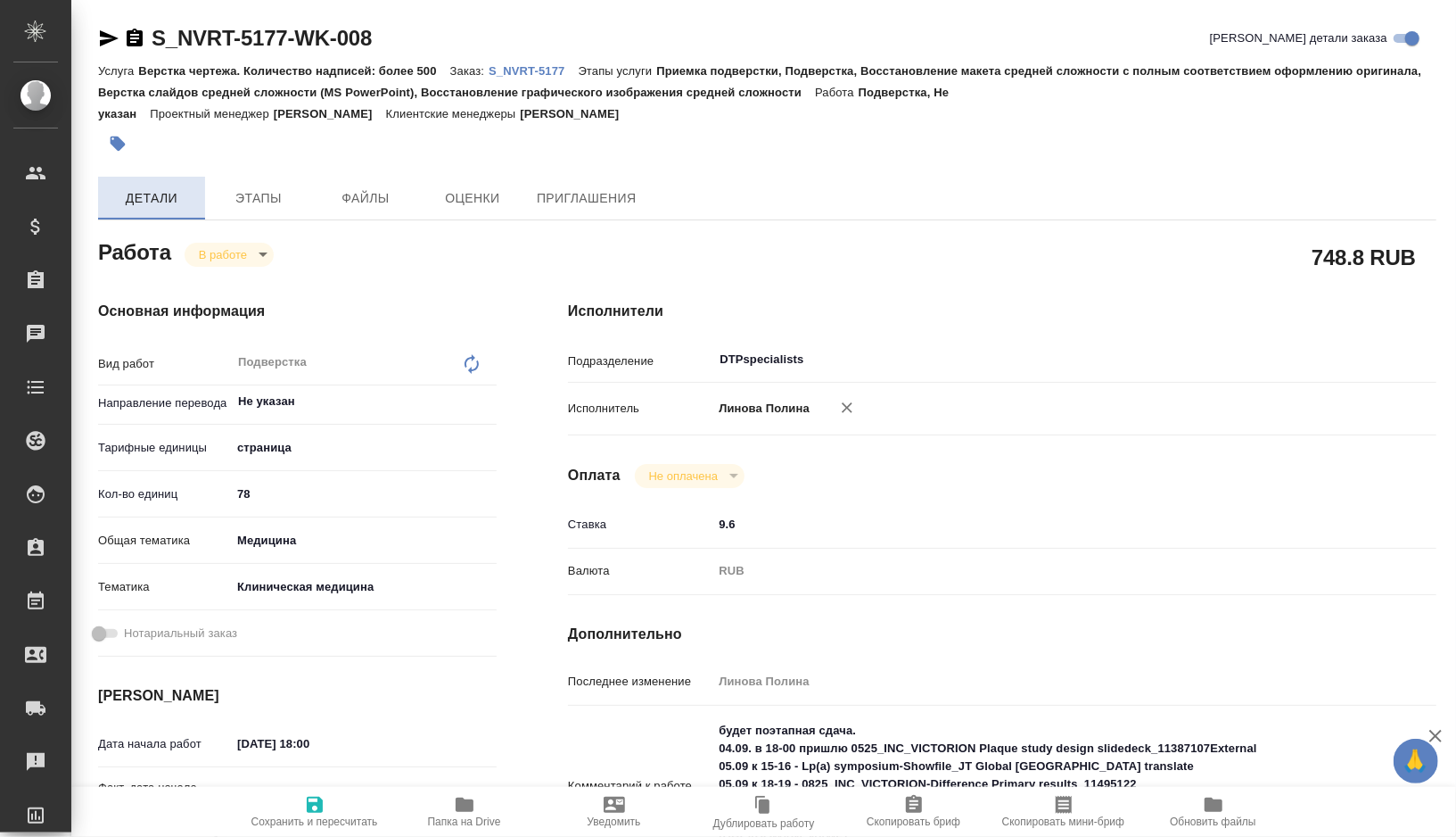
type textarea "x"
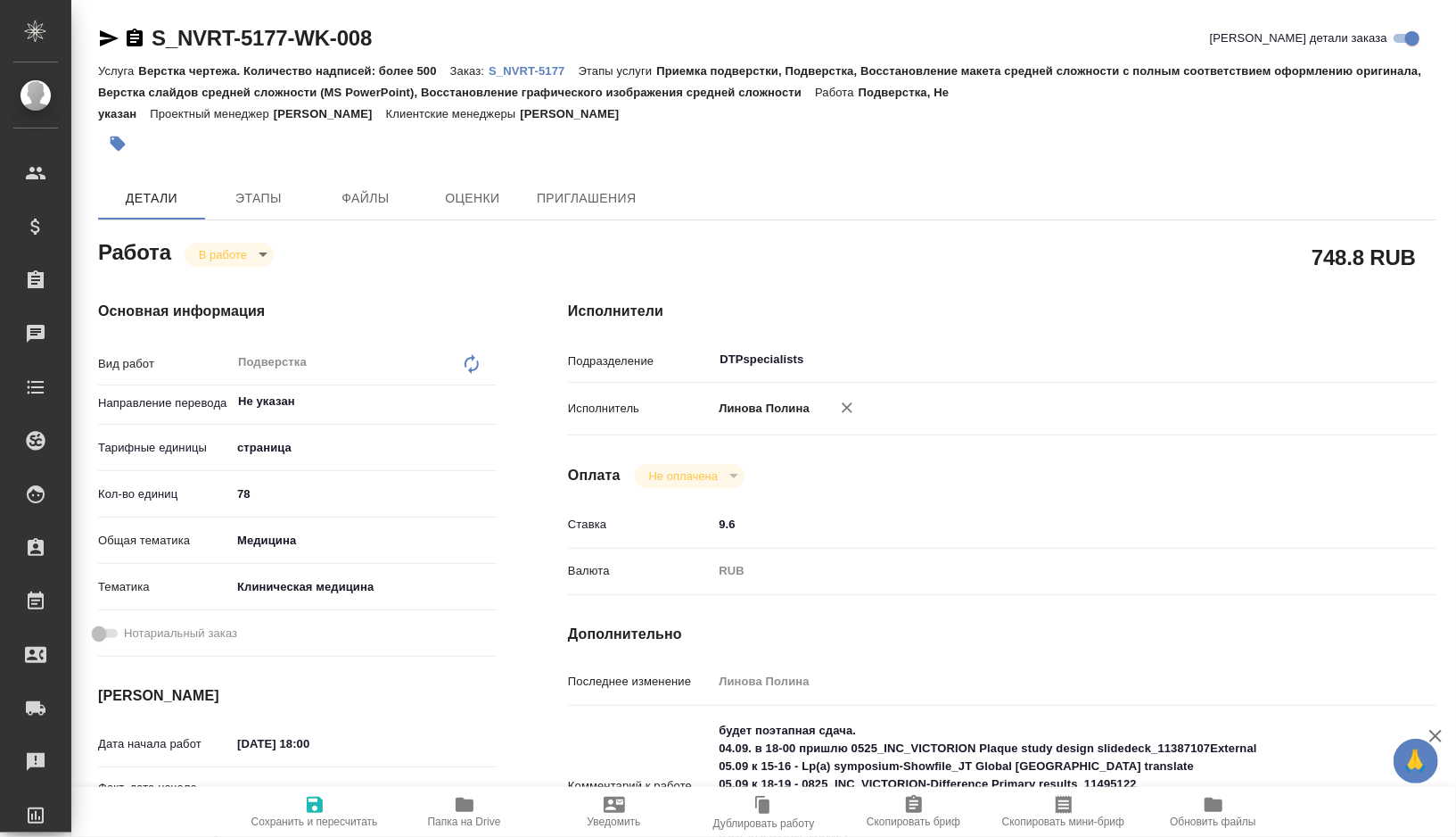
type textarea "x"
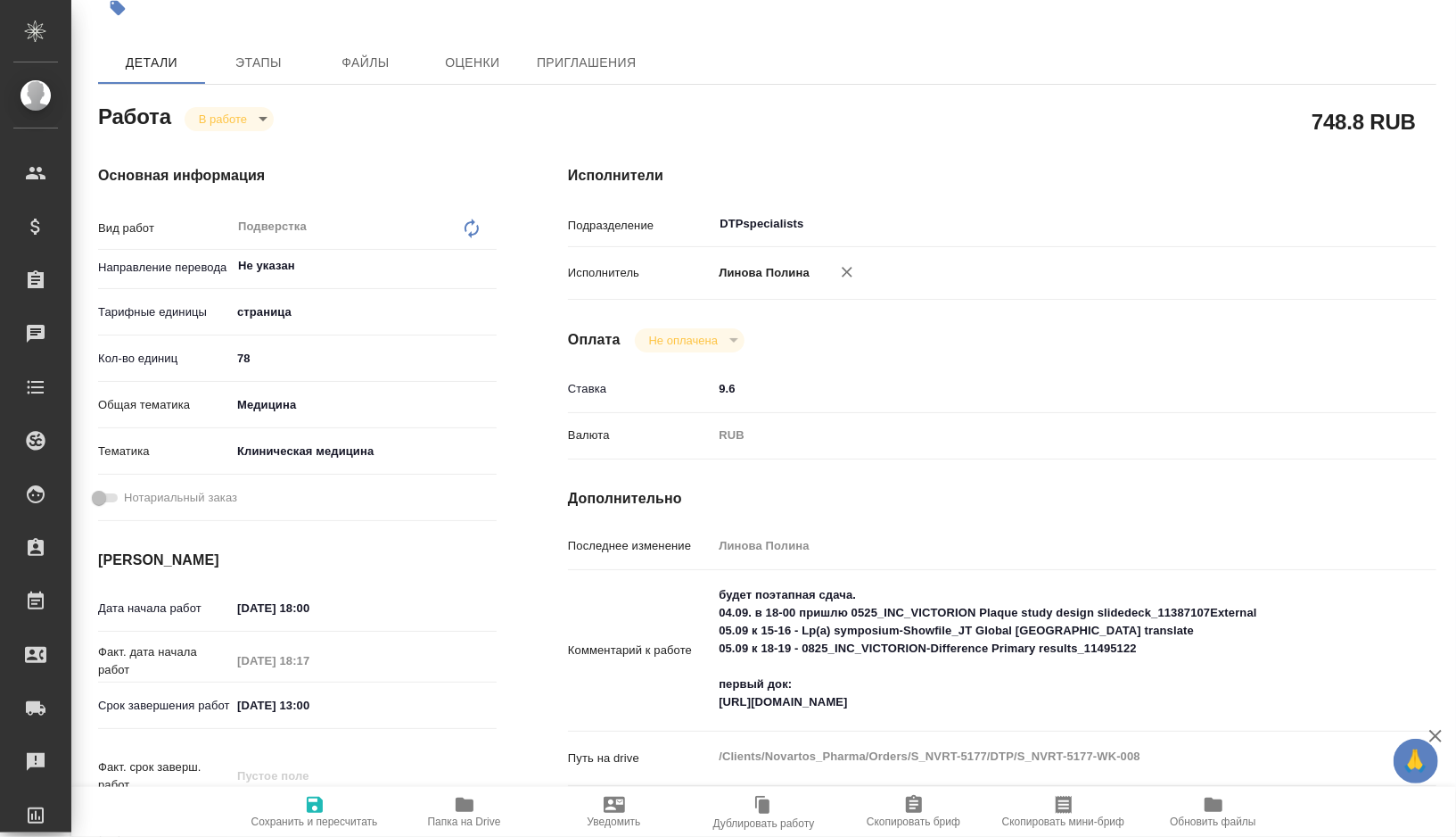
type textarea "x"
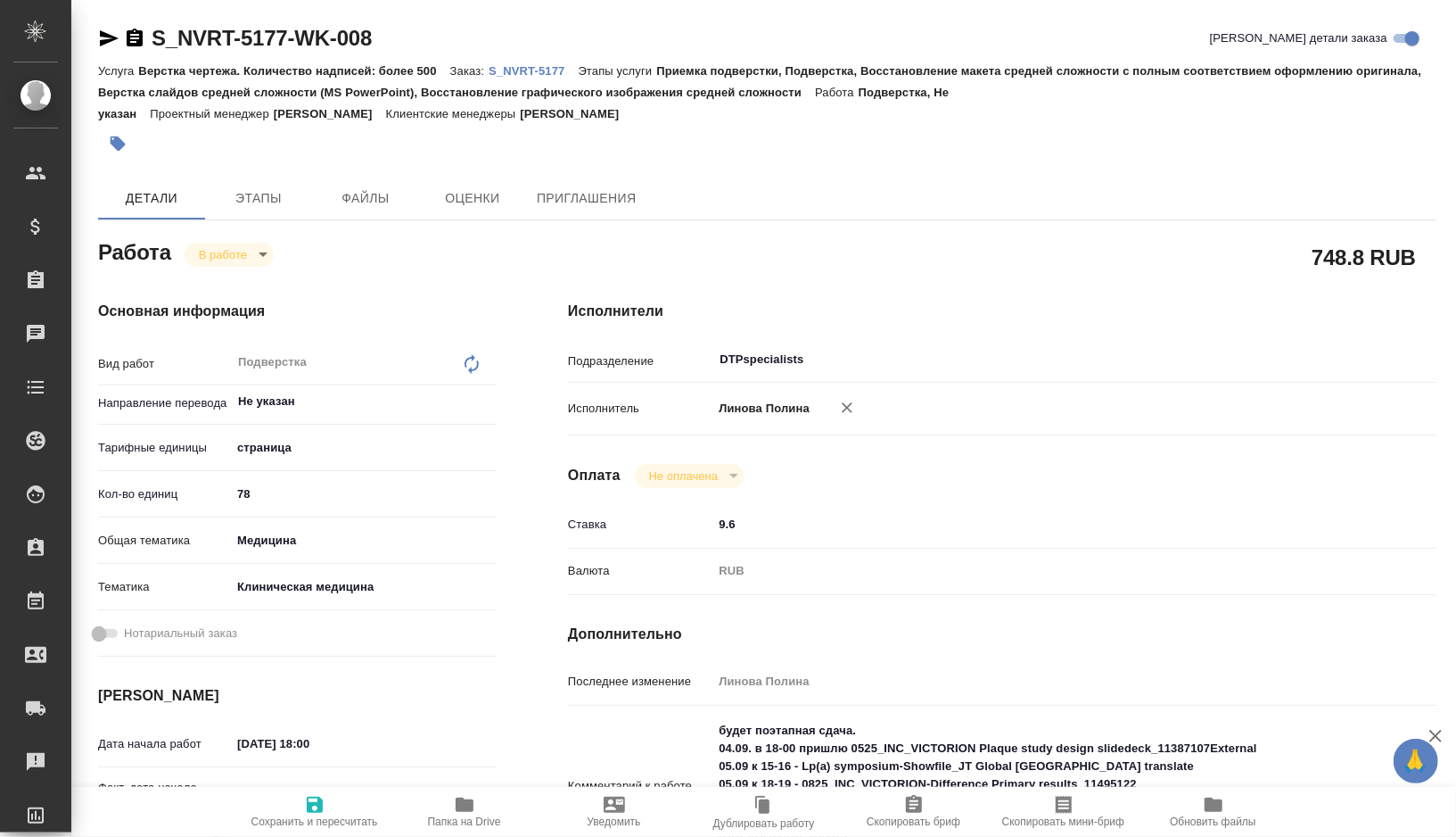
click at [105, 41] on icon "button" at bounding box center [110, 38] width 19 height 16
click at [457, 801] on icon "button" at bounding box center [464, 804] width 18 height 14
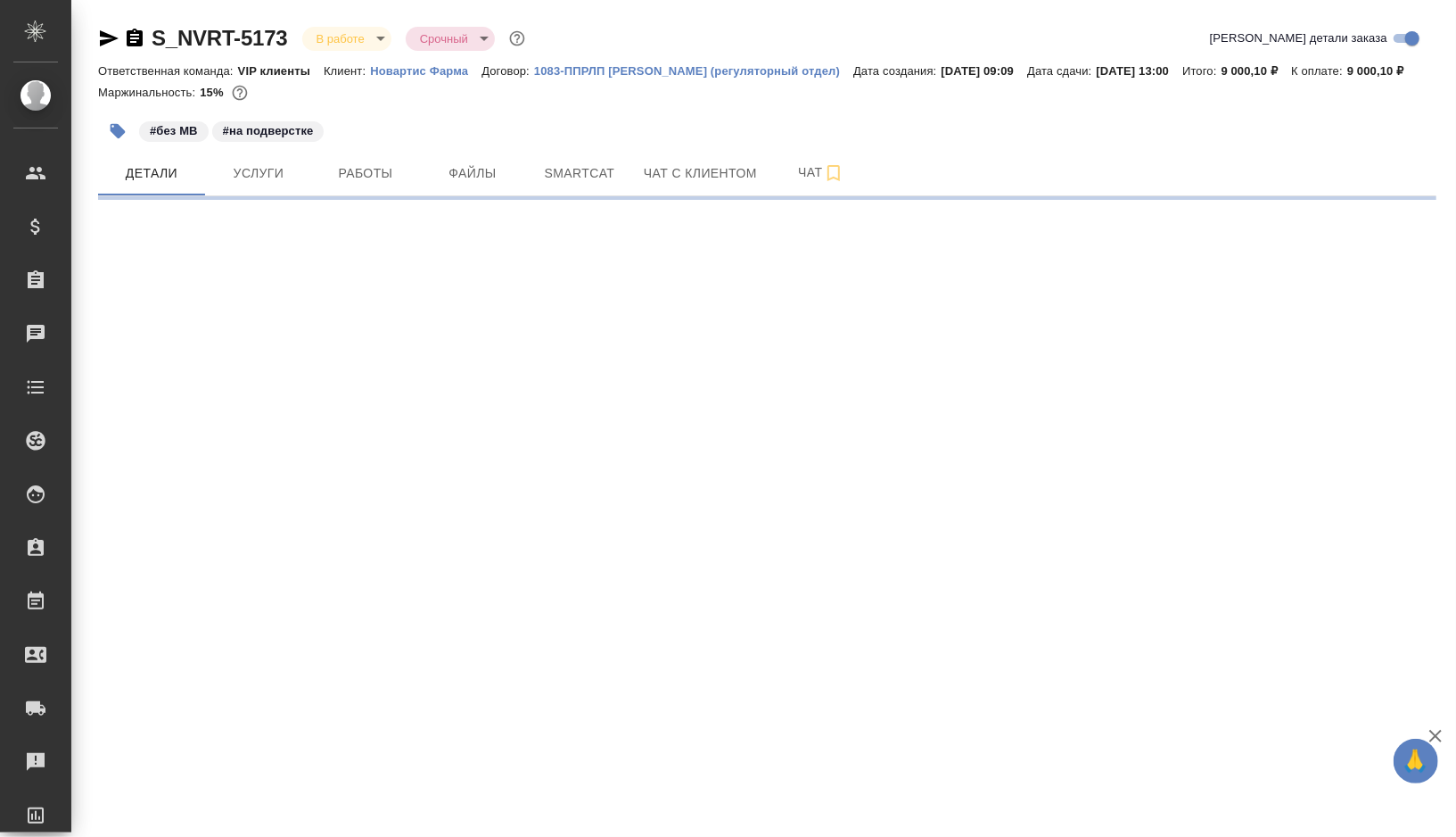
select select "RU"
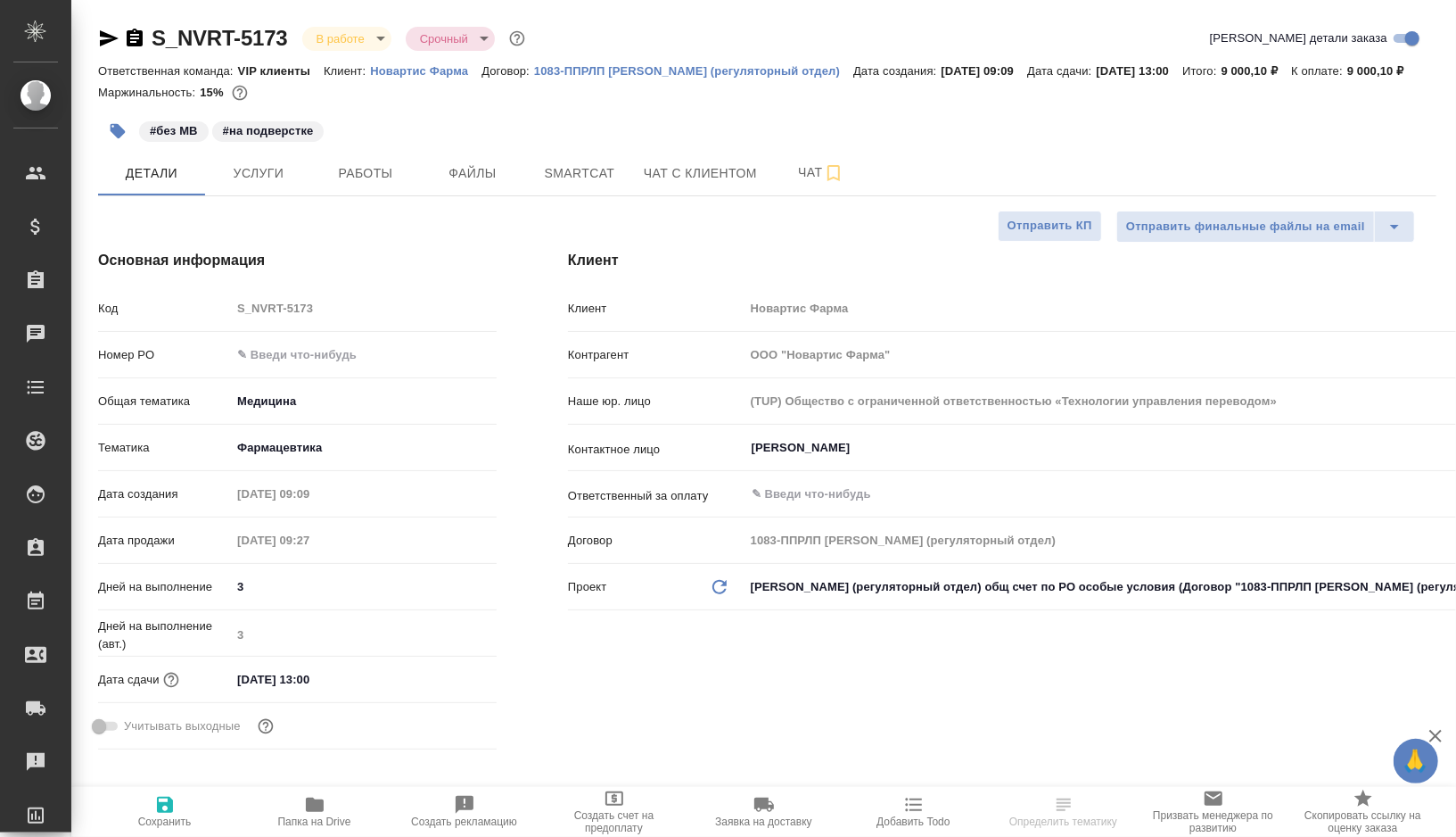
type textarea "x"
click at [374, 185] on span "Работы" at bounding box center [366, 174] width 85 height 22
type textarea "x"
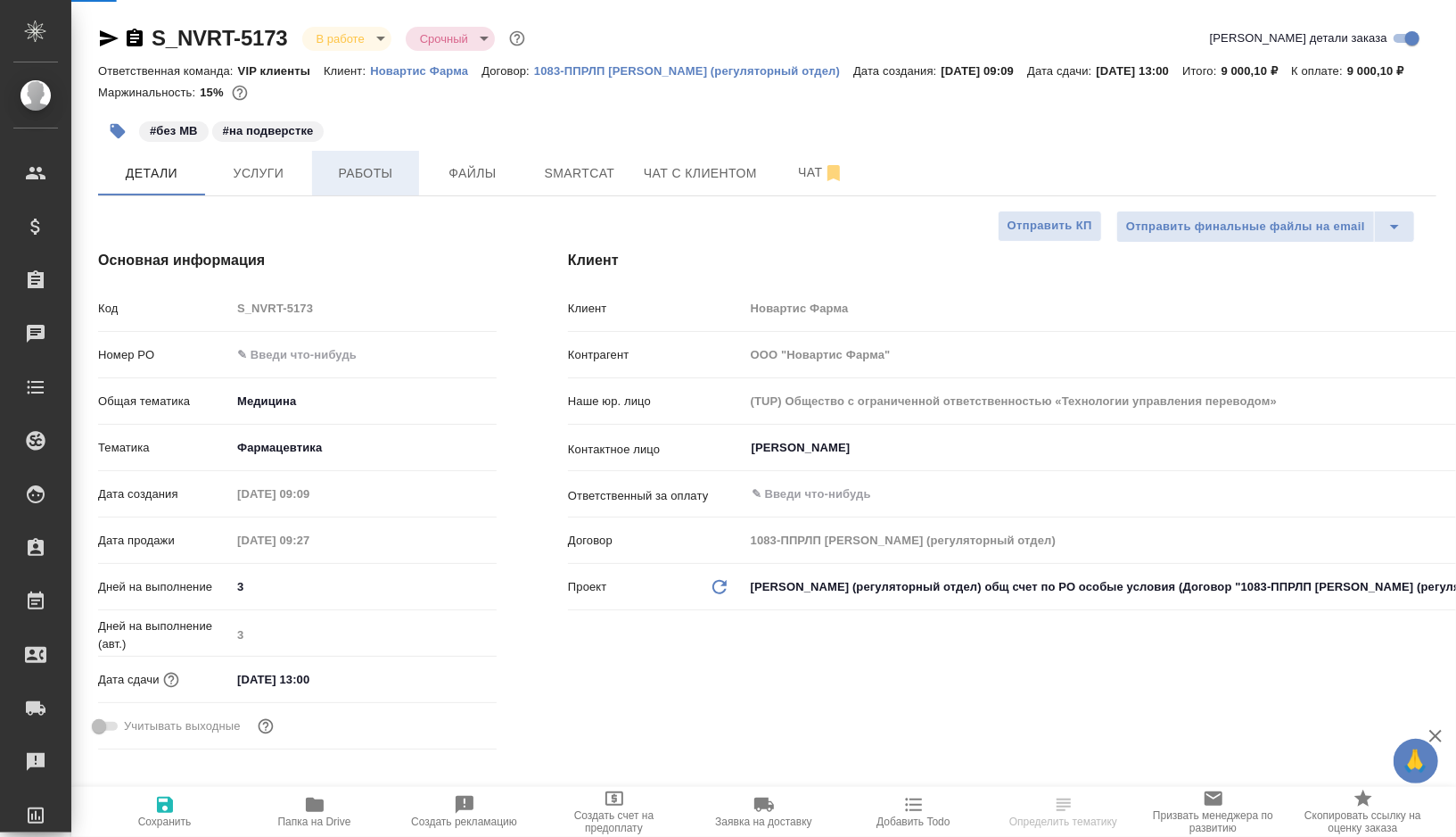
type textarea "x"
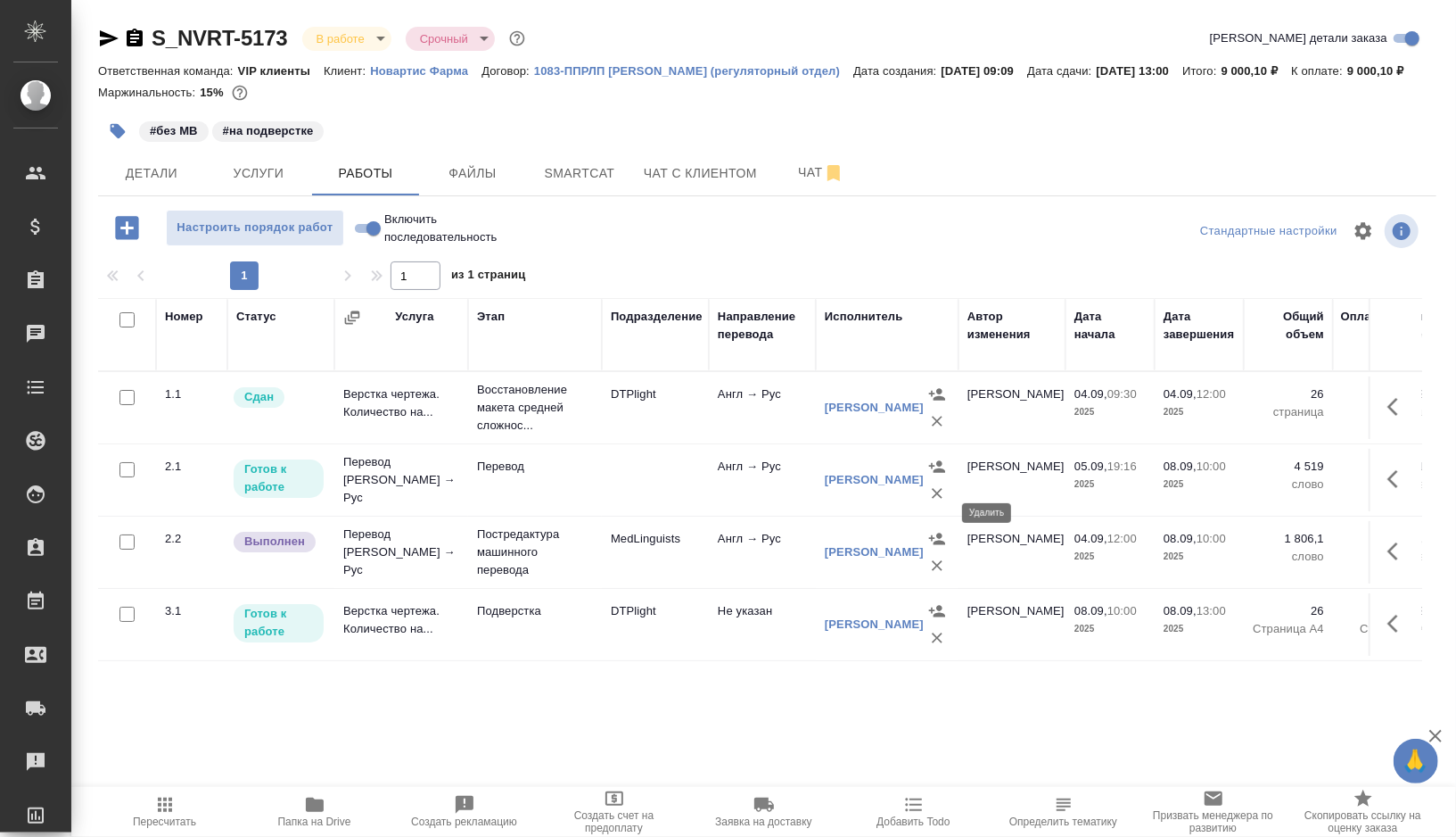
click at [929, 503] on icon "button" at bounding box center [937, 492] width 18 height 18
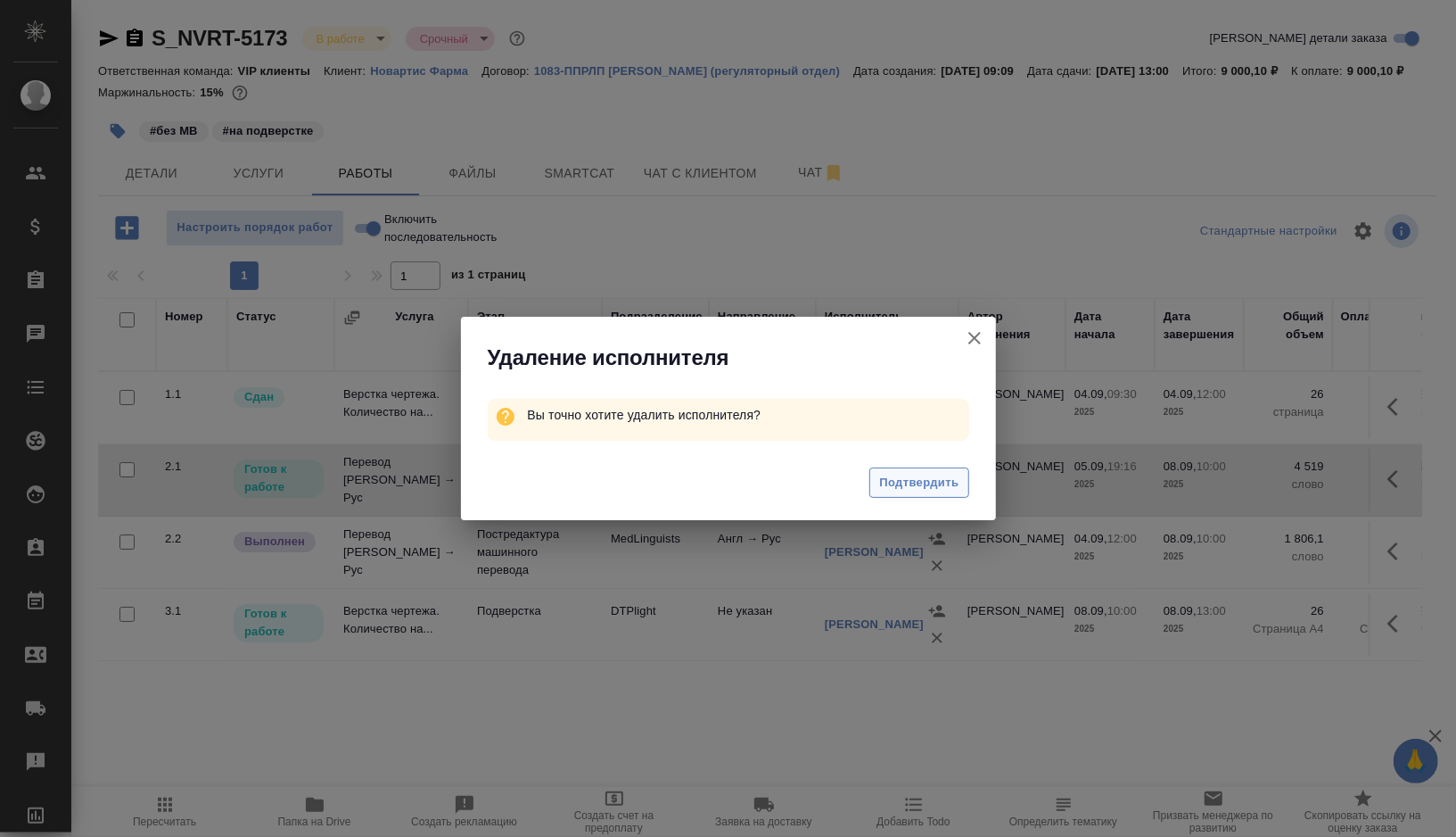
click at [906, 485] on span "Подтвердить" at bounding box center [918, 483] width 79 height 20
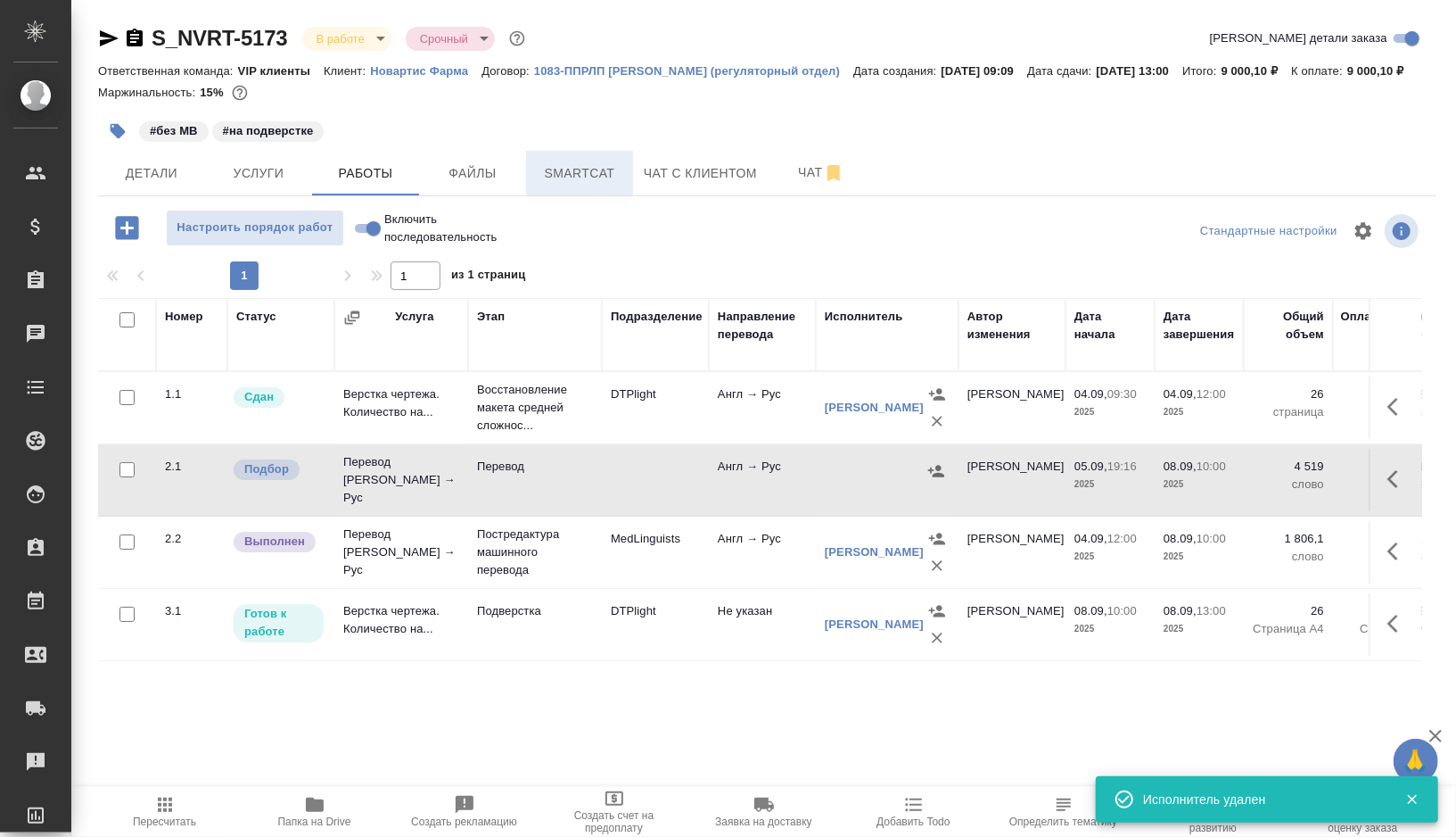
click at [571, 182] on button "Smartcat" at bounding box center [578, 173] width 107 height 45
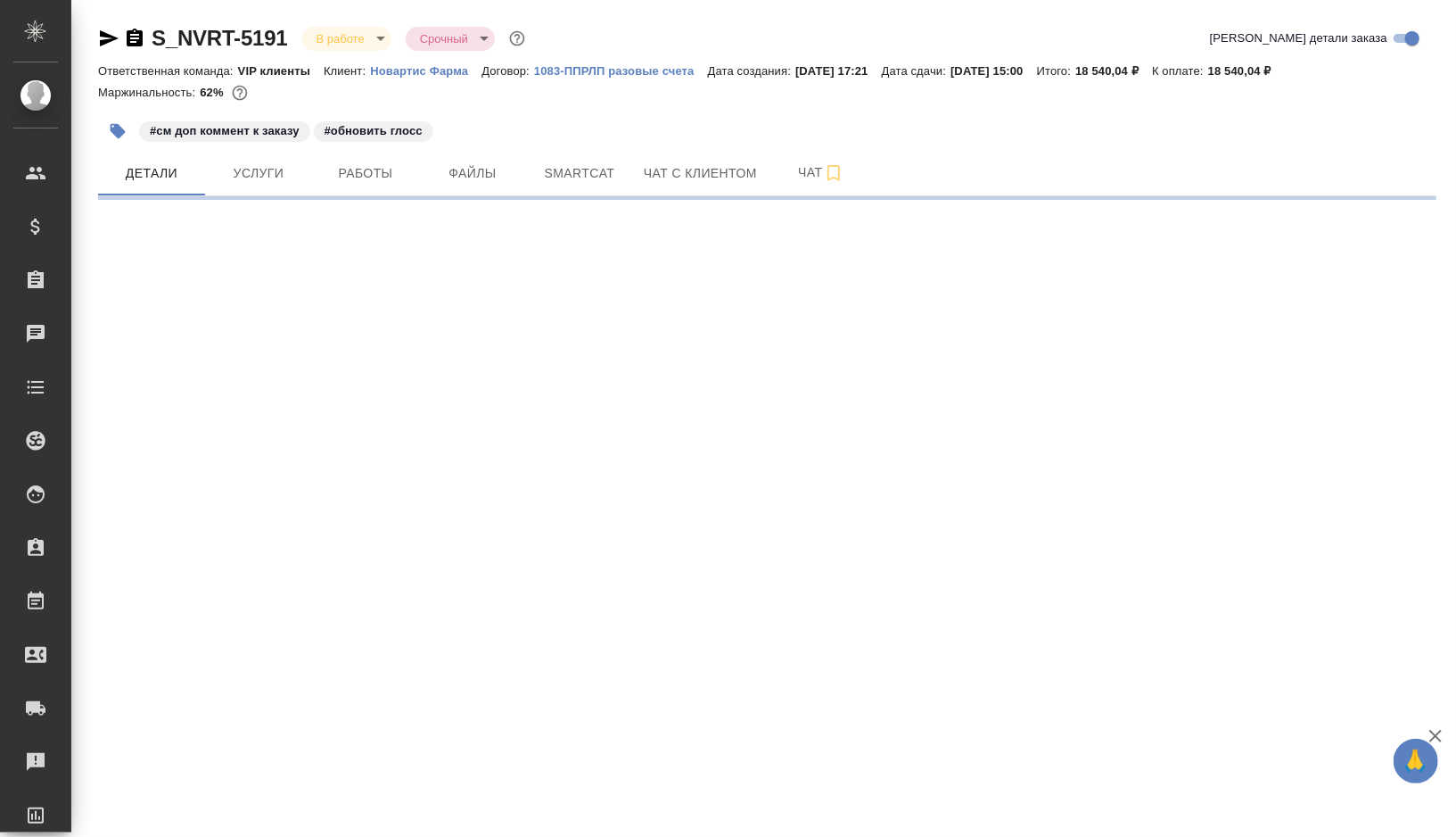
select select "RU"
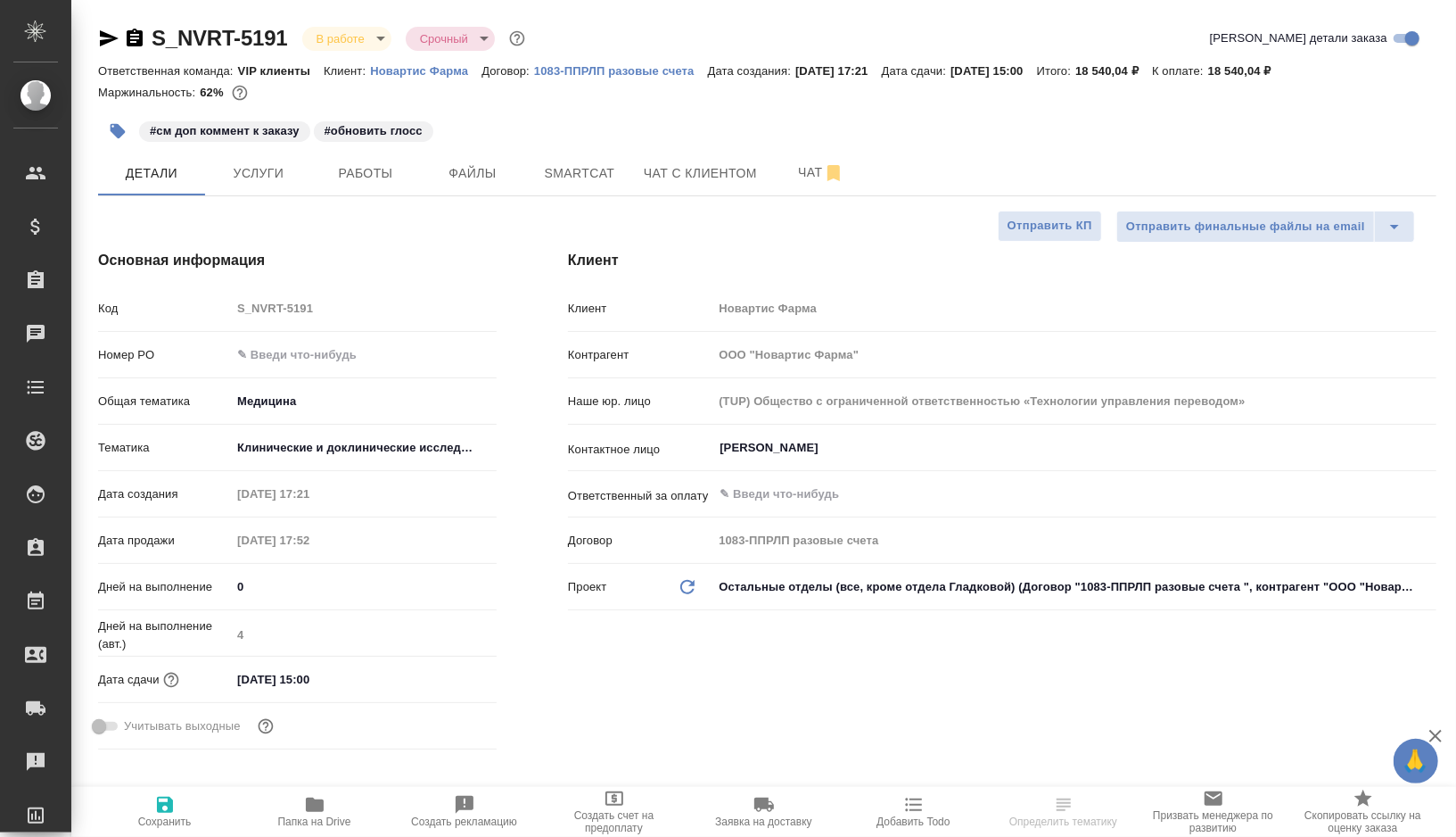
type textarea "x"
click at [391, 180] on span "Работы" at bounding box center [366, 174] width 85 height 22
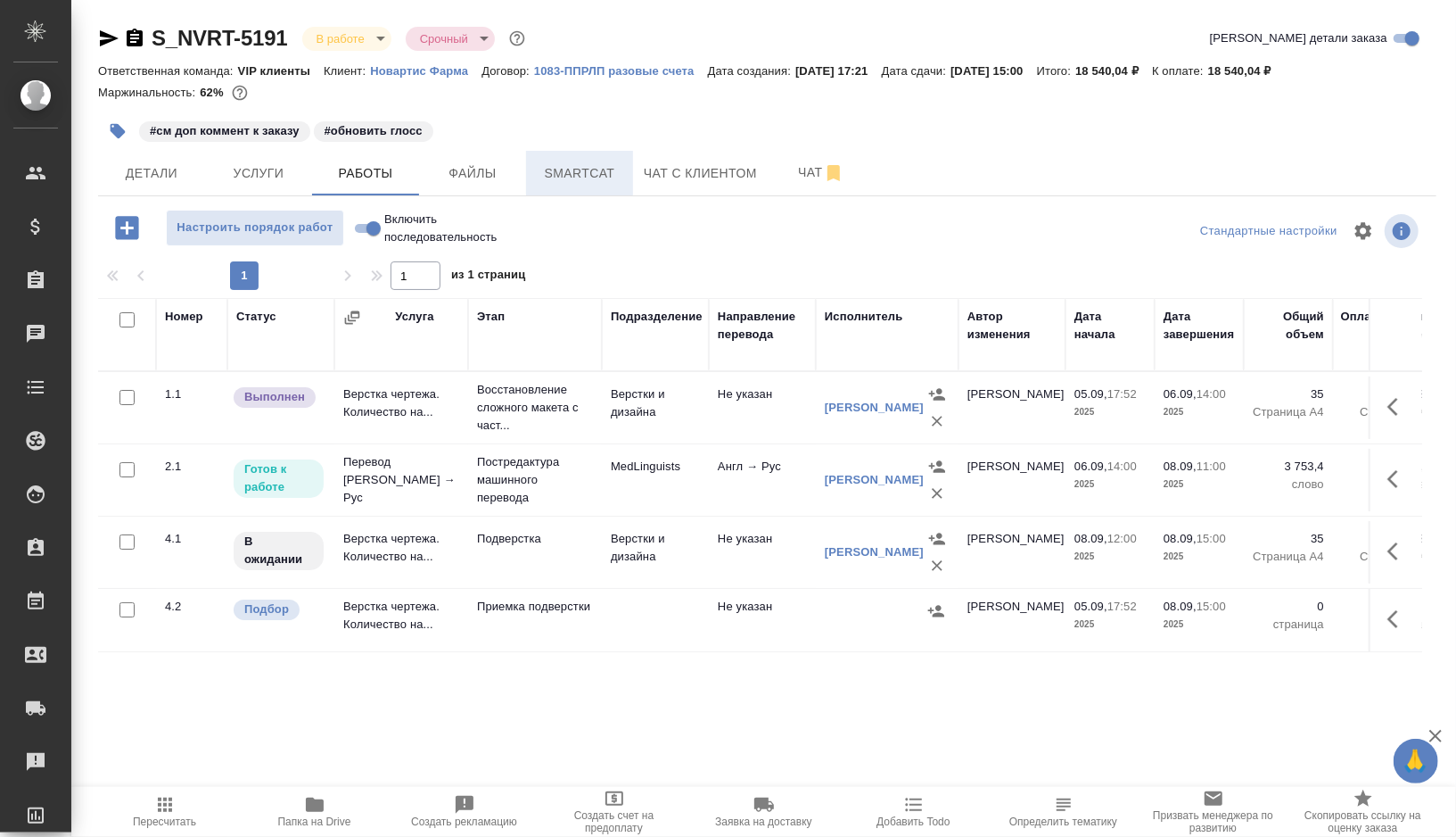
click at [566, 175] on span "Smartcat" at bounding box center [579, 174] width 85 height 22
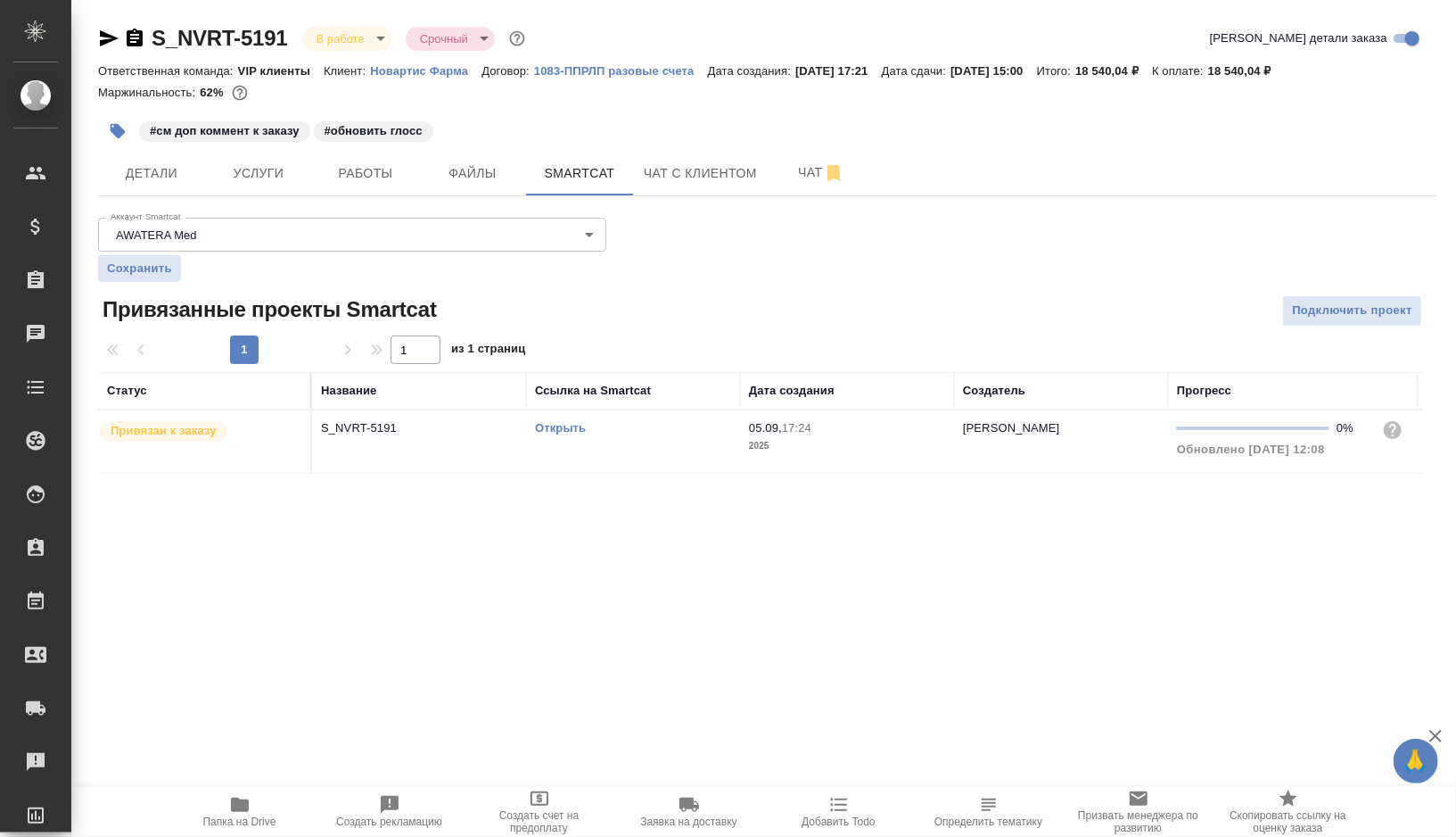
click at [653, 447] on td "Открыть" at bounding box center [632, 441] width 214 height 62
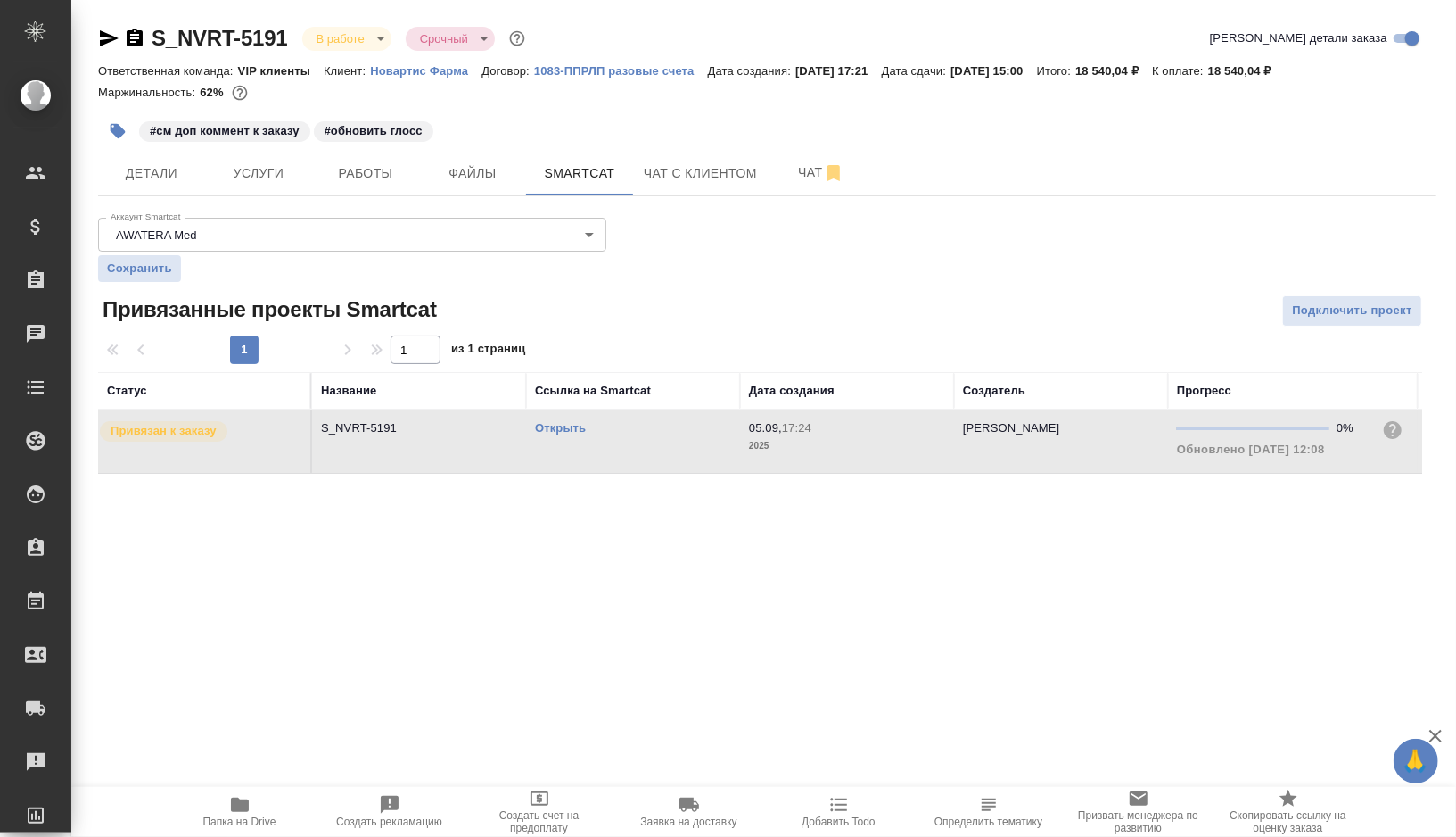
click at [653, 447] on td "Открыть" at bounding box center [632, 441] width 214 height 62
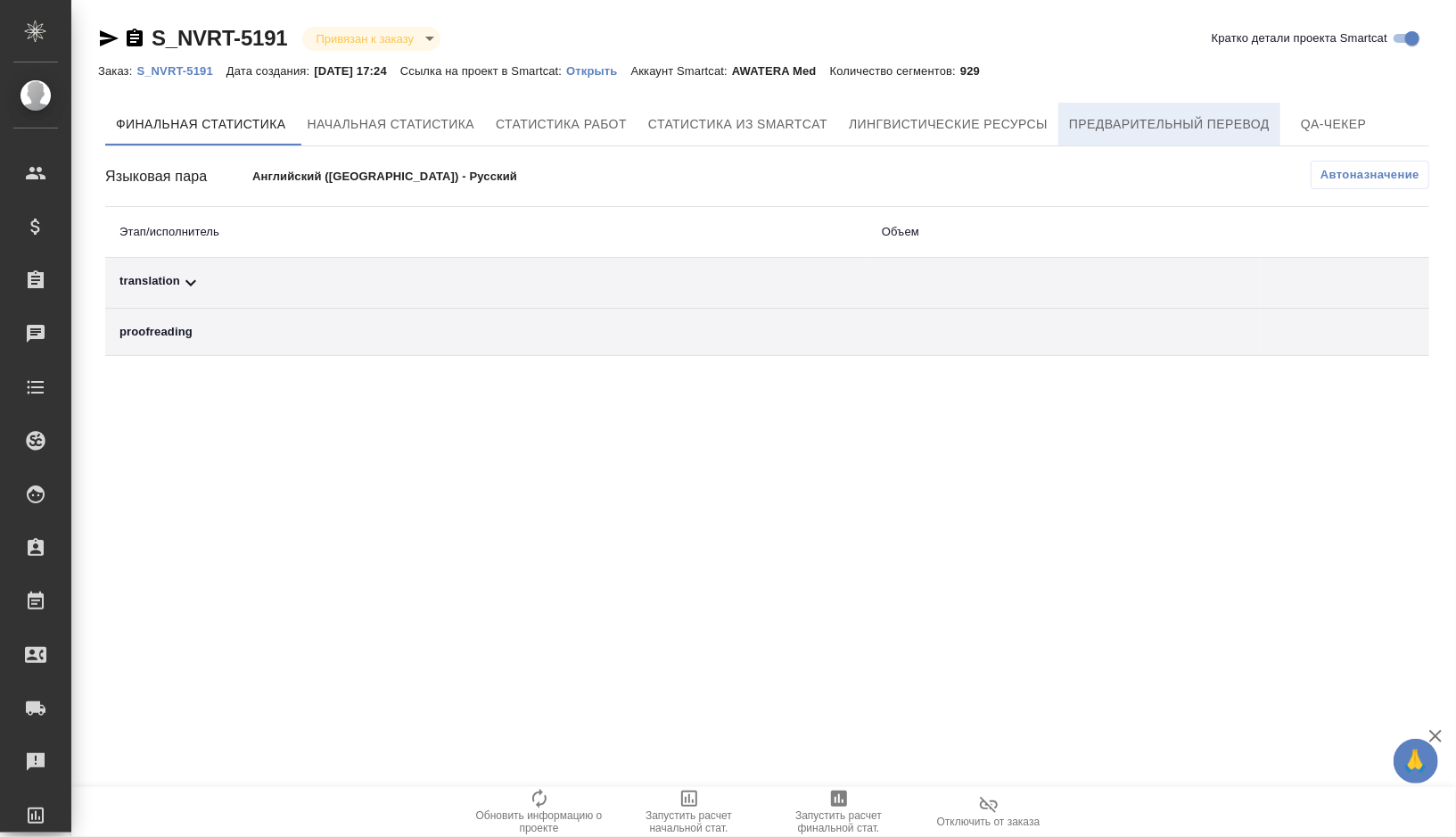
click at [1111, 124] on span "Предварительный перевод" at bounding box center [1169, 124] width 201 height 22
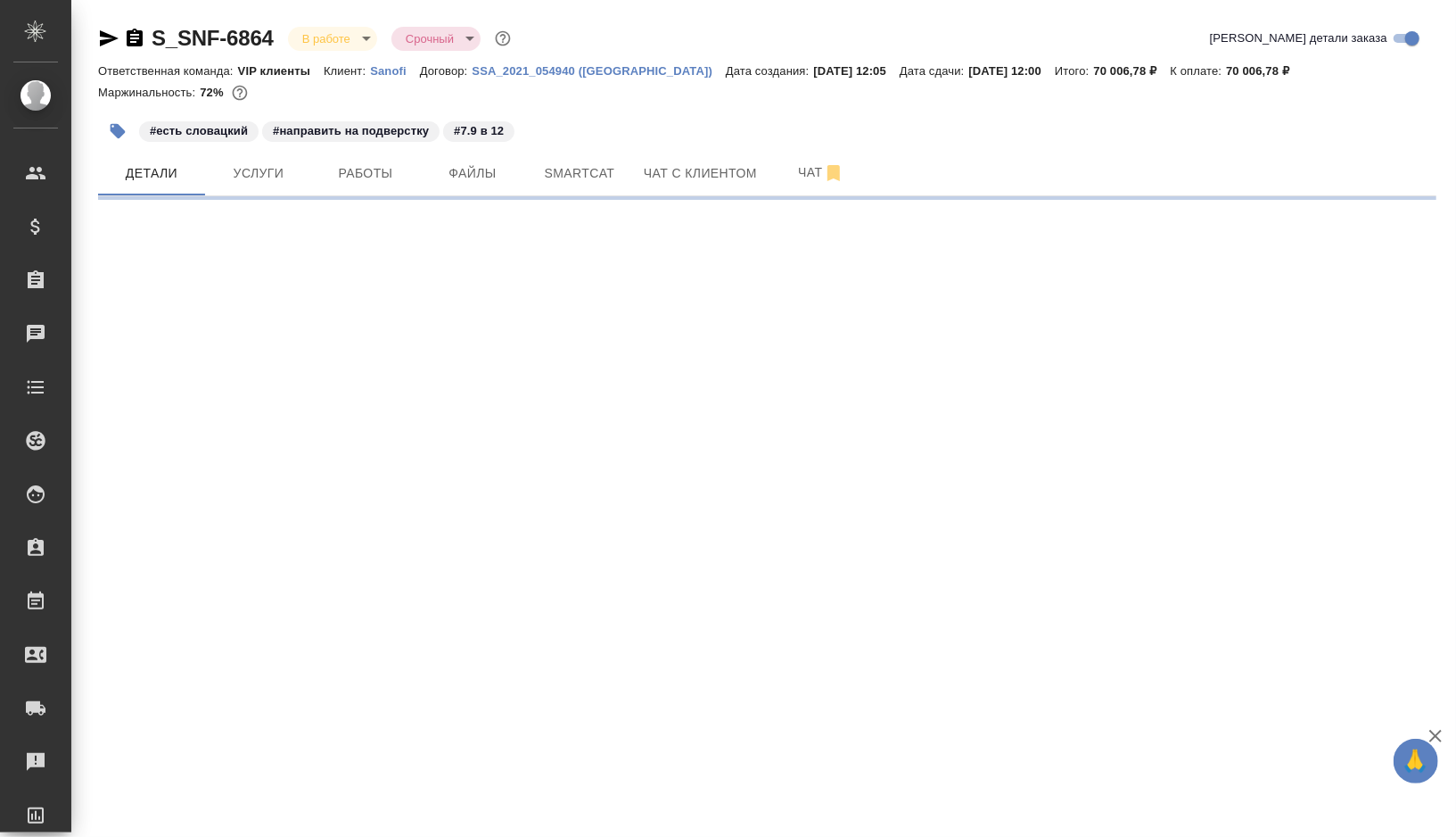
select select "RU"
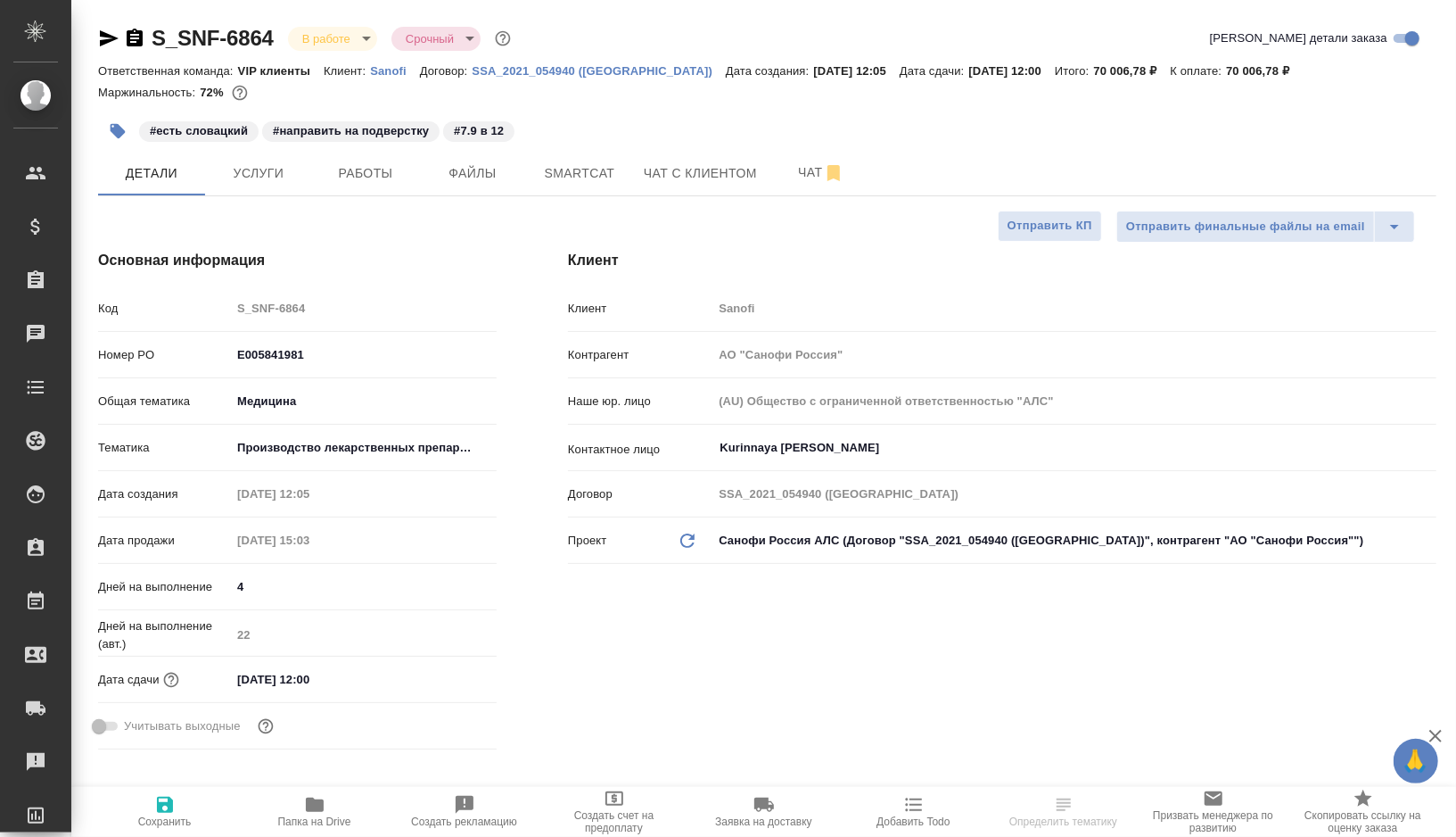
type textarea "x"
click at [612, 187] on button "Smartcat" at bounding box center [578, 173] width 107 height 45
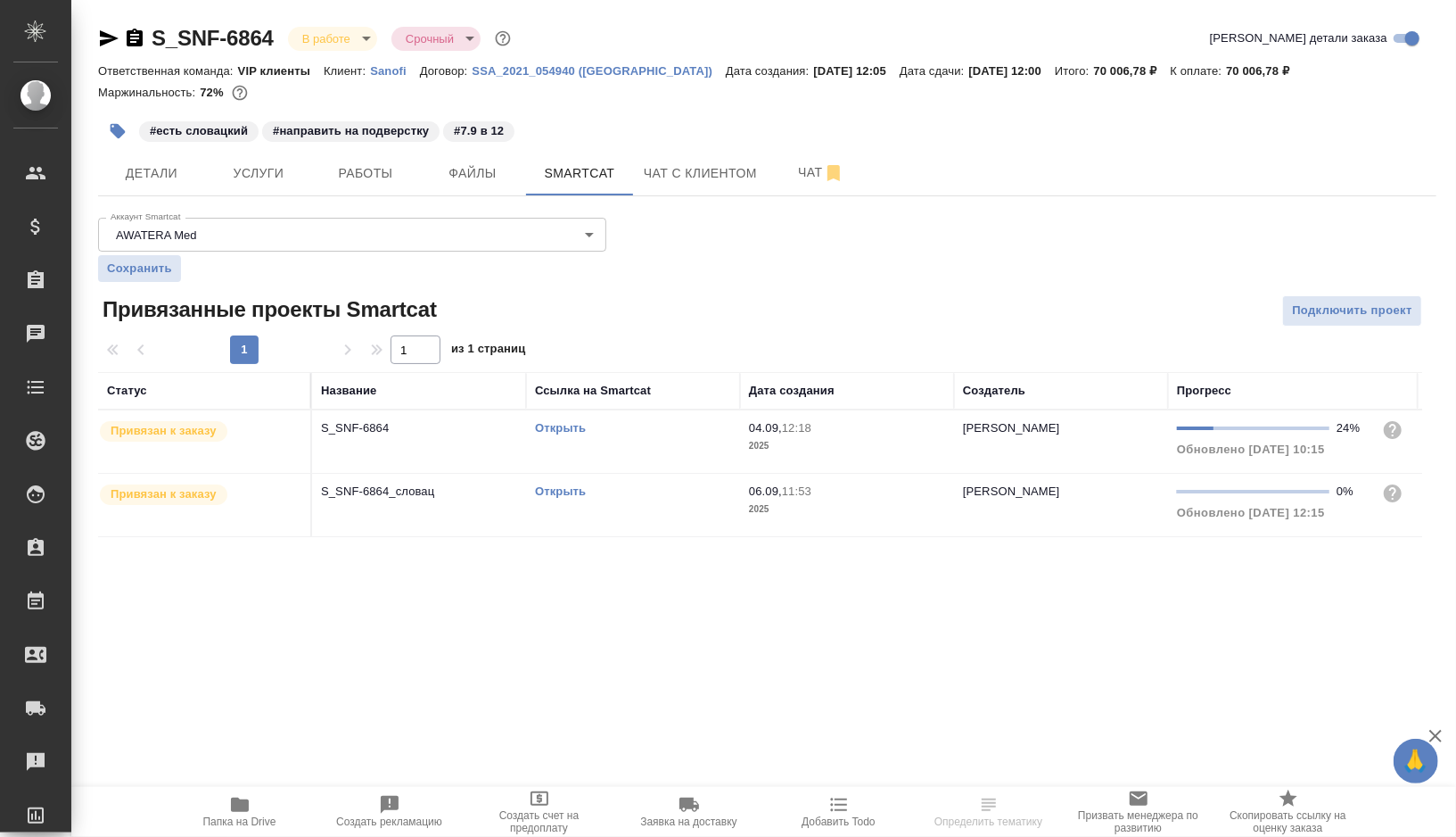
click at [571, 489] on link "Открыть" at bounding box center [560, 490] width 51 height 13
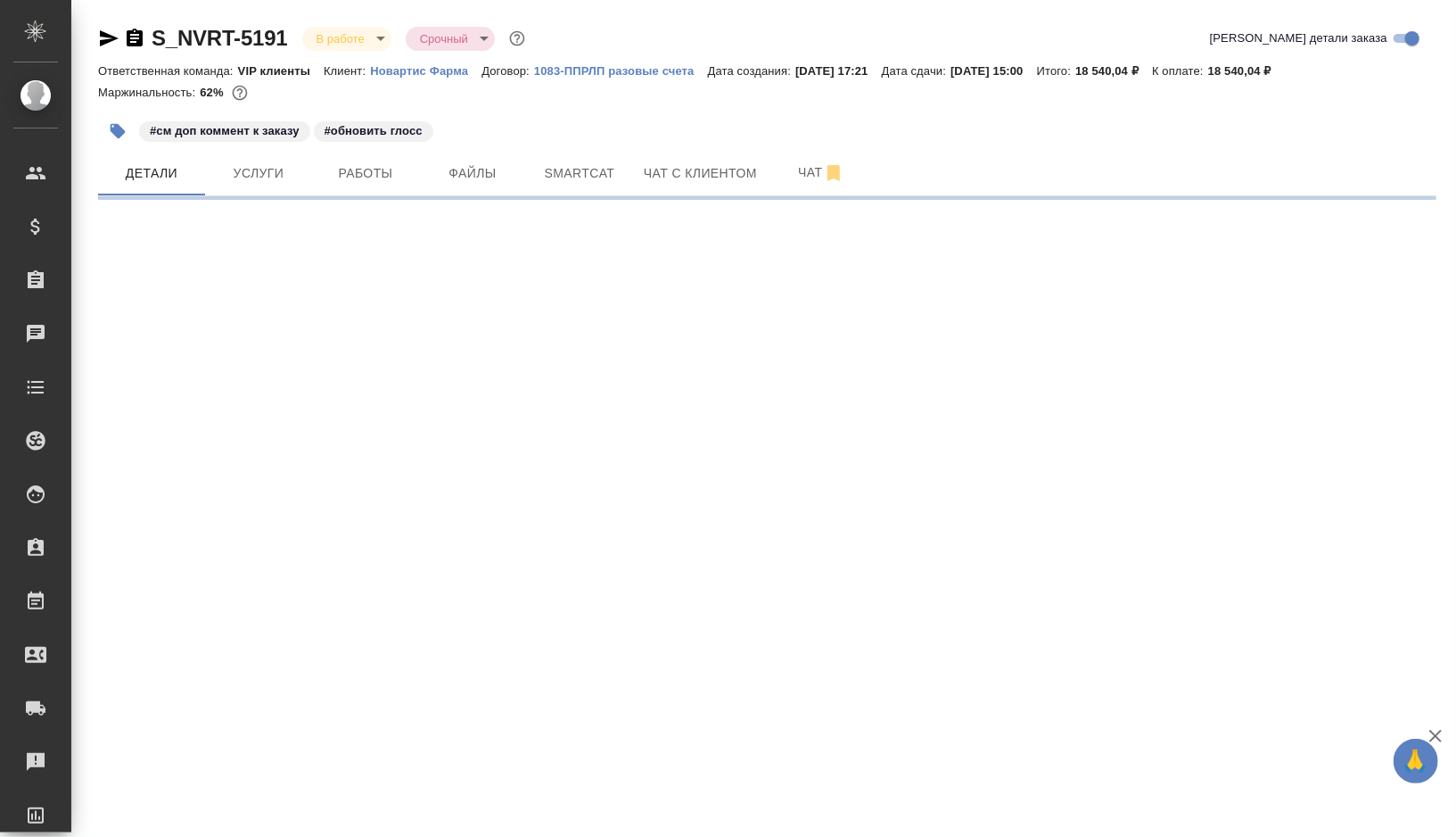
select select "RU"
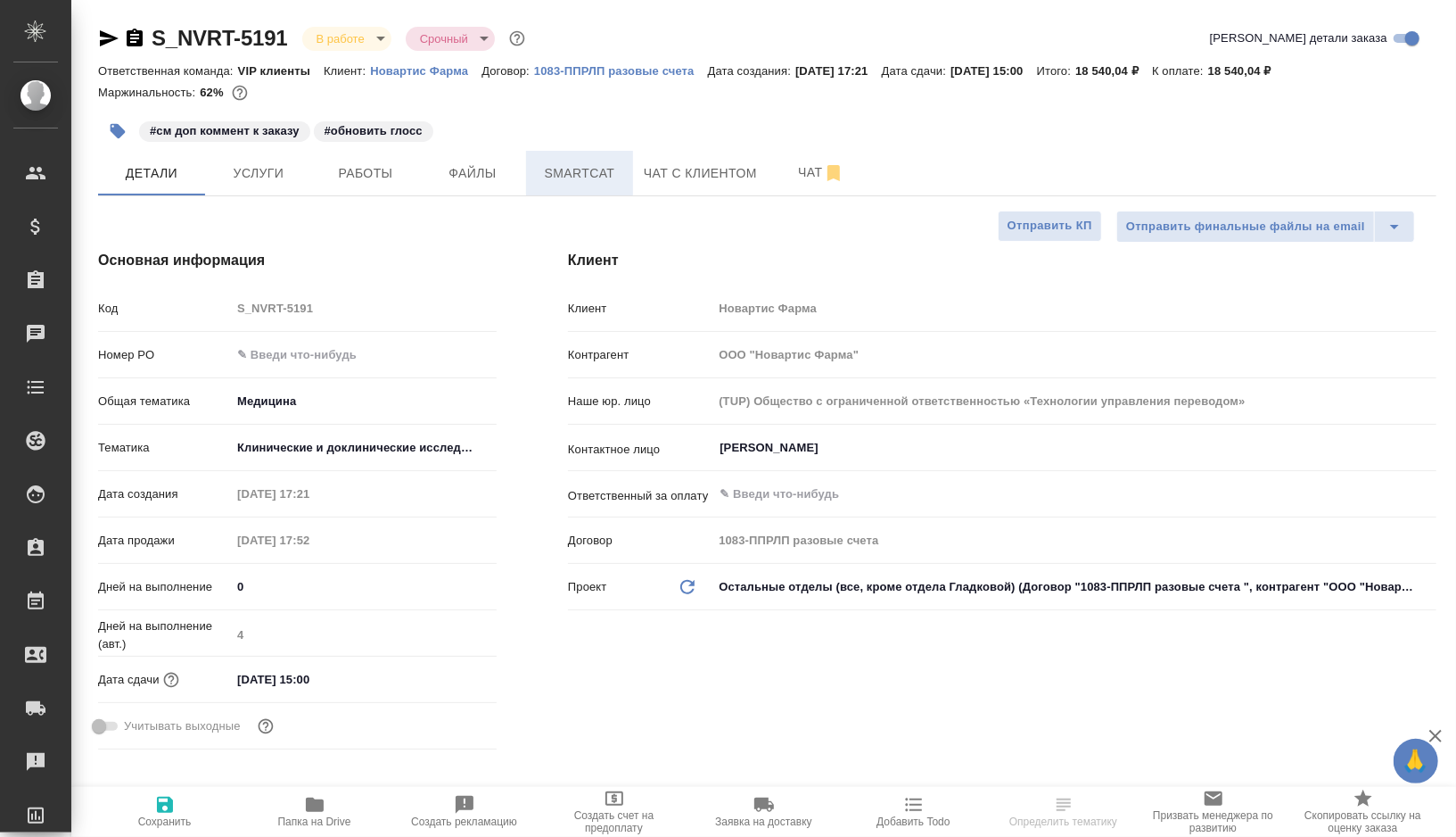
type textarea "x"
click at [576, 174] on span "Smartcat" at bounding box center [579, 174] width 85 height 22
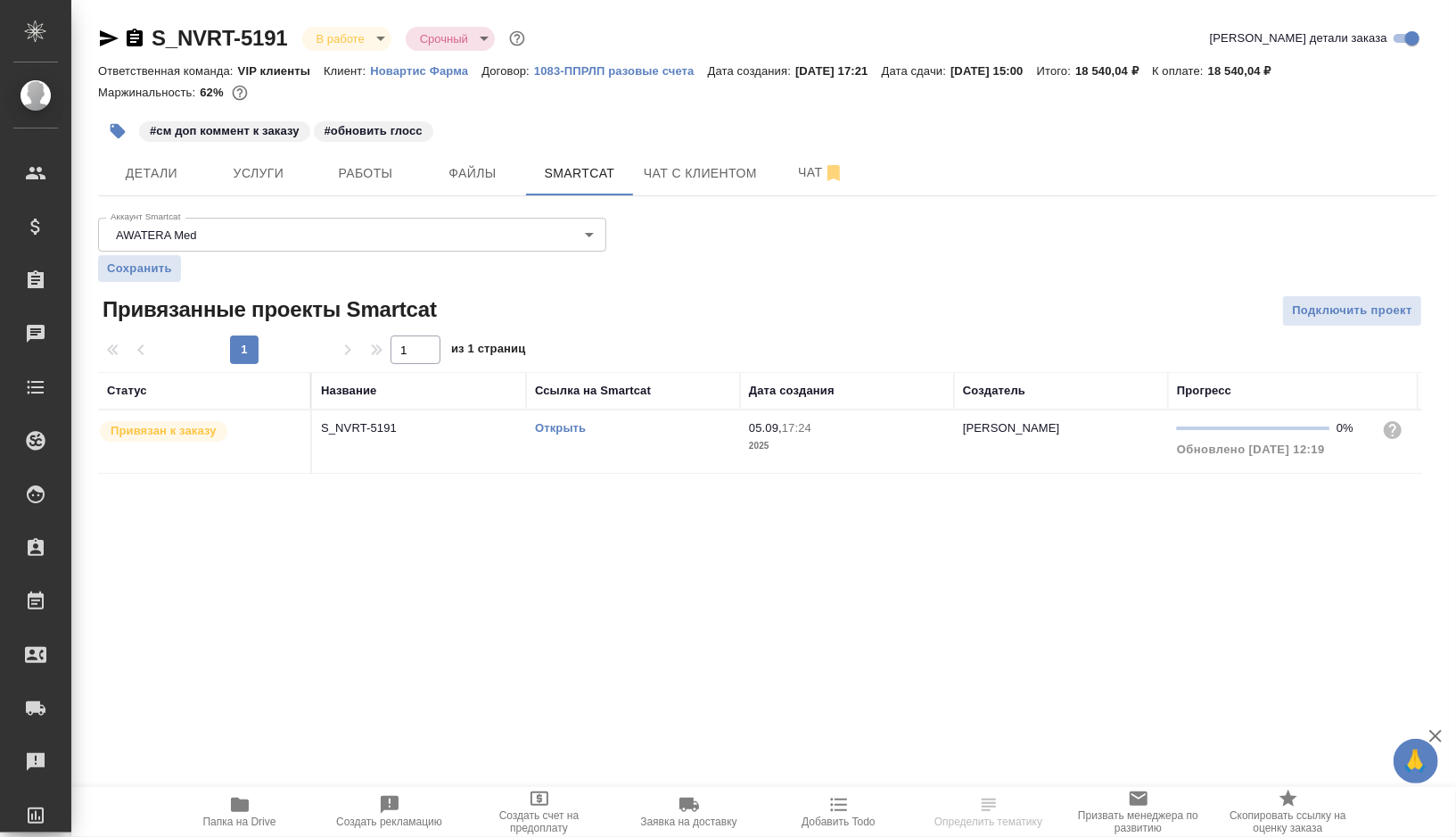
click at [555, 424] on link "Открыть" at bounding box center [560, 427] width 51 height 13
click at [368, 179] on span "Работы" at bounding box center [366, 174] width 85 height 22
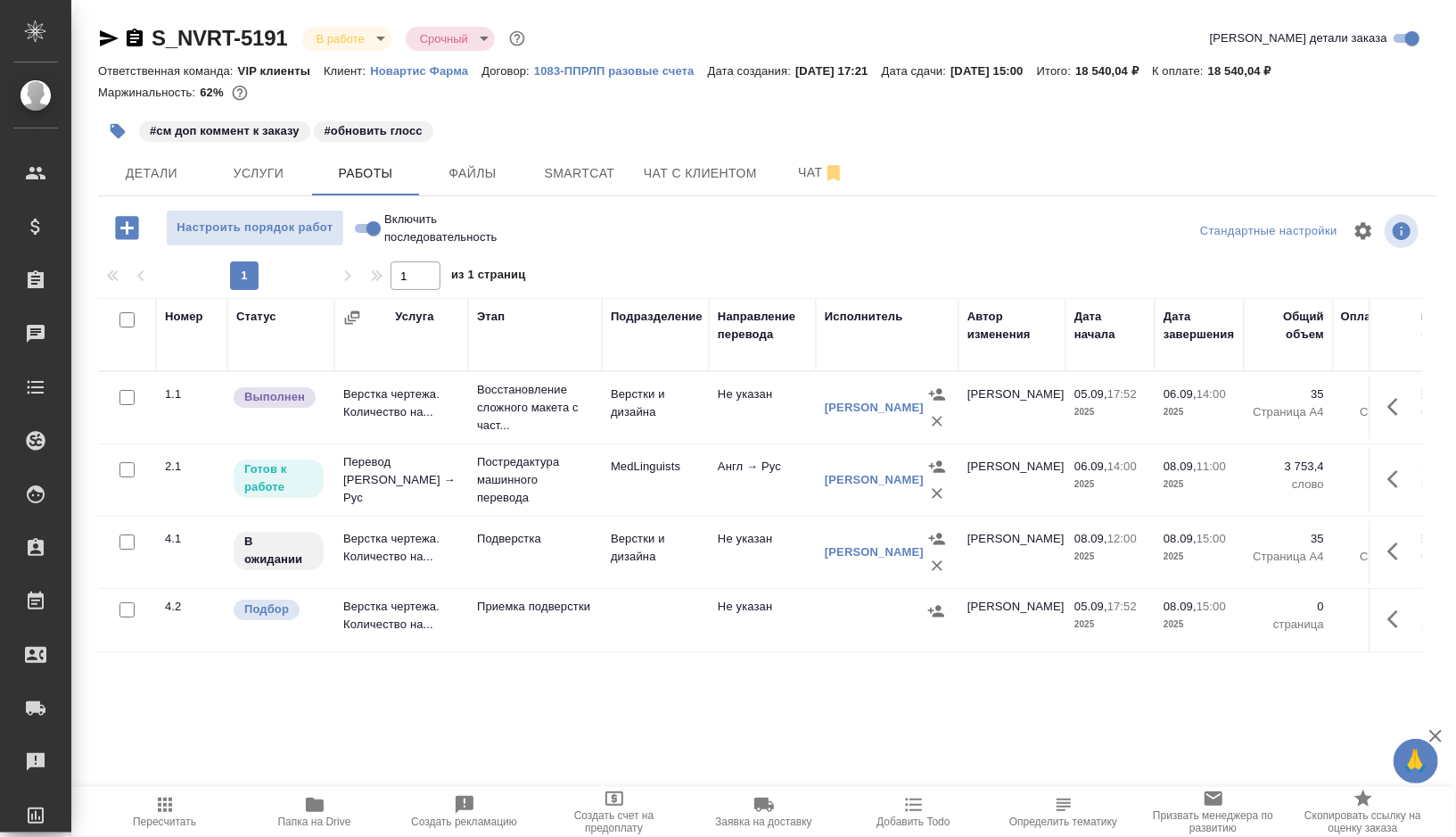
click at [119, 124] on icon "button" at bounding box center [118, 131] width 15 height 15
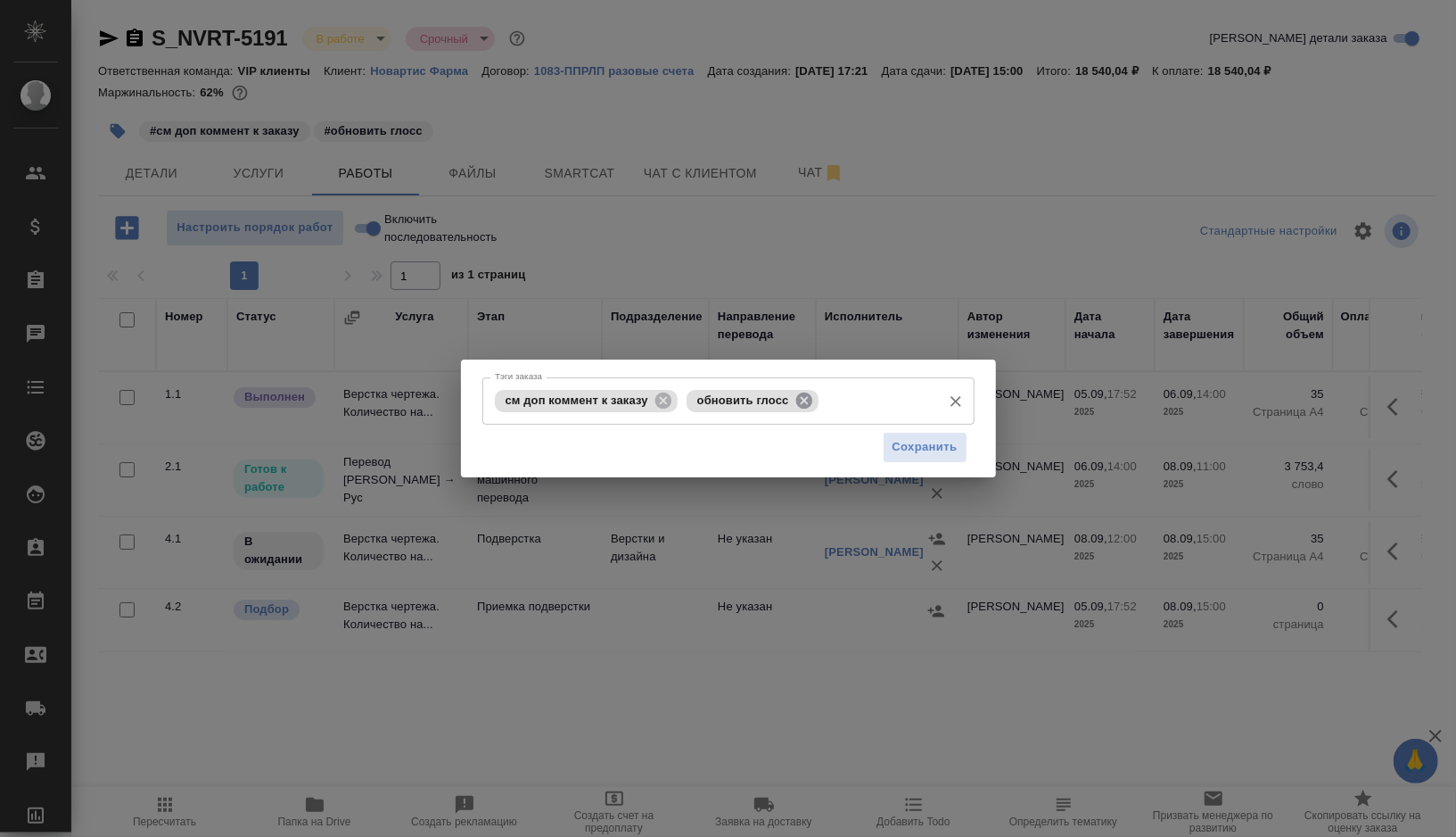
click at [807, 398] on icon at bounding box center [804, 400] width 20 height 20
click at [823, 398] on input "Тэги заказа" at bounding box center [878, 400] width 110 height 31
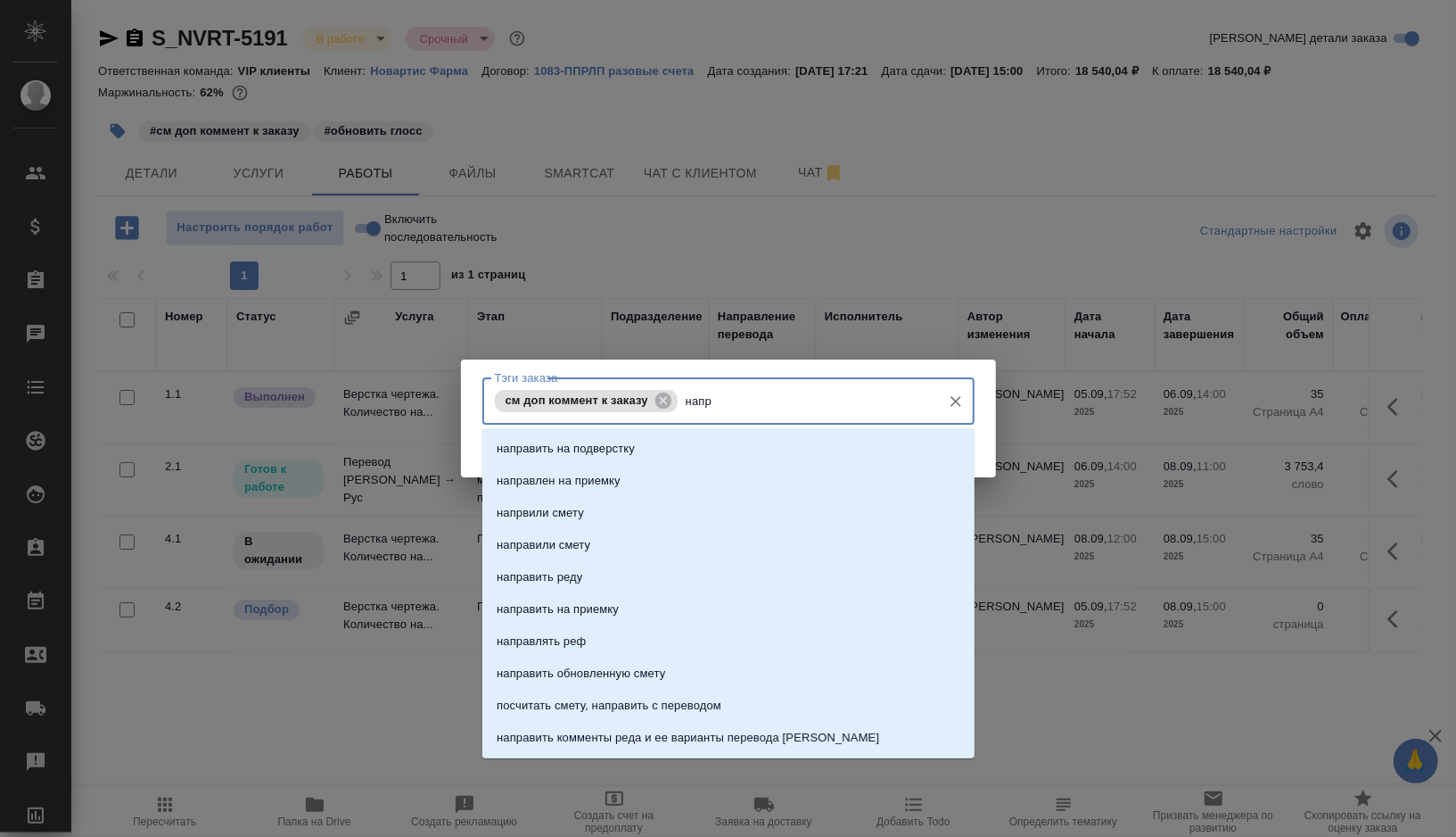
type input "напра"
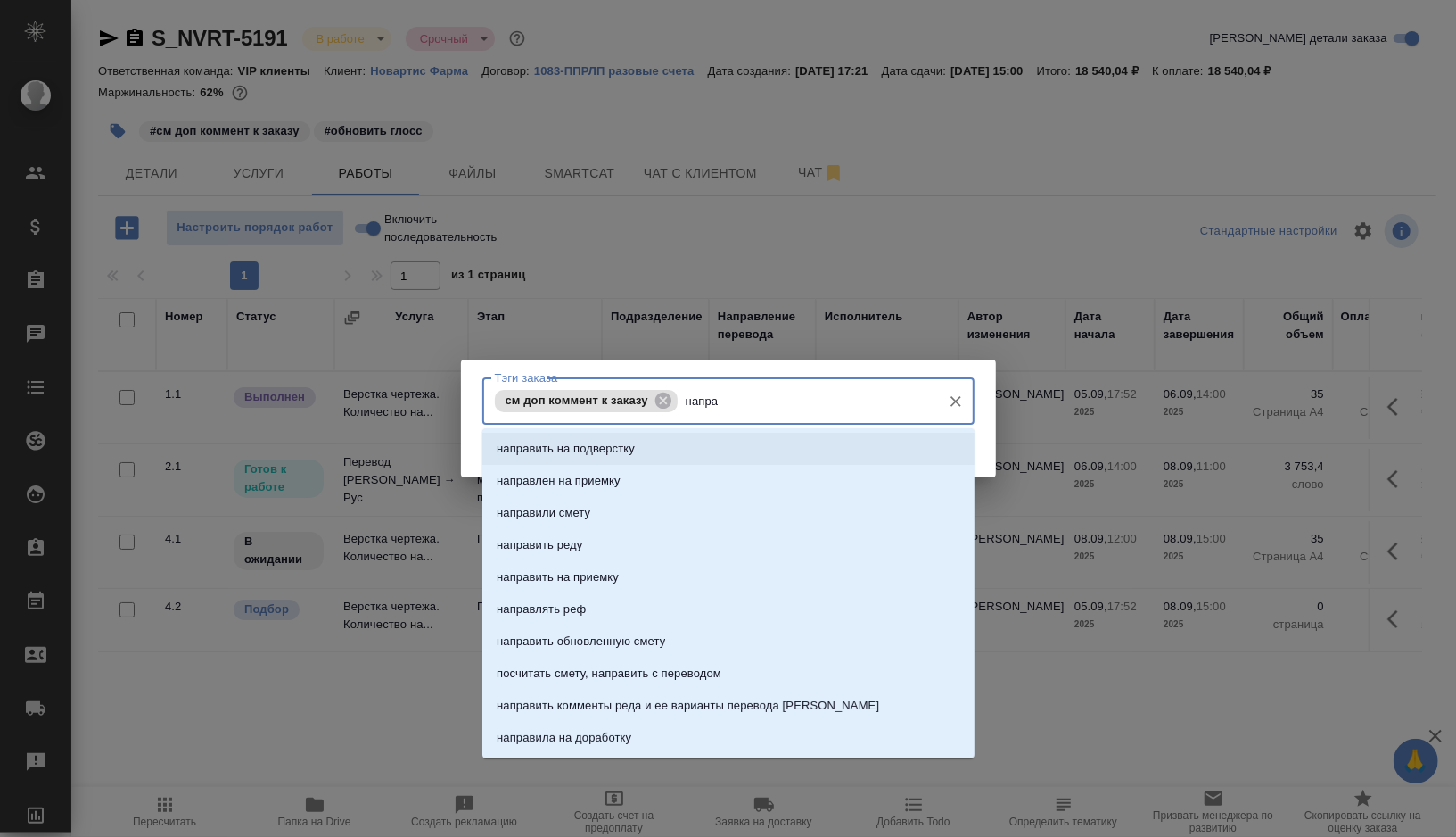
click at [776, 455] on li "направить на подверстку" at bounding box center [728, 449] width 492 height 33
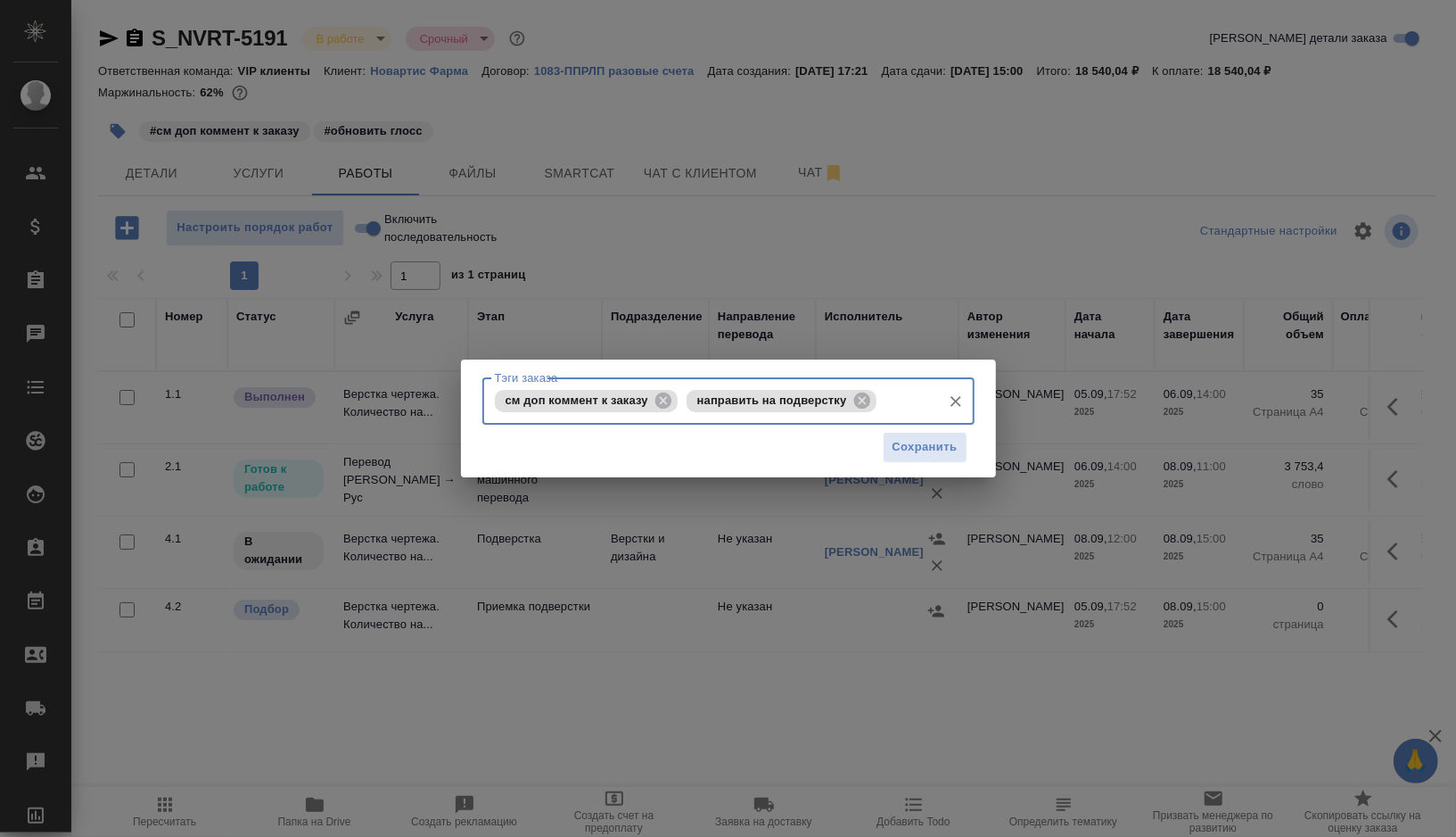
type input "7"
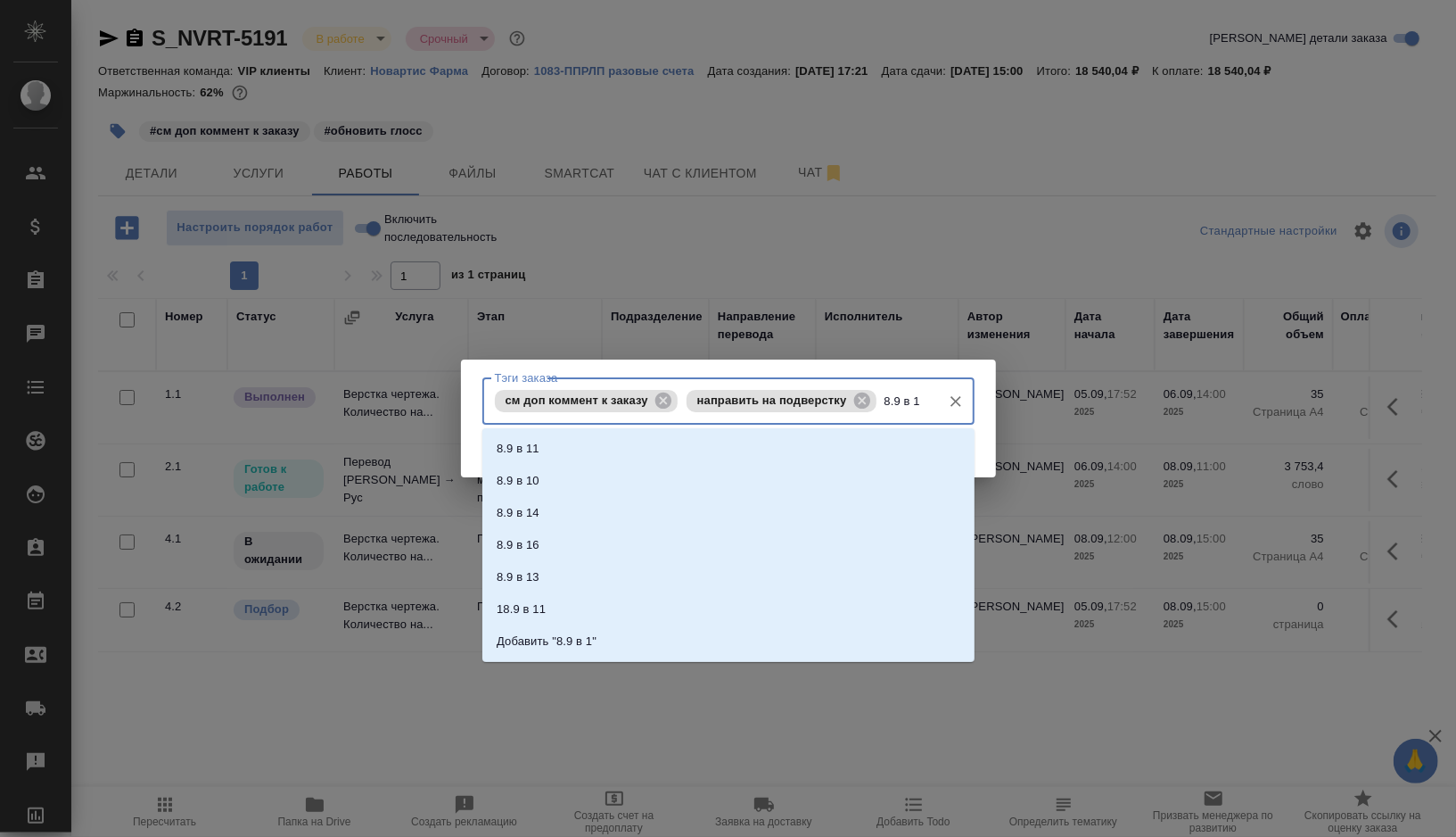
type input "8.9 в 11"
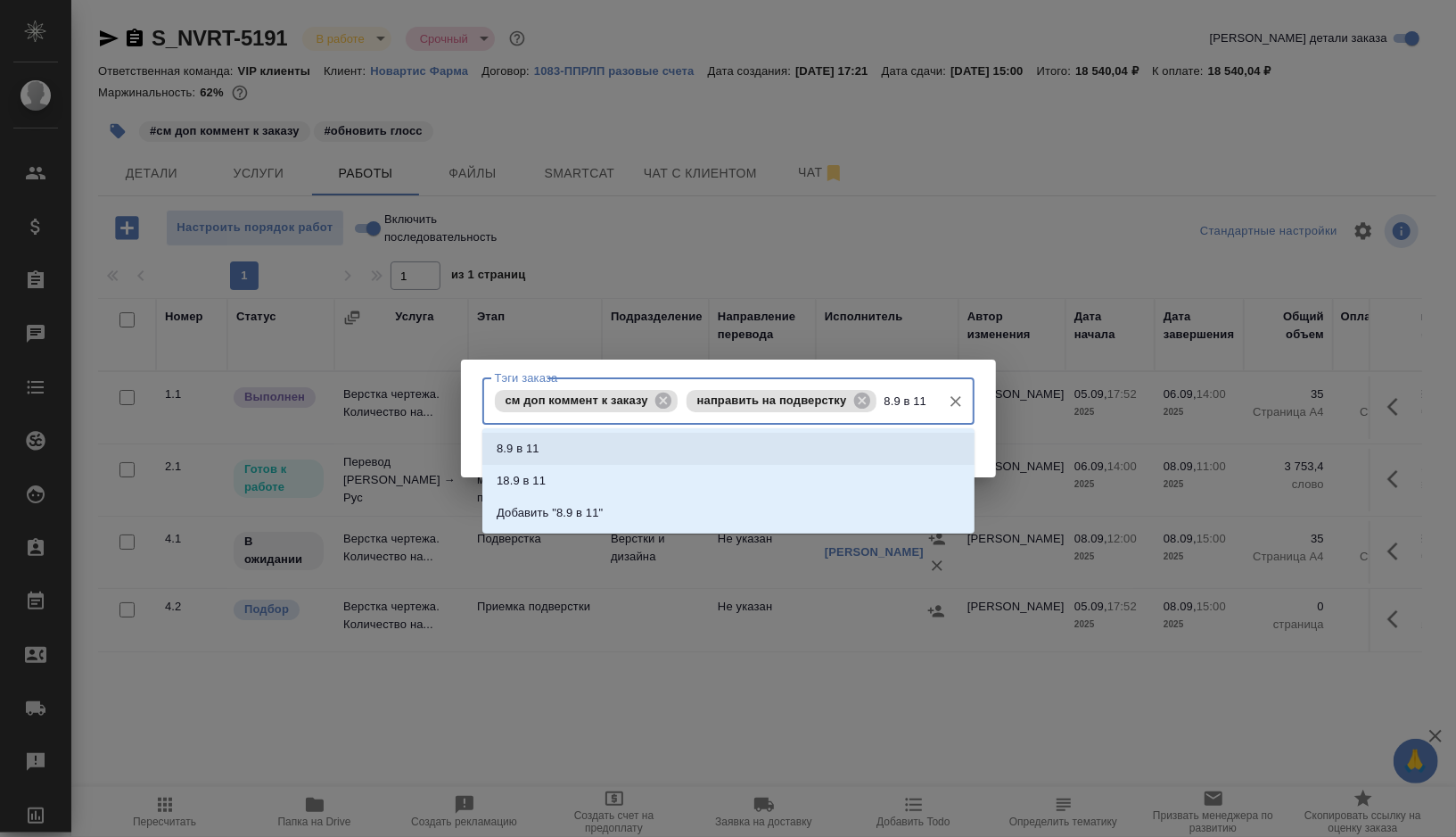
click at [521, 455] on p "8.9 в 11" at bounding box center [518, 448] width 43 height 18
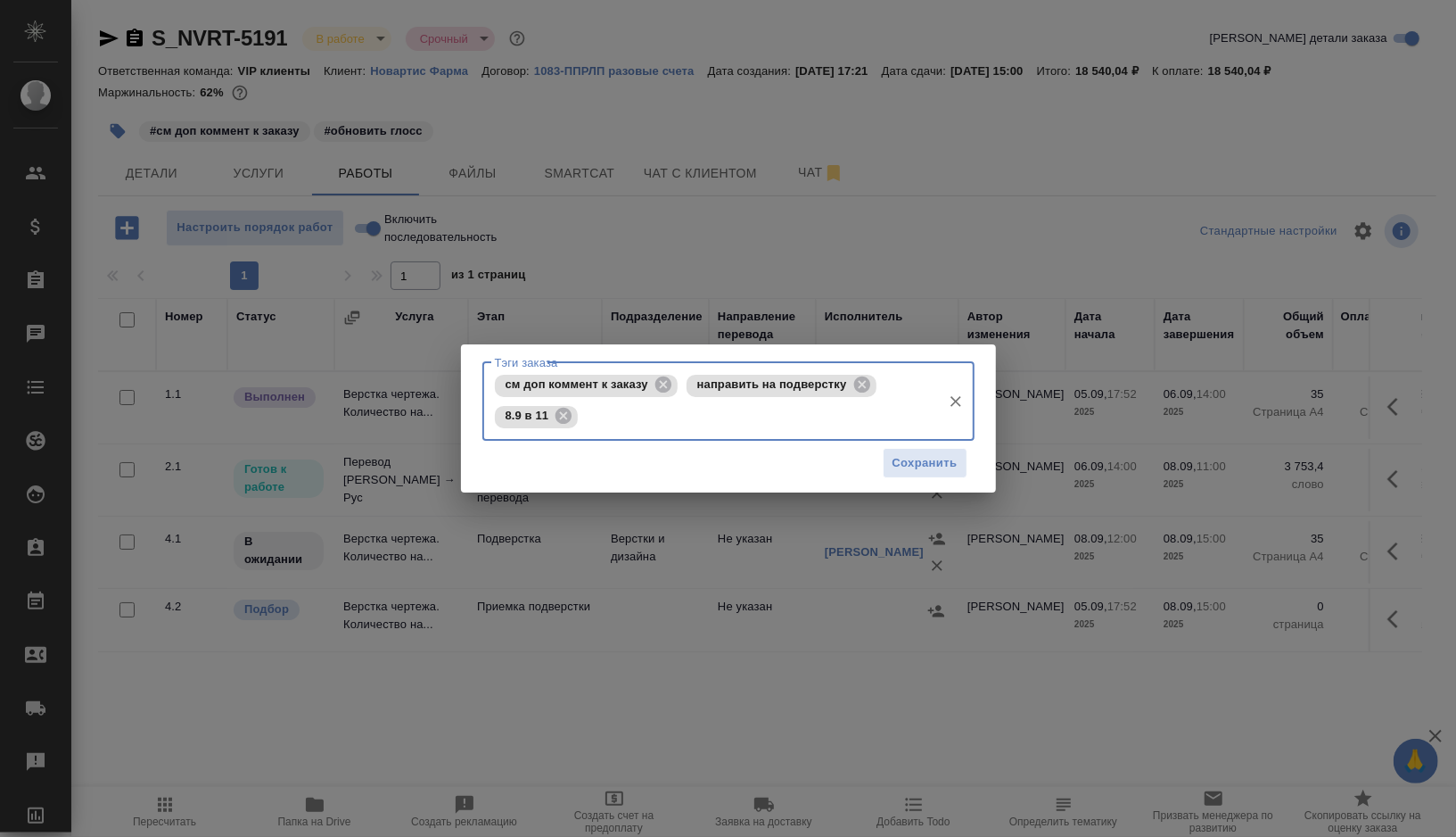
scroll to position [0, 0]
click at [906, 455] on span "Сохранить" at bounding box center [925, 464] width 65 height 20
